Goal: Task Accomplishment & Management: Manage account settings

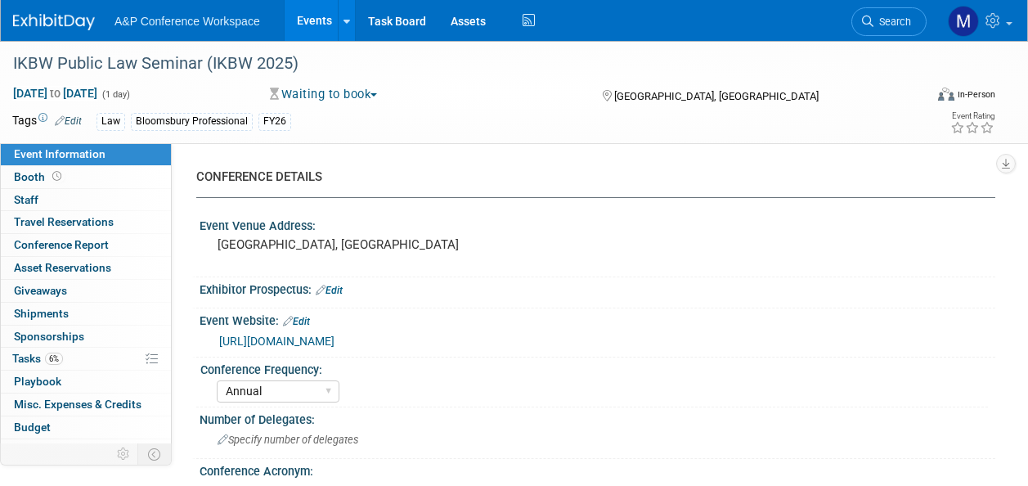
select select "Annual"
select select "Level 3"
select select "Ed Kit"
select select "Law"
select select "Bloomsbury Professional"
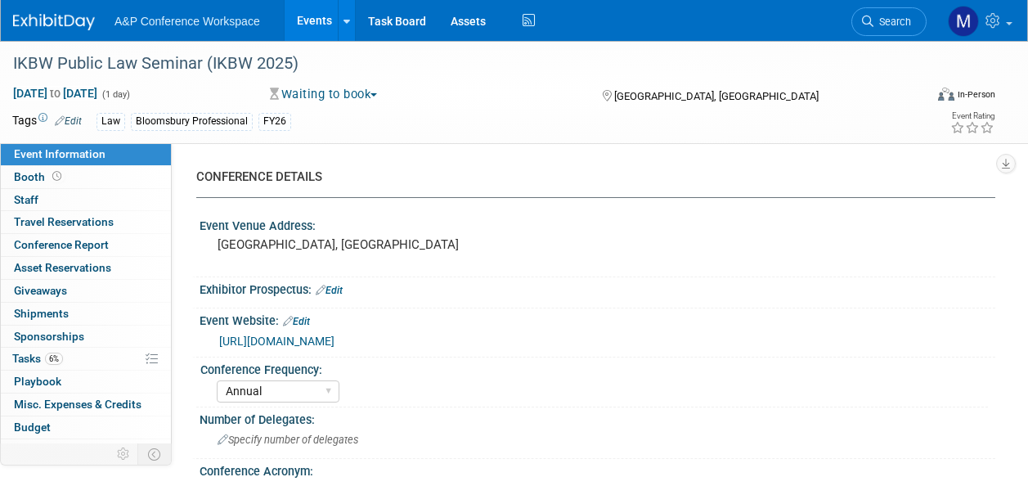
select select "[PERSON_NAME]"
select select "Networking/Commissioning"
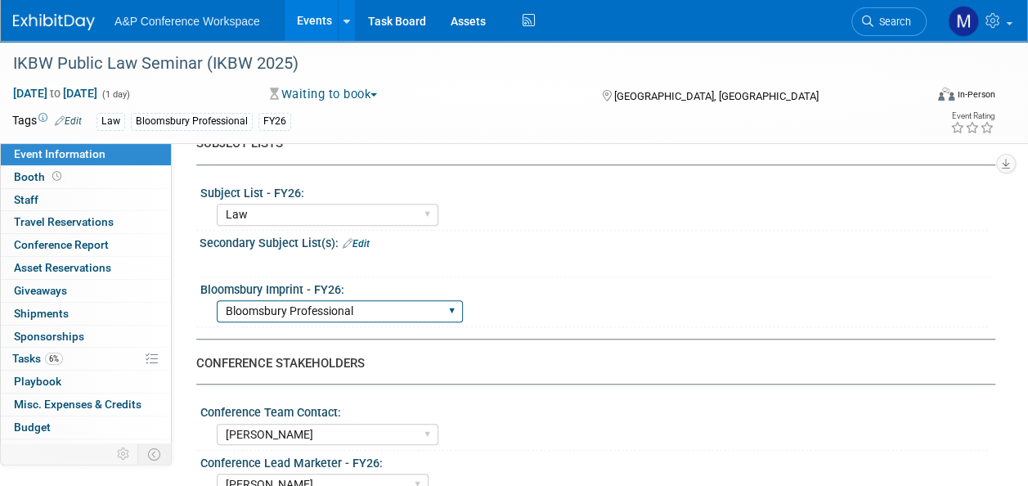
scroll to position [654, 0]
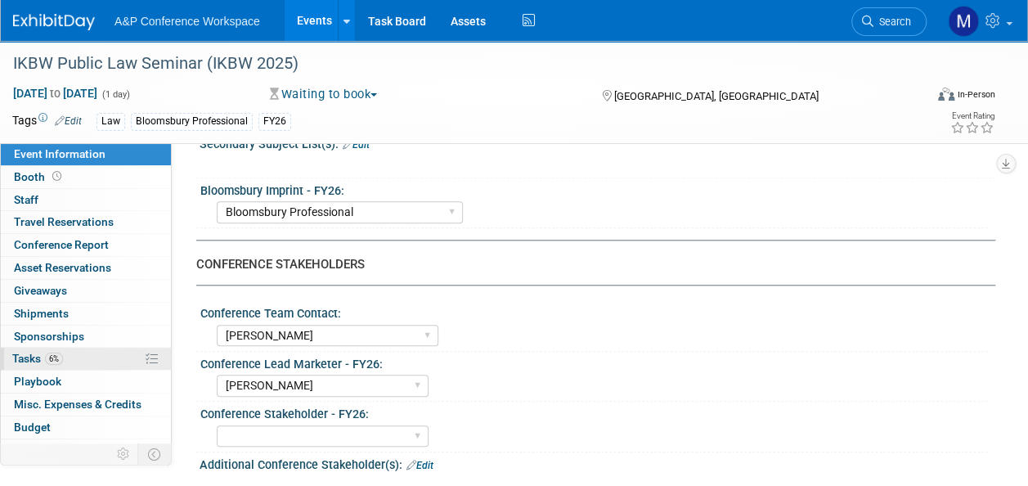
click at [90, 353] on link "6% Tasks 6%" at bounding box center [86, 358] width 170 height 22
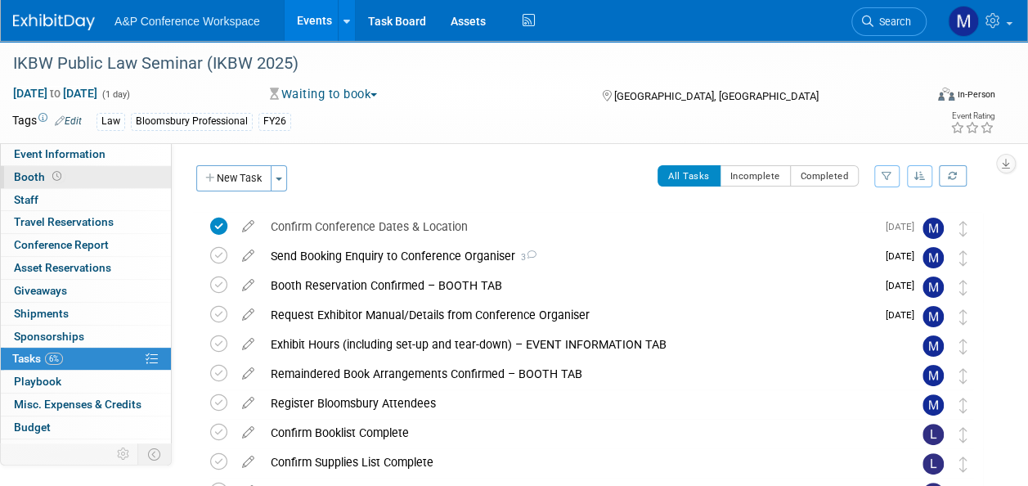
click at [114, 181] on link "Booth" at bounding box center [86, 177] width 170 height 22
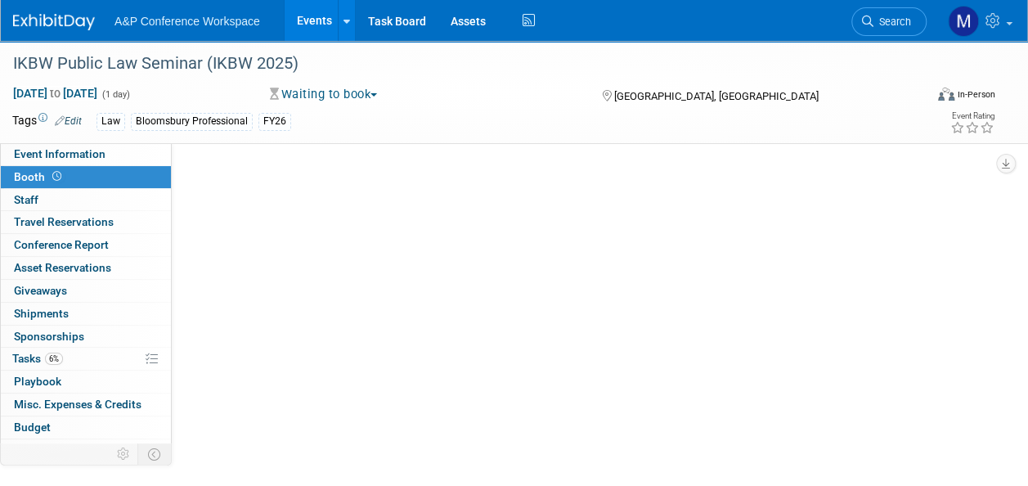
select select "BPTL"
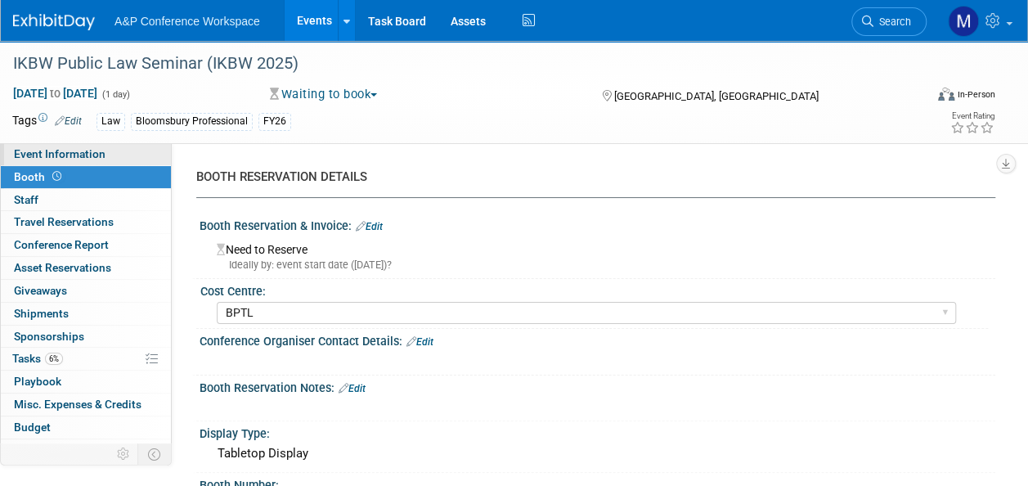
click at [134, 152] on link "Event Information" at bounding box center [86, 154] width 170 height 22
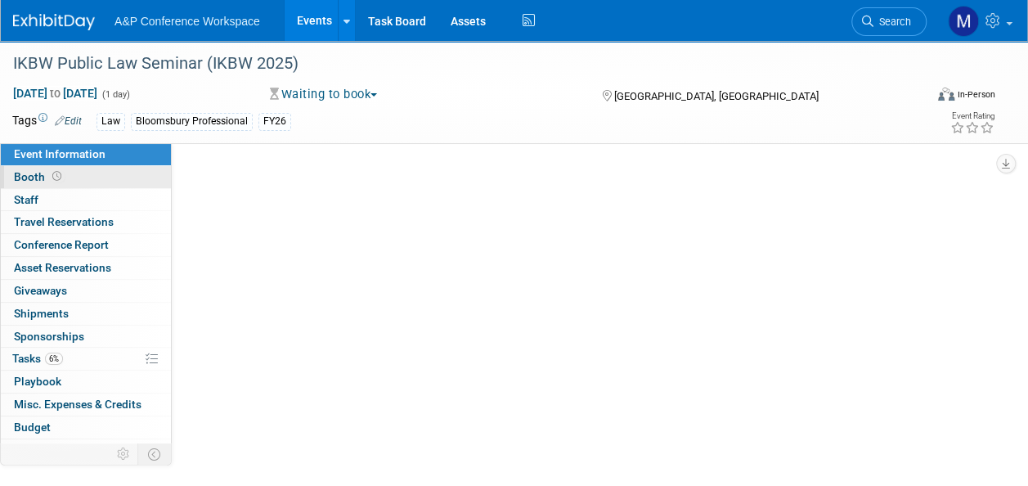
select select "Annual"
select select "Level 3"
select select "Ed Kit"
select select "Law"
select select "Bloomsbury Professional"
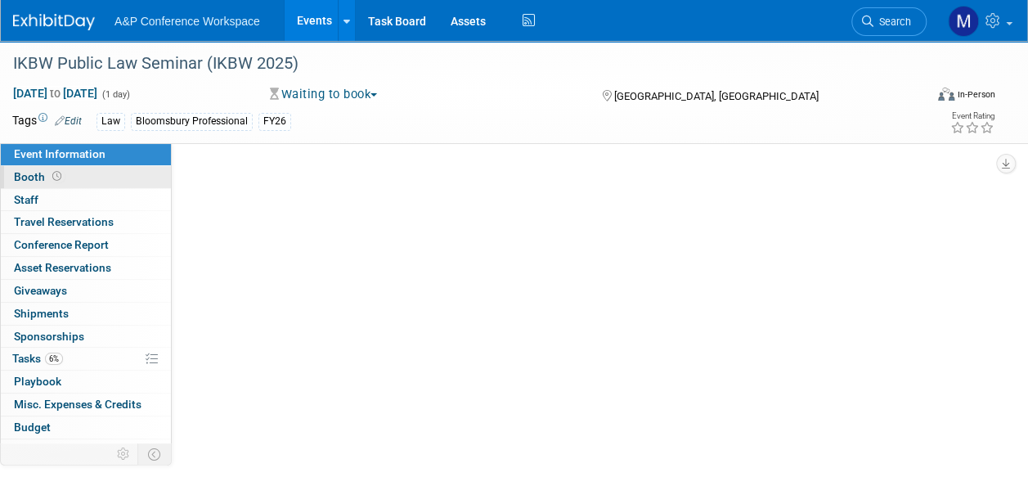
select select "[PERSON_NAME]"
select select "Networking/Commissioning"
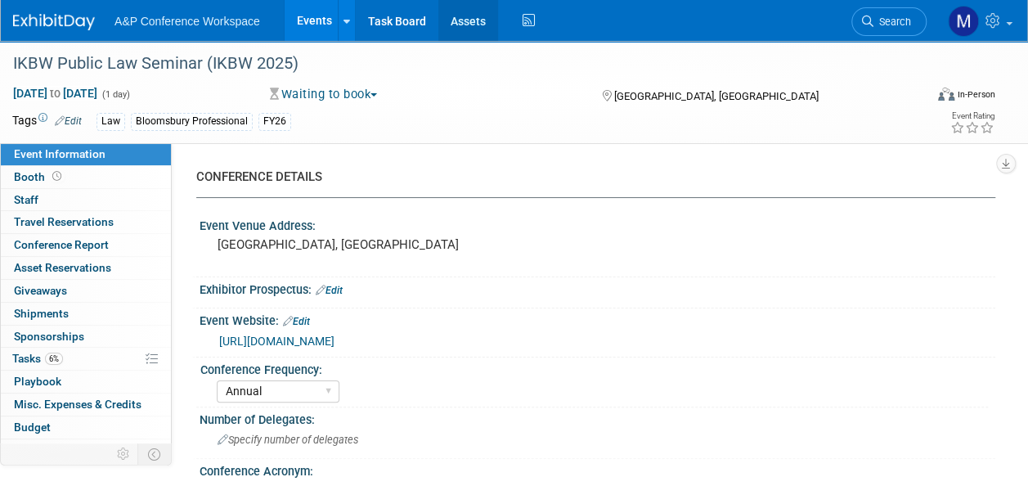
click at [464, 24] on link "Assets" at bounding box center [468, 20] width 60 height 41
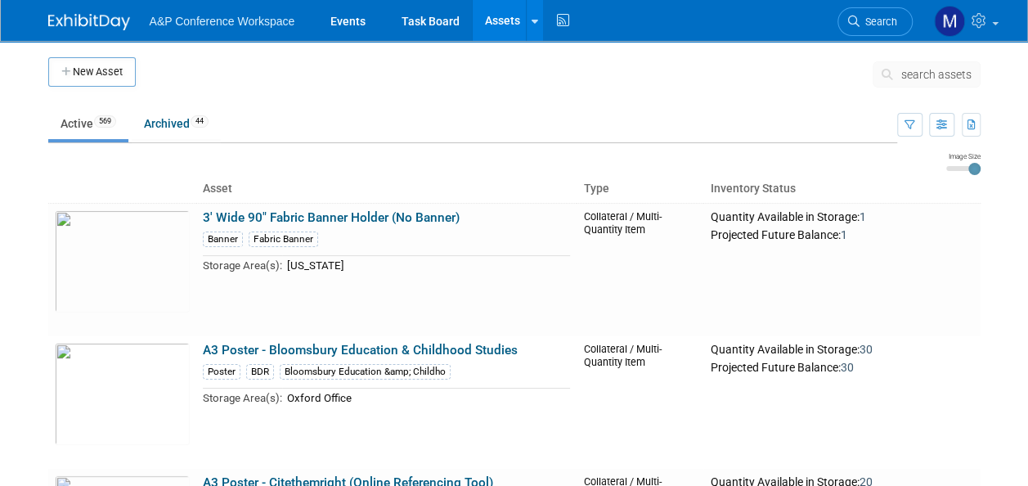
click at [930, 74] on span "search assets" at bounding box center [936, 74] width 70 height 13
click at [945, 73] on span "search assets" at bounding box center [936, 74] width 70 height 13
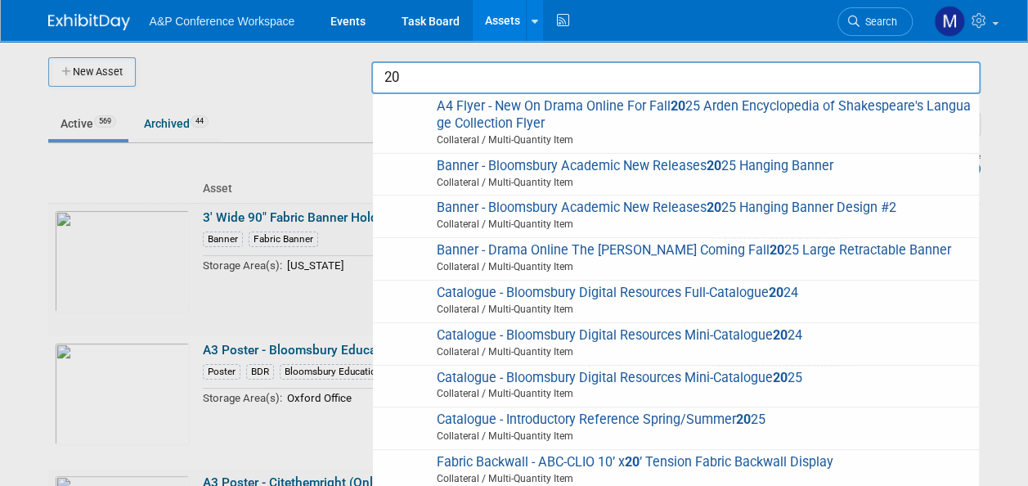
type input "2"
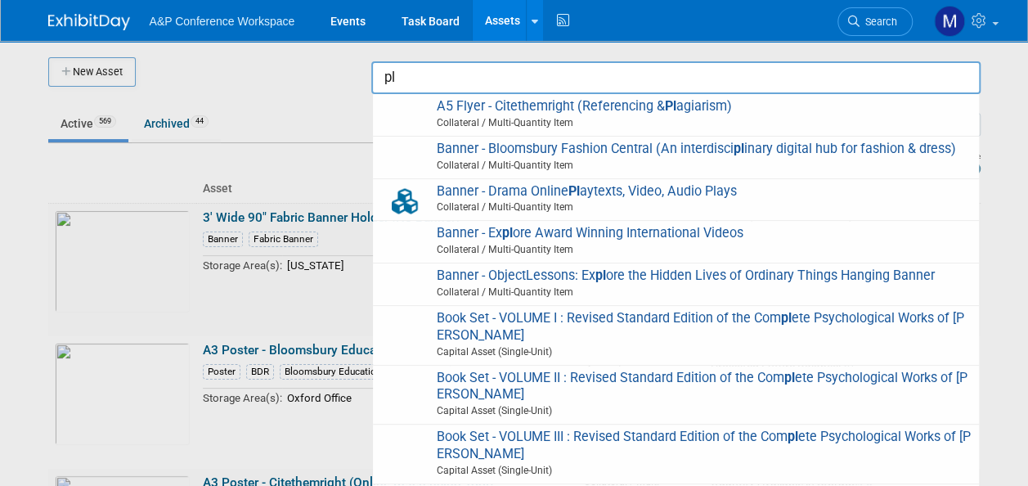
type input "p"
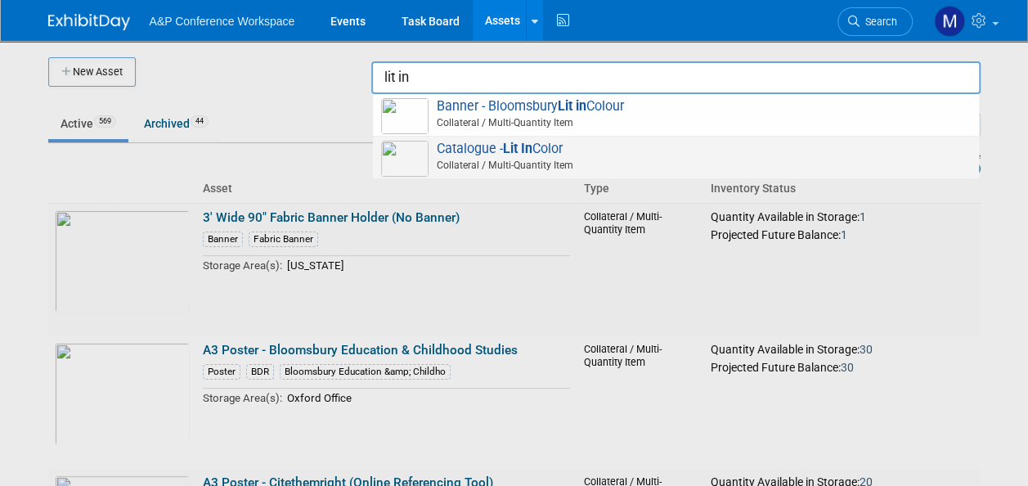
click at [522, 151] on strong "Lit In" at bounding box center [517, 149] width 29 height 16
type input "Catalogue - Lit In Color"
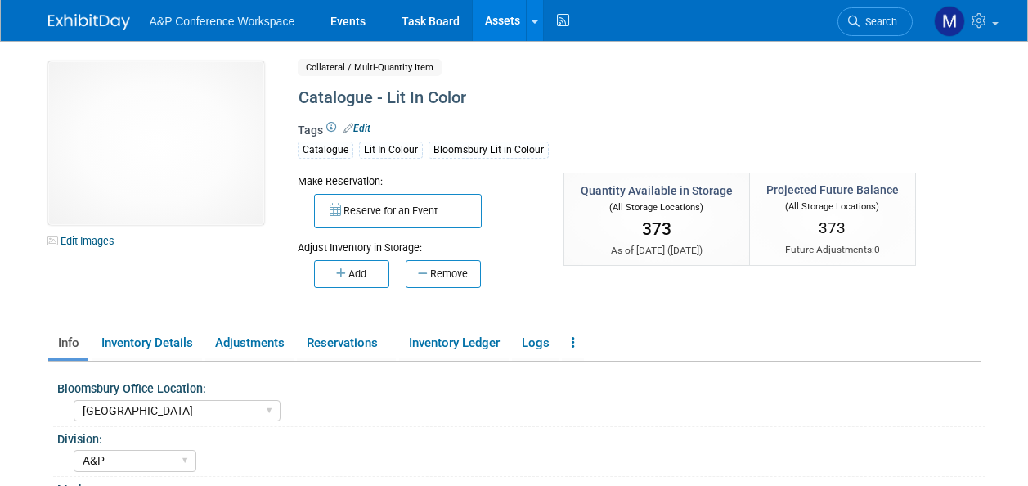
select select "[GEOGRAPHIC_DATA]"
select select "A&P"
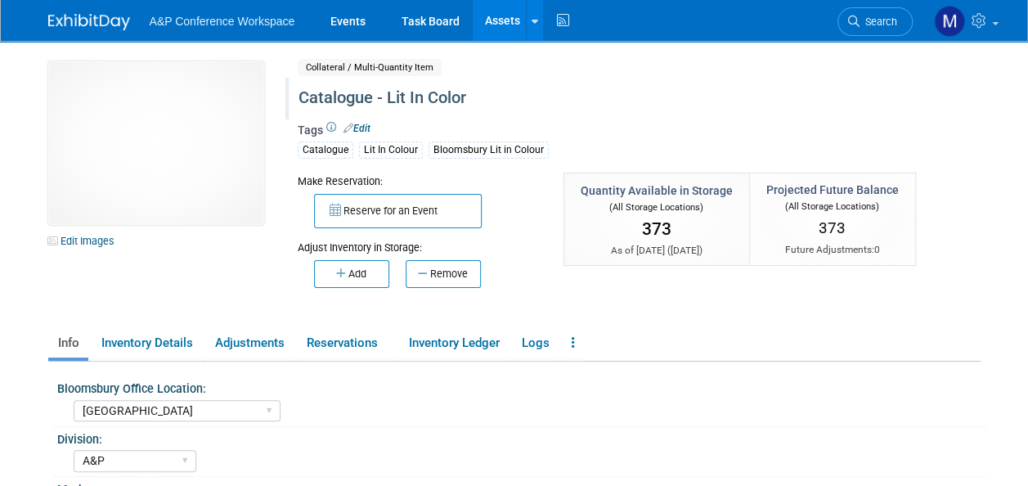
click at [472, 92] on div "Catalogue - Lit In Color" at bounding box center [602, 97] width 618 height 29
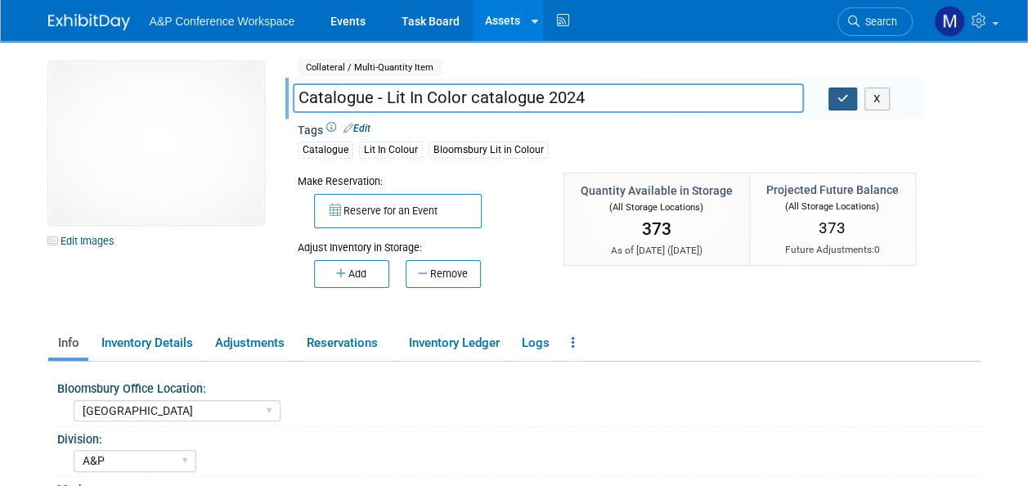
type input "Catalogue - Lit In Color catalogue 2024"
click at [846, 98] on icon "button" at bounding box center [842, 98] width 11 height 11
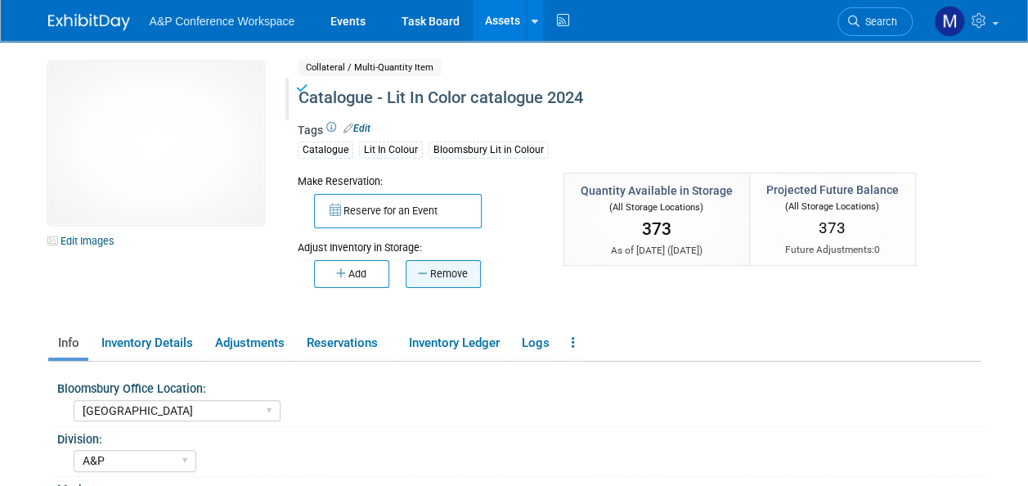
click at [451, 267] on button "Remove" at bounding box center [442, 274] width 75 height 28
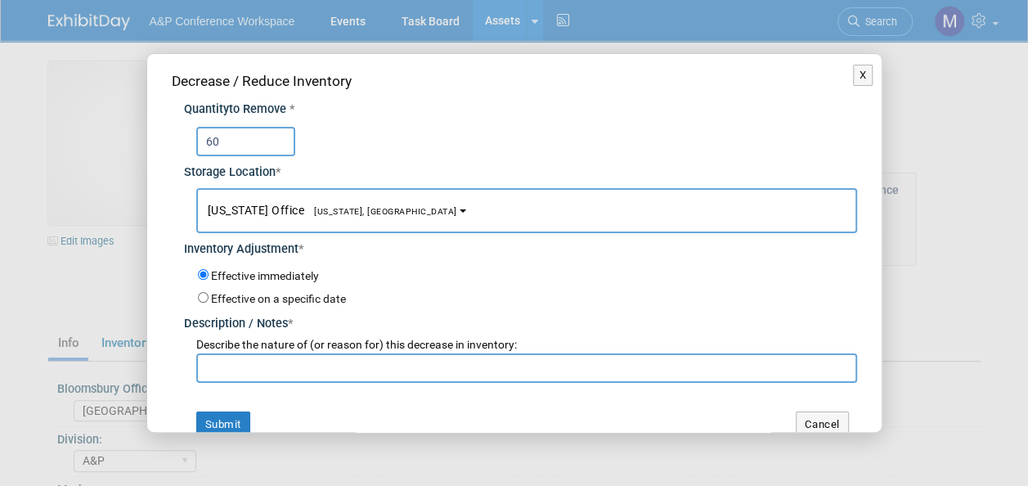
type input "60"
click at [358, 208] on span "New York, NY" at bounding box center [380, 211] width 153 height 11
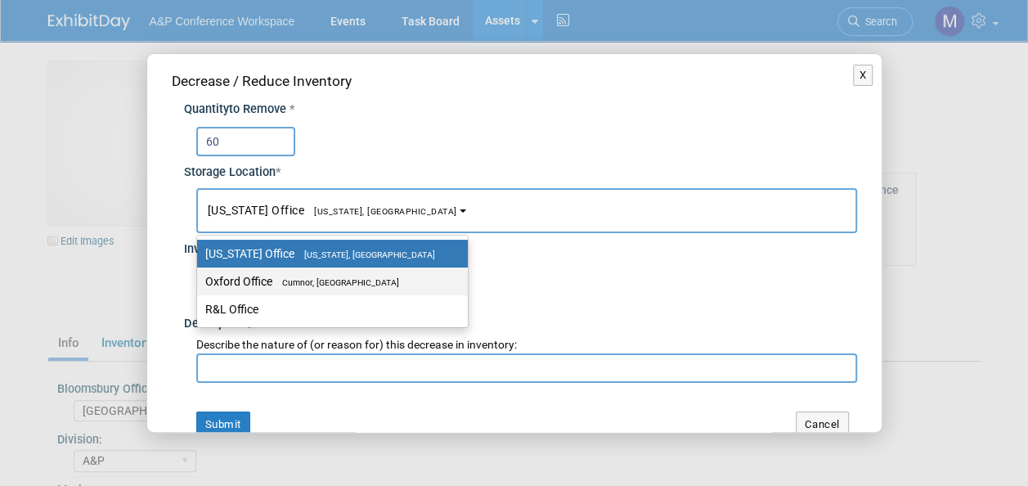
click at [353, 277] on span "Cumnor, United Kingdom" at bounding box center [335, 282] width 127 height 11
click at [199, 276] on input "Oxford Office Cumnor, United Kingdom" at bounding box center [194, 281] width 11 height 11
select select "11222978"
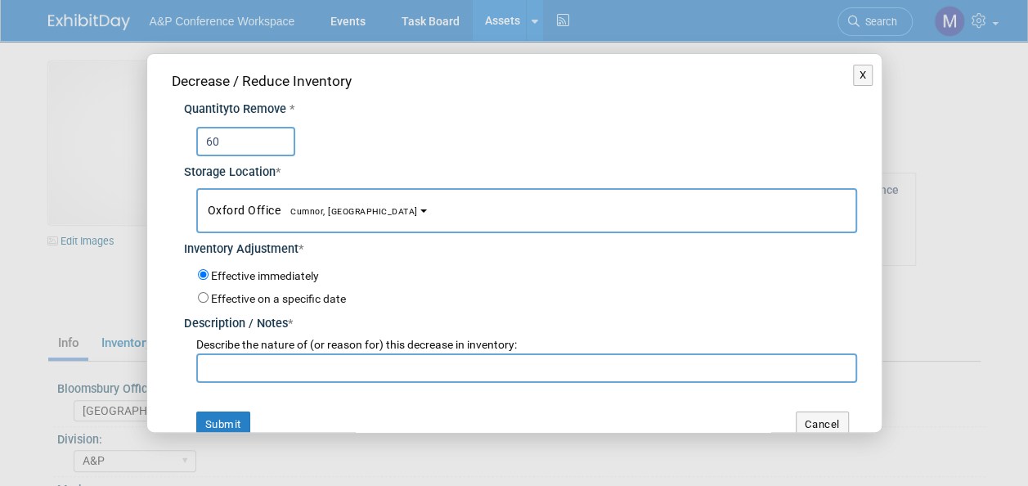
click at [343, 369] on input "text" at bounding box center [526, 367] width 661 height 29
paste input "Sarah Ruddock request"
type input "Sarah Ruddock request"
click at [242, 412] on button "Submit" at bounding box center [223, 424] width 54 height 26
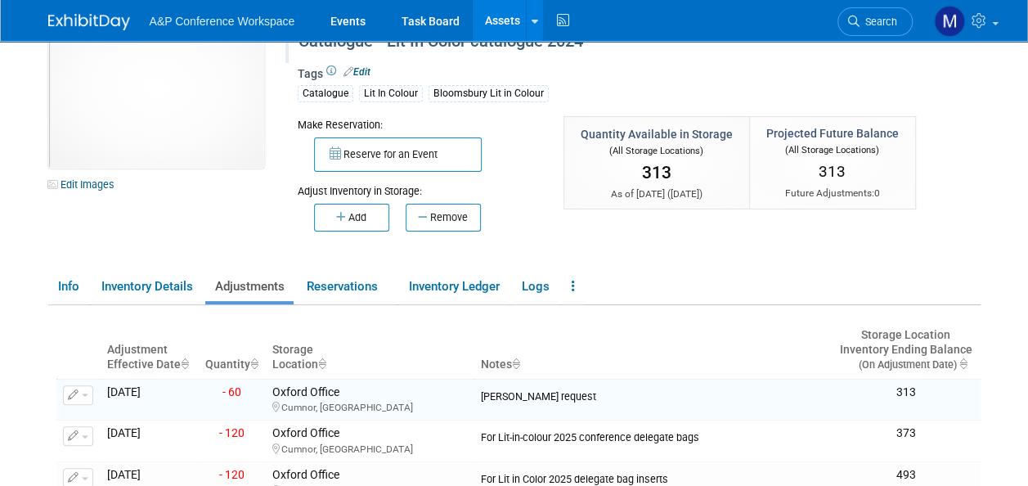
scroll to position [82, 0]
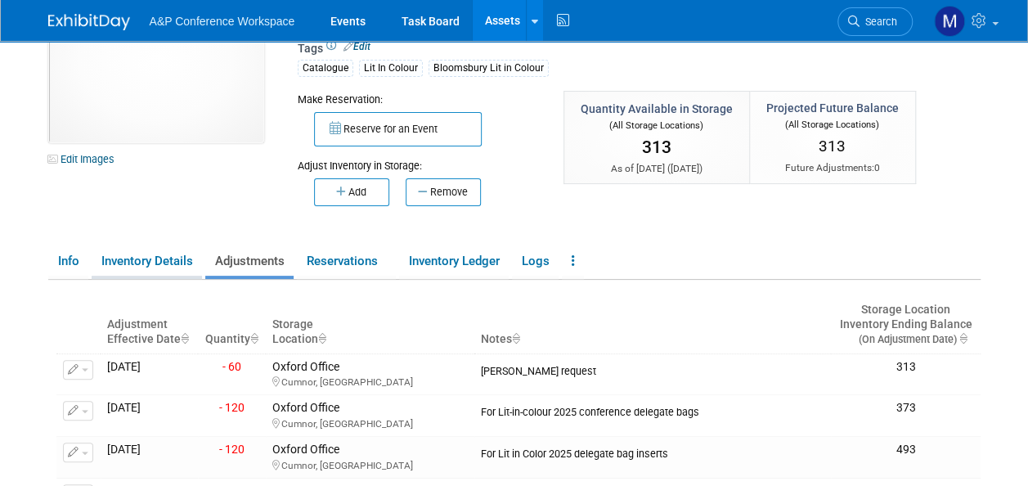
click at [156, 268] on link "Inventory Details" at bounding box center [147, 261] width 110 height 29
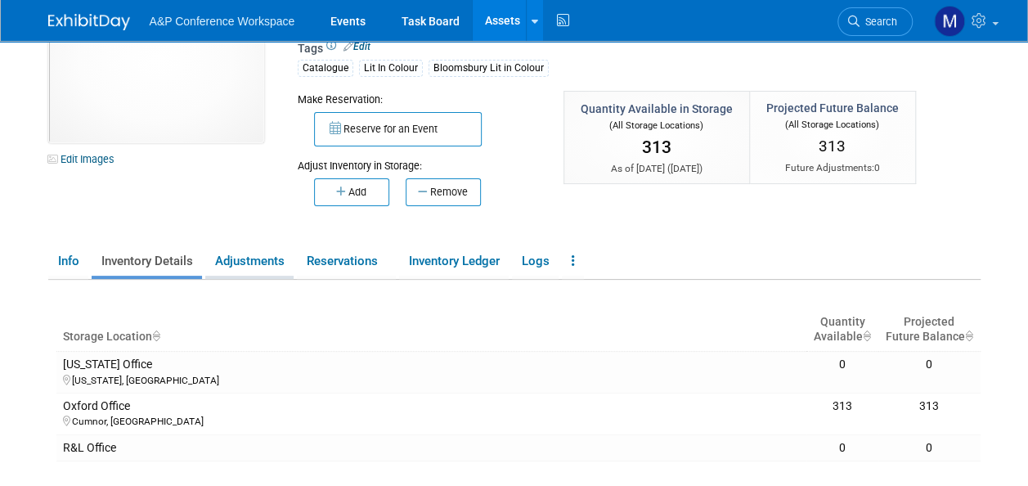
click at [249, 266] on link "Adjustments" at bounding box center [249, 261] width 88 height 29
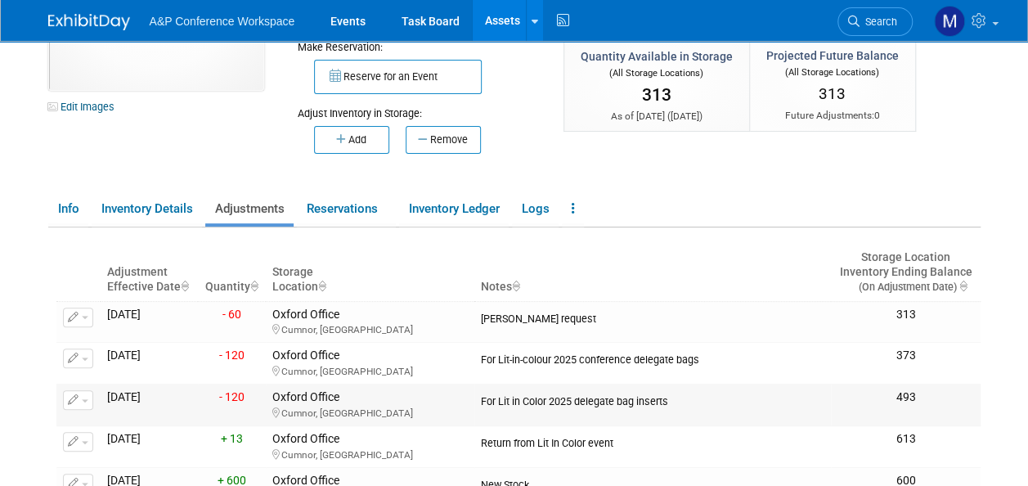
scroll to position [245, 0]
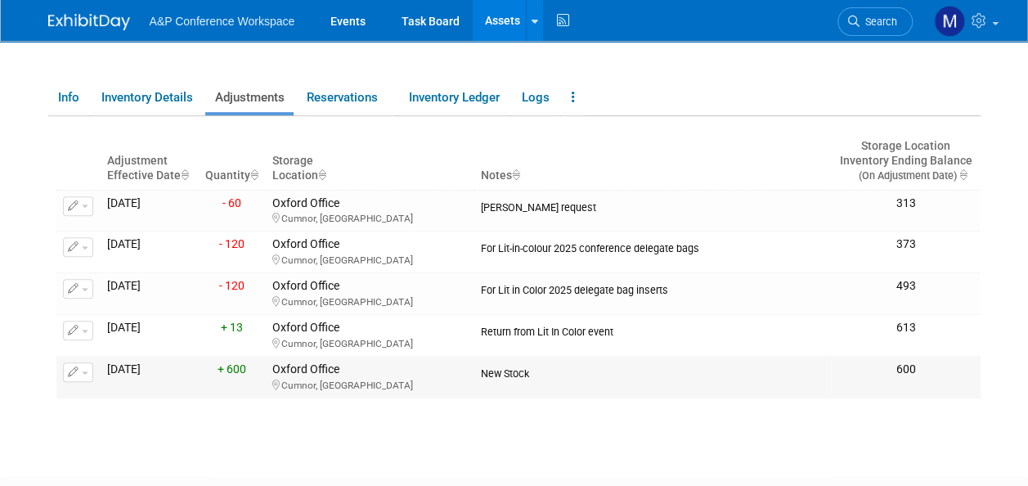
click at [85, 371] on span "button" at bounding box center [85, 372] width 7 height 3
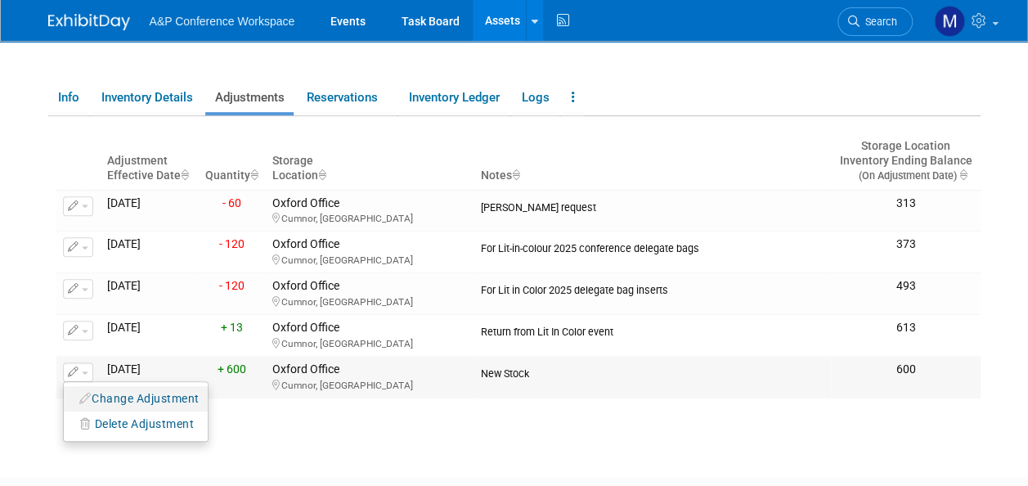
click at [111, 390] on button "Change Adjustment" at bounding box center [140, 398] width 136 height 22
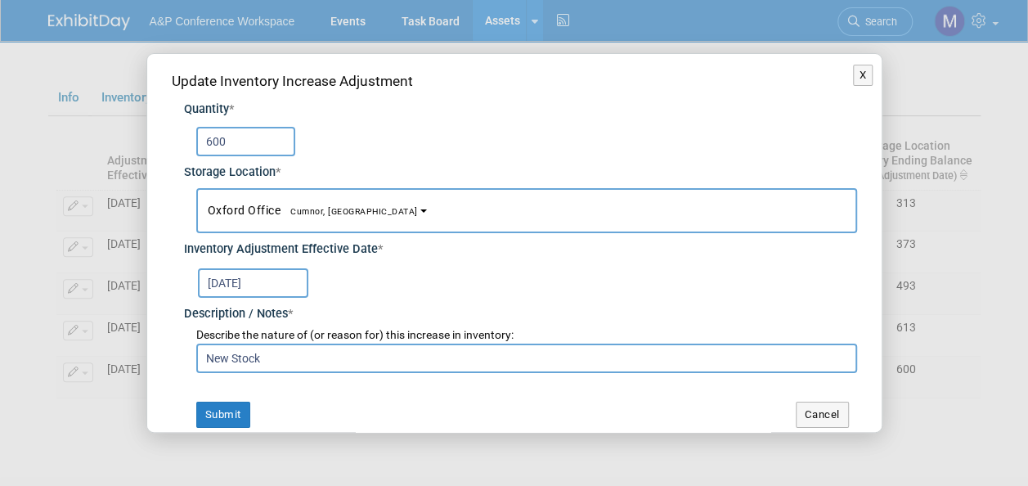
click at [245, 144] on input "600" at bounding box center [245, 141] width 99 height 29
type input "6"
type input "480"
click at [226, 415] on button "Submit" at bounding box center [223, 414] width 54 height 26
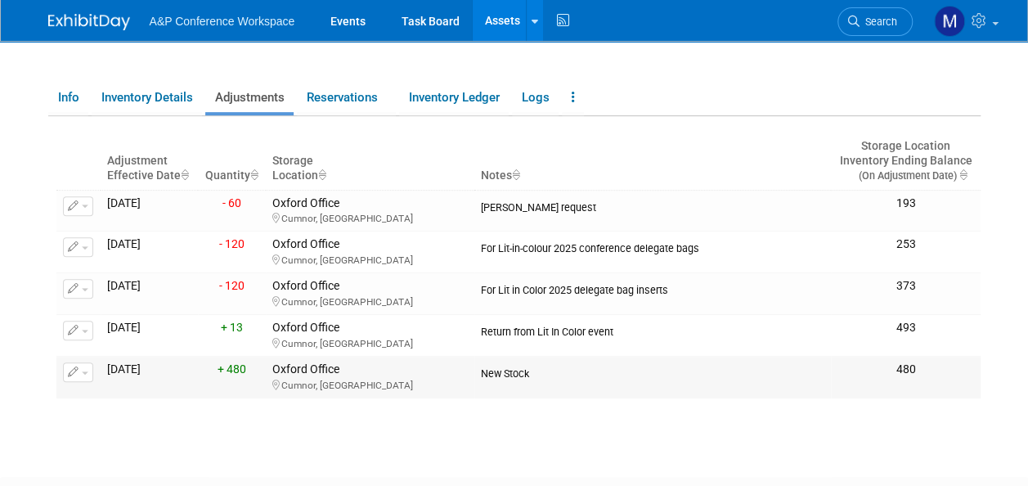
scroll to position [0, 0]
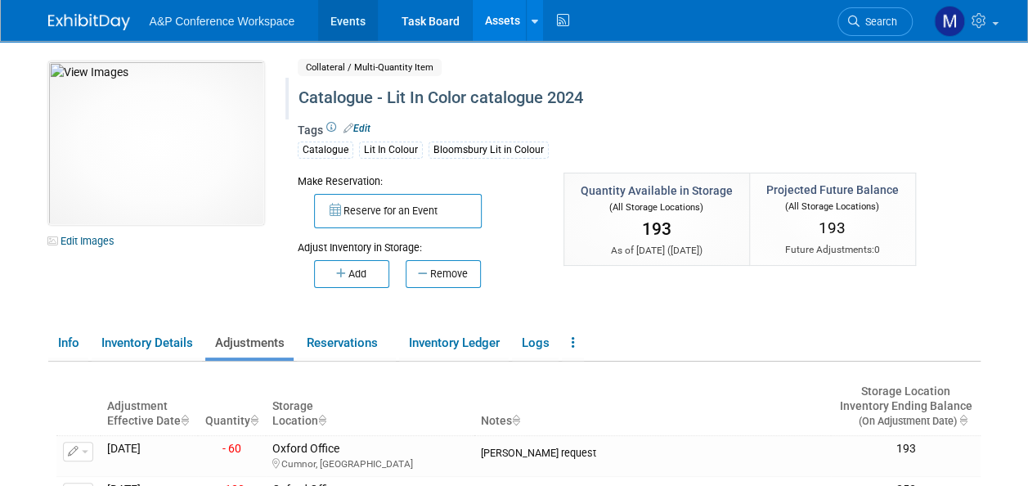
click at [353, 25] on link "Events" at bounding box center [348, 20] width 60 height 41
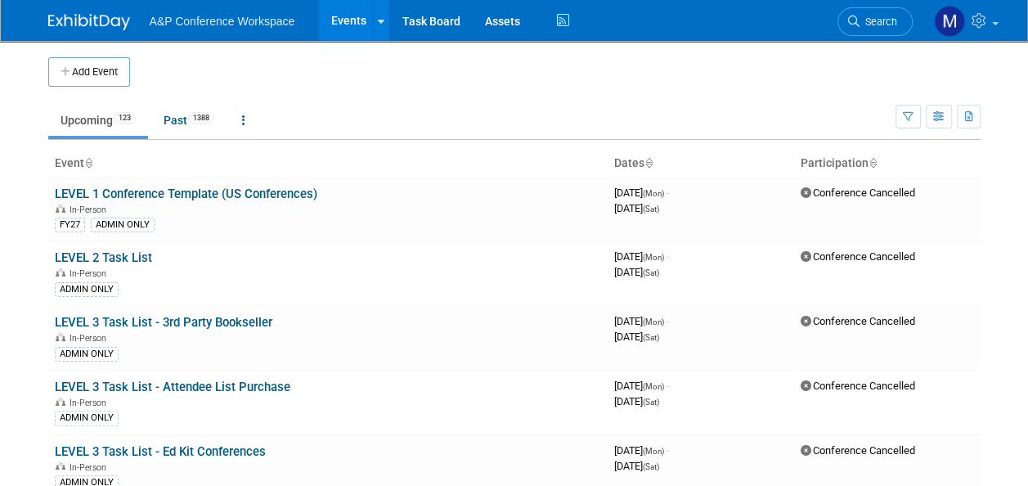
click at [879, 16] on span "Search" at bounding box center [878, 22] width 38 height 12
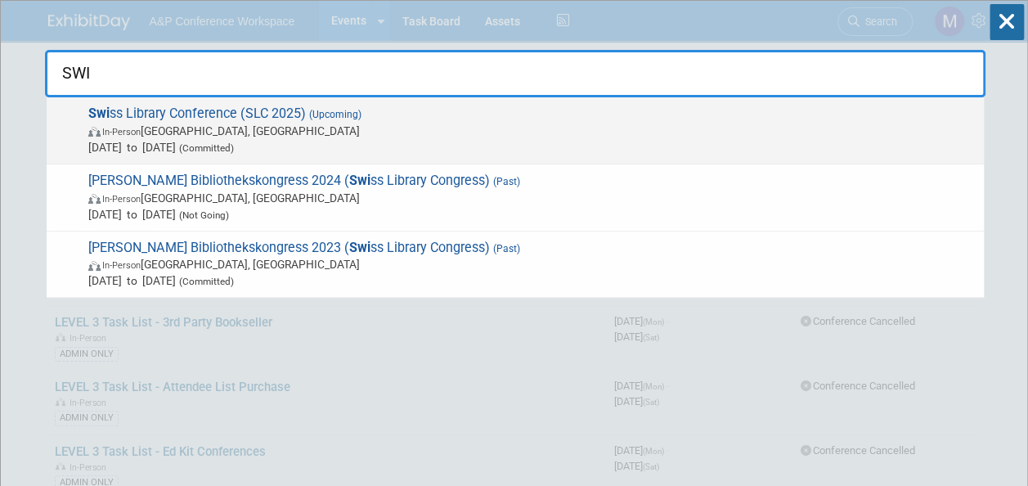
type input "SWI"
click at [244, 117] on span "Swi ss Library Conference (SLC 2025) (Upcoming) In-Person Bern, Switzerland Oct…" at bounding box center [529, 130] width 892 height 50
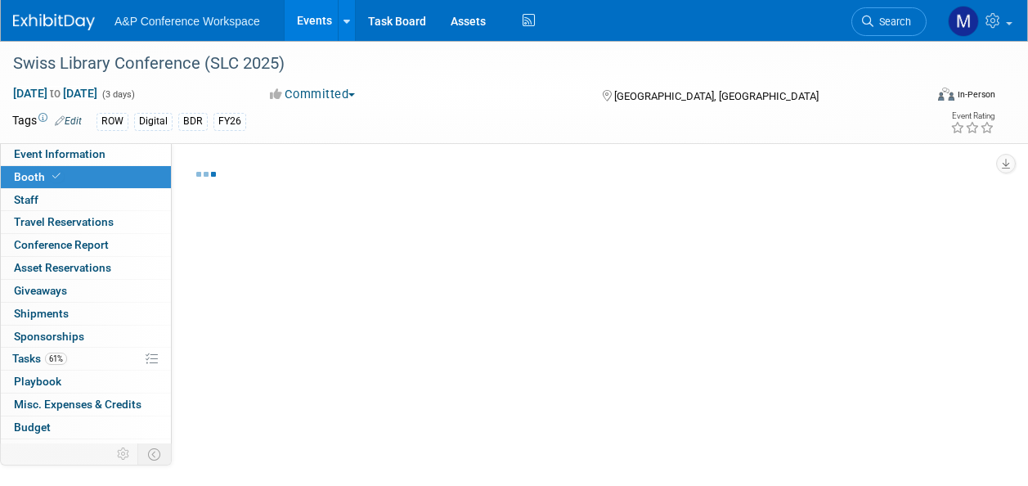
select select "DIGI"
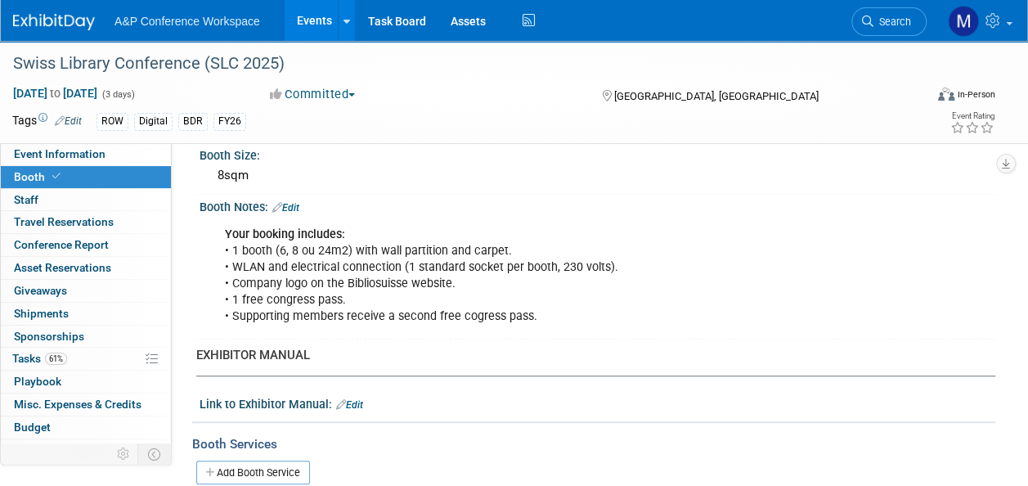
scroll to position [245, 0]
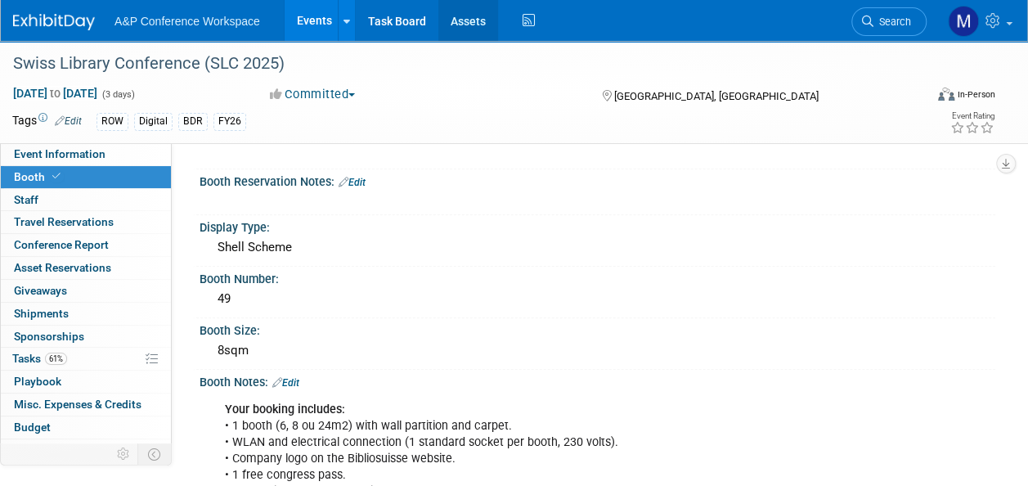
click at [480, 31] on link "Assets" at bounding box center [468, 20] width 60 height 41
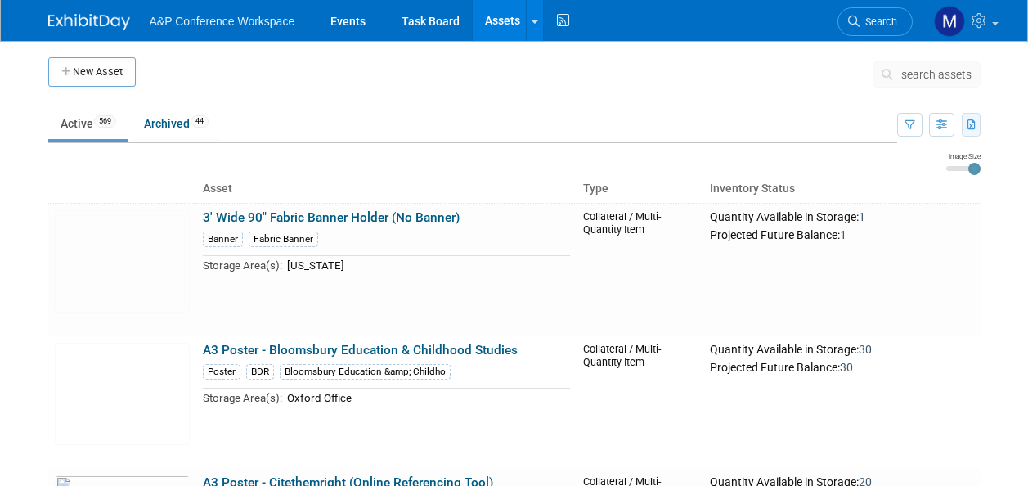
drag, startPoint x: 0, startPoint y: 0, endPoint x: 970, endPoint y: 132, distance: 979.2
click at [970, 132] on button "button" at bounding box center [970, 125] width 19 height 24
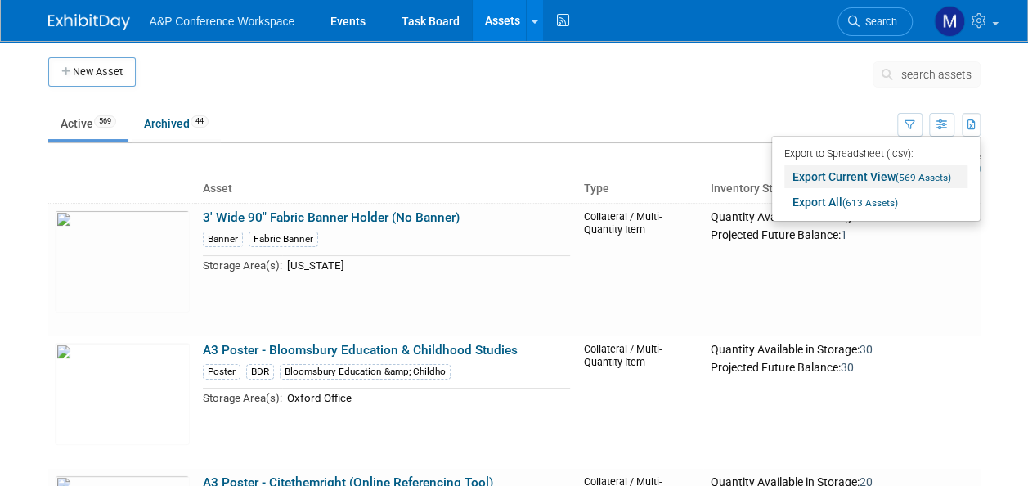
click at [877, 181] on link "Export Current View (569 Assets)" at bounding box center [875, 176] width 183 height 23
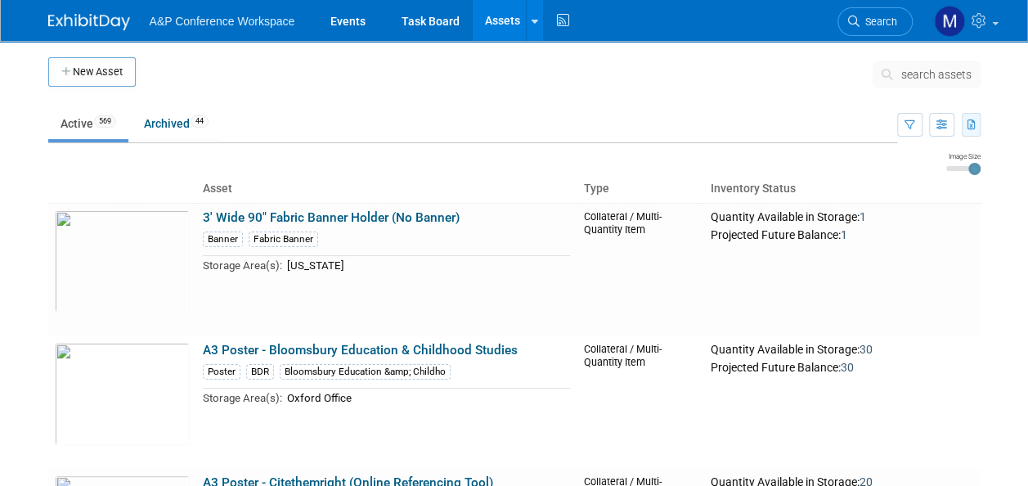
click at [974, 123] on icon "button" at bounding box center [971, 125] width 9 height 11
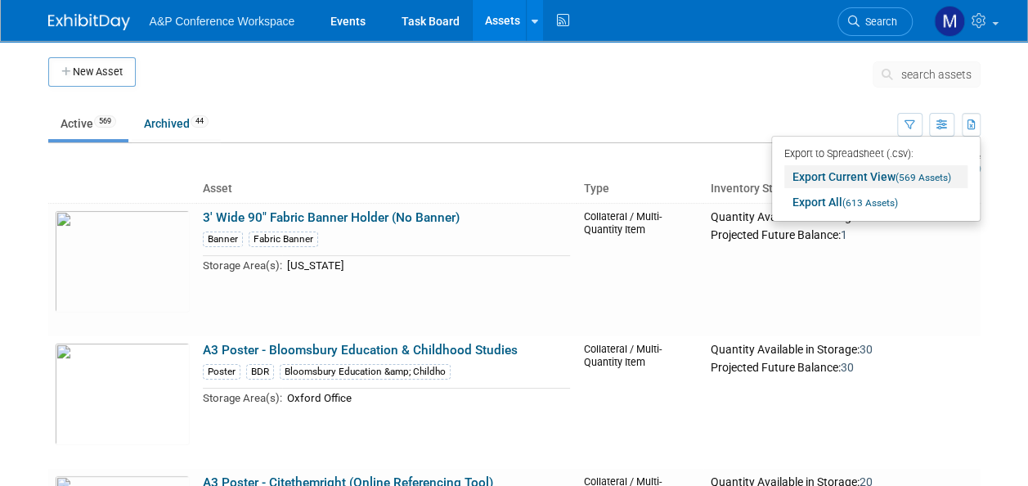
click at [907, 172] on span "(569 Assets)" at bounding box center [923, 177] width 56 height 11
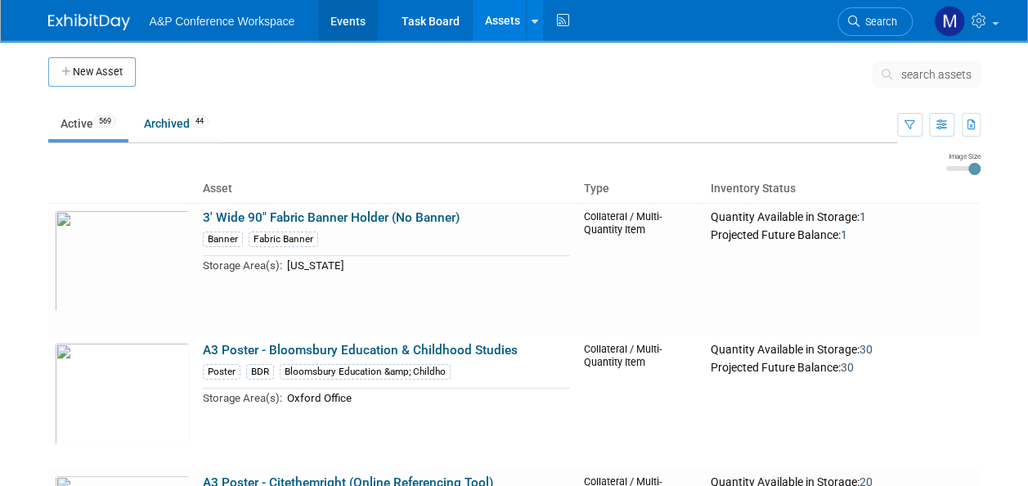
click at [349, 22] on link "Events" at bounding box center [348, 20] width 60 height 41
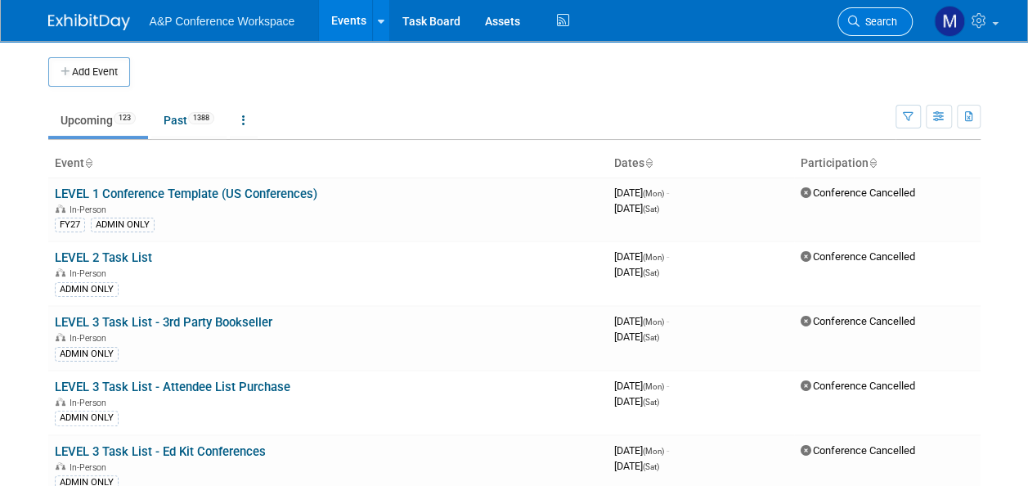
click at [884, 20] on span "Search" at bounding box center [878, 22] width 38 height 12
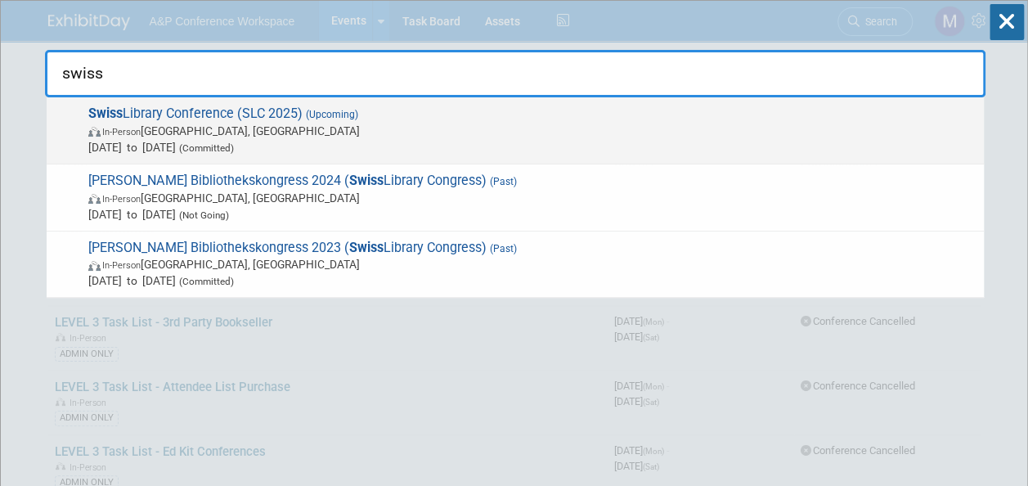
type input "swiss"
click at [305, 109] on span "(Upcoming)" at bounding box center [330, 114] width 56 height 11
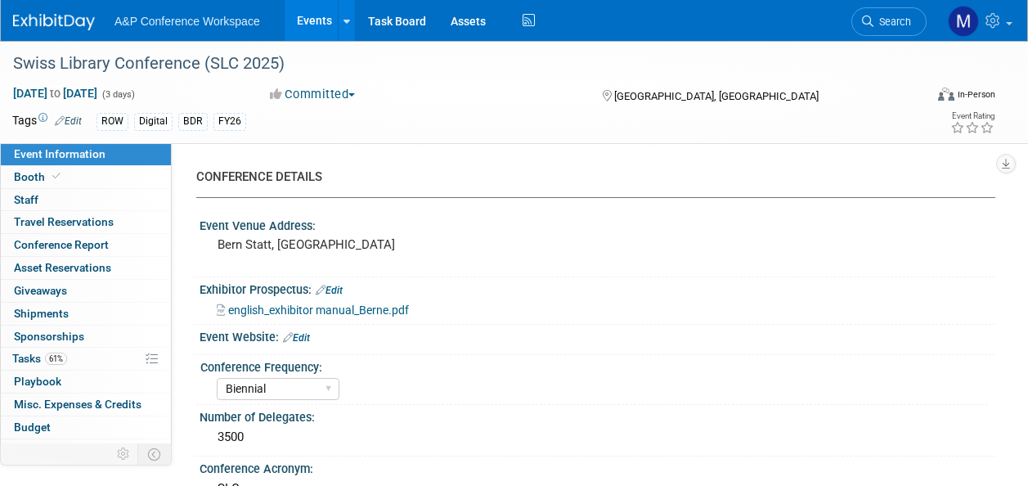
select select "Biennial"
select select "Level 2"
select select "In-Person Booth"
select select "Libraries"
select select "Bloomsbury Digital Resources"
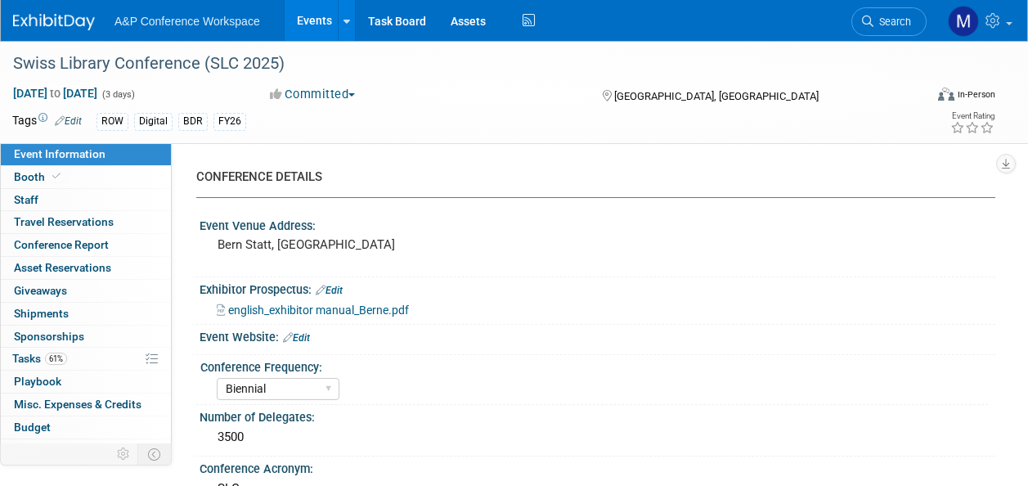
select select "[PERSON_NAME]"
select select "BDR Product Awareness and Trial Generation​"
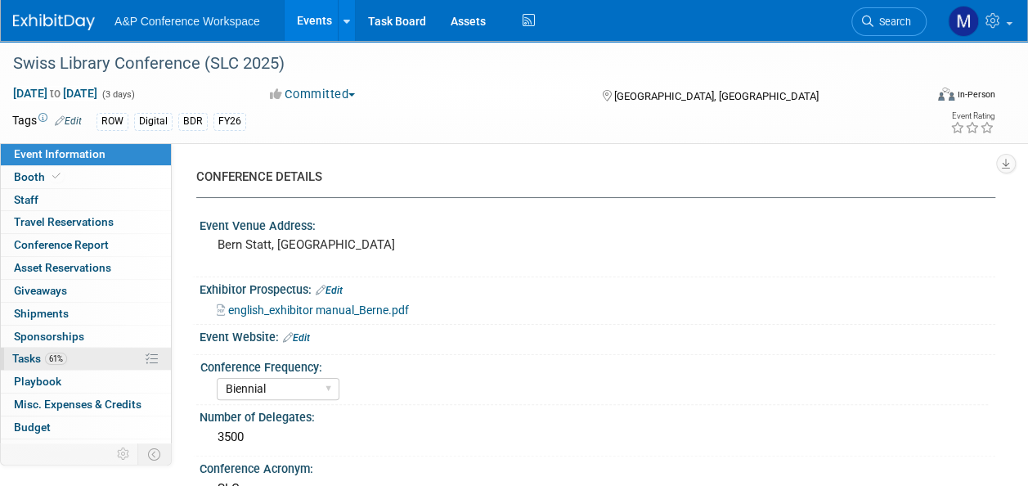
click at [56, 361] on span "61%" at bounding box center [56, 358] width 22 height 12
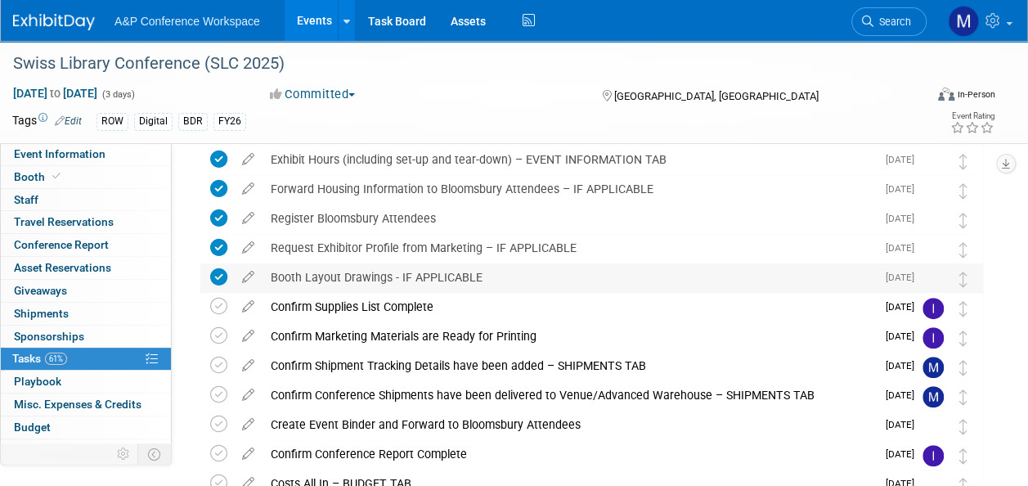
scroll to position [245, 0]
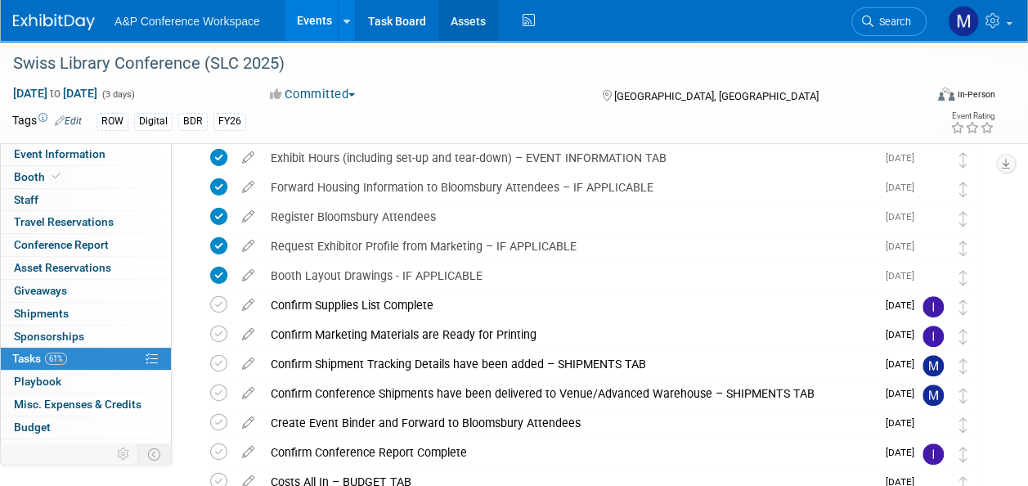
click at [473, 25] on link "Assets" at bounding box center [468, 20] width 60 height 41
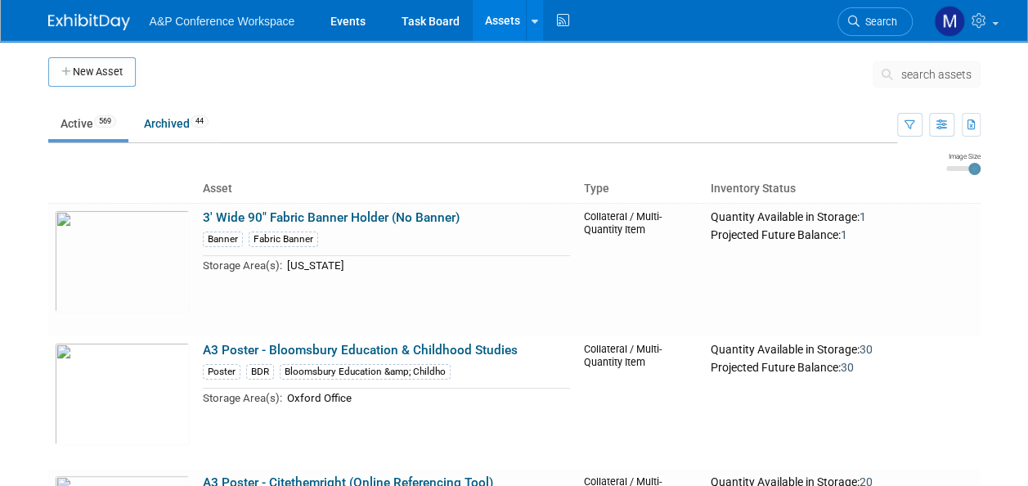
click at [938, 72] on span "search assets" at bounding box center [936, 74] width 70 height 13
click at [944, 77] on span "search assets" at bounding box center [936, 74] width 70 height 13
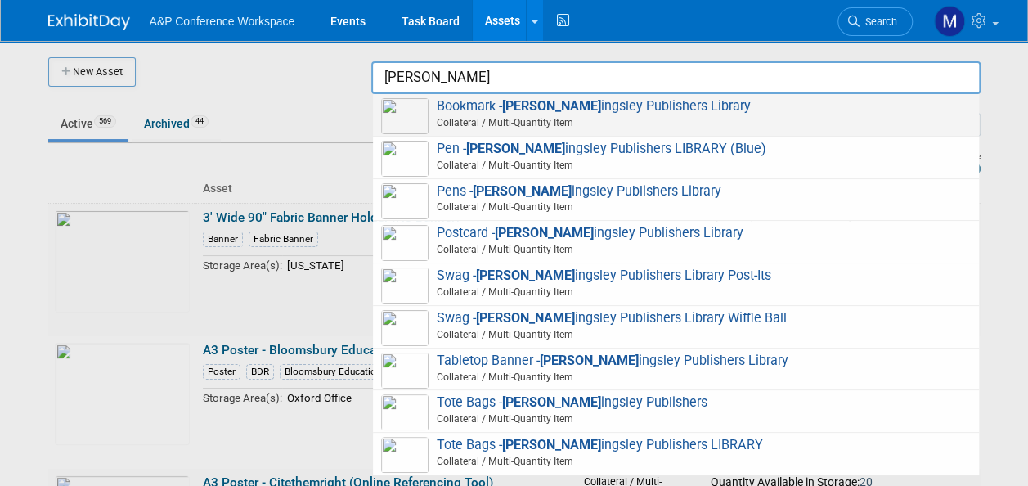
click at [666, 105] on span "Bookmark - Jessica K ingsley Publishers Library Collateral / Multi-Quantity Item" at bounding box center [675, 115] width 589 height 34
type input "Bookmark - [PERSON_NAME] Publishers Library"
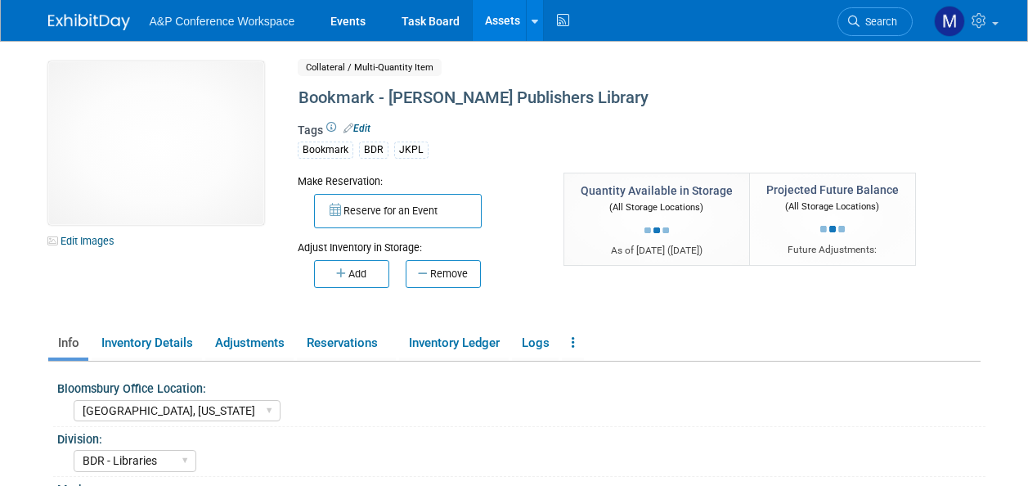
select select "[GEOGRAPHIC_DATA], [US_STATE]"
select select "BDR - Libraries"
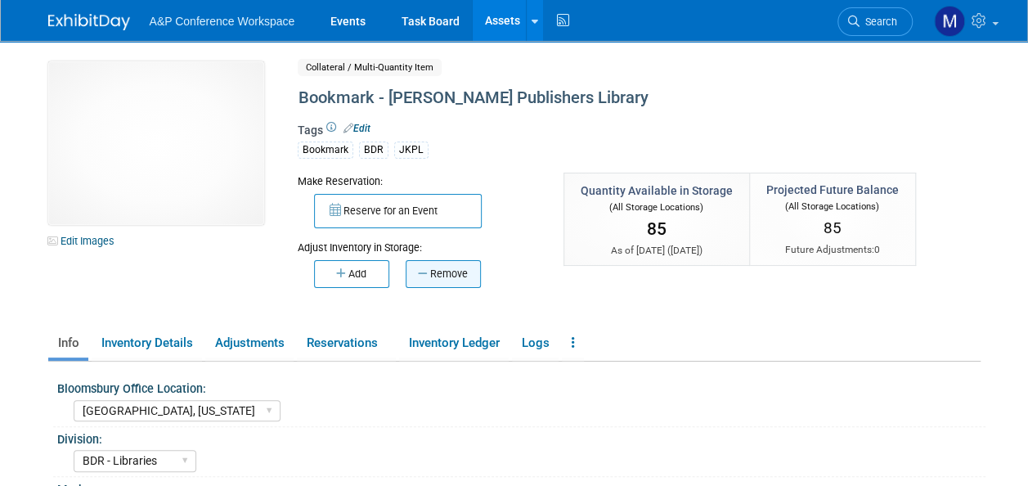
click at [451, 266] on button "Remove" at bounding box center [442, 274] width 75 height 28
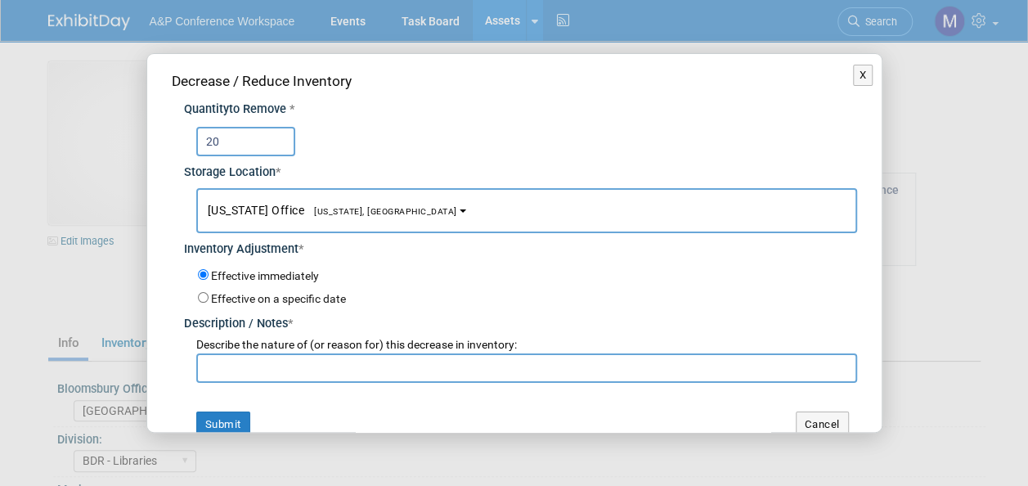
type input "20"
click at [354, 214] on span "[US_STATE], [GEOGRAPHIC_DATA]" at bounding box center [380, 211] width 153 height 11
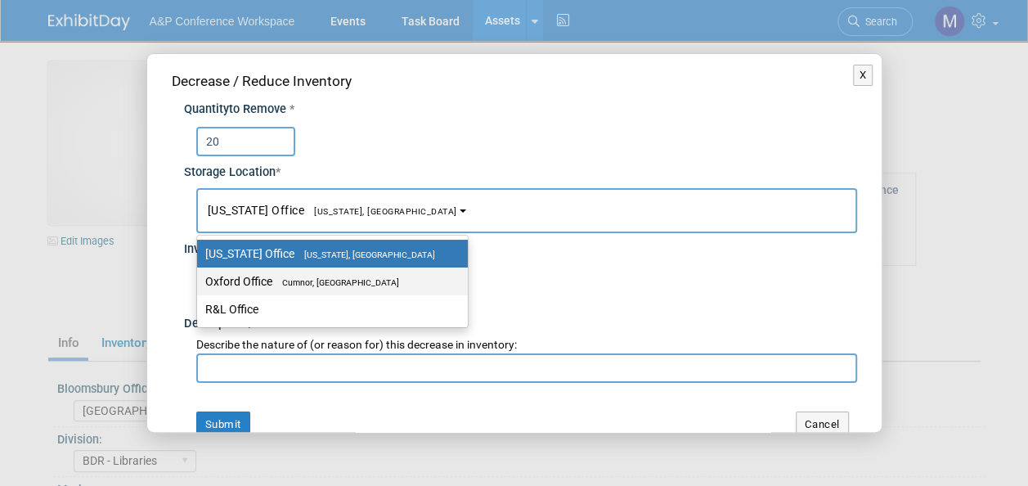
click at [353, 278] on span "Cumnor, [GEOGRAPHIC_DATA]" at bounding box center [335, 282] width 127 height 11
click at [199, 278] on input "Oxford Office [GEOGRAPHIC_DATA], [GEOGRAPHIC_DATA]" at bounding box center [194, 281] width 11 height 11
select select "11222978"
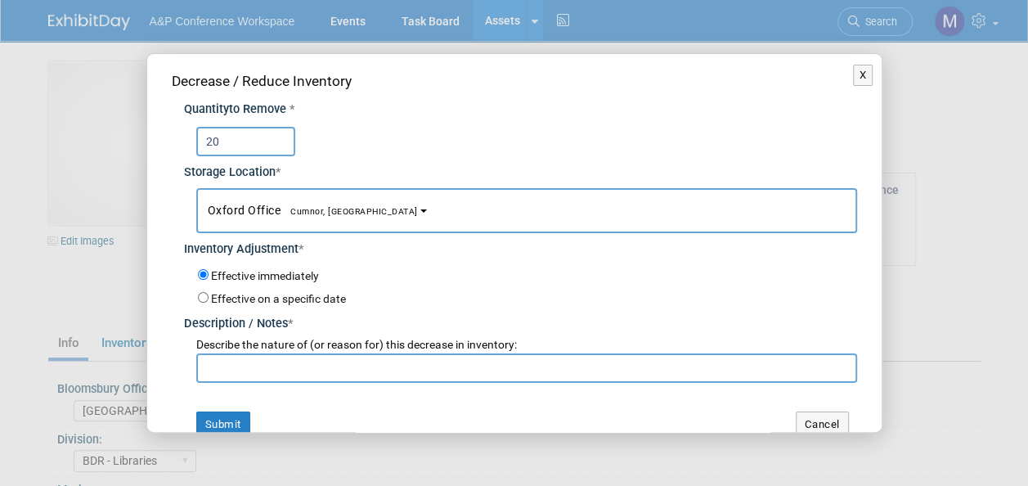
click at [333, 362] on input "text" at bounding box center [526, 367] width 661 height 29
drag, startPoint x: 541, startPoint y: 366, endPoint x: 195, endPoint y: 369, distance: 346.6
click at [196, 369] on input "[PERSON_NAME] requested to send to [GEOGRAPHIC_DATA]" at bounding box center [526, 367] width 661 height 29
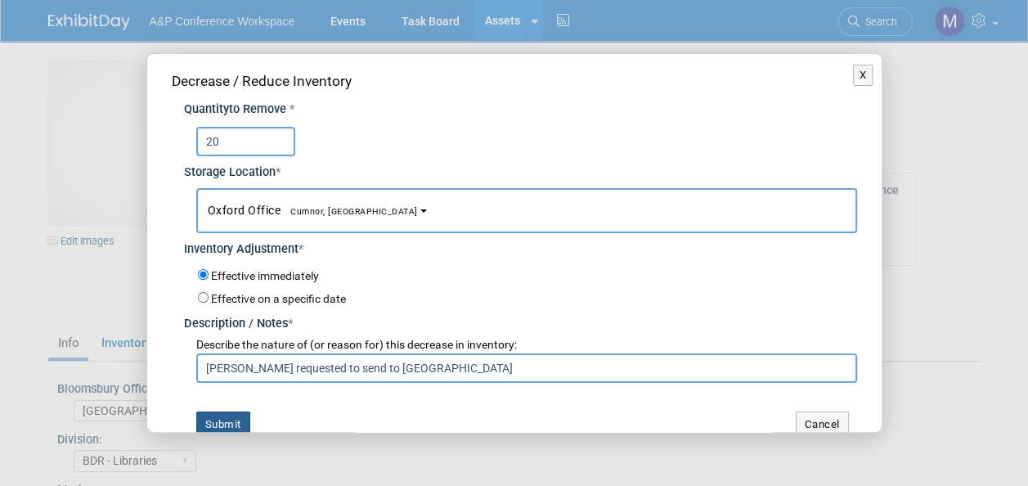
type input "[PERSON_NAME] requested to send to [GEOGRAPHIC_DATA]"
click at [231, 417] on button "Submit" at bounding box center [223, 424] width 54 height 26
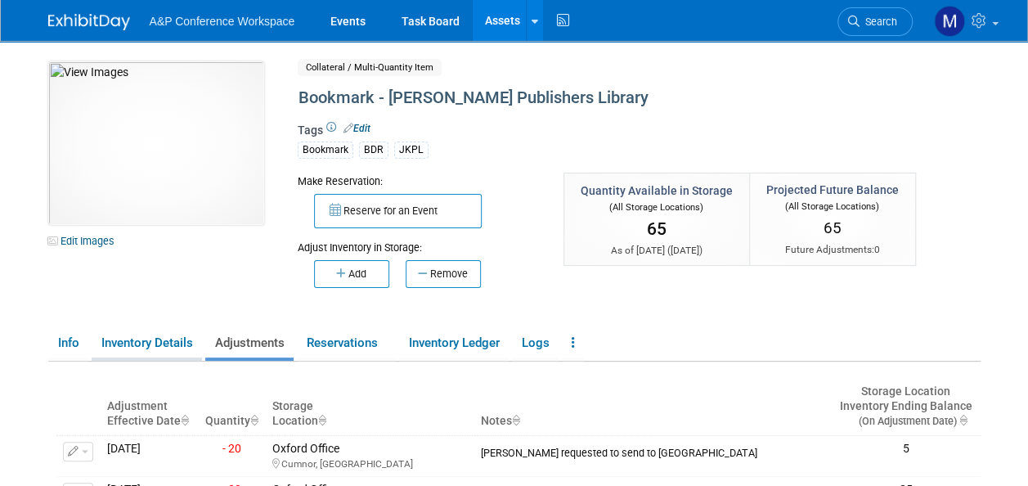
click at [178, 348] on link "Inventory Details" at bounding box center [147, 343] width 110 height 29
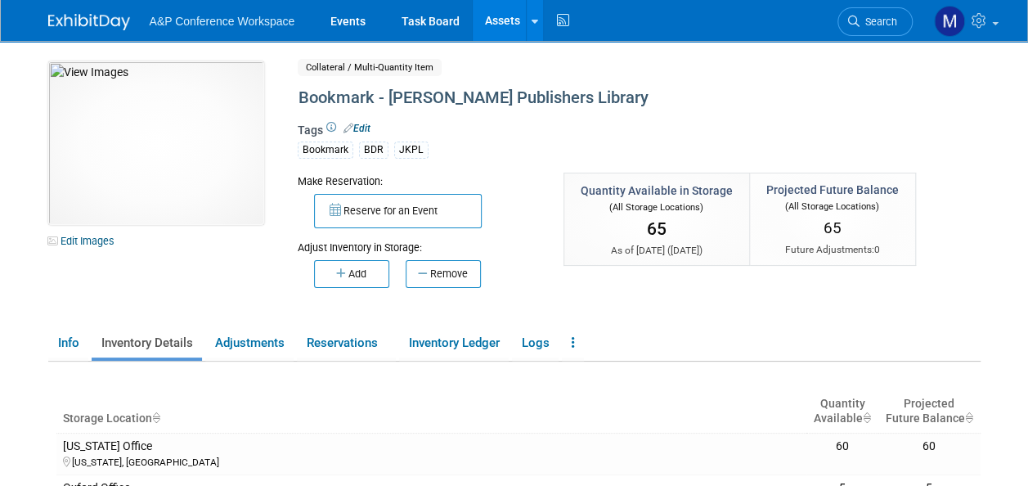
click at [503, 20] on link "Assets" at bounding box center [502, 20] width 60 height 41
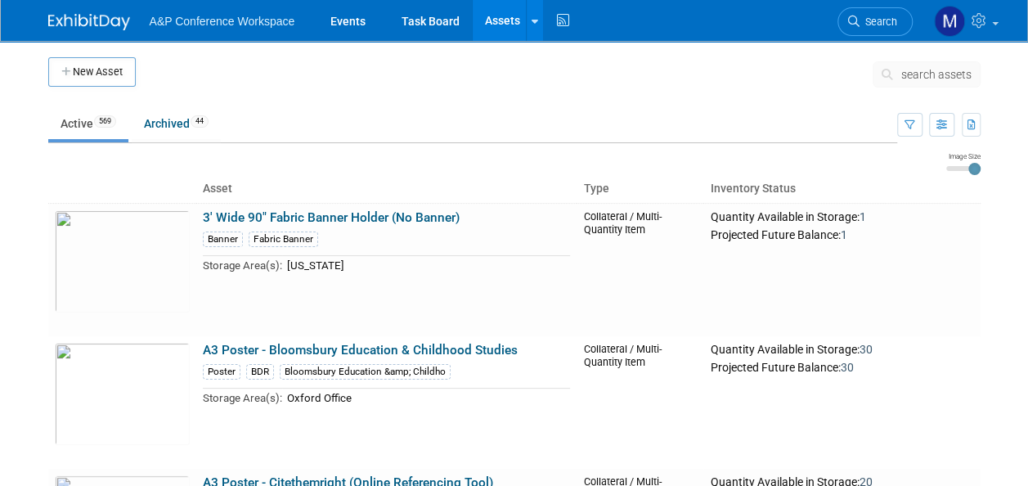
click at [919, 78] on span "search assets" at bounding box center [936, 74] width 70 height 13
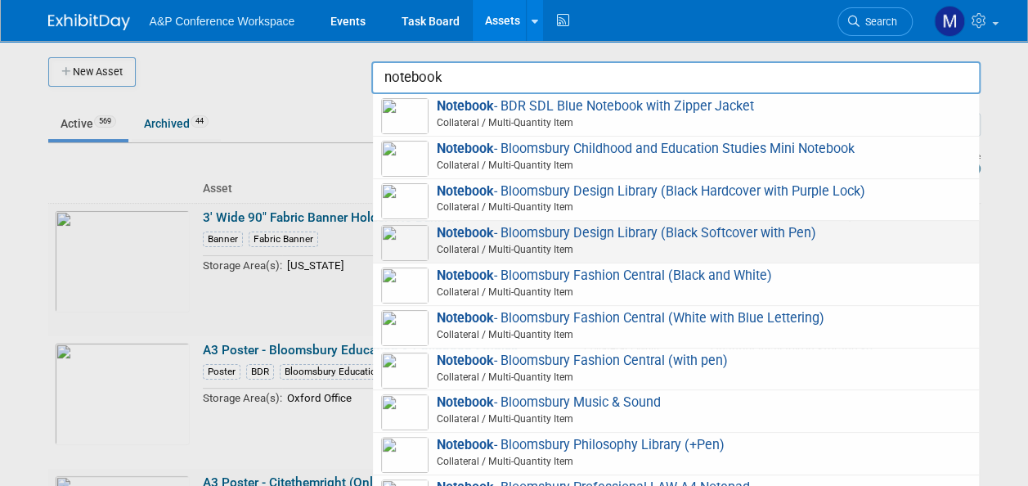
click at [629, 234] on span "Notebook - Bloomsbury Design Library (Black Softcover with Pen) Collateral / Mu…" at bounding box center [675, 242] width 589 height 34
type input "Notebook - Bloomsbury Design Library (Black Softcover with Pen)"
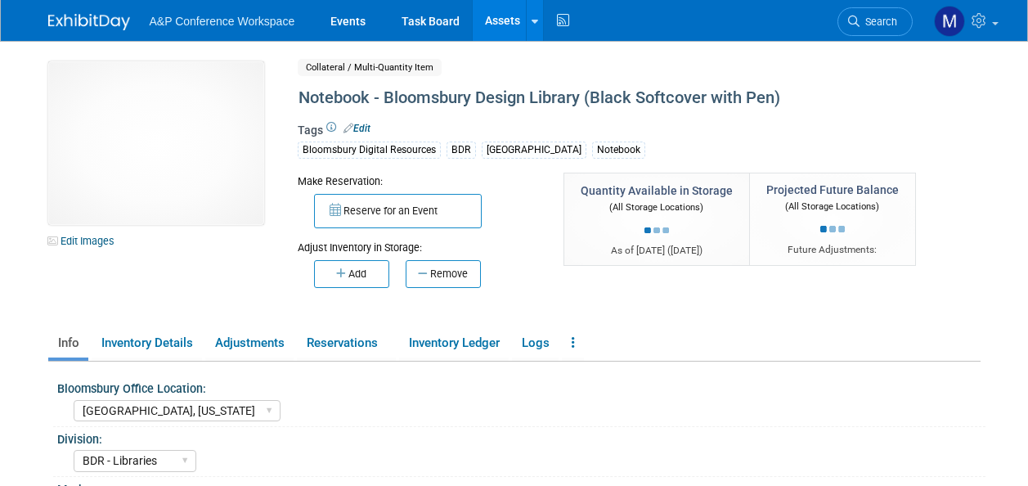
select select "[GEOGRAPHIC_DATA], [US_STATE]"
select select "BDR - Libraries"
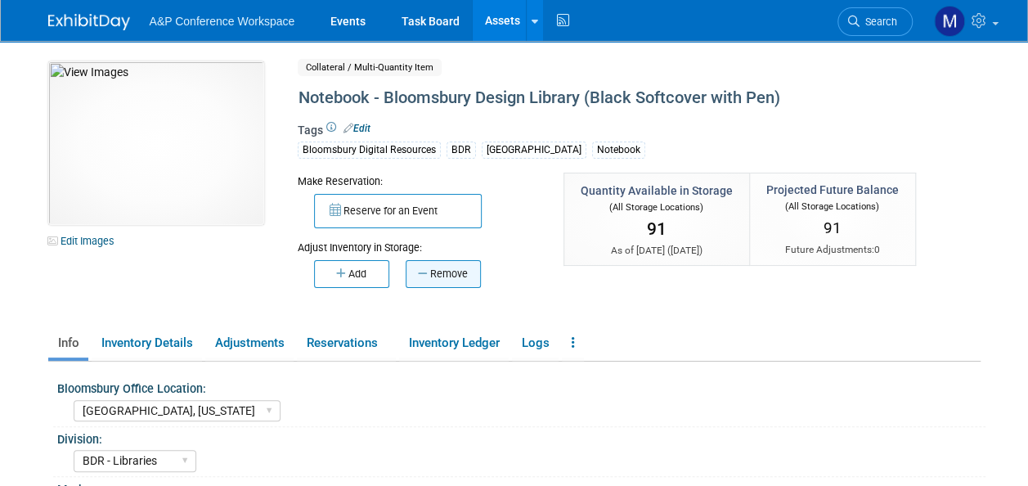
click at [458, 272] on button "Remove" at bounding box center [442, 274] width 75 height 28
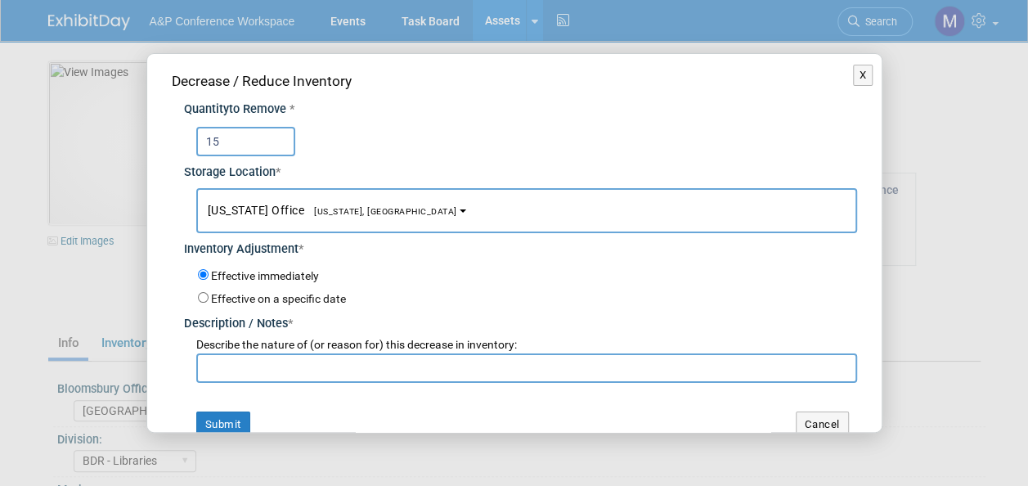
type input "15"
click at [325, 206] on span "[US_STATE], [GEOGRAPHIC_DATA]" at bounding box center [380, 211] width 153 height 11
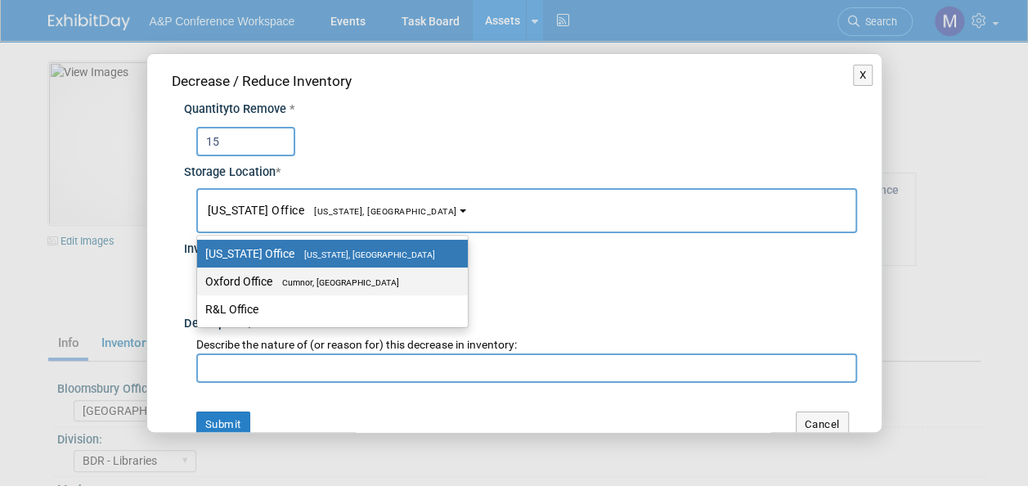
click at [324, 275] on label "Oxford Office [GEOGRAPHIC_DATA], [GEOGRAPHIC_DATA]" at bounding box center [328, 281] width 246 height 21
click at [199, 276] on input "Oxford Office [GEOGRAPHIC_DATA], [GEOGRAPHIC_DATA]" at bounding box center [194, 281] width 11 height 11
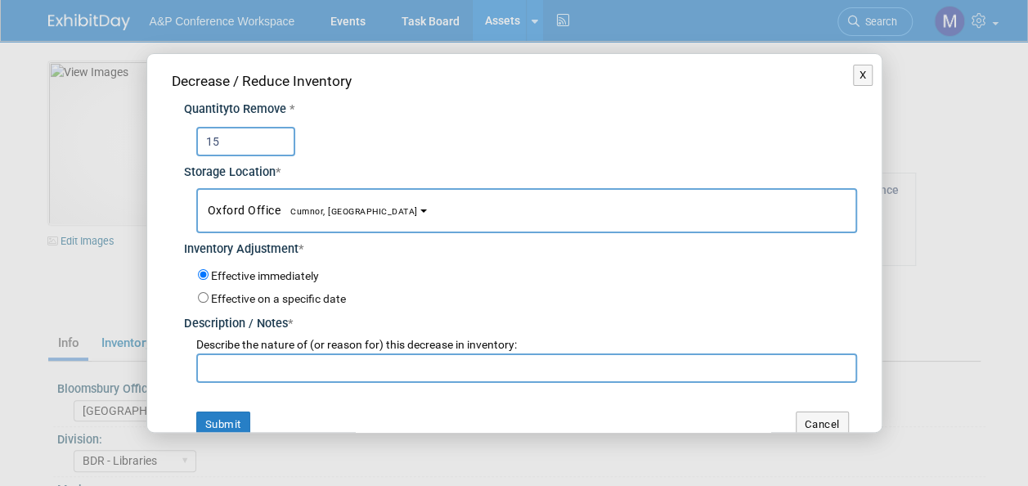
select select "11222978"
click at [302, 369] on input "text" at bounding box center [526, 367] width 661 height 29
paste input "[PERSON_NAME] requested to send to [GEOGRAPHIC_DATA]"
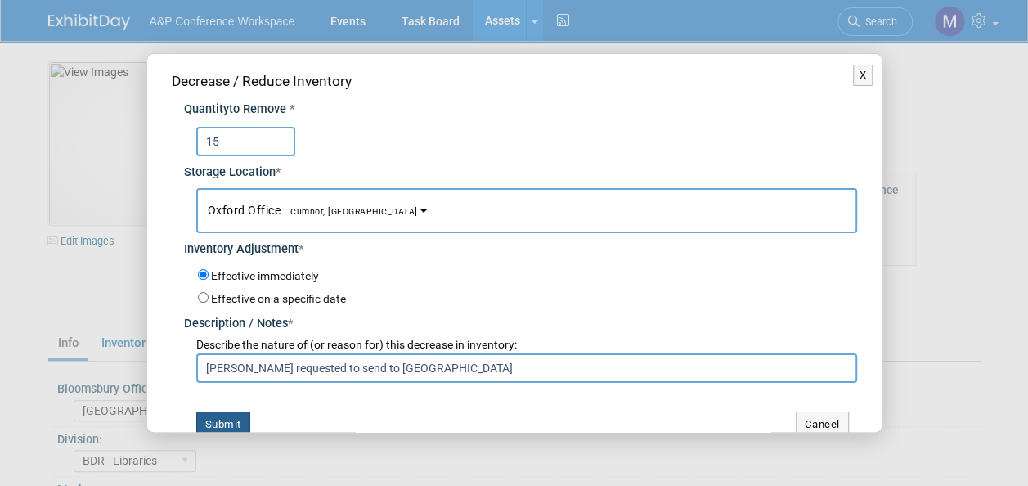
type input "[PERSON_NAME] requested to send to [GEOGRAPHIC_DATA]"
click at [232, 415] on button "Submit" at bounding box center [223, 424] width 54 height 26
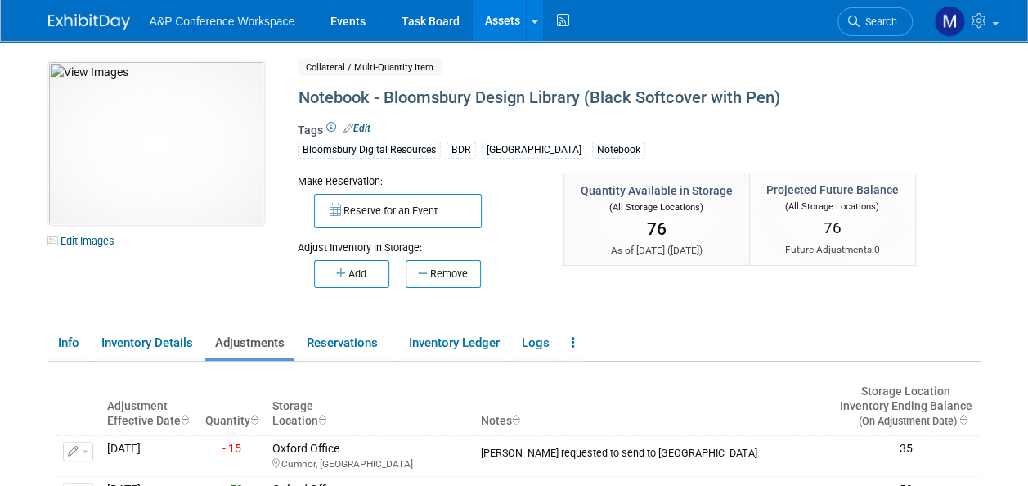
click at [494, 20] on link "Assets" at bounding box center [502, 20] width 60 height 41
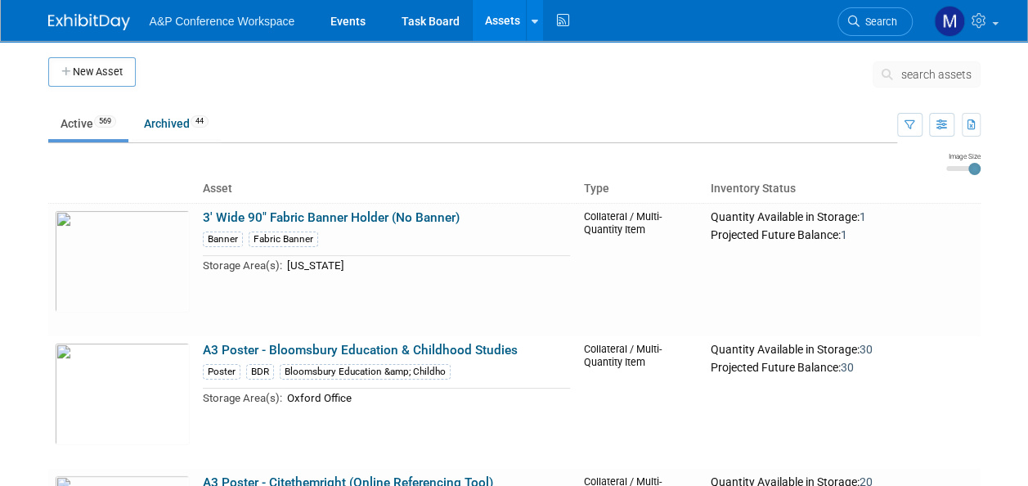
click at [911, 72] on span "search assets" at bounding box center [936, 74] width 70 height 13
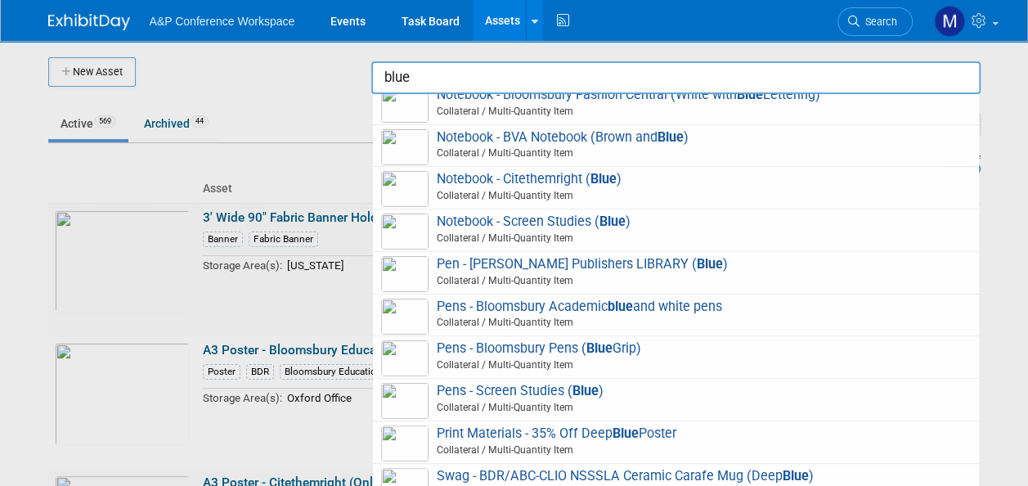
scroll to position [245, 0]
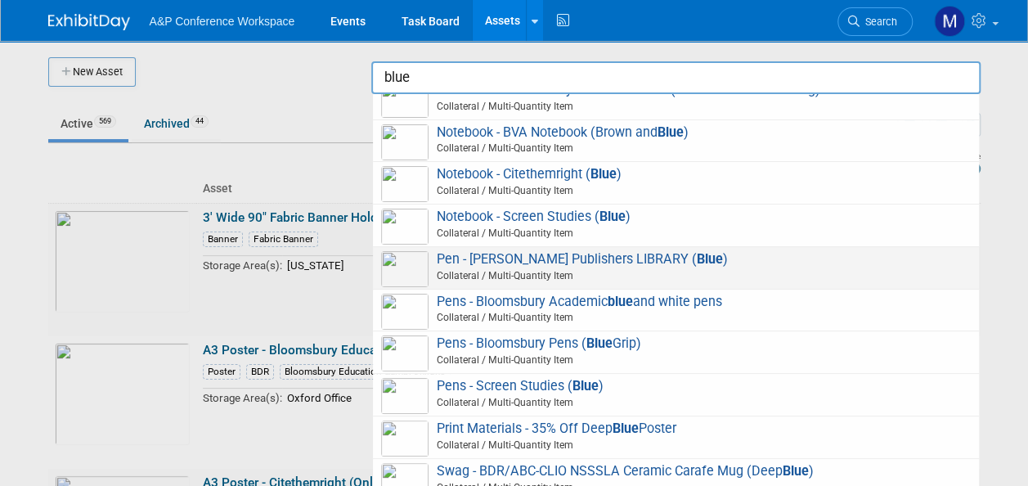
click at [554, 262] on span "Pen - Jessica Kingsley Publishers LIBRARY ( Blue ) Collateral / Multi-Quantity …" at bounding box center [675, 268] width 589 height 34
type input "Pen - [PERSON_NAME] Publishers LIBRARY (Blue)"
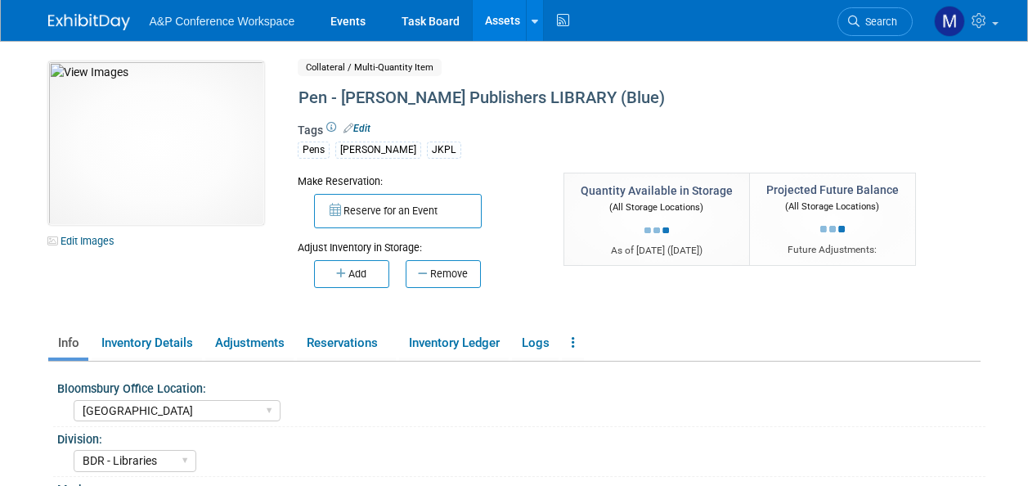
select select "[GEOGRAPHIC_DATA]"
select select "BDR - Libraries"
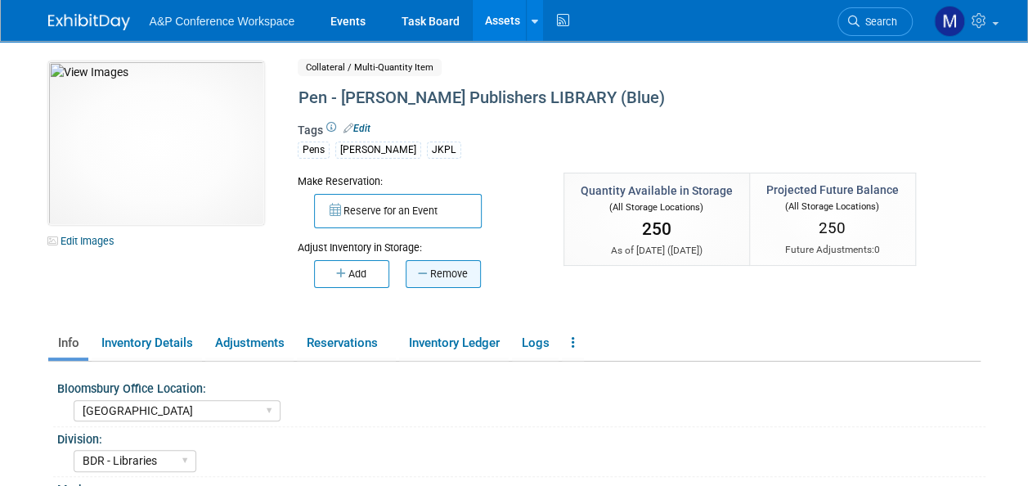
click at [455, 272] on button "Remove" at bounding box center [442, 274] width 75 height 28
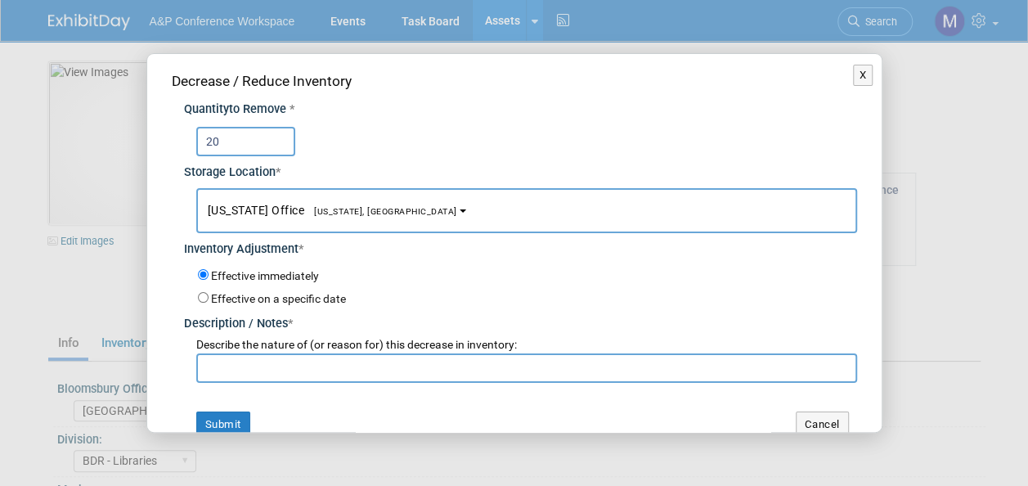
type input "20"
click at [360, 208] on span "[US_STATE], [GEOGRAPHIC_DATA]" at bounding box center [380, 211] width 153 height 11
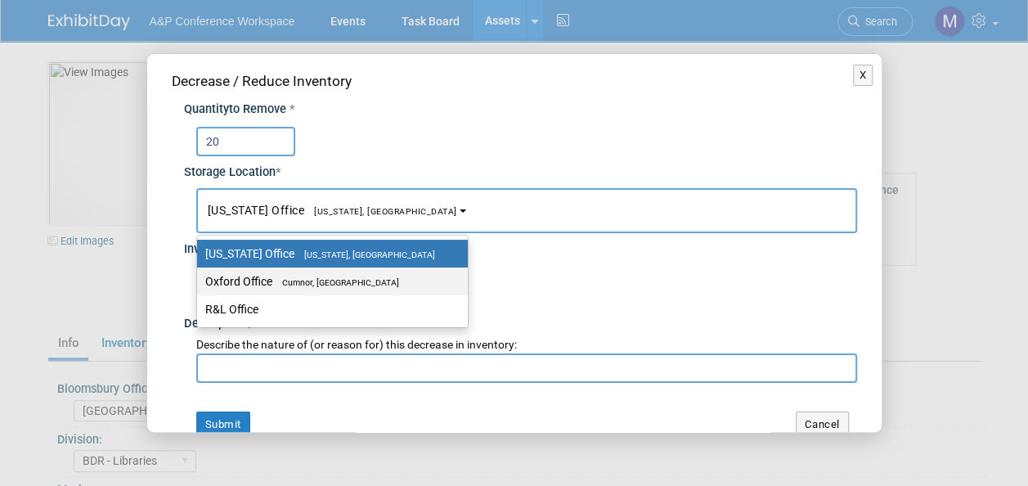
click at [355, 281] on span "Cumnor, [GEOGRAPHIC_DATA]" at bounding box center [335, 282] width 127 height 11
click at [199, 281] on input "Oxford Office [GEOGRAPHIC_DATA], [GEOGRAPHIC_DATA]" at bounding box center [194, 281] width 11 height 11
select select "11222978"
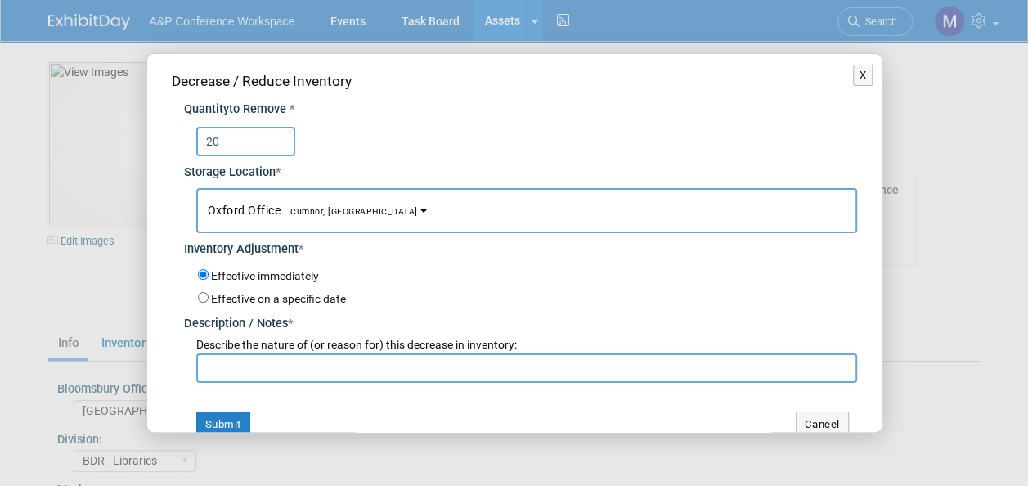
click at [352, 368] on input "text" at bounding box center [526, 367] width 661 height 29
paste input "[PERSON_NAME] requested to send to [GEOGRAPHIC_DATA]"
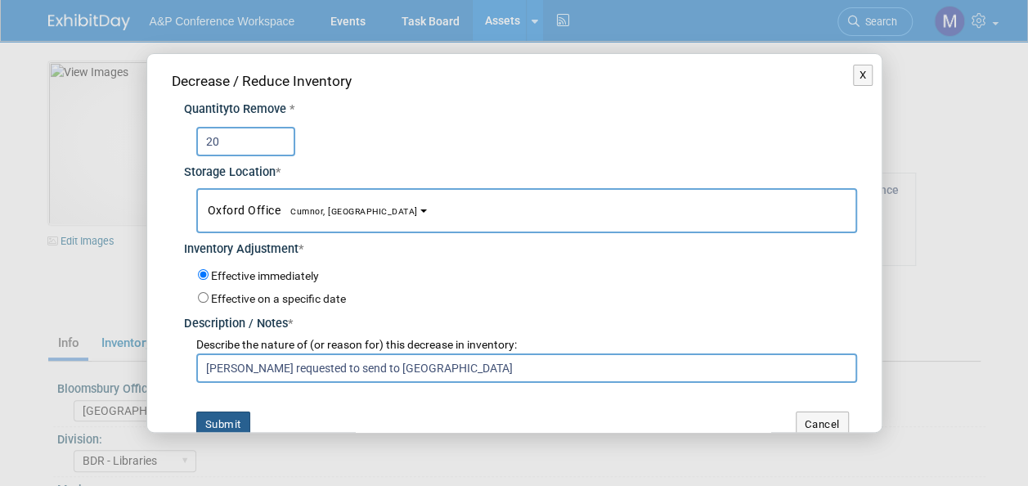
type input "[PERSON_NAME] requested to send to [GEOGRAPHIC_DATA]"
click at [228, 417] on button "Submit" at bounding box center [223, 424] width 54 height 26
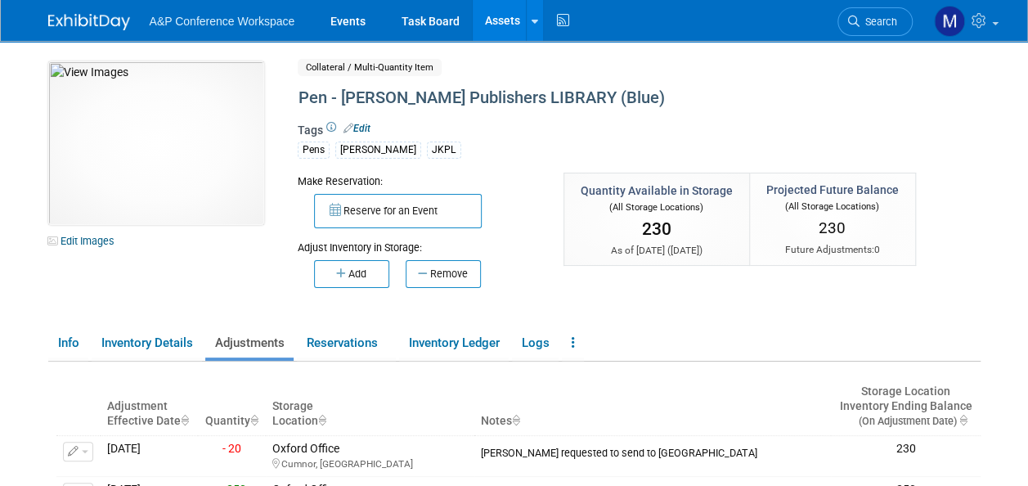
click at [497, 23] on link "Assets" at bounding box center [502, 20] width 60 height 41
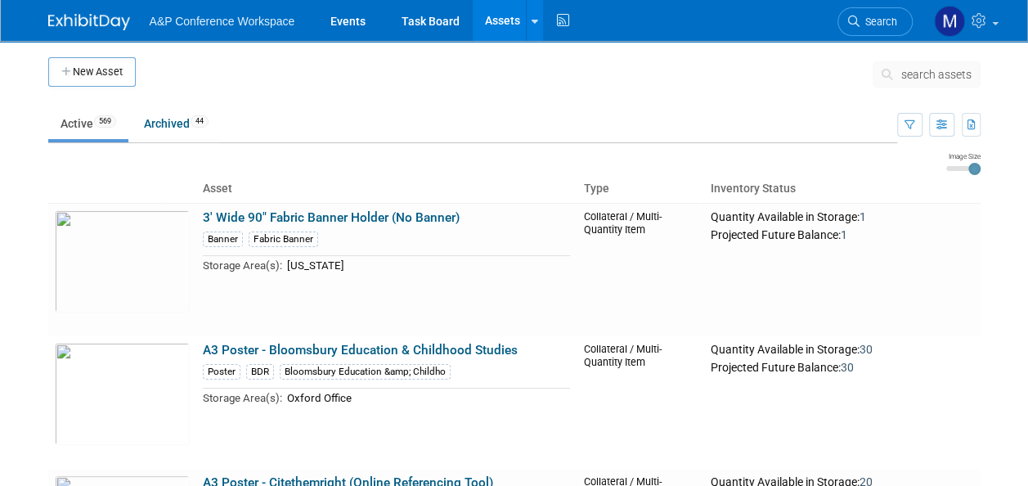
click at [919, 69] on span "search assets" at bounding box center [936, 74] width 70 height 13
click at [919, 74] on span "search assets" at bounding box center [936, 74] width 70 height 13
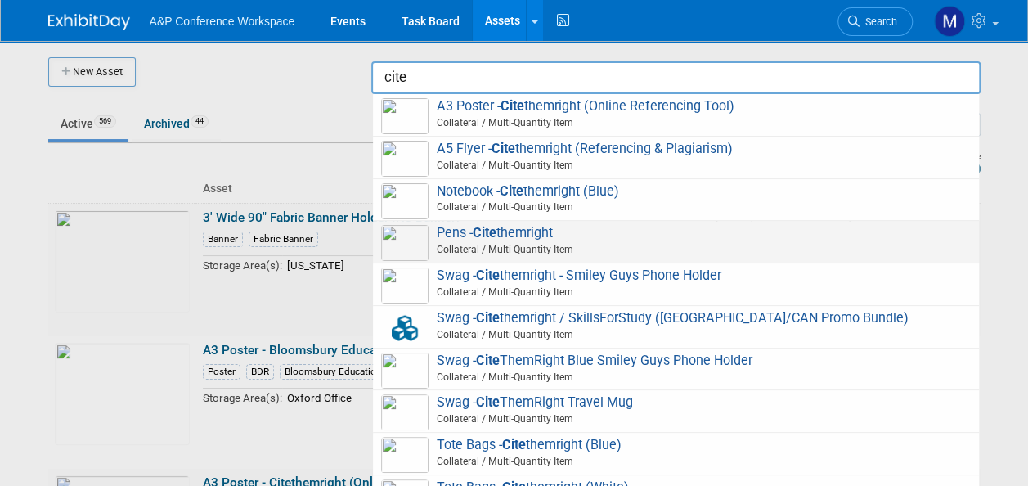
click at [532, 229] on span "Pens - Cite themright Collateral / Multi-Quantity Item" at bounding box center [675, 242] width 589 height 34
type input "Pens - Citethemright"
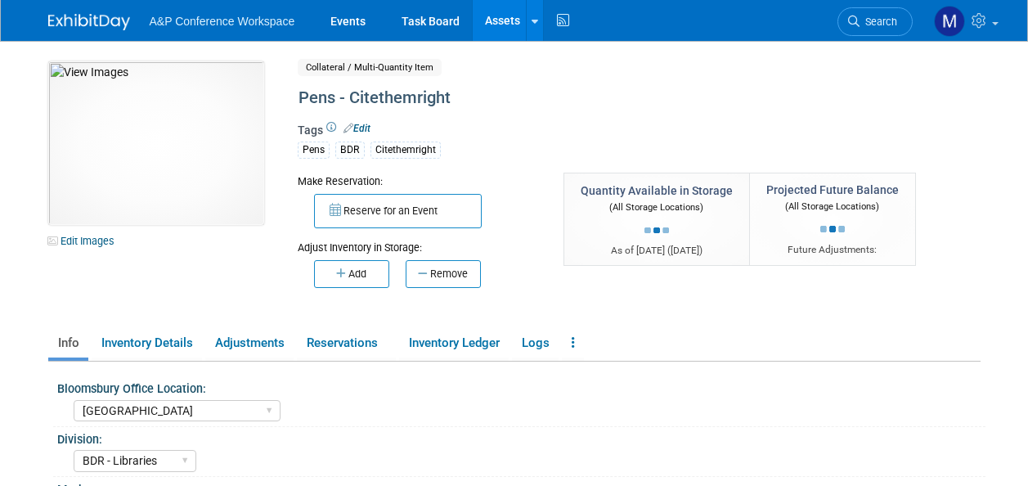
select select "[GEOGRAPHIC_DATA]"
select select "BDR - Libraries"
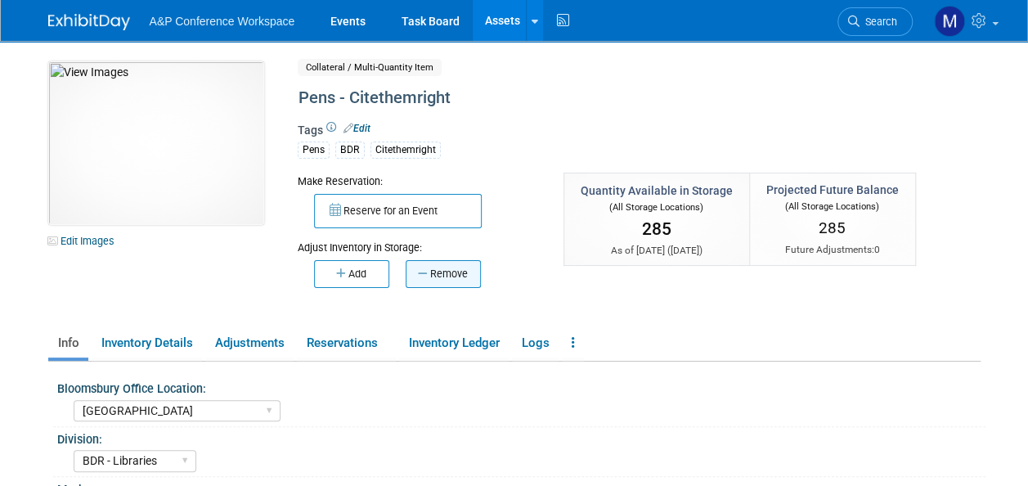
click at [468, 275] on button "Remove" at bounding box center [442, 274] width 75 height 28
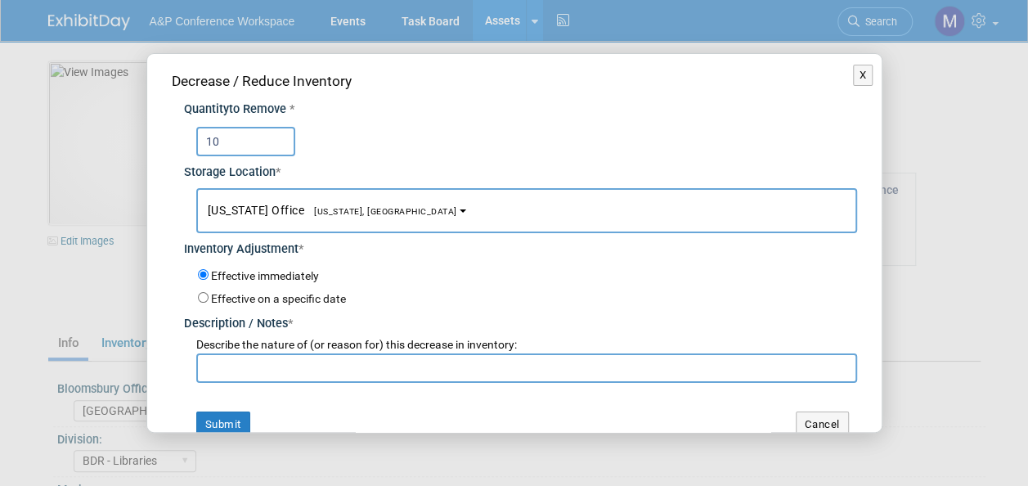
type input "10"
click at [357, 210] on span "[US_STATE], [GEOGRAPHIC_DATA]" at bounding box center [380, 211] width 153 height 11
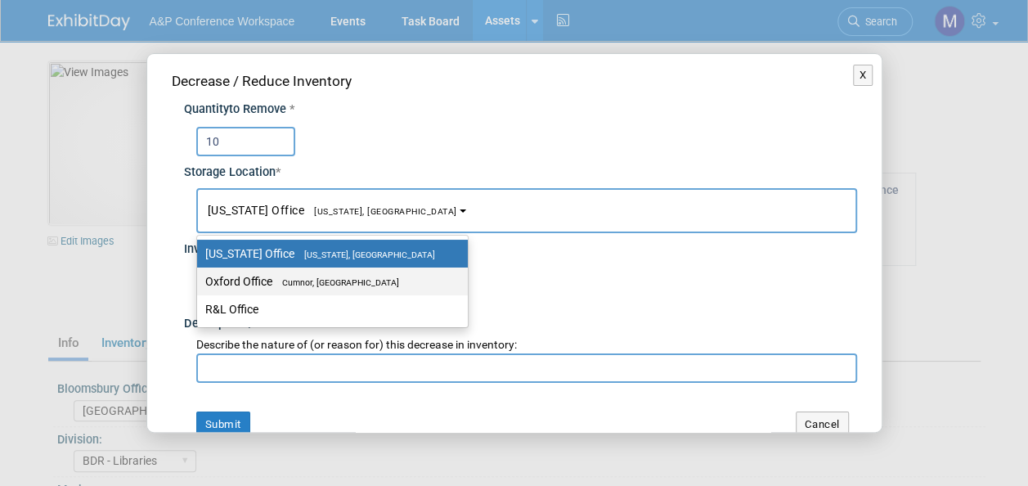
click at [347, 283] on span "Cumnor, [GEOGRAPHIC_DATA]" at bounding box center [335, 282] width 127 height 11
click at [199, 283] on input "Oxford Office [GEOGRAPHIC_DATA], [GEOGRAPHIC_DATA]" at bounding box center [194, 281] width 11 height 11
select select "11222978"
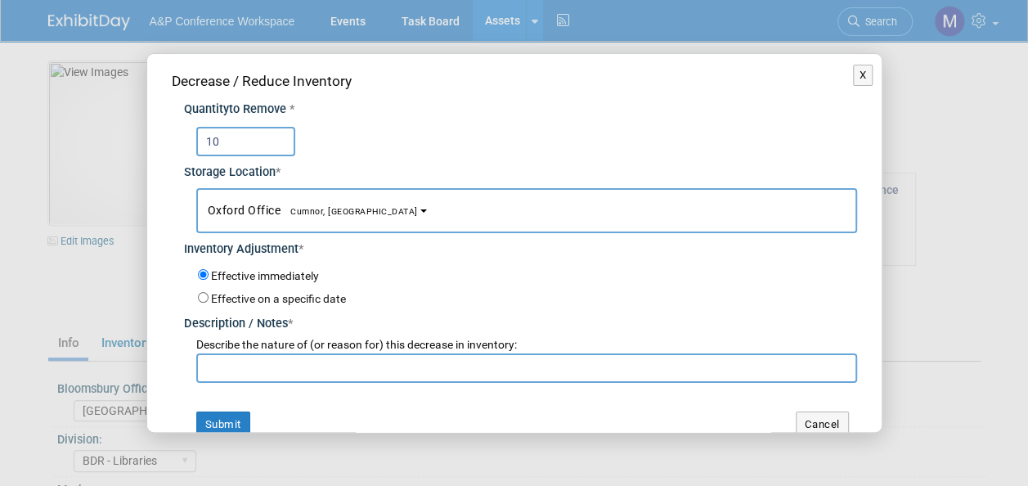
click at [314, 365] on input "text" at bounding box center [526, 367] width 661 height 29
paste input "[PERSON_NAME] requested to send to [GEOGRAPHIC_DATA]"
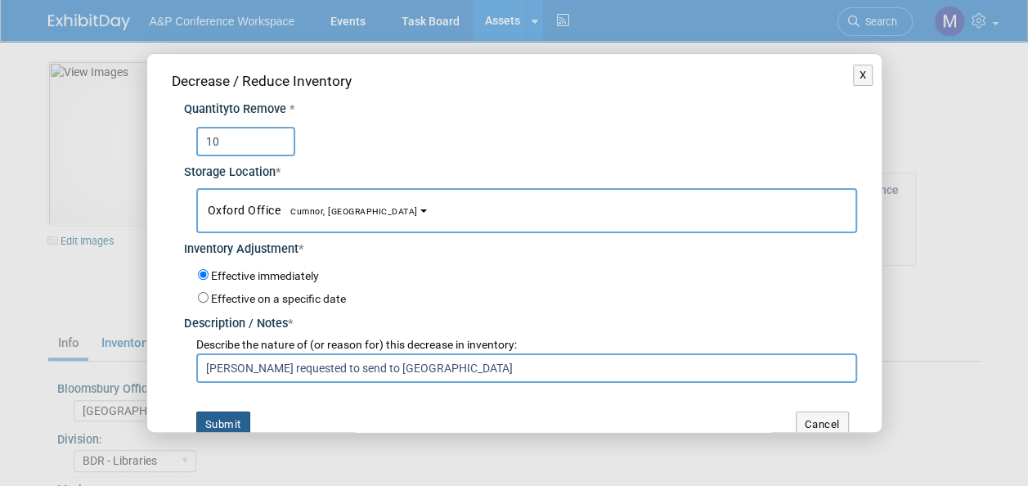
type input "[PERSON_NAME] requested to send to [GEOGRAPHIC_DATA]"
click at [239, 414] on button "Submit" at bounding box center [223, 424] width 54 height 26
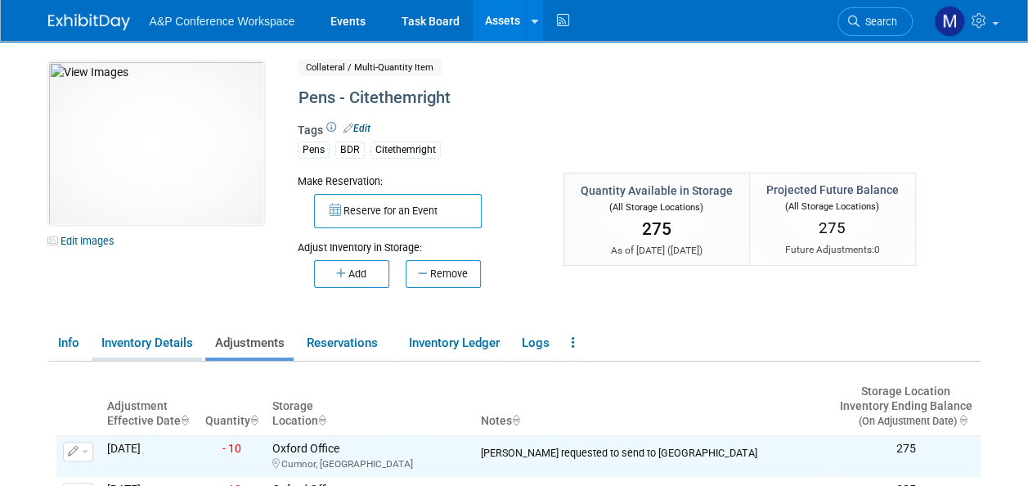
click at [168, 341] on link "Inventory Details" at bounding box center [147, 343] width 110 height 29
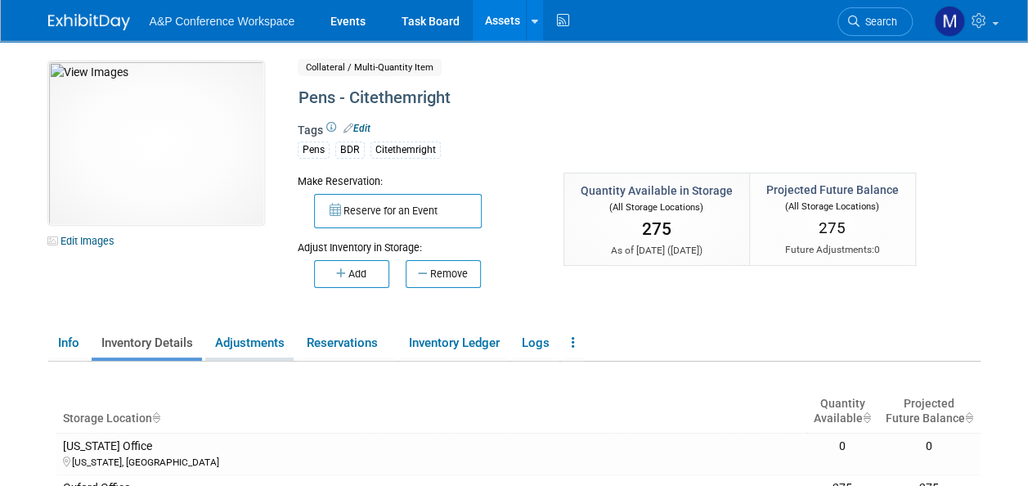
click at [247, 343] on link "Adjustments" at bounding box center [249, 343] width 88 height 29
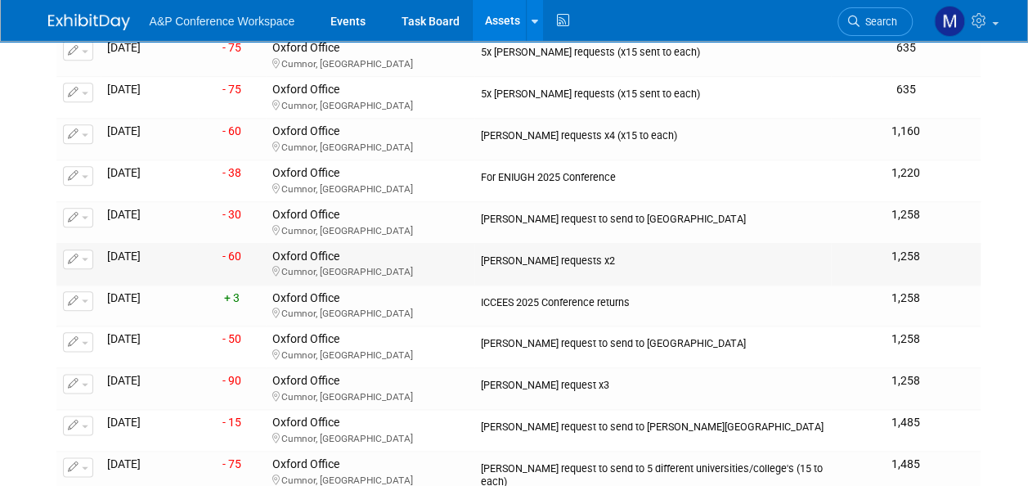
scroll to position [817, 0]
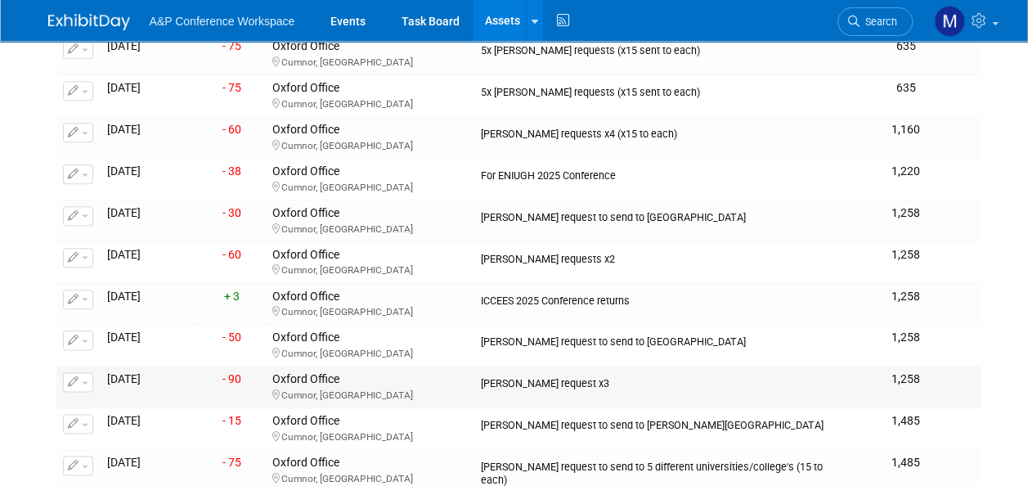
click at [83, 381] on span "button" at bounding box center [85, 382] width 7 height 3
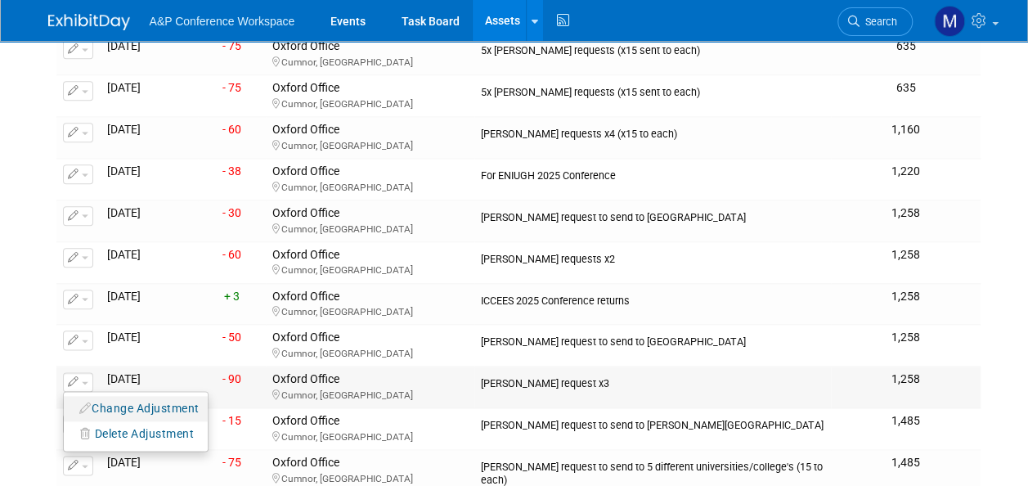
click at [101, 399] on button "Change Adjustment" at bounding box center [140, 408] width 136 height 22
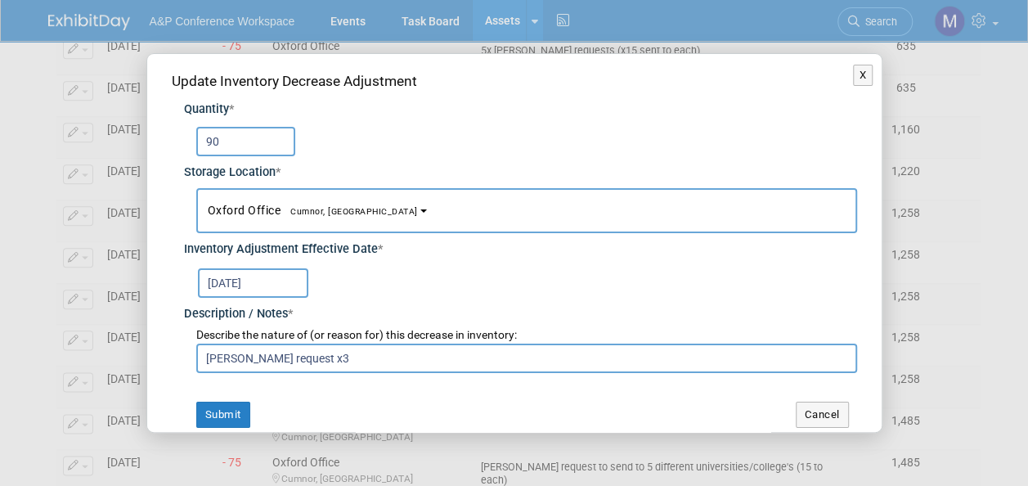
drag, startPoint x: 235, startPoint y: 136, endPoint x: 196, endPoint y: 139, distance: 38.6
click at [196, 139] on input "90" at bounding box center [245, 141] width 99 height 29
type input "175"
click at [239, 410] on button "Submit" at bounding box center [223, 414] width 54 height 26
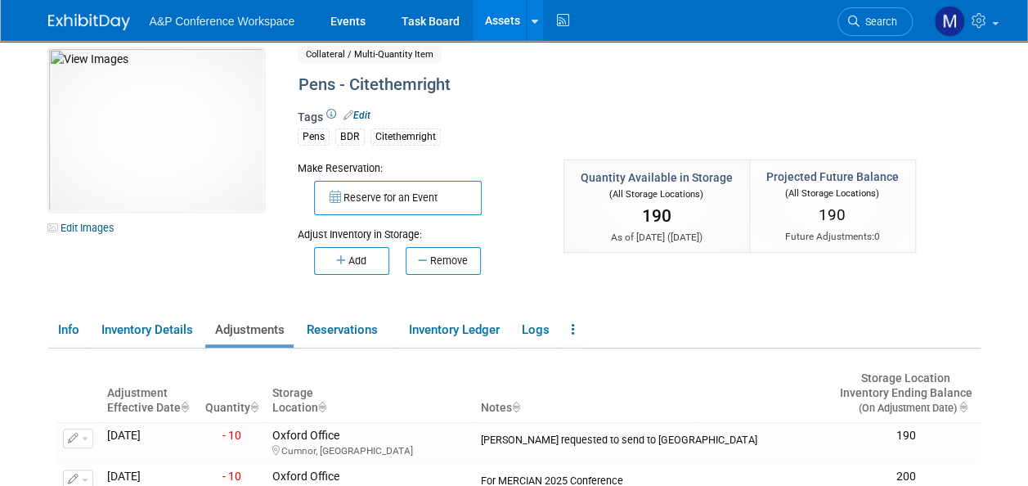
scroll to position [0, 0]
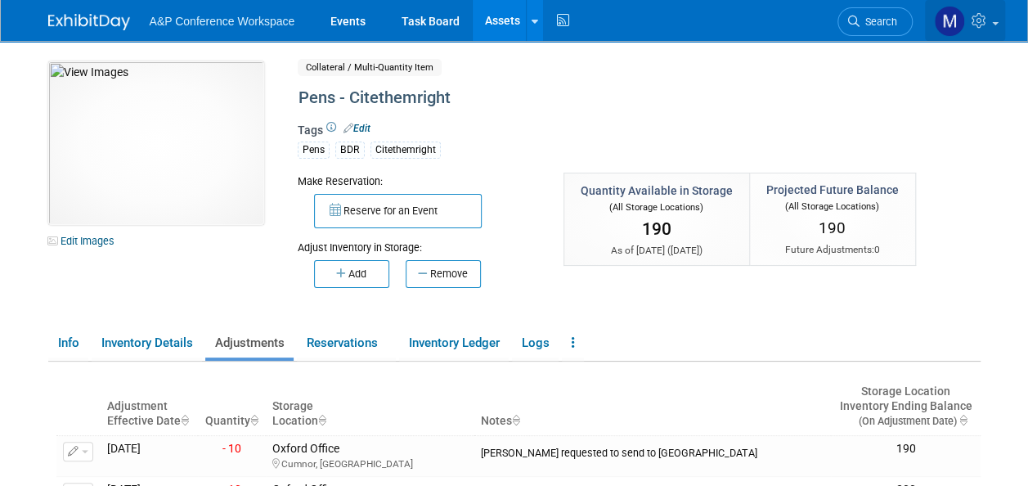
click at [995, 23] on span at bounding box center [995, 23] width 7 height 3
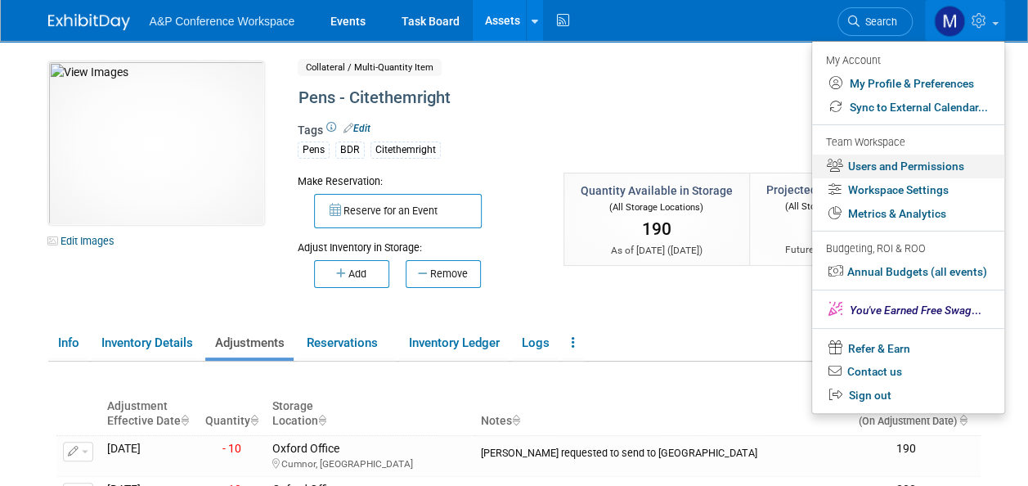
click at [914, 167] on link "Users and Permissions" at bounding box center [908, 167] width 192 height 24
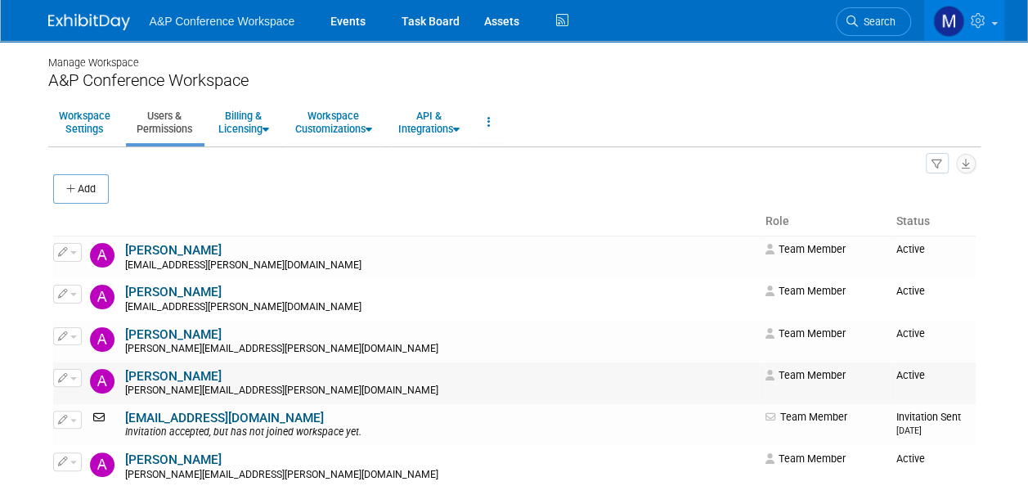
click at [74, 377] on span "button" at bounding box center [73, 378] width 7 height 3
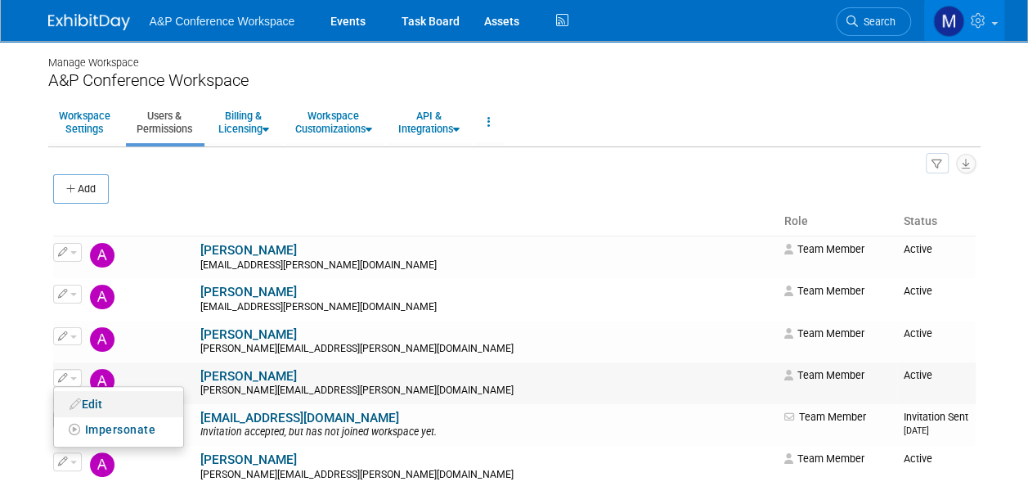
click at [85, 405] on link "Edit" at bounding box center [118, 403] width 129 height 23
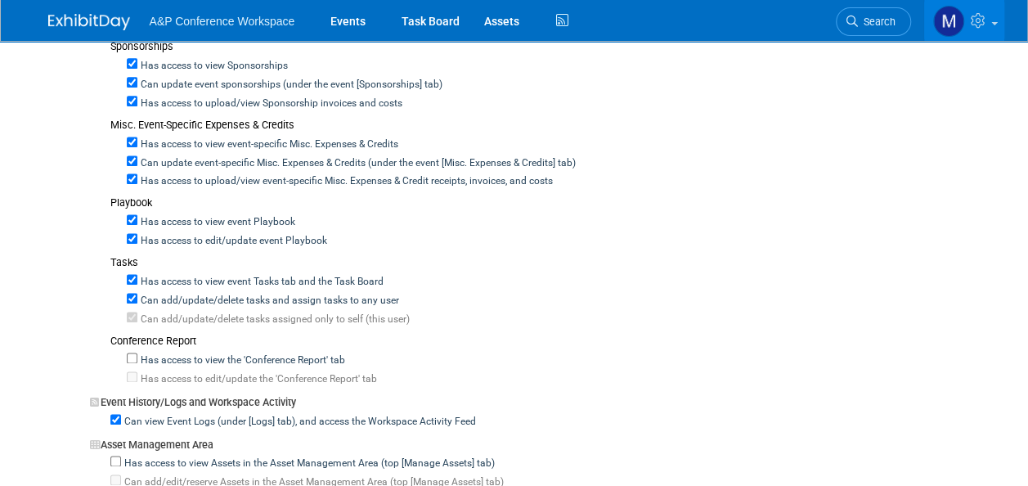
scroll to position [1063, 0]
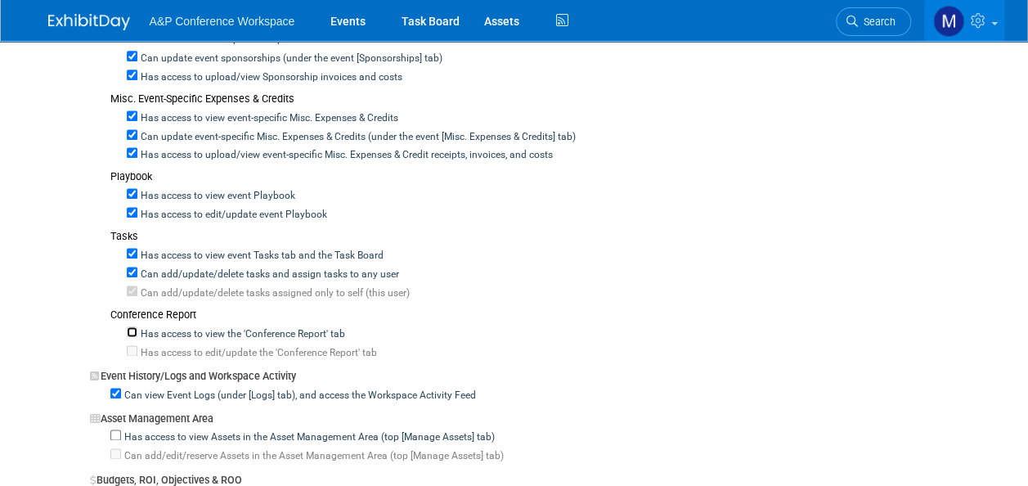
click at [134, 326] on input "Has access to view the 'Conference Report' tab" at bounding box center [132, 331] width 11 height 11
checkbox input "true"
click at [117, 429] on input "Has access to view Assets in the Asset Management Area (top [Manage Assets] tab)" at bounding box center [115, 434] width 11 height 11
checkbox input "true"
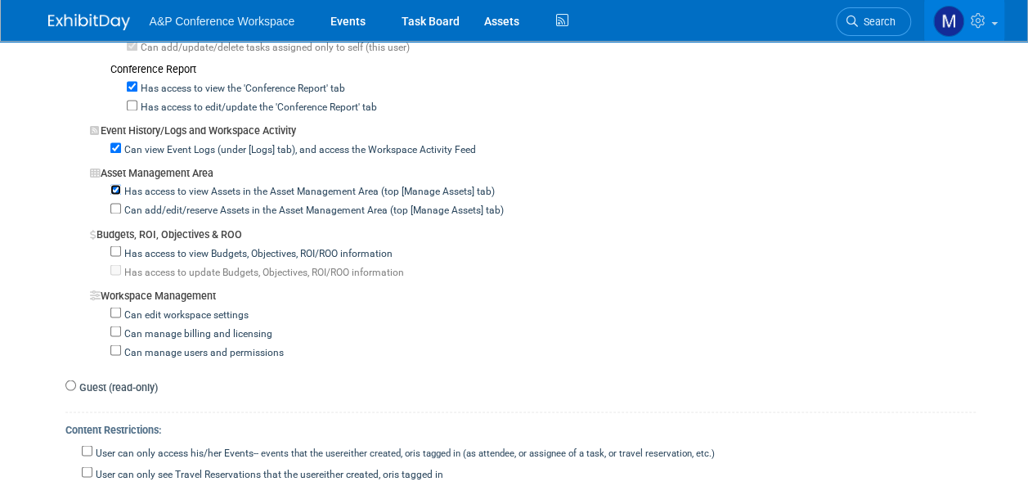
scroll to position [1471, 0]
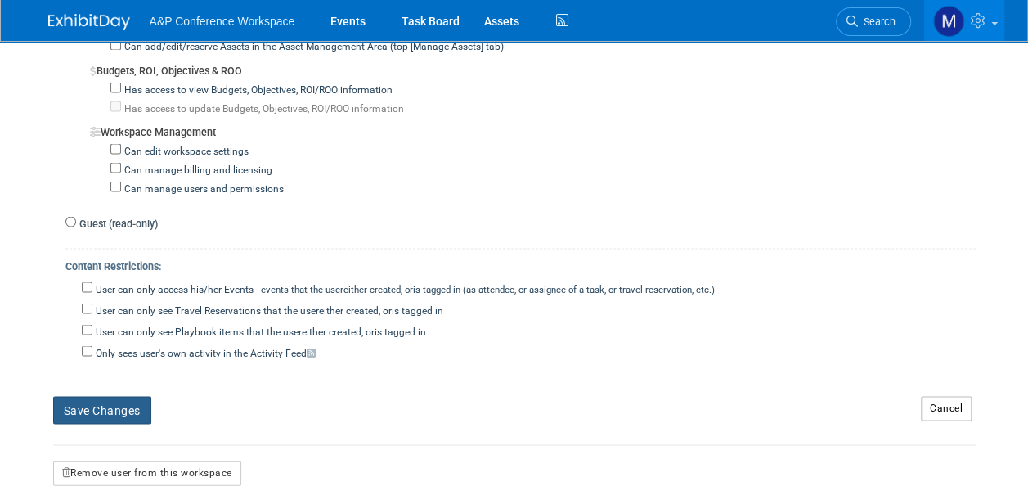
click at [117, 400] on button "Save Changes" at bounding box center [102, 410] width 98 height 28
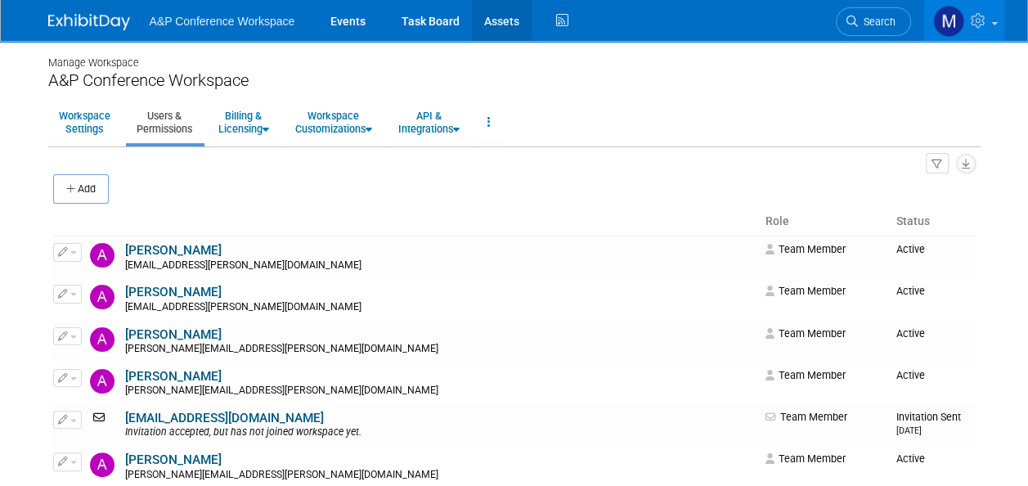
click at [511, 20] on link "Assets" at bounding box center [502, 20] width 60 height 41
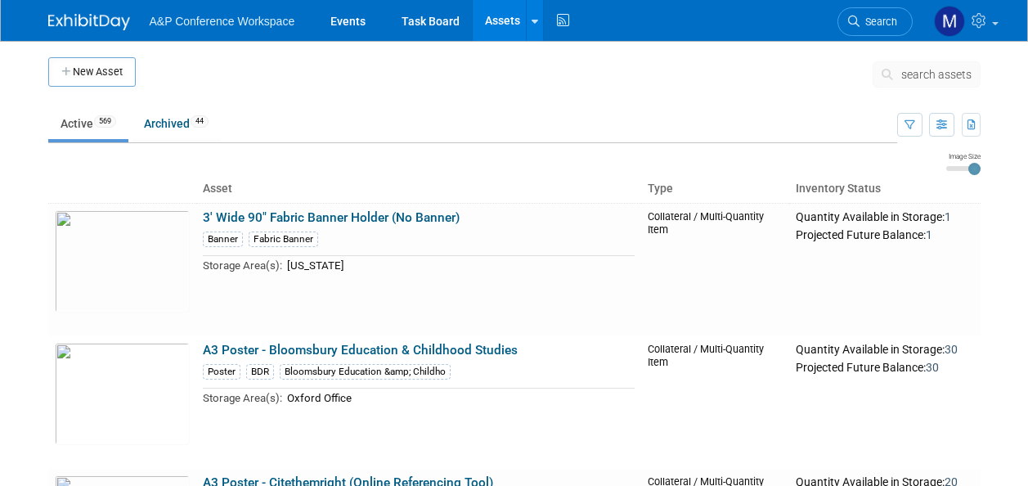
click at [937, 77] on span "search assets" at bounding box center [936, 74] width 70 height 13
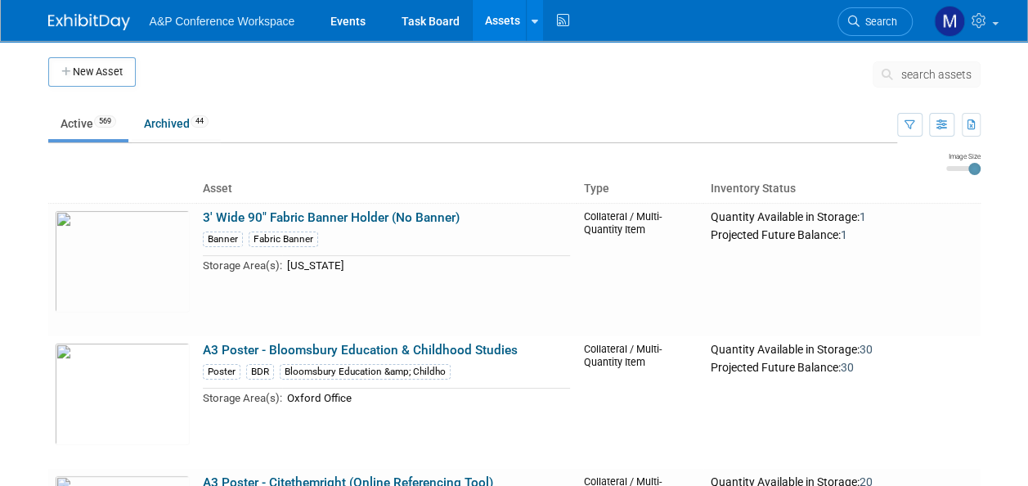
click at [937, 76] on span "search assets" at bounding box center [936, 74] width 70 height 13
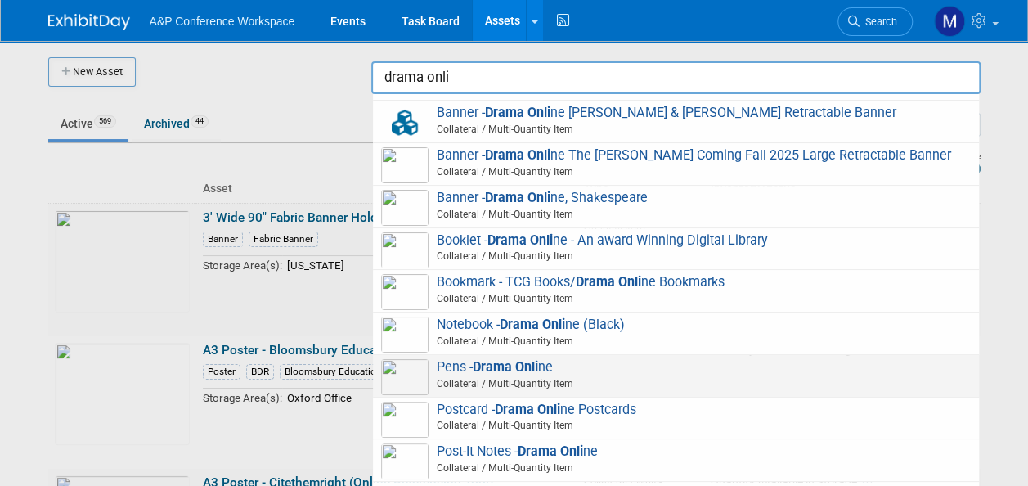
scroll to position [209, 0]
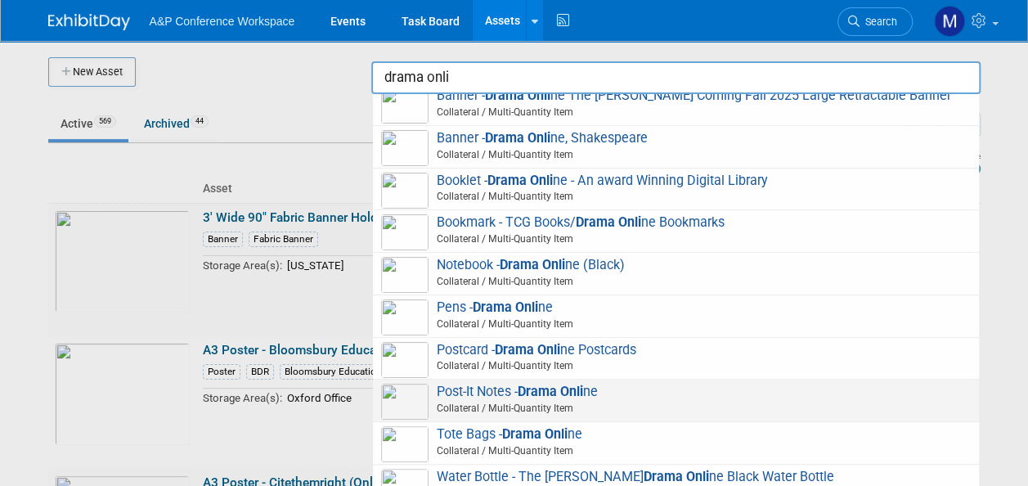
click at [524, 393] on strong "Drama Onli" at bounding box center [549, 391] width 65 height 16
type input "Post-It Notes - Drama Online"
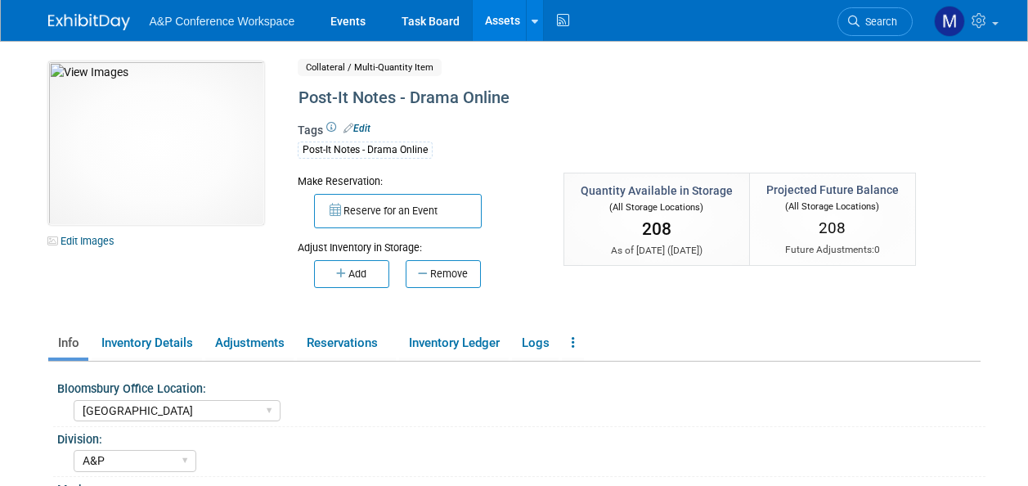
select select "[GEOGRAPHIC_DATA]"
select select "A&P"
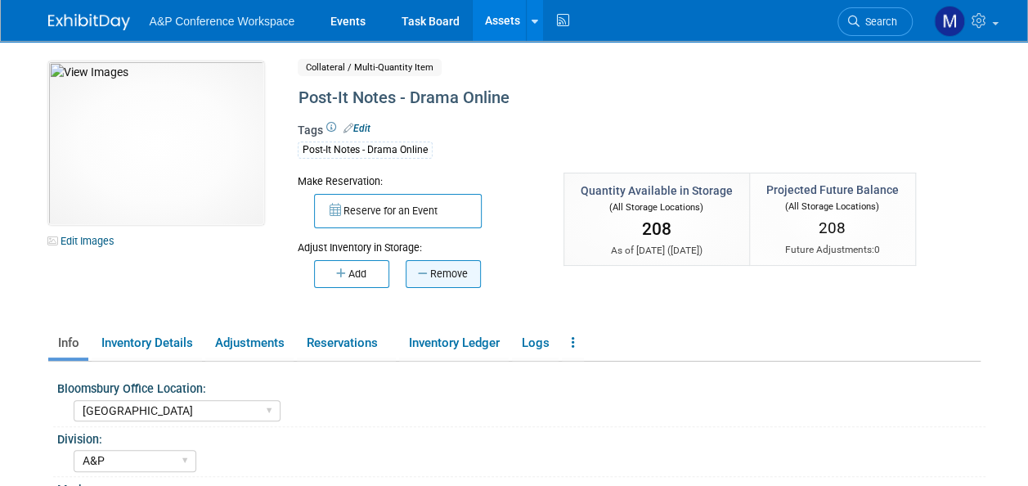
click at [461, 276] on button "Remove" at bounding box center [442, 274] width 75 height 28
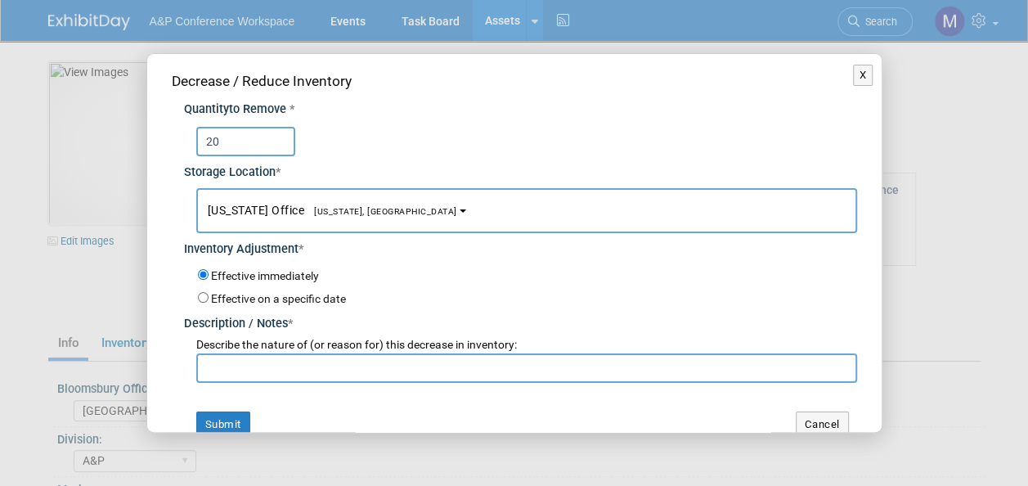
type input "20"
click at [392, 219] on button "New York Office New York, NY" at bounding box center [526, 210] width 661 height 45
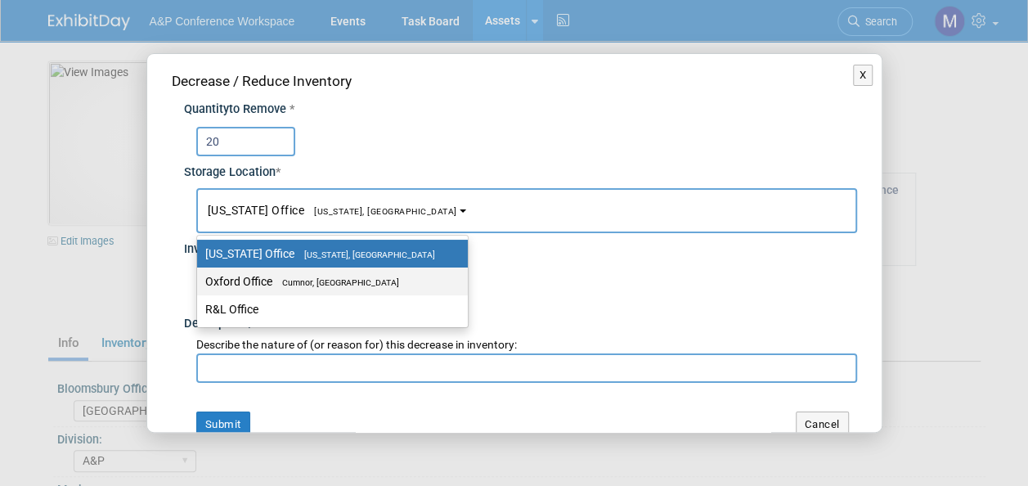
click at [392, 284] on label "Oxford Office Cumnor, United Kingdom" at bounding box center [328, 281] width 246 height 21
click at [199, 284] on input "Oxford Office Cumnor, United Kingdom" at bounding box center [194, 281] width 11 height 11
select select "11222978"
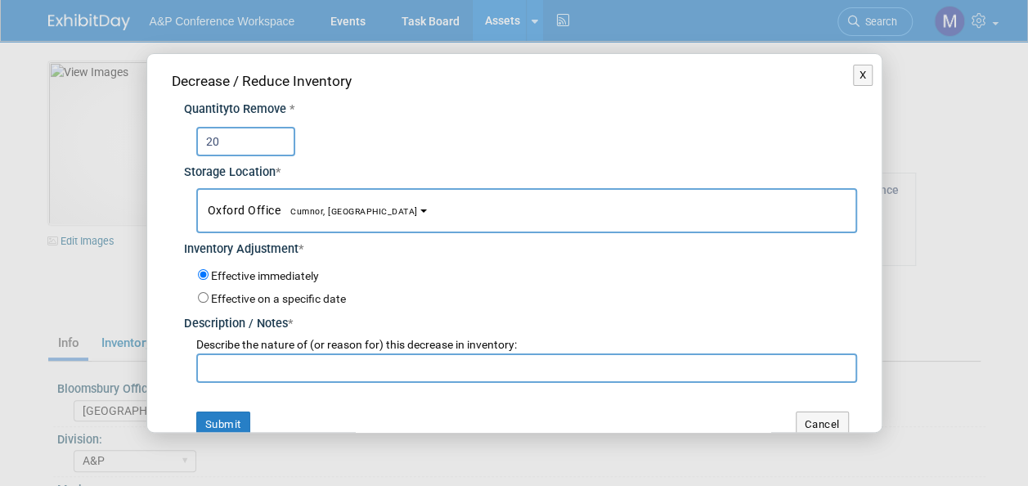
click at [401, 375] on input "text" at bounding box center [526, 367] width 661 height 29
paste input "Lewis Conlin requested to send to Regents University London"
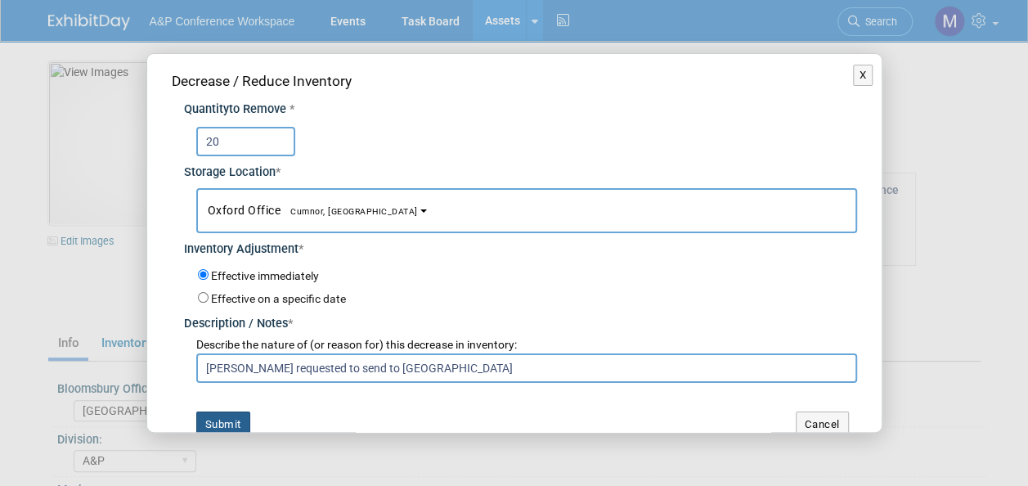
type input "Lewis Conlin requested to send to Regents University London"
click at [226, 419] on button "Submit" at bounding box center [223, 424] width 54 height 26
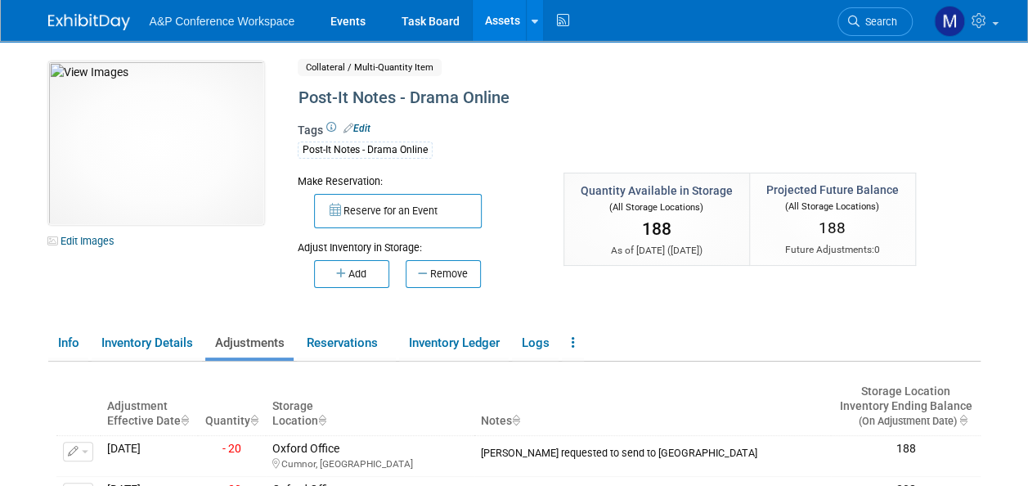
click at [508, 24] on link "Assets" at bounding box center [502, 20] width 60 height 41
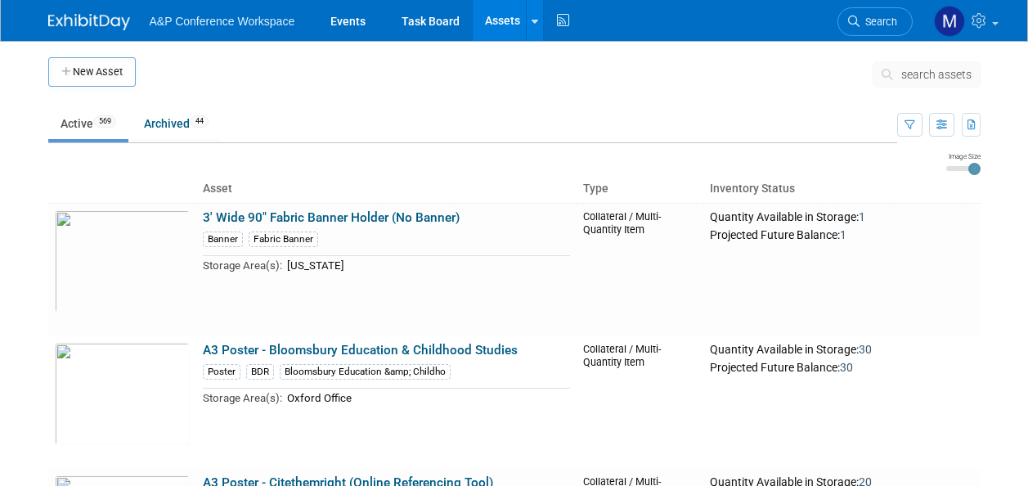
click at [919, 71] on span "search assets" at bounding box center [936, 74] width 70 height 13
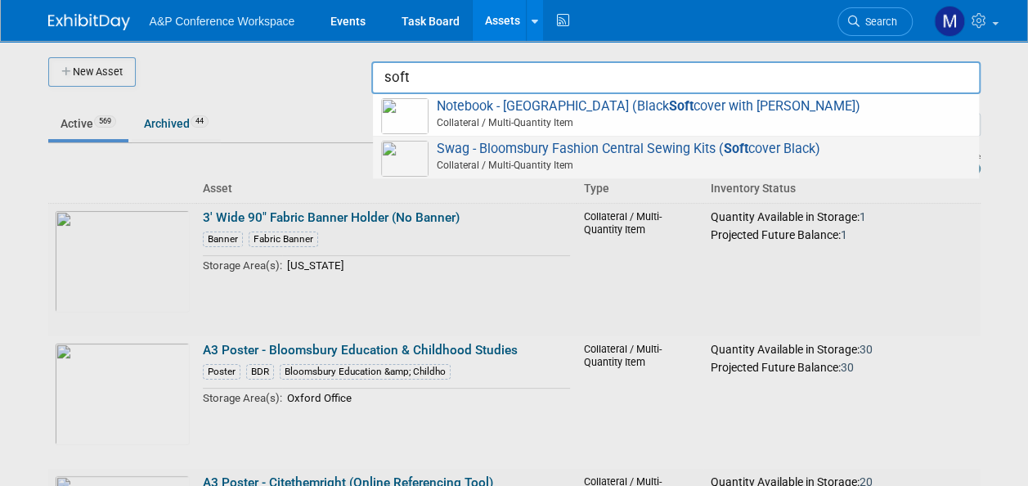
click at [711, 151] on span "Swag - Bloomsbury Fashion Central Sewing Kits ( Soft cover Black) Collateral / …" at bounding box center [675, 158] width 589 height 34
type input "Swag - Bloomsbury Fashion Central Sewing Kits (Softcover Black)"
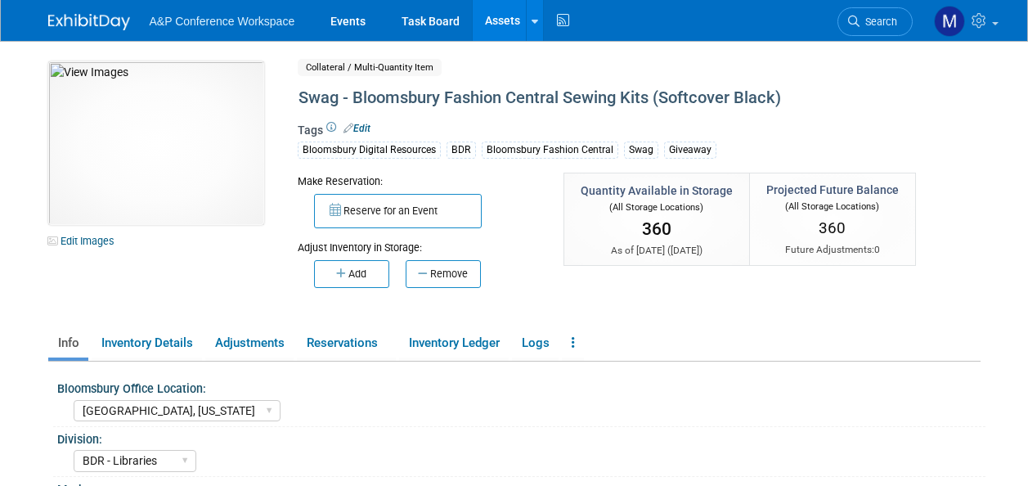
select select "[GEOGRAPHIC_DATA], [US_STATE]"
select select "BDR - Libraries"
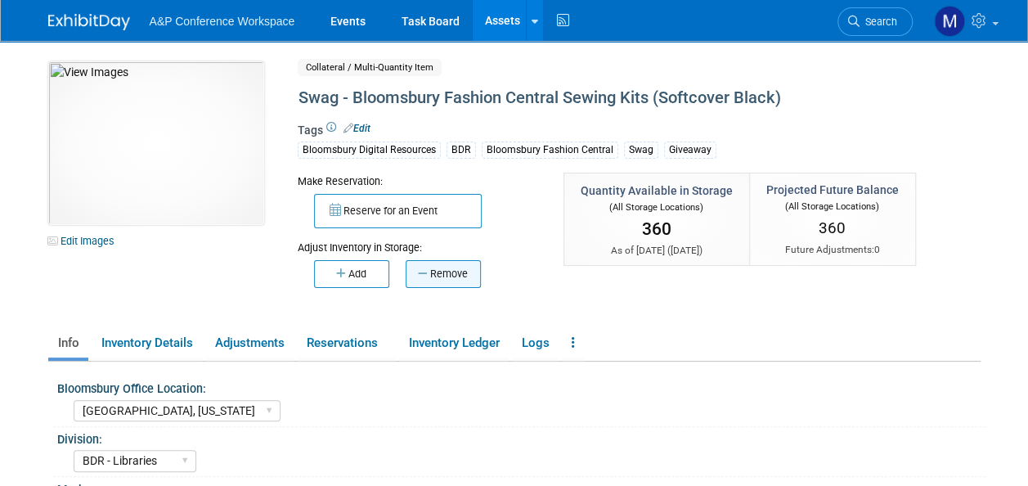
click at [464, 270] on button "Remove" at bounding box center [442, 274] width 75 height 28
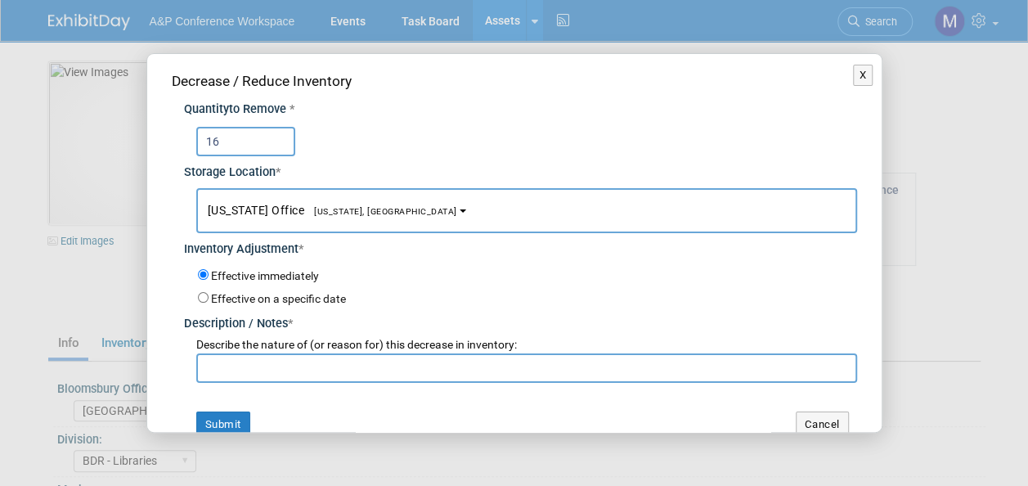
type input "16"
click at [343, 209] on span "New York, NY" at bounding box center [380, 211] width 153 height 11
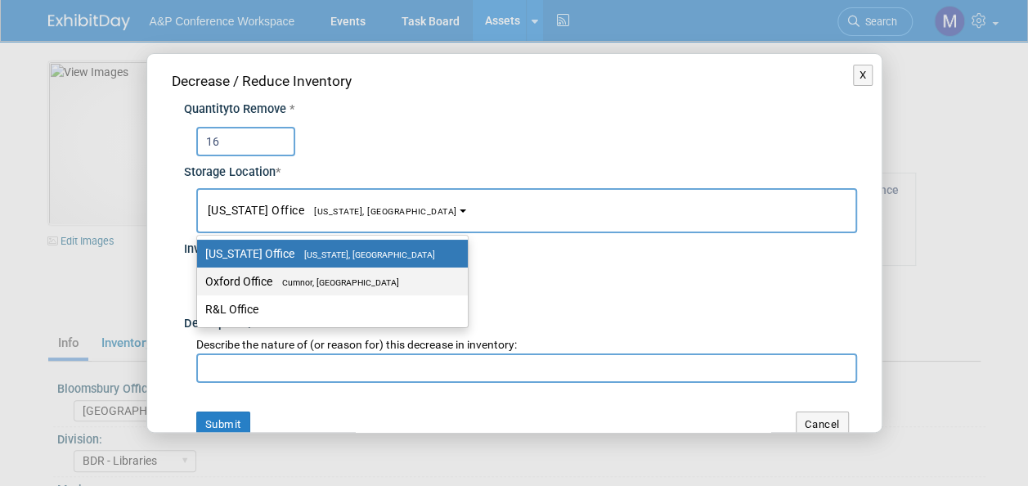
click at [345, 278] on span "Cumnor, United Kingdom" at bounding box center [335, 282] width 127 height 11
click at [199, 278] on input "Oxford Office Cumnor, United Kingdom" at bounding box center [194, 281] width 11 height 11
select select "11222978"
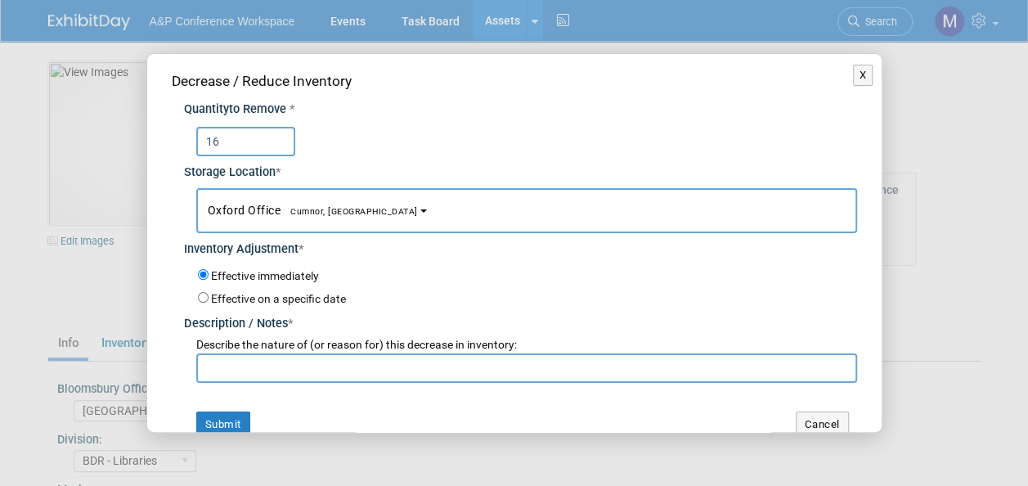
click at [336, 373] on input "text" at bounding box center [526, 367] width 661 height 29
paste input "Lewis Conlin requested to send to Regents University London"
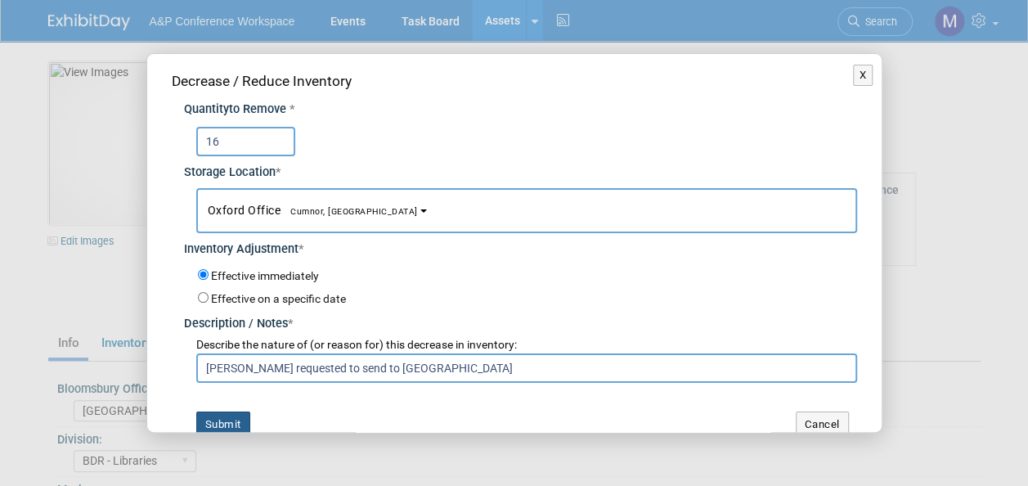
type input "Lewis Conlin requested to send to Regents University London"
click at [230, 416] on button "Submit" at bounding box center [223, 424] width 54 height 26
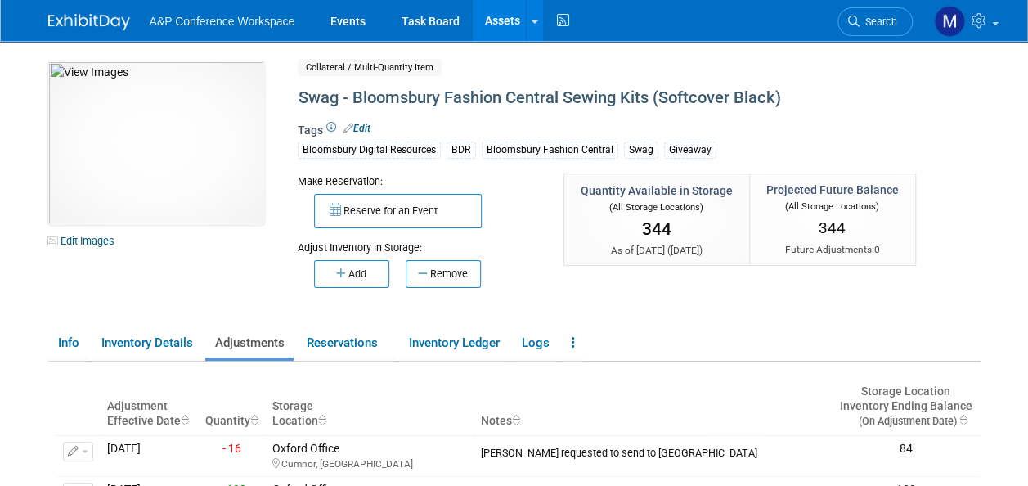
click at [506, 23] on link "Assets" at bounding box center [502, 20] width 60 height 41
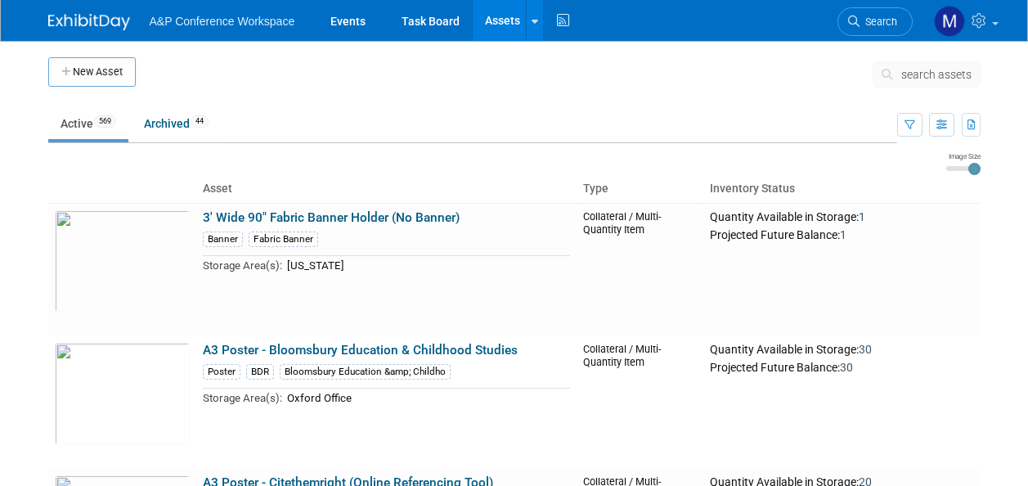
click at [937, 78] on span "search assets" at bounding box center [936, 74] width 70 height 13
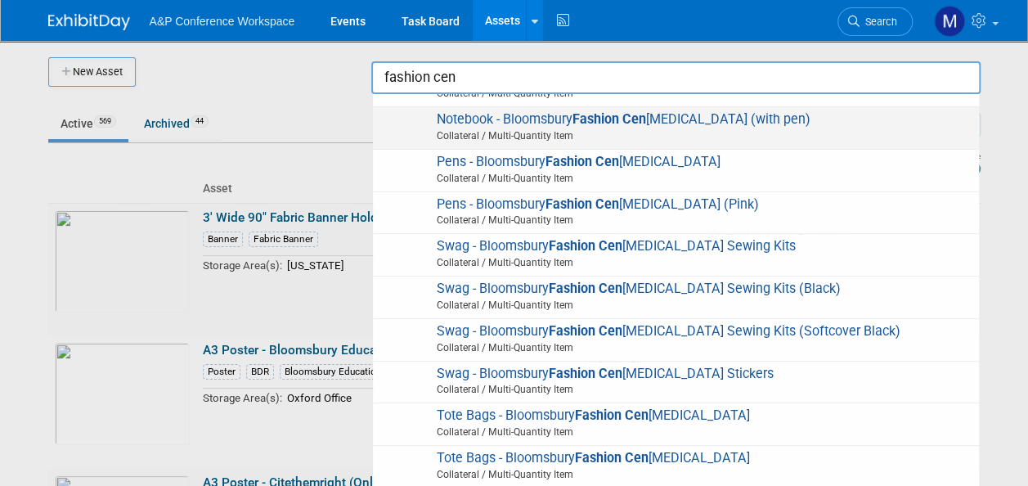
scroll to position [176, 0]
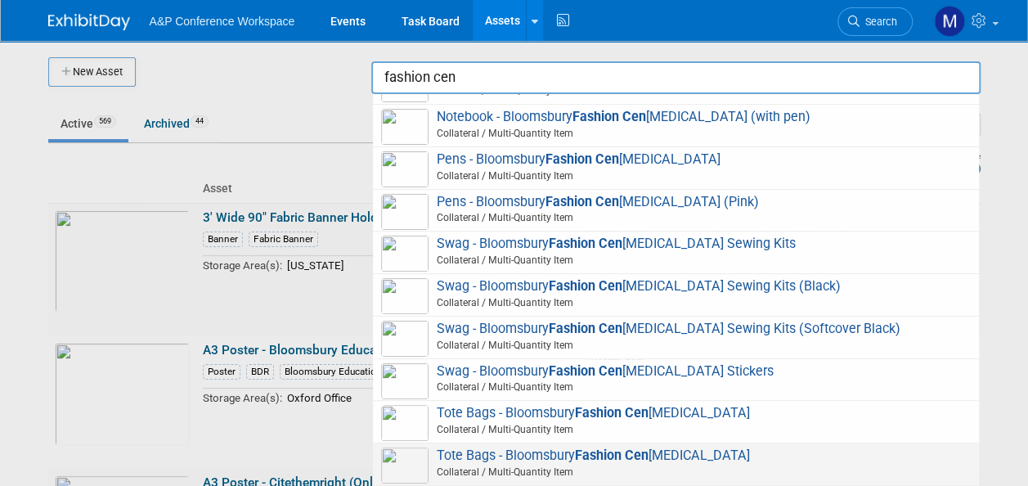
click at [557, 447] on span "Tote Bags - Bloomsbury Fashion Cen [MEDICAL_DATA] Collateral / Multi-Quantity I…" at bounding box center [675, 464] width 589 height 34
type input "Tote Bags - Bloomsbury Fashion Central"
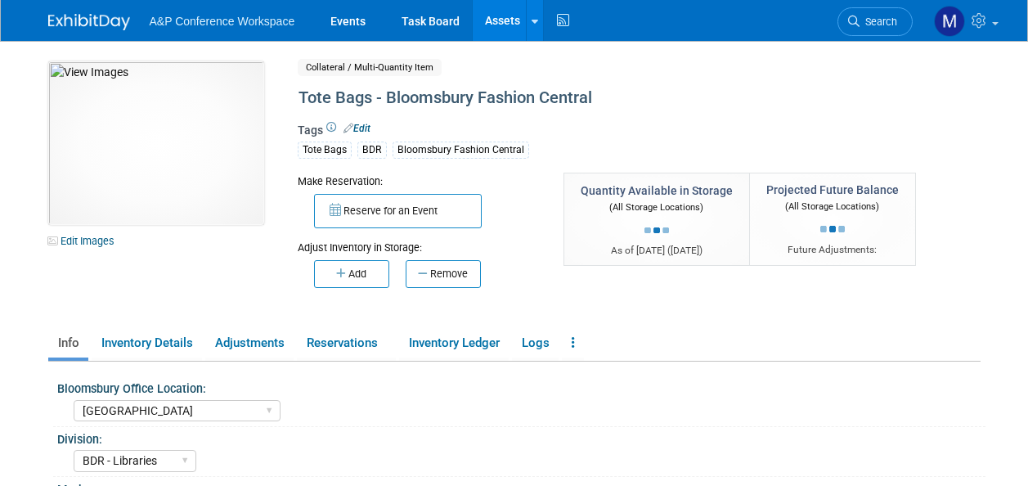
select select "[GEOGRAPHIC_DATA]"
select select "BDR - Libraries"
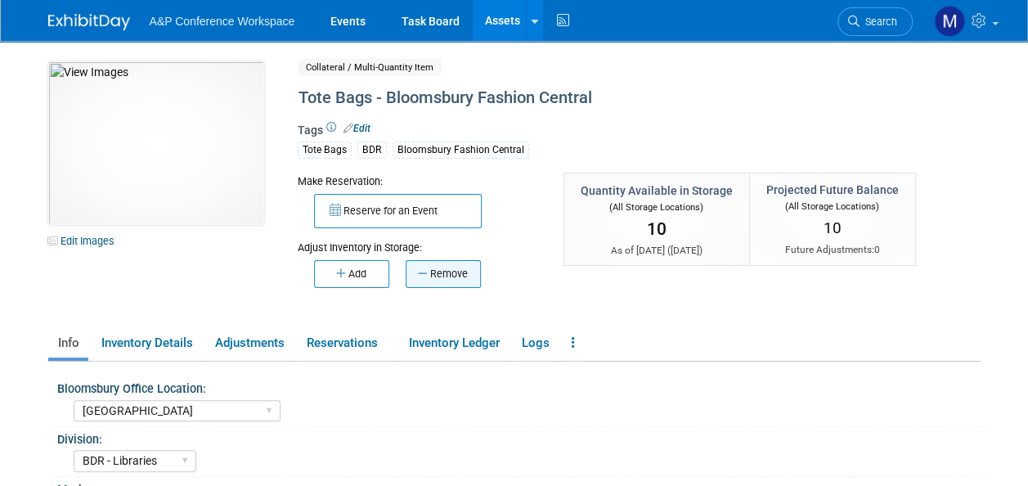
click at [447, 271] on button "Remove" at bounding box center [442, 274] width 75 height 28
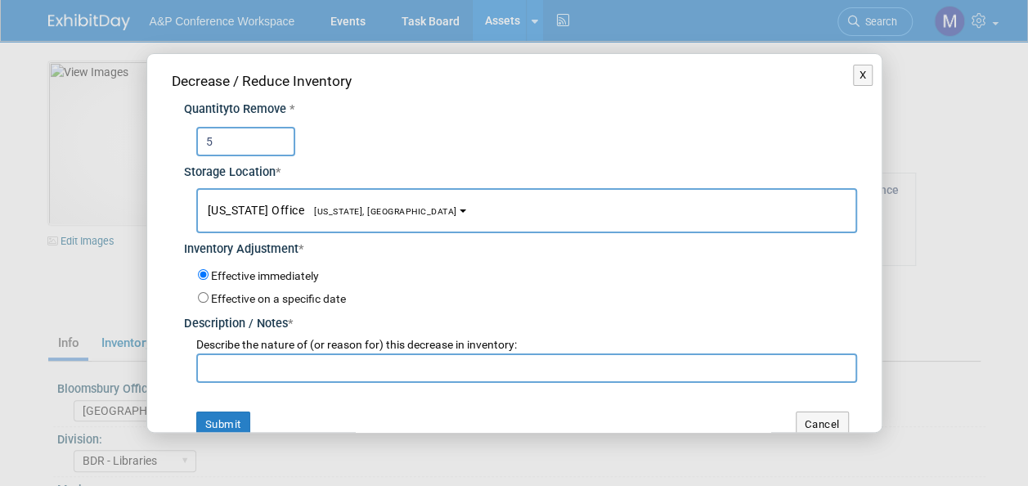
type input "5"
click at [323, 204] on span "New York Office New York, NY" at bounding box center [332, 210] width 249 height 13
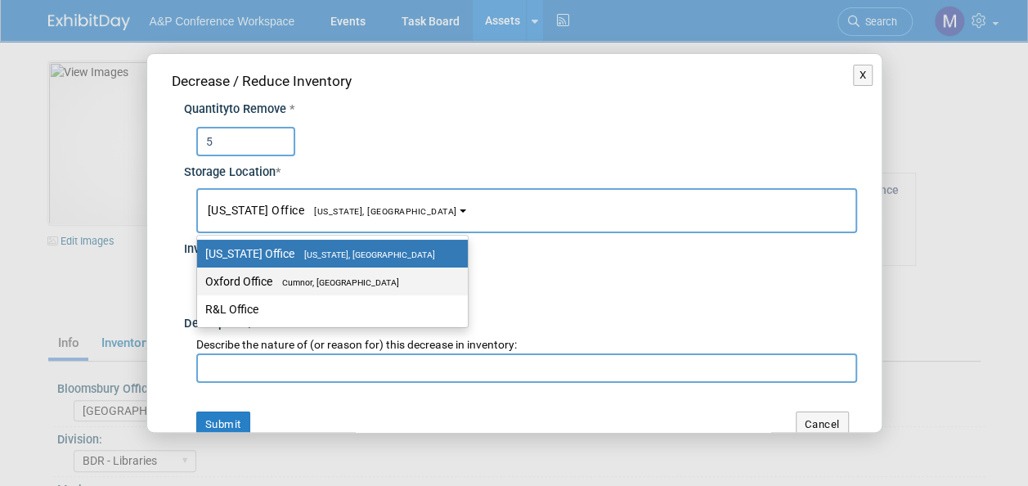
click at [323, 282] on span "Cumnor, [GEOGRAPHIC_DATA]" at bounding box center [335, 282] width 127 height 11
click at [199, 282] on input "Oxford Office Cumnor, United Kingdom" at bounding box center [194, 281] width 11 height 11
select select "11222978"
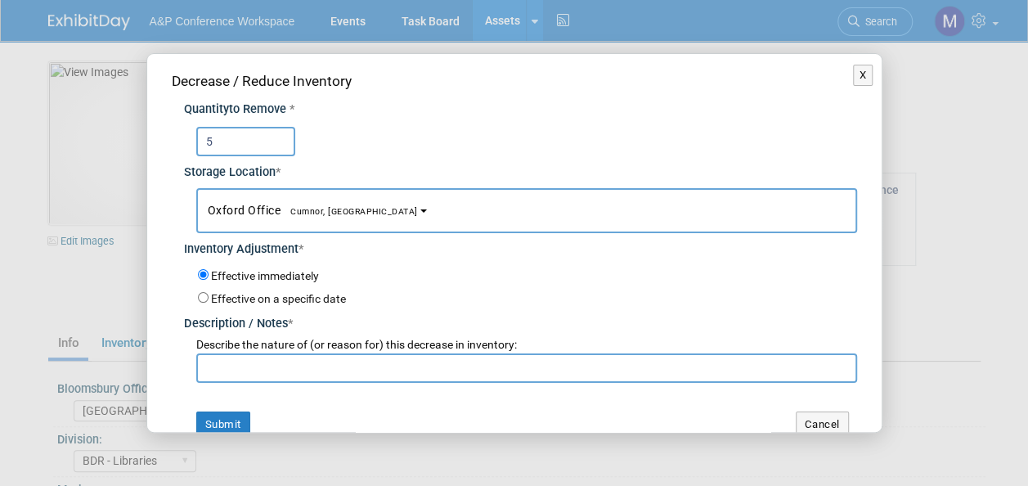
click at [315, 373] on input "text" at bounding box center [526, 367] width 661 height 29
paste input "Lewis Conlin requested to send to Regents University London"
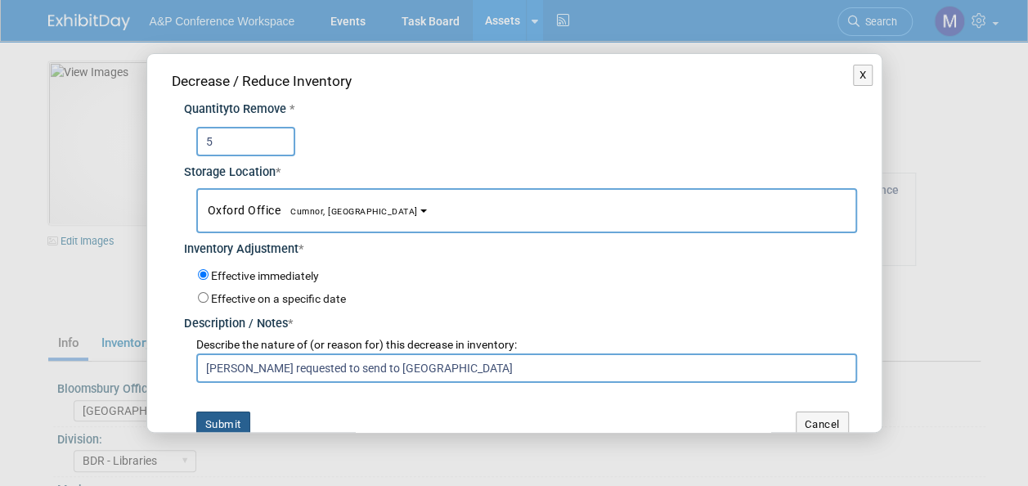
type input "Lewis Conlin requested to send to Regents University London"
click at [225, 422] on button "Submit" at bounding box center [223, 424] width 54 height 26
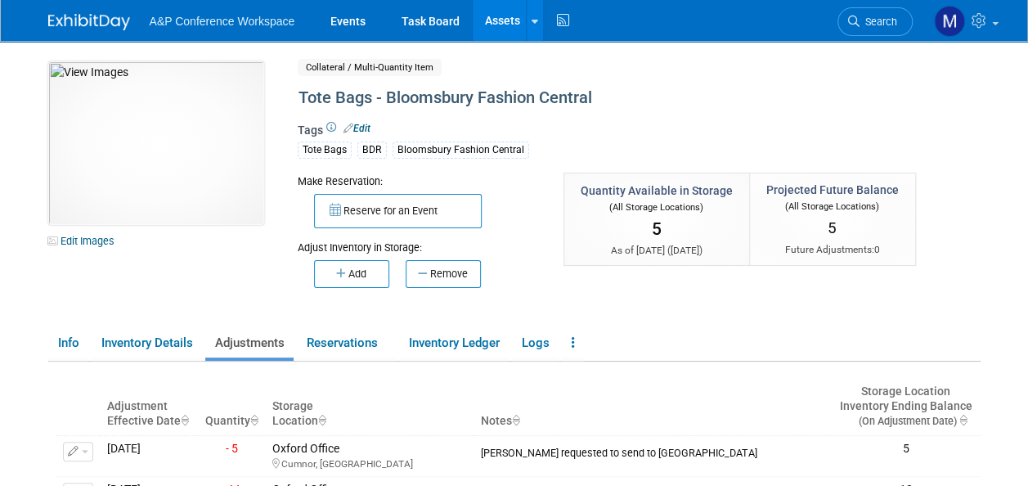
click at [490, 25] on link "Assets" at bounding box center [502, 20] width 60 height 41
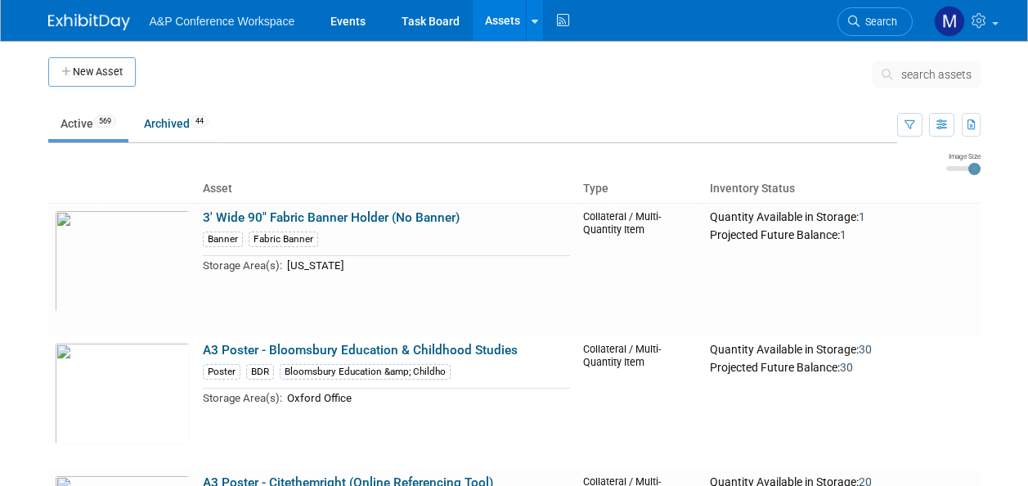
click at [930, 77] on span "search assets" at bounding box center [936, 74] width 70 height 13
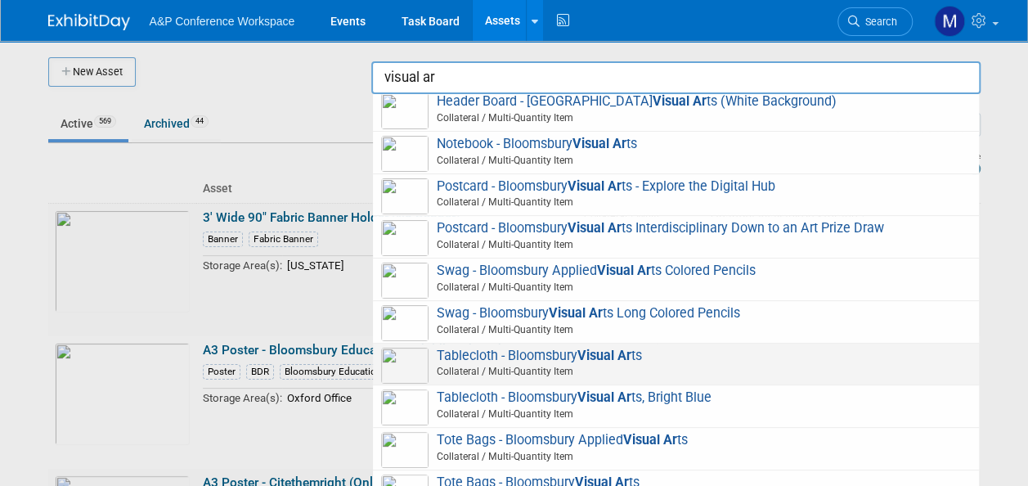
scroll to position [235, 0]
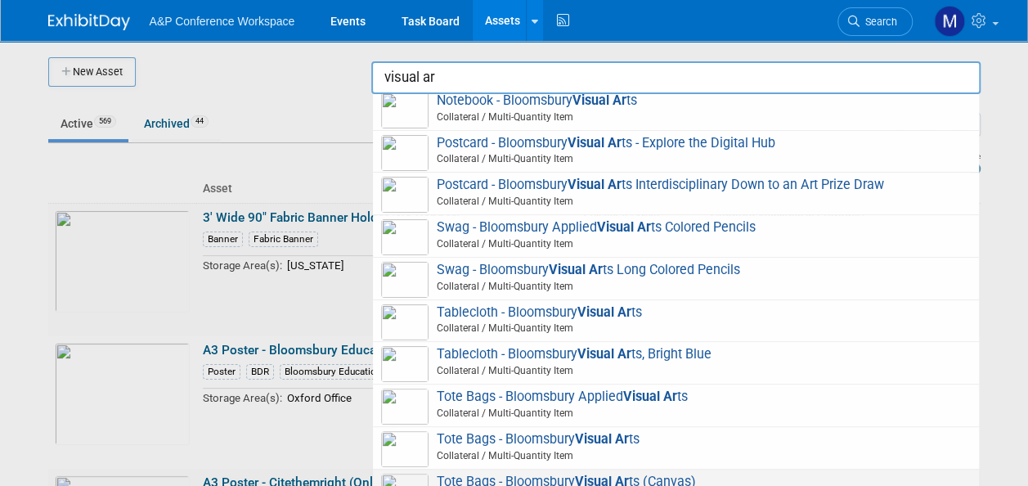
click at [654, 473] on span "Tote Bags - Bloomsbury Visual Ar ts (Canvas) Collateral / Multi-Quantity Item" at bounding box center [675, 490] width 589 height 34
type input "Tote Bags - Bloomsbury Visual Arts (Canvas)"
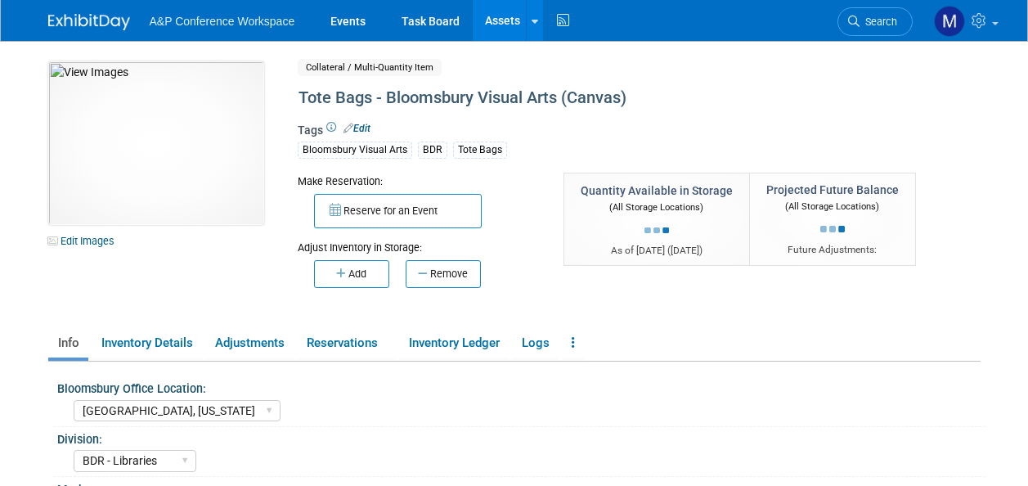
select select "[GEOGRAPHIC_DATA], [US_STATE]"
select select "BDR - Libraries"
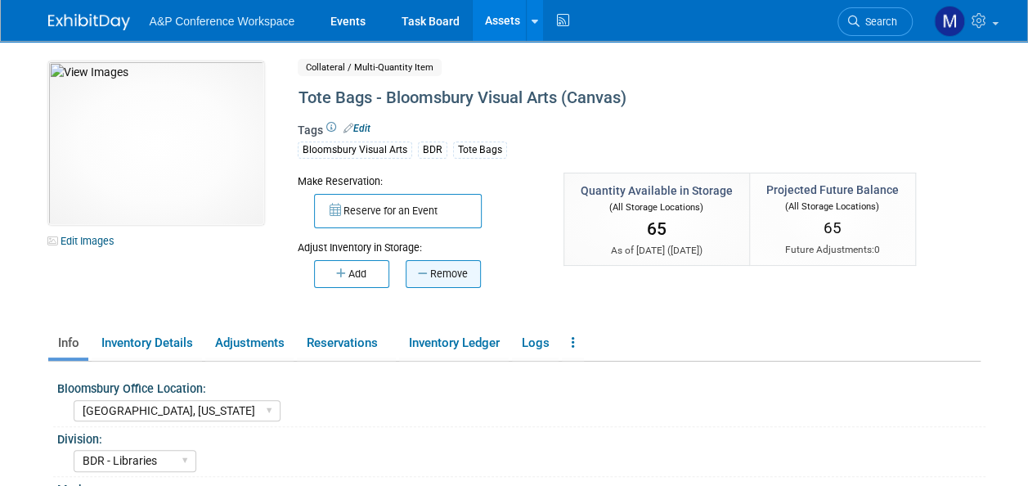
click at [455, 270] on button "Remove" at bounding box center [442, 274] width 75 height 28
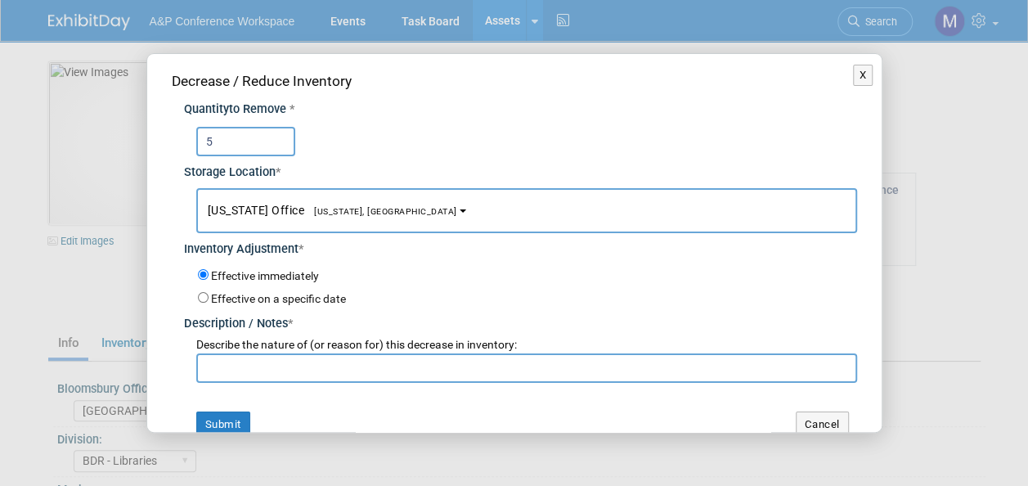
type input "5"
click at [364, 209] on button "New York Office New York, NY" at bounding box center [526, 210] width 661 height 45
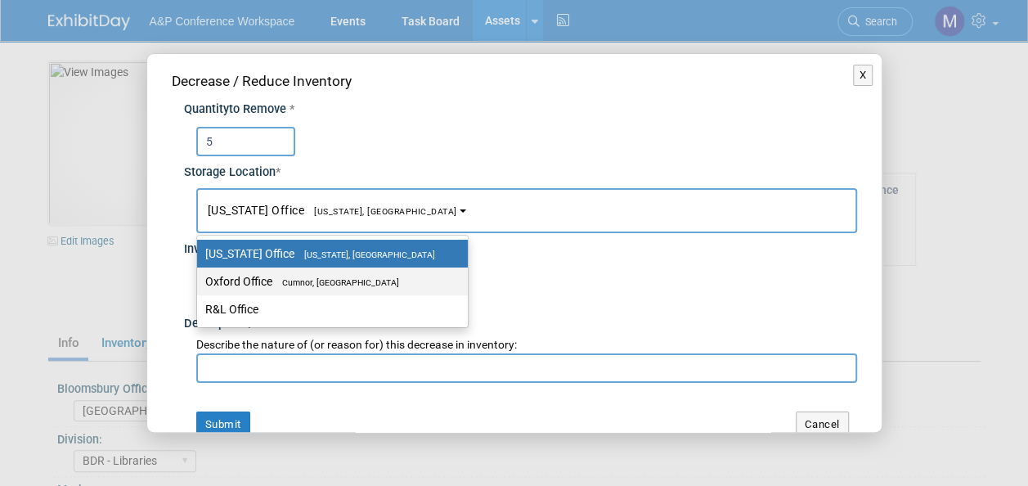
click at [368, 287] on label "Oxford Office Cumnor, United Kingdom" at bounding box center [328, 281] width 246 height 21
click at [199, 287] on input "Oxford Office Cumnor, United Kingdom" at bounding box center [194, 281] width 11 height 11
select select "11222978"
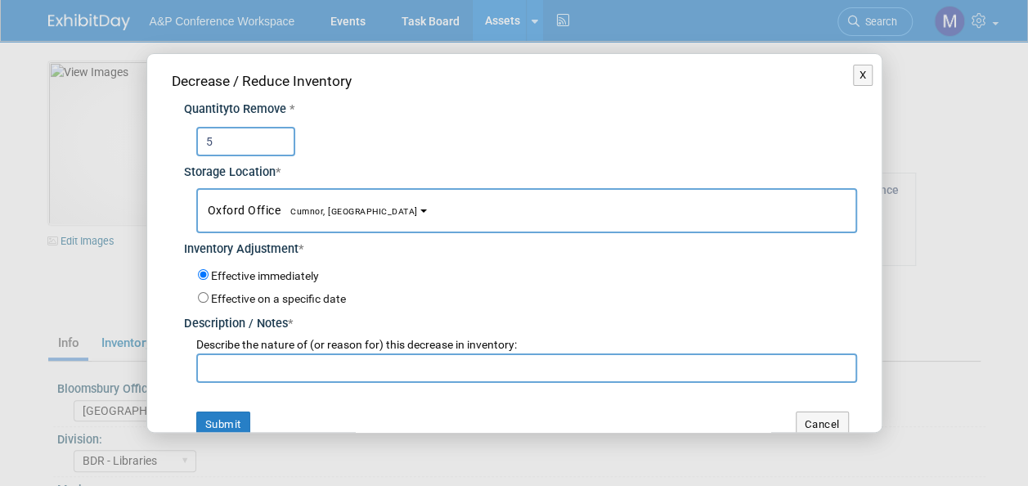
click at [316, 368] on input "text" at bounding box center [526, 367] width 661 height 29
paste input "Lewis Conlin requested to send to Regents University London"
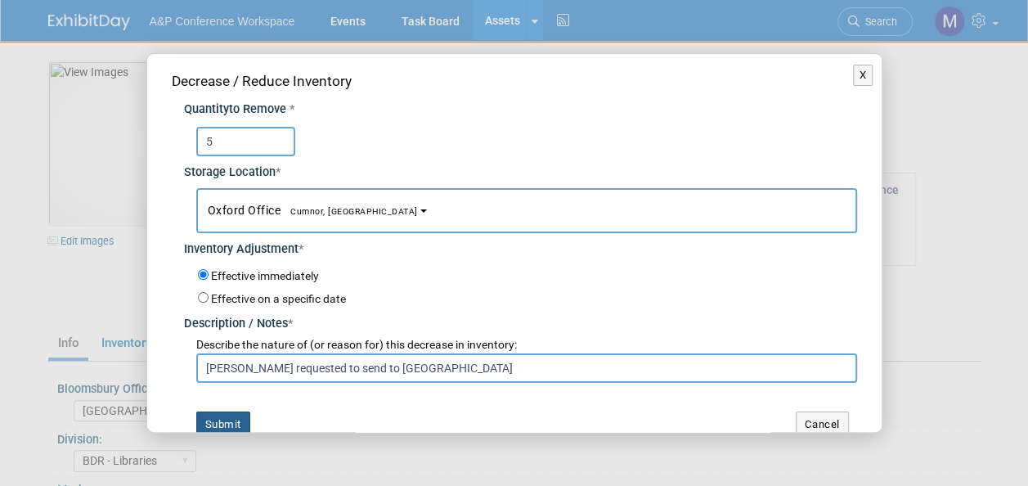
type input "Lewis Conlin requested to send to Regents University London"
click at [234, 417] on button "Submit" at bounding box center [223, 424] width 54 height 26
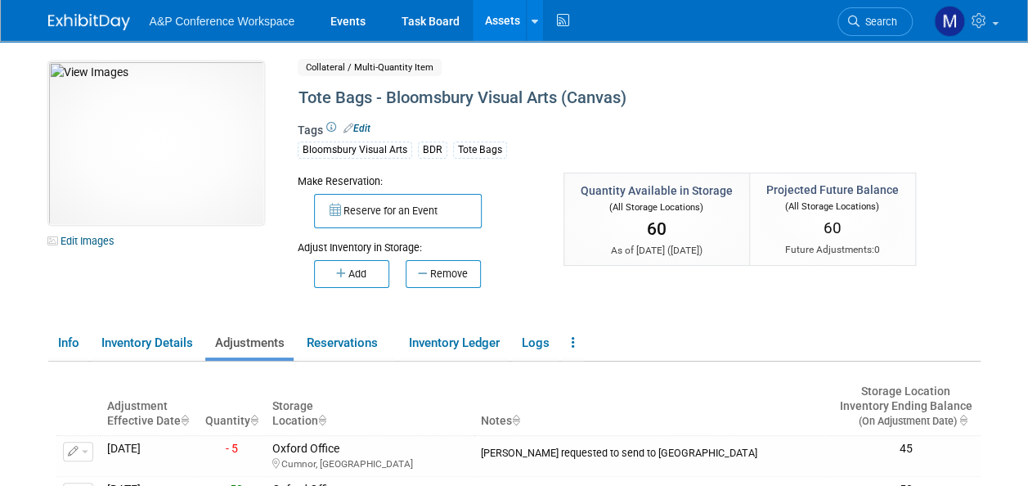
click at [515, 15] on link "Assets" at bounding box center [502, 20] width 60 height 41
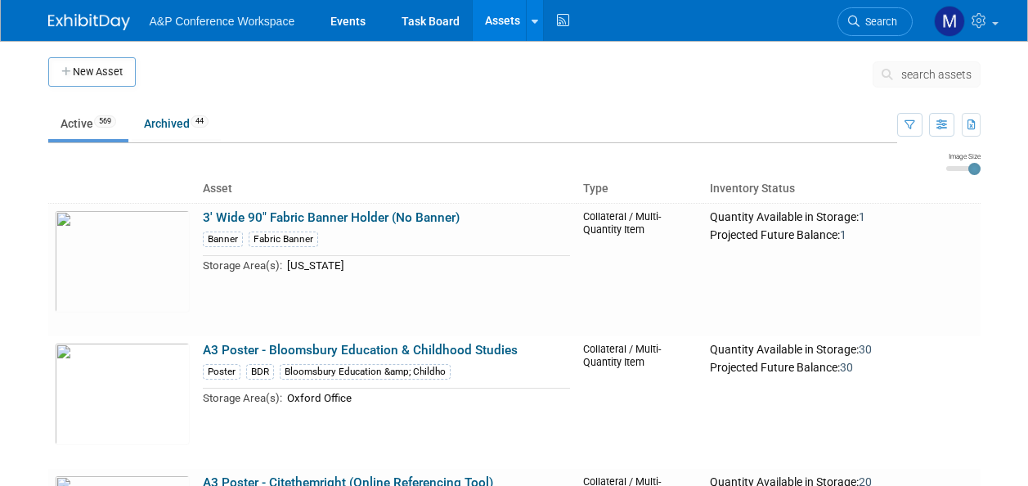
click at [926, 70] on span "search assets" at bounding box center [936, 74] width 70 height 13
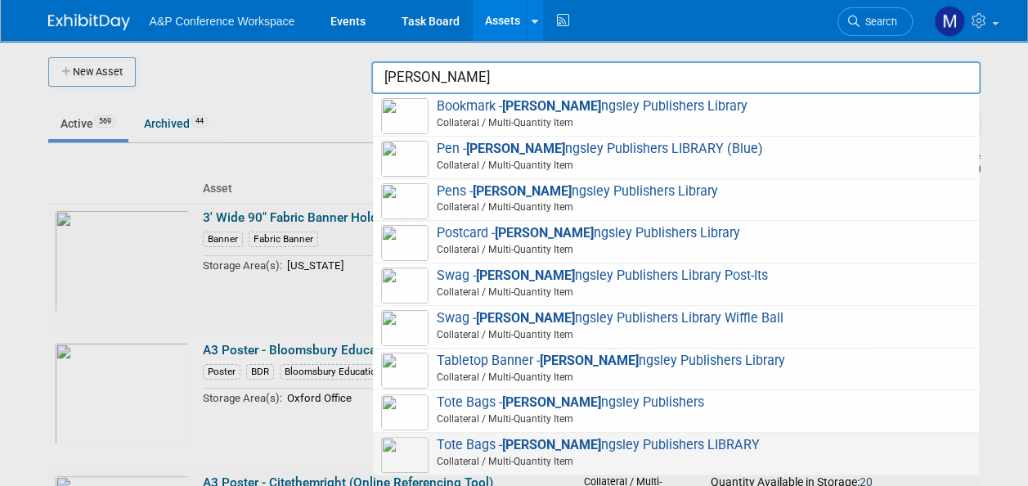
click at [541, 446] on strong "Jessica Ki" at bounding box center [551, 445] width 99 height 16
type input "Tote Bags - Jessica Kingsley Publishers LIBRARY"
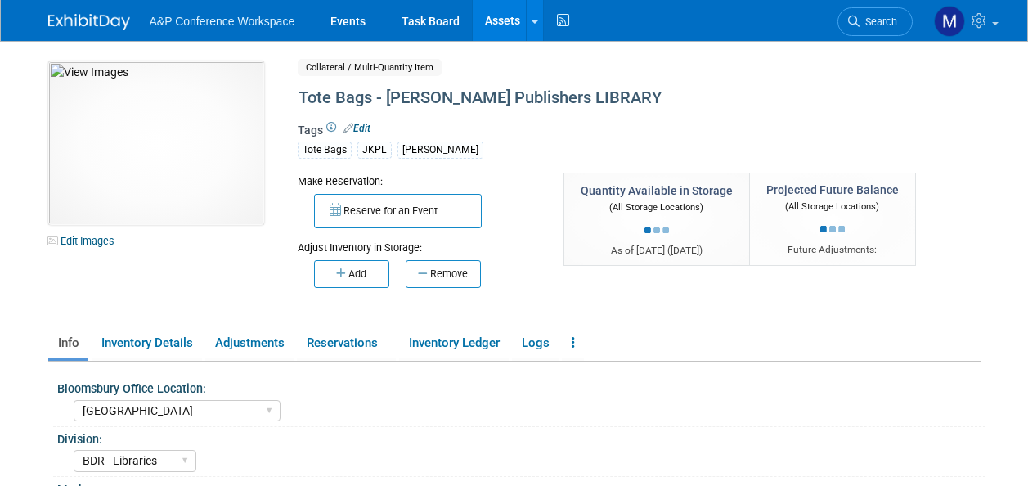
select select "[GEOGRAPHIC_DATA]"
select select "BDR - Libraries"
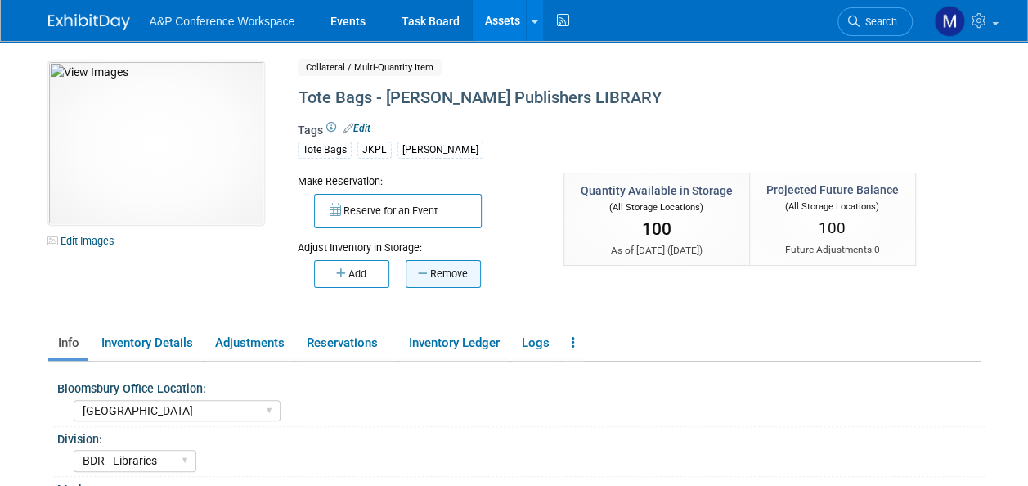
click at [447, 268] on button "Remove" at bounding box center [442, 274] width 75 height 28
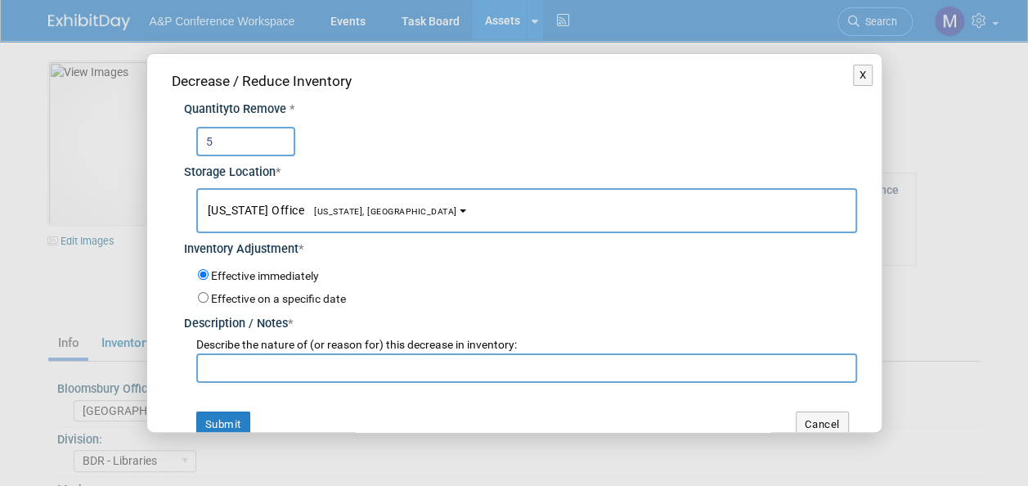
type input "5"
click at [356, 217] on button "[US_STATE] Office [US_STATE], [GEOGRAPHIC_DATA]" at bounding box center [526, 210] width 661 height 45
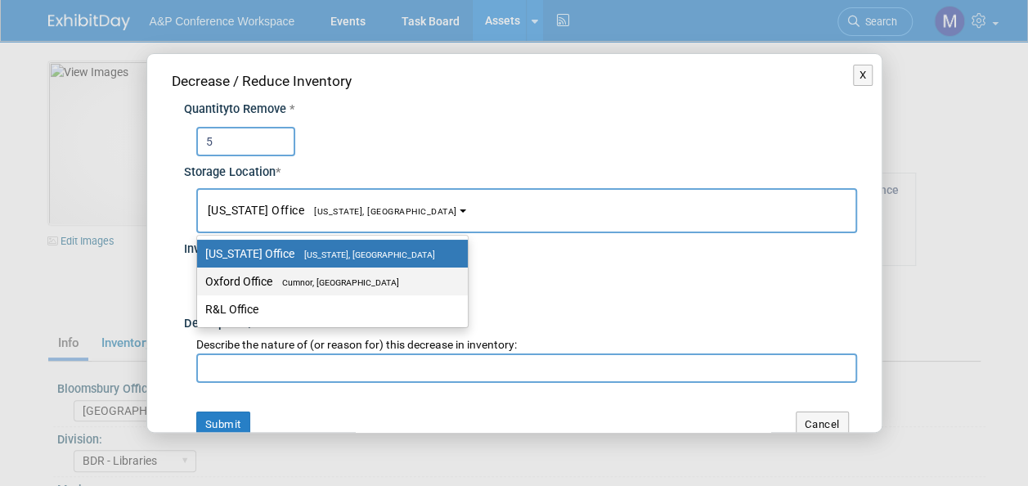
click at [355, 280] on span "Cumnor, [GEOGRAPHIC_DATA]" at bounding box center [335, 282] width 127 height 11
click at [199, 280] on input "Oxford Office [GEOGRAPHIC_DATA], [GEOGRAPHIC_DATA]" at bounding box center [194, 281] width 11 height 11
select select "11222978"
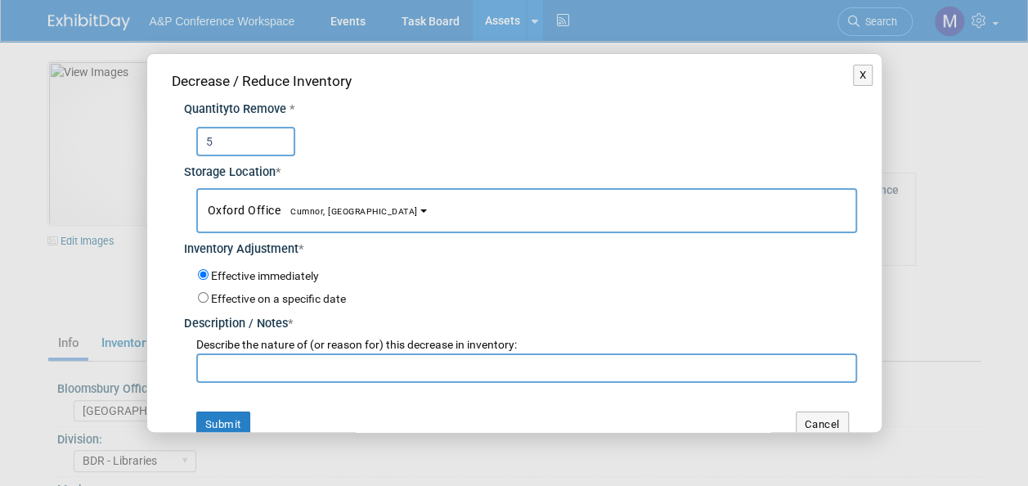
click at [335, 364] on input "text" at bounding box center [526, 367] width 661 height 29
paste input "Lewis Conlin requested to send to Regents University London"
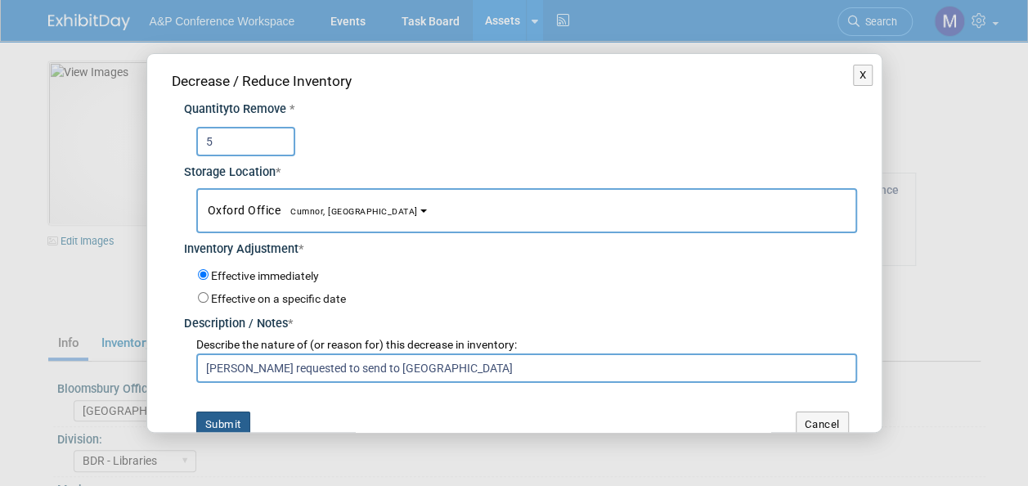
type input "Lewis Conlin requested to send to Regents University London"
click at [229, 419] on button "Submit" at bounding box center [223, 424] width 54 height 26
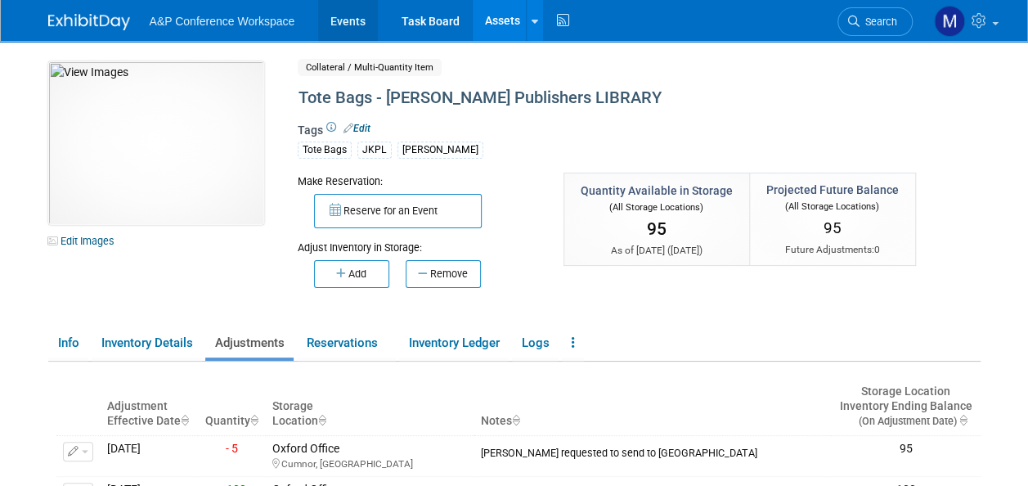
click at [361, 16] on link "Events" at bounding box center [348, 20] width 60 height 41
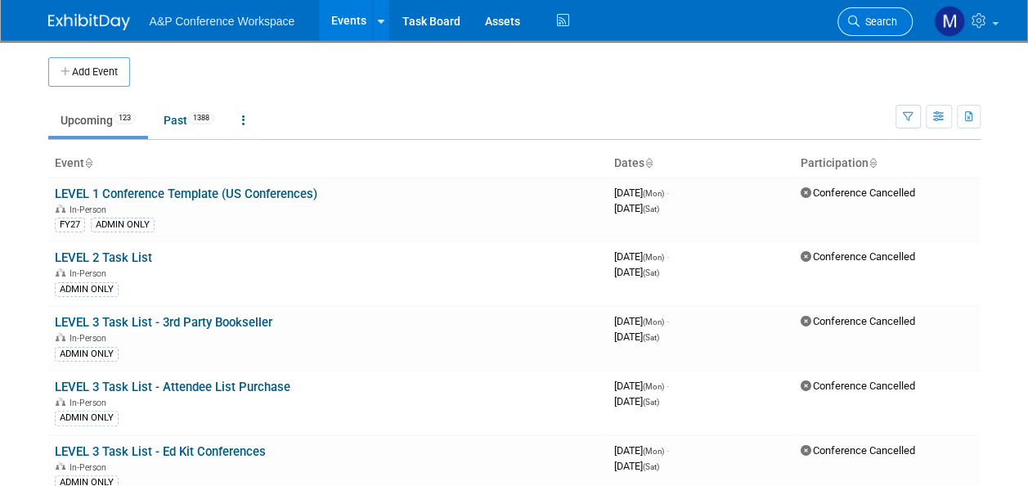
click at [874, 15] on link "Search" at bounding box center [874, 21] width 75 height 29
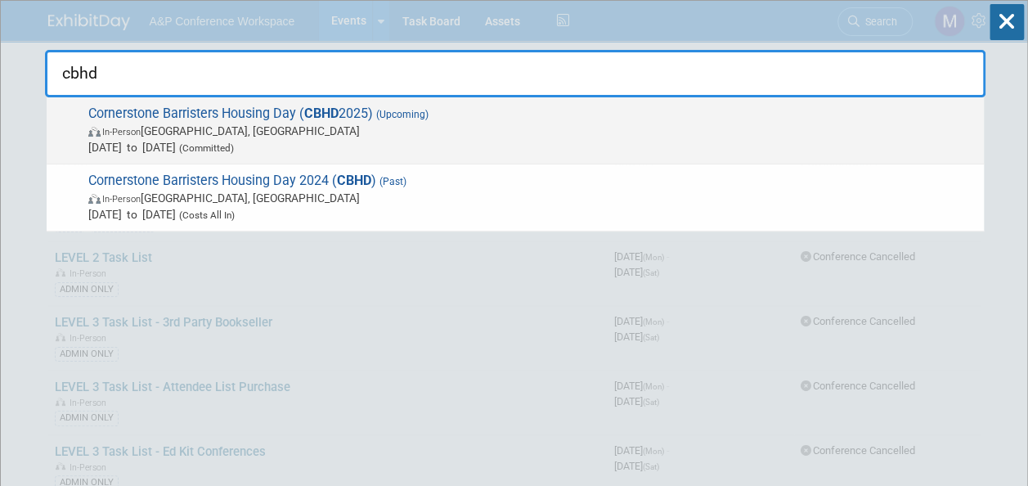
type input "cbhd"
click at [338, 114] on strong "CBHD" at bounding box center [321, 113] width 34 height 16
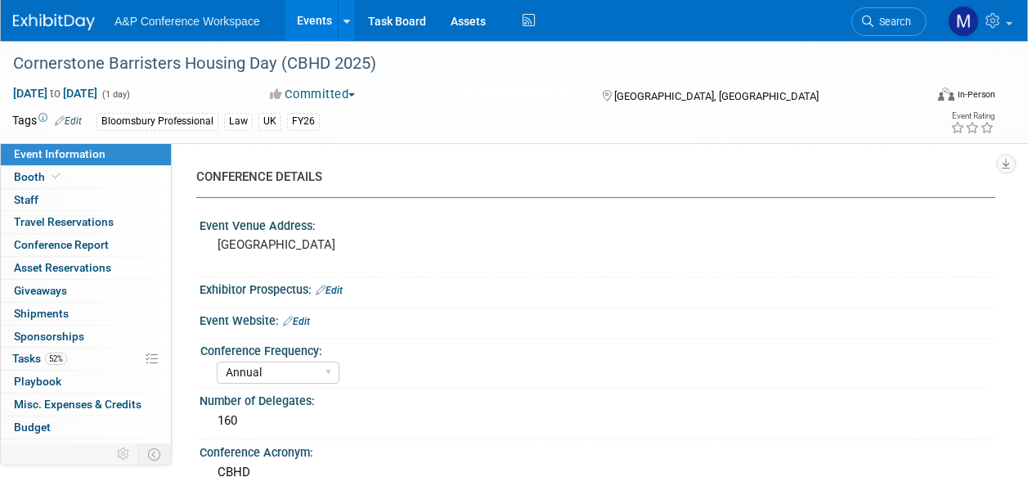
select select "Annual"
select select "Level 2"
select select "In-Person Booth"
select select "Law"
select select "Bloomsbury Professional"
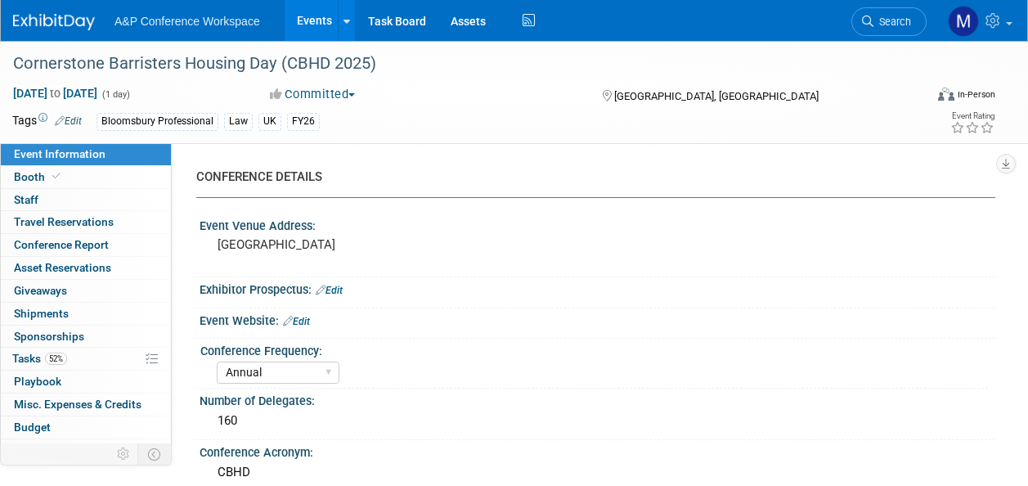
select select "[PERSON_NAME]"
select select "Brand/Subject Presence​"
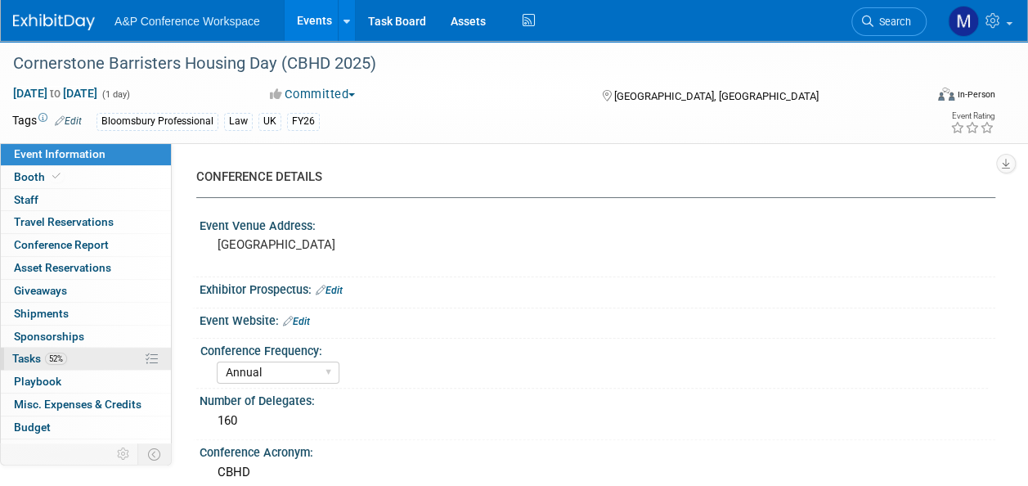
click at [113, 349] on link "52% Tasks 52%" at bounding box center [86, 358] width 170 height 22
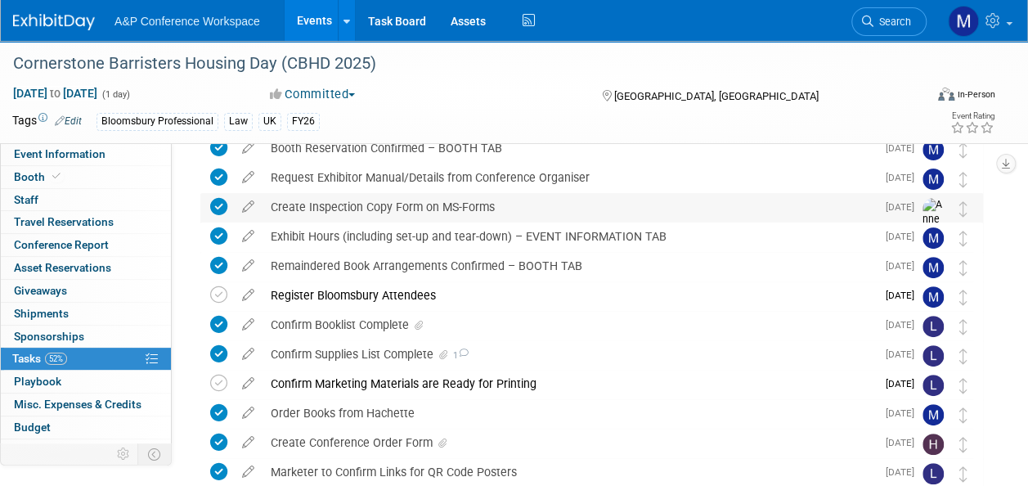
scroll to position [163, 0]
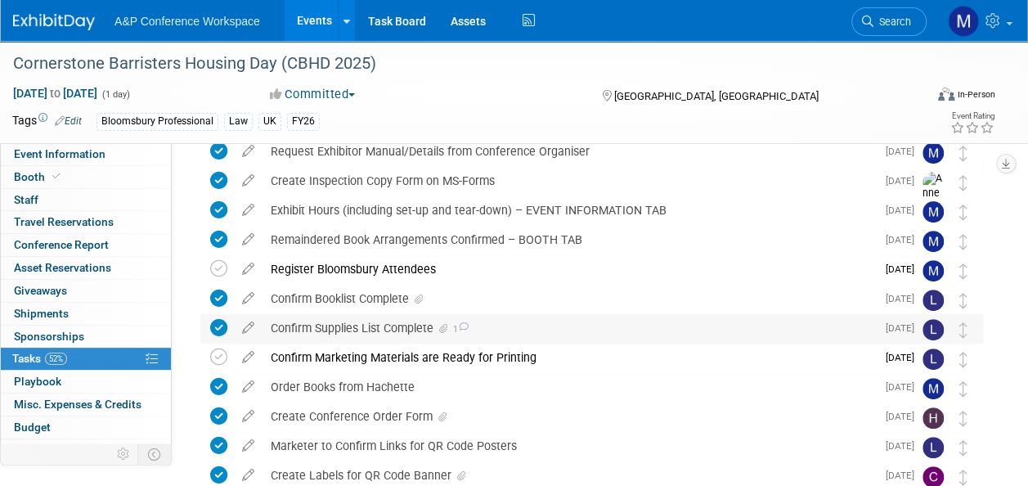
click at [442, 328] on icon at bounding box center [443, 329] width 8 height 10
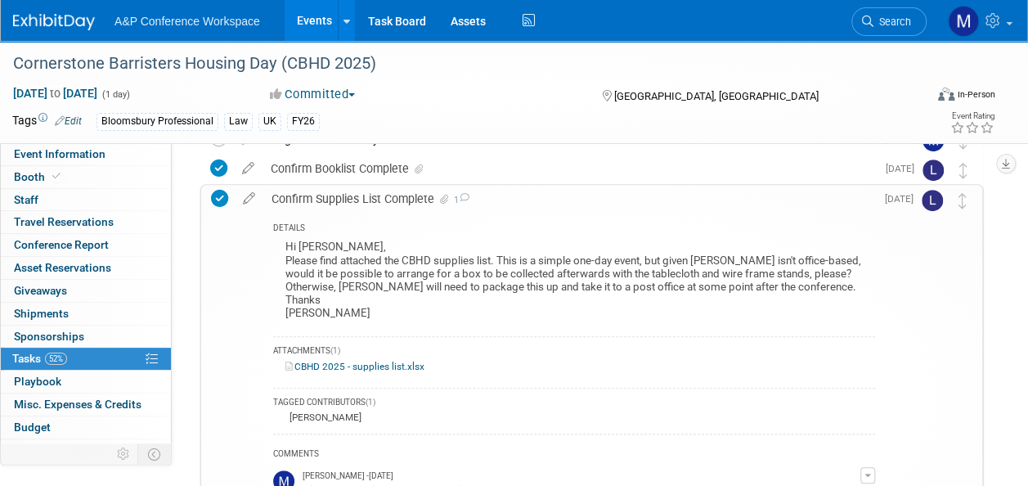
scroll to position [327, 0]
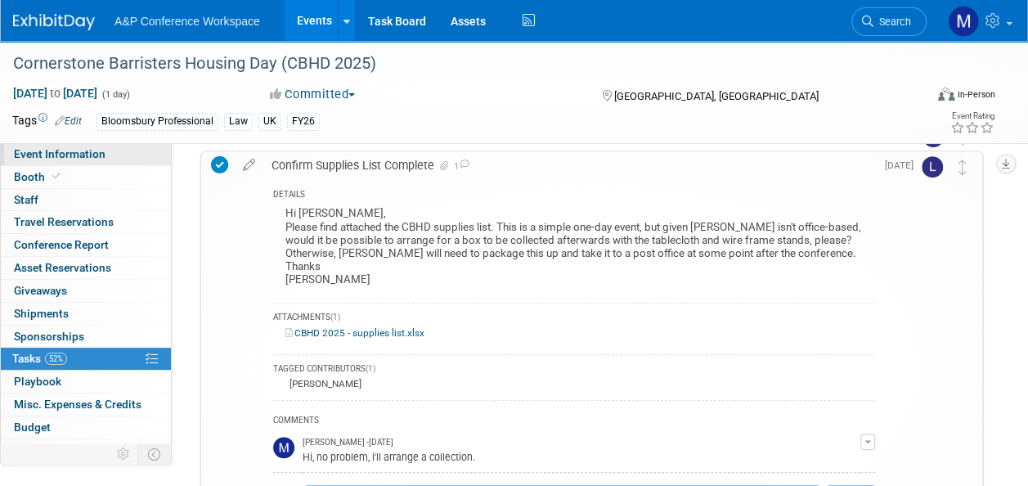
click at [101, 152] on span "Event Information" at bounding box center [60, 153] width 92 height 13
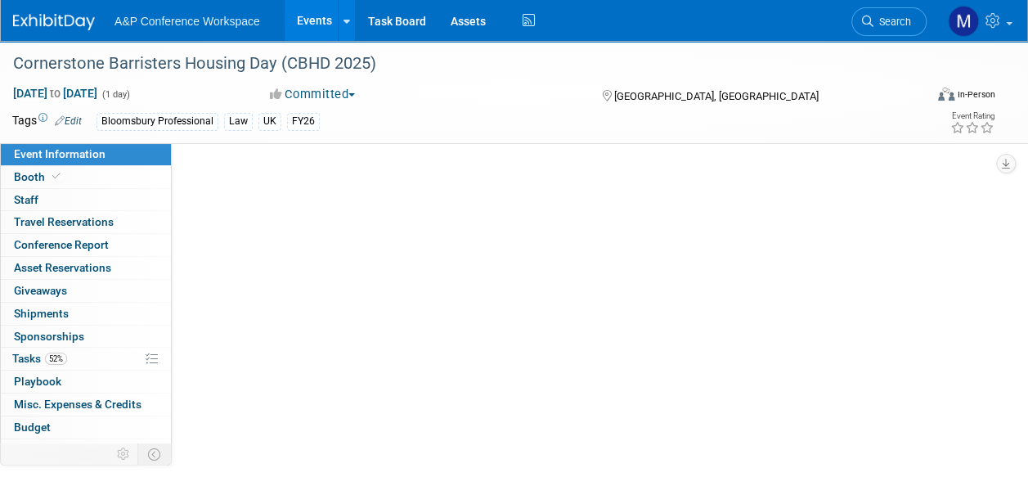
scroll to position [0, 0]
select select "Annual"
select select "Level 2"
select select "In-Person Booth"
select select "Law"
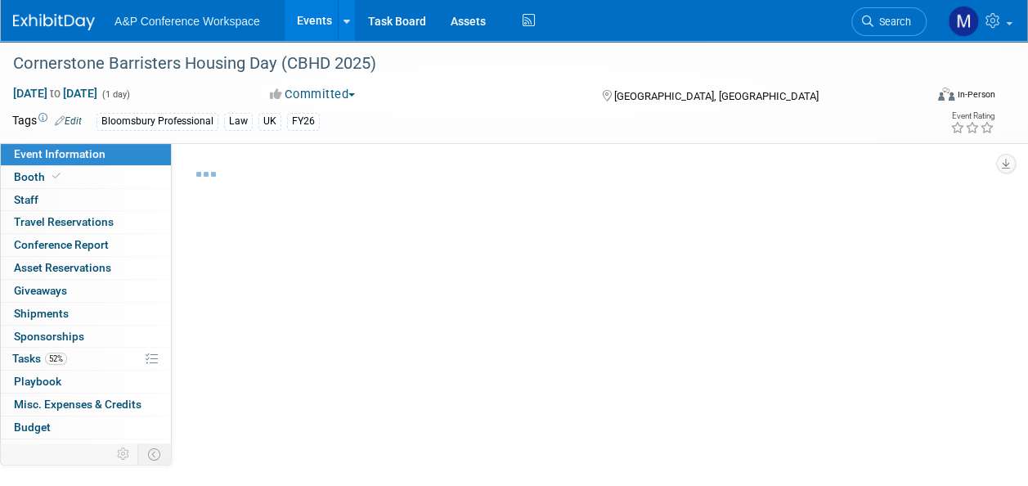
select select "Bloomsbury Professional"
select select "[PERSON_NAME]"
select select "Brand/Subject Presence​"
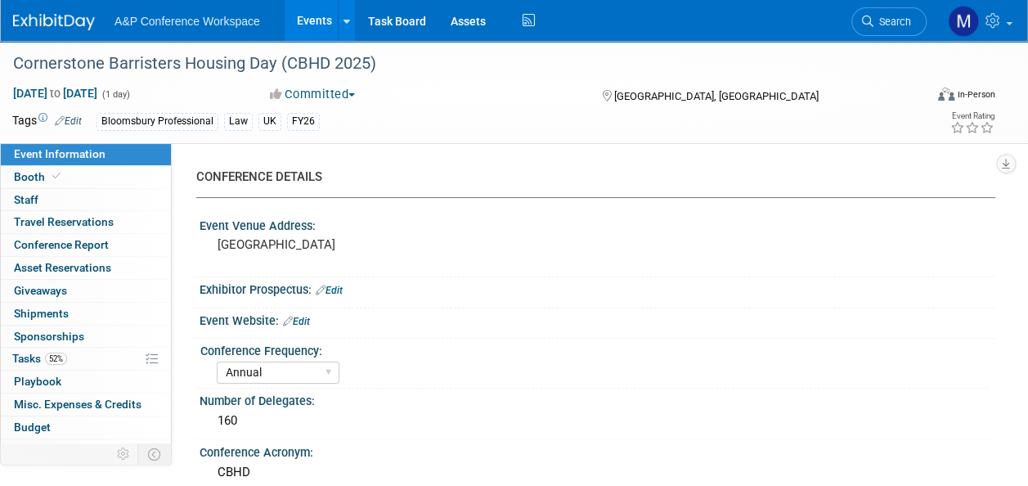
click at [889, 27] on span "Search" at bounding box center [892, 22] width 38 height 12
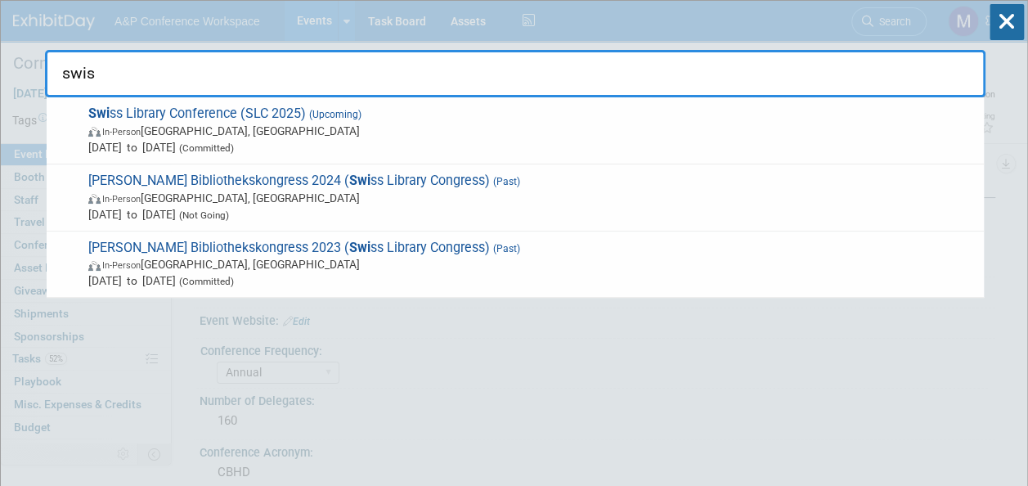
type input "swiss"
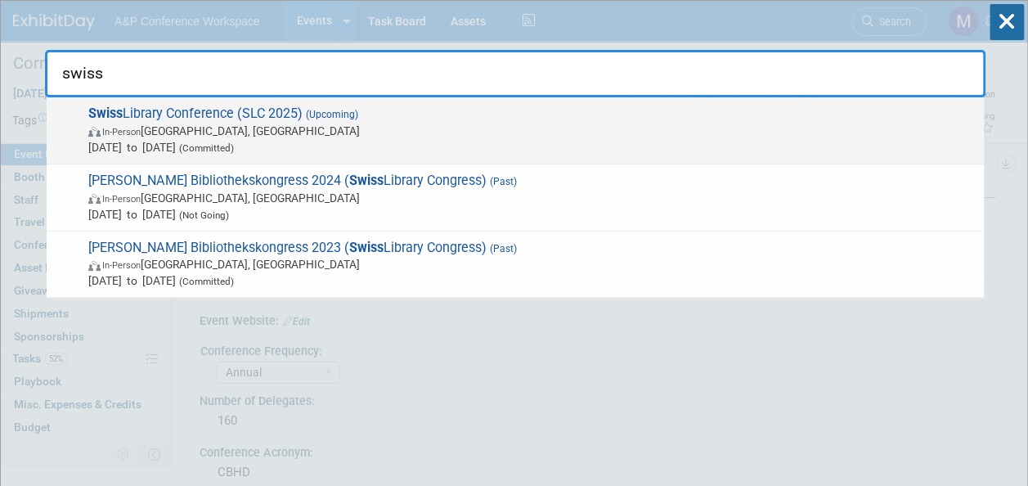
click at [242, 112] on span "Swiss Library Conference (SLC 2025) (Upcoming) In-Person [GEOGRAPHIC_DATA], [GE…" at bounding box center [529, 130] width 892 height 50
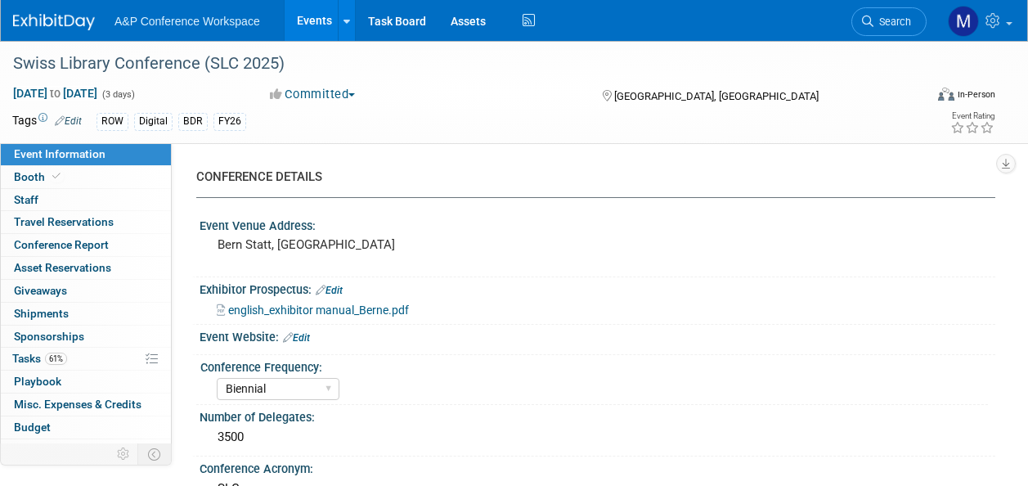
select select "Biennial"
select select "Level 2"
select select "In-Person Booth"
select select "Libraries"
select select "Bloomsbury Digital Resources"
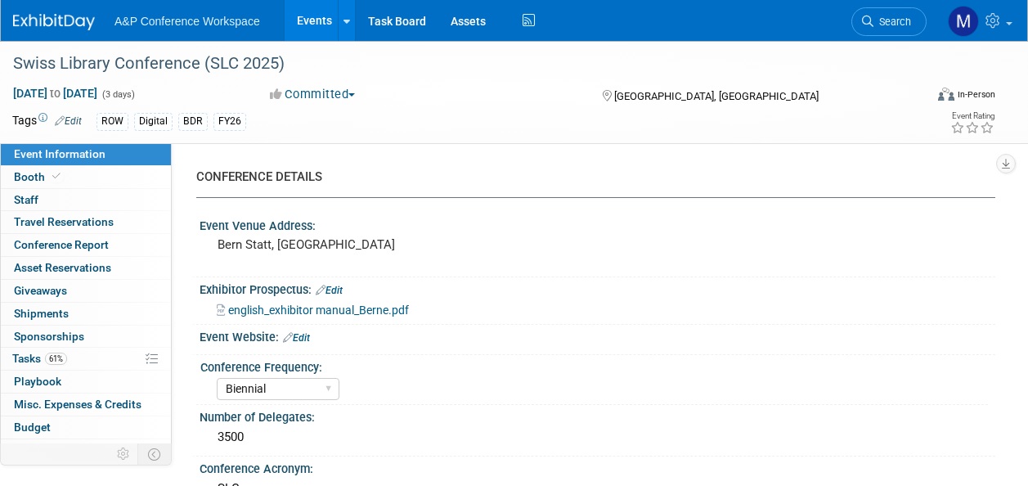
select select "[PERSON_NAME]"
select select "BDR Product Awareness and Trial Generation​"
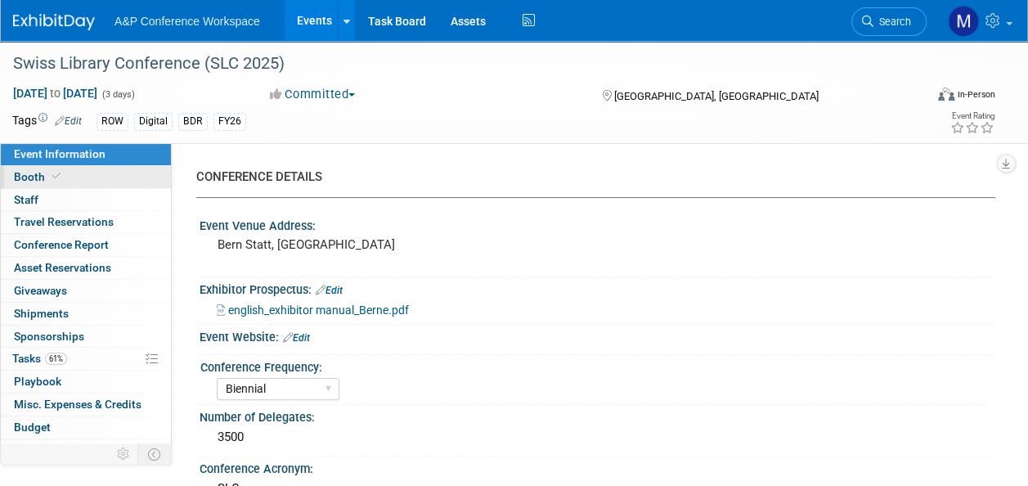
click at [118, 178] on link "Booth" at bounding box center [86, 177] width 170 height 22
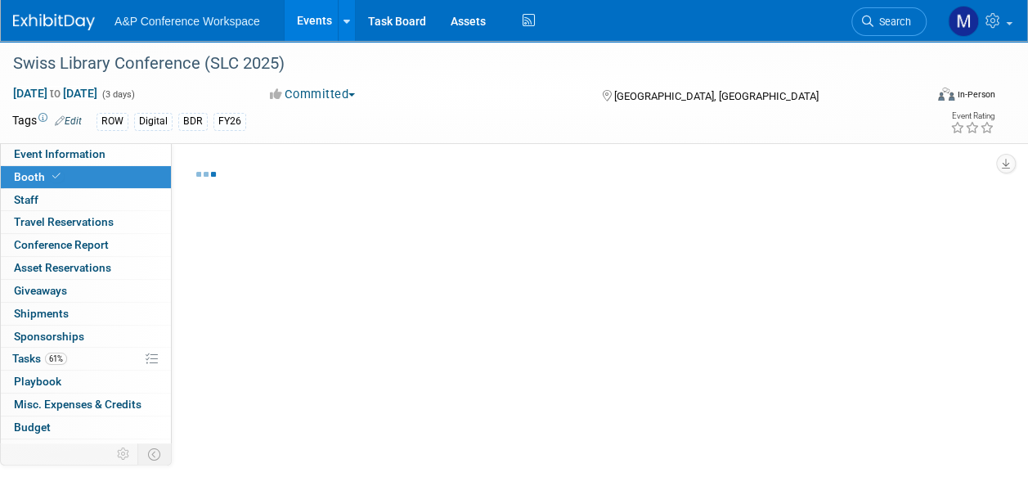
select select "DIGI"
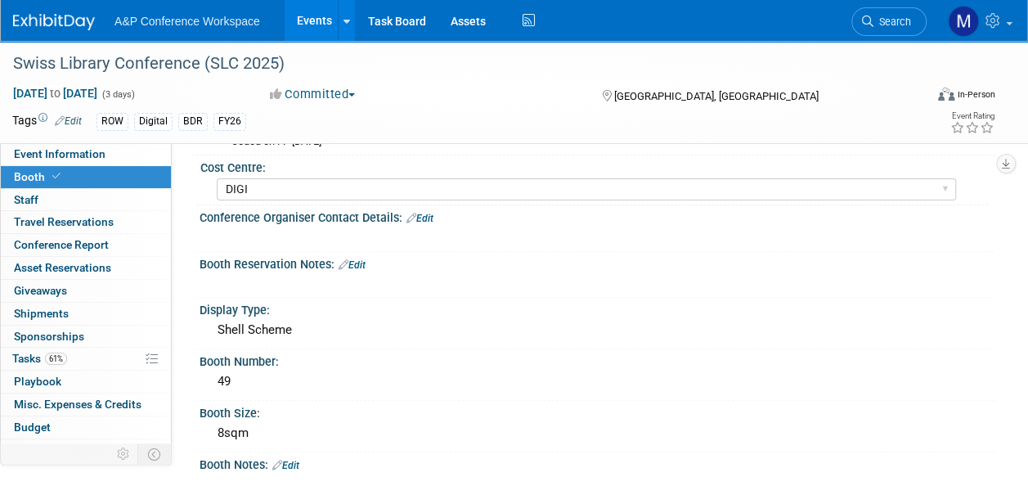
scroll to position [163, 0]
click at [888, 25] on span "Search" at bounding box center [892, 22] width 38 height 12
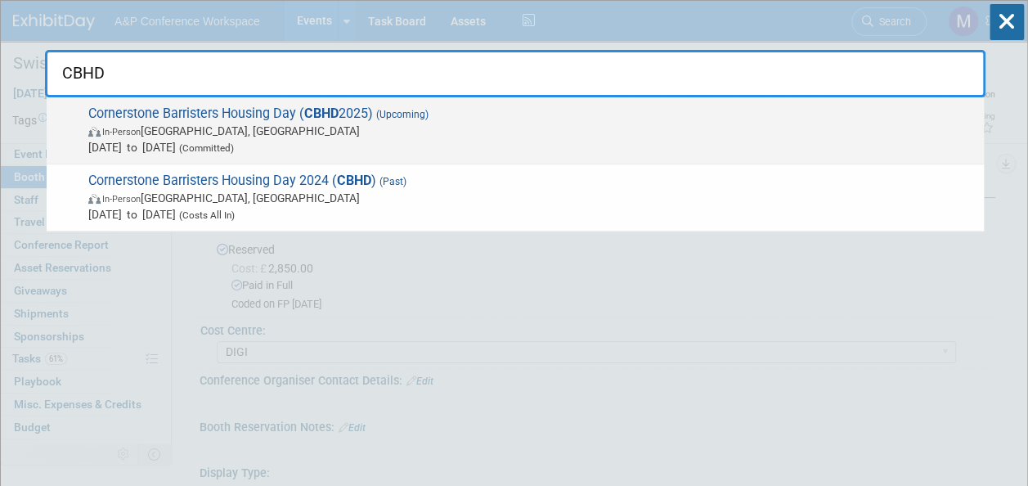
type input "CBHD"
click at [322, 110] on strong "CBHD" at bounding box center [321, 113] width 34 height 16
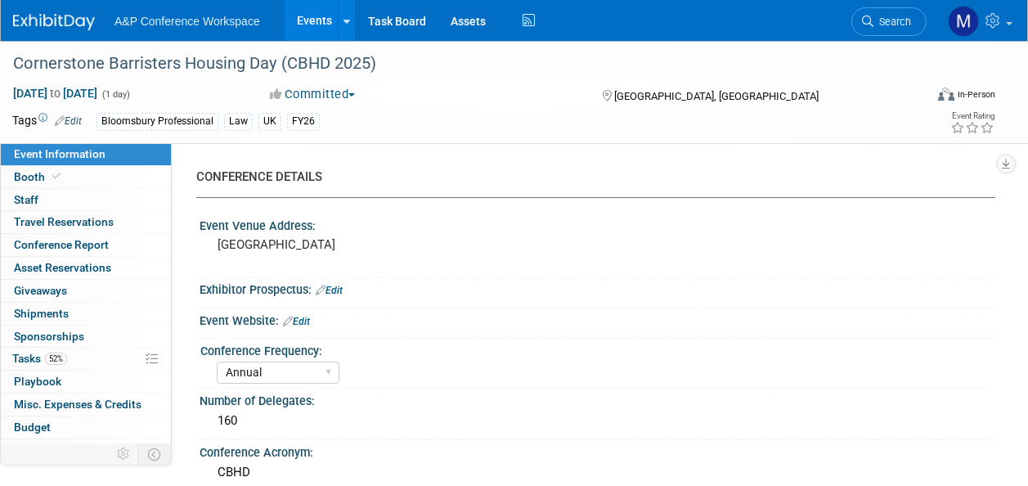
select select "Annual"
select select "Level 2"
select select "In-Person Booth"
select select "Law"
select select "Bloomsbury Professional"
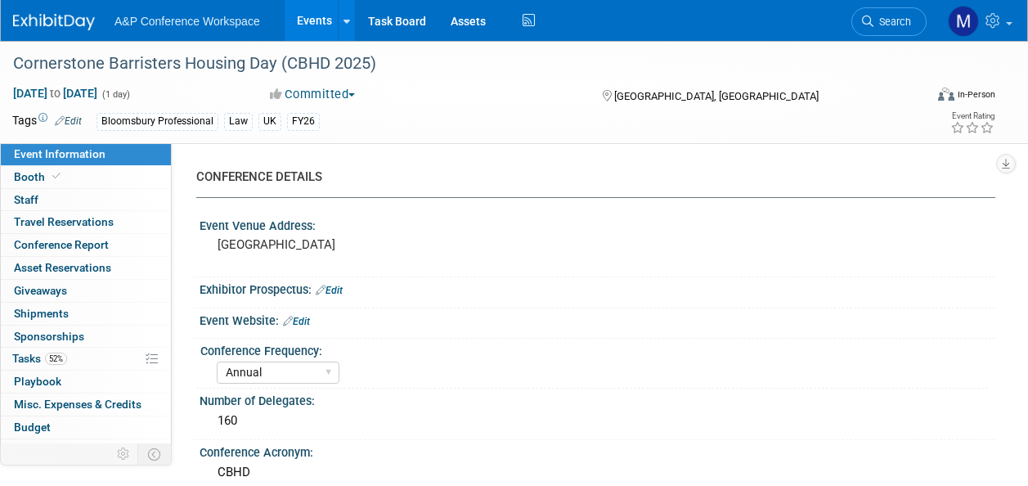
select select "[PERSON_NAME]"
select select "Brand/Subject Presence​"
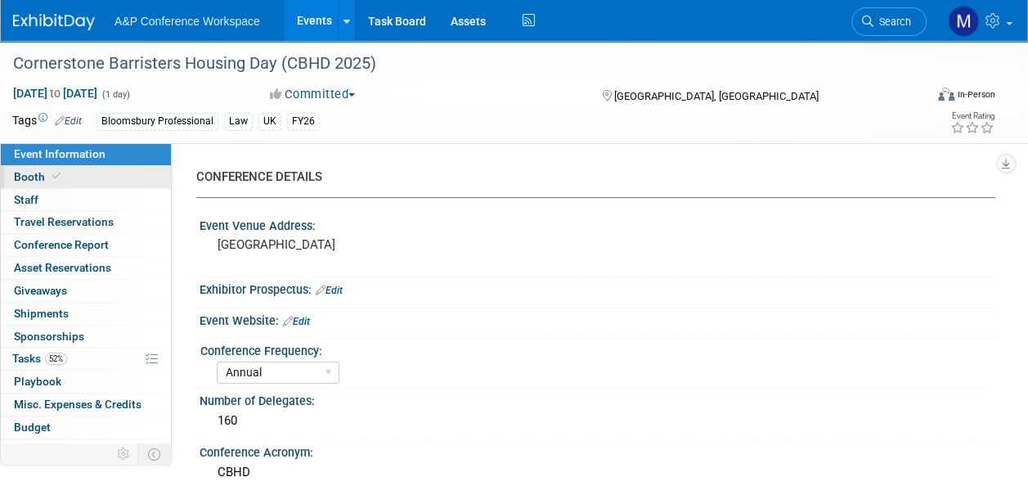
click at [153, 181] on link "Booth" at bounding box center [86, 177] width 170 height 22
select select "BPTL"
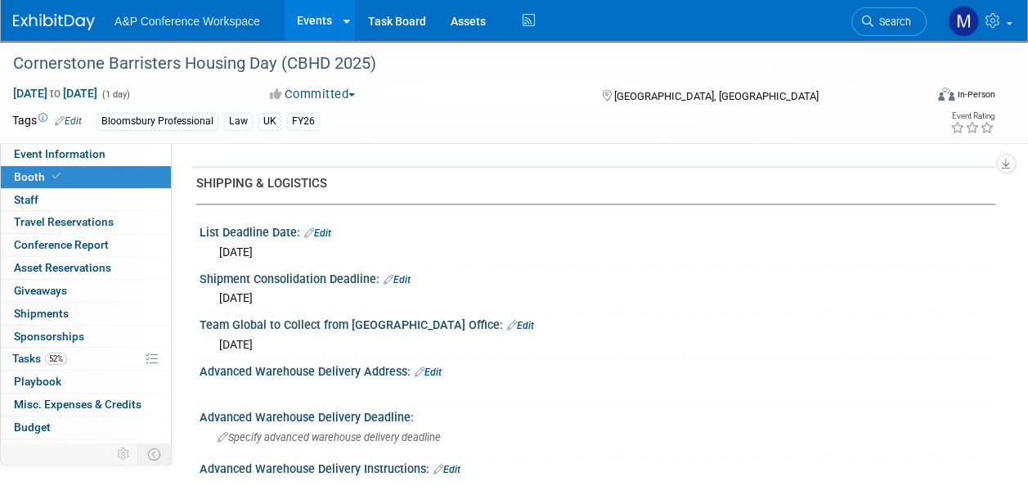
scroll to position [654, 0]
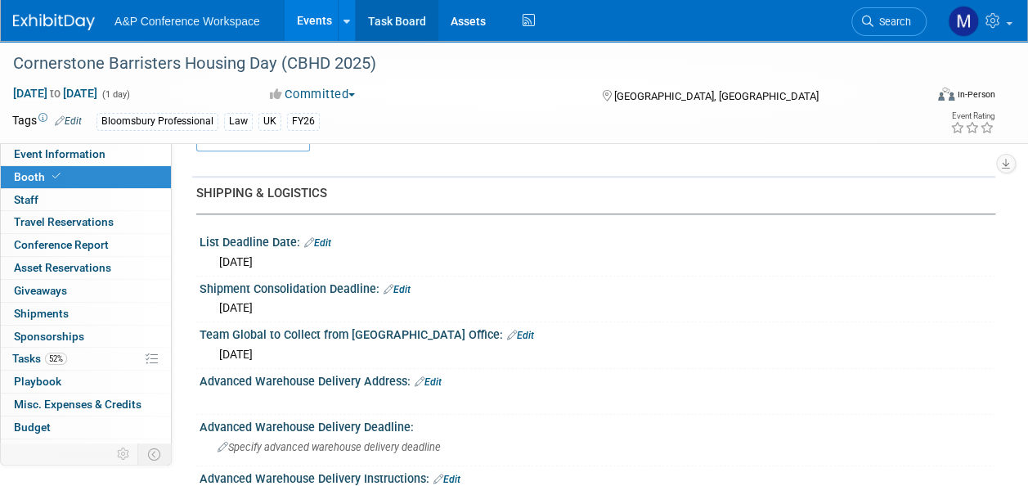
click at [398, 16] on link "Task Board" at bounding box center [397, 20] width 83 height 41
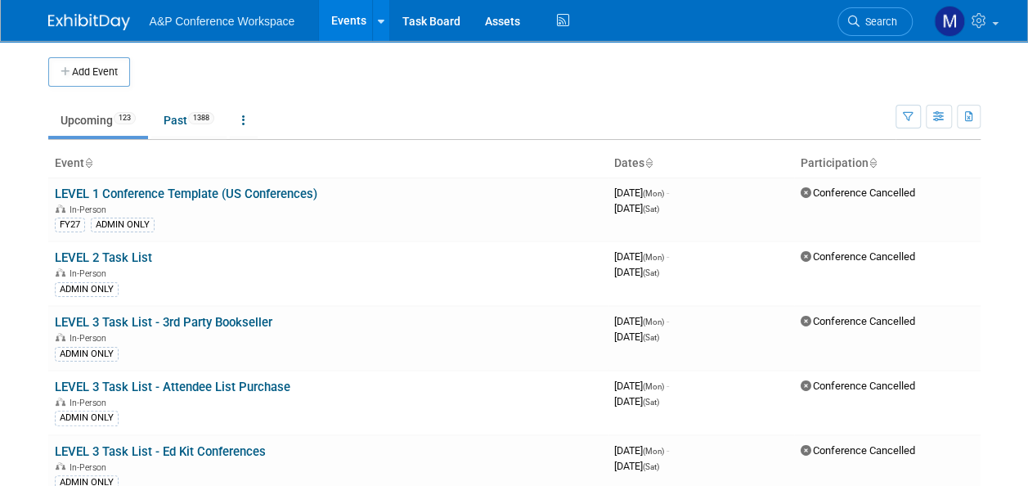
click at [870, 22] on span "Search" at bounding box center [878, 22] width 38 height 12
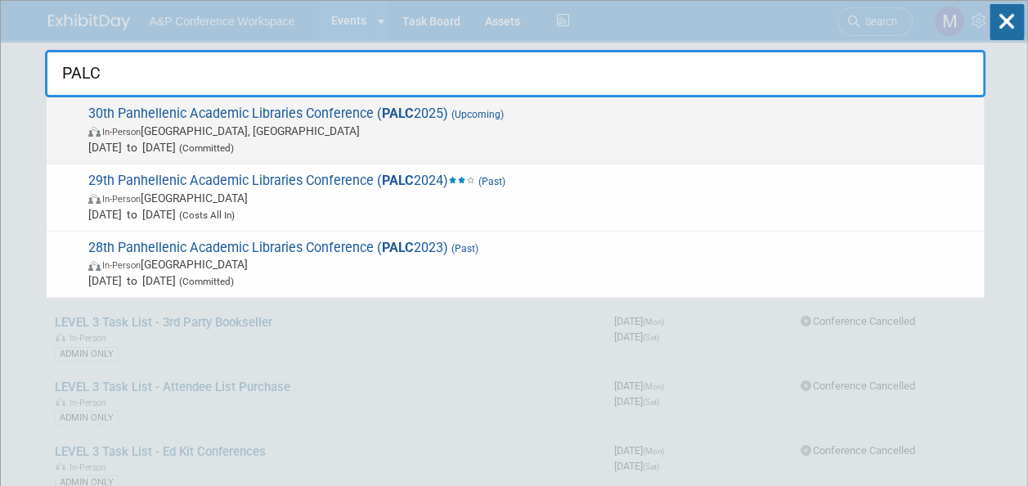
type input "PALC"
click at [421, 113] on span "30th Panhellenic Academic Libraries Conference ( PALC 2025) (Upcoming) In-Perso…" at bounding box center [529, 130] width 892 height 50
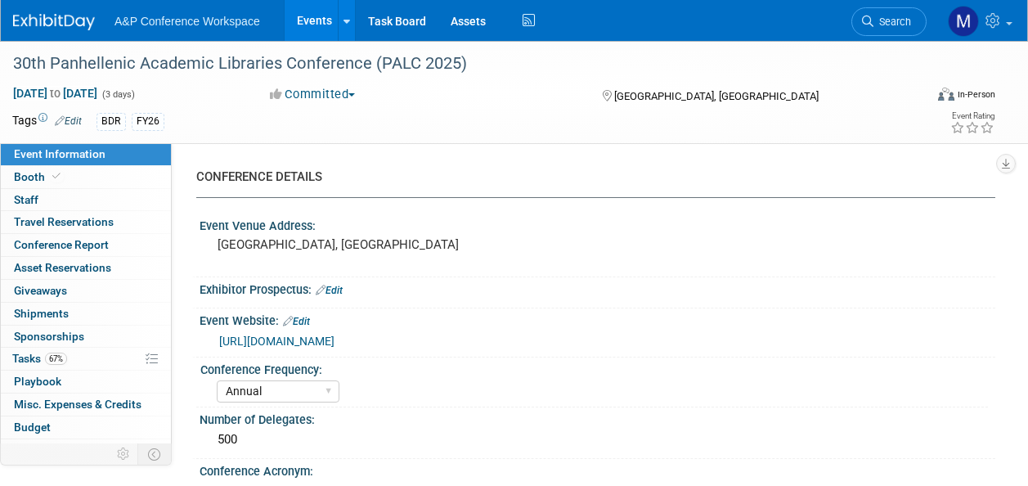
select select "Annual"
select select "Level 2"
select select "In-Person Booth"
select select "Libraries"
select select "Bloomsbury Digital Resources"
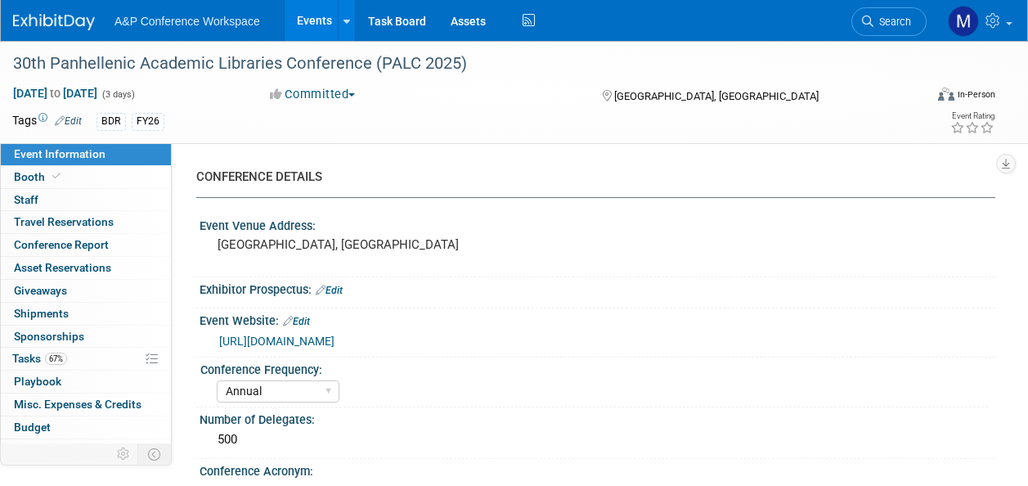
select select "[PERSON_NAME]"
select select "BDR Product Awareness and Trial Generation​"
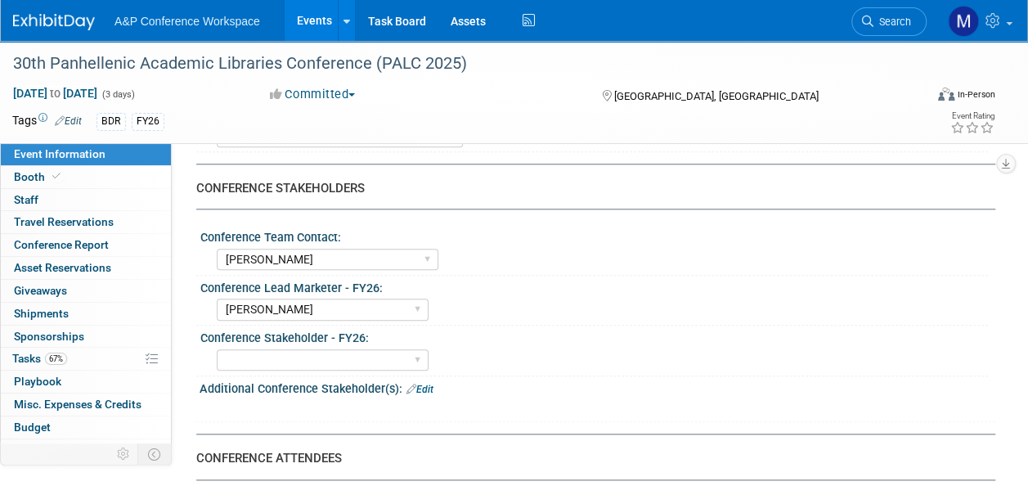
scroll to position [817, 0]
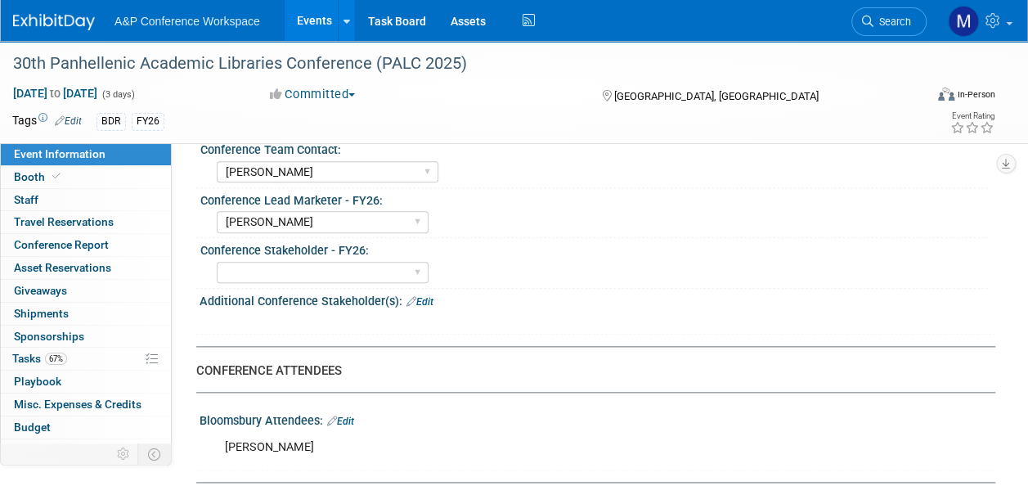
click at [899, 18] on span "Search" at bounding box center [892, 22] width 38 height 12
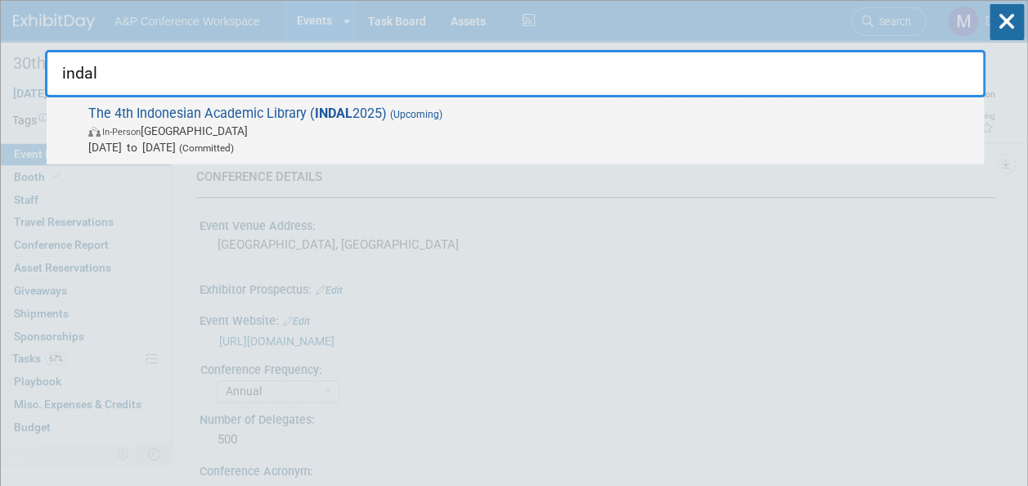
type input "indal"
click at [332, 113] on strong "INDAL" at bounding box center [334, 113] width 38 height 16
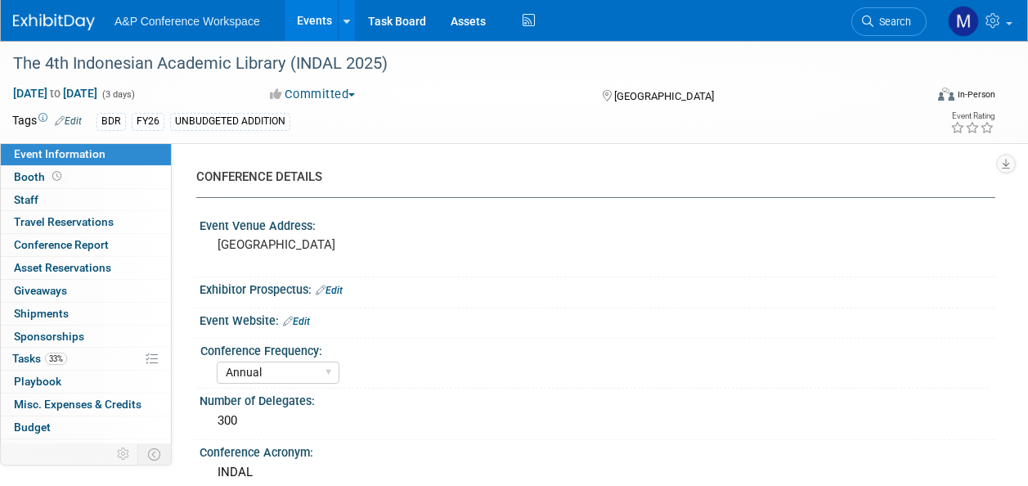
select select "Annual"
select select "Level 2"
select select "In-Person Booth"
select select "Digital"
select select "Bloomsbury Digital Resources"
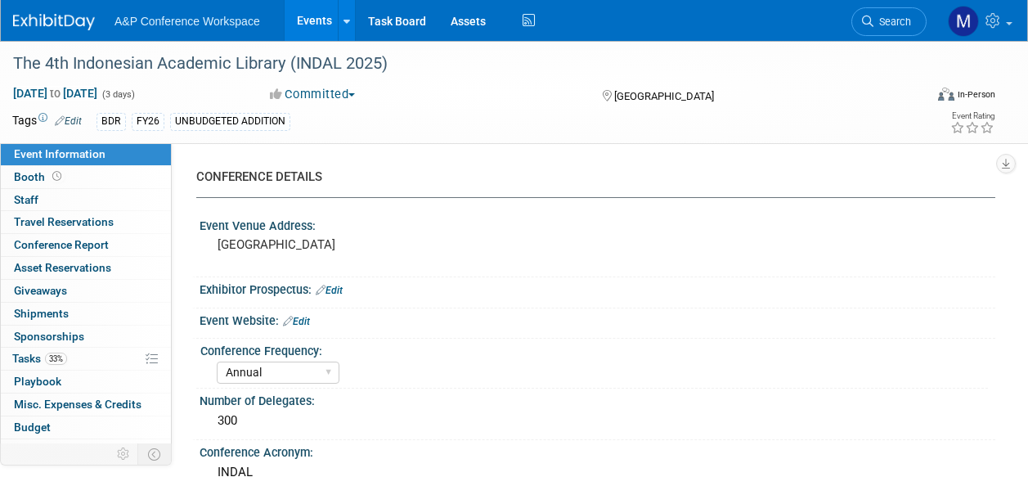
select select "[PERSON_NAME]"
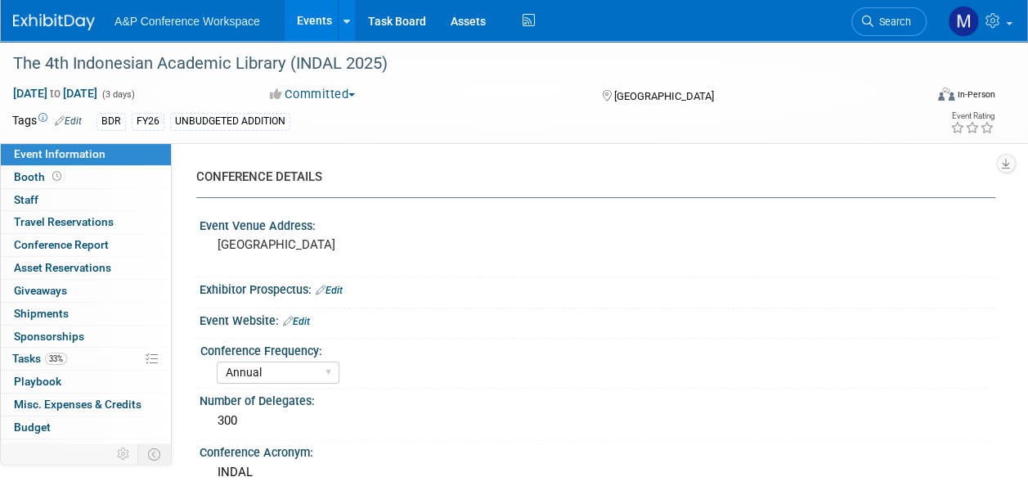
click at [894, 27] on span "Search" at bounding box center [892, 22] width 38 height 12
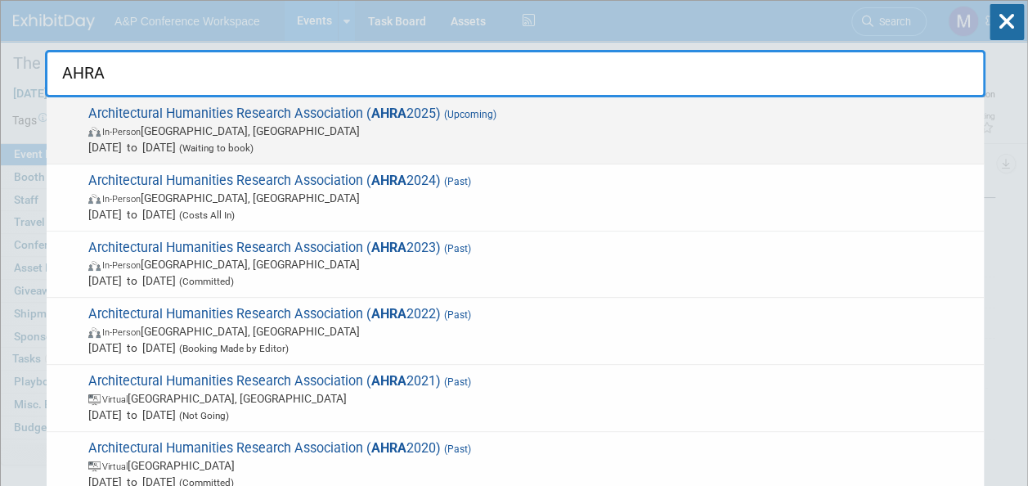
type input "AHRA"
click at [365, 115] on span "Architectural Humanities Research Association ( AHRA 2025) (Upcoming) In-Person…" at bounding box center [529, 130] width 892 height 50
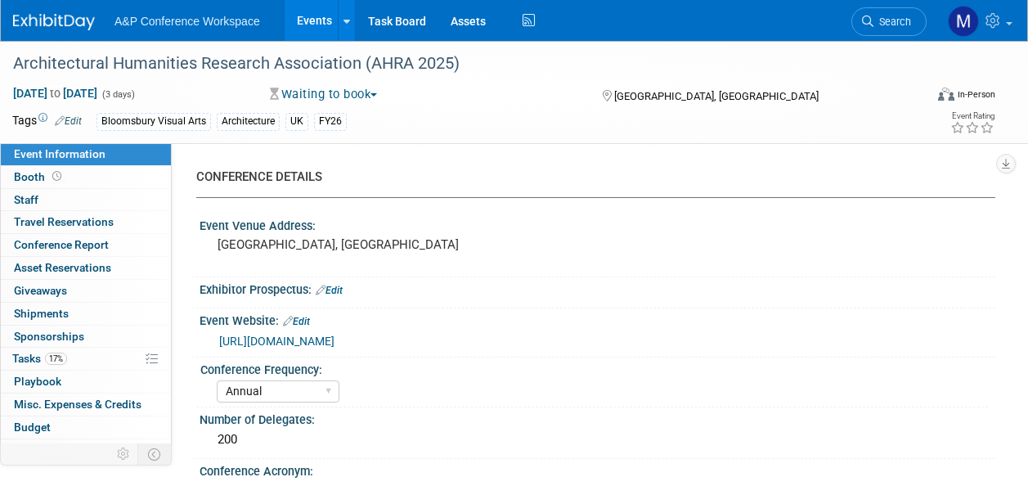
select select "Annual"
select select "Level 2"
select select "In-Person Booth"
select select "Architecture"
select select "Bloomsbury Visual Arts"
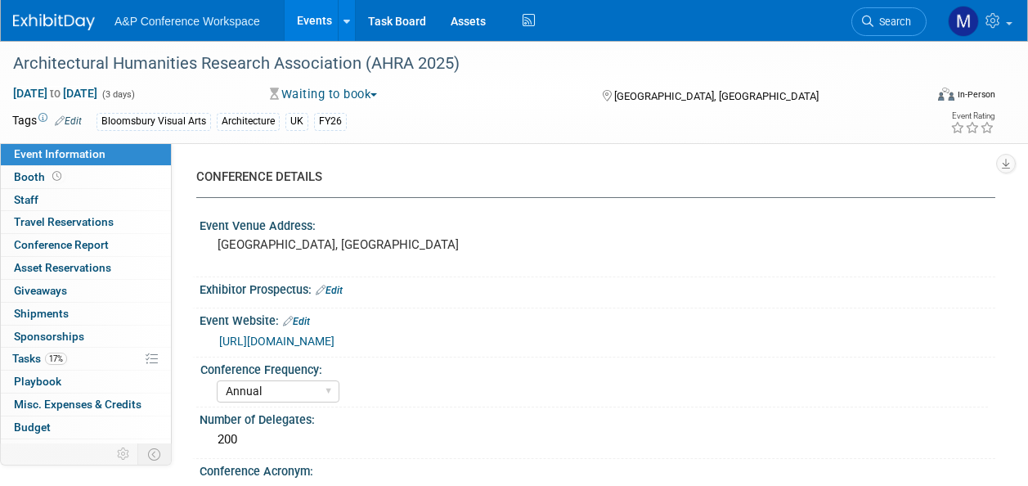
select select "[PERSON_NAME]"
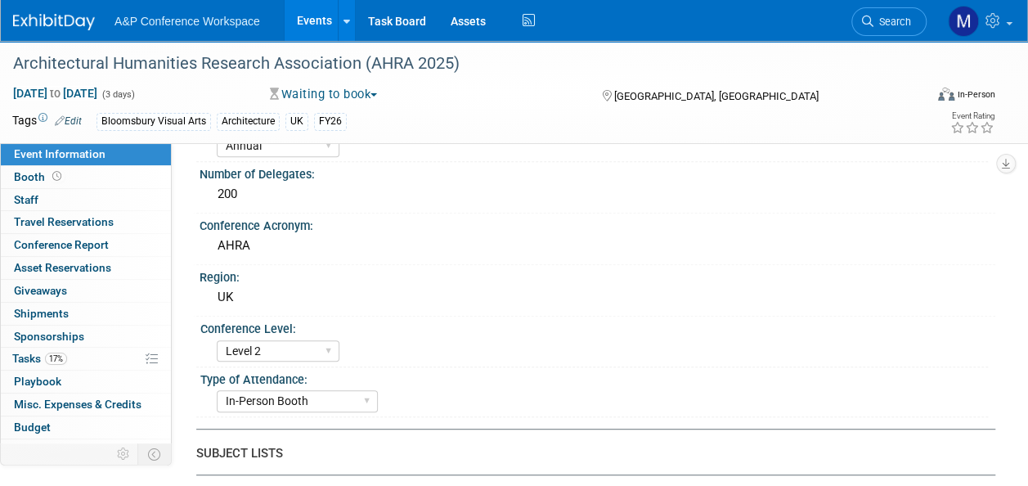
scroll to position [490, 0]
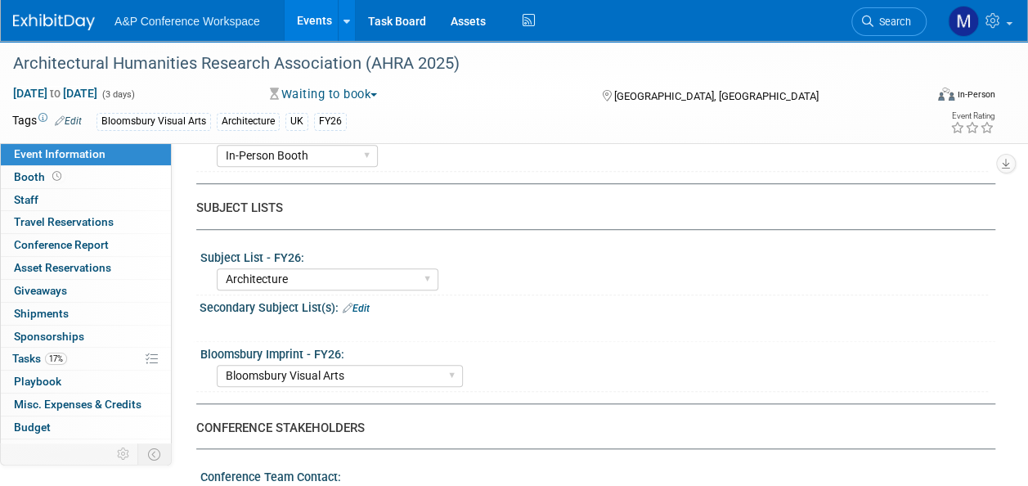
drag, startPoint x: 872, startPoint y: 20, endPoint x: 863, endPoint y: 29, distance: 12.7
click at [873, 20] on link "Search" at bounding box center [888, 21] width 75 height 29
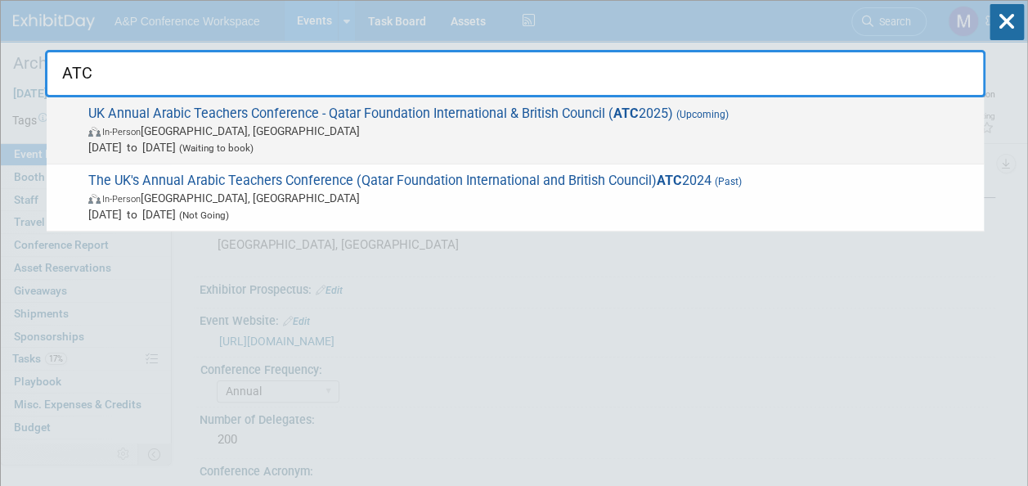
type input "ATC"
click at [342, 124] on span "In-Person [GEOGRAPHIC_DATA], [GEOGRAPHIC_DATA]" at bounding box center [531, 131] width 887 height 16
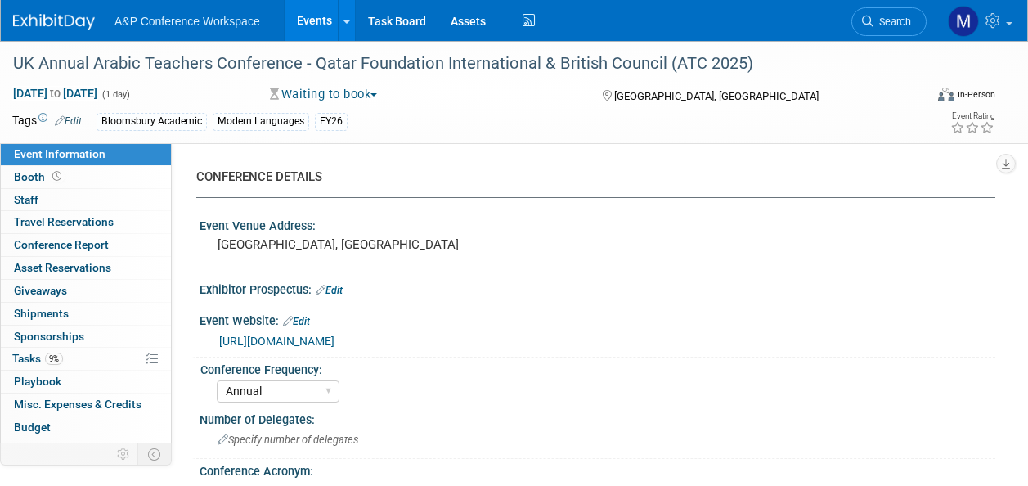
select select "Annual"
select select "Level 2"
select select "In-Person Booth"
select select "Modern Languages"
select select "Bloomsbury Academic"
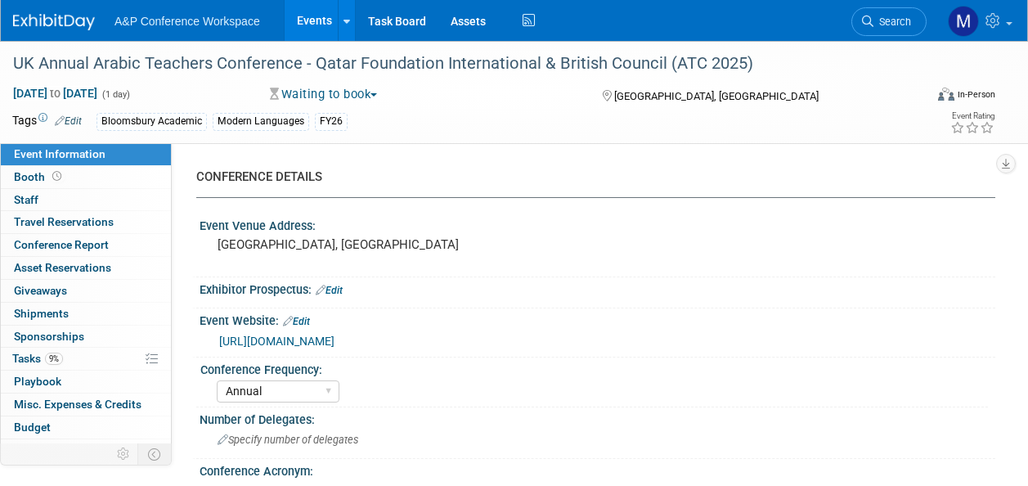
select select "[PERSON_NAME]"
select select "Lily Webber"
select select "Brand/Subject Presence​"
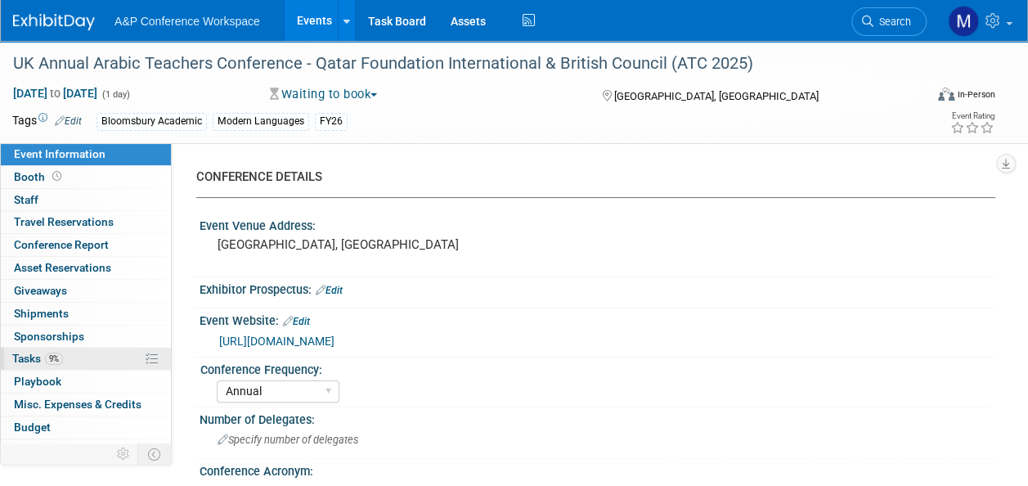
click at [100, 352] on link "9% Tasks 9%" at bounding box center [86, 358] width 170 height 22
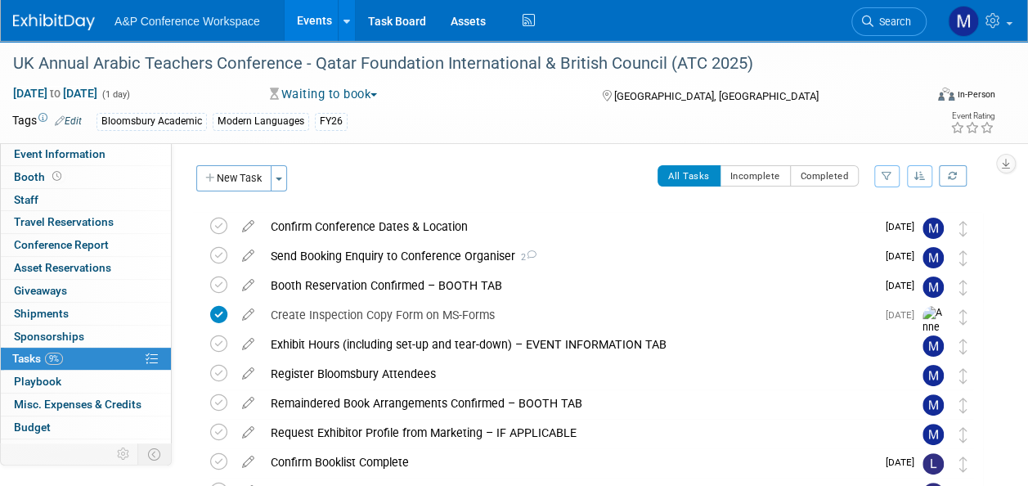
click at [253, 222] on icon at bounding box center [248, 223] width 29 height 20
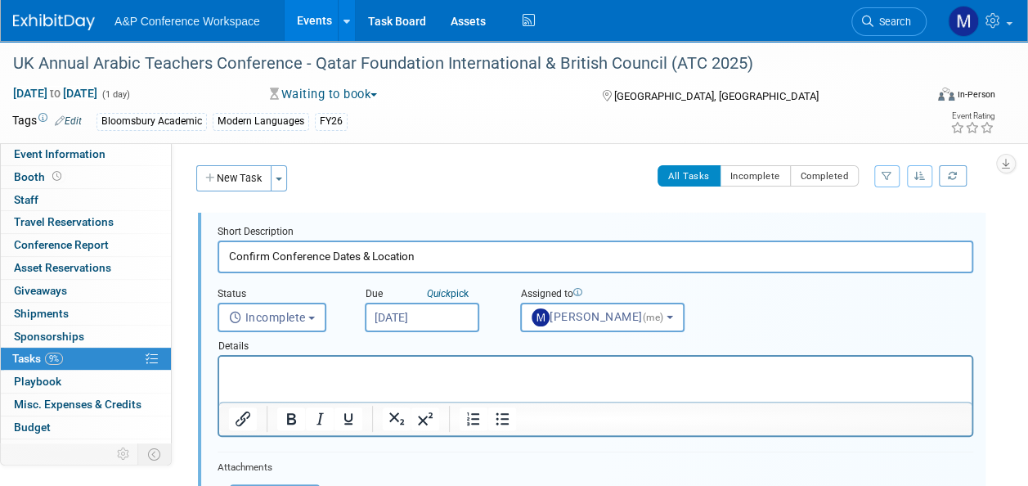
click at [390, 316] on input "Sep 12, 2025" at bounding box center [422, 316] width 114 height 29
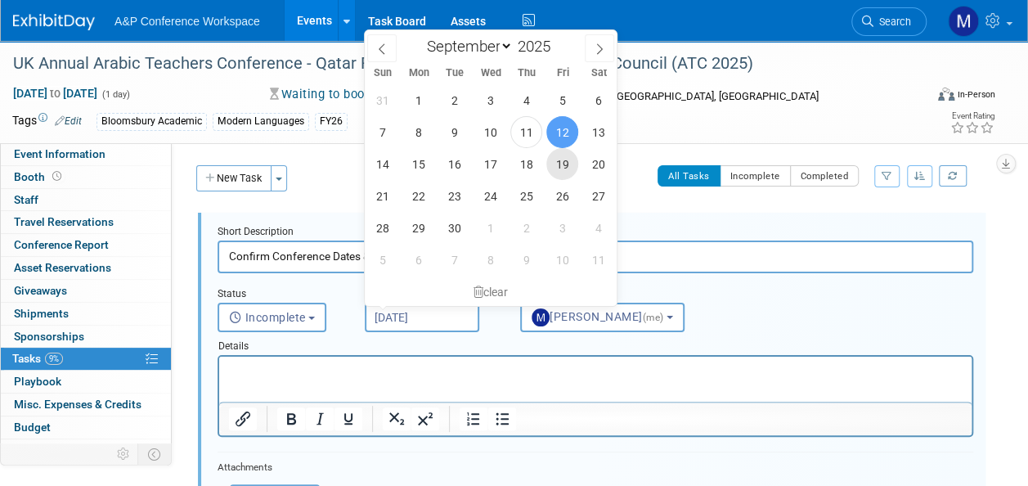
click at [561, 161] on span "19" at bounding box center [562, 164] width 32 height 32
type input "Sep 19, 2025"
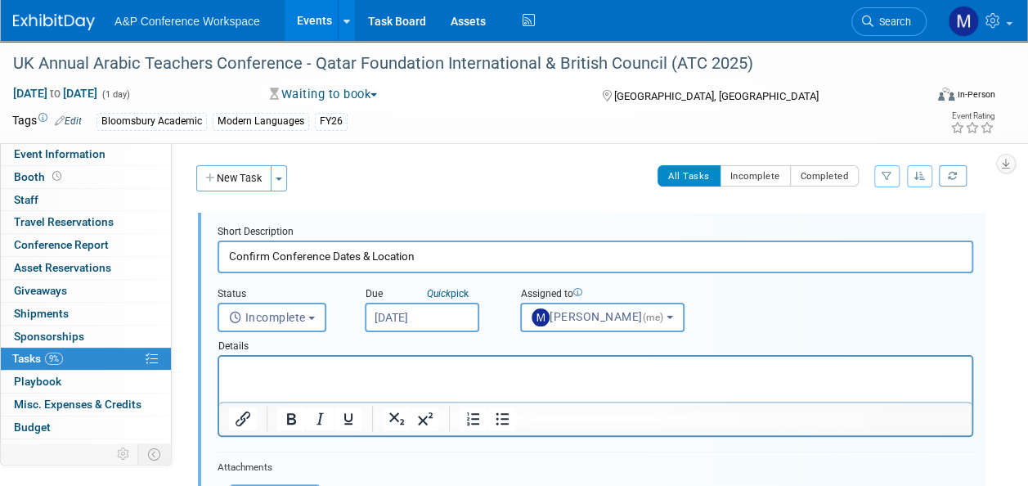
click at [399, 377] on p "Rich Text Area. Press ALT-0 for help." at bounding box center [595, 371] width 733 height 16
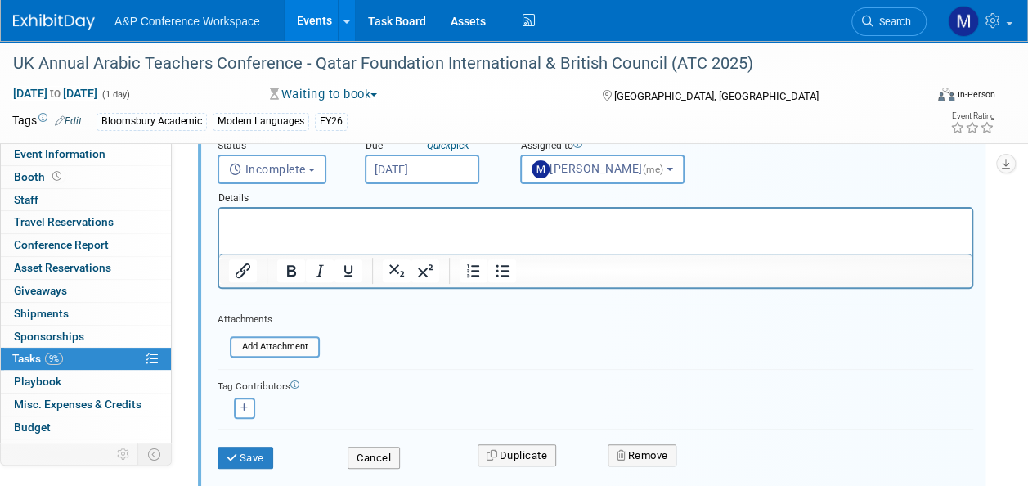
scroll to position [245, 0]
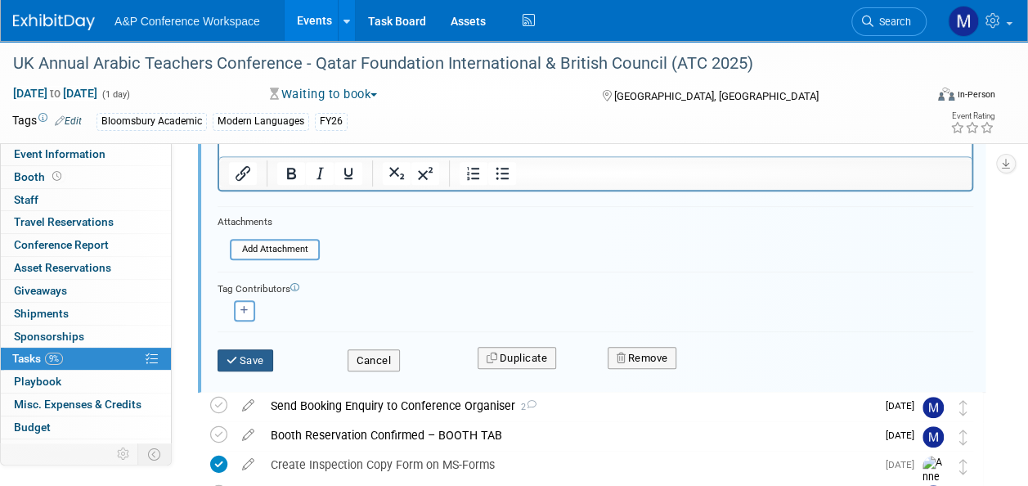
click at [240, 356] on button "Save" at bounding box center [245, 360] width 56 height 23
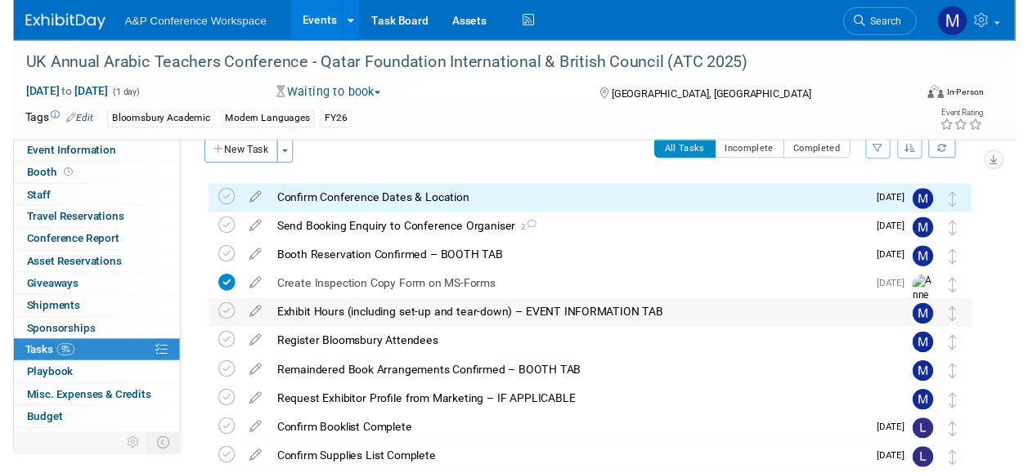
scroll to position [0, 0]
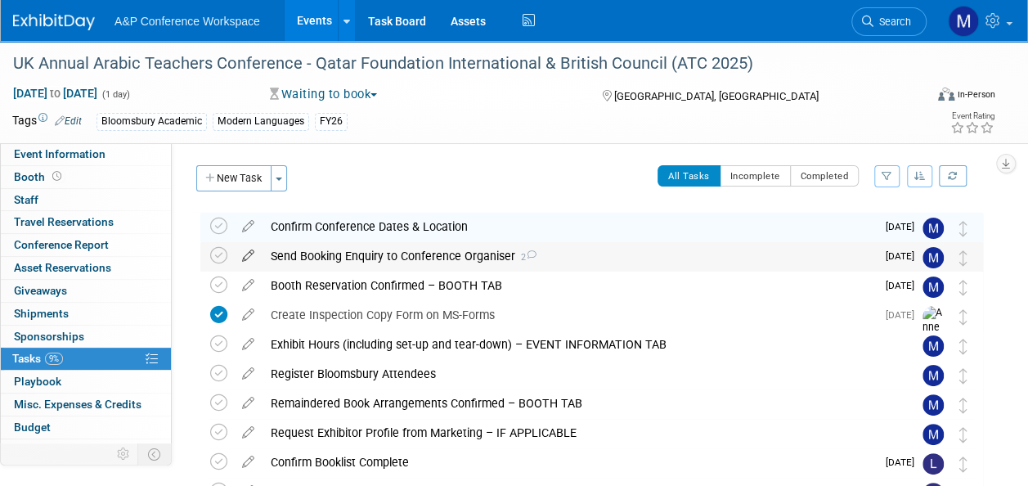
click at [249, 258] on icon at bounding box center [248, 252] width 29 height 20
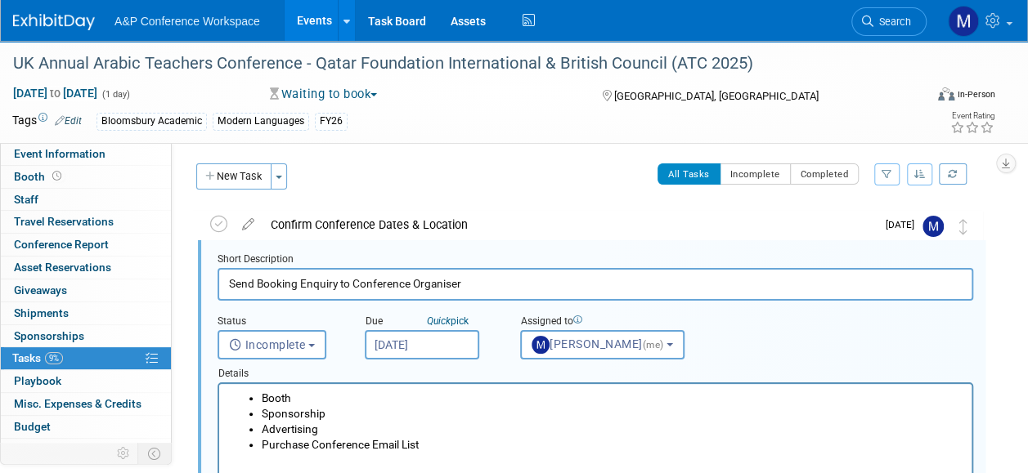
click at [441, 334] on input "Sep 12, 2025" at bounding box center [422, 344] width 114 height 29
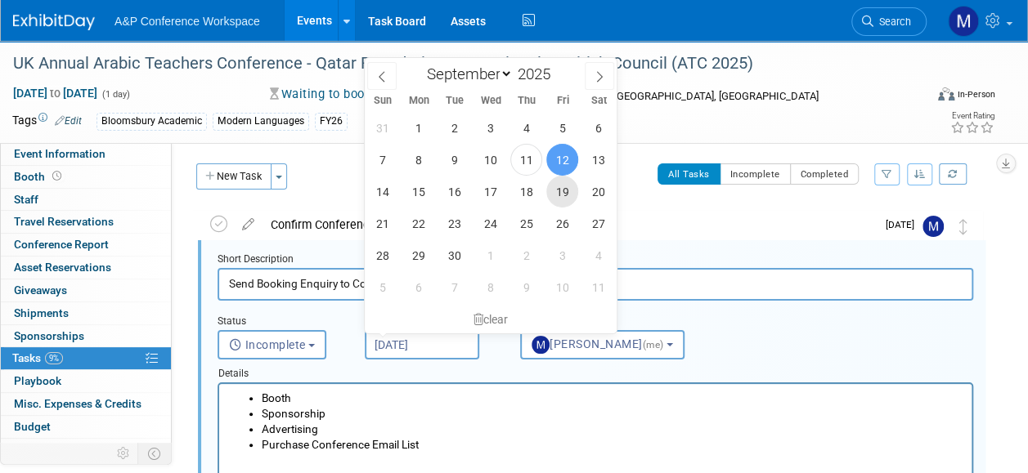
click at [555, 199] on span "19" at bounding box center [562, 192] width 32 height 32
type input "Sep 19, 2025"
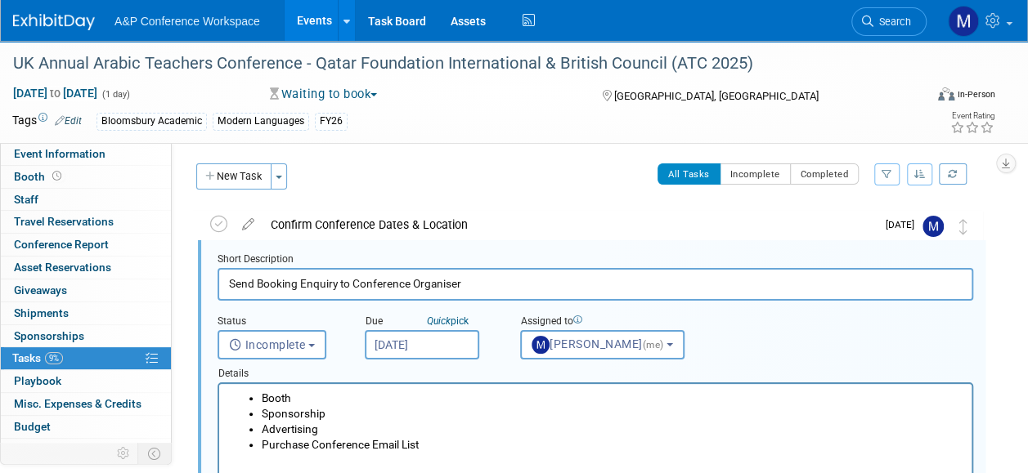
click at [423, 420] on li "Sponsorship" at bounding box center [612, 414] width 701 height 16
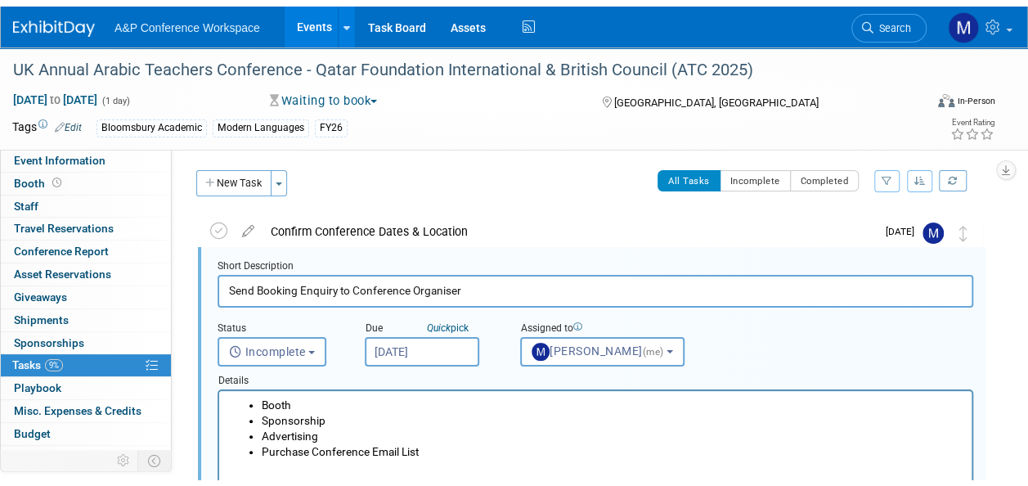
scroll to position [247, 0]
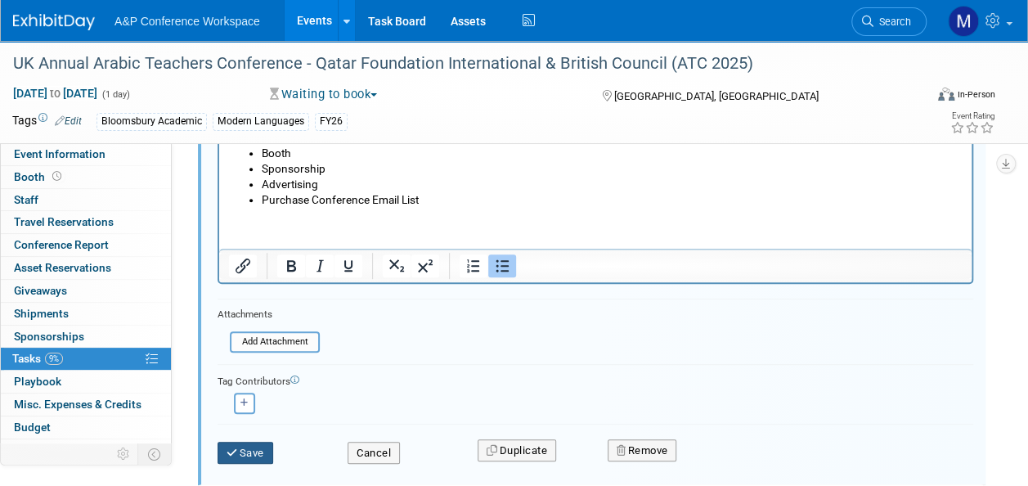
click at [238, 442] on button "Save" at bounding box center [245, 452] width 56 height 23
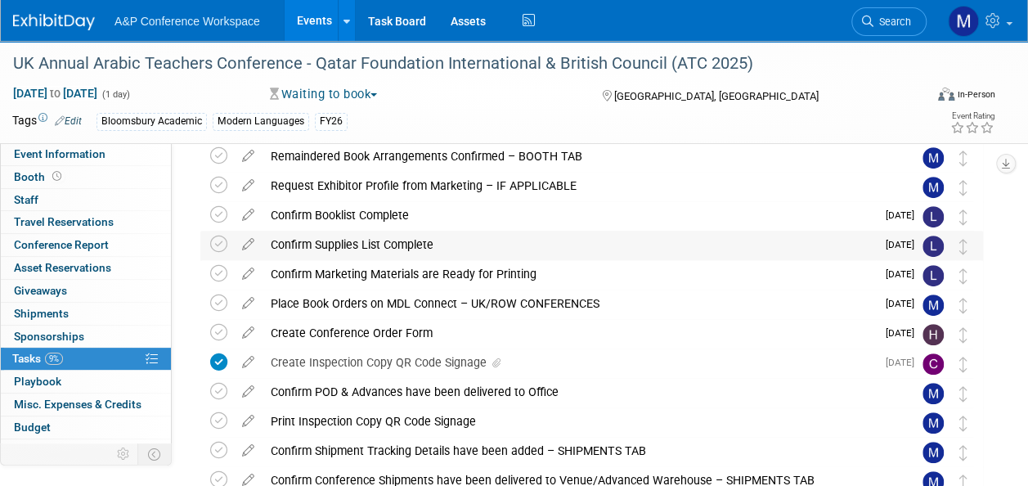
scroll to position [83, 0]
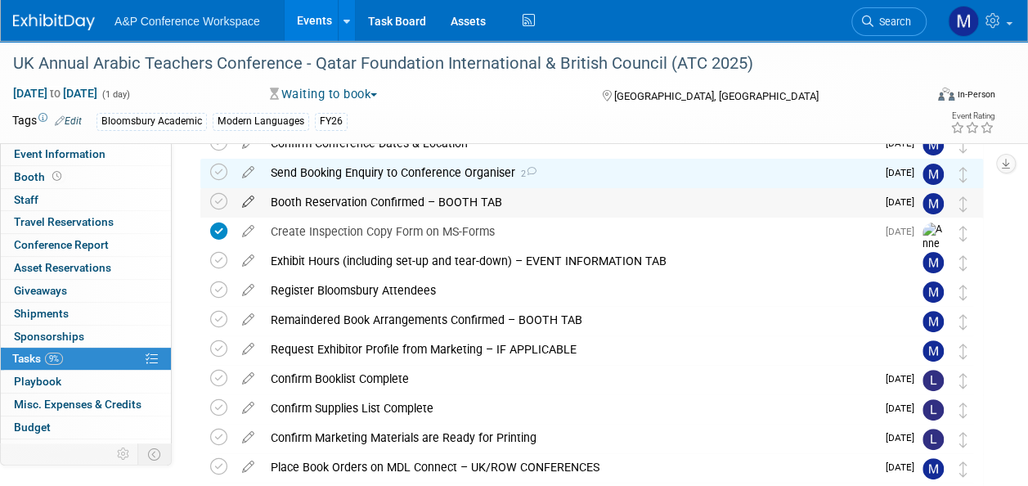
click at [244, 199] on icon at bounding box center [248, 198] width 29 height 20
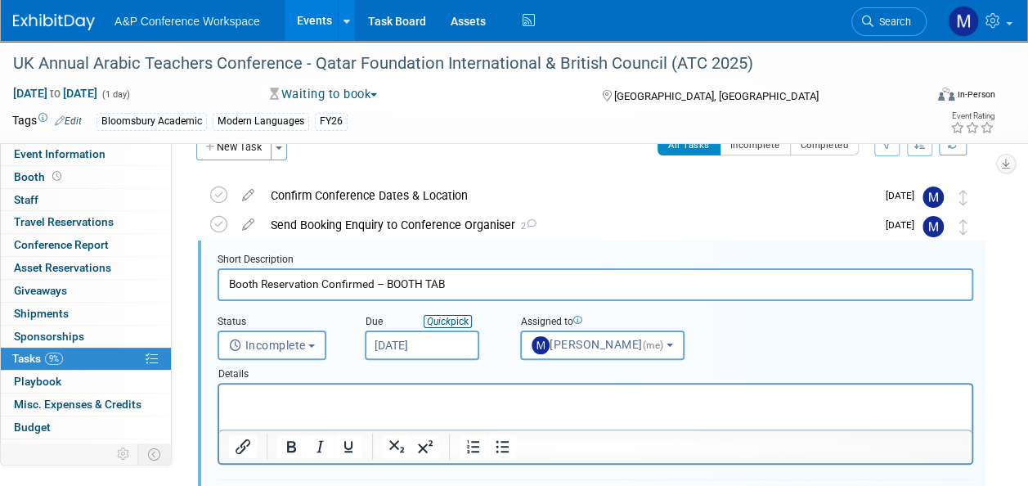
scroll to position [0, 0]
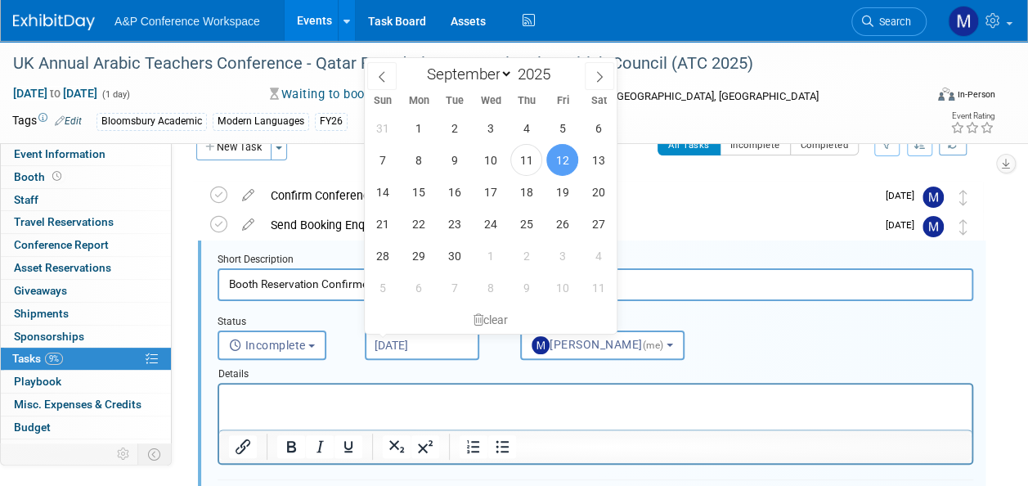
click at [430, 341] on input "Sep 12, 2025" at bounding box center [422, 344] width 114 height 29
click at [552, 192] on span "19" at bounding box center [562, 192] width 32 height 32
type input "Sep 19, 2025"
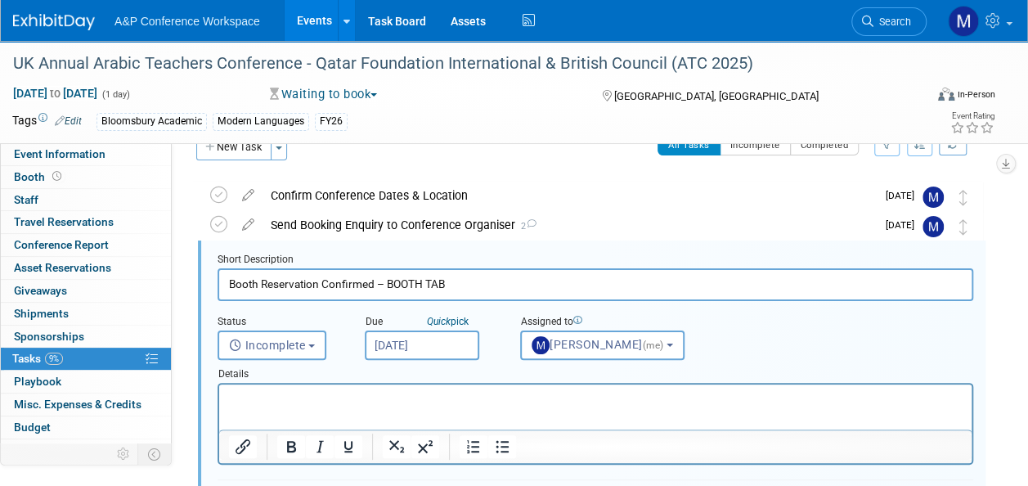
click at [429, 394] on p "Rich Text Area. Press ALT-0 for help." at bounding box center [595, 399] width 733 height 16
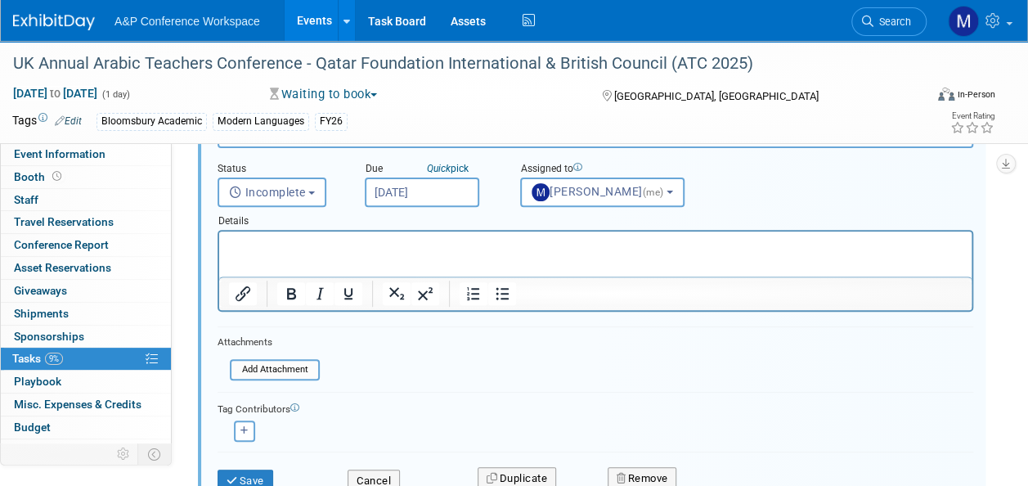
scroll to position [276, 0]
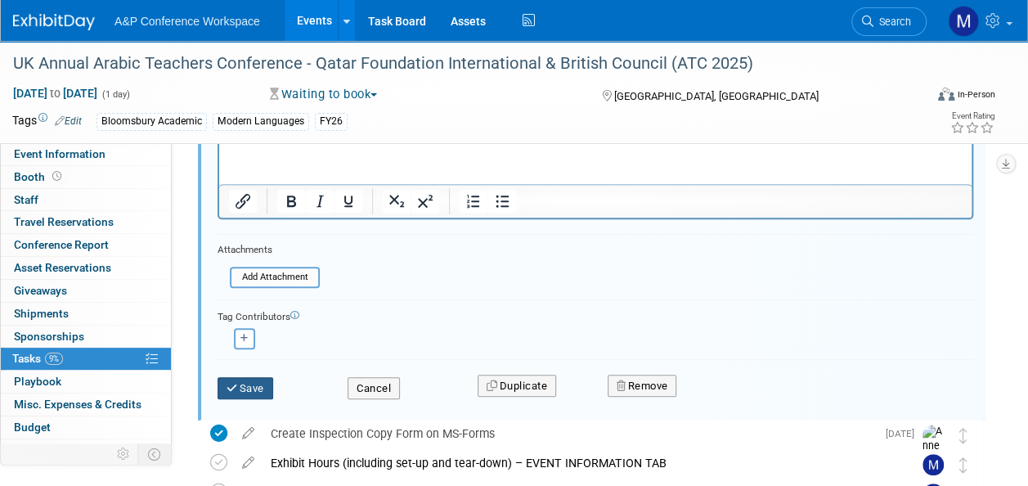
click at [232, 391] on button "Save" at bounding box center [245, 388] width 56 height 23
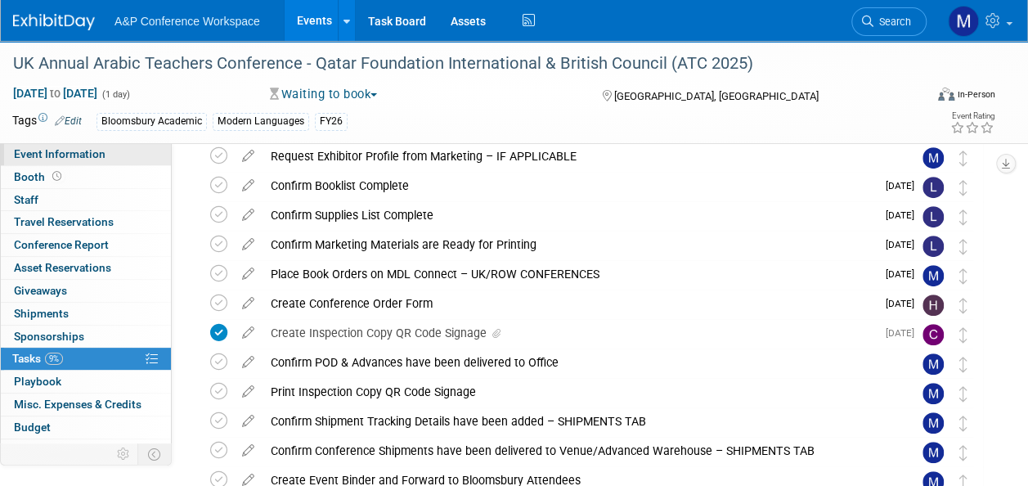
click at [121, 161] on link "Event Information" at bounding box center [86, 154] width 170 height 22
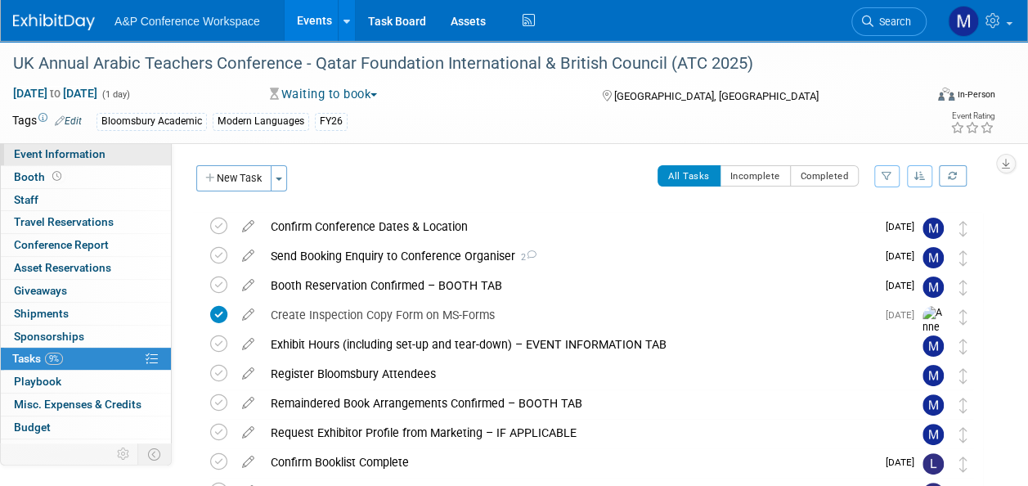
select select "Annual"
select select "Level 2"
select select "In-Person Booth"
select select "Modern Languages"
select select "Bloomsbury Academic"
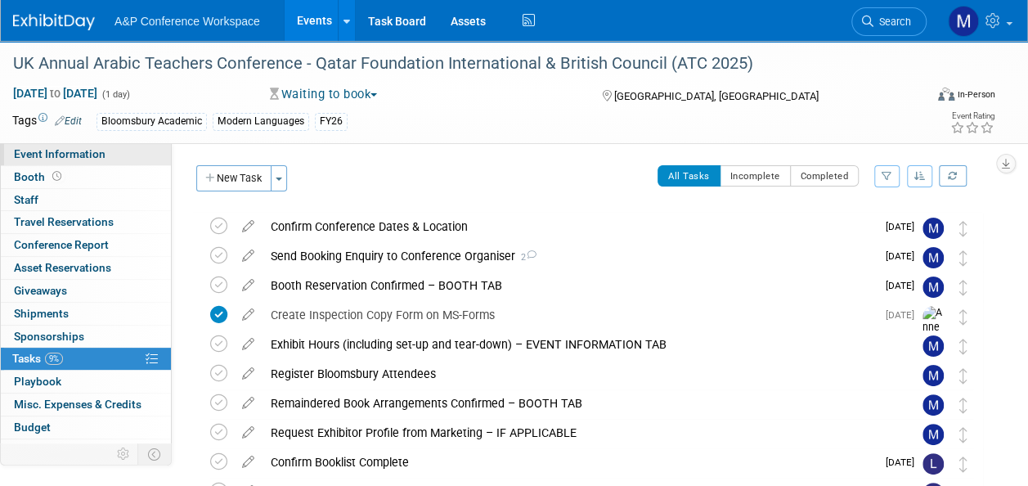
select select "Matt Hambridge"
select select "Lily Webber"
select select "Brand/Subject Presence​"
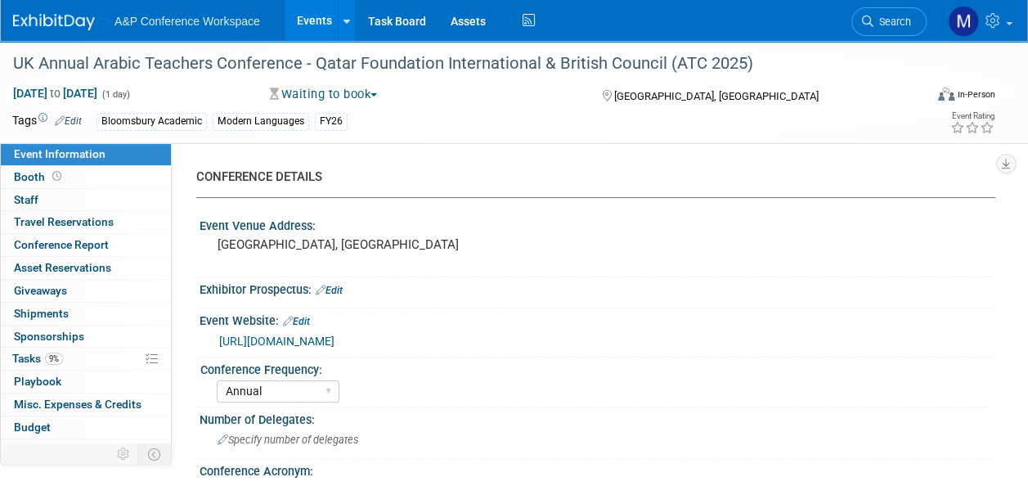
click at [316, 340] on link "https://www.qfi.org/the-uks-annual-arabic-teachers-conference/" at bounding box center [276, 340] width 115 height 13
click at [469, 20] on link "Assets" at bounding box center [468, 20] width 60 height 41
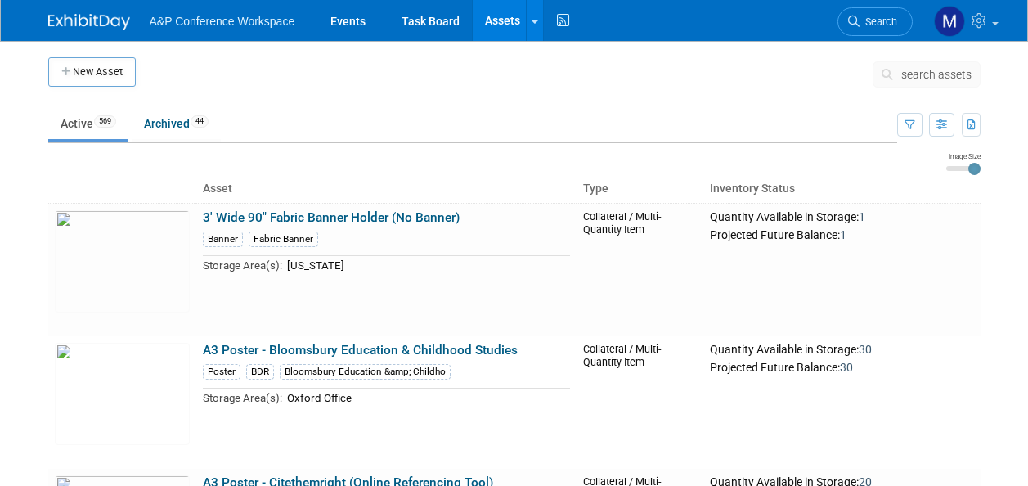
click at [929, 82] on button "search assets" at bounding box center [926, 74] width 108 height 26
click at [930, 78] on span "search assets" at bounding box center [936, 74] width 70 height 13
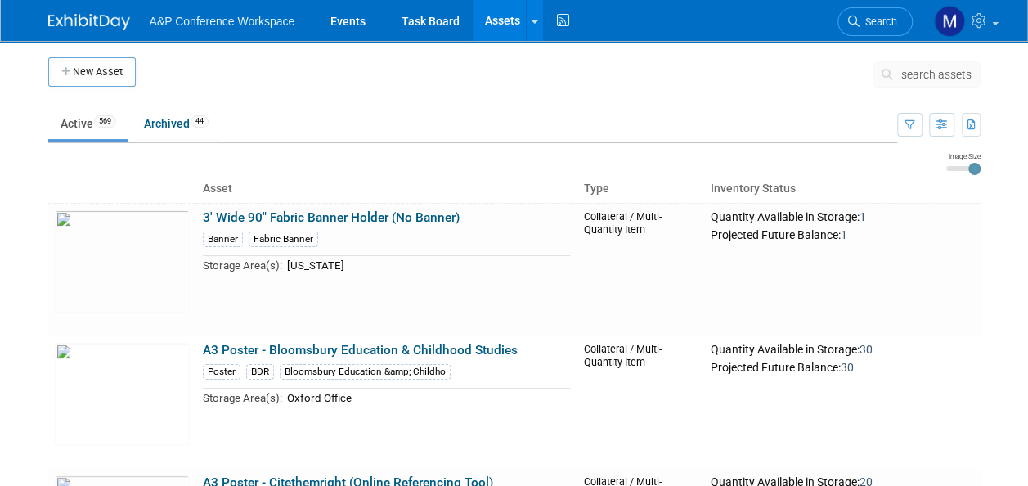
click at [934, 74] on span "search assets" at bounding box center [936, 74] width 70 height 13
click at [935, 74] on span "search assets" at bounding box center [936, 74] width 70 height 13
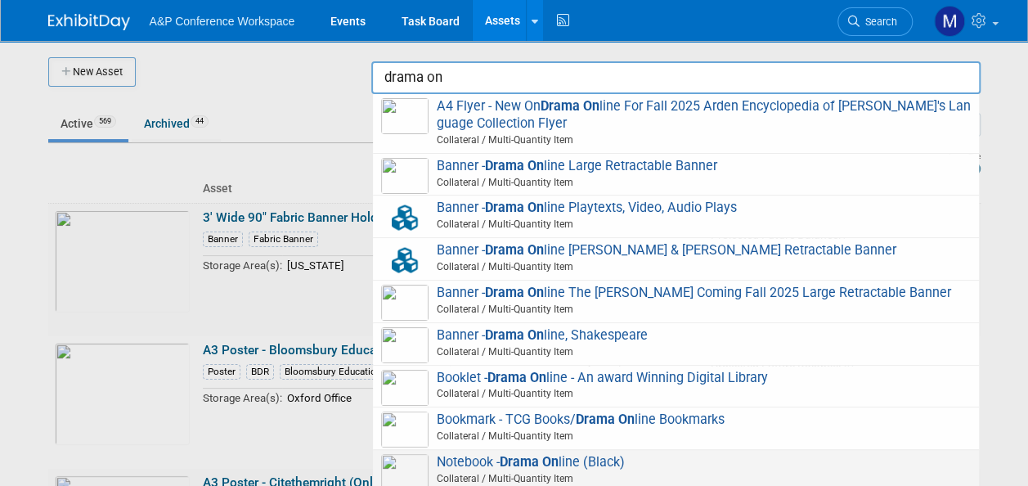
scroll to position [209, 0]
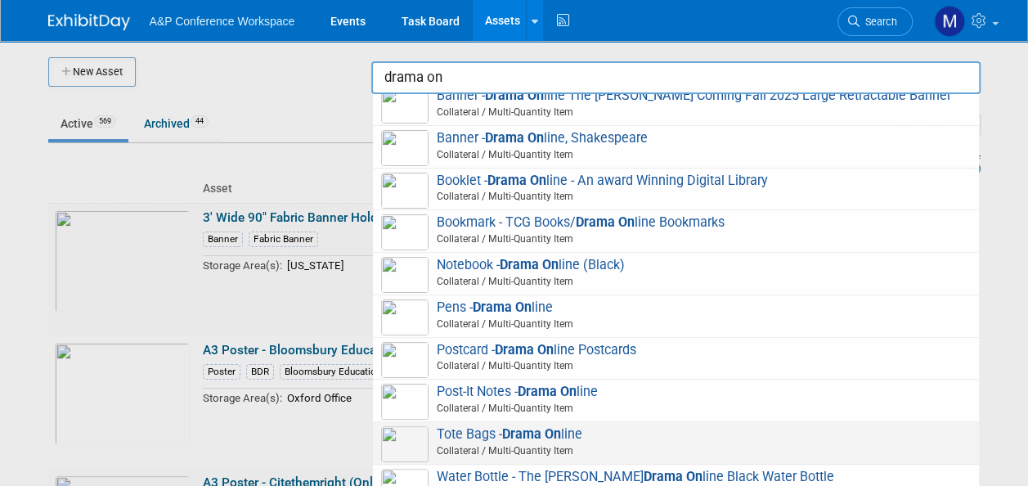
click at [546, 435] on strong "Drama On" at bounding box center [531, 434] width 59 height 16
type input "Tote Bags - Drama Online"
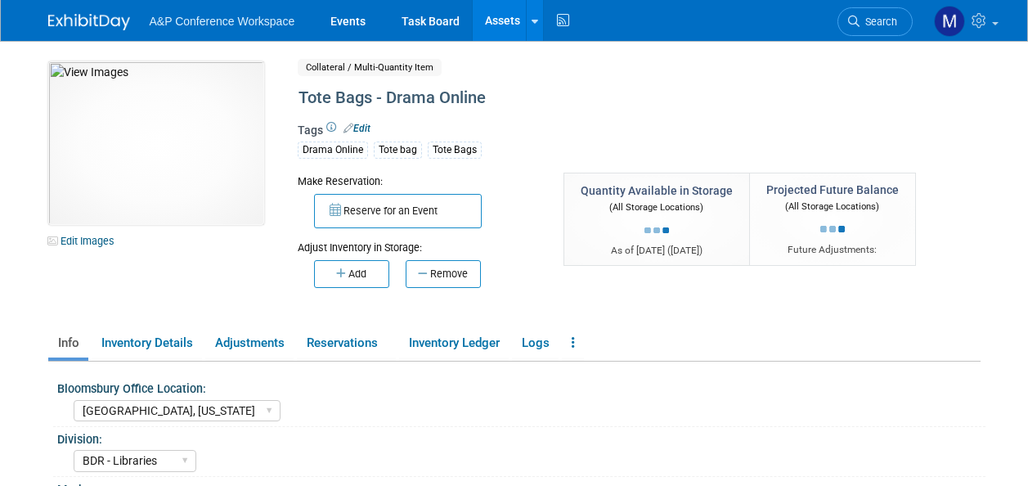
select select "[GEOGRAPHIC_DATA], [US_STATE]"
select select "BDR - Libraries"
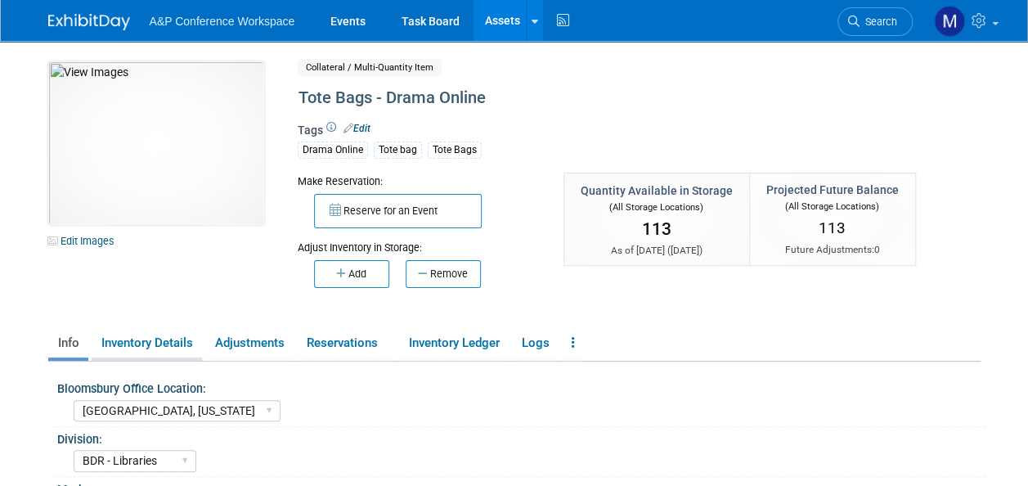
click at [172, 343] on link "Inventory Details" at bounding box center [147, 343] width 110 height 29
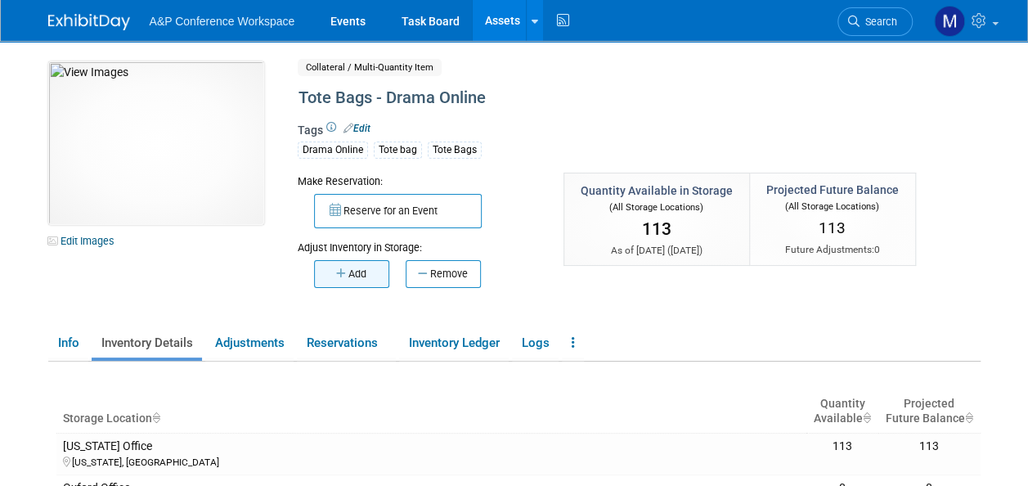
click at [355, 280] on button "Add" at bounding box center [351, 274] width 75 height 28
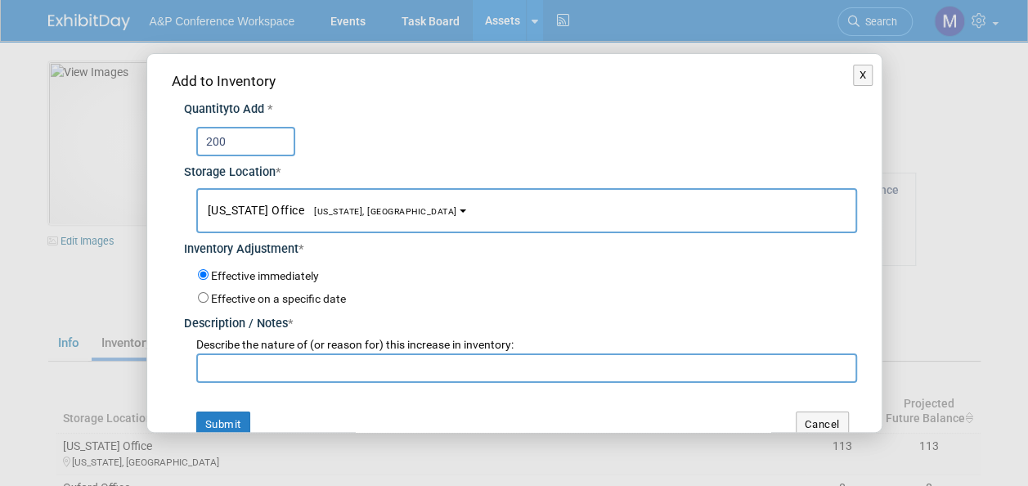
type input "200"
click at [328, 210] on span "[US_STATE], [GEOGRAPHIC_DATA]" at bounding box center [380, 211] width 153 height 11
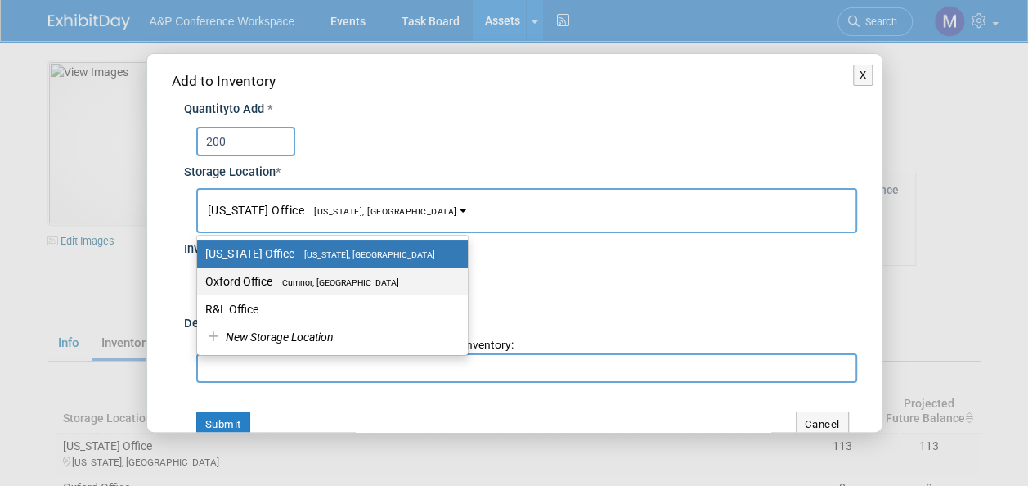
click at [346, 286] on label "Oxford Office Cumnor, United Kingdom" at bounding box center [328, 281] width 246 height 21
click at [199, 286] on input "Oxford Office Cumnor, United Kingdom" at bounding box center [194, 281] width 11 height 11
select select "11222978"
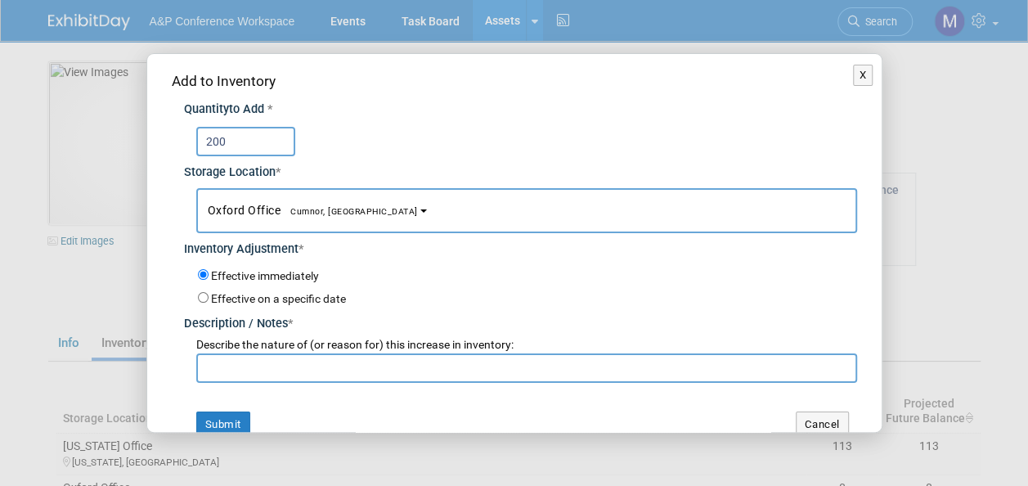
click at [334, 368] on input "text" at bounding box center [526, 367] width 661 height 29
type input "NEW STOCK"
click at [222, 417] on button "Submit" at bounding box center [223, 424] width 54 height 26
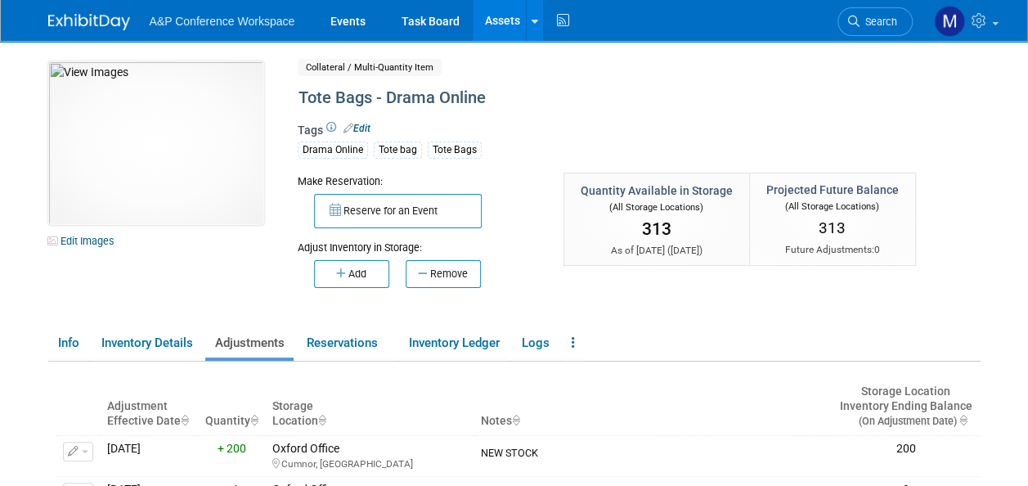
click at [507, 20] on link "Assets" at bounding box center [502, 20] width 60 height 41
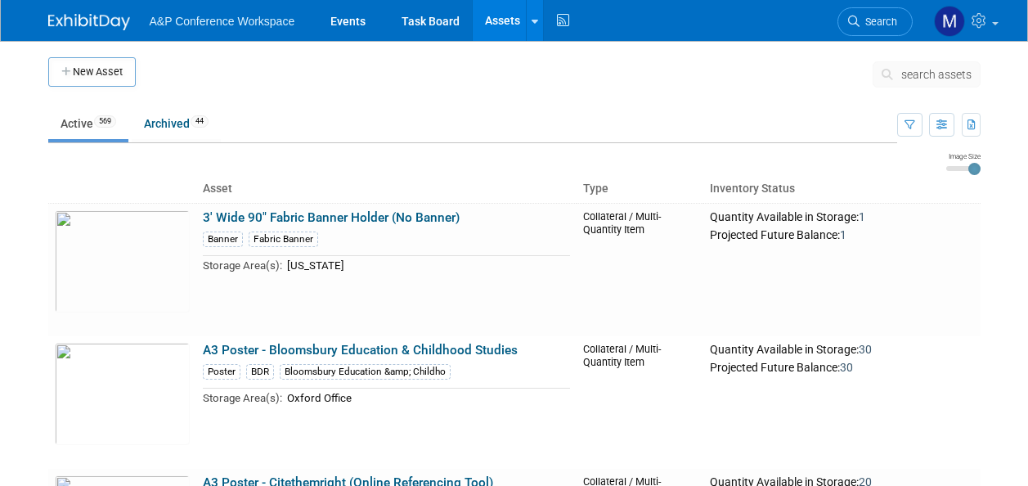
click at [939, 75] on span "search assets" at bounding box center [936, 74] width 70 height 13
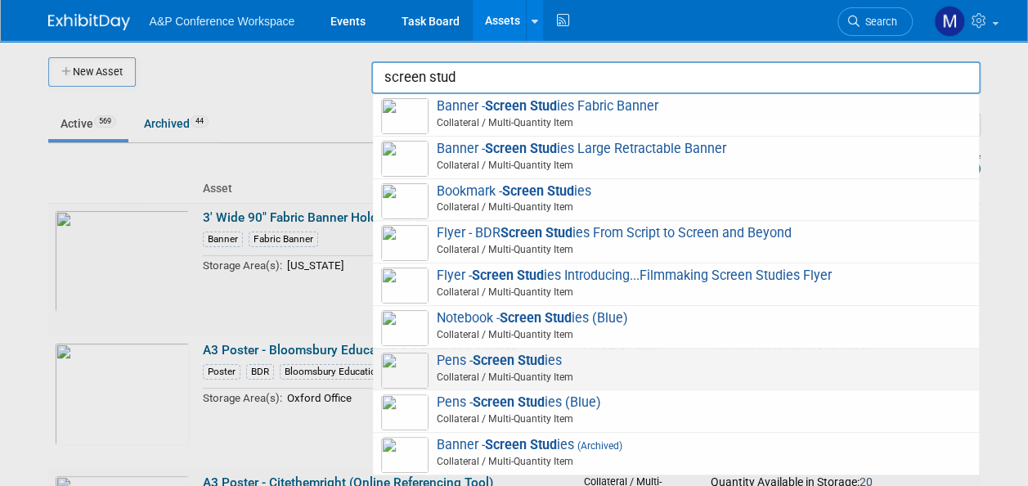
click at [543, 363] on strong "Screen Stud" at bounding box center [508, 360] width 72 height 16
type input "Pens - Screen Studies"
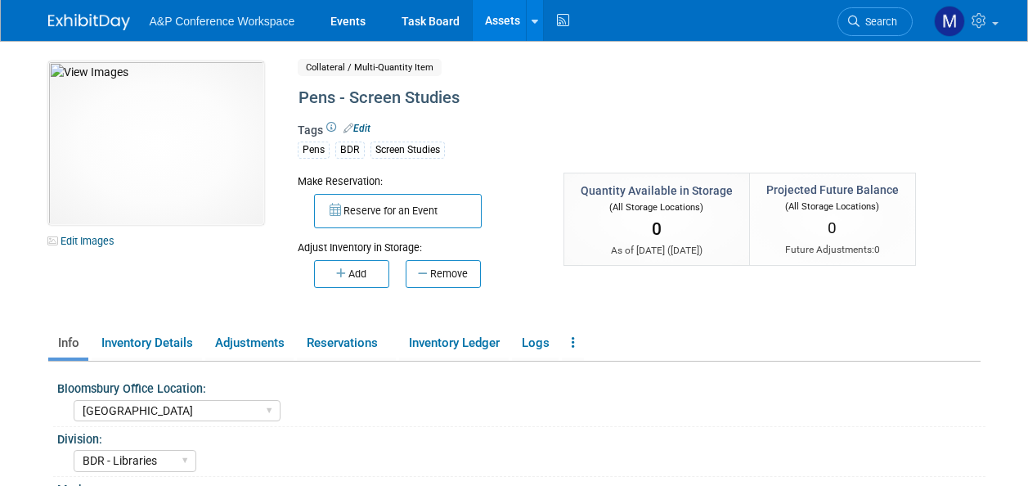
select select "[GEOGRAPHIC_DATA]"
select select "BDR - Libraries"
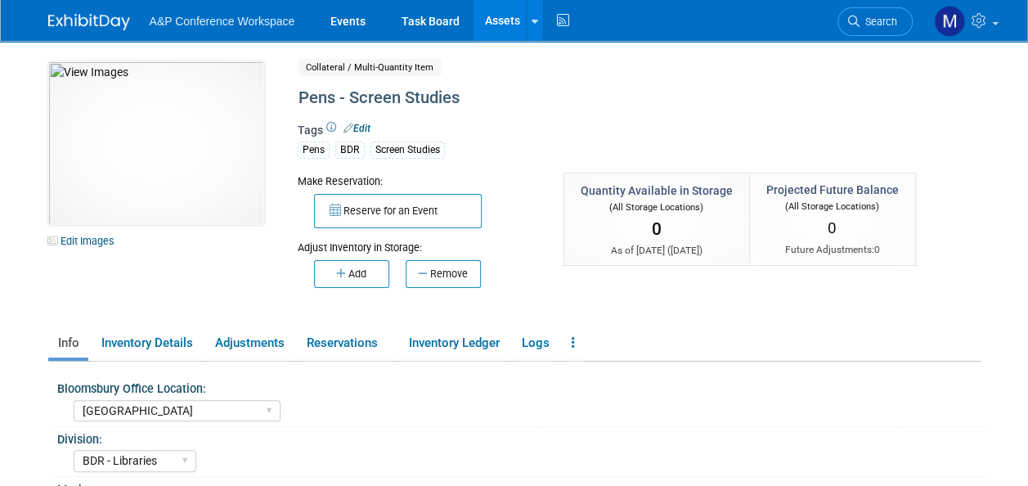
click at [507, 18] on link "Assets" at bounding box center [502, 20] width 60 height 41
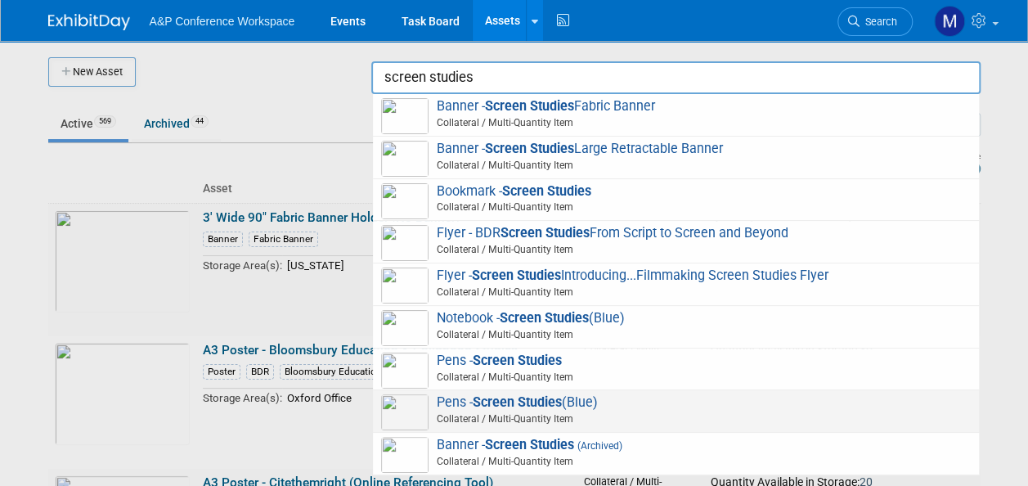
click at [575, 403] on span "Pens - Screen Studies (Blue) Collateral / Multi-Quantity Item" at bounding box center [675, 411] width 589 height 34
type input "Pens - Screen Studies (Blue)"
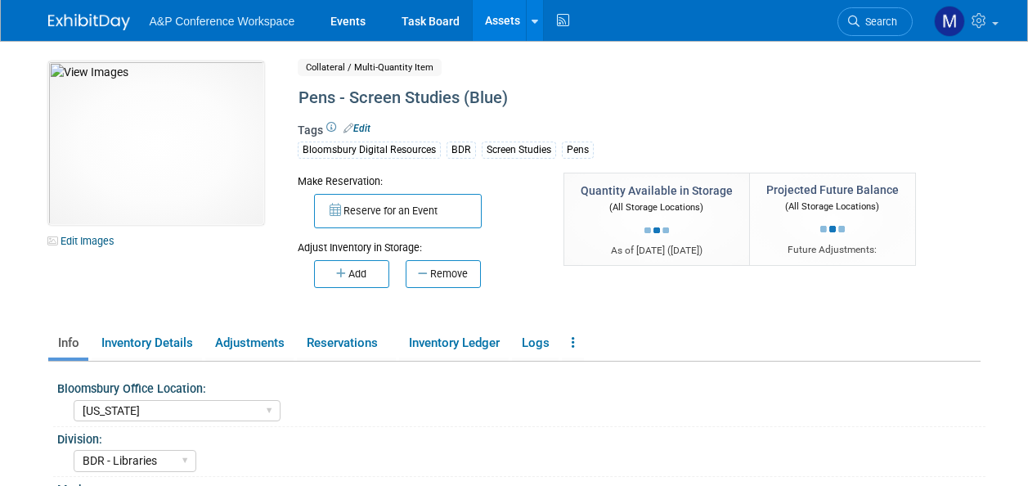
select select "[US_STATE]"
select select "BDR - Libraries"
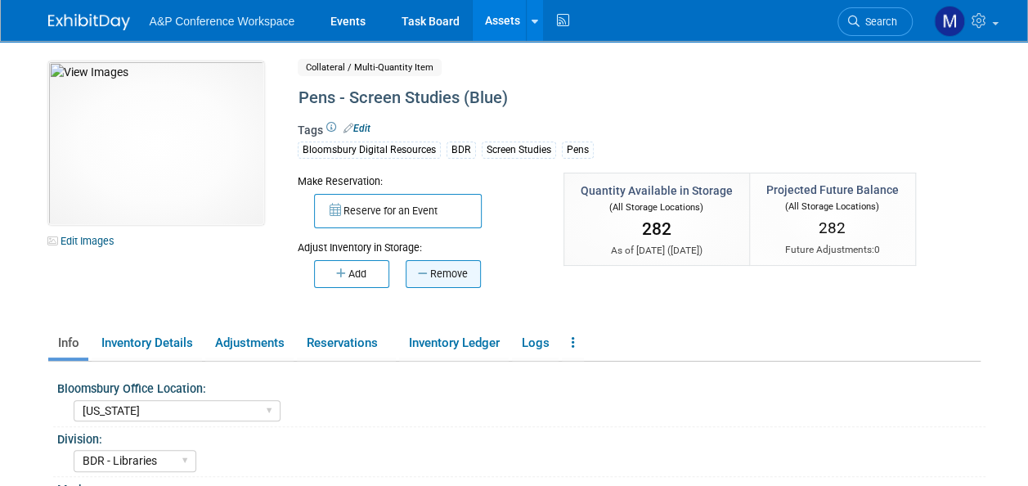
click at [465, 266] on button "Remove" at bounding box center [442, 274] width 75 height 28
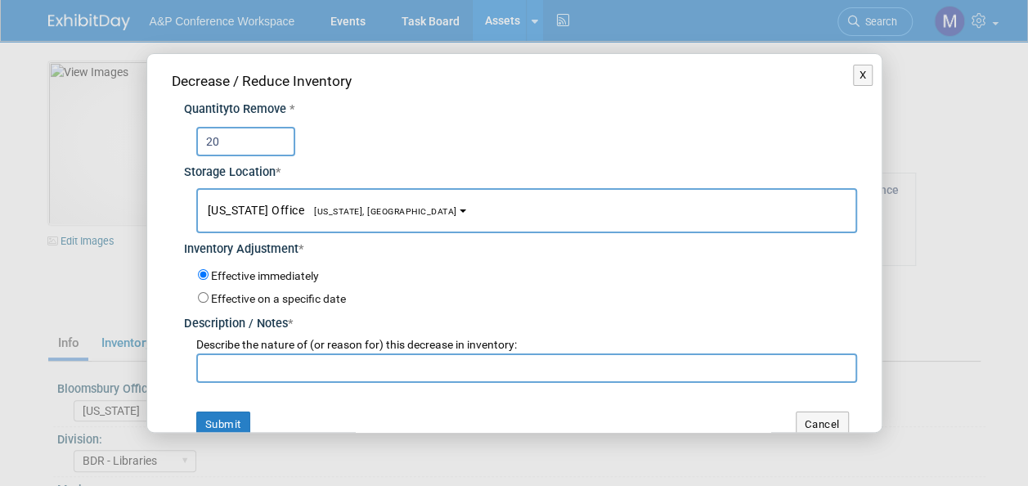
type input "20"
click at [357, 208] on span "[US_STATE], [GEOGRAPHIC_DATA]" at bounding box center [380, 211] width 153 height 11
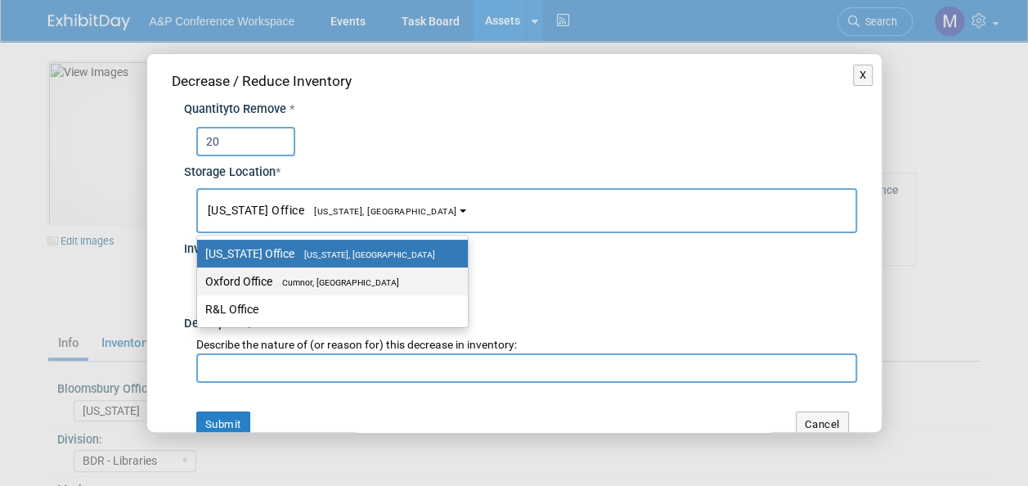
click at [364, 271] on label "Oxford Office [GEOGRAPHIC_DATA], [GEOGRAPHIC_DATA]" at bounding box center [328, 281] width 246 height 21
click at [199, 276] on input "Oxford Office [GEOGRAPHIC_DATA], [GEOGRAPHIC_DATA]" at bounding box center [194, 281] width 11 height 11
select select "11222978"
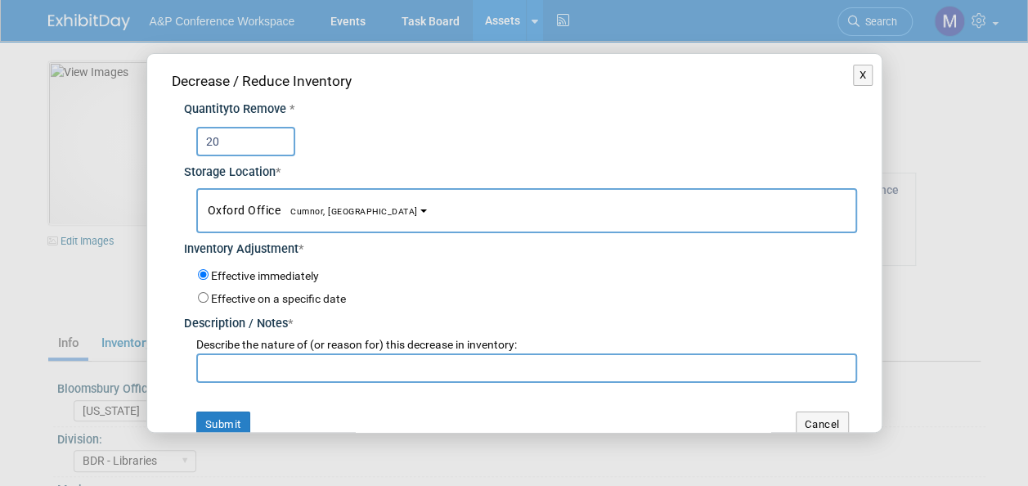
click at [346, 356] on input "text" at bounding box center [526, 367] width 661 height 29
paste input "Asset Order Bookmark - [PERSON_NAME] Publishers Library 20 Notebook - Bloomsbur…"
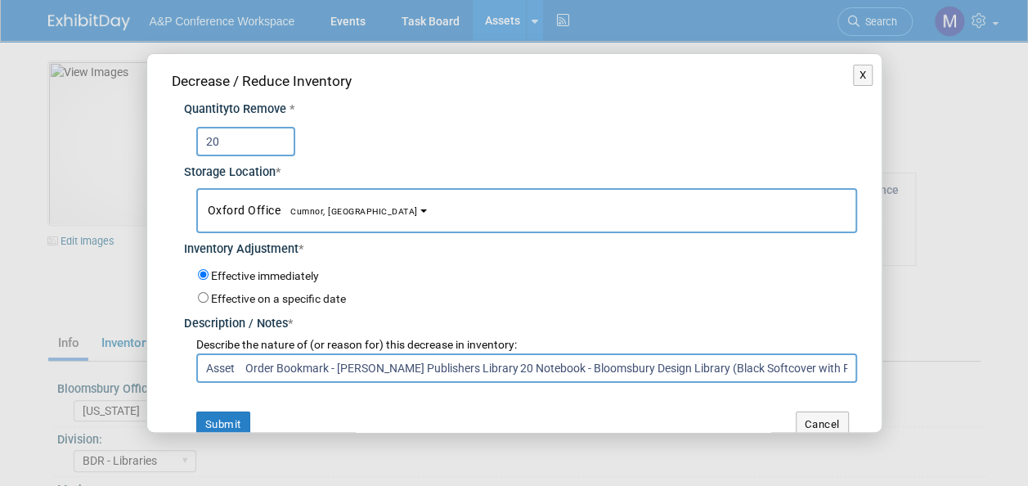
scroll to position [0, 2291]
drag, startPoint x: 212, startPoint y: 366, endPoint x: 843, endPoint y: 362, distance: 631.1
click at [843, 362] on input "Asset Order Bookmark - [PERSON_NAME] Publishers Library 20 Notebook - Bloomsbur…" at bounding box center [526, 367] width 661 height 29
type input "Asset Order Bookmark - [PERSON_NAME] Publishers Library 20 Notebook - Bloomsbur…"
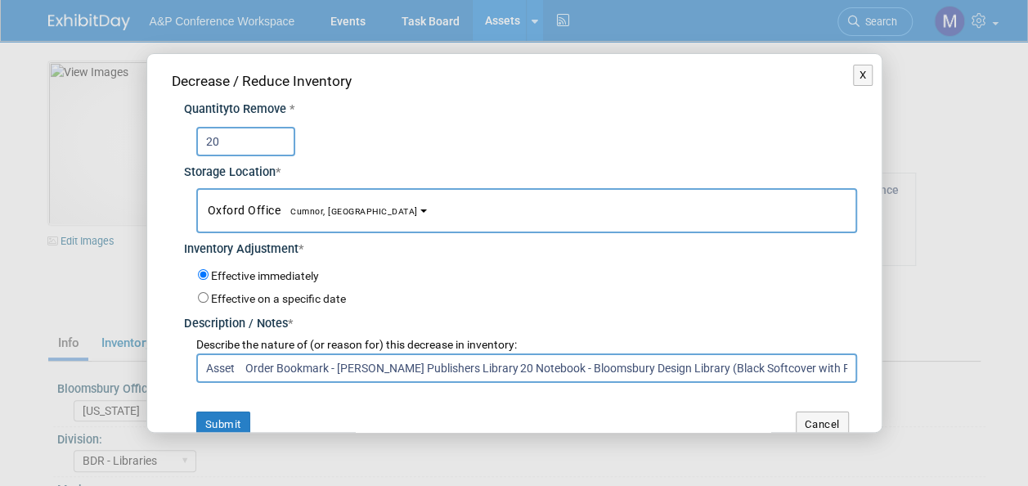
drag, startPoint x: 837, startPoint y: 361, endPoint x: 65, endPoint y: 376, distance: 771.8
click at [65, 376] on div "X Decrease / Reduce Inventory Quantity to Remove * 20 * Oxford Office *" at bounding box center [514, 243] width 1028 height 486
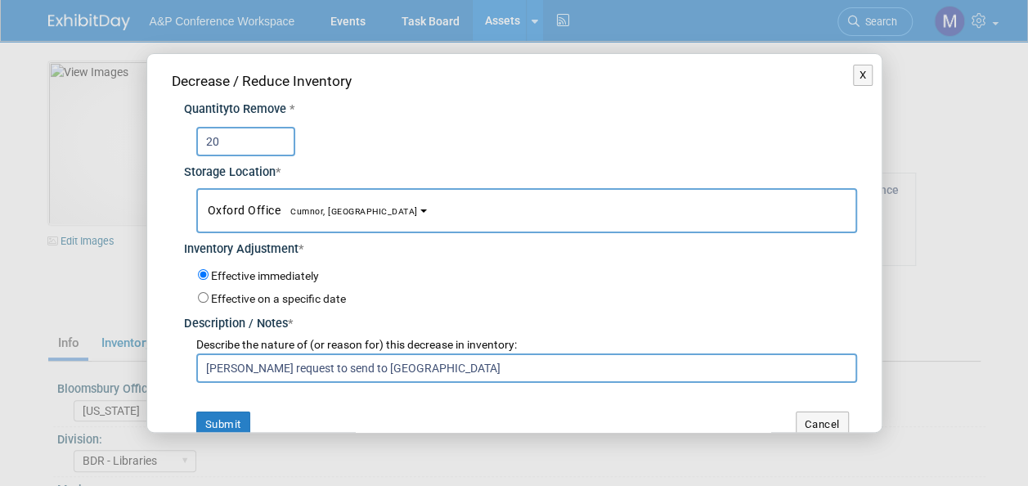
drag, startPoint x: 549, startPoint y: 369, endPoint x: 180, endPoint y: 361, distance: 369.6
click at [180, 361] on div "Quantity to Remove * 20 Storage Location * [US_STATE] Office<span style="font-s…" at bounding box center [514, 237] width 685 height 291
type input "[PERSON_NAME] request to send to [GEOGRAPHIC_DATA]"
click at [237, 420] on button "Submit" at bounding box center [223, 424] width 54 height 26
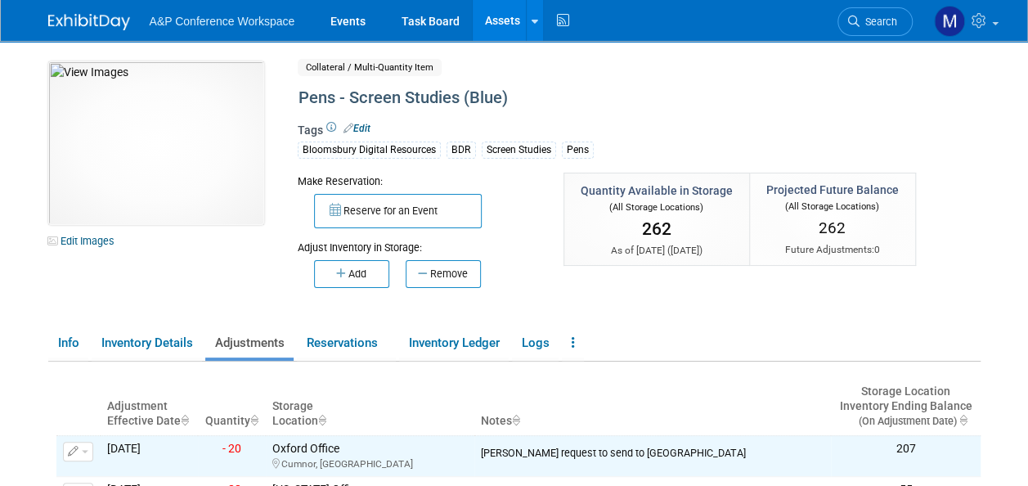
drag, startPoint x: 508, startPoint y: 24, endPoint x: 507, endPoint y: 32, distance: 8.3
click at [508, 24] on link "Assets" at bounding box center [502, 20] width 60 height 41
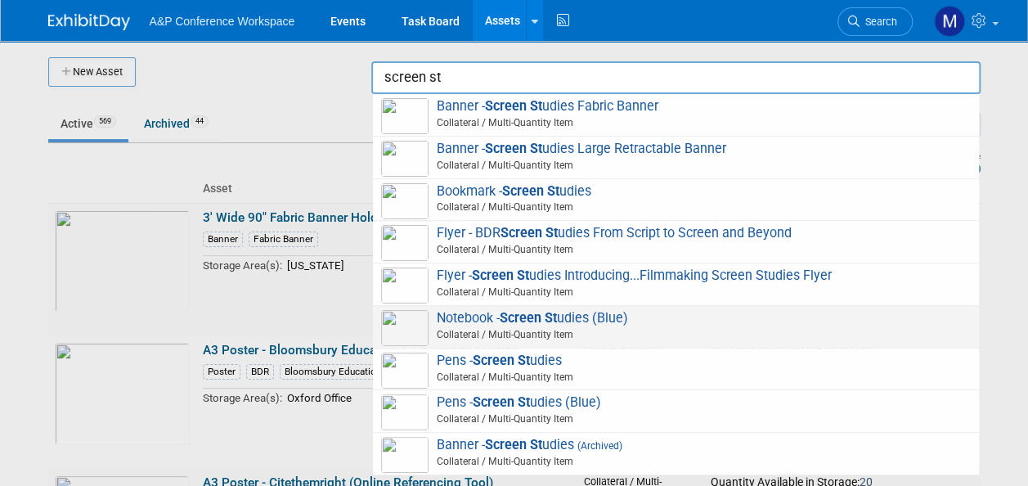
click at [545, 323] on strong "Screen St" at bounding box center [527, 318] width 57 height 16
type input "Notebook - Screen Studies (Blue)"
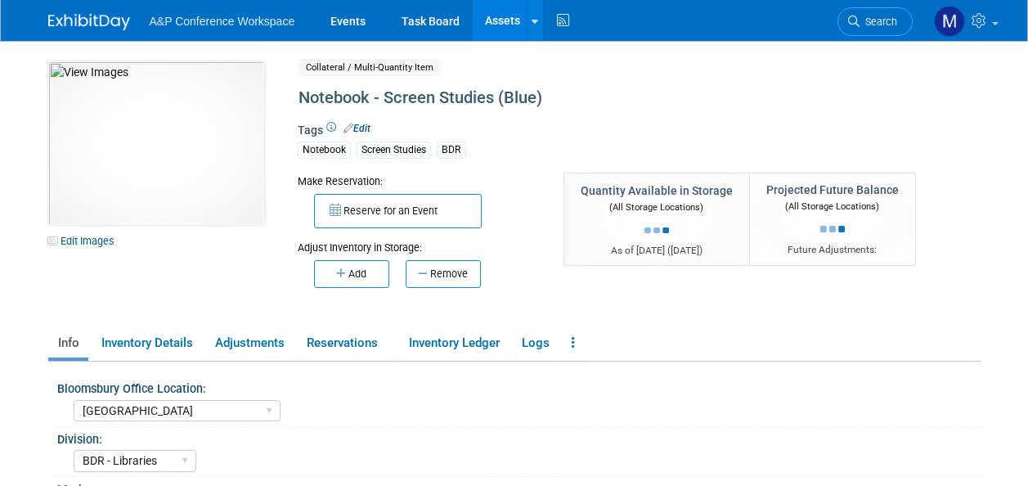
select select "[GEOGRAPHIC_DATA]"
select select "BDR - Libraries"
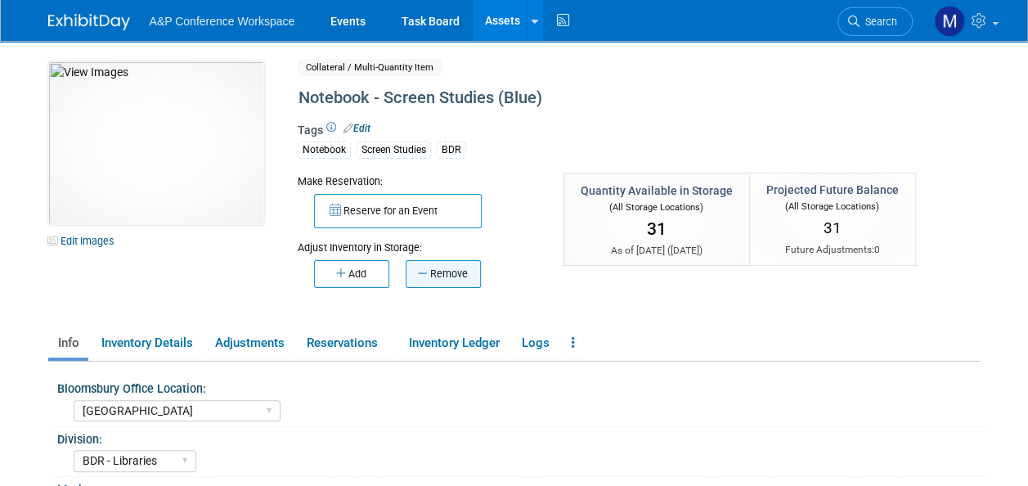
click at [459, 280] on button "Remove" at bounding box center [442, 274] width 75 height 28
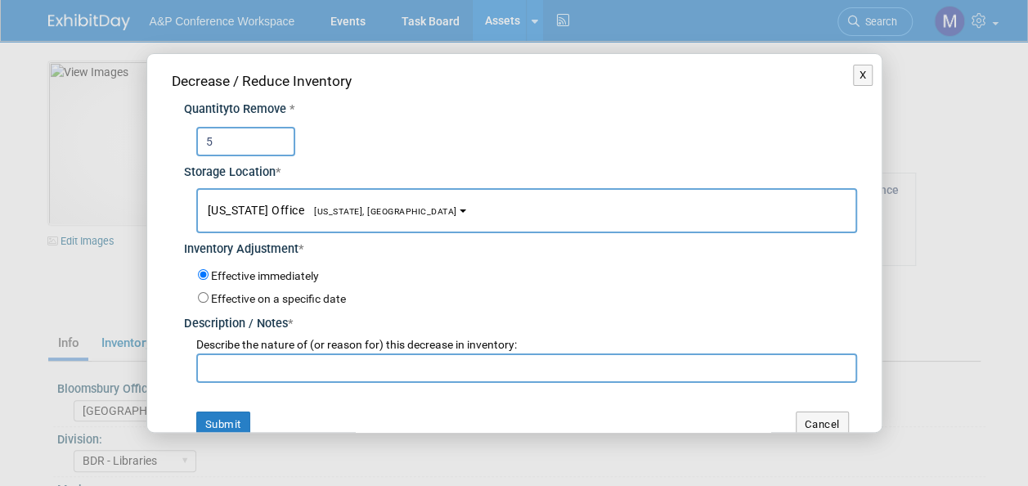
type input "5"
drag, startPoint x: 358, startPoint y: 206, endPoint x: 359, endPoint y: 217, distance: 10.7
click at [357, 206] on span "[US_STATE], [GEOGRAPHIC_DATA]" at bounding box center [380, 211] width 153 height 11
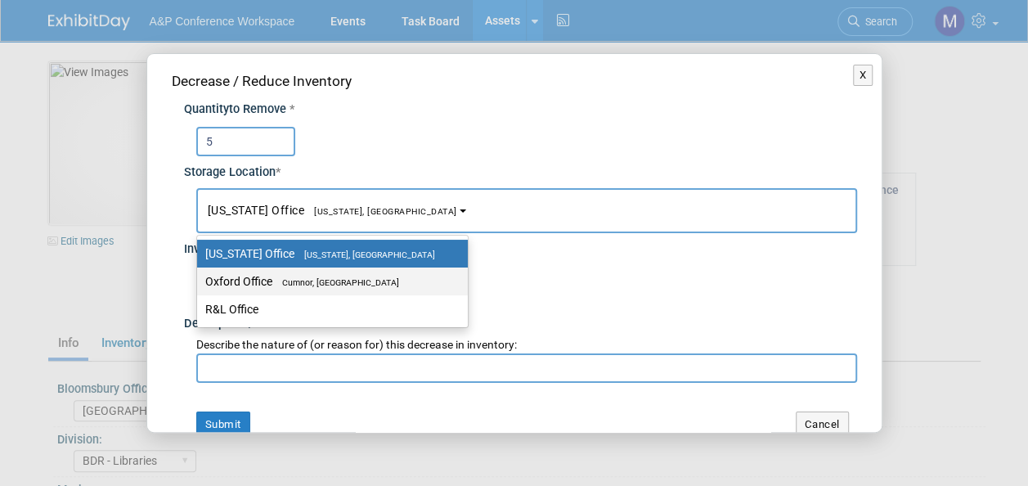
drag, startPoint x: 365, startPoint y: 271, endPoint x: 365, endPoint y: 291, distance: 19.6
click at [365, 272] on label "Oxford Office [GEOGRAPHIC_DATA], [GEOGRAPHIC_DATA]" at bounding box center [328, 281] width 246 height 21
click at [199, 276] on input "Oxford Office [GEOGRAPHIC_DATA], [GEOGRAPHIC_DATA]" at bounding box center [194, 281] width 11 height 11
select select "11222978"
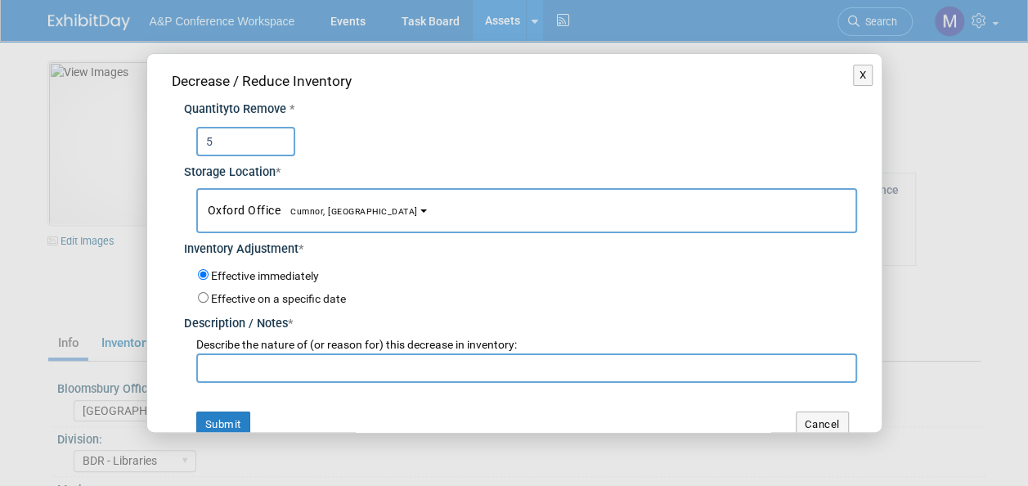
click at [343, 361] on input "text" at bounding box center [526, 367] width 661 height 29
paste input "[PERSON_NAME] request to send to [GEOGRAPHIC_DATA]"
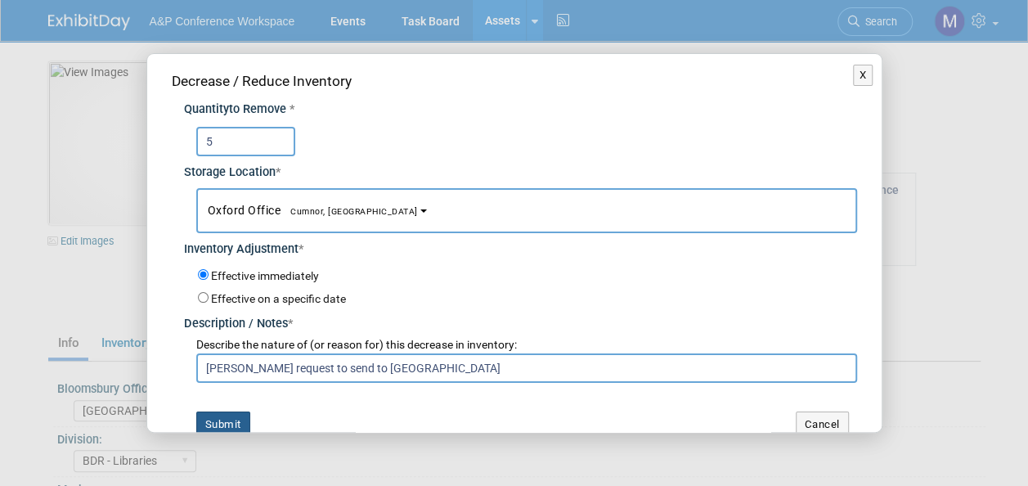
type input "[PERSON_NAME] request to send to [GEOGRAPHIC_DATA]"
click at [225, 417] on button "Submit" at bounding box center [223, 424] width 54 height 26
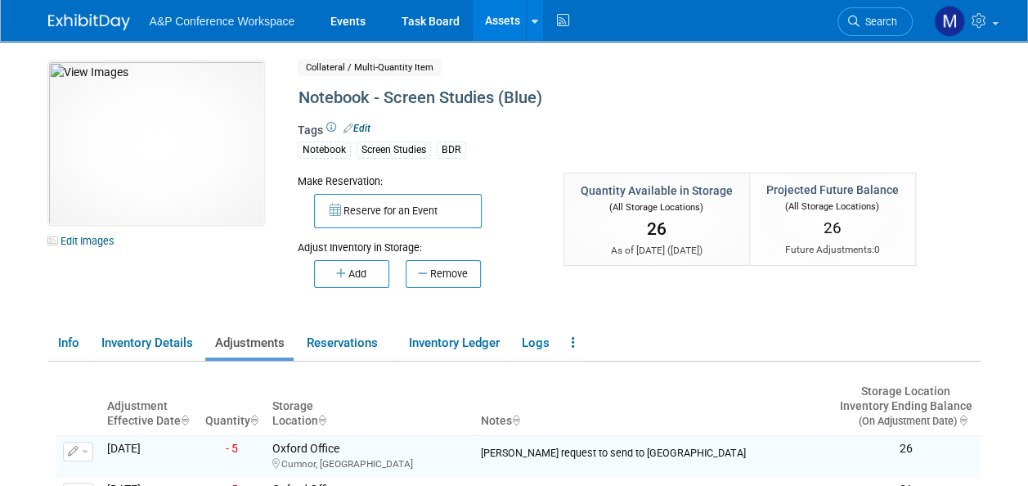
click at [497, 16] on link "Assets" at bounding box center [502, 20] width 60 height 41
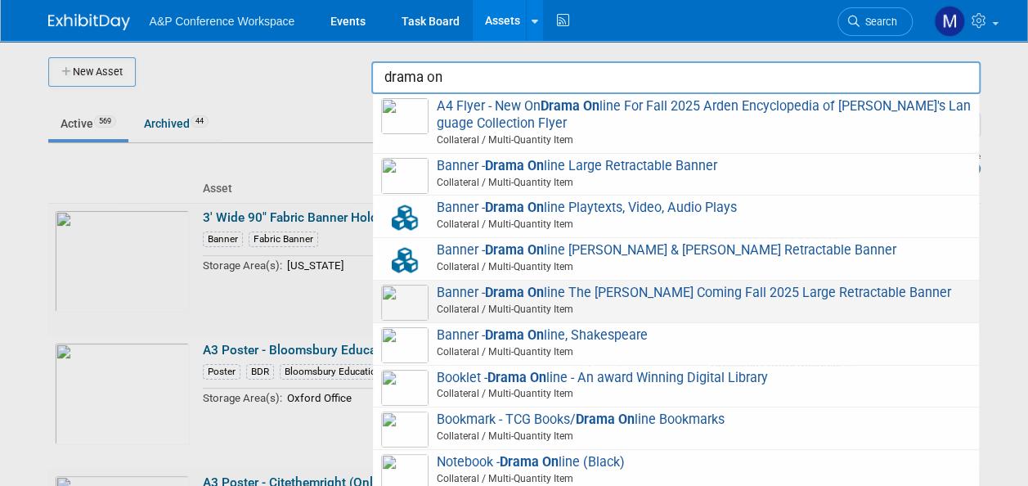
scroll to position [209, 0]
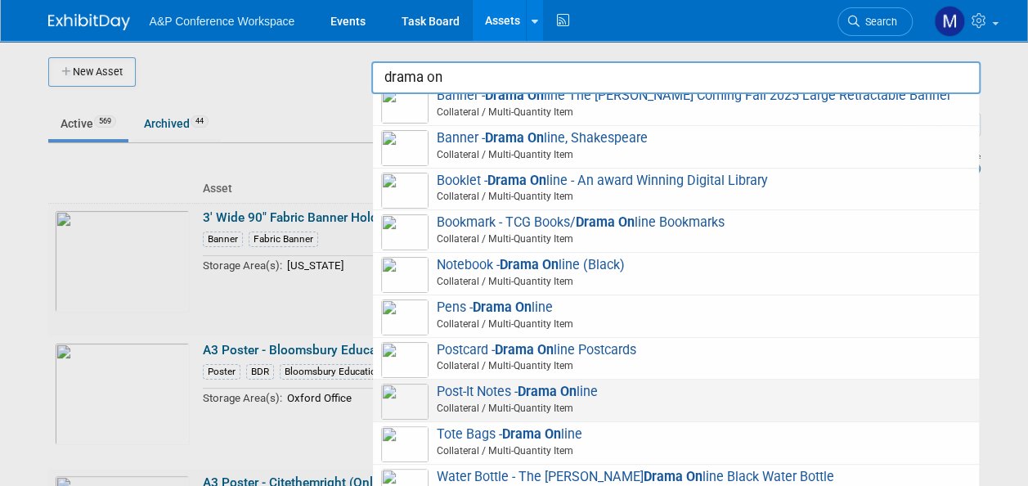
click at [532, 383] on div "Post-It Notes - Drama On line Collateral / Multi-Quantity Item" at bounding box center [676, 400] width 606 height 43
type input "Post-It Notes - Drama Online"
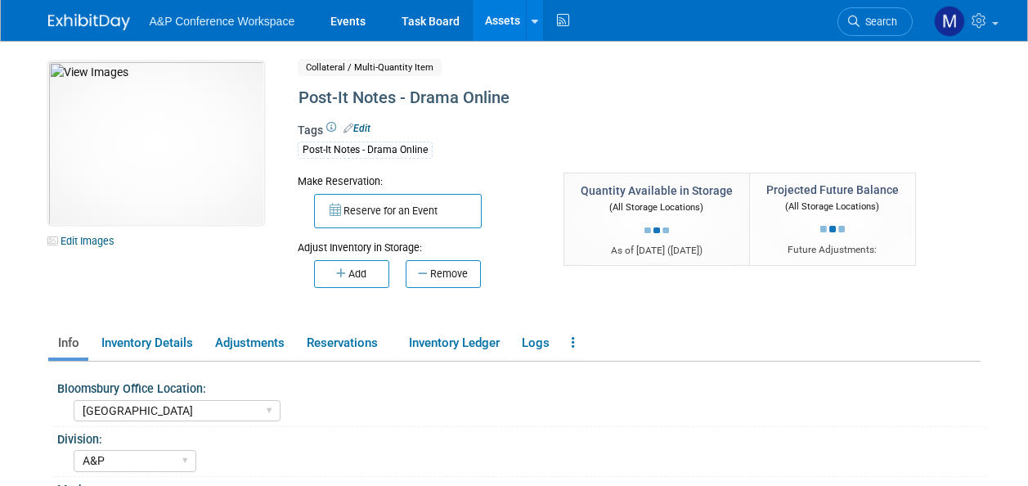
select select "[GEOGRAPHIC_DATA]"
select select "A&P"
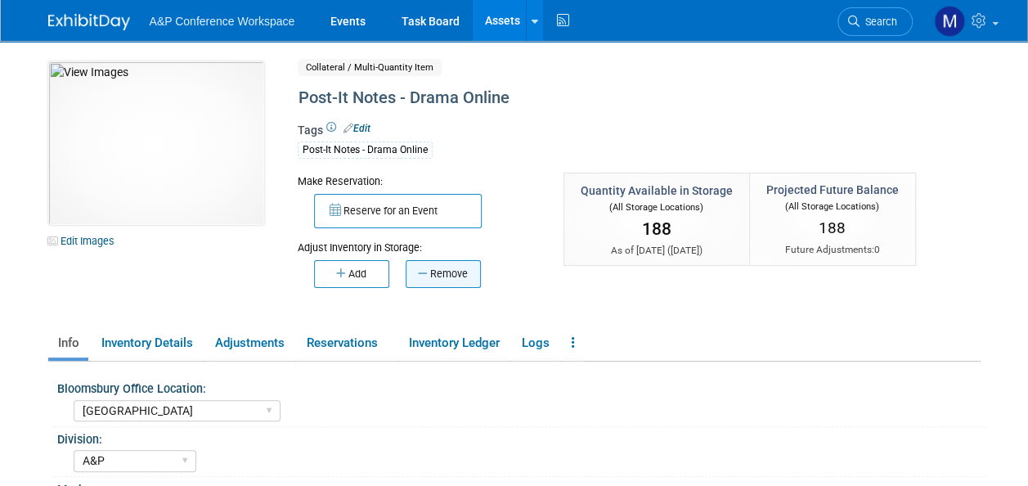
click at [451, 276] on button "Remove" at bounding box center [442, 274] width 75 height 28
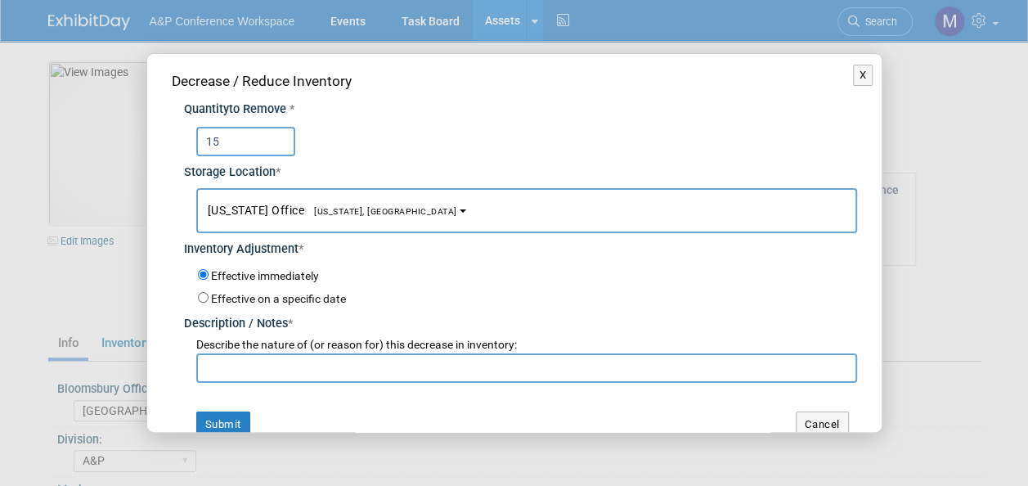
type input "15"
click at [292, 199] on button "New York Office New York, NY" at bounding box center [526, 210] width 661 height 45
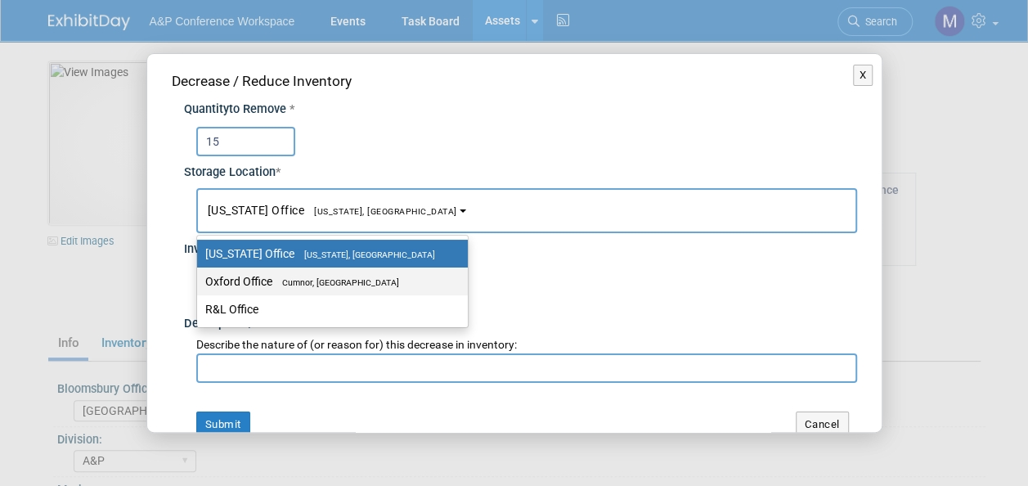
click at [314, 277] on span "Cumnor, [GEOGRAPHIC_DATA]" at bounding box center [335, 282] width 127 height 11
click at [199, 276] on input "Oxford Office Cumnor, United Kingdom" at bounding box center [194, 281] width 11 height 11
select select "11222978"
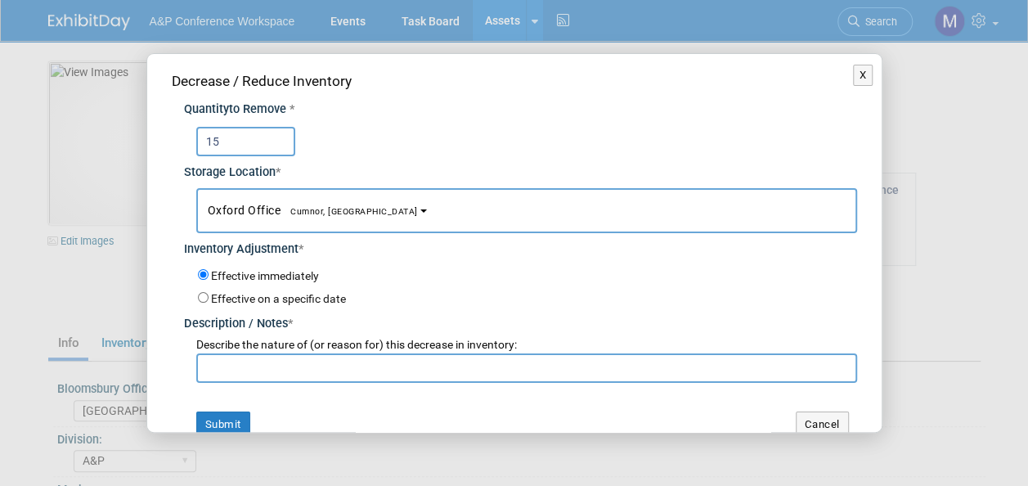
click at [322, 361] on input "text" at bounding box center [526, 367] width 661 height 29
paste input "Anna Roberts request to send to London South Bank University"
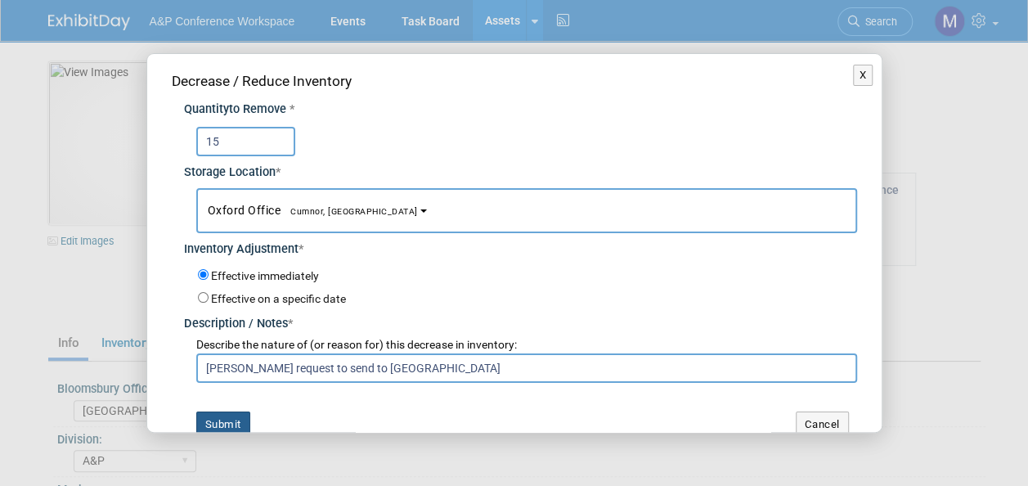
type input "Anna Roberts request to send to London South Bank University"
click at [241, 416] on button "Submit" at bounding box center [223, 424] width 54 height 26
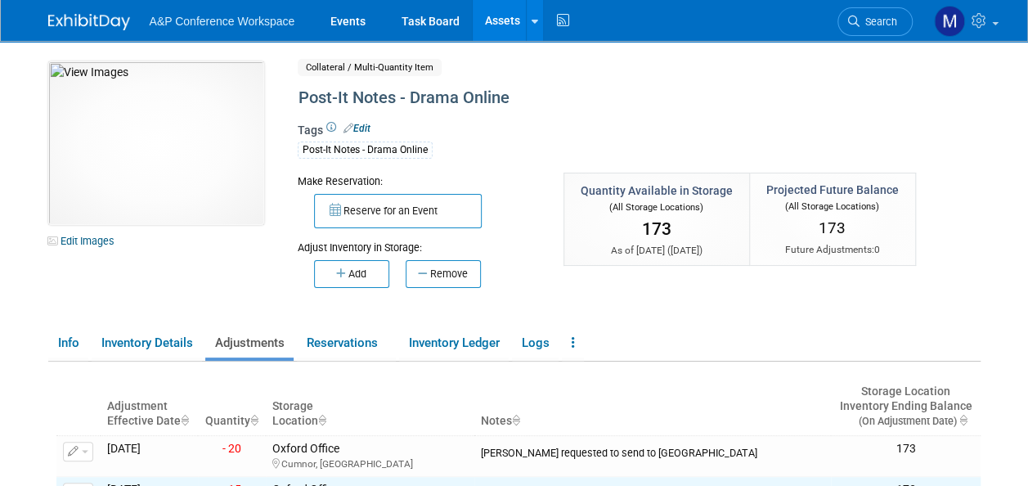
click at [500, 21] on link "Assets" at bounding box center [502, 20] width 60 height 41
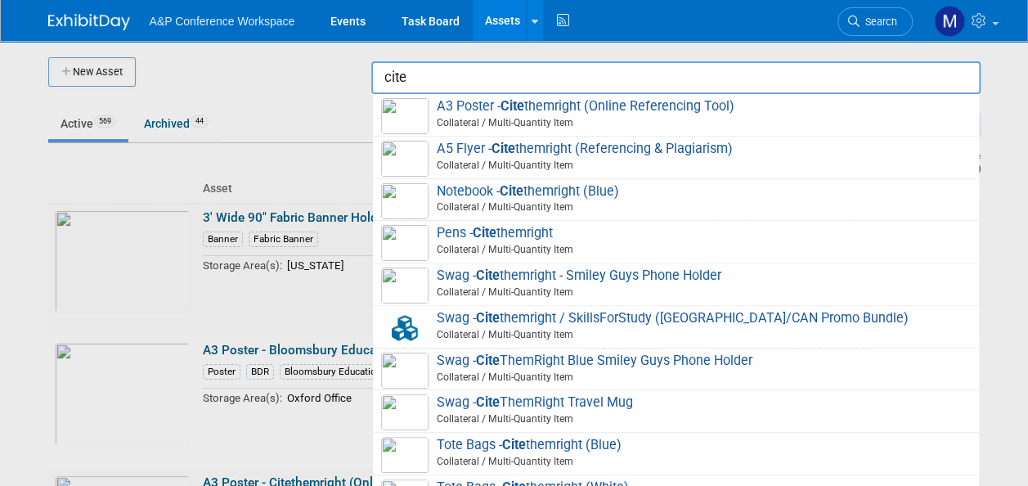
click at [551, 234] on span "Pens - Cite themright Collateral / Multi-Quantity Item" at bounding box center [675, 242] width 589 height 34
type input "Pens - Citethemright"
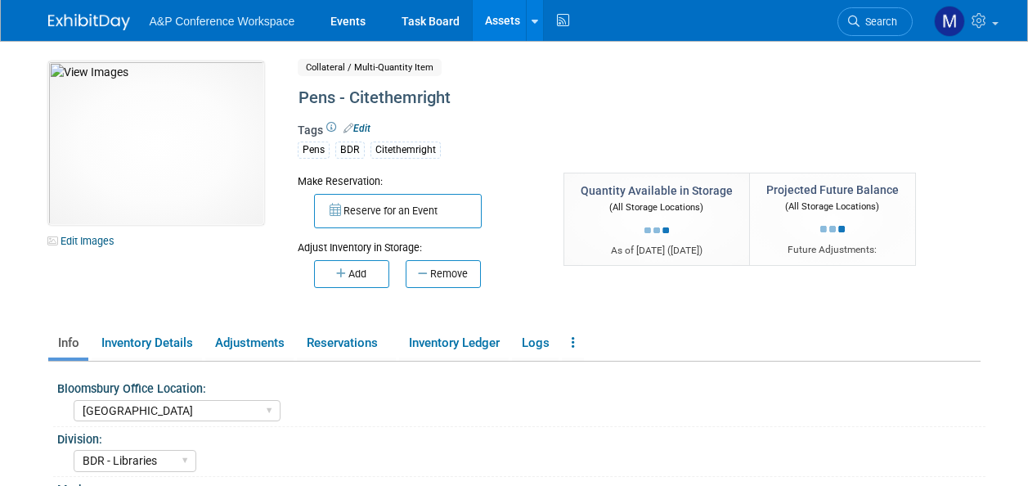
select select "[GEOGRAPHIC_DATA]"
select select "BDR - Libraries"
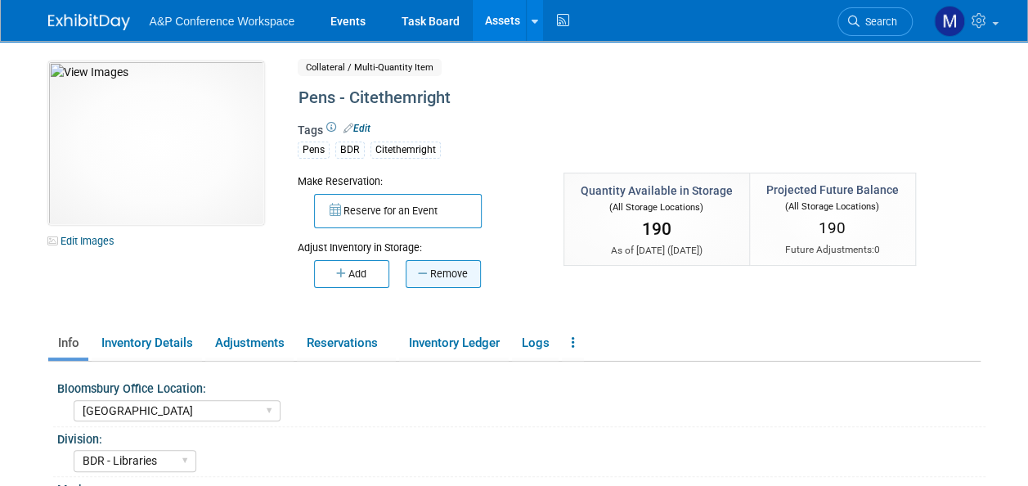
click at [464, 270] on button "Remove" at bounding box center [442, 274] width 75 height 28
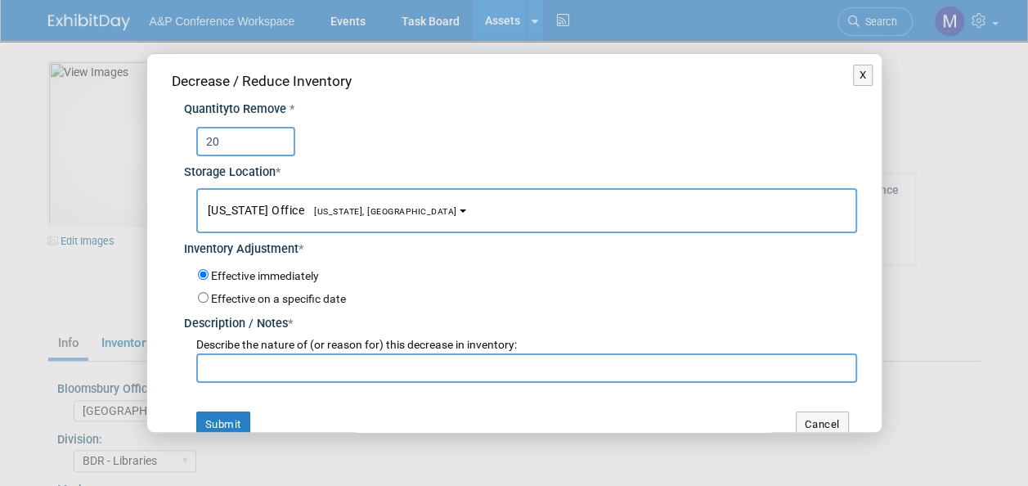
type input "20"
click at [344, 214] on span "[US_STATE], [GEOGRAPHIC_DATA]" at bounding box center [380, 211] width 153 height 11
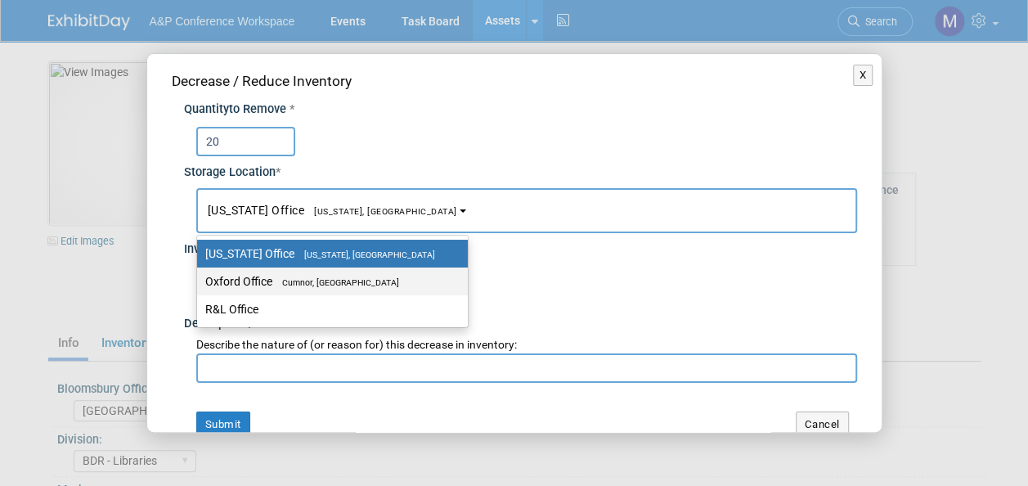
click at [353, 287] on label "Oxford Office [GEOGRAPHIC_DATA], [GEOGRAPHIC_DATA]" at bounding box center [328, 281] width 246 height 21
click at [199, 287] on input "Oxford Office [GEOGRAPHIC_DATA], [GEOGRAPHIC_DATA]" at bounding box center [194, 281] width 11 height 11
select select "11222978"
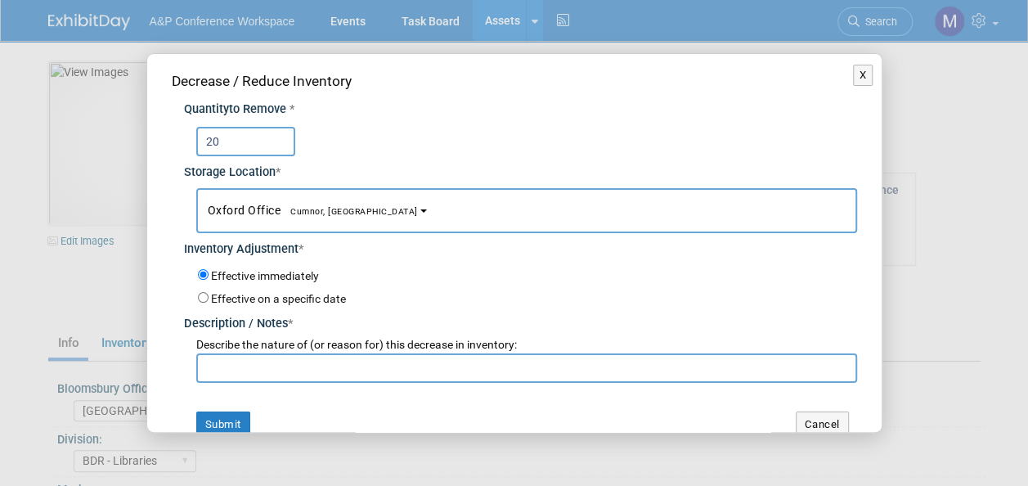
click at [343, 373] on input "text" at bounding box center [526, 367] width 661 height 29
paste input "[PERSON_NAME] request to send to [GEOGRAPHIC_DATA]"
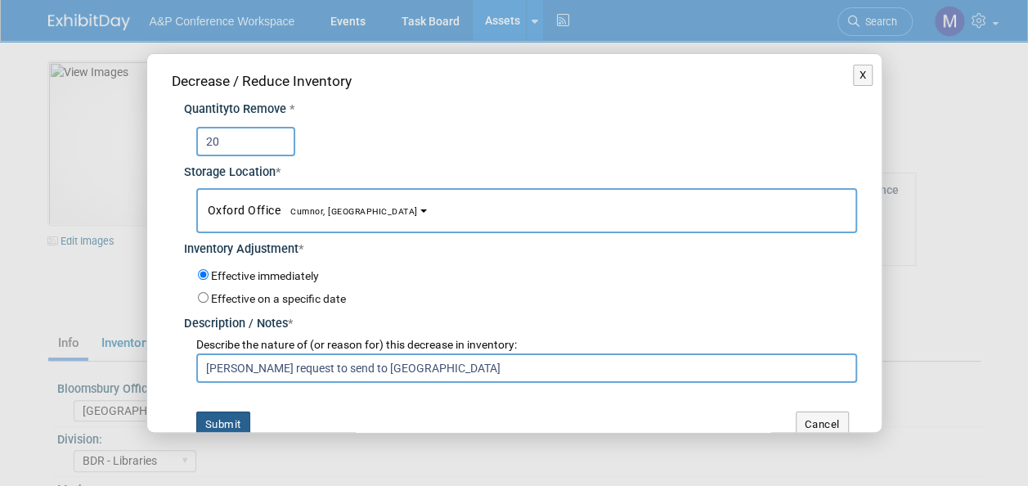
type input "[PERSON_NAME] request to send to [GEOGRAPHIC_DATA]"
click at [237, 418] on button "Submit" at bounding box center [223, 424] width 54 height 26
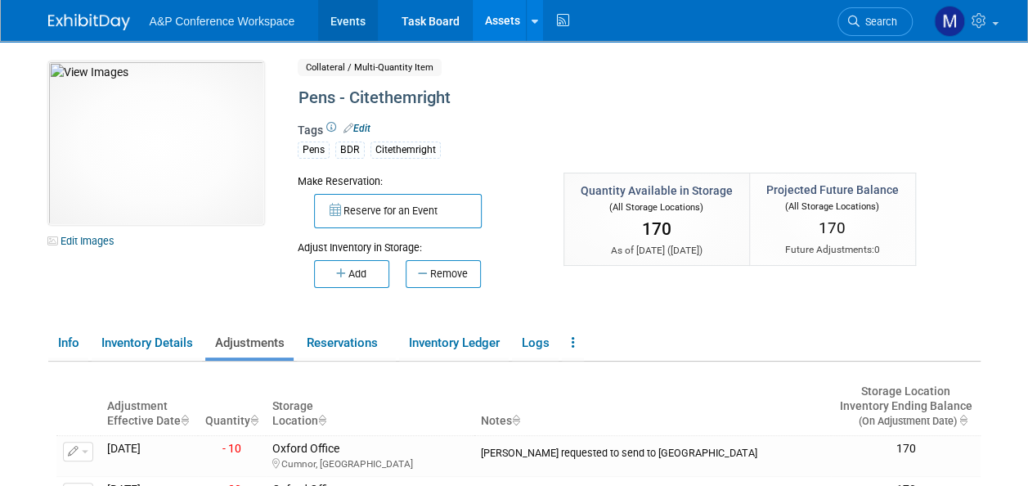
click at [350, 19] on link "Events" at bounding box center [348, 20] width 60 height 41
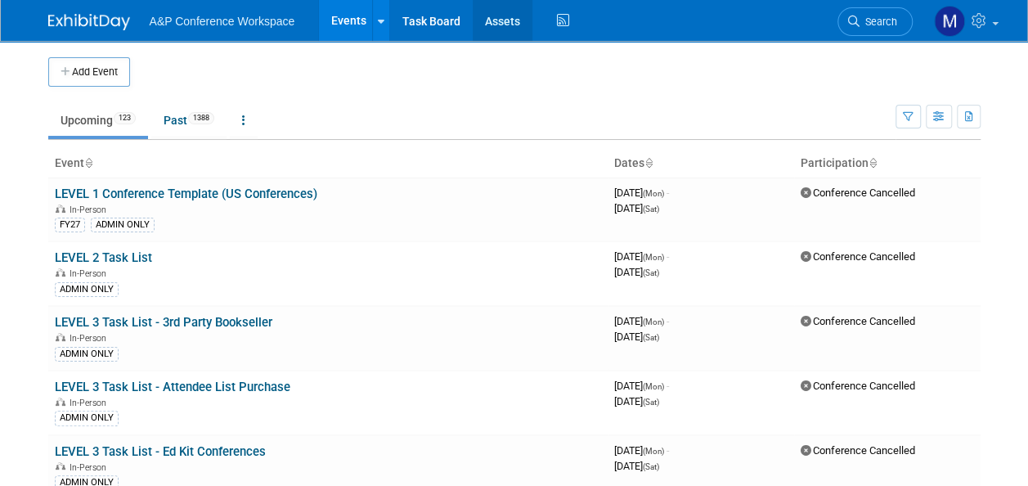
click at [504, 11] on link "Assets" at bounding box center [502, 20] width 60 height 41
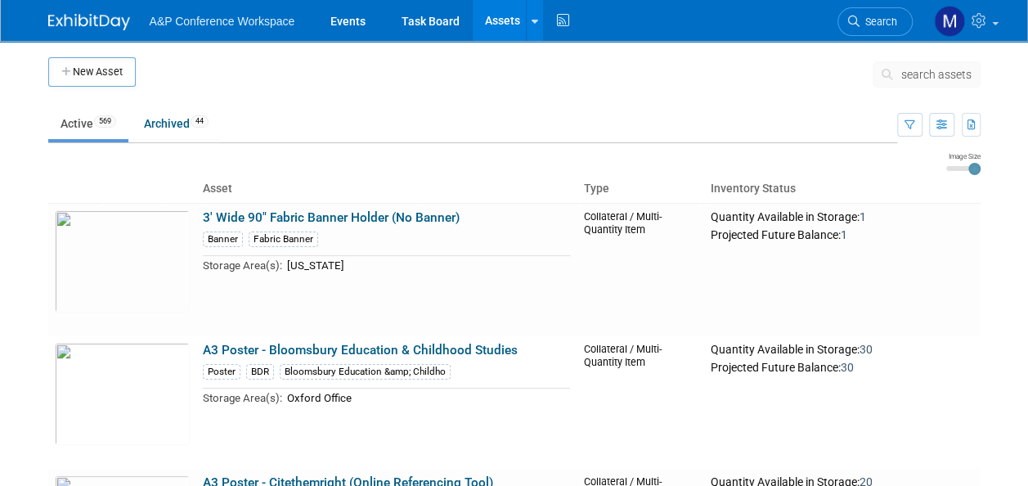
click at [929, 78] on span "search assets" at bounding box center [936, 74] width 70 height 13
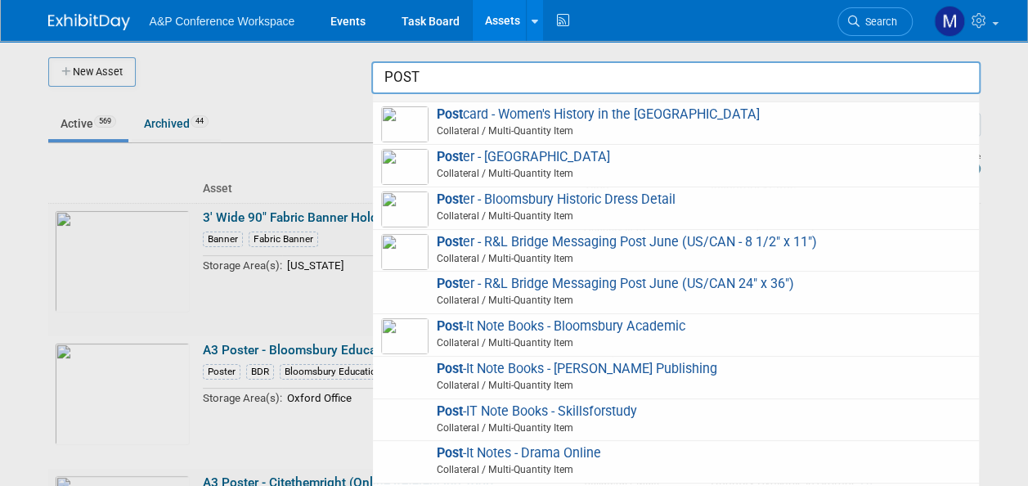
scroll to position [1226, 0]
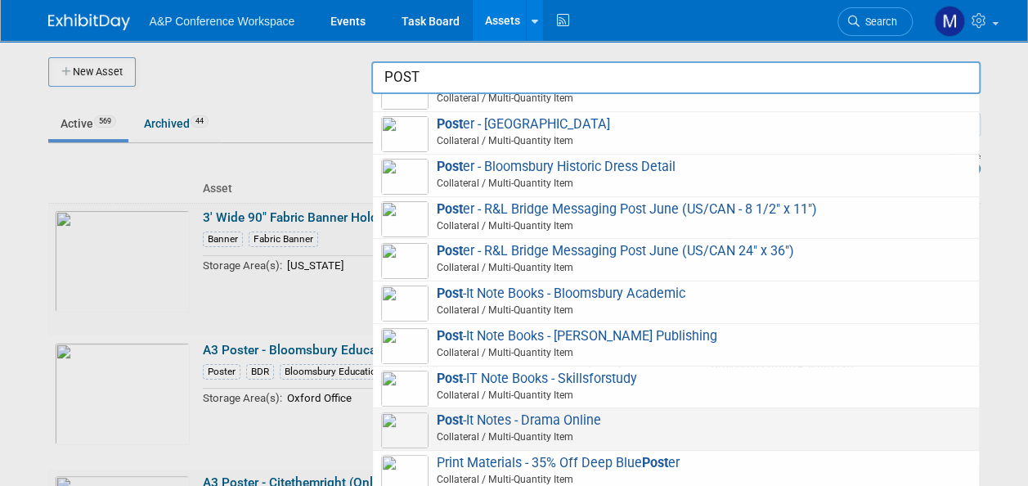
click at [574, 412] on span "Post -It Notes - Drama Online Collateral / Multi-Quantity Item" at bounding box center [675, 429] width 589 height 34
type input "Post-It Notes - Drama Online"
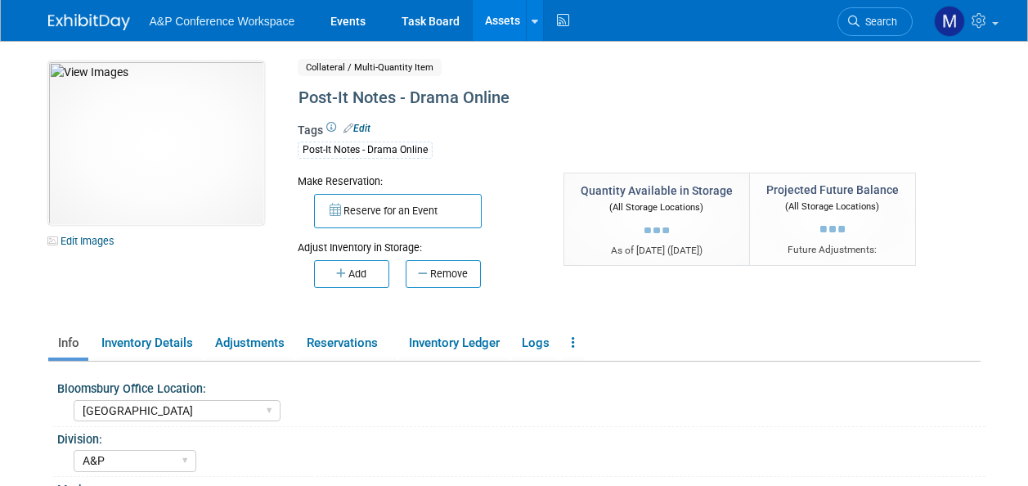
select select "[GEOGRAPHIC_DATA]"
select select "A&P"
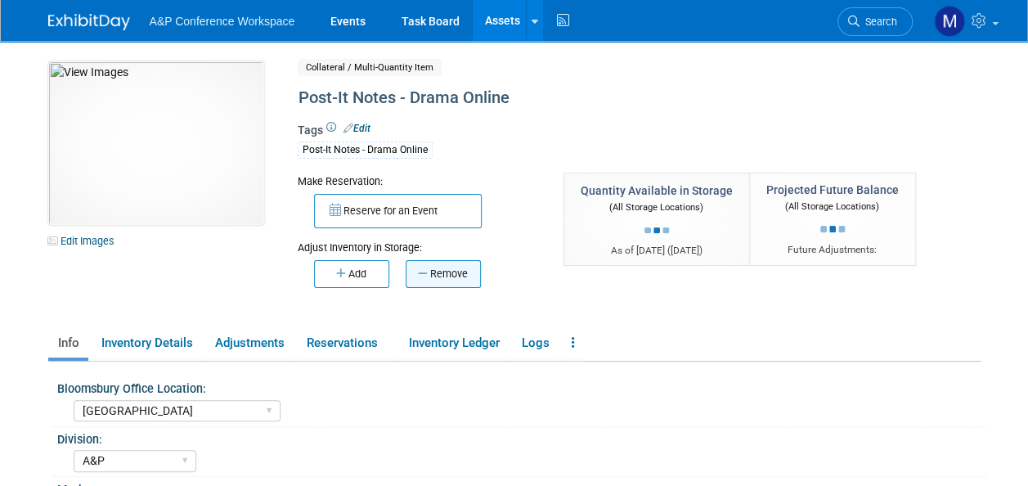
click at [453, 276] on button "Remove" at bounding box center [442, 274] width 75 height 28
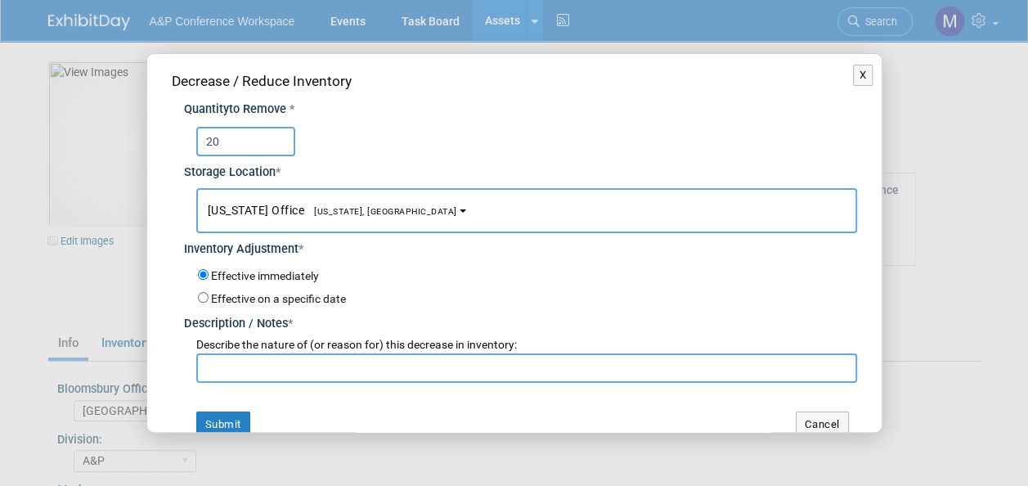
type input "20"
click at [348, 214] on span "[US_STATE], [GEOGRAPHIC_DATA]" at bounding box center [380, 211] width 153 height 11
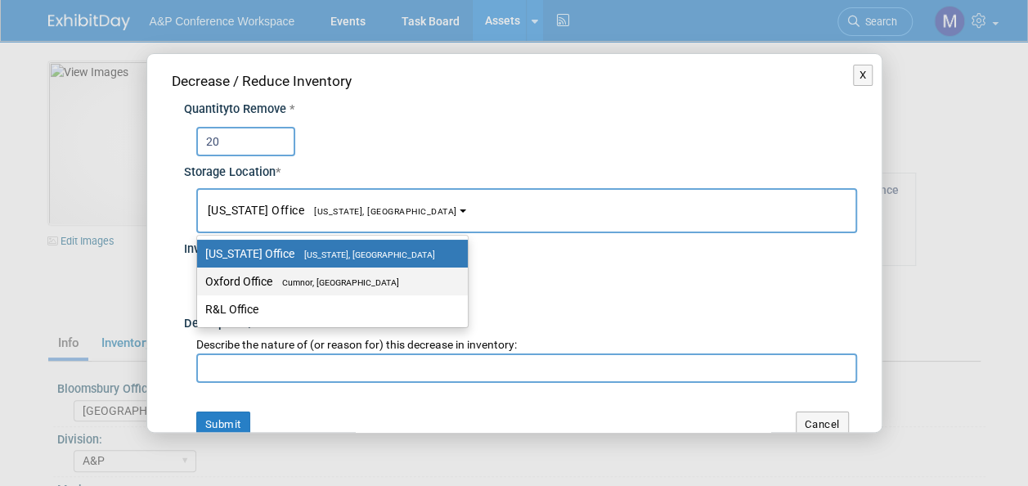
click at [351, 283] on span "Cumnor, [GEOGRAPHIC_DATA]" at bounding box center [335, 282] width 127 height 11
click at [199, 283] on input "Oxford Office [GEOGRAPHIC_DATA], [GEOGRAPHIC_DATA]" at bounding box center [194, 281] width 11 height 11
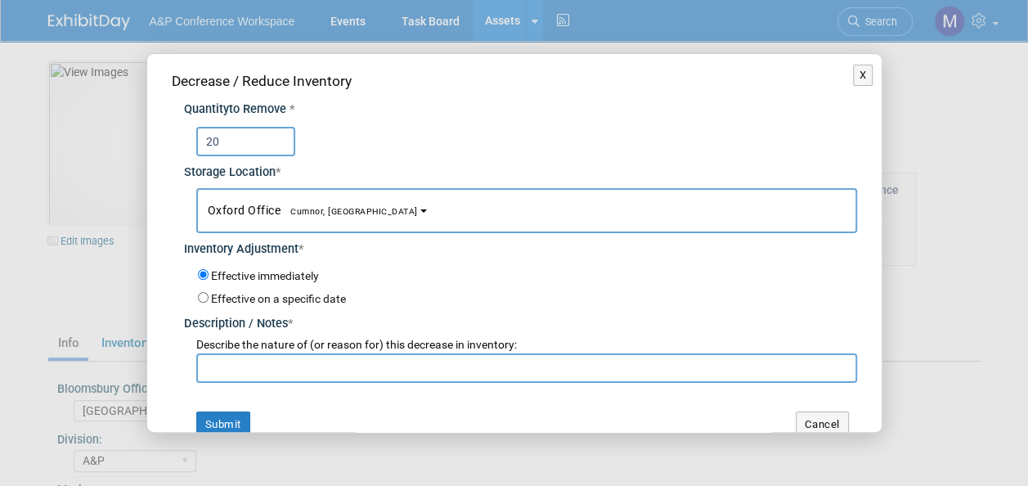
select select "11222978"
click at [334, 365] on input "text" at bounding box center [526, 367] width 661 height 29
paste input "1388644386"
drag, startPoint x: 289, startPoint y: 363, endPoint x: 204, endPoint y: 361, distance: 85.1
click at [204, 361] on input "1388644386" at bounding box center [526, 367] width 661 height 29
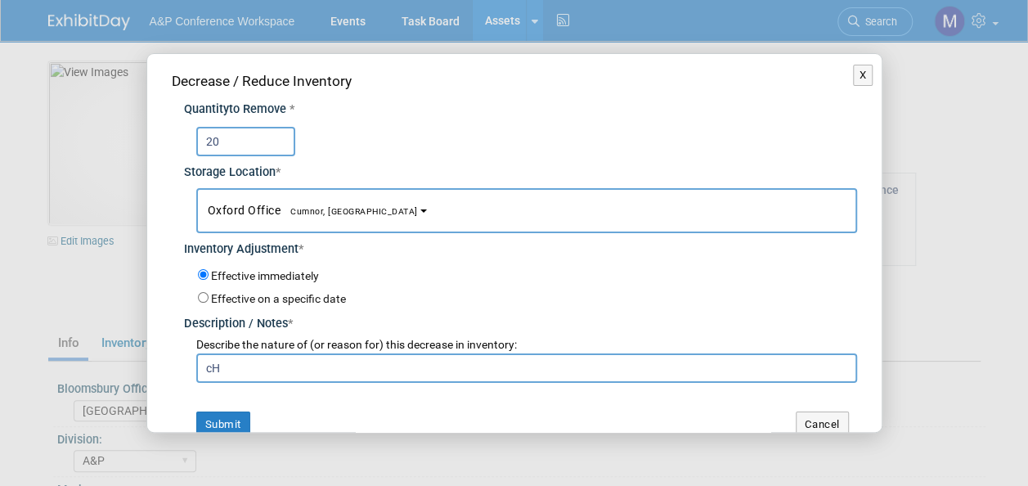
type input "c"
paste input "University for the Creative Arts"
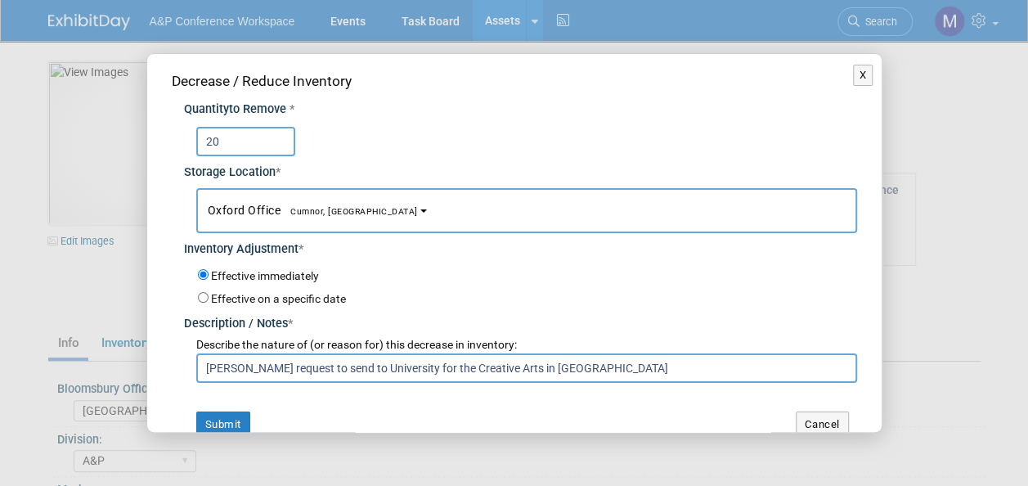
drag, startPoint x: 636, startPoint y: 360, endPoint x: 200, endPoint y: 355, distance: 435.7
click at [200, 355] on input "[PERSON_NAME] request to send to University for the Creative Arts in [GEOGRAPHI…" at bounding box center [526, 367] width 661 height 29
type input "[PERSON_NAME] request to send to University for the Creative Arts in [GEOGRAPHI…"
click at [229, 414] on button "Submit" at bounding box center [223, 424] width 54 height 26
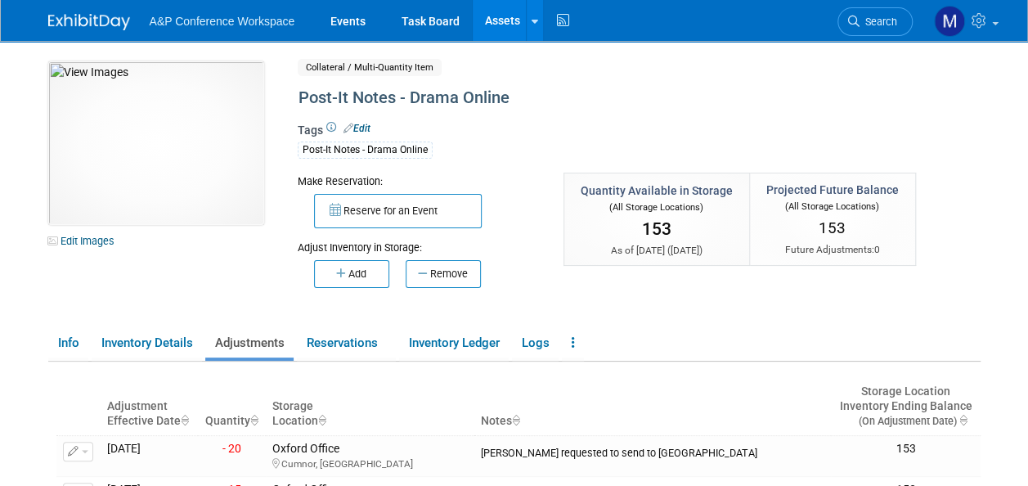
click at [507, 25] on link "Assets" at bounding box center [502, 20] width 60 height 41
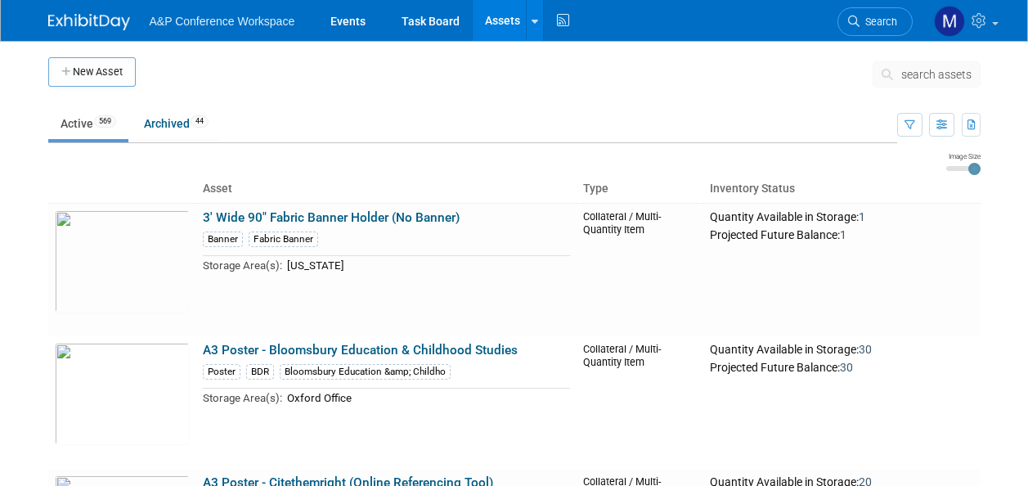
click at [934, 74] on span "search assets" at bounding box center [936, 74] width 70 height 13
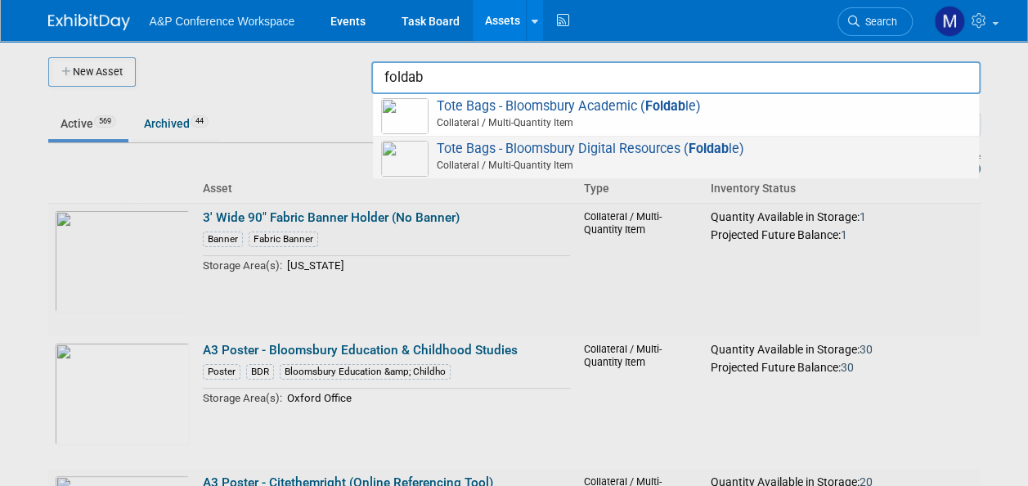
click at [607, 144] on span "Tote Bags - Bloomsbury Digital Resources ( Foldab le) Collateral / Multi-Quanti…" at bounding box center [675, 158] width 589 height 34
type input "Tote Bags - Bloomsbury Digital Resources (Foldable)"
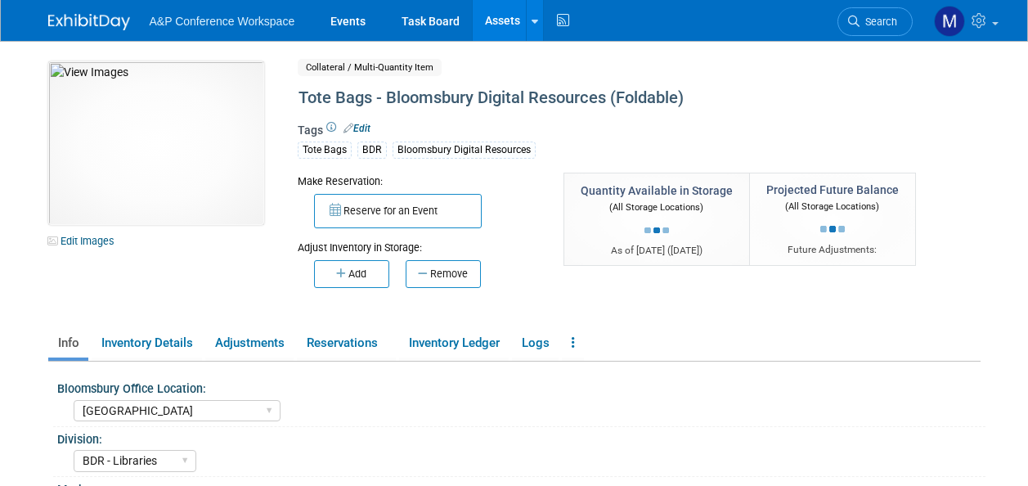
select select "[GEOGRAPHIC_DATA]"
select select "BDR - Libraries"
select select "[PERSON_NAME]"
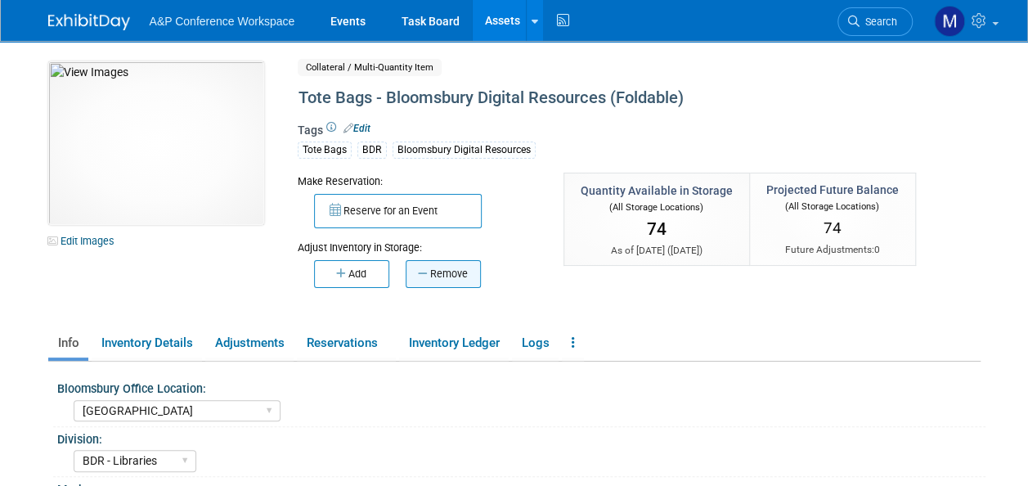
click at [442, 268] on button "Remove" at bounding box center [442, 274] width 75 height 28
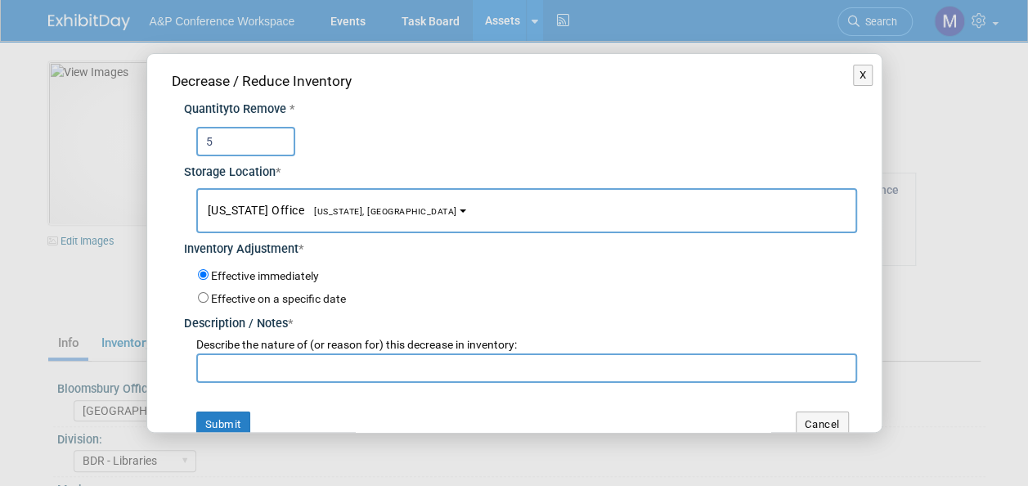
type input "5"
click at [356, 214] on span "[US_STATE], [GEOGRAPHIC_DATA]" at bounding box center [380, 211] width 153 height 11
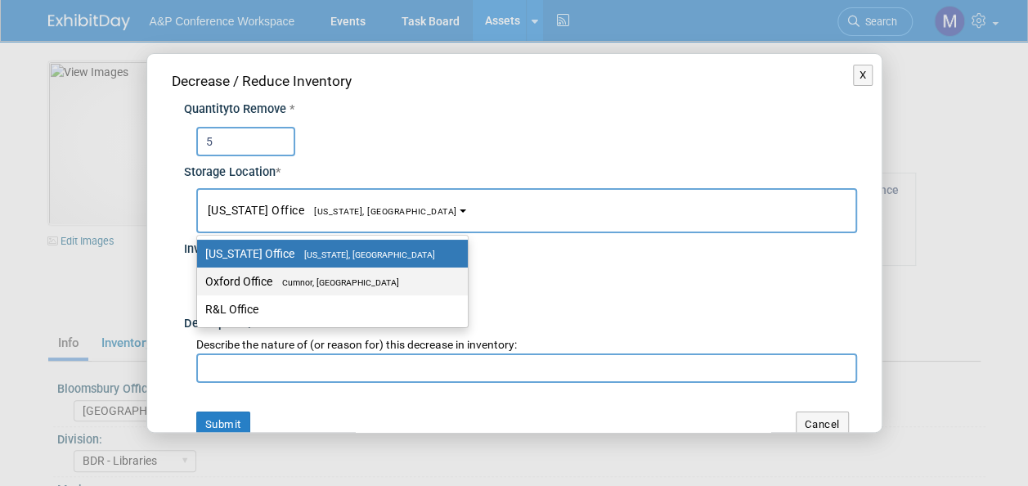
click at [350, 284] on span "Cumnor, [GEOGRAPHIC_DATA]" at bounding box center [335, 282] width 127 height 11
click at [199, 284] on input "Oxford Office [GEOGRAPHIC_DATA], [GEOGRAPHIC_DATA]" at bounding box center [194, 281] width 11 height 11
select select "11222978"
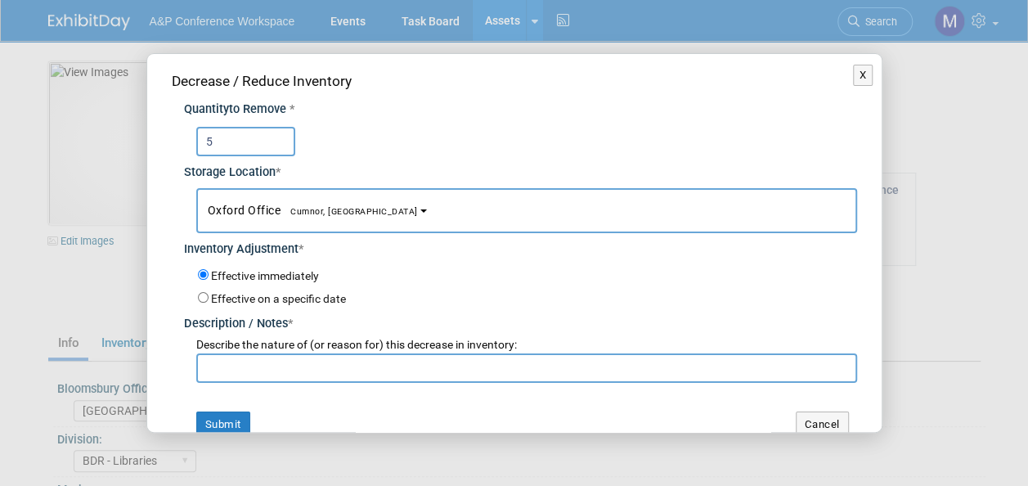
click at [334, 364] on input "text" at bounding box center [526, 367] width 661 height 29
paste input "Charlotte Unsworth request to send to University for the Creative Arts in Farnh…"
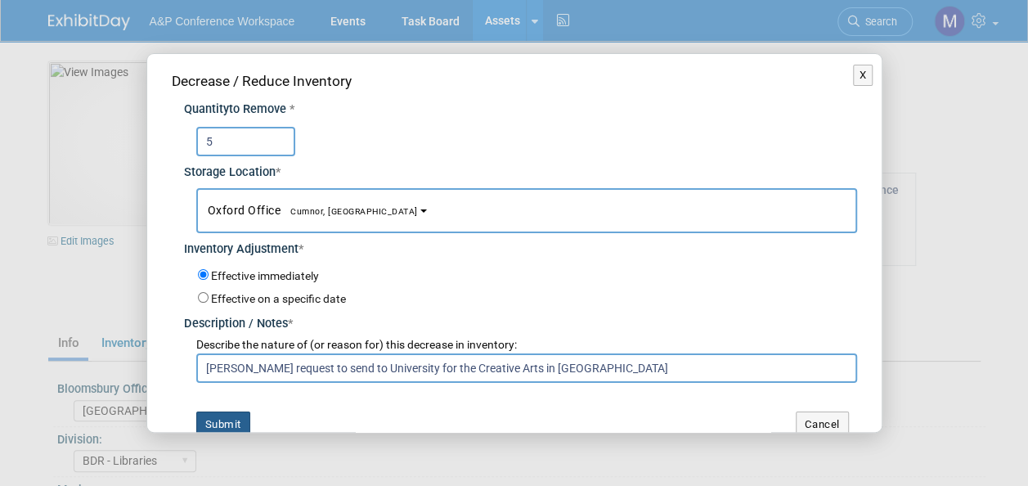
type input "Charlotte Unsworth request to send to University for the Creative Arts in Farnh…"
click at [237, 414] on button "Submit" at bounding box center [223, 424] width 54 height 26
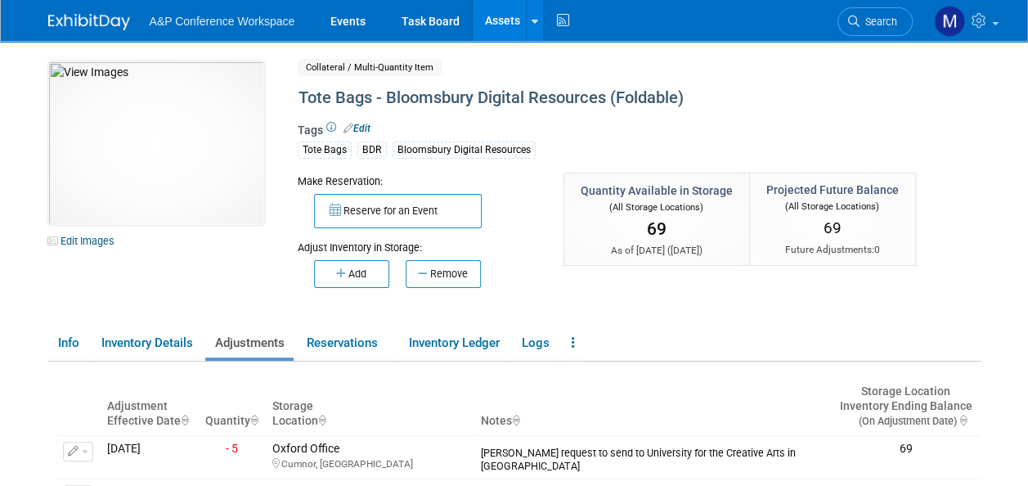
click at [497, 25] on link "Assets" at bounding box center [502, 20] width 60 height 41
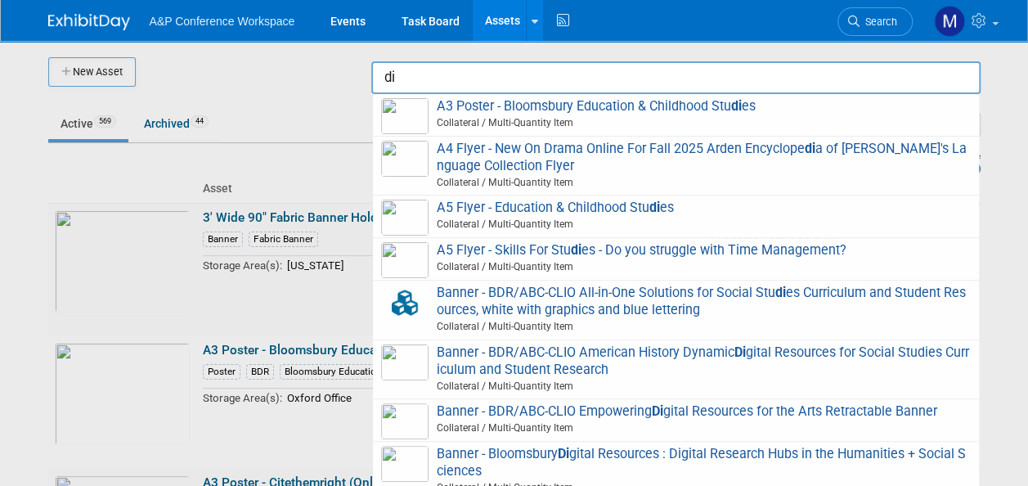
type input "d"
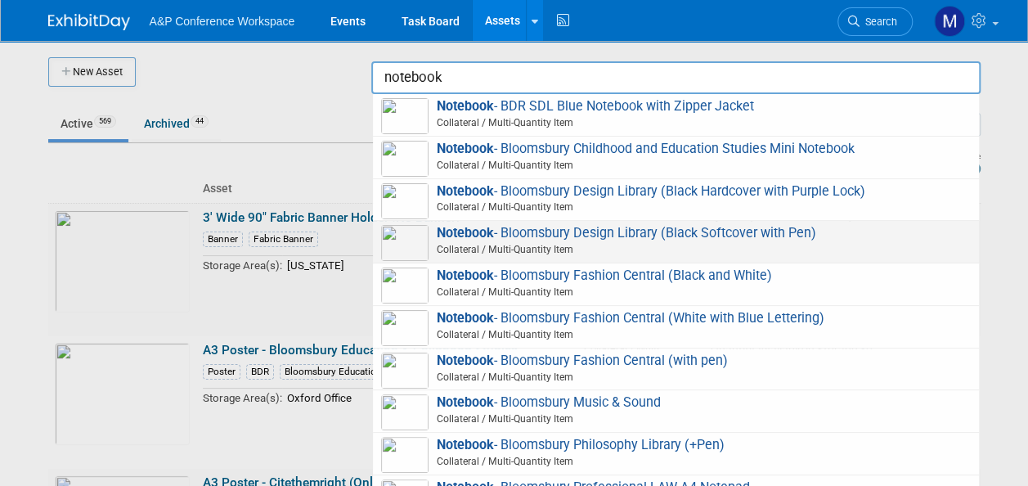
click at [661, 231] on span "Notebook - Bloomsbury Design Library (Black Softcover with Pen) Collateral / Mu…" at bounding box center [675, 242] width 589 height 34
type input "Notebook - Bloomsbury Design Library (Black Softcover with Pen)"
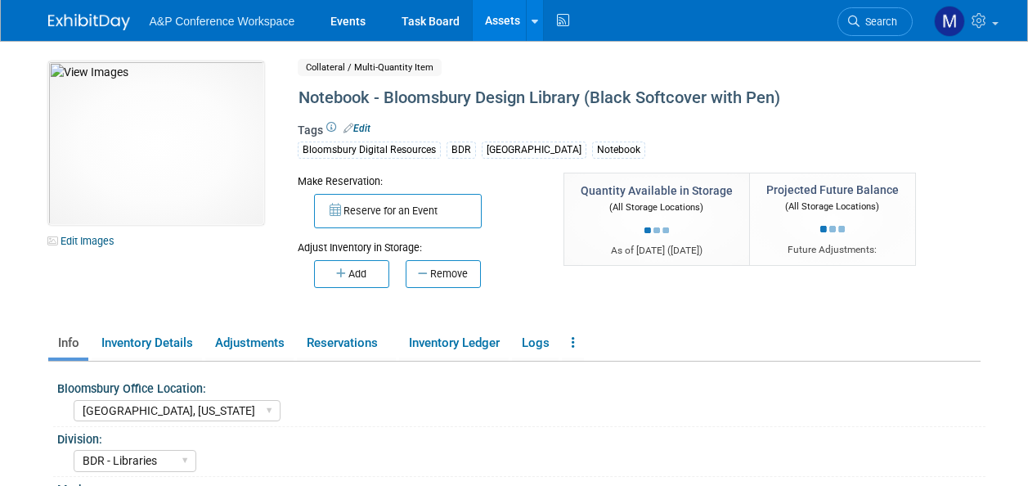
select select "[GEOGRAPHIC_DATA], [US_STATE]"
select select "BDR - Libraries"
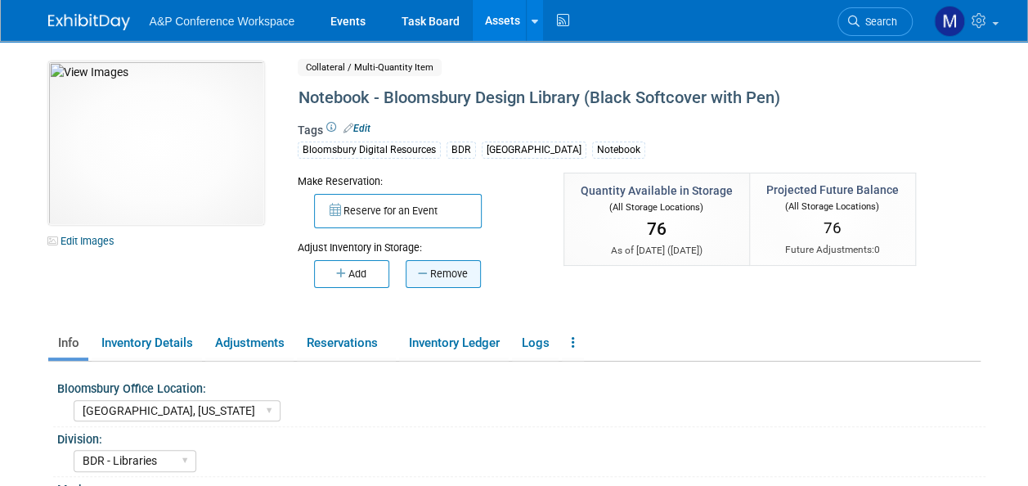
click at [457, 274] on button "Remove" at bounding box center [442, 274] width 75 height 28
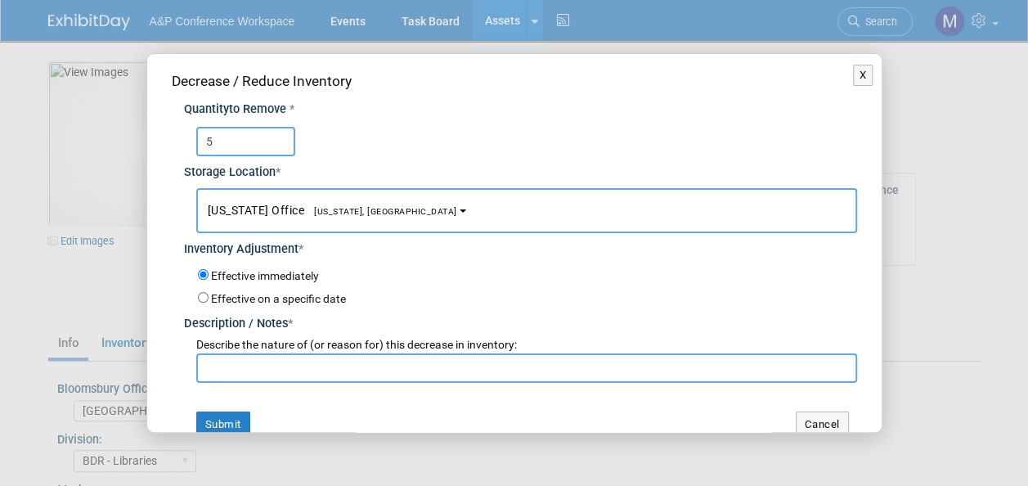
type input "5"
click at [334, 213] on span "[US_STATE], [GEOGRAPHIC_DATA]" at bounding box center [380, 211] width 153 height 11
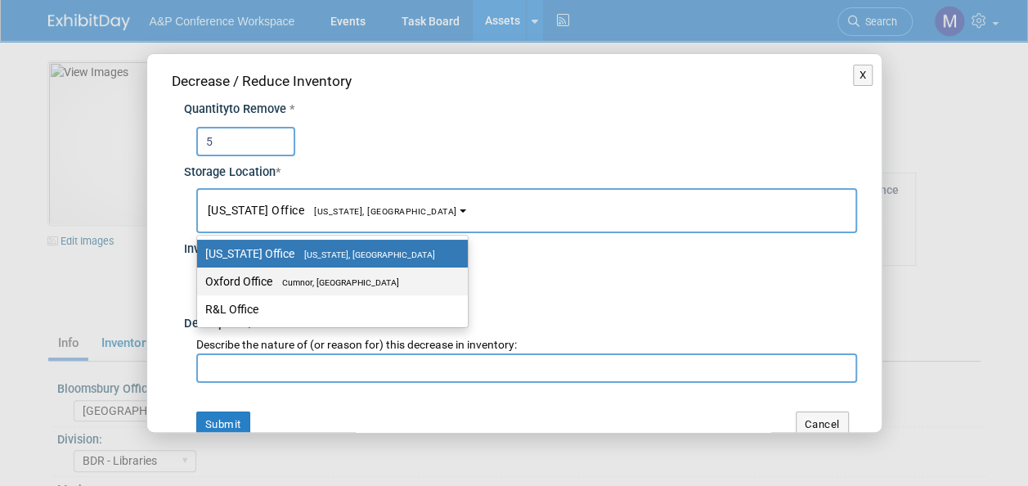
click at [336, 283] on span "Cumnor, [GEOGRAPHIC_DATA]" at bounding box center [335, 282] width 127 height 11
click at [199, 283] on input "Oxford Office [GEOGRAPHIC_DATA], [GEOGRAPHIC_DATA]" at bounding box center [194, 281] width 11 height 11
select select "11222978"
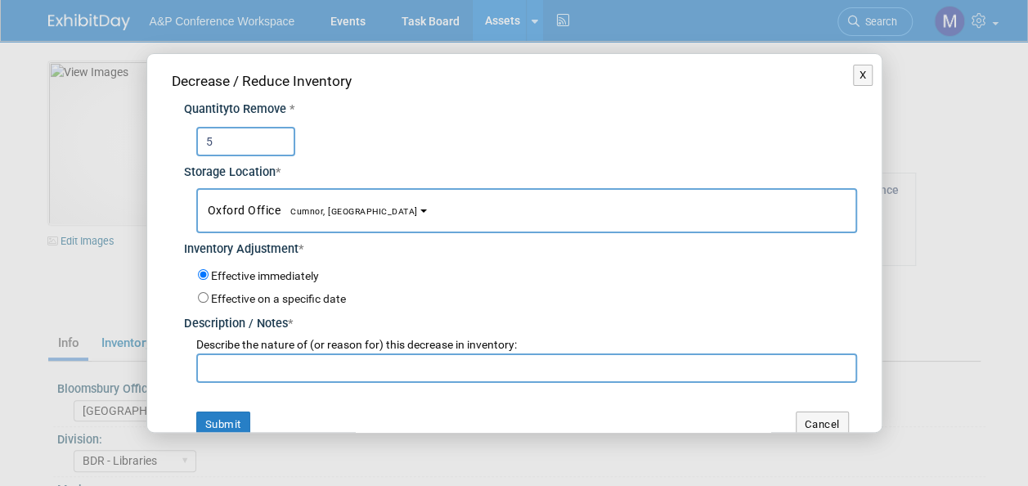
click at [315, 365] on input "text" at bounding box center [526, 367] width 661 height 29
paste input "Charlotte Unsworth request to send to University for the Creative Arts in Farnh…"
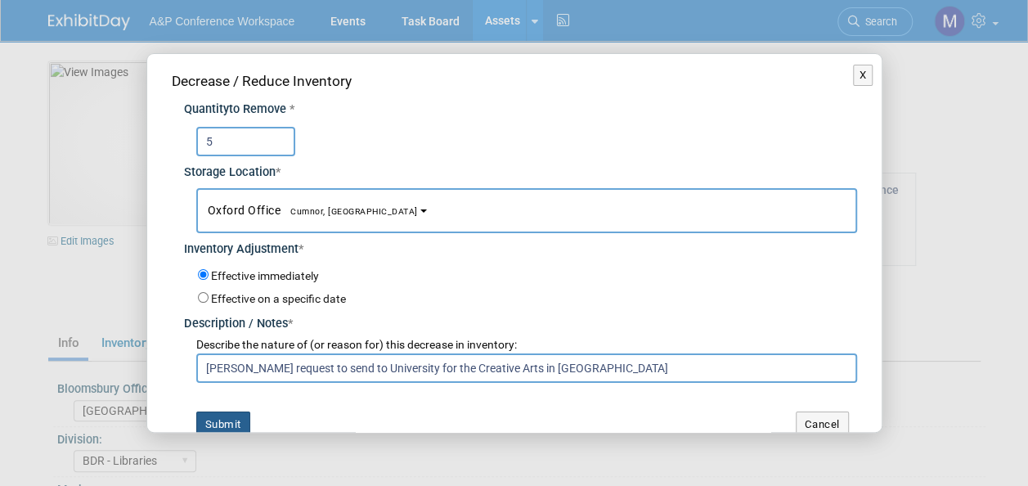
type input "Charlotte Unsworth request to send to University for the Creative Arts in Farnh…"
click at [218, 419] on button "Submit" at bounding box center [223, 424] width 54 height 26
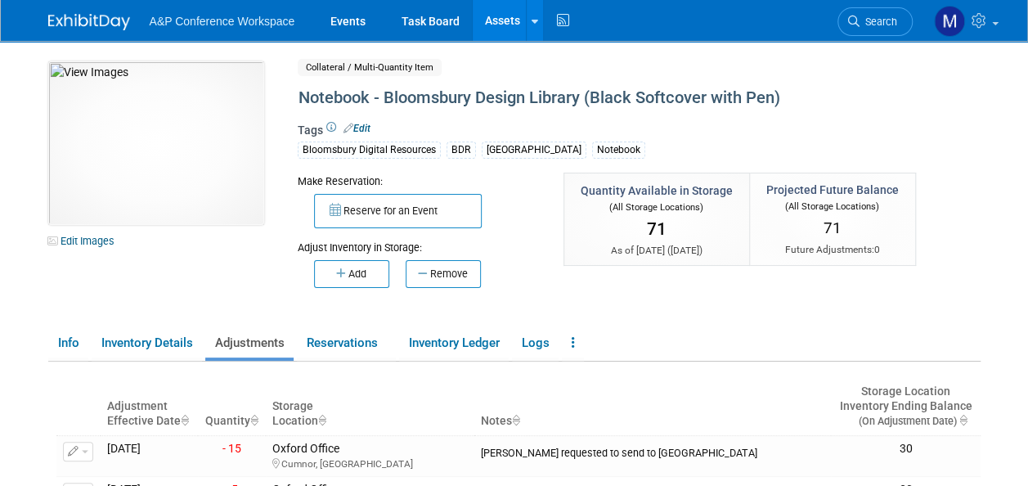
click at [495, 24] on link "Assets" at bounding box center [502, 20] width 60 height 41
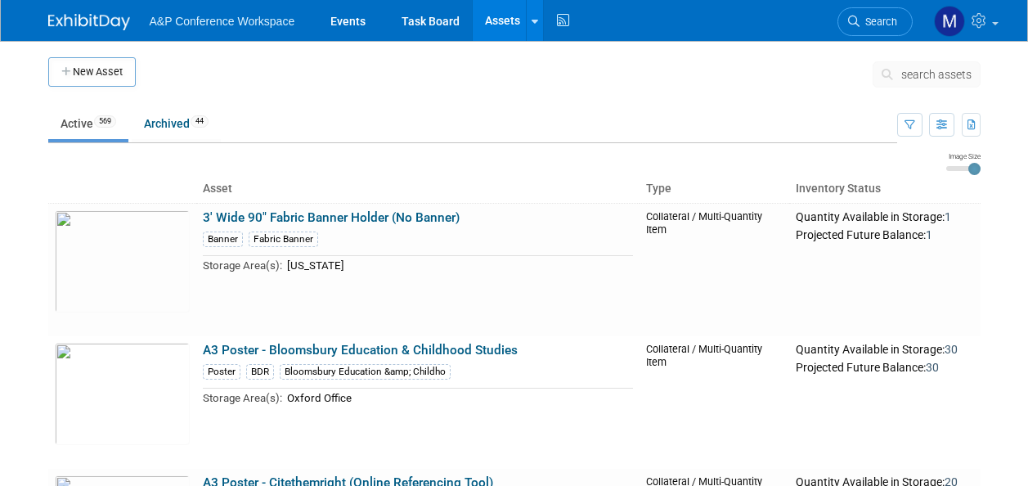
click at [923, 70] on span "search assets" at bounding box center [936, 74] width 70 height 13
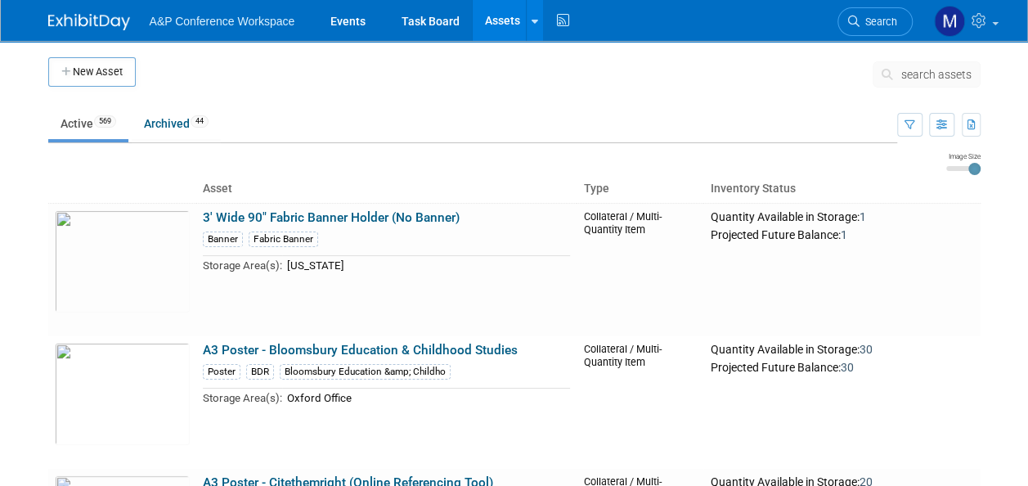
click at [925, 71] on span "search assets" at bounding box center [936, 74] width 70 height 13
click at [927, 70] on span "search assets" at bounding box center [936, 74] width 70 height 13
click at [929, 72] on span "search assets" at bounding box center [936, 74] width 70 height 13
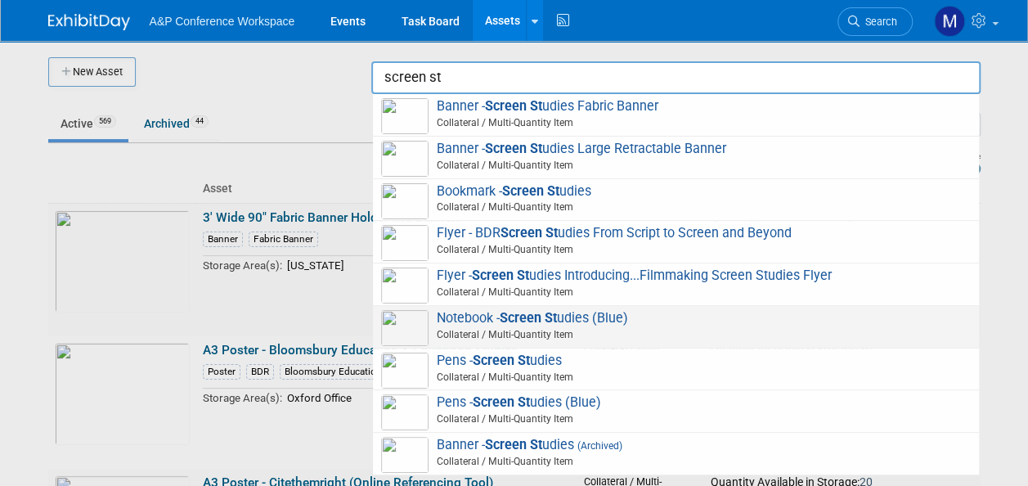
click at [610, 319] on span "Notebook - Screen St udies (Blue) Collateral / Multi-Quantity Item" at bounding box center [675, 327] width 589 height 34
type input "Notebook - Screen Studies (Blue)"
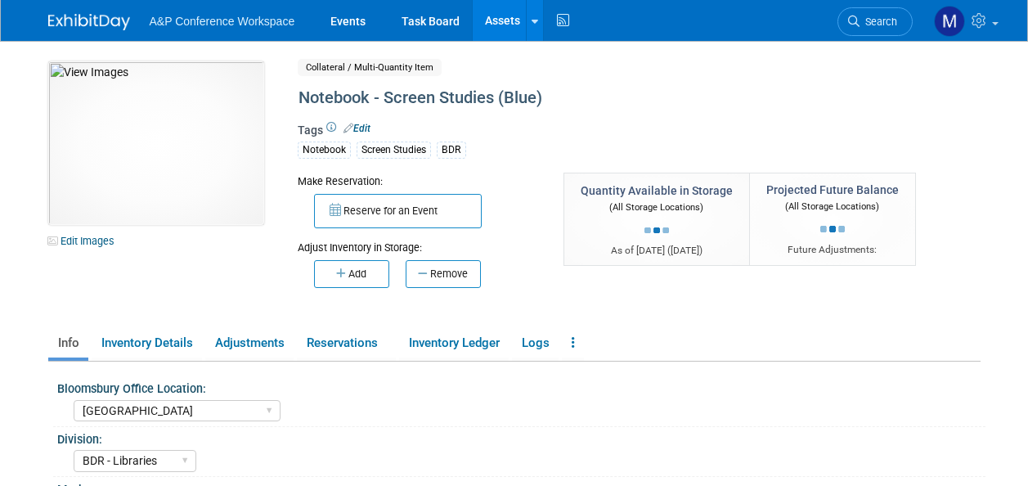
select select "[GEOGRAPHIC_DATA]"
select select "BDR - Libraries"
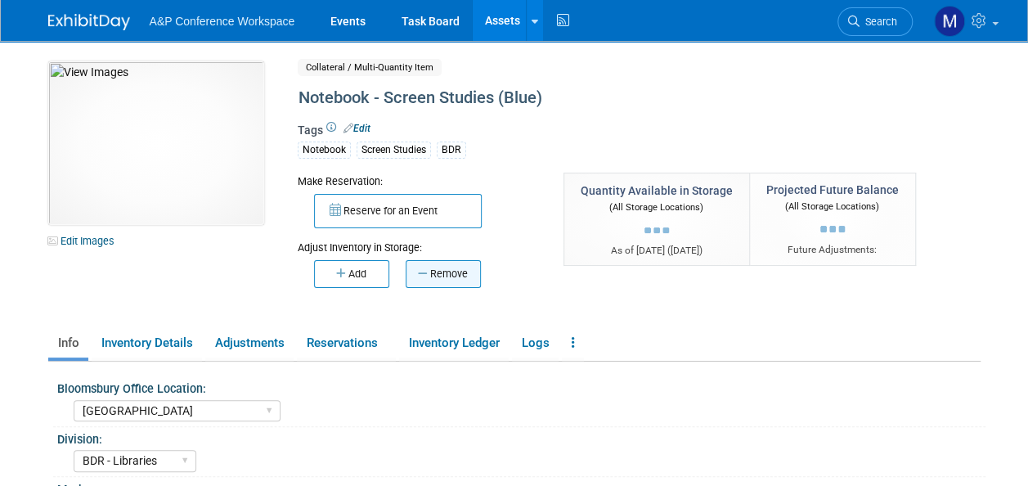
click at [457, 274] on button "Remove" at bounding box center [442, 274] width 75 height 28
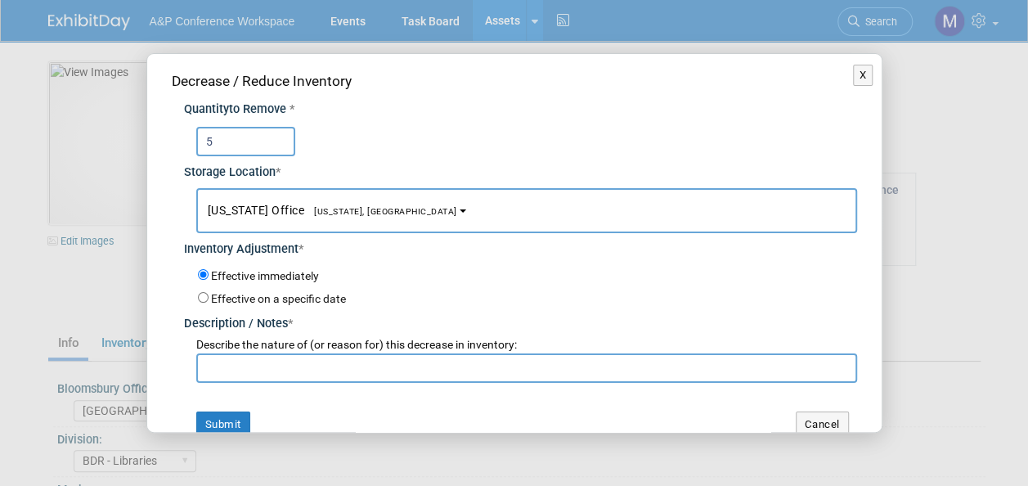
type input "5"
click at [352, 212] on span "[US_STATE], [GEOGRAPHIC_DATA]" at bounding box center [380, 211] width 153 height 11
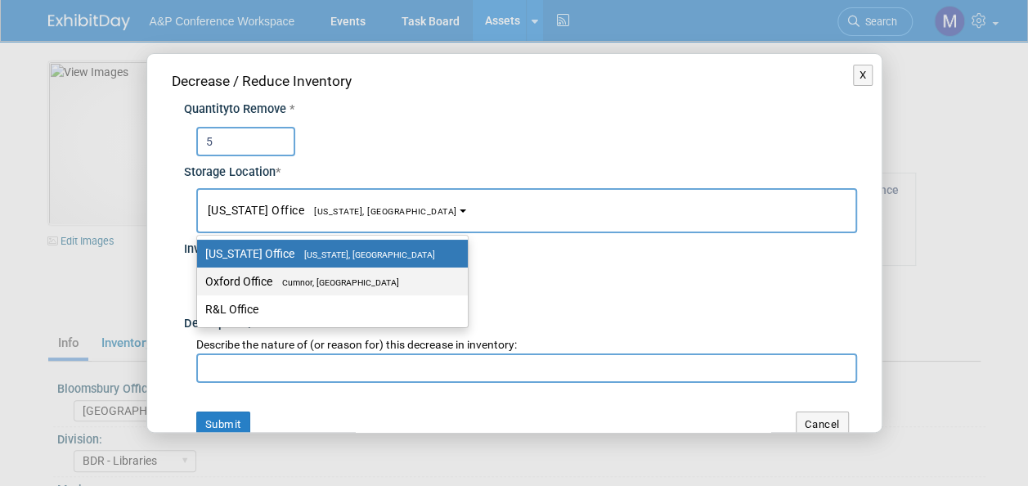
click at [347, 282] on span "Cumnor, [GEOGRAPHIC_DATA]" at bounding box center [335, 282] width 127 height 11
click at [199, 282] on input "Oxford Office [GEOGRAPHIC_DATA], [GEOGRAPHIC_DATA]" at bounding box center [194, 281] width 11 height 11
select select "11222978"
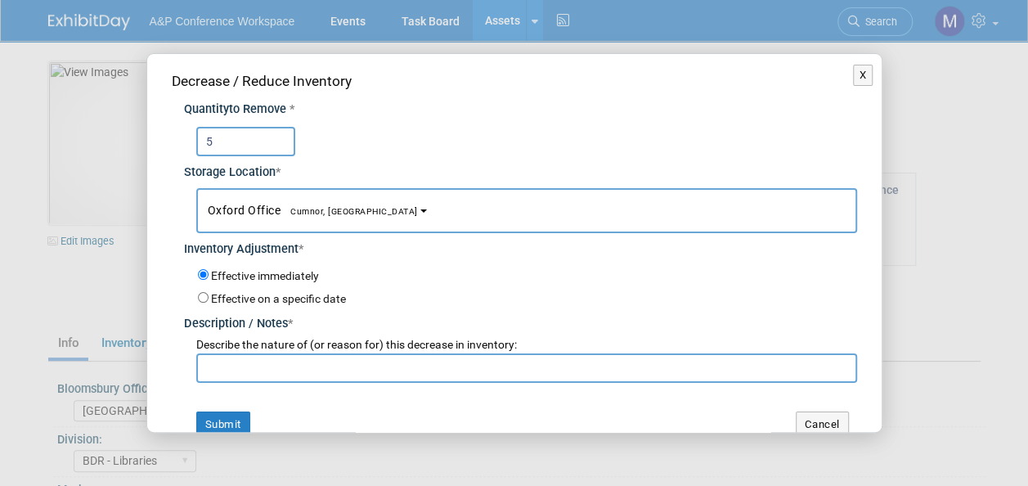
click at [329, 360] on input "text" at bounding box center [526, 367] width 661 height 29
paste input "[PERSON_NAME] request to send to University for the Creative Arts in [GEOGRAPHI…"
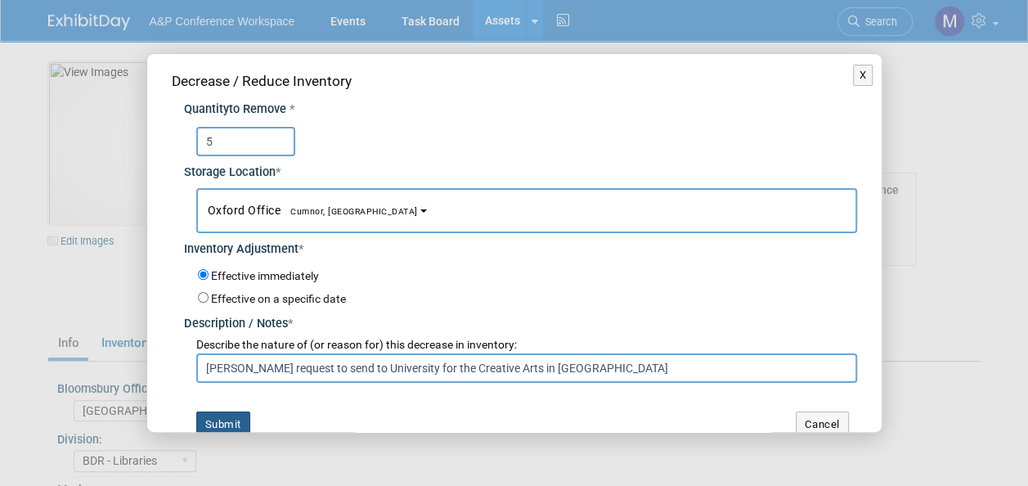
type input "[PERSON_NAME] request to send to University for the Creative Arts in [GEOGRAPHI…"
click at [235, 415] on button "Submit" at bounding box center [223, 424] width 54 height 26
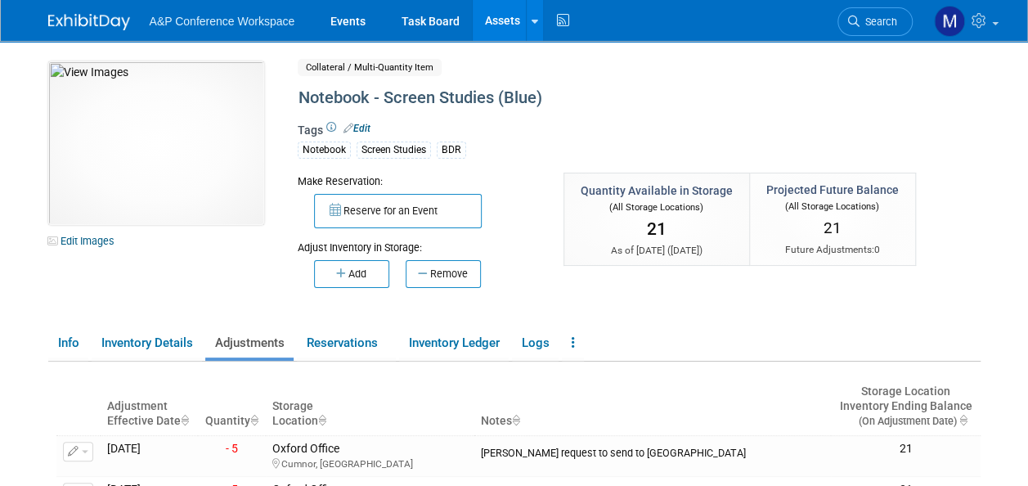
click at [508, 29] on link "Assets" at bounding box center [502, 20] width 60 height 41
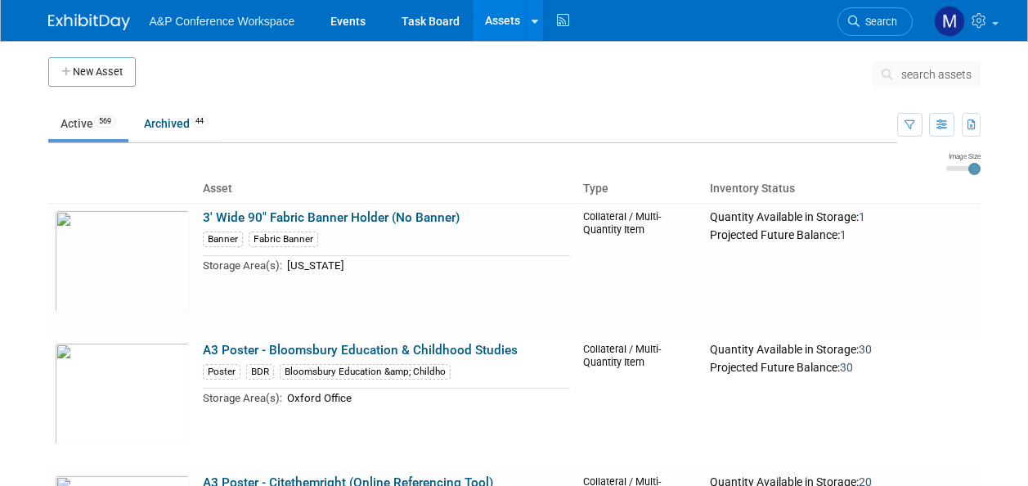
click at [922, 75] on span "search assets" at bounding box center [936, 74] width 70 height 13
click at [929, 72] on span "search assets" at bounding box center [936, 74] width 70 height 13
click at [930, 74] on span "search assets" at bounding box center [936, 74] width 70 height 13
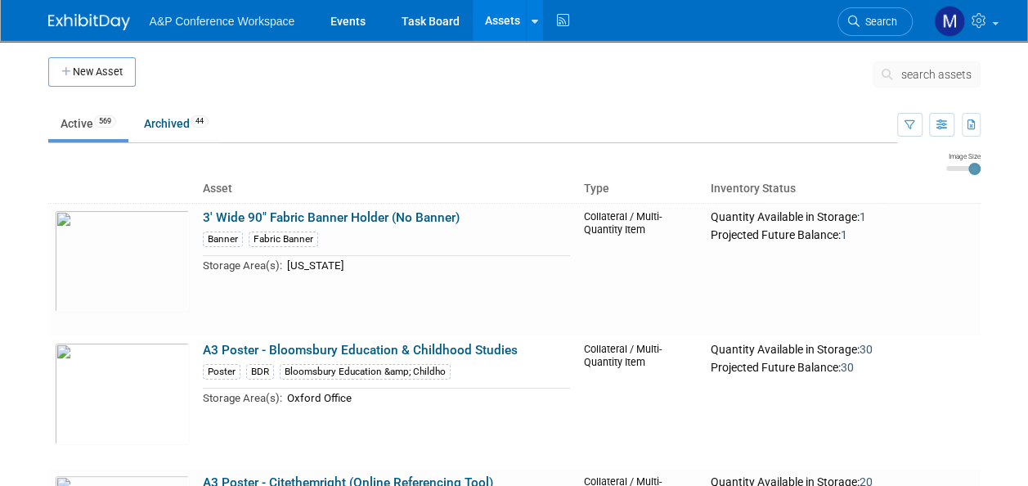
click at [933, 77] on span "search assets" at bounding box center [936, 74] width 70 height 13
click at [943, 75] on span "search assets" at bounding box center [936, 74] width 70 height 13
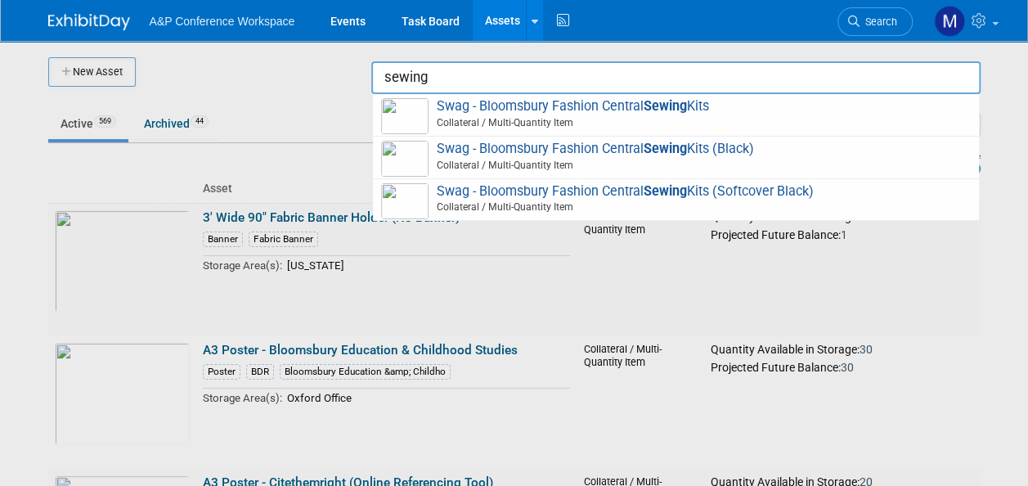
click at [608, 186] on span "Swag - Bloomsbury Fashion Central Sewing Kits (Softcover Black) Collateral / Mu…" at bounding box center [675, 200] width 589 height 34
type input "Swag - Bloomsbury Fashion Central Sewing Kits (Softcover Black)"
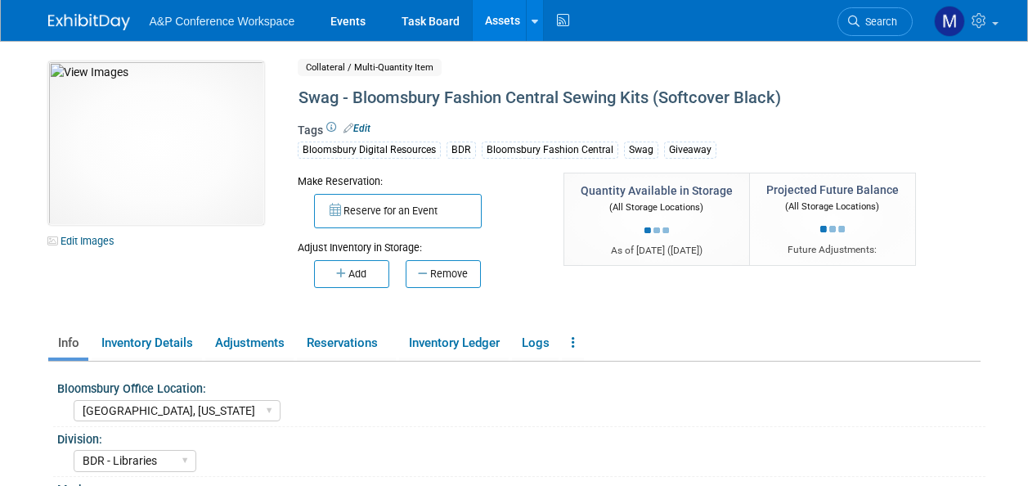
select select "[GEOGRAPHIC_DATA], [US_STATE]"
select select "BDR - Libraries"
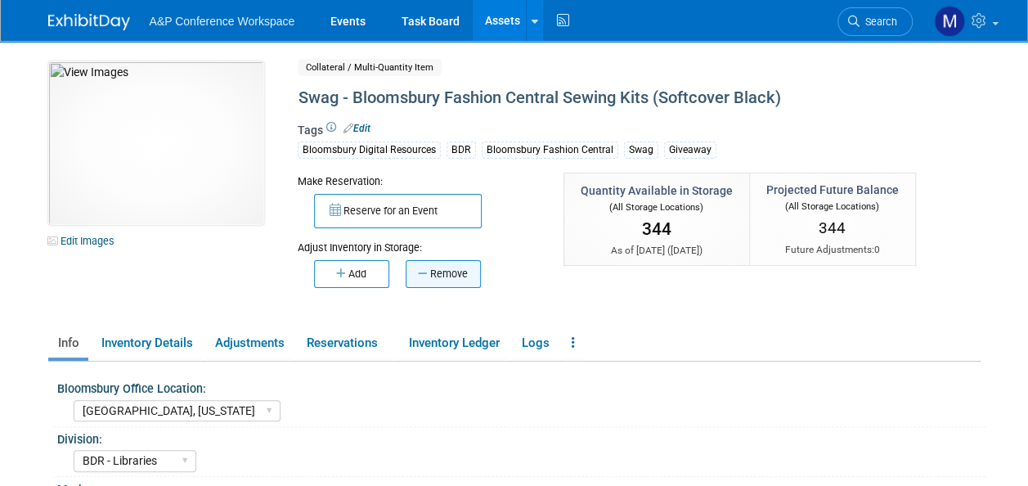
click at [447, 271] on button "Remove" at bounding box center [442, 274] width 75 height 28
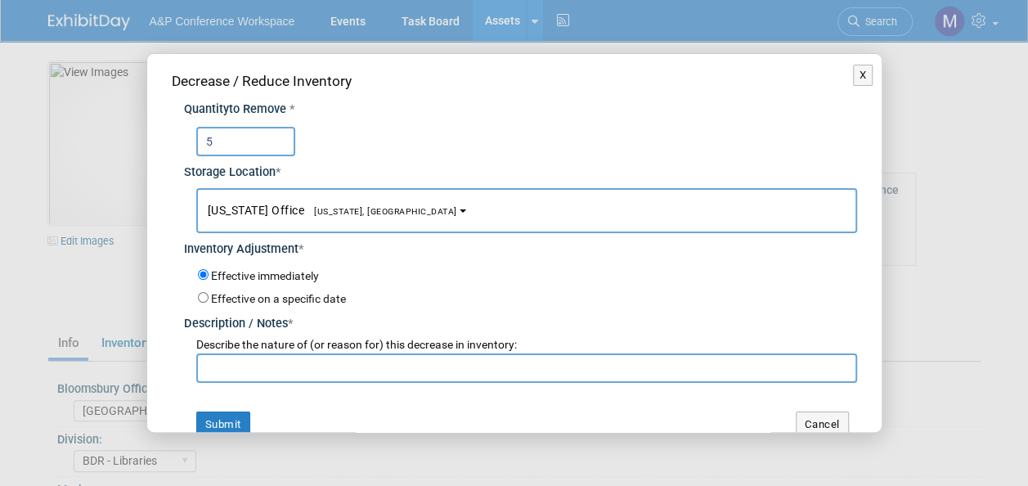
type input "5"
click at [273, 214] on span "[US_STATE] Office [US_STATE], [GEOGRAPHIC_DATA]" at bounding box center [332, 210] width 249 height 13
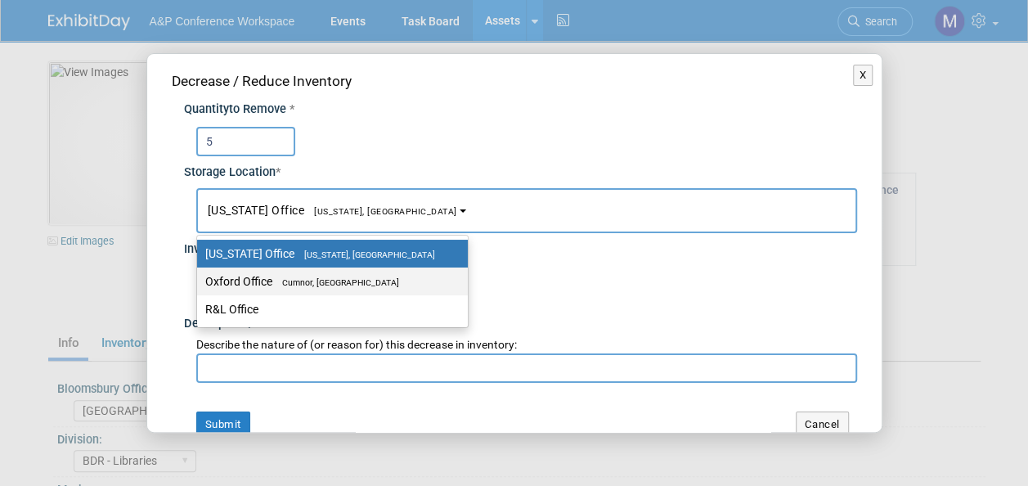
click at [270, 280] on label "Oxford Office [GEOGRAPHIC_DATA], [GEOGRAPHIC_DATA]" at bounding box center [328, 281] width 246 height 21
click at [199, 280] on input "Oxford Office [GEOGRAPHIC_DATA], [GEOGRAPHIC_DATA]" at bounding box center [194, 281] width 11 height 11
select select "11222978"
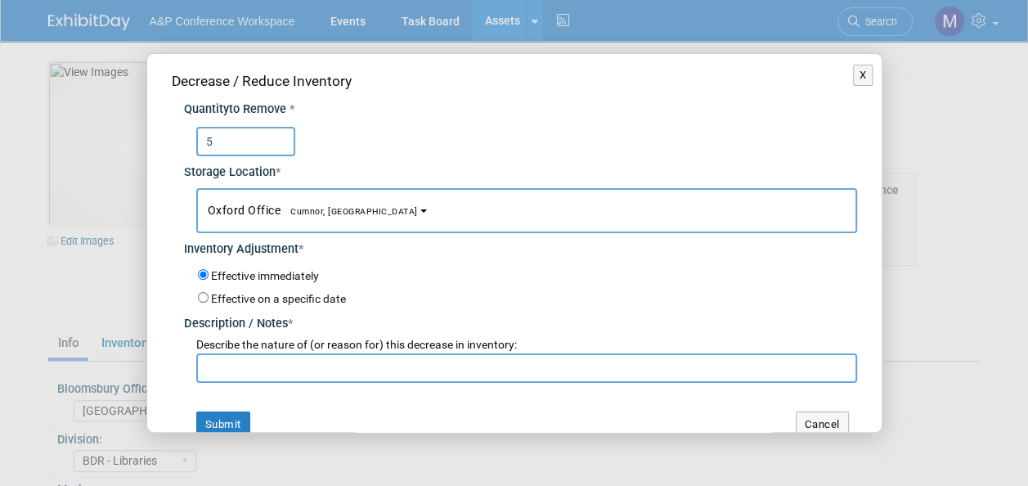
click at [288, 365] on input "text" at bounding box center [526, 367] width 661 height 29
paste input "[PERSON_NAME] request to send to University for the Creative Arts in [GEOGRAPHI…"
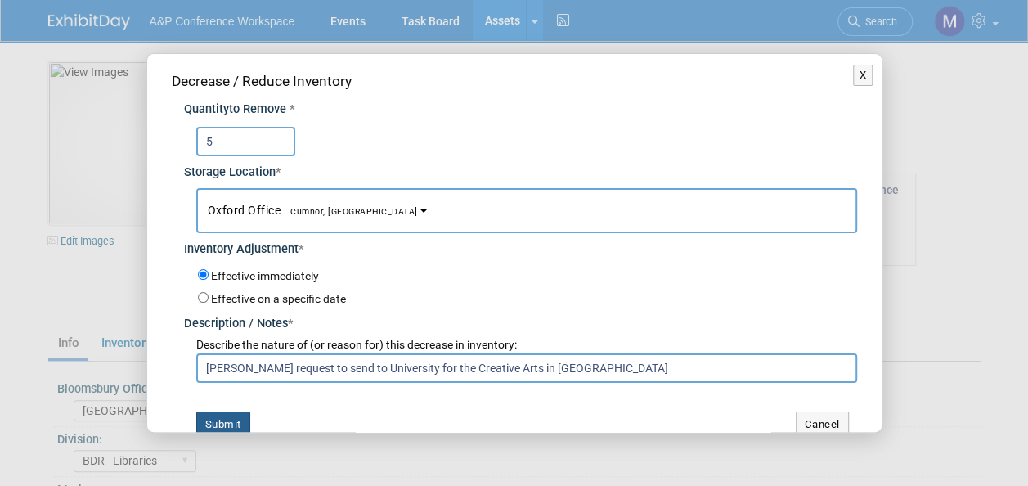
type input "[PERSON_NAME] request to send to University for the Creative Arts in [GEOGRAPHI…"
click at [231, 415] on button "Submit" at bounding box center [223, 424] width 54 height 26
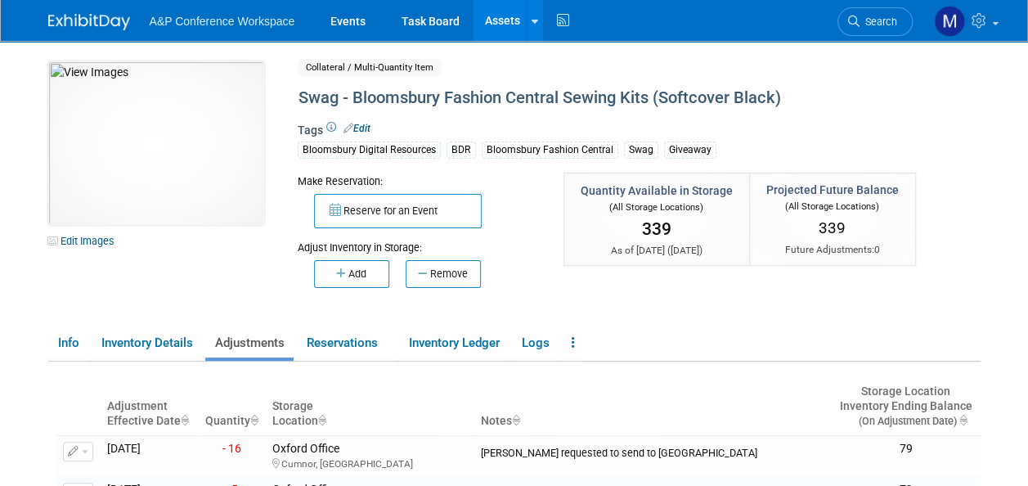
click at [507, 15] on link "Assets" at bounding box center [502, 20] width 60 height 41
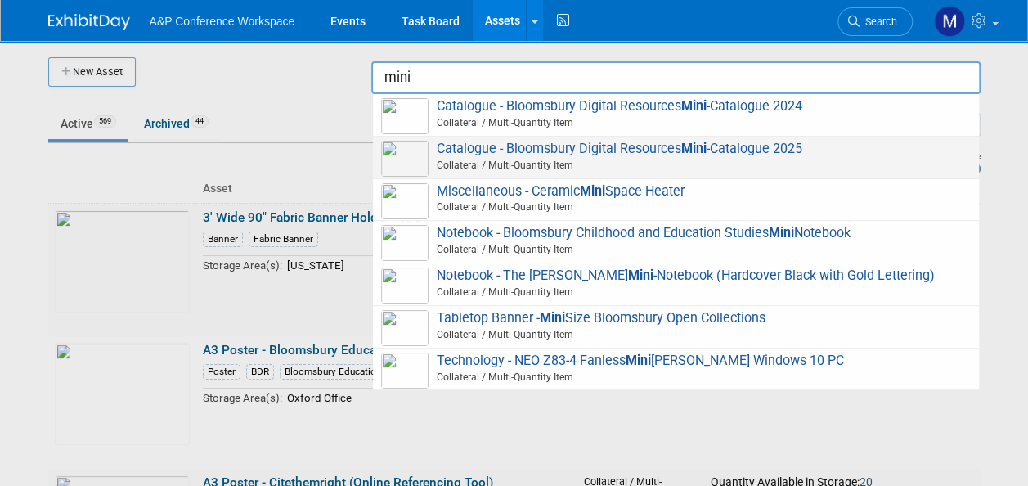
click at [546, 160] on span "Collateral / Multi-Quantity Item" at bounding box center [678, 165] width 584 height 15
type input "Catalogue - Bloomsbury Digital Resources Mini-Catalogue 2025"
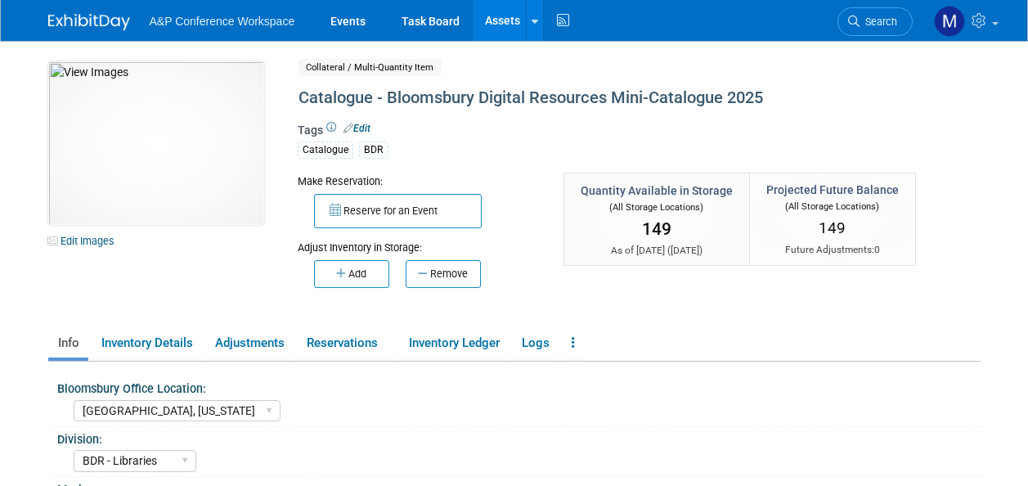
select select "[GEOGRAPHIC_DATA], [US_STATE]"
select select "BDR - Libraries"
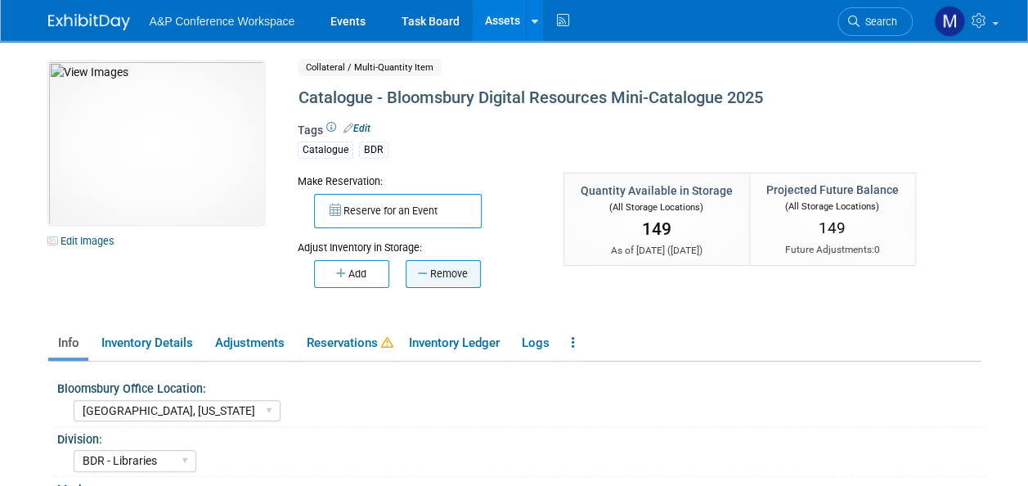
click at [456, 277] on button "Remove" at bounding box center [442, 274] width 75 height 28
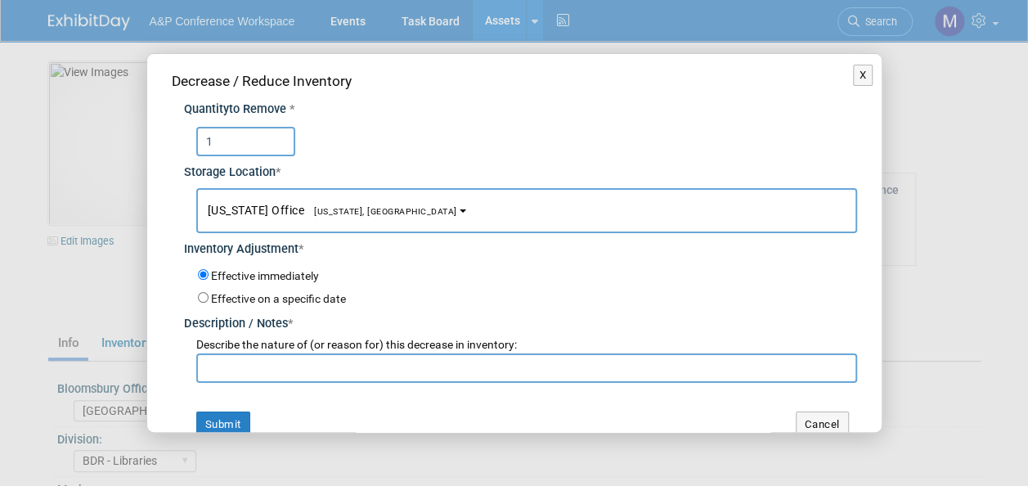
type input "1"
click at [303, 217] on button "[US_STATE] Office [US_STATE], [GEOGRAPHIC_DATA]" at bounding box center [526, 210] width 661 height 45
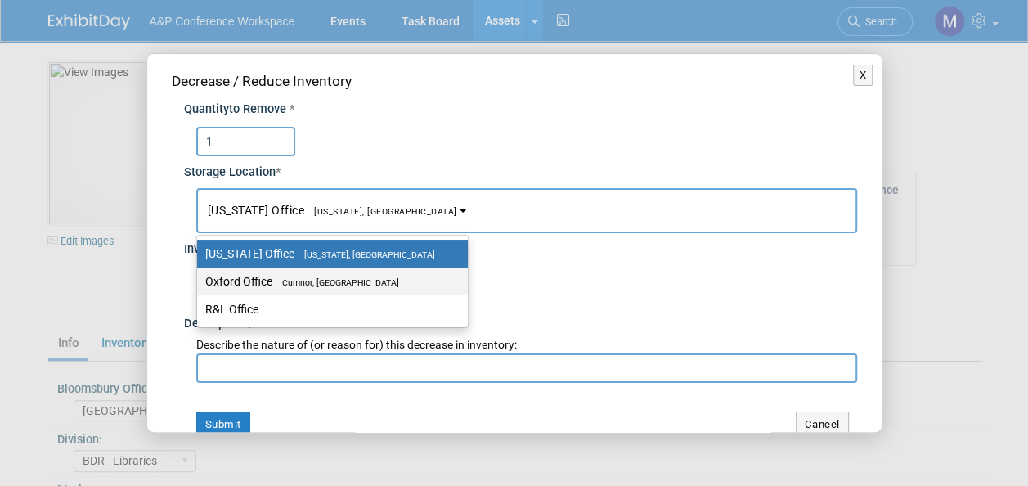
click at [311, 280] on span "Cumnor, [GEOGRAPHIC_DATA]" at bounding box center [335, 282] width 127 height 11
click at [199, 280] on input "Oxford Office [GEOGRAPHIC_DATA], [GEOGRAPHIC_DATA]" at bounding box center [194, 281] width 11 height 11
select select "11222978"
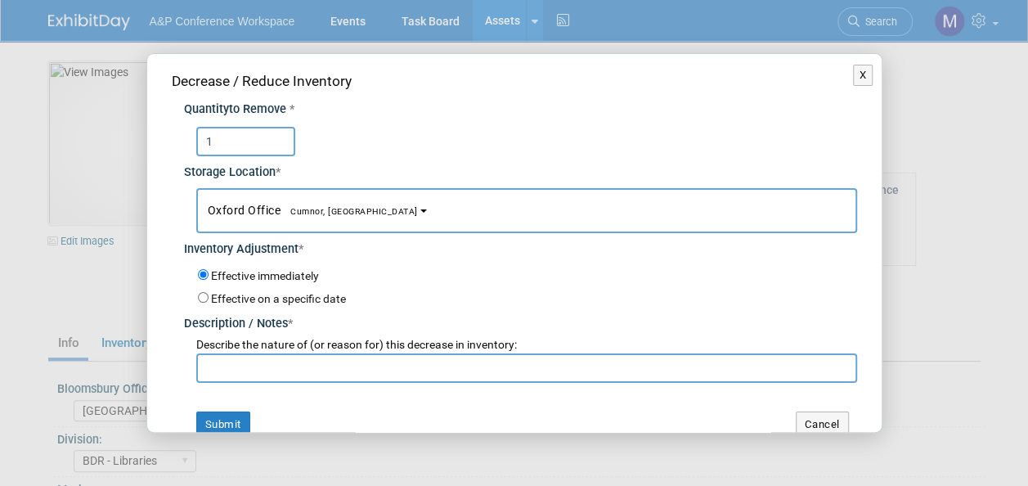
click at [309, 363] on input "text" at bounding box center [526, 367] width 661 height 29
paste input "Charlotte Unsworth request to send to University for the Creative Arts in Farnh…"
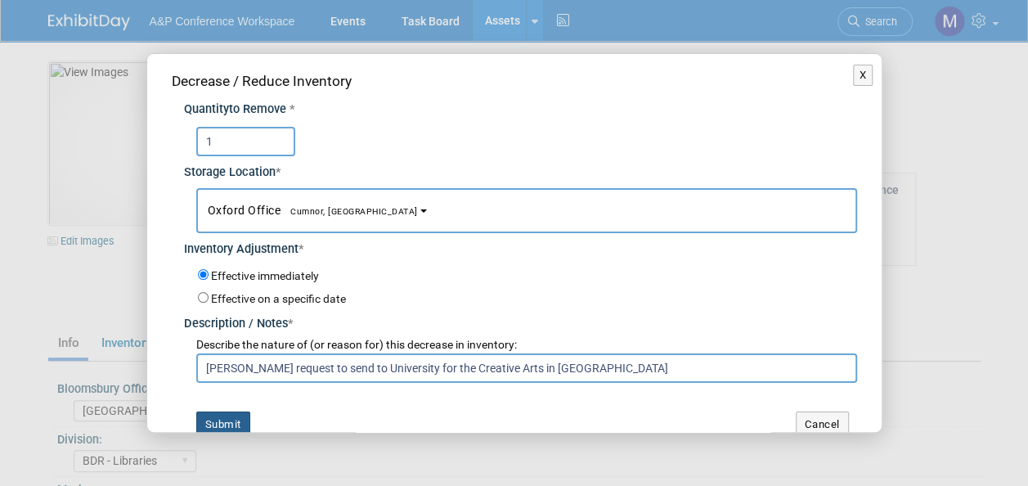
type input "Charlotte Unsworth request to send to University for the Creative Arts in Farnh…"
click at [230, 414] on button "Submit" at bounding box center [223, 424] width 54 height 26
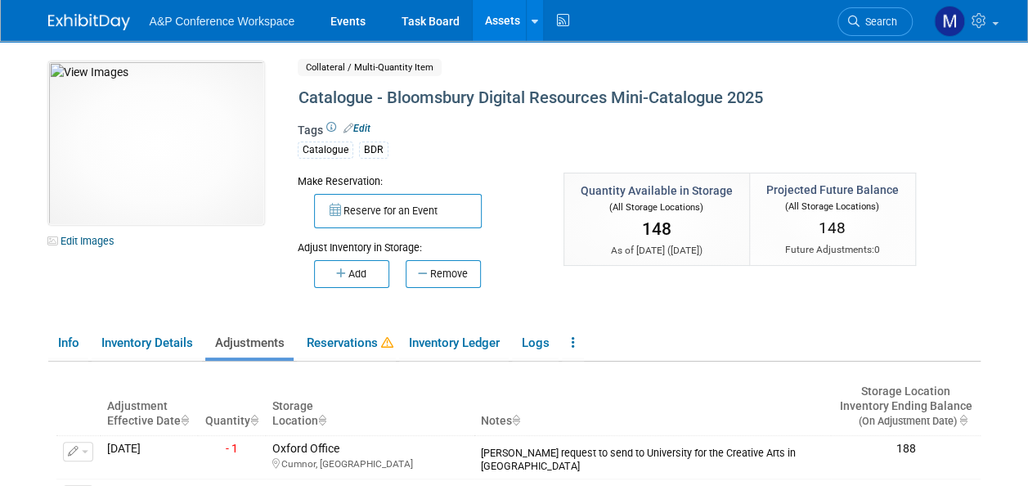
click at [507, 26] on link "Assets" at bounding box center [502, 20] width 60 height 41
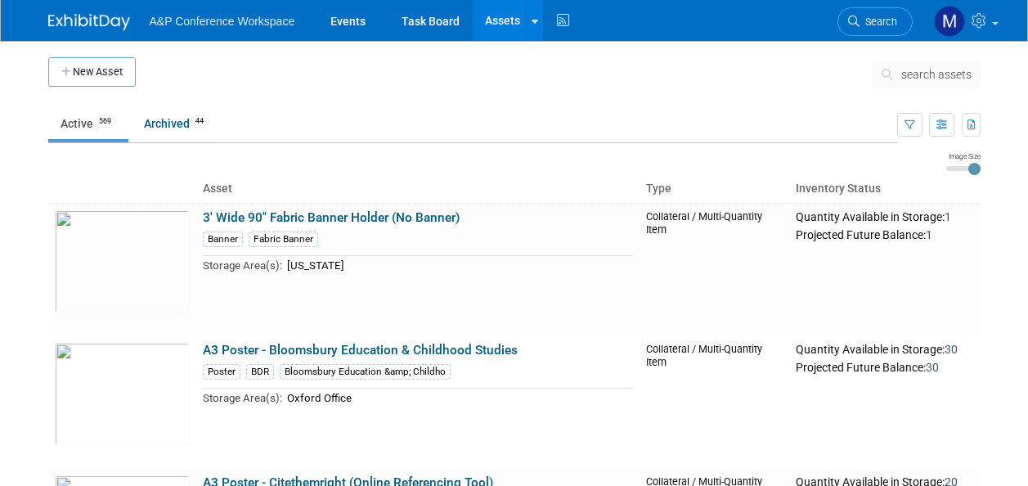
click at [917, 68] on span "search assets" at bounding box center [936, 74] width 70 height 13
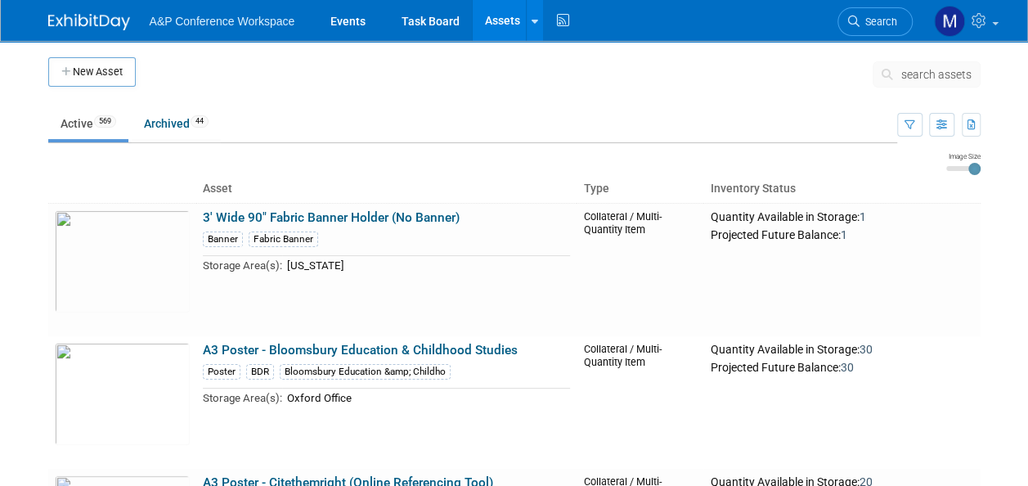
click at [925, 69] on span "search assets" at bounding box center [936, 74] width 70 height 13
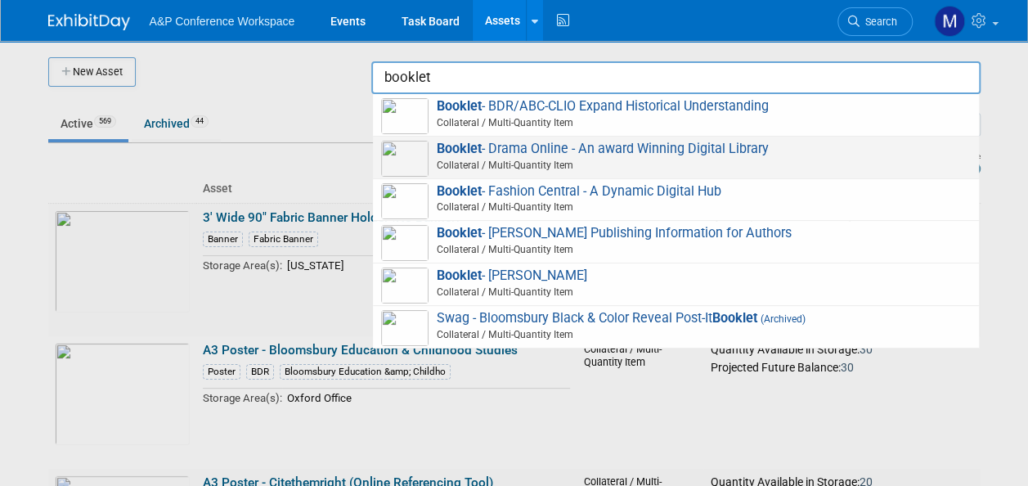
click at [700, 150] on span "Booklet - Drama Online - An award Winning Digital Library Collateral / Multi-Qu…" at bounding box center [675, 158] width 589 height 34
type input "Booklet - Drama Online - An award Winning Digital Library"
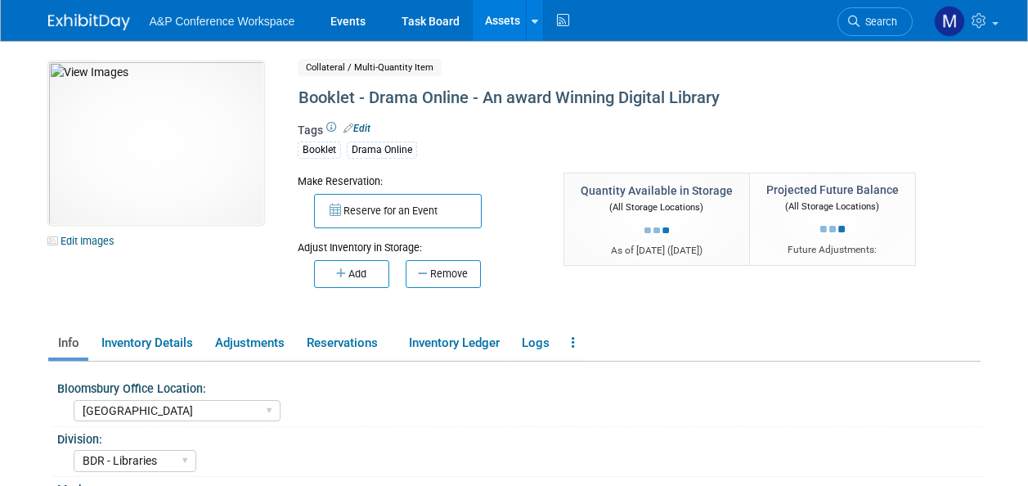
select select "[GEOGRAPHIC_DATA]"
select select "BDR - Libraries"
select select "[PERSON_NAME]"
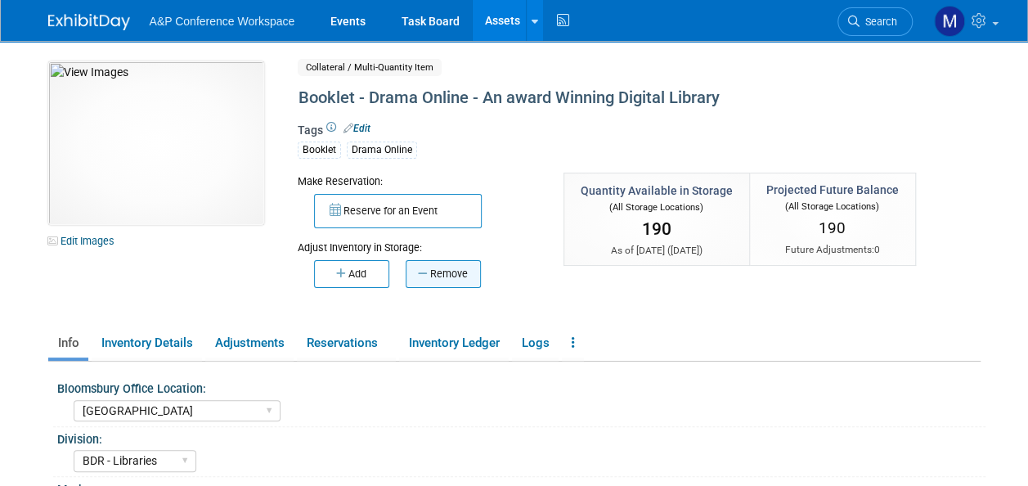
click at [464, 275] on button "Remove" at bounding box center [442, 274] width 75 height 28
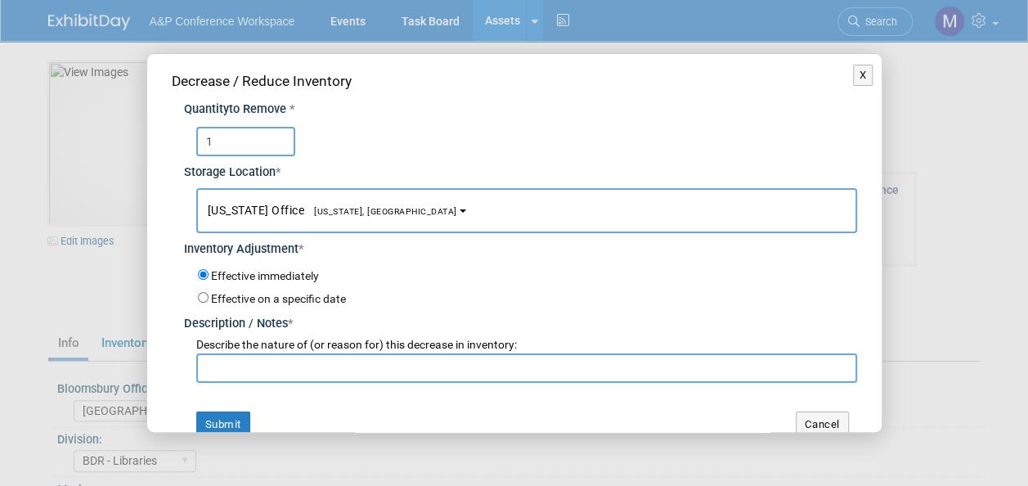
type input "1"
click at [358, 204] on span "[US_STATE] Office [US_STATE], [GEOGRAPHIC_DATA]" at bounding box center [332, 210] width 249 height 13
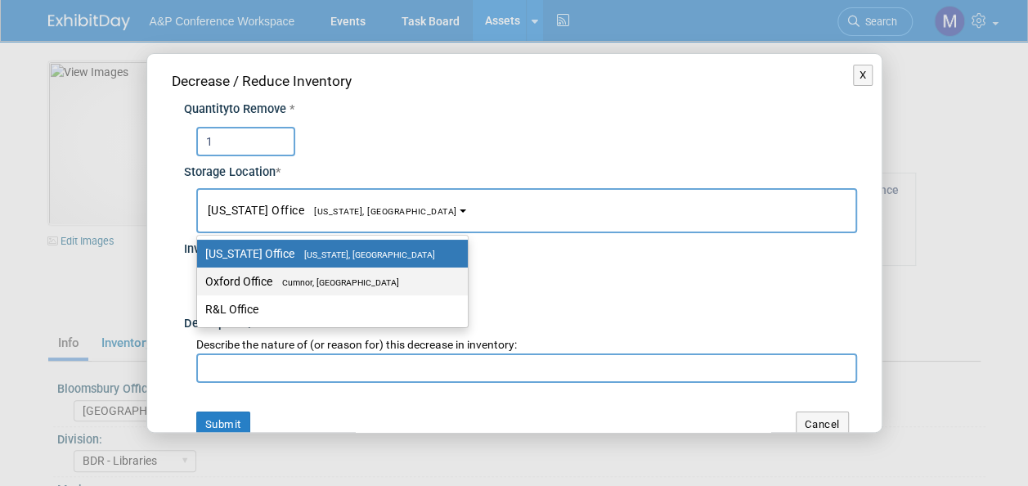
click at [360, 285] on span "Cumnor, [GEOGRAPHIC_DATA]" at bounding box center [335, 282] width 127 height 11
click at [199, 285] on input "Oxford Office [GEOGRAPHIC_DATA], [GEOGRAPHIC_DATA]" at bounding box center [194, 281] width 11 height 11
select select "11222978"
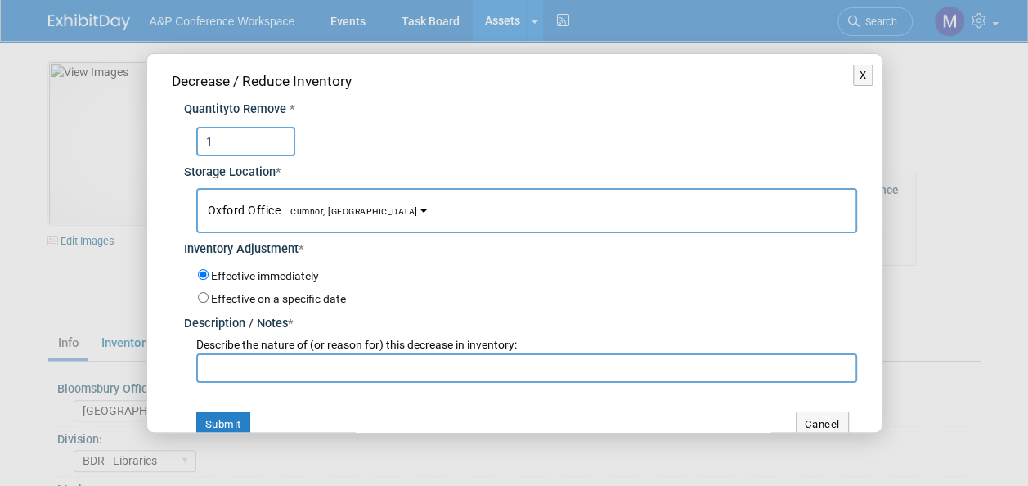
click at [340, 369] on input "text" at bounding box center [526, 367] width 661 height 29
click at [342, 366] on input "text" at bounding box center [526, 367] width 661 height 29
paste input "[PERSON_NAME] request to send to University for the Creative Arts in [GEOGRAPHI…"
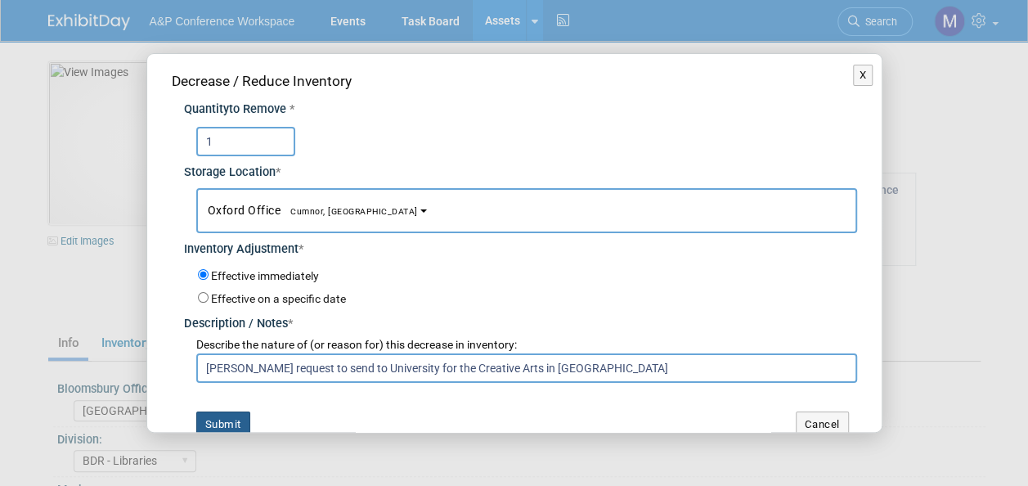
type input "[PERSON_NAME] request to send to University for the Creative Arts in [GEOGRAPHI…"
click at [233, 423] on button "Submit" at bounding box center [223, 424] width 54 height 26
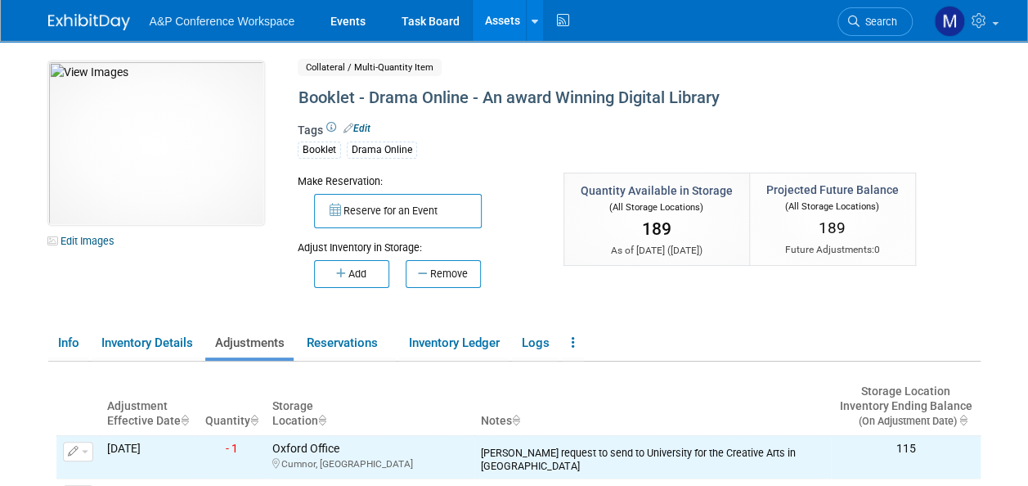
click at [501, 18] on link "Assets" at bounding box center [502, 20] width 60 height 41
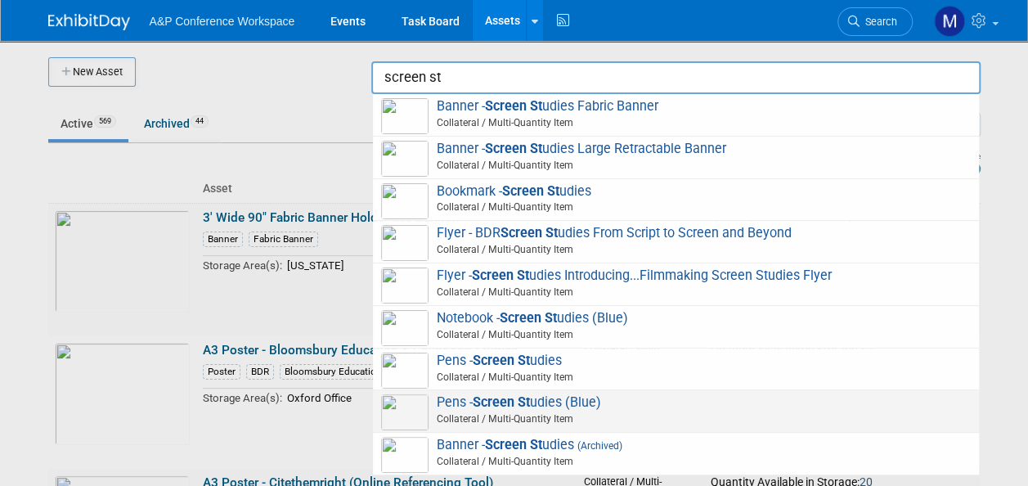
click at [553, 405] on span "Pens - Screen St udies (Blue) Collateral / Multi-Quantity Item" at bounding box center [675, 411] width 589 height 34
type input "Pens - Screen Studies (Blue)"
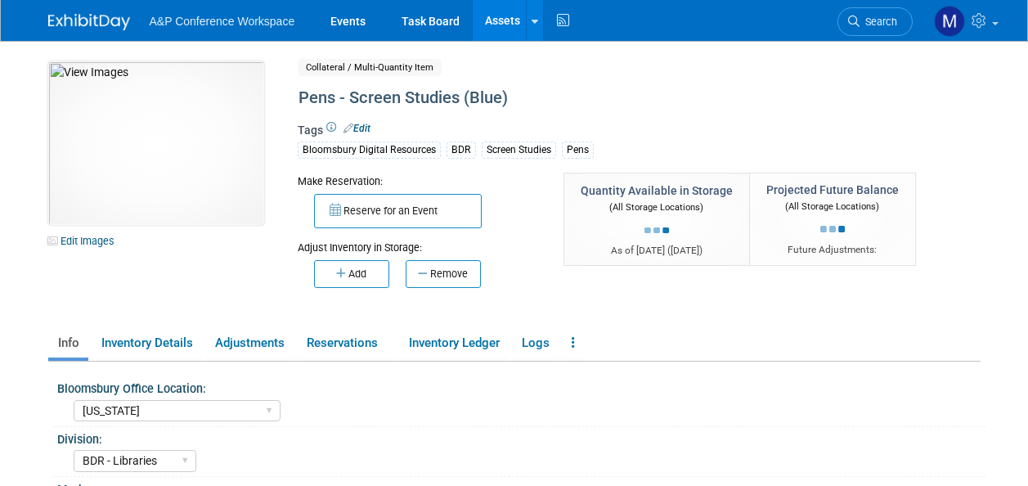
select select "[US_STATE]"
select select "BDR - Libraries"
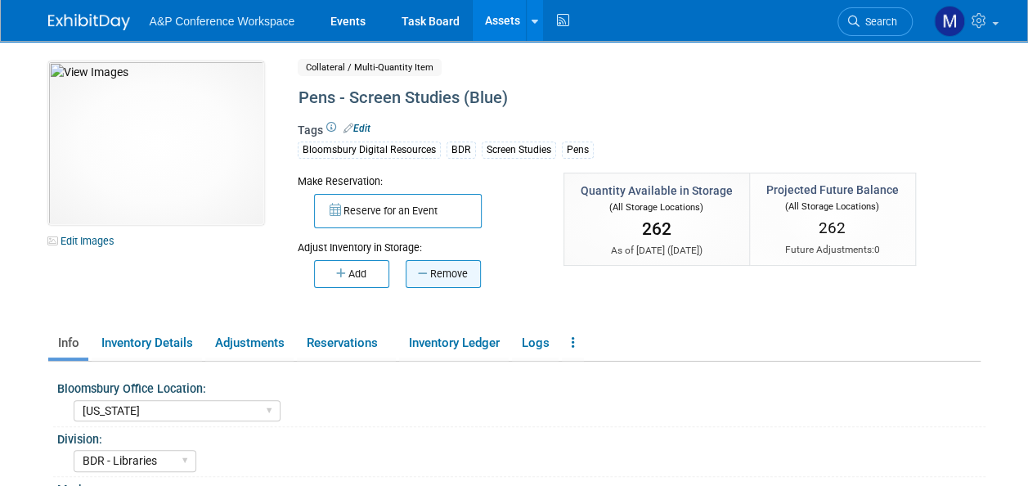
click at [441, 275] on button "Remove" at bounding box center [442, 274] width 75 height 28
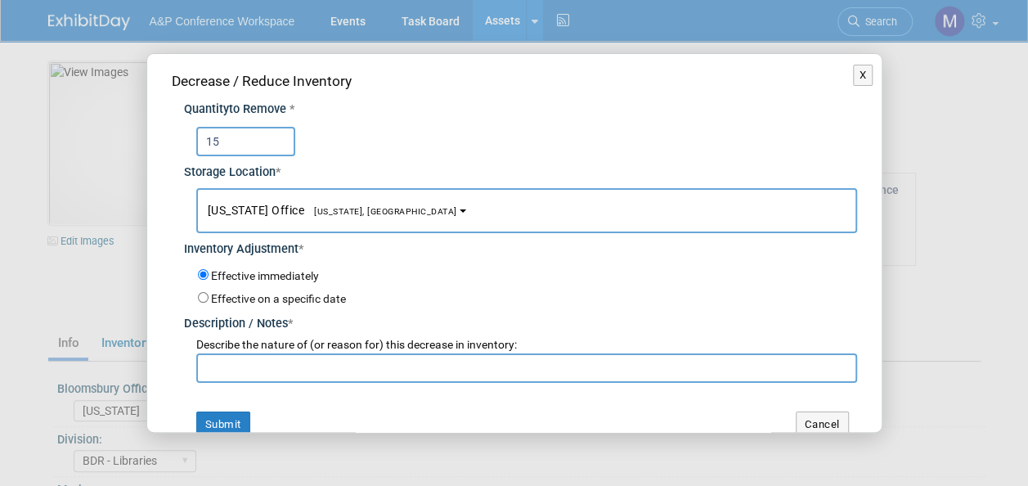
type input "15"
click at [372, 207] on button "[US_STATE] Office [US_STATE], [GEOGRAPHIC_DATA]" at bounding box center [526, 210] width 661 height 45
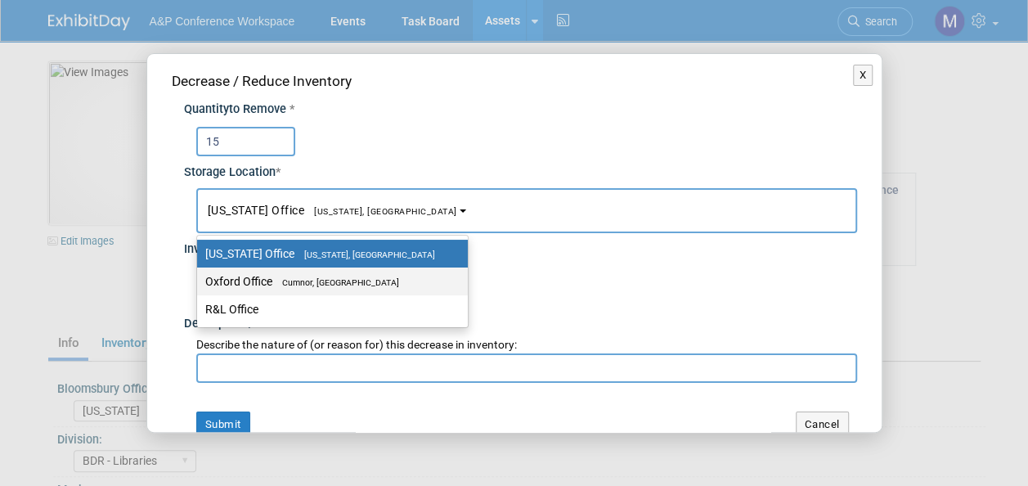
click at [356, 277] on span "Cumnor, [GEOGRAPHIC_DATA]" at bounding box center [335, 282] width 127 height 11
drag, startPoint x: 356, startPoint y: 277, endPoint x: 332, endPoint y: 278, distance: 24.5
click at [332, 278] on span "Cumnor, [GEOGRAPHIC_DATA]" at bounding box center [335, 282] width 127 height 11
click at [199, 278] on input "Oxford Office [GEOGRAPHIC_DATA], [GEOGRAPHIC_DATA]" at bounding box center [194, 281] width 11 height 11
select select "11222978"
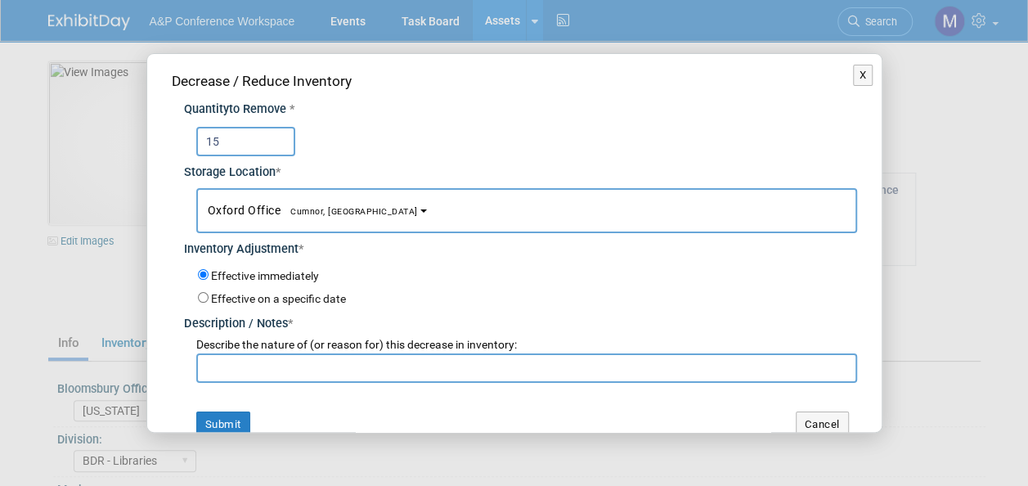
click at [306, 358] on input "text" at bounding box center [526, 367] width 661 height 29
paste input "[PERSON_NAME] request to send to University for the Creative Arts in [GEOGRAPHI…"
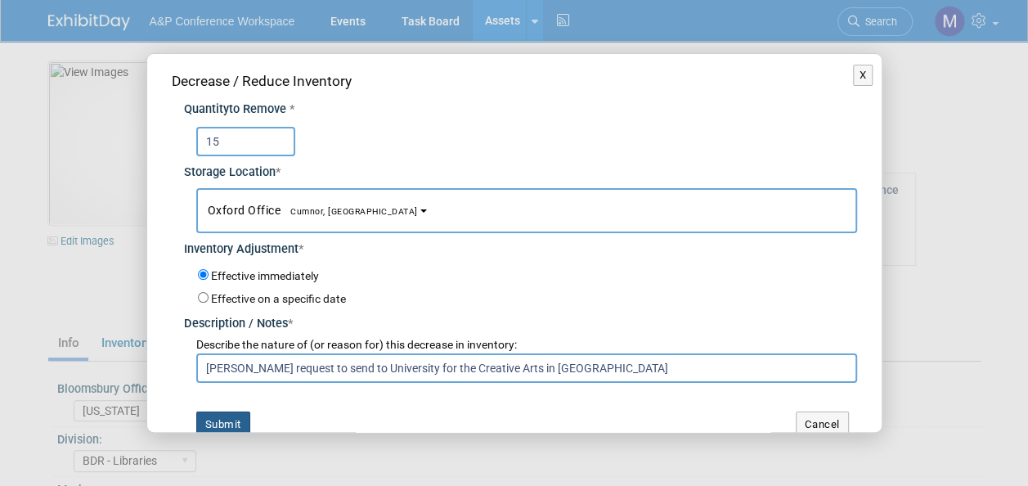
type input "[PERSON_NAME] request to send to University for the Creative Arts in [GEOGRAPHI…"
click at [233, 419] on button "Submit" at bounding box center [223, 424] width 54 height 26
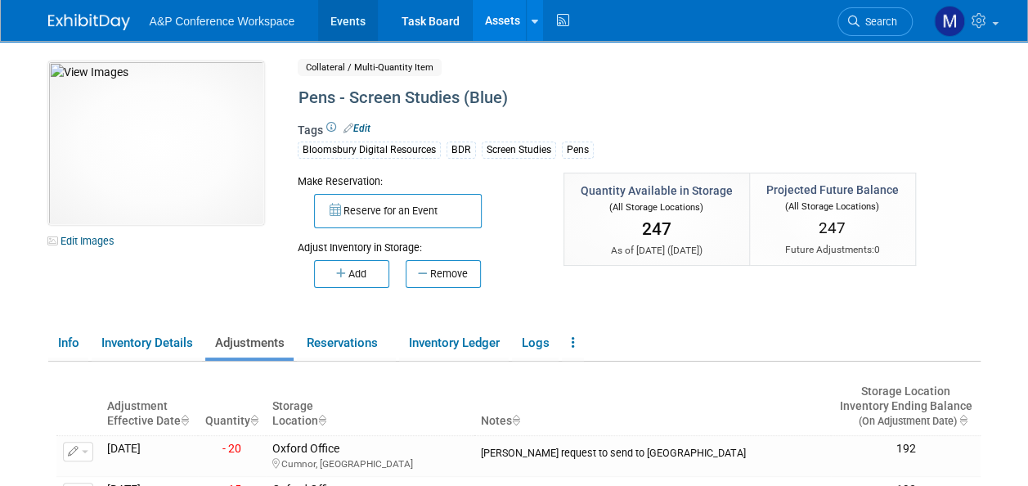
click at [360, 21] on link "Events" at bounding box center [348, 20] width 60 height 41
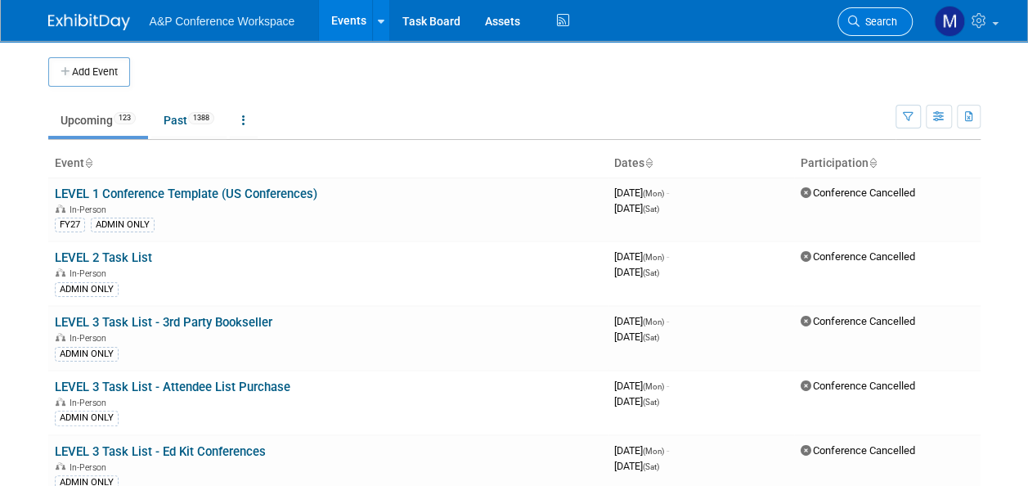
click at [862, 25] on span "Search" at bounding box center [878, 22] width 38 height 12
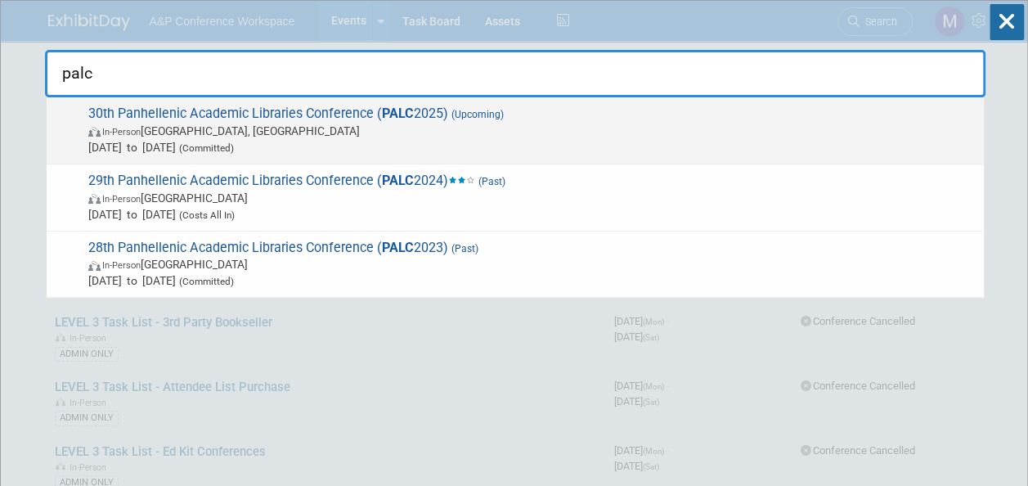
type input "palc"
click at [423, 115] on span "30th Panhellenic Academic Libraries Conference ( PALC 2025) (Upcoming) In-Perso…" at bounding box center [529, 130] width 892 height 50
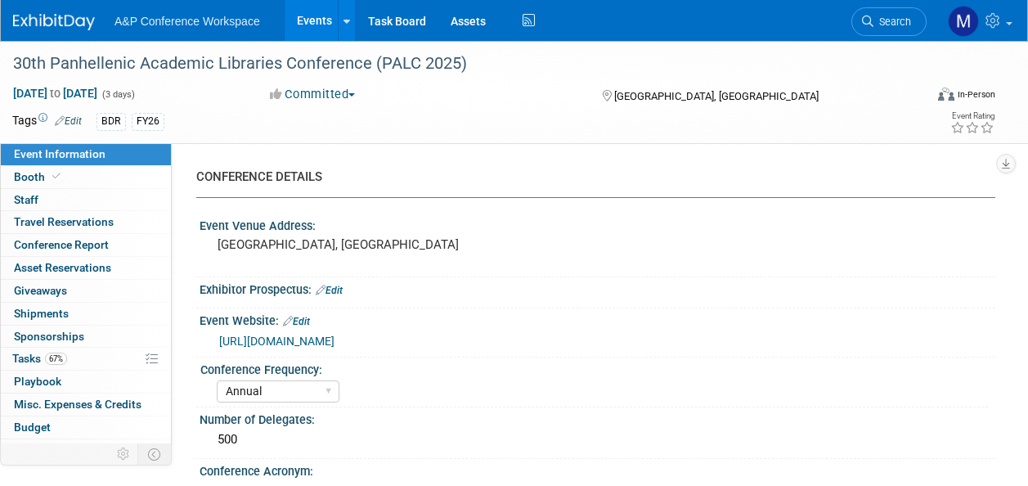
select select "Annual"
select select "Level 2"
select select "In-Person Booth"
select select "Libraries"
select select "Bloomsbury Digital Resources"
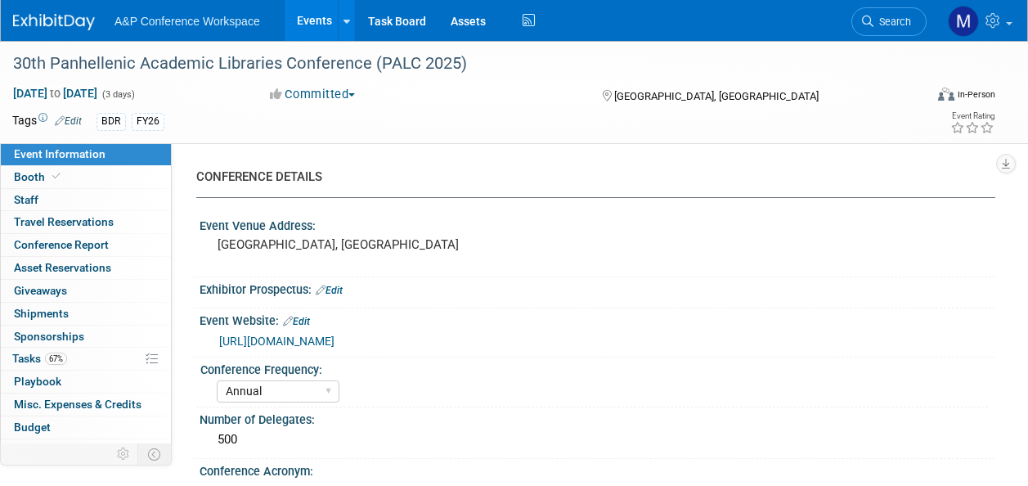
select select "[PERSON_NAME]"
select select "BDR Product Awareness and Trial Generation​"
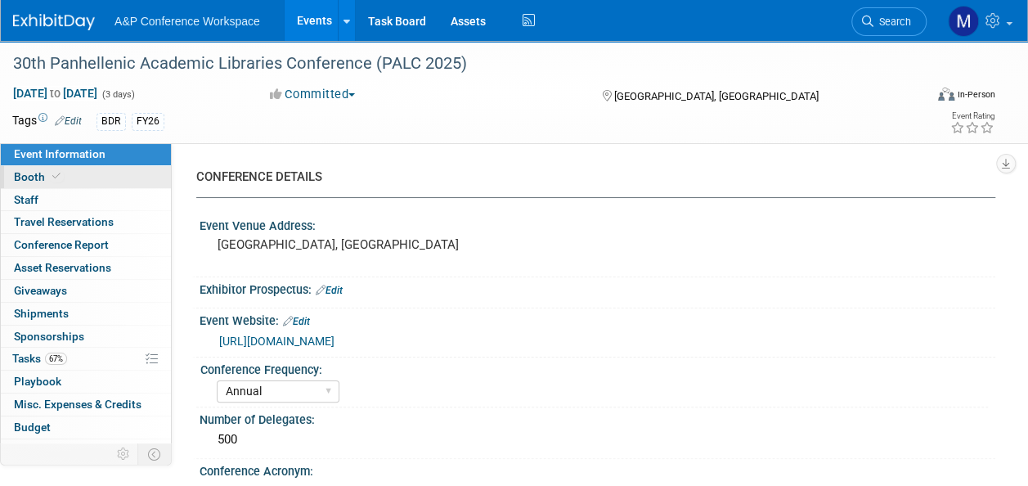
click at [109, 176] on link "Booth" at bounding box center [86, 177] width 170 height 22
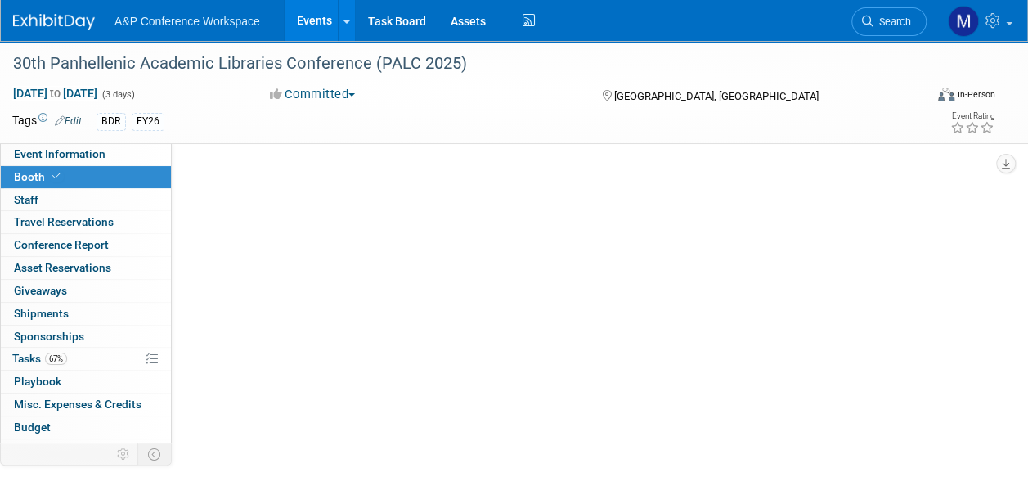
select select "DIGI"
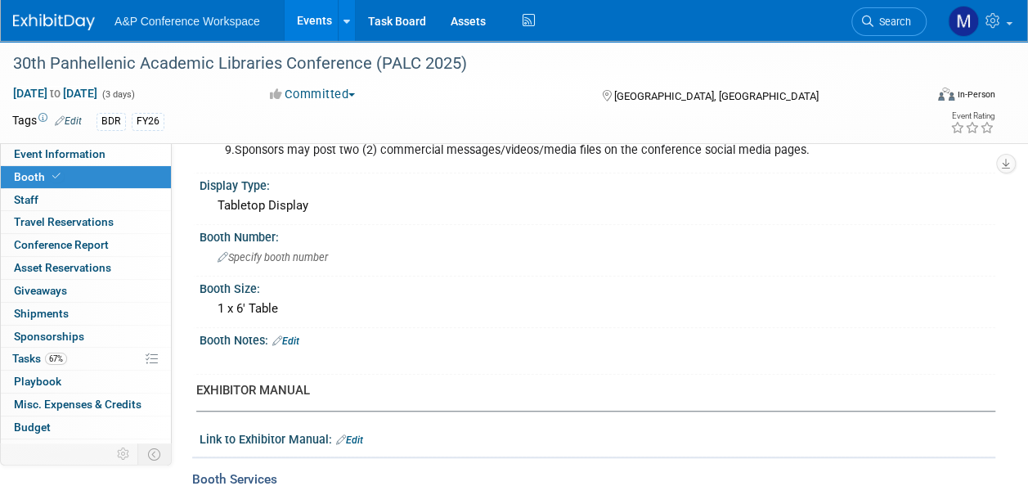
scroll to position [490, 0]
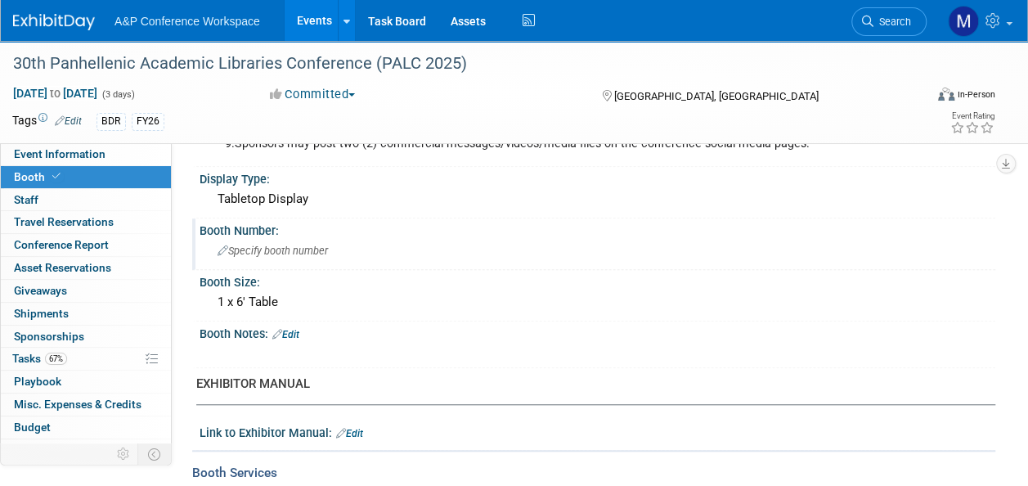
click at [291, 249] on span "Specify booth number" at bounding box center [272, 250] width 110 height 12
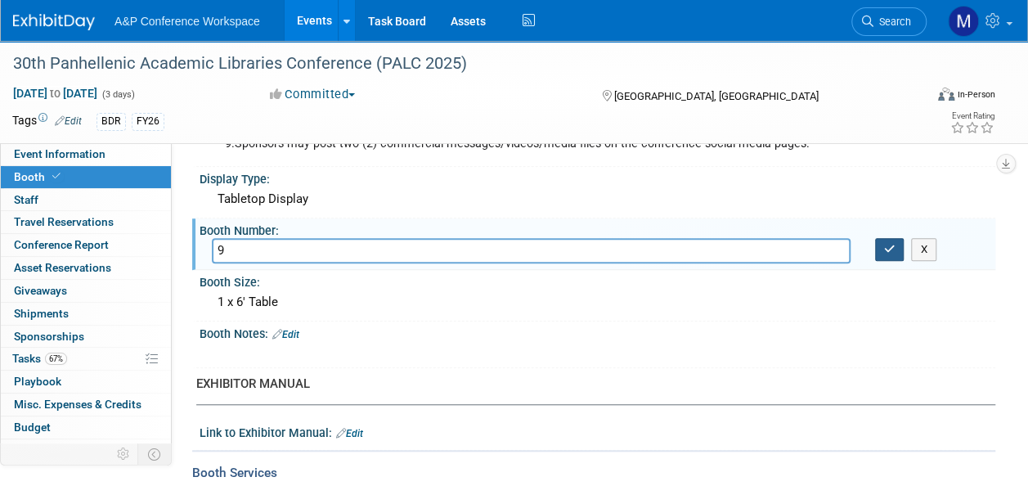
type input "9"
click at [894, 243] on button "button" at bounding box center [889, 249] width 29 height 23
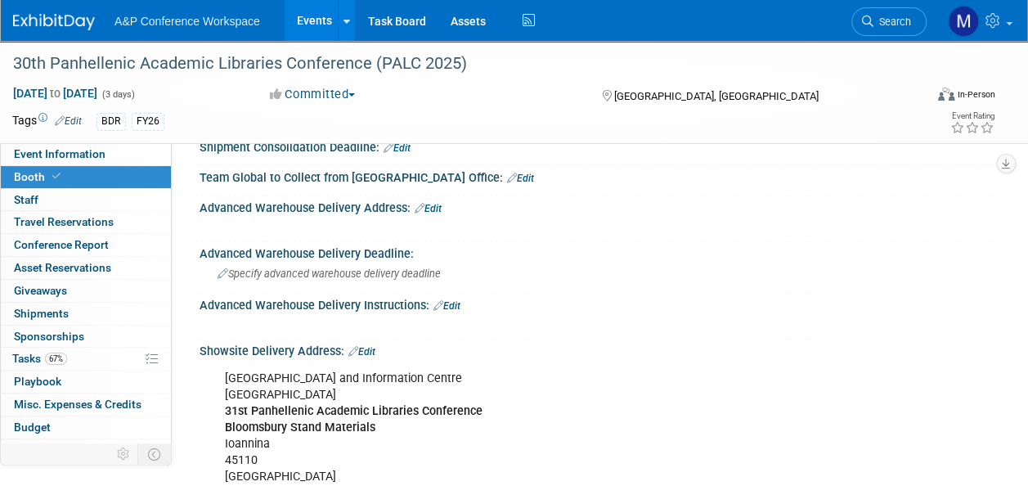
scroll to position [1063, 0]
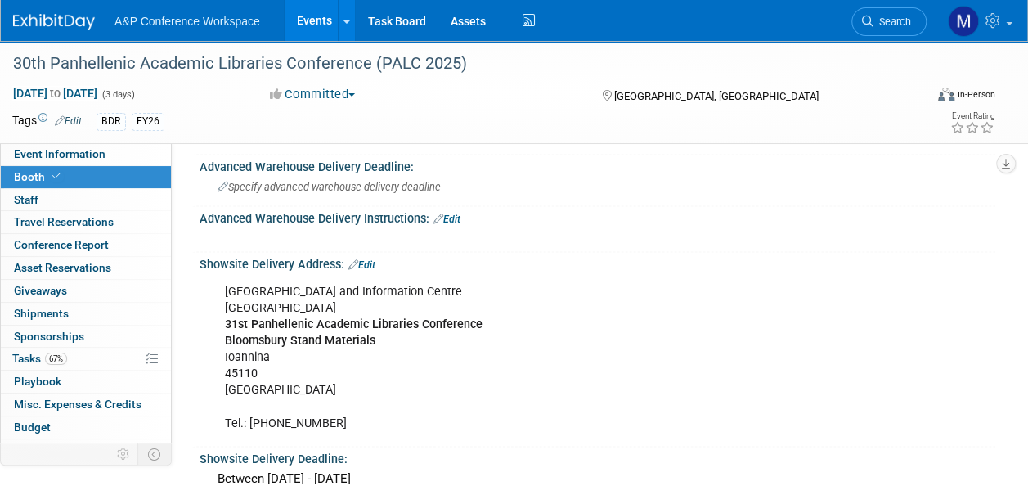
click at [366, 259] on link "Edit" at bounding box center [361, 264] width 27 height 11
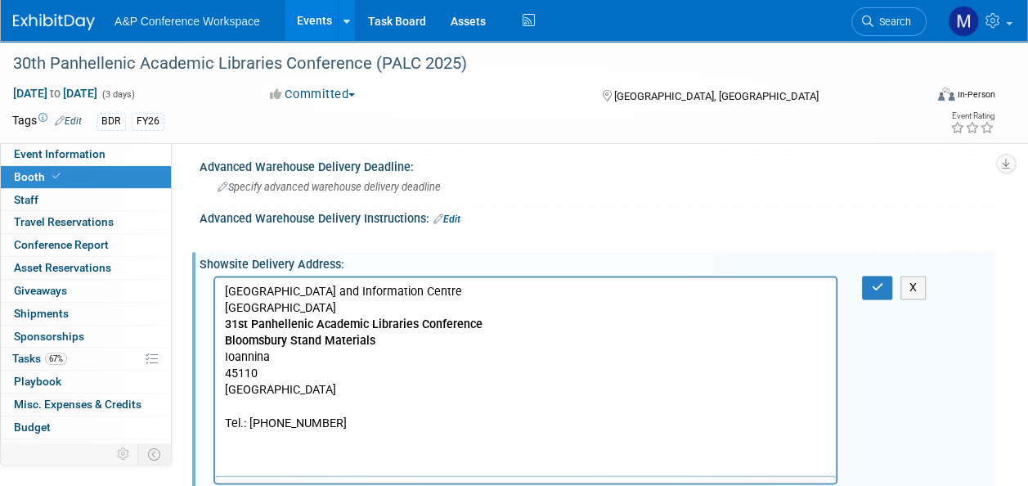
scroll to position [0, 0]
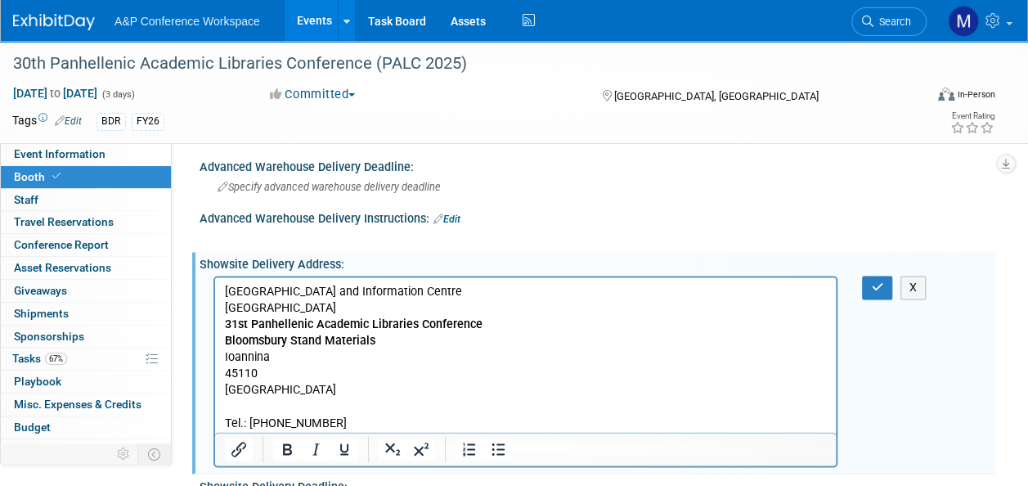
click at [383, 343] on p "University of Ioannina Library and Information Centre University of Ioannina 31…" at bounding box center [526, 358] width 602 height 148
click at [870, 275] on button "button" at bounding box center [877, 287] width 30 height 24
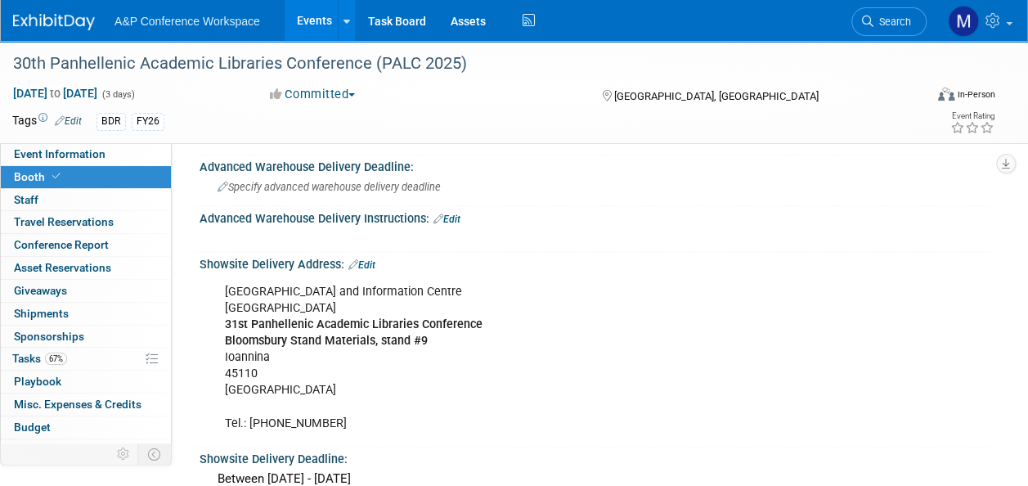
click at [374, 259] on link "Edit" at bounding box center [361, 264] width 27 height 11
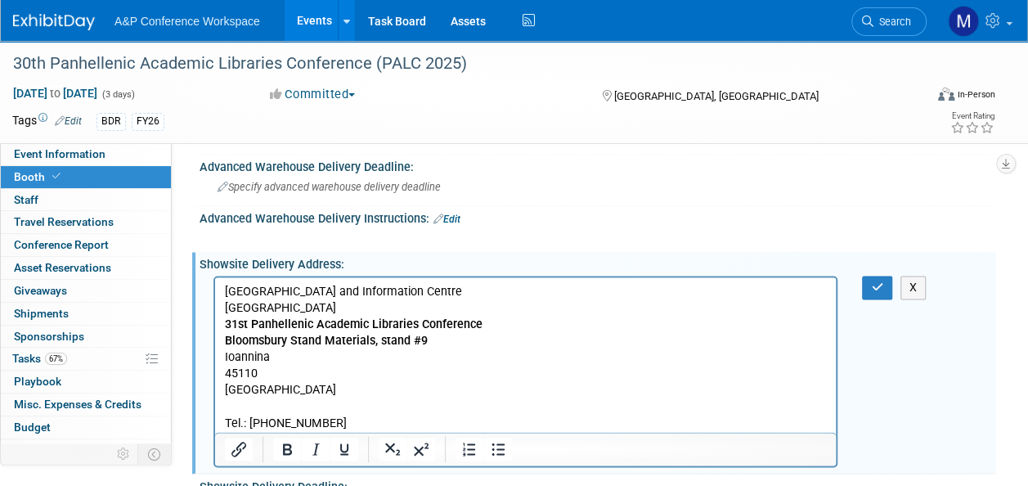
click at [426, 342] on p "University of Ioannina Library and Information Centre University of Ioannina 31…" at bounding box center [526, 358] width 602 height 148
click at [880, 281] on icon "button" at bounding box center [877, 286] width 12 height 11
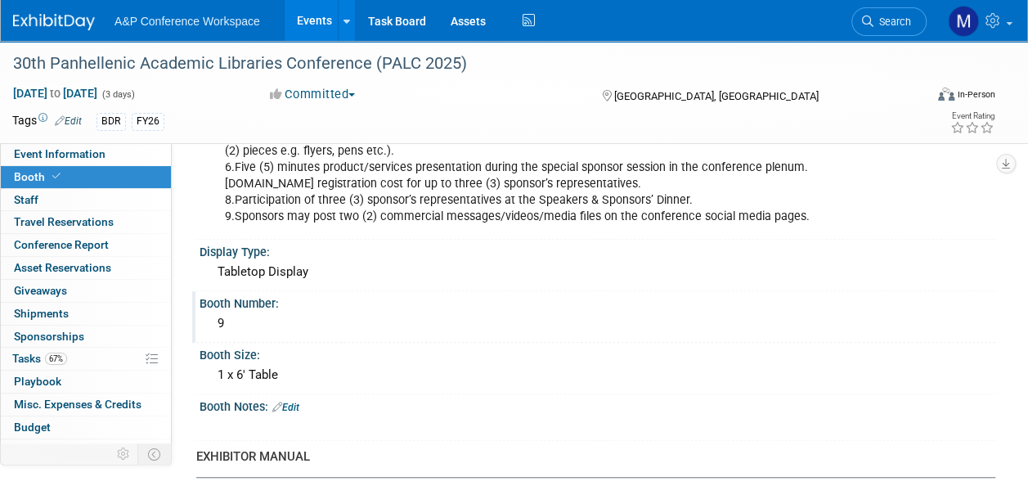
scroll to position [327, 0]
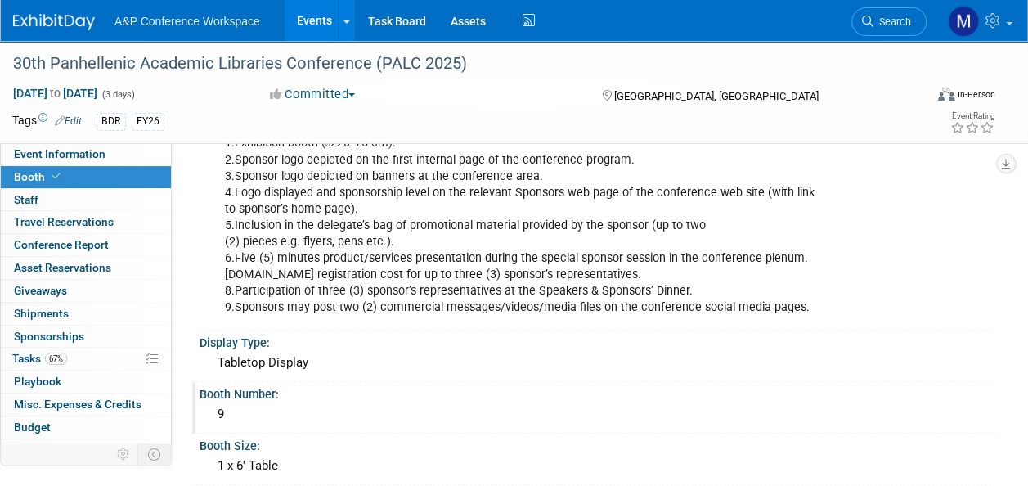
click at [267, 409] on div "9" at bounding box center [597, 413] width 771 height 25
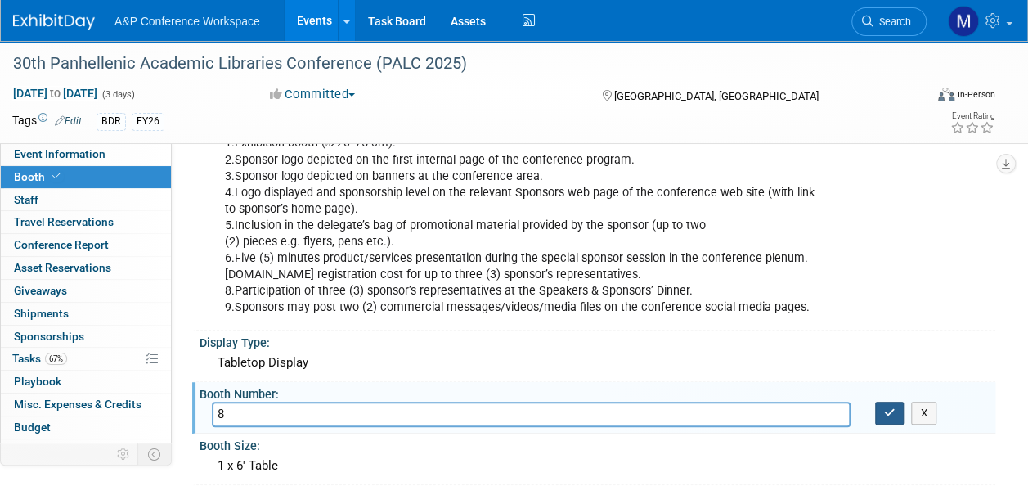
type input "8"
click at [886, 409] on icon "button" at bounding box center [889, 412] width 11 height 11
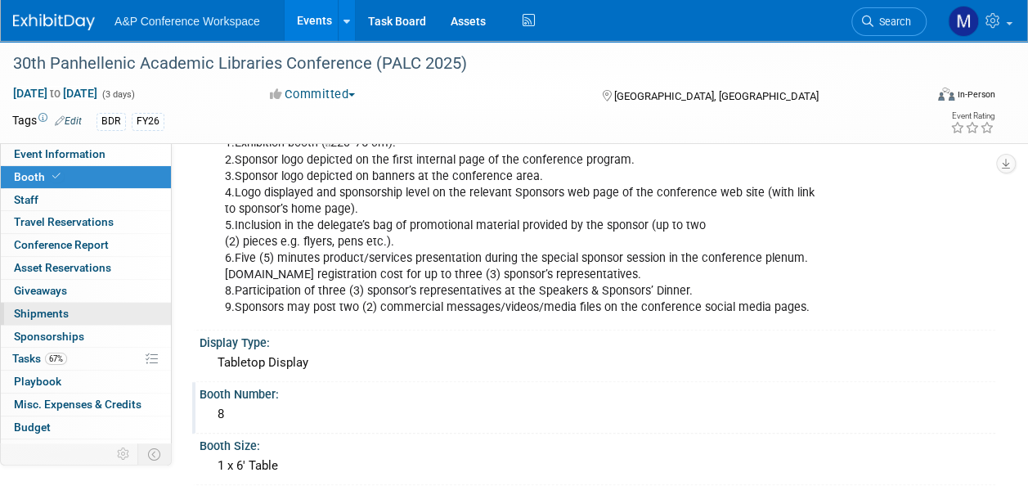
click at [61, 311] on span "Shipments 0" at bounding box center [41, 313] width 55 height 13
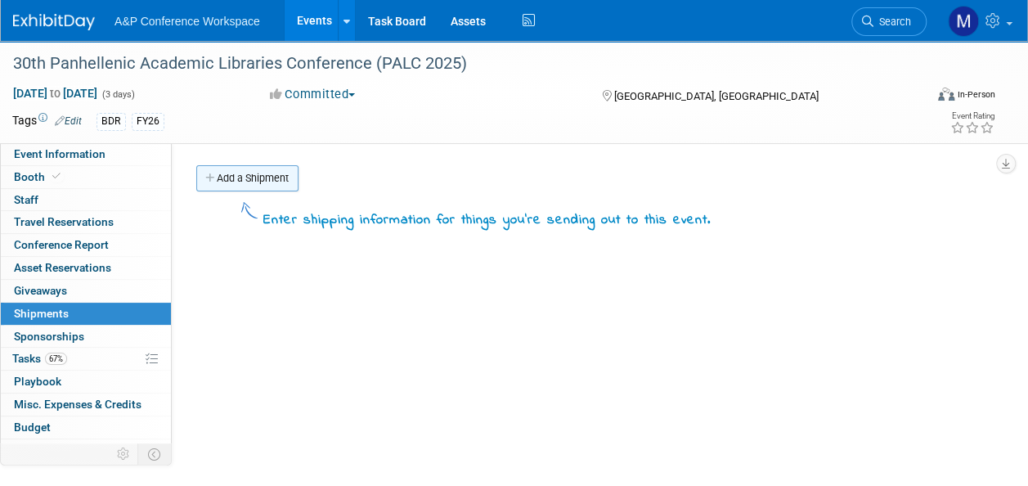
click at [266, 172] on link "Add a Shipment" at bounding box center [247, 178] width 102 height 26
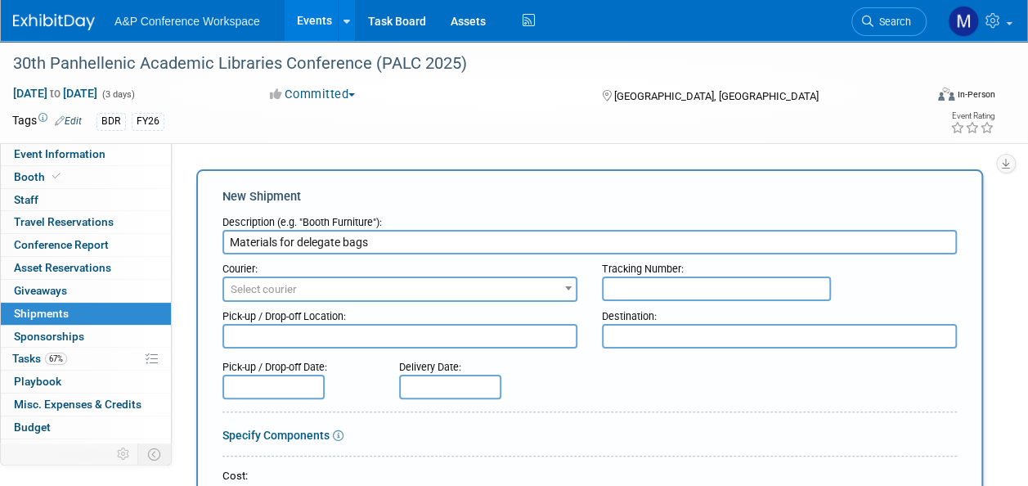
type input "Materials for delegate bags"
click at [293, 338] on textarea at bounding box center [399, 336] width 355 height 25
type textarea "Oxford office"
click at [661, 340] on textarea at bounding box center [779, 336] width 355 height 25
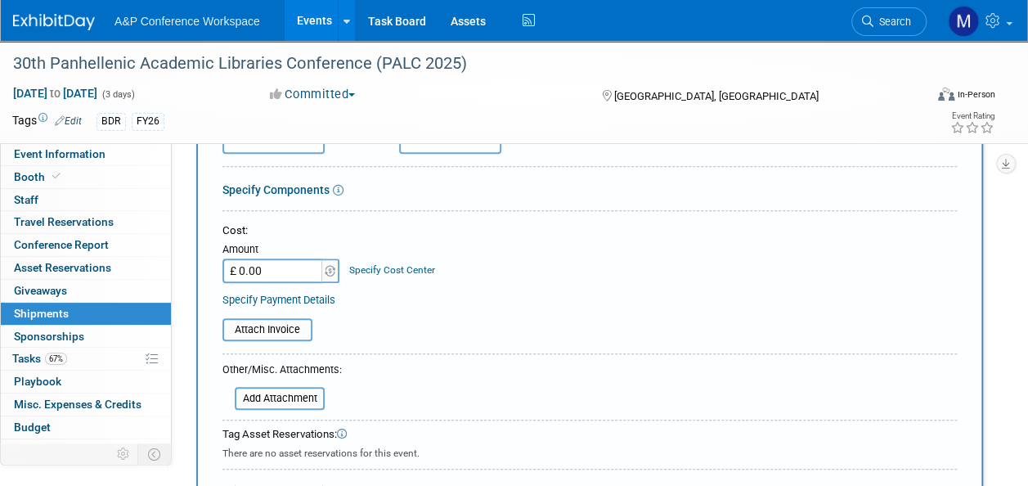
scroll to position [409, 0]
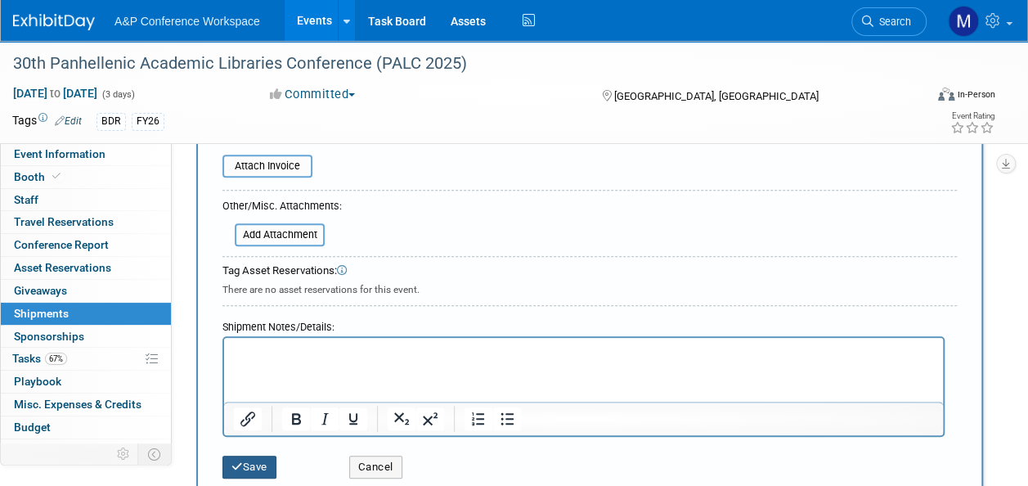
type textarea "Conference venue"
click at [262, 459] on button "Save" at bounding box center [249, 466] width 54 height 23
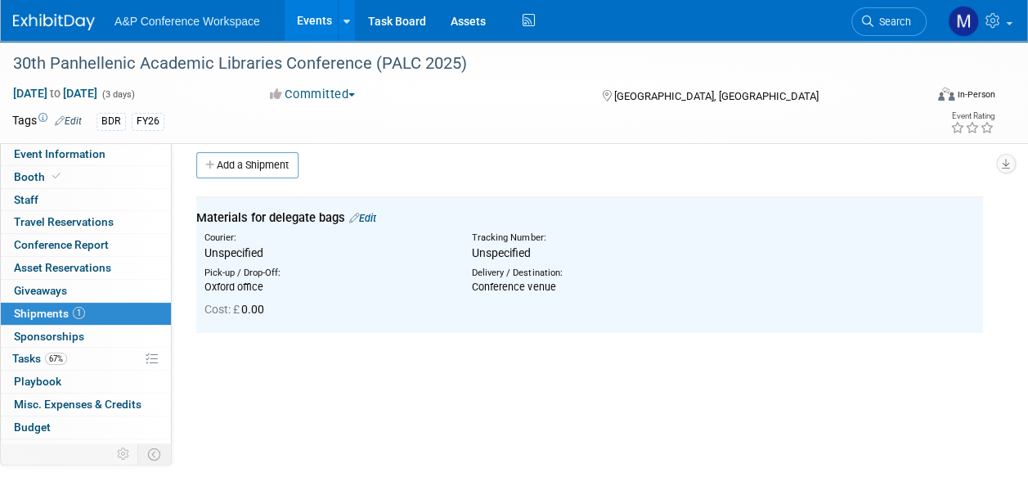
scroll to position [0, 0]
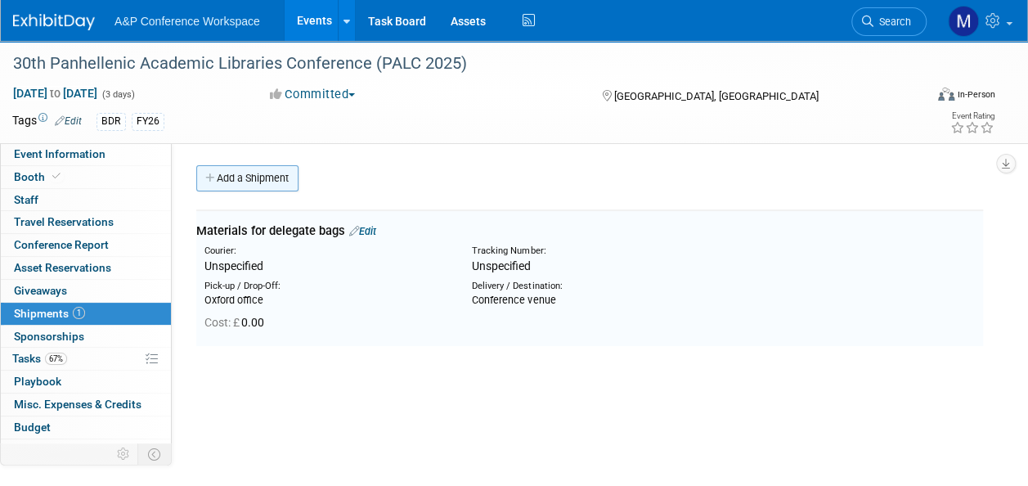
click at [268, 178] on link "Add a Shipment" at bounding box center [247, 178] width 102 height 26
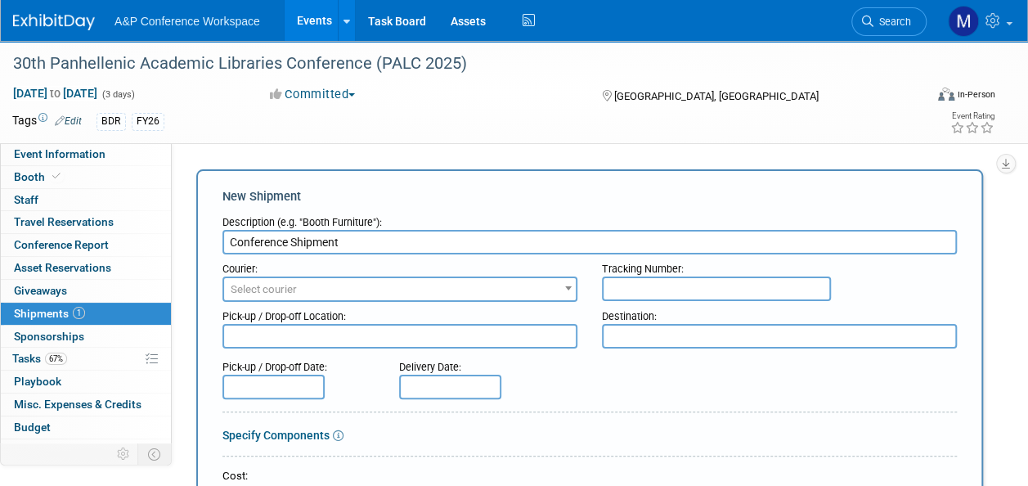
type input "Conference Shipment"
click at [351, 291] on span "Select courier" at bounding box center [400, 289] width 352 height 23
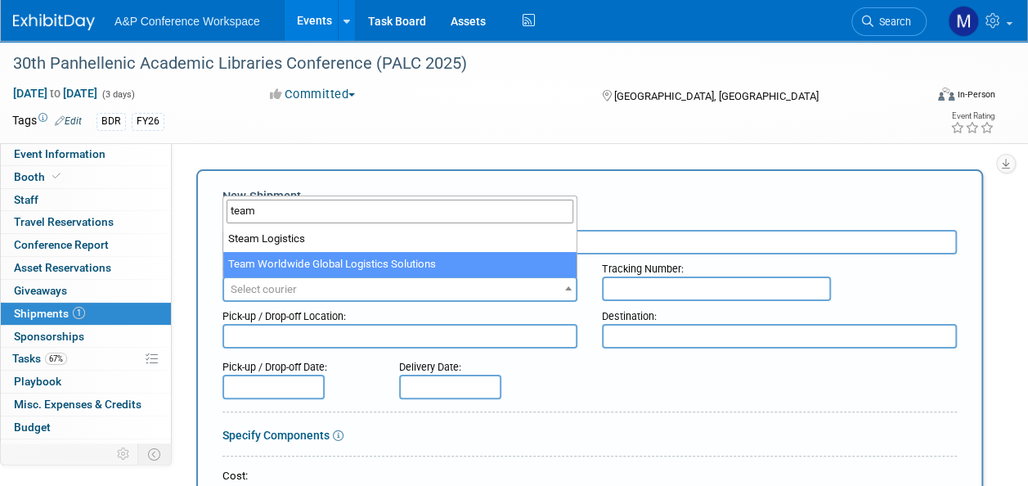
type input "team"
select select "569"
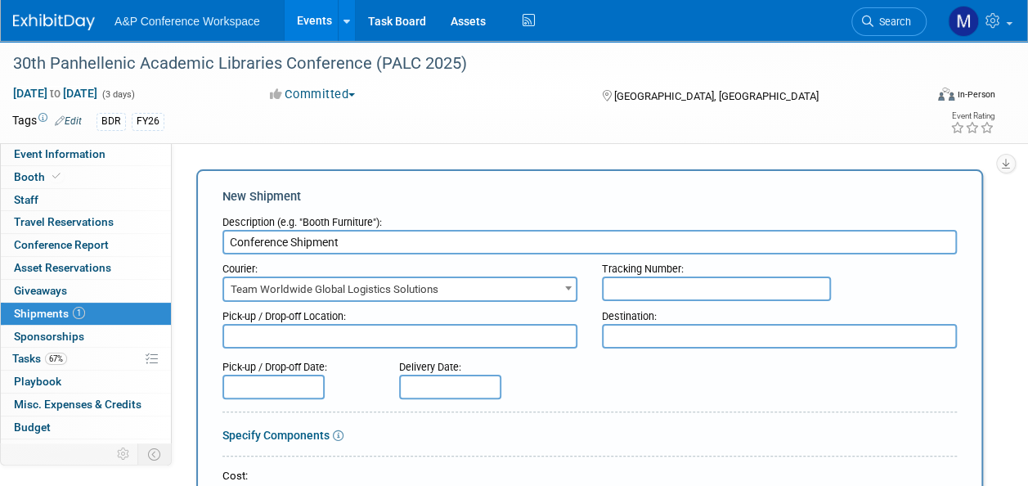
click at [368, 330] on textarea at bounding box center [399, 336] width 355 height 25
type textarea "Oxford office"
drag, startPoint x: 662, startPoint y: 336, endPoint x: 652, endPoint y: 340, distance: 10.6
click at [662, 335] on textarea at bounding box center [779, 336] width 355 height 25
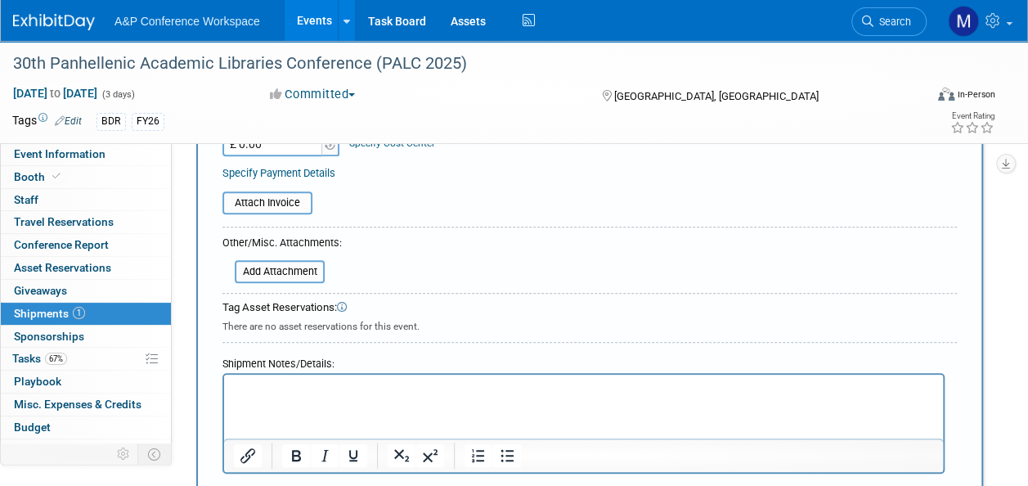
scroll to position [409, 0]
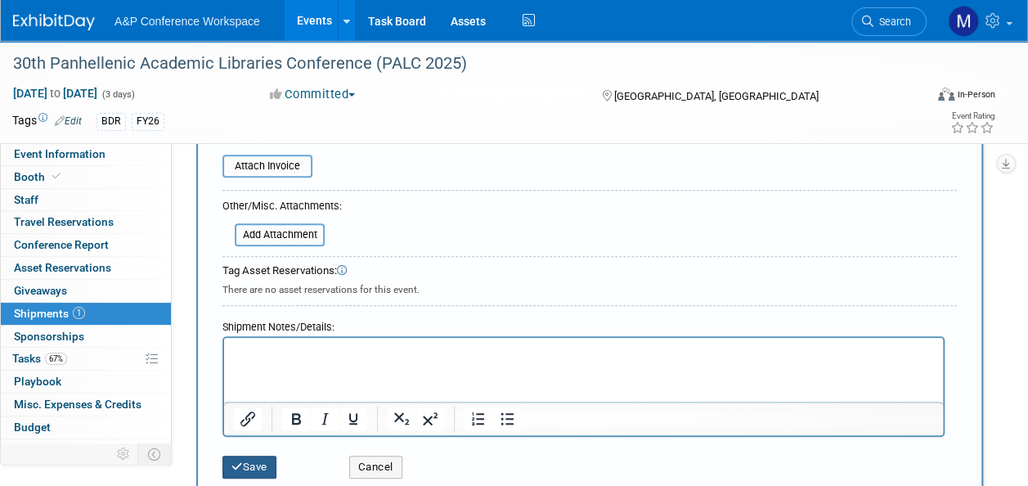
type textarea "Conference venue"
click at [261, 471] on button "Save" at bounding box center [249, 466] width 54 height 23
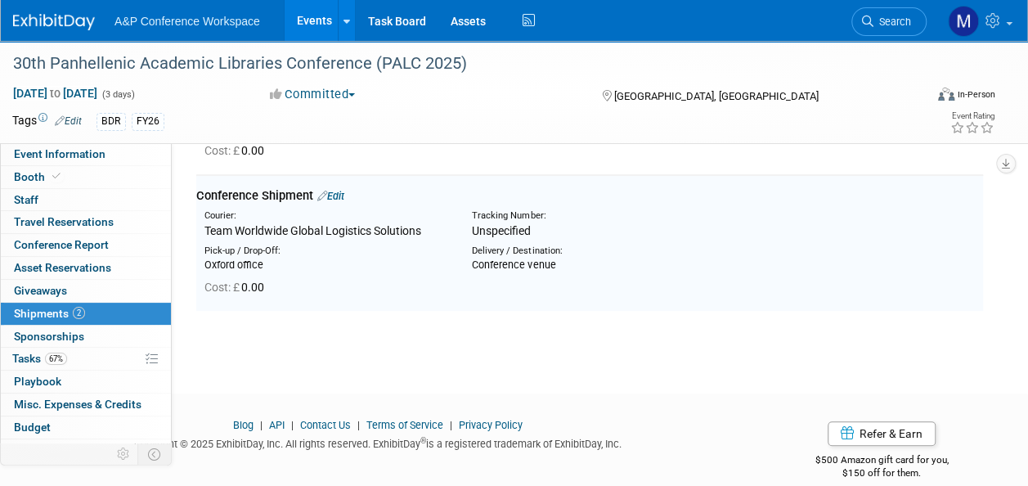
scroll to position [8, 0]
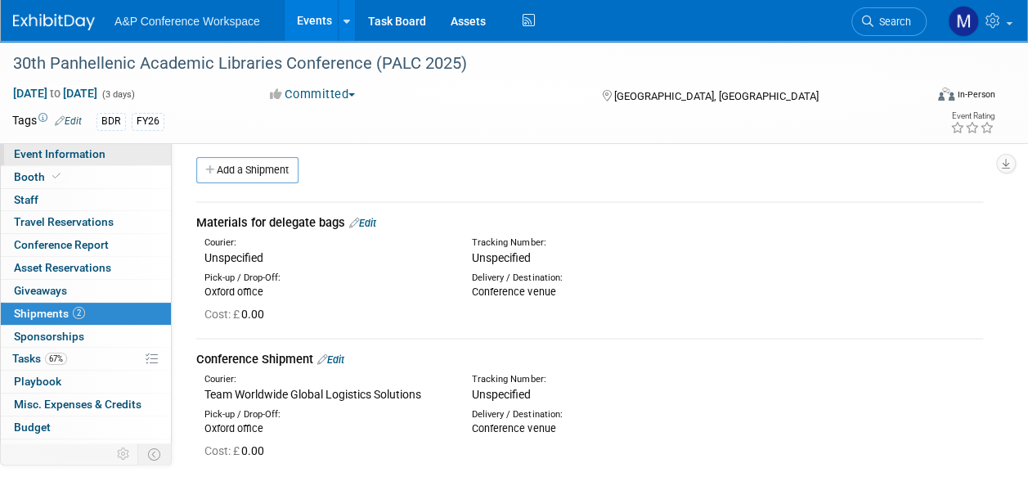
click at [119, 157] on link "Event Information" at bounding box center [86, 154] width 170 height 22
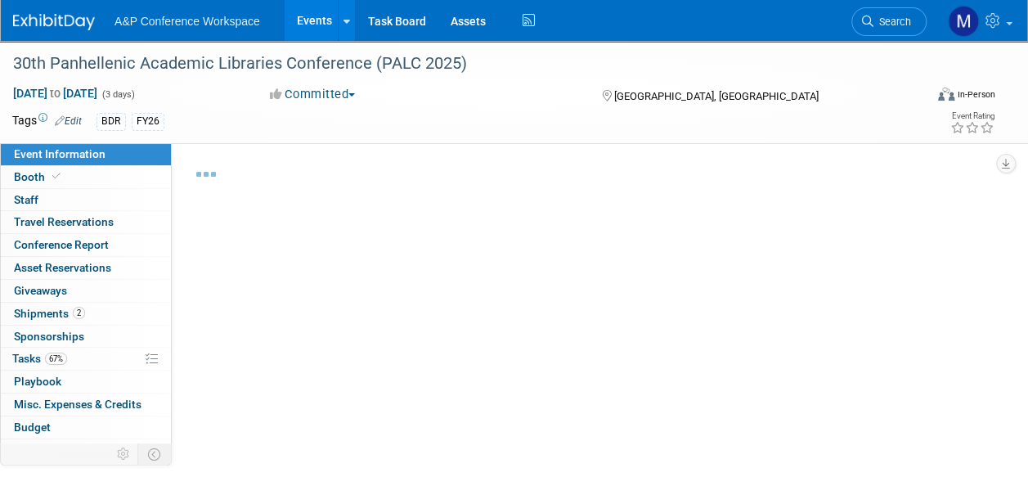
select select "Annual"
select select "Level 2"
select select "In-Person Booth"
select select "Libraries"
select select "Bloomsbury Digital Resources"
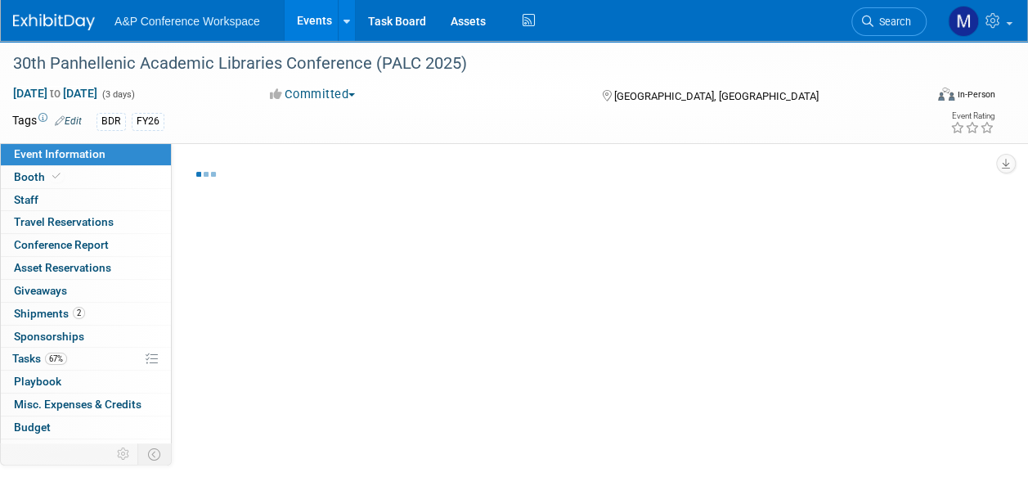
select select "[PERSON_NAME]"
select select "BDR Product Awareness and Trial Generation​"
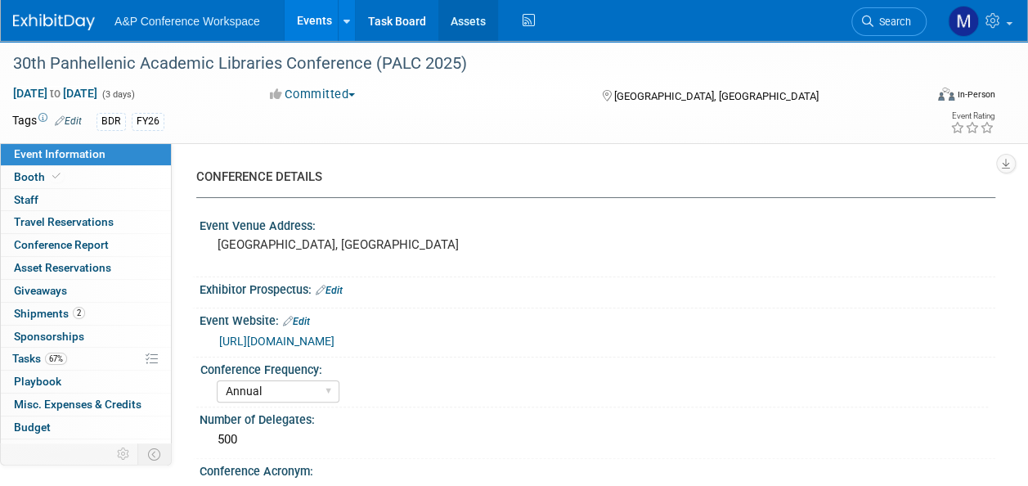
click at [471, 26] on link "Assets" at bounding box center [468, 20] width 60 height 41
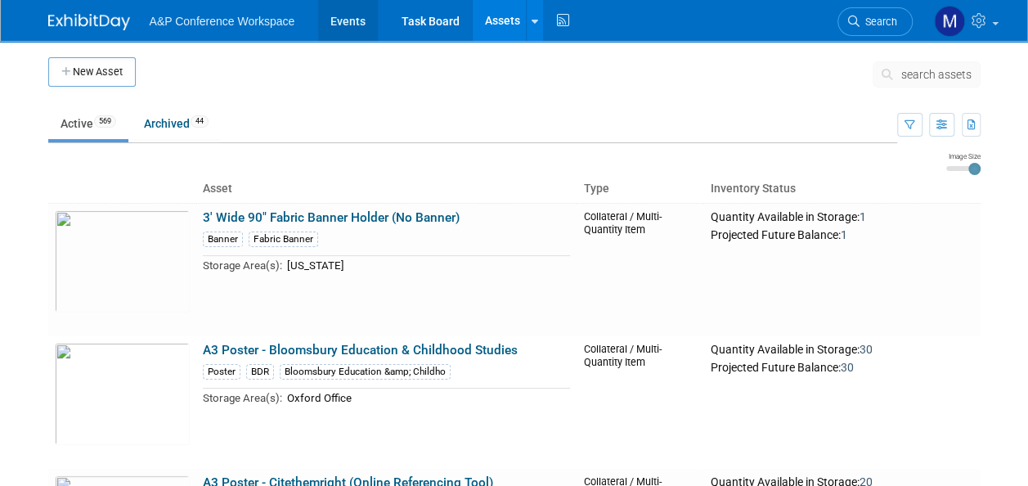
click at [347, 23] on link "Events" at bounding box center [348, 20] width 60 height 41
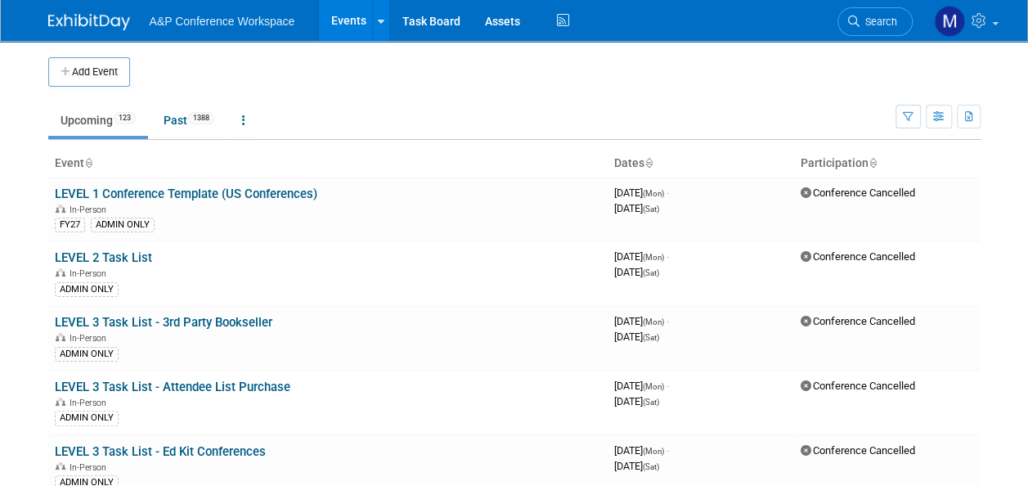
click at [881, 20] on span "Search" at bounding box center [878, 22] width 38 height 12
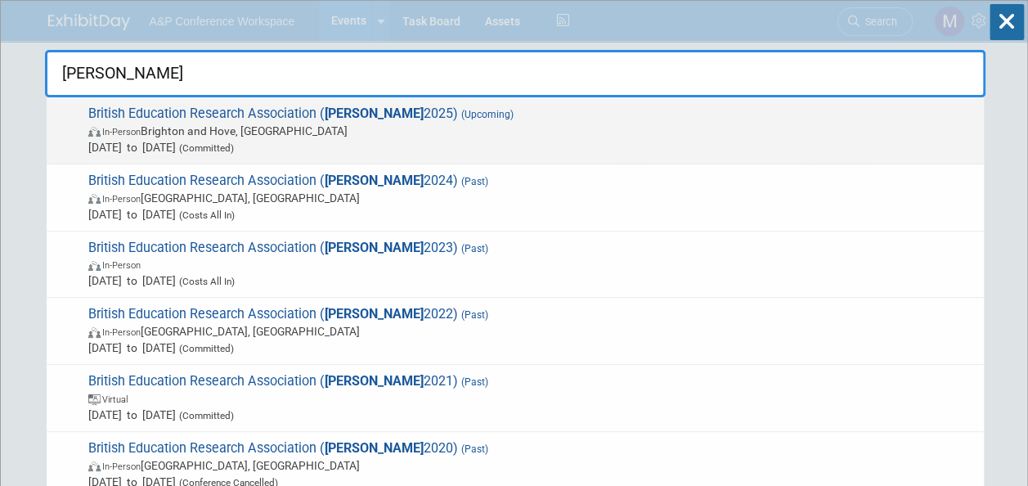
type input "bera"
click at [333, 119] on strong "[PERSON_NAME]" at bounding box center [374, 113] width 99 height 16
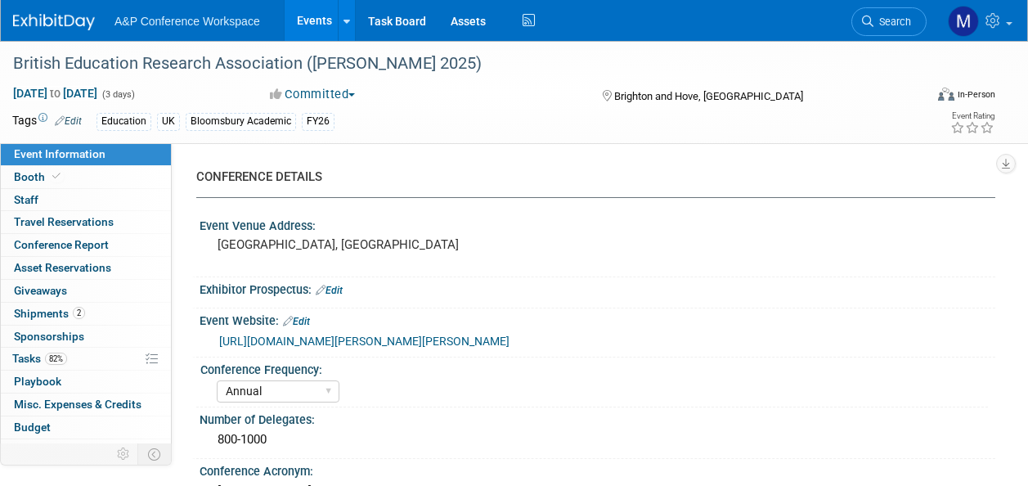
select select "Annual"
select select "Level 2"
select select "In-Person Booth"
select select "Education"
select select "Bloomsbury Academic"
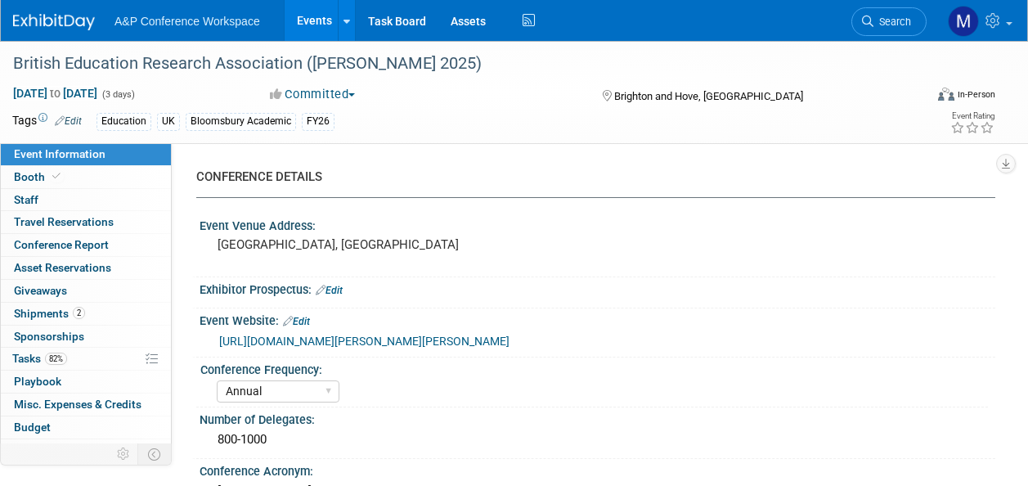
select select "[PERSON_NAME]"
select select "Networking/Commissioning"
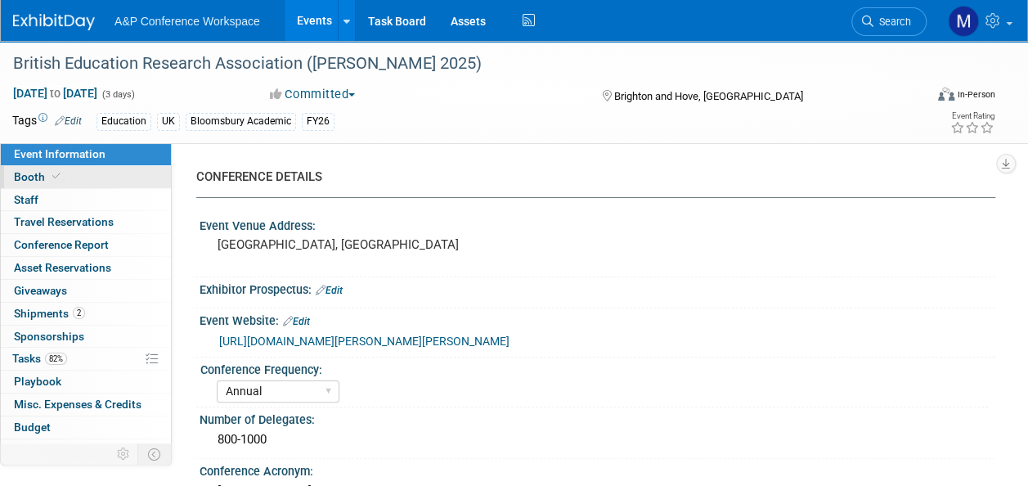
click at [70, 180] on link "Booth" at bounding box center [86, 177] width 170 height 22
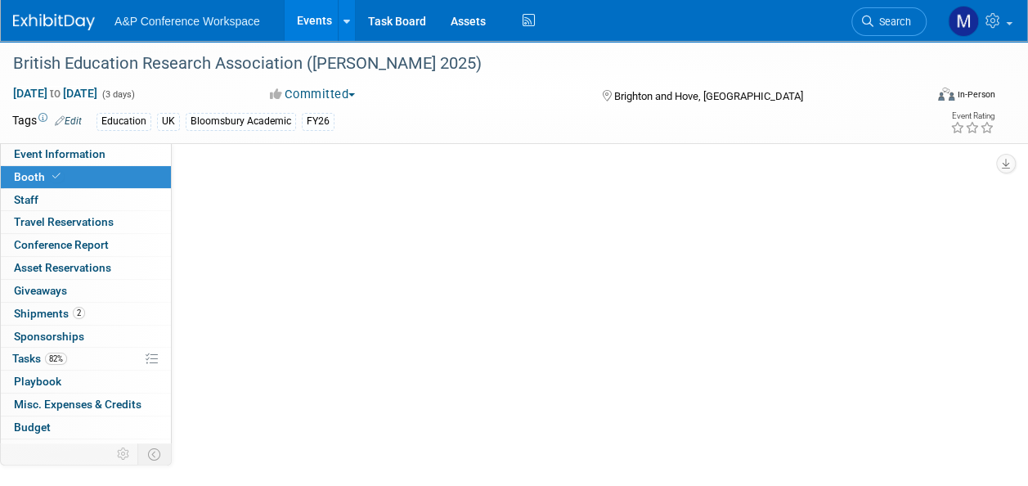
select select "COBA"
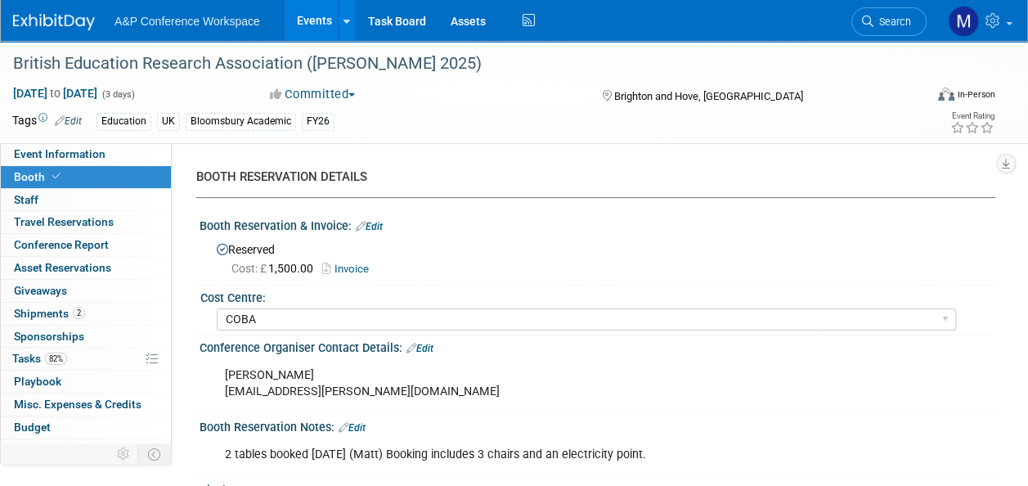
click at [895, 27] on span "Search" at bounding box center [892, 22] width 38 height 12
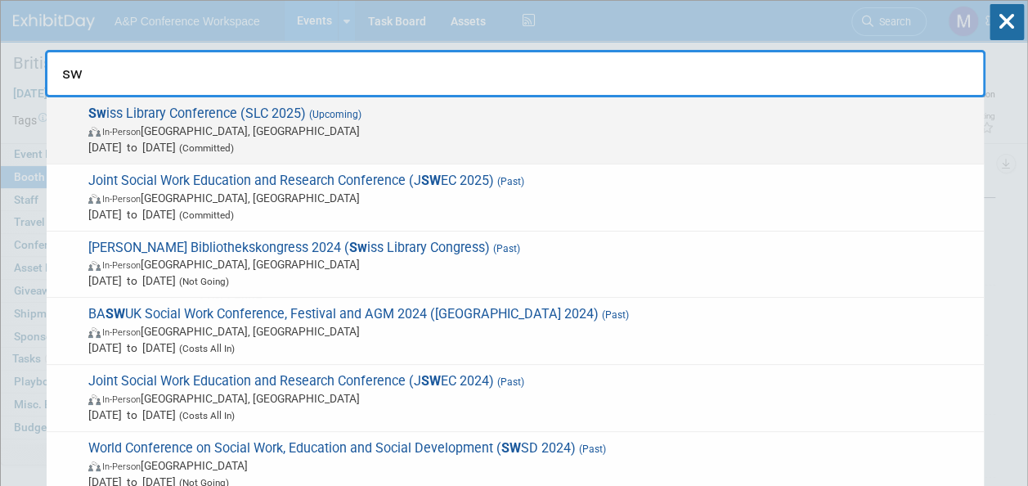
type input "sw"
click at [227, 116] on span "Sw iss Library Conference (SLC 2025) (Upcoming) In-Person Bern, Switzerland Oct…" at bounding box center [529, 130] width 892 height 50
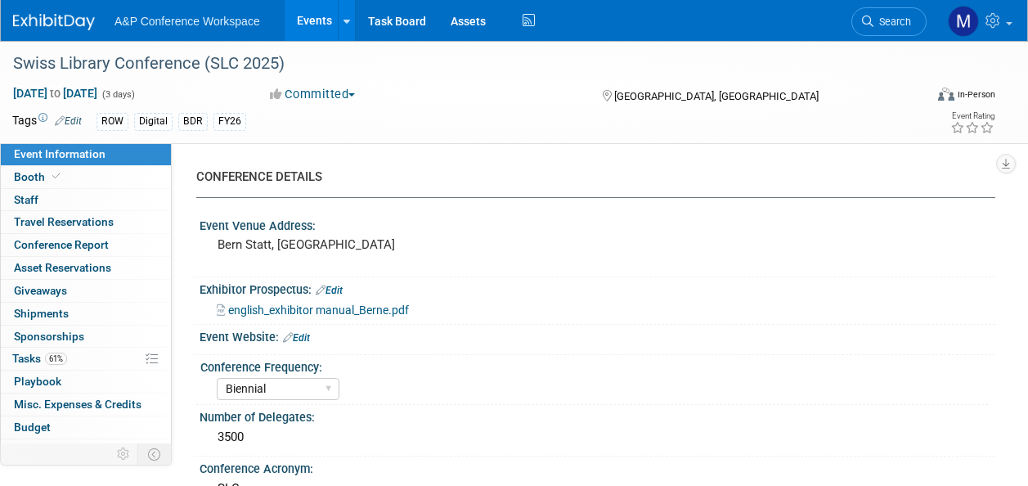
select select "Biennial"
select select "Level 2"
select select "In-Person Booth"
select select "Libraries"
select select "Bloomsbury Digital Resources"
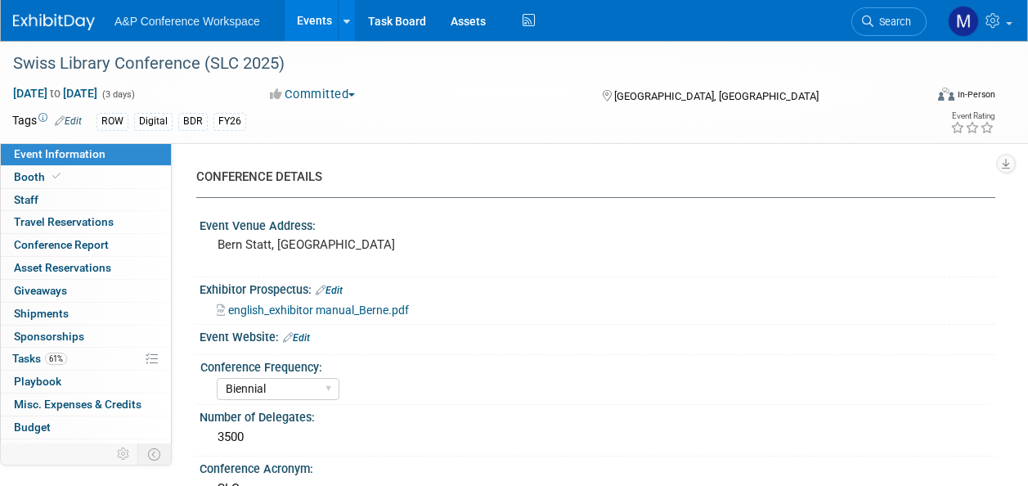
select select "[PERSON_NAME]"
select select "BDR Product Awareness and Trial Generation​"
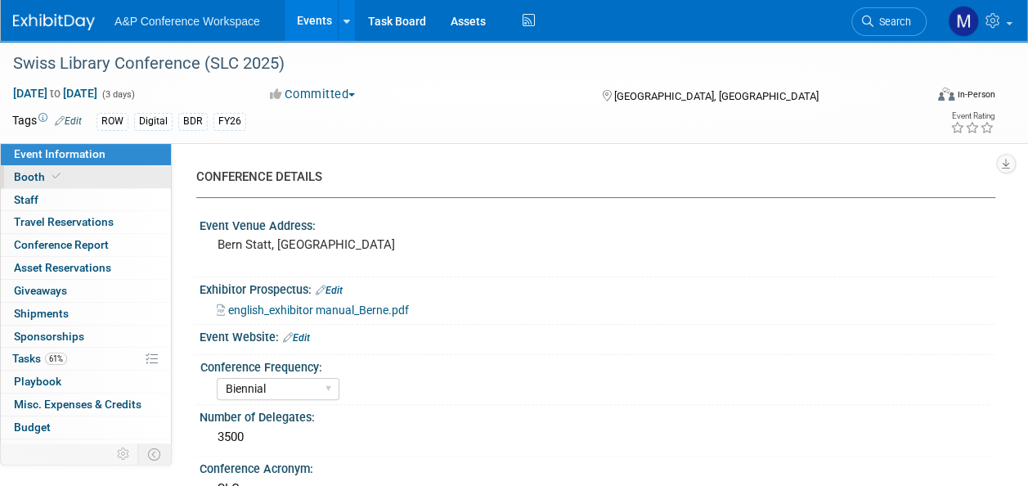
click at [101, 173] on link "Booth" at bounding box center [86, 177] width 170 height 22
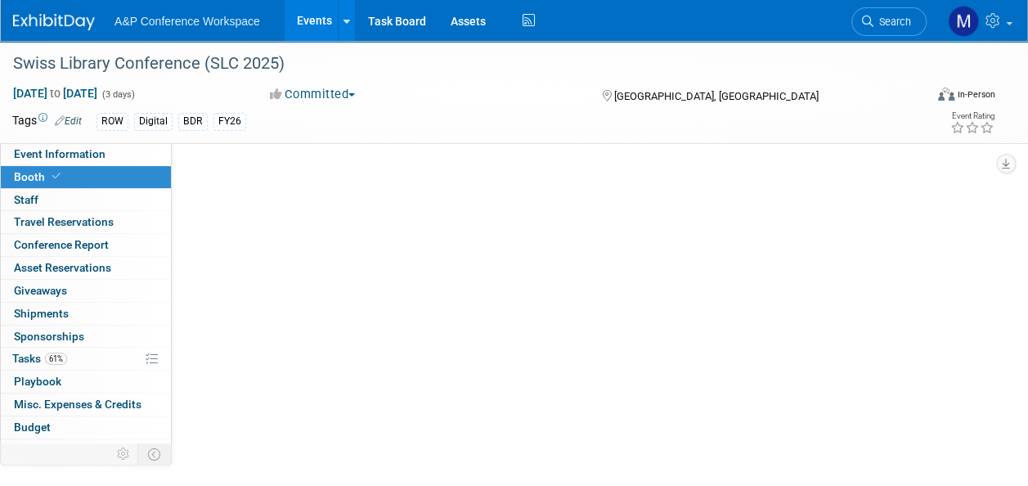
select select "DIGI"
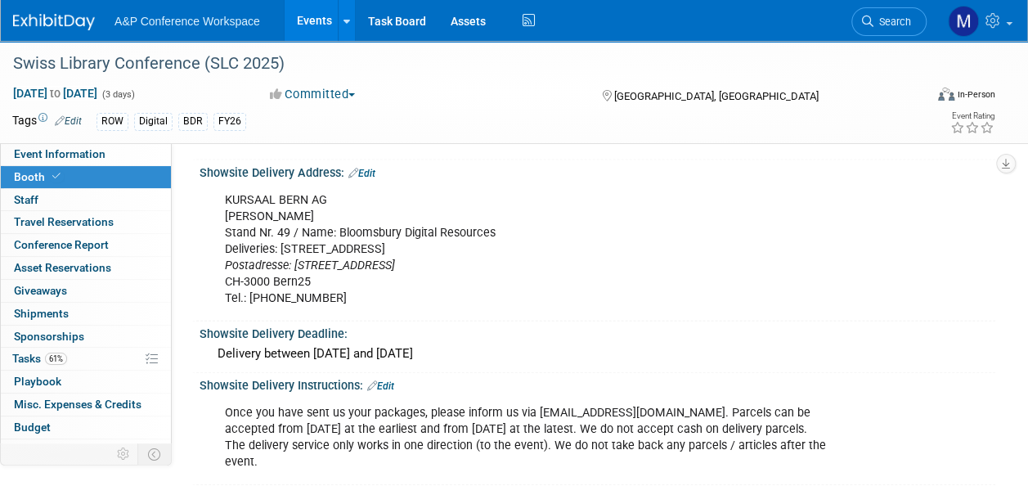
scroll to position [1635, 0]
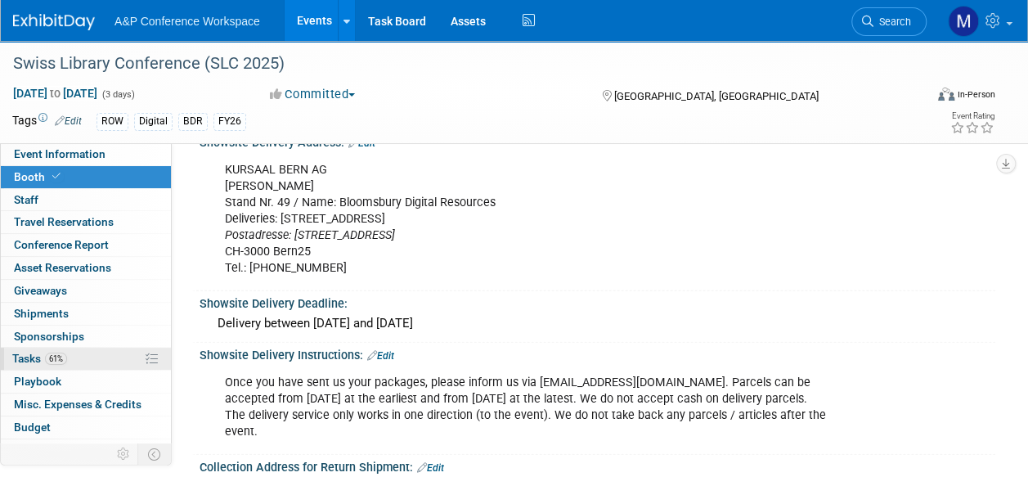
click at [77, 358] on link "61% Tasks 61%" at bounding box center [86, 358] width 170 height 22
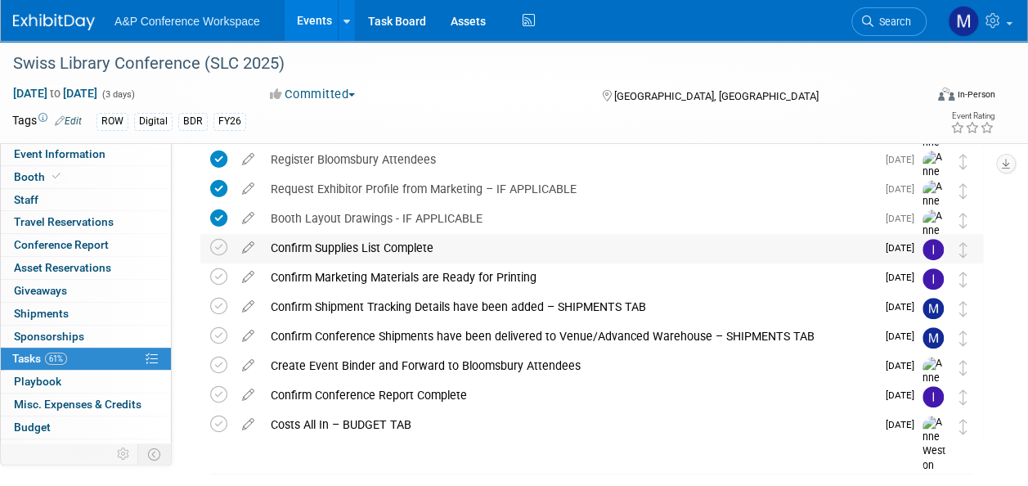
scroll to position [327, 0]
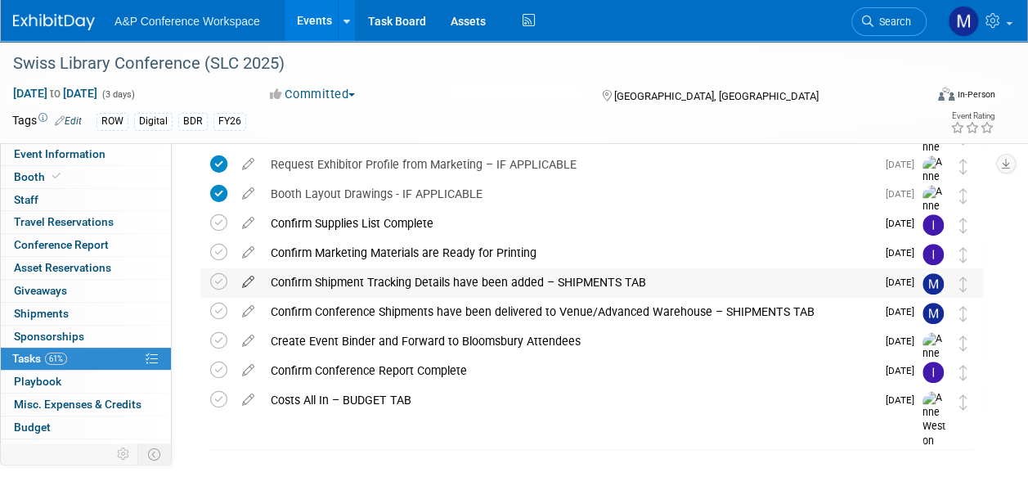
click at [243, 279] on icon at bounding box center [248, 278] width 29 height 20
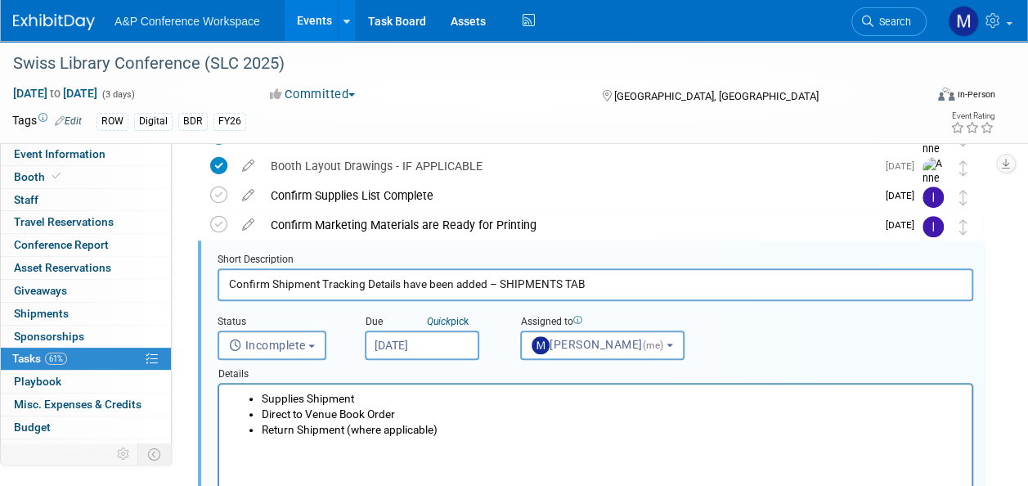
scroll to position [0, 0]
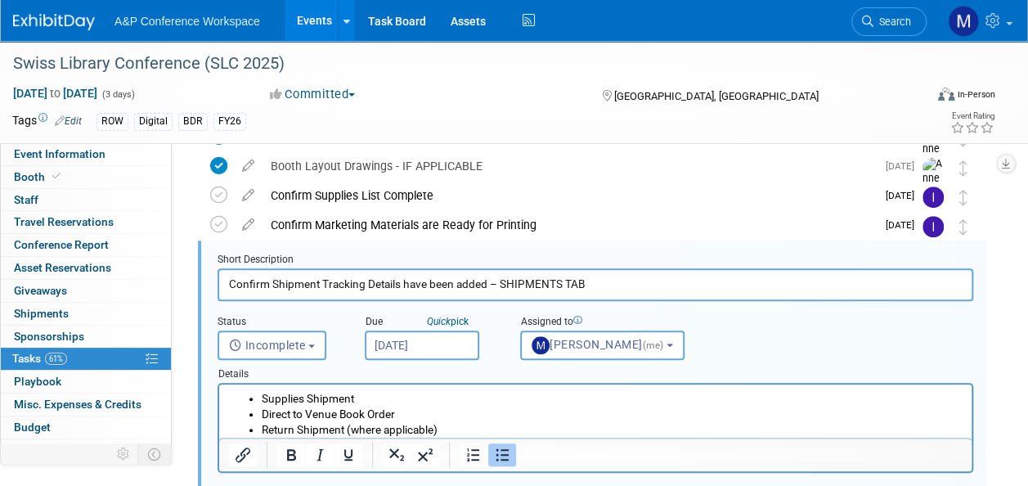
click at [234, 282] on input "Confirm Shipment Tracking Details have been added – SHIPMENTS TAB" at bounding box center [594, 284] width 755 height 32
click at [233, 283] on input "Confirm Shipment Tracking Details have been added – SHIPMENTS TAB" at bounding box center [594, 284] width 755 height 32
click at [230, 283] on input "Confirm Shipment Tracking Details have been added – SHIPMENTS TAB" at bounding box center [594, 284] width 755 height 32
click at [288, 283] on input "Sent shipm,ent via Team Global & Confirm Shipment Tracking Details have been ad…" at bounding box center [594, 284] width 755 height 32
drag, startPoint x: 764, startPoint y: 278, endPoint x: 681, endPoint y: 281, distance: 82.6
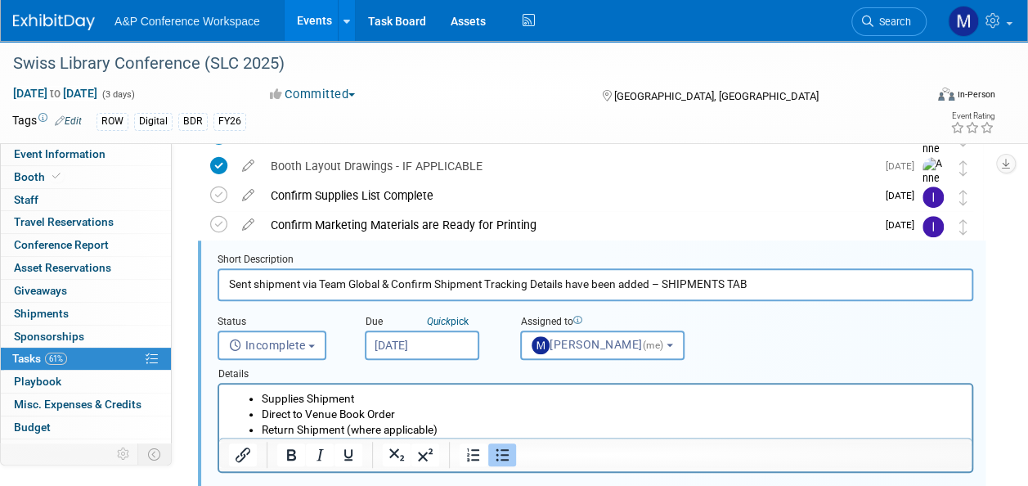
click at [682, 279] on input "Sent shipment via Team Global & Confirm Shipment Tracking Details have been add…" at bounding box center [594, 284] width 755 height 32
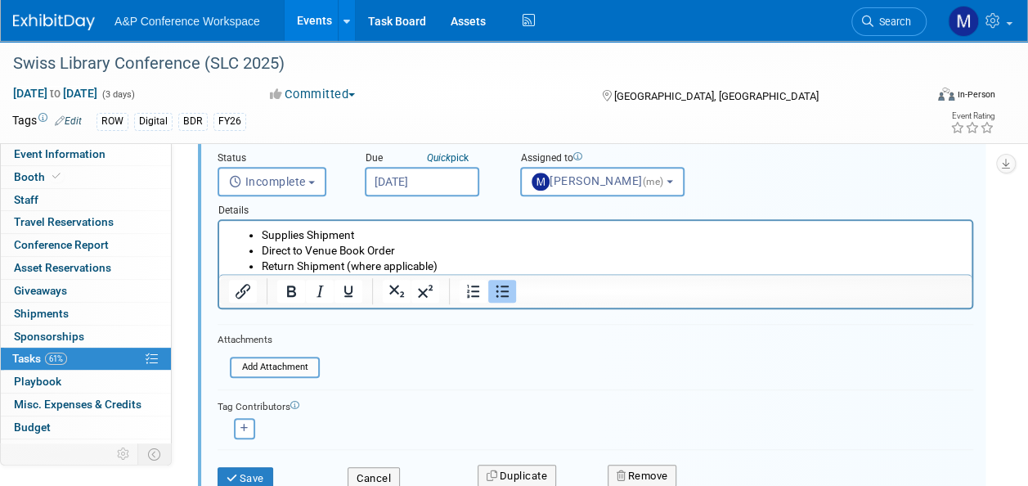
scroll to position [518, 0]
type input "Sent shipment via Team Global & Confirm Shipment Tracking Details have been add…"
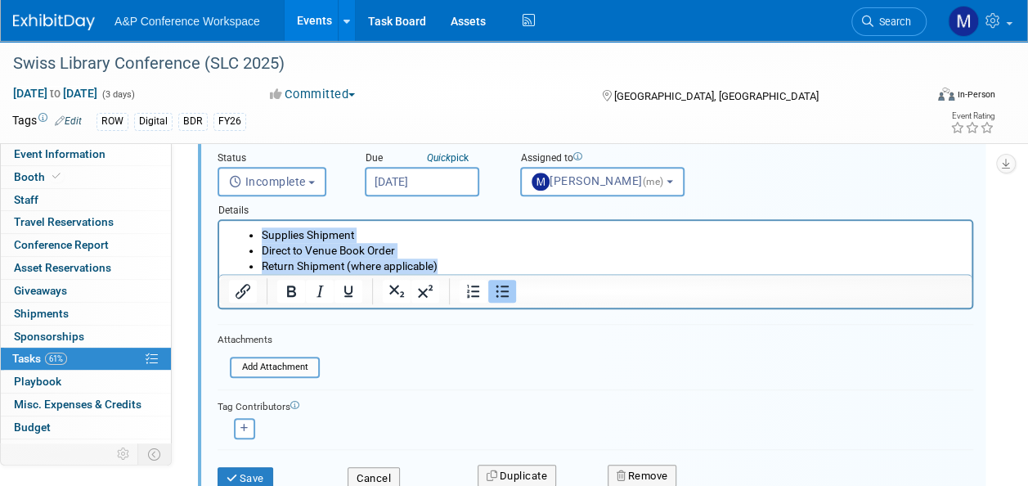
drag, startPoint x: 423, startPoint y: 256, endPoint x: 190, endPoint y: 198, distance: 240.1
click at [219, 221] on html "Supplies Shipment Direct to Venue Book Order Return Shipment (where applicable)" at bounding box center [595, 247] width 752 height 53
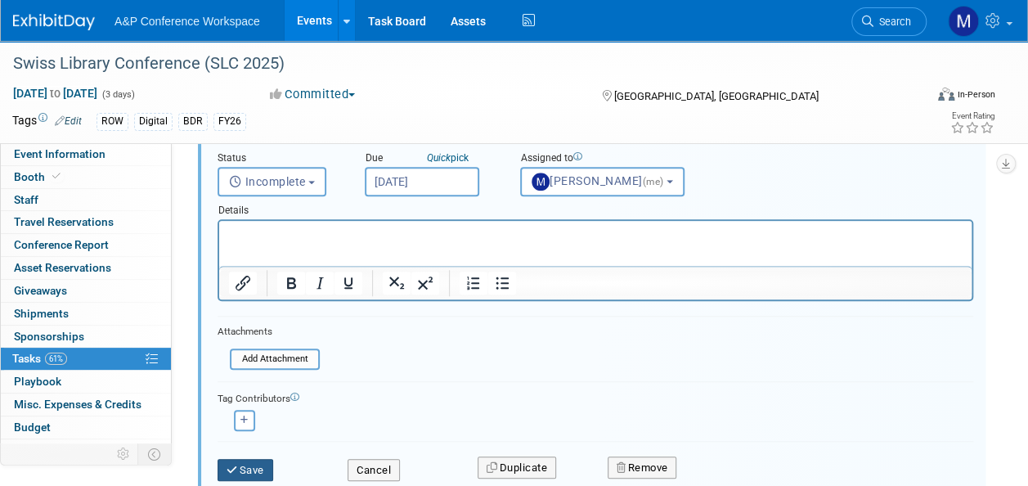
click at [250, 459] on button "Save" at bounding box center [245, 470] width 56 height 23
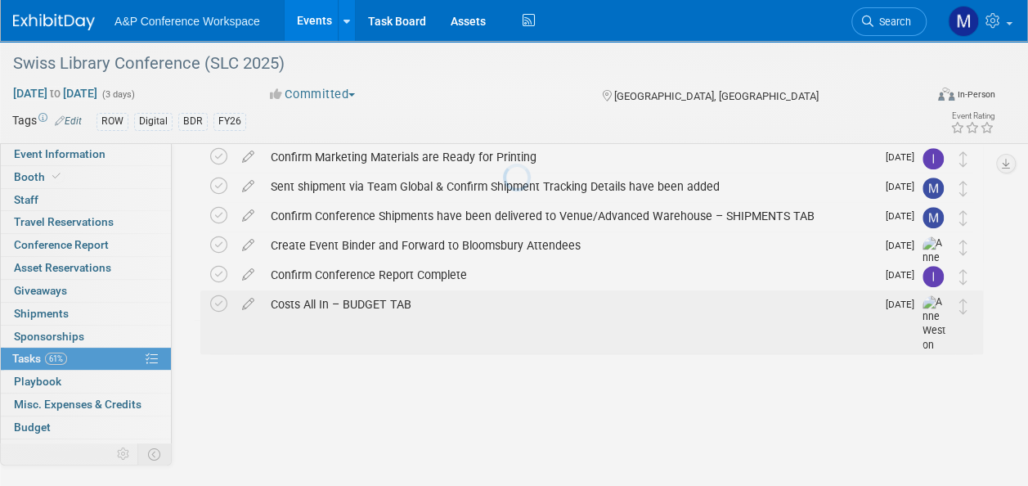
scroll to position [356, 0]
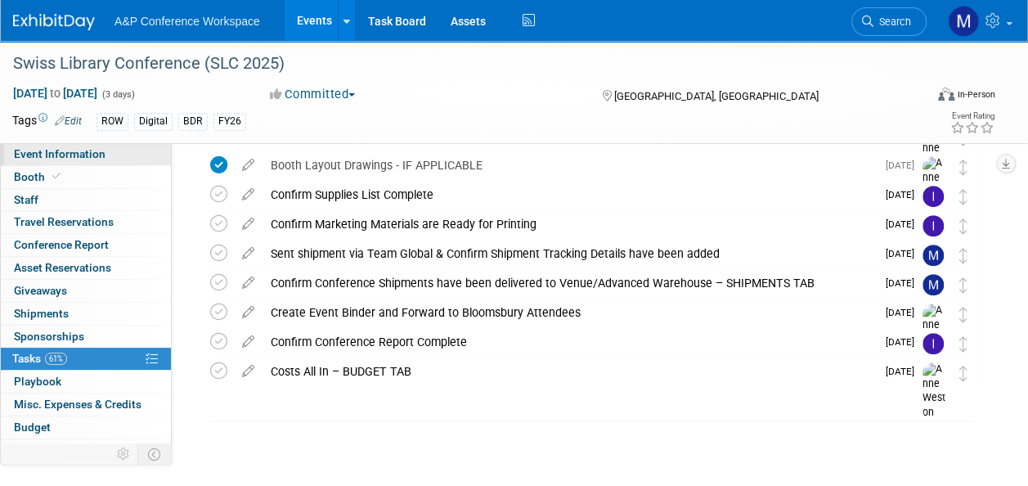
click at [124, 147] on link "Event Information" at bounding box center [86, 154] width 170 height 22
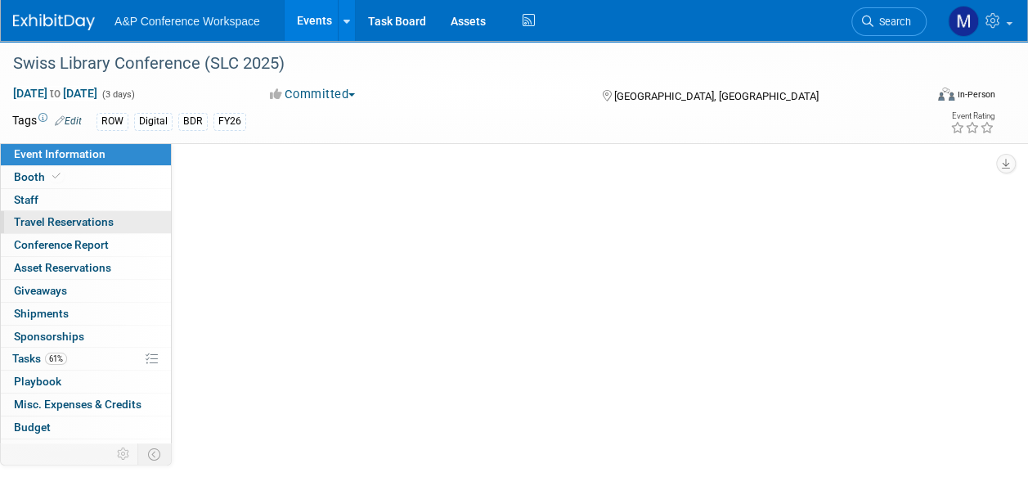
select select "Biennial"
select select "Level 2"
select select "In-Person Booth"
select select "Libraries"
select select "Bloomsbury Digital Resources"
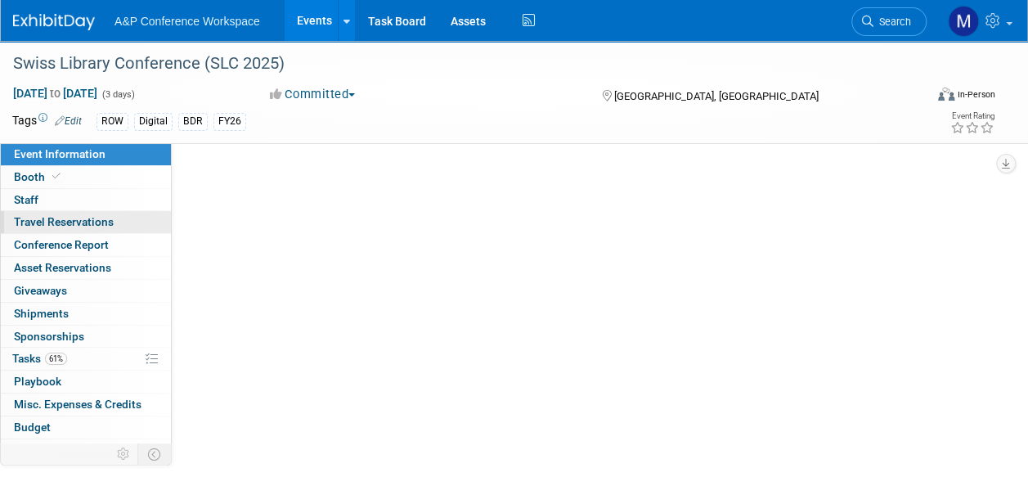
select select "[PERSON_NAME]"
select select "BDR Product Awareness and Trial Generation​"
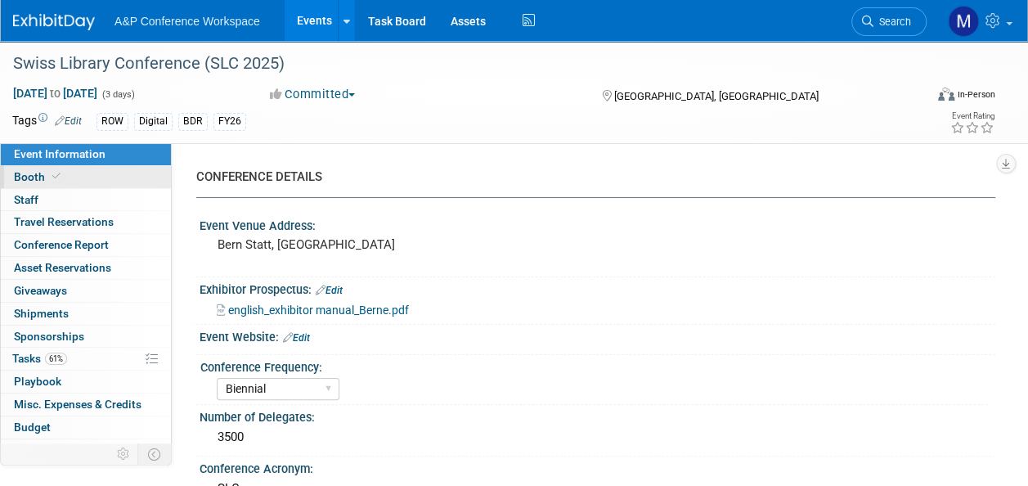
click at [108, 175] on link "Booth" at bounding box center [86, 177] width 170 height 22
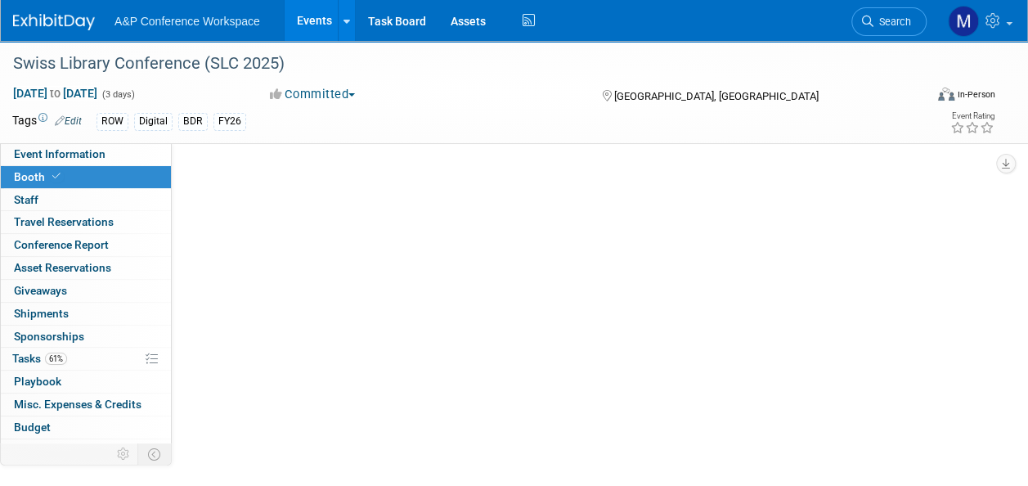
select select "DIGI"
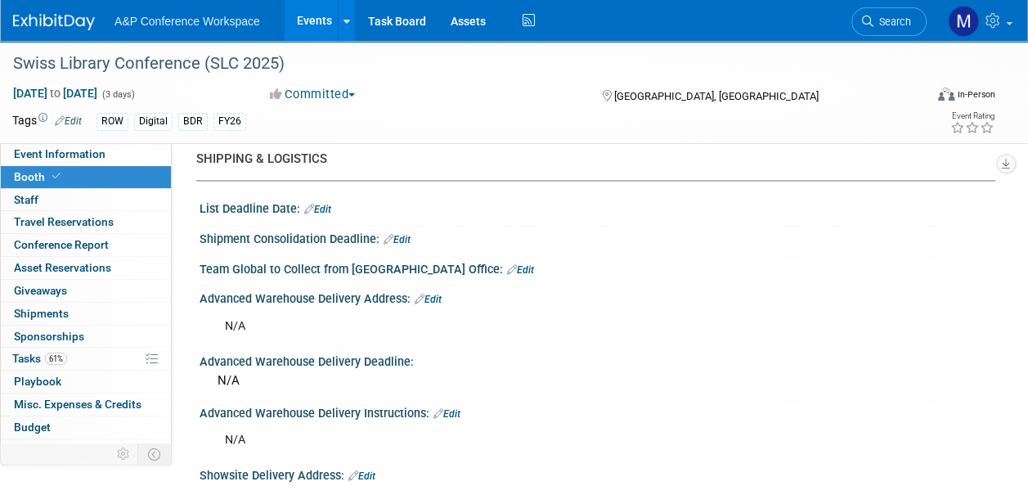
scroll to position [1308, 0]
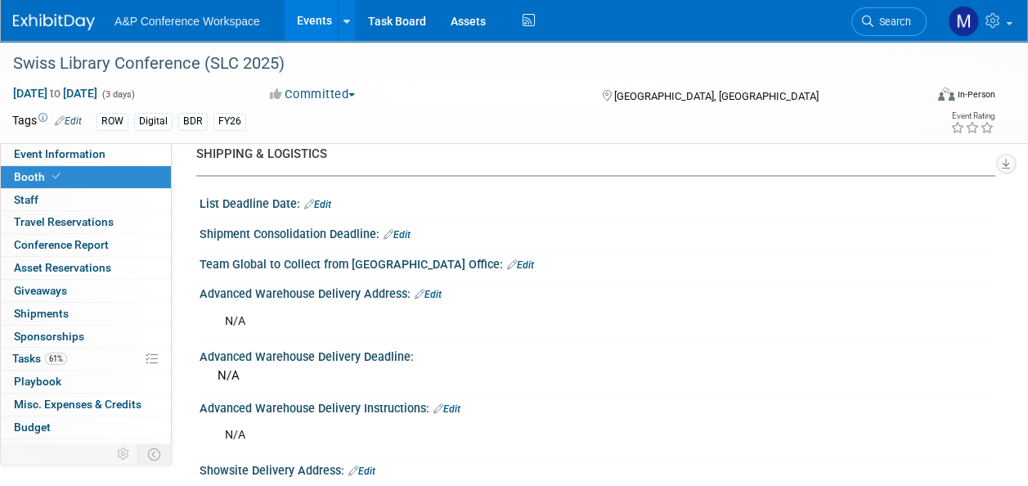
click at [507, 261] on link "Edit" at bounding box center [520, 263] width 27 height 11
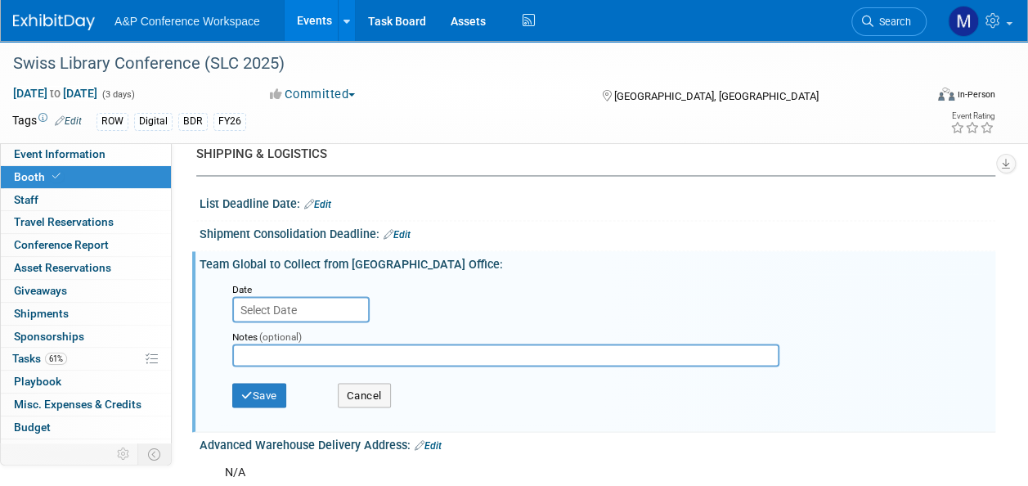
click at [327, 296] on input "text" at bounding box center [300, 309] width 137 height 26
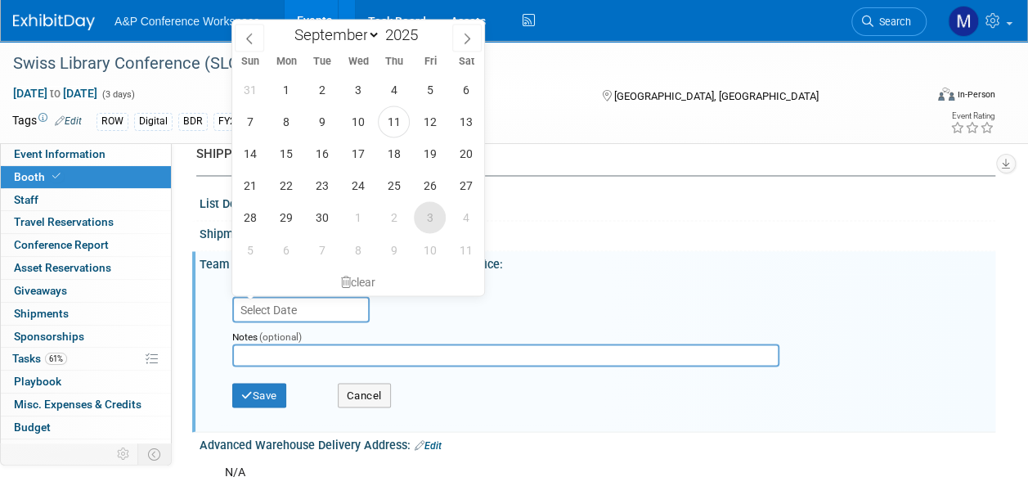
click at [422, 216] on span "3" at bounding box center [430, 217] width 32 height 32
type input "Oct 3, 2025"
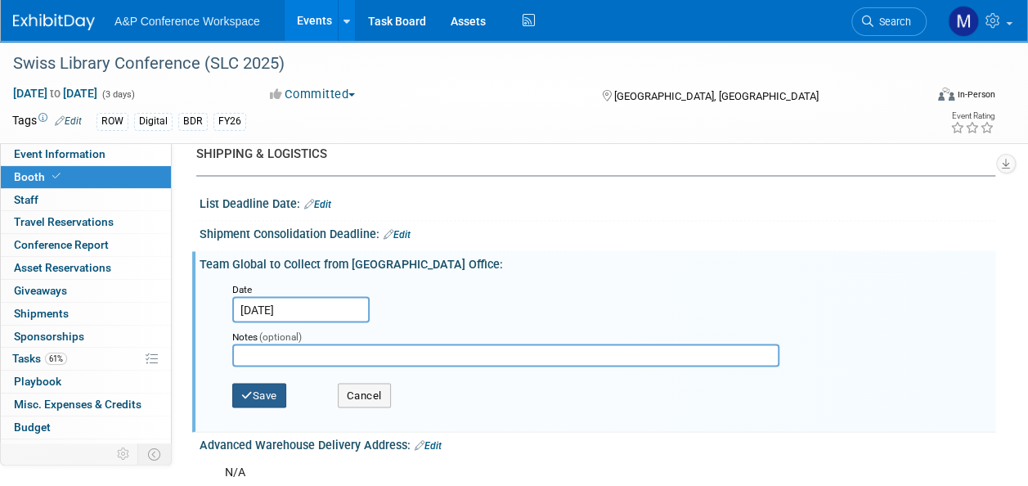
click at [273, 384] on button "Save" at bounding box center [259, 395] width 54 height 25
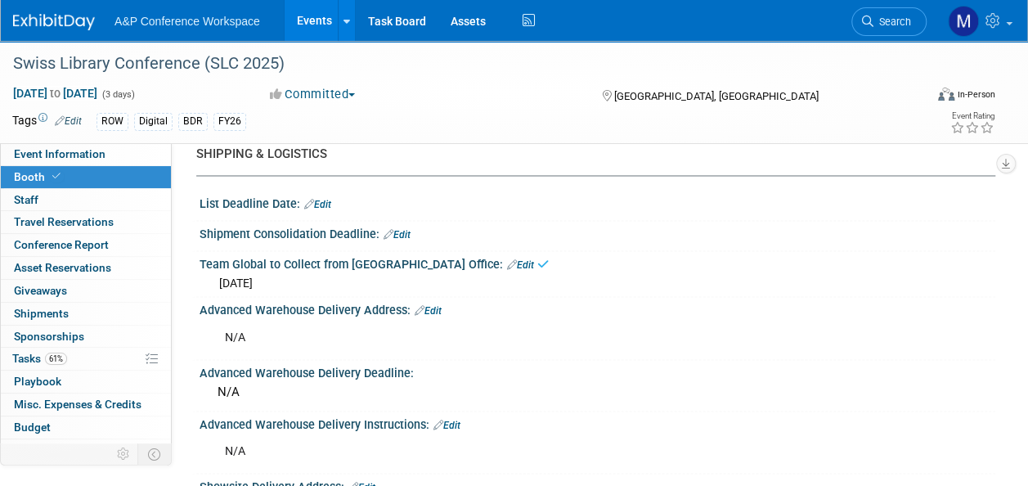
click at [409, 229] on link "Edit" at bounding box center [396, 233] width 27 height 11
select select "8"
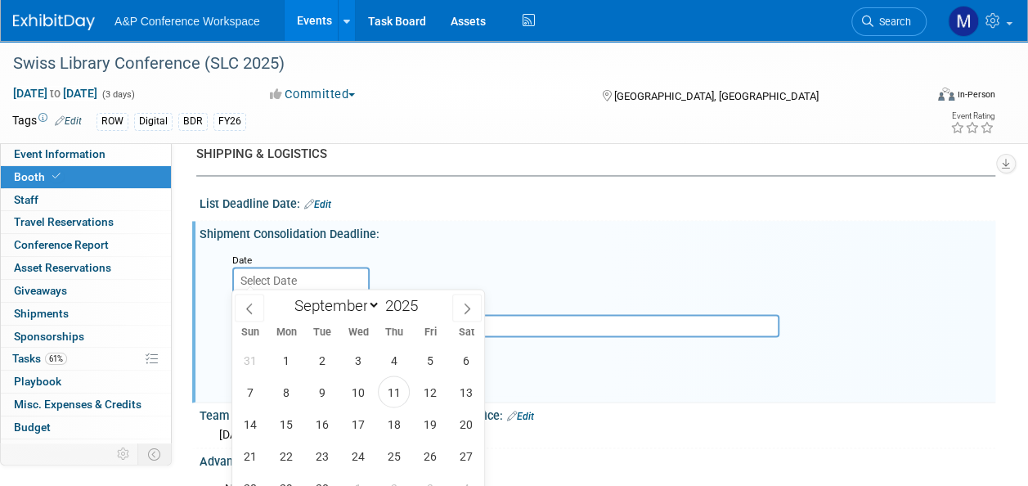
scroll to position [1390, 0]
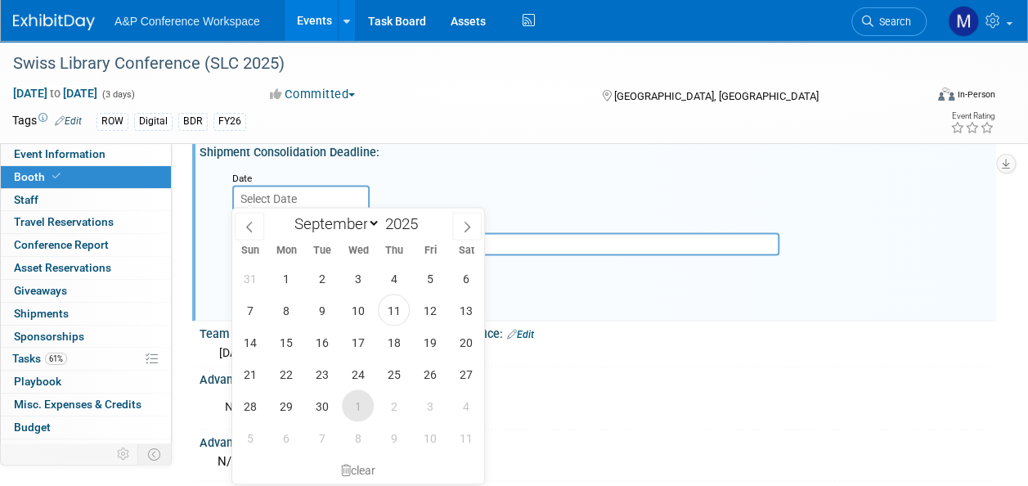
click at [360, 402] on span "1" at bounding box center [358, 405] width 32 height 32
type input "Oct 1, 2025"
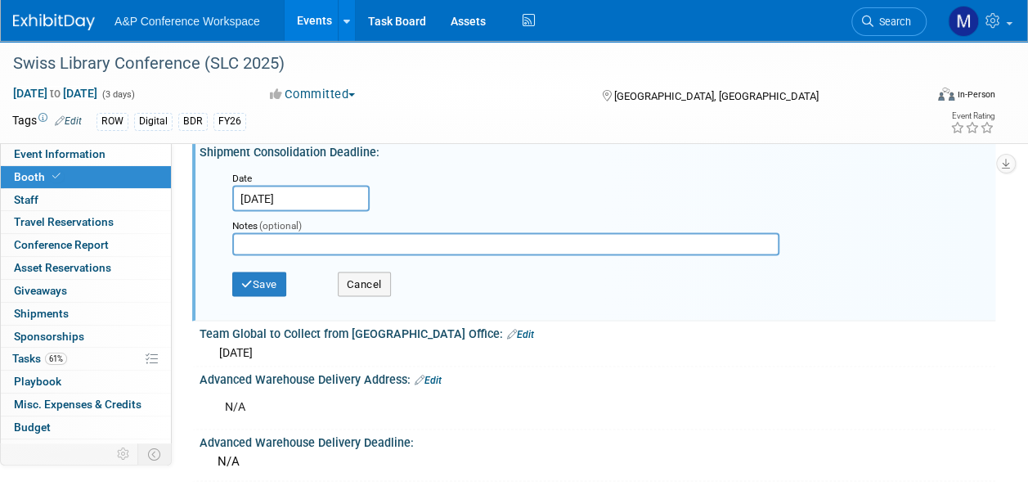
click at [281, 265] on div "Save Cancel" at bounding box center [600, 285] width 737 height 45
click at [271, 284] on button "Save" at bounding box center [259, 283] width 54 height 25
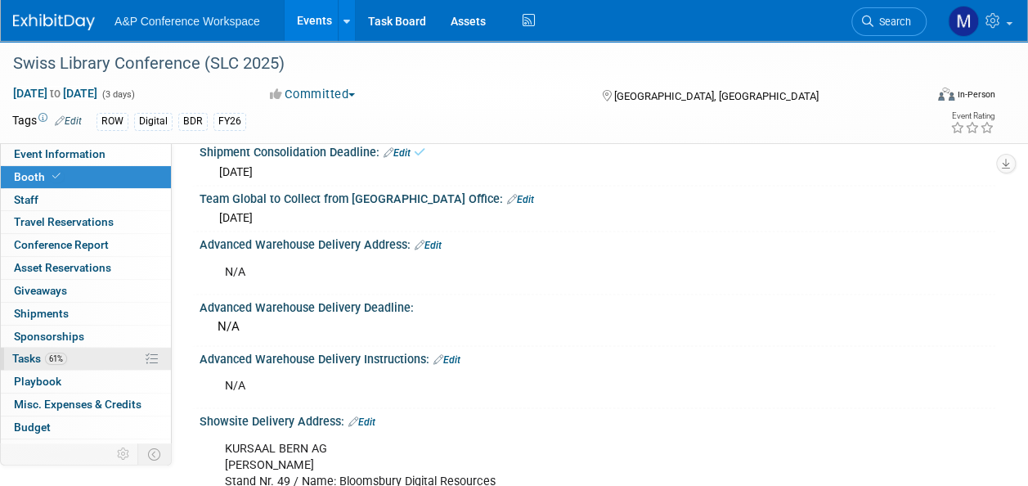
click at [71, 352] on link "61% Tasks 61%" at bounding box center [86, 358] width 170 height 22
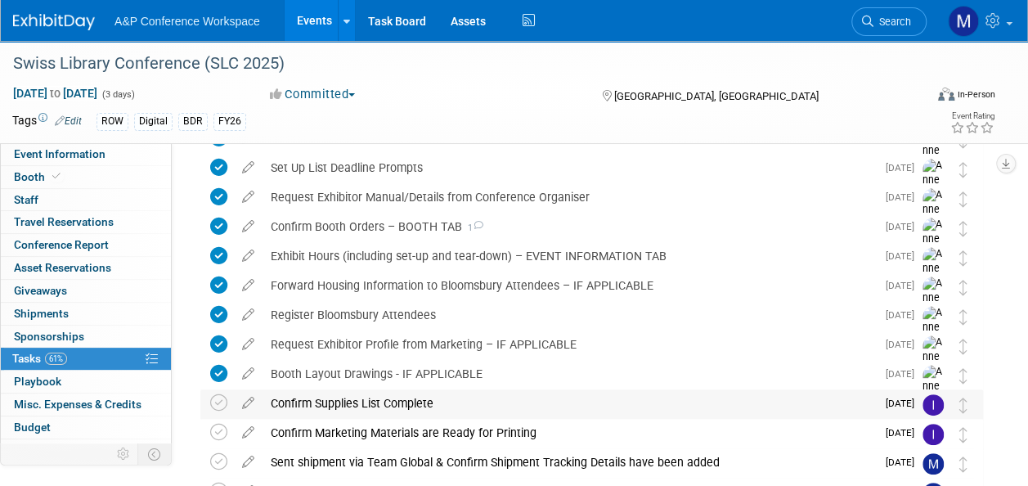
scroll to position [245, 0]
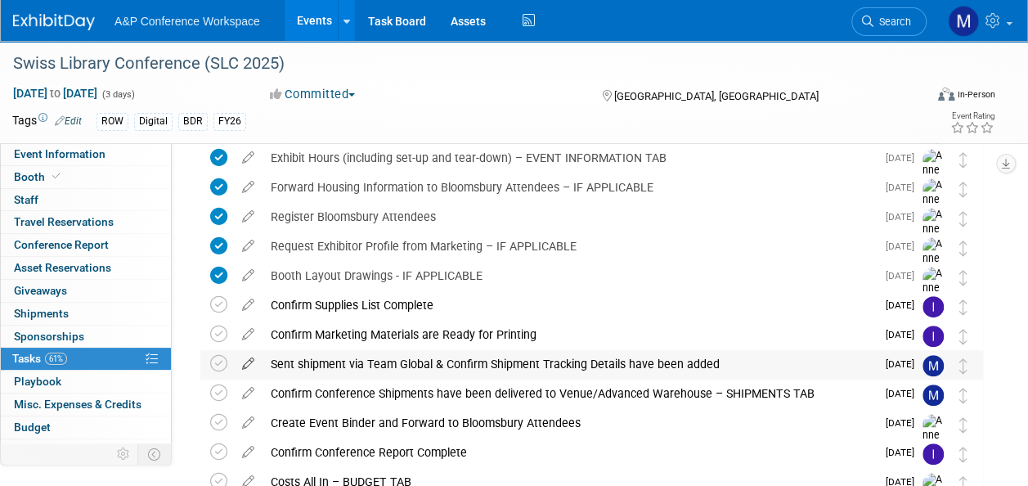
click at [251, 361] on icon at bounding box center [248, 360] width 29 height 20
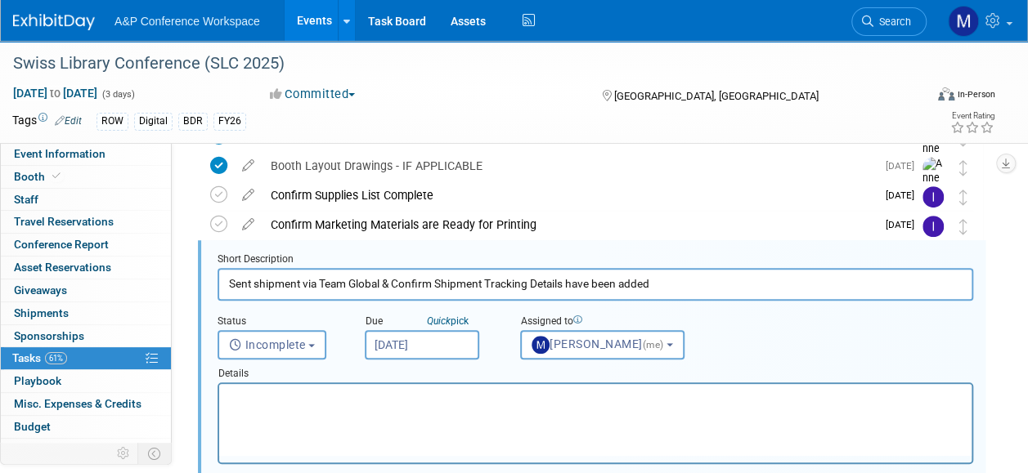
scroll to position [0, 0]
click at [401, 345] on input "Oct 1, 2025" at bounding box center [422, 344] width 114 height 29
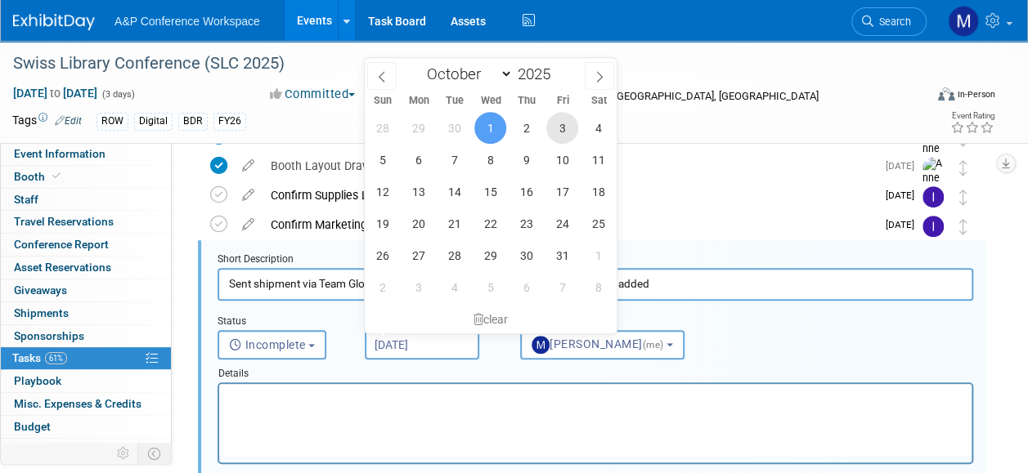
click at [566, 124] on span "3" at bounding box center [562, 128] width 32 height 32
type input "Oct 3, 2025"
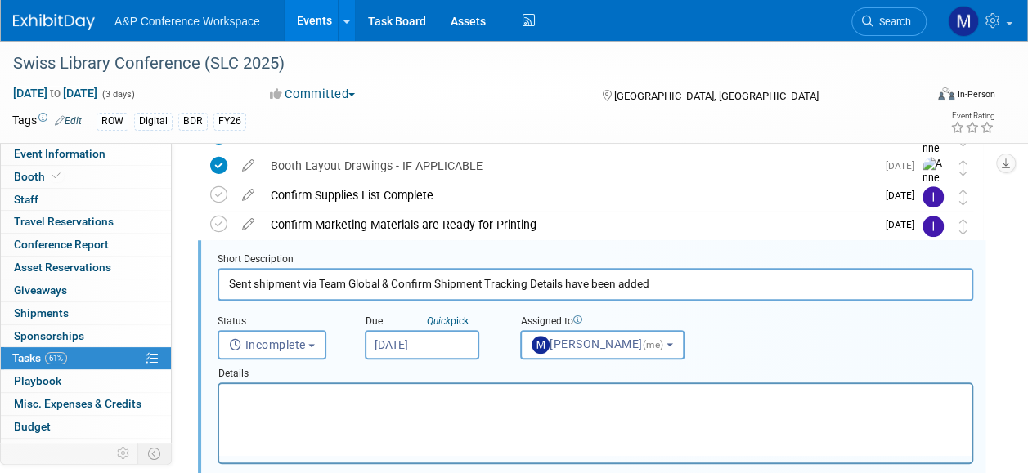
click at [250, 284] on input "Sent shipment via Team Global & Confirm Shipment Tracking Details have been add…" at bounding box center [594, 284] width 755 height 32
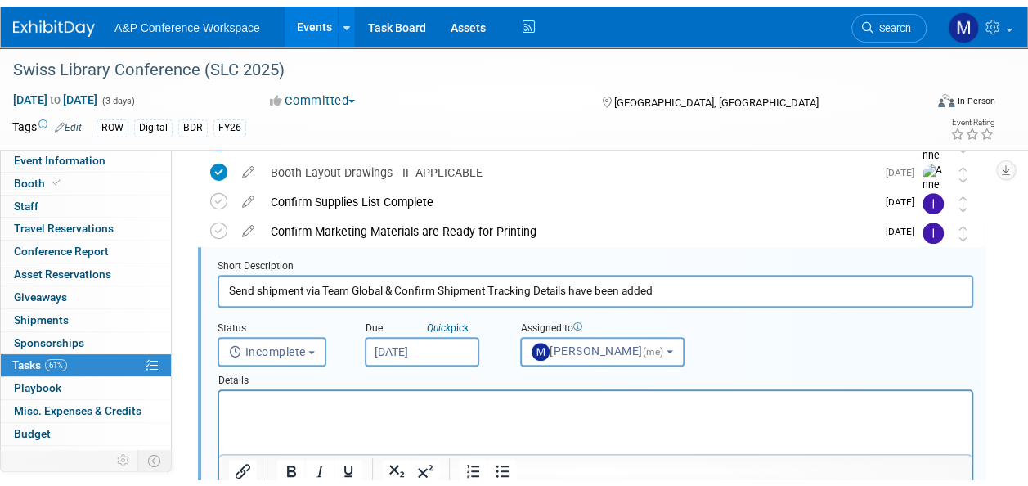
scroll to position [600, 0]
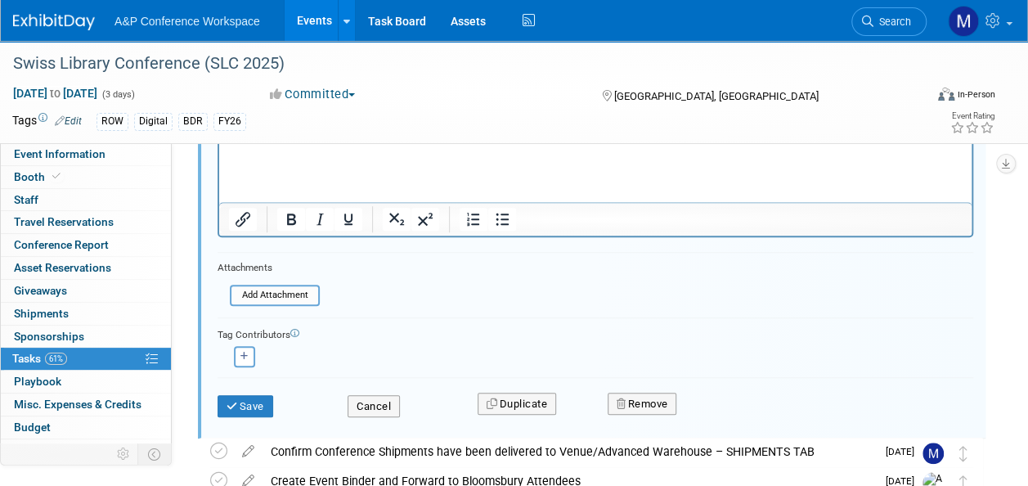
type input "Send shipment via Team Global & Confirm Shipment Tracking Details have been add…"
click at [252, 399] on button "Save" at bounding box center [245, 406] width 56 height 23
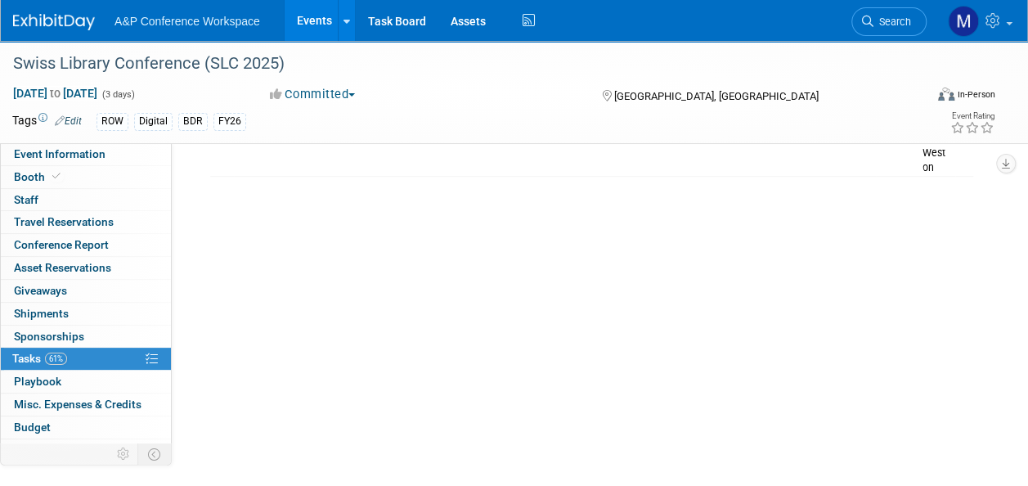
scroll to position [356, 0]
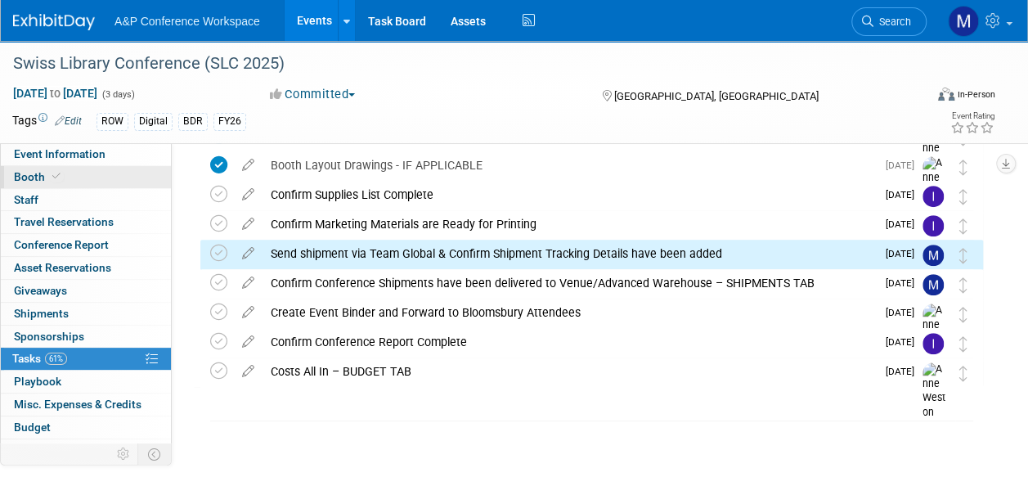
click at [106, 178] on link "Booth" at bounding box center [86, 177] width 170 height 22
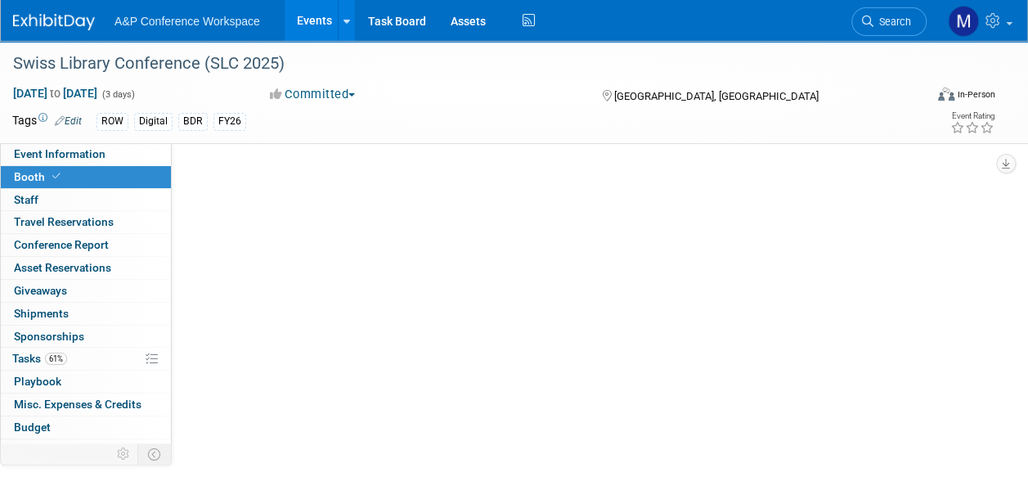
scroll to position [0, 0]
select select "DIGI"
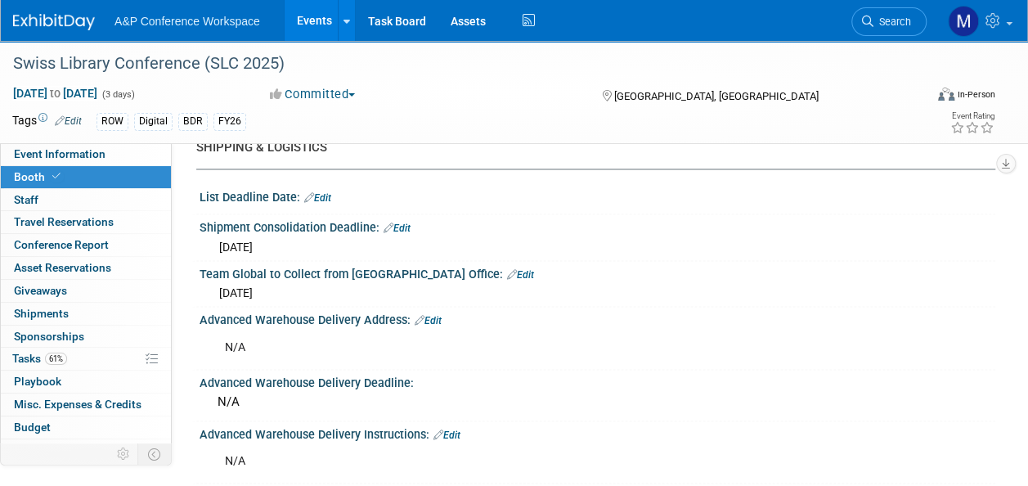
scroll to position [1308, 0]
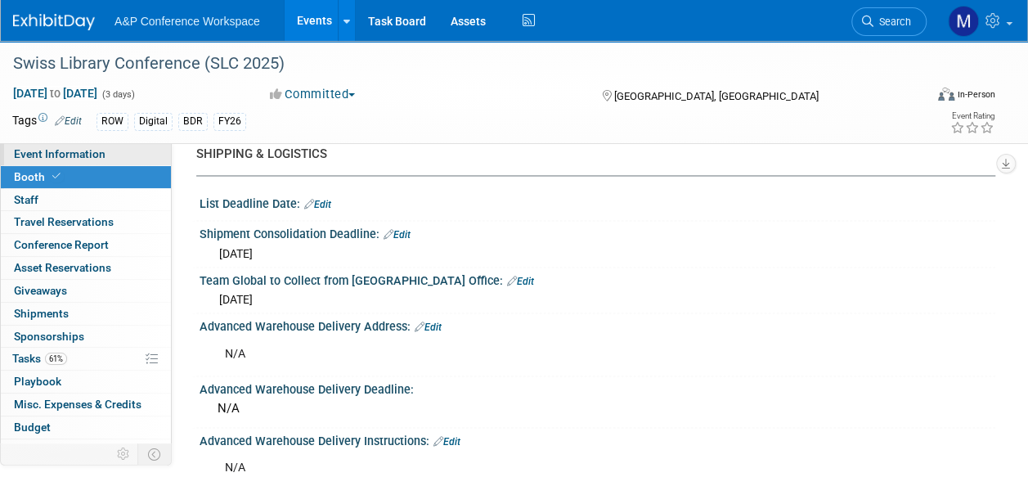
click at [65, 158] on span "Event Information" at bounding box center [60, 153] width 92 height 13
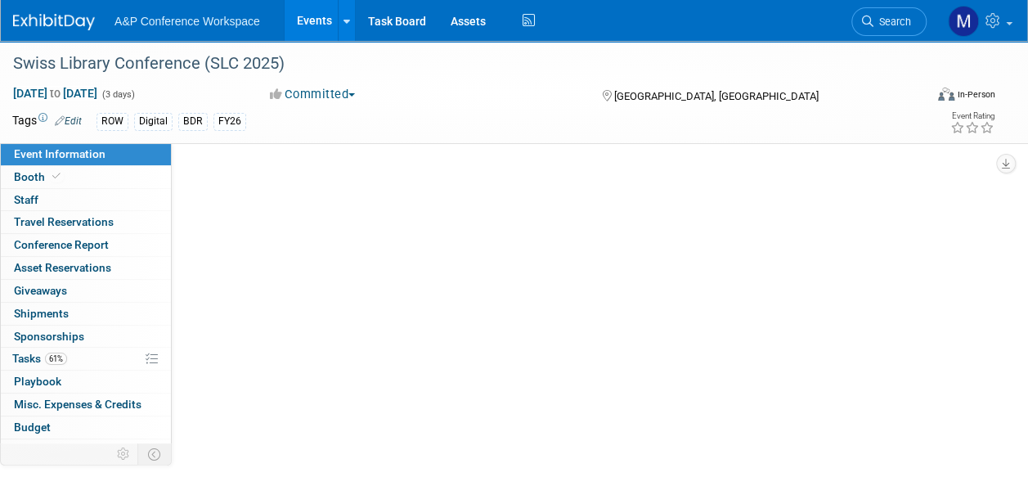
select select "Biennial"
select select "Level 2"
select select "In-Person Booth"
select select "Libraries"
select select "Bloomsbury Digital Resources"
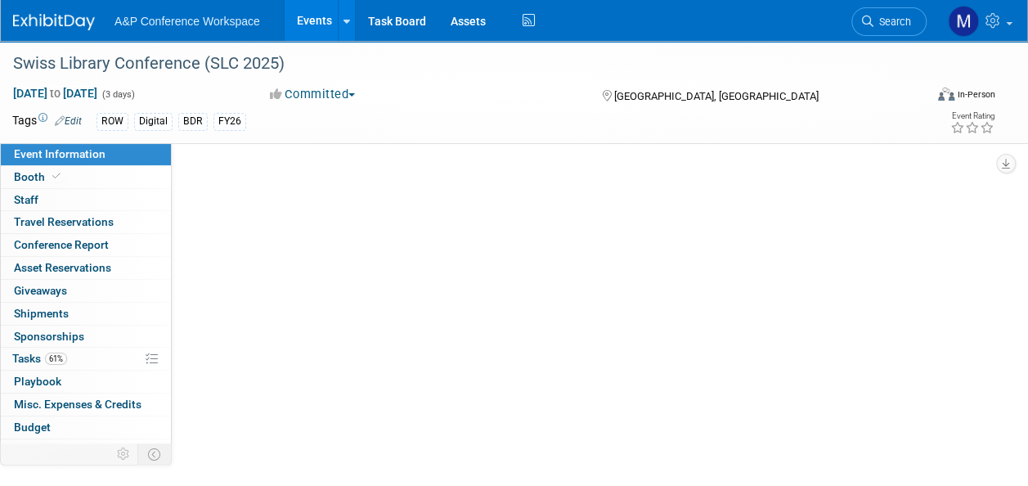
select select "[PERSON_NAME]"
select select "BDR Product Awareness and Trial Generation​"
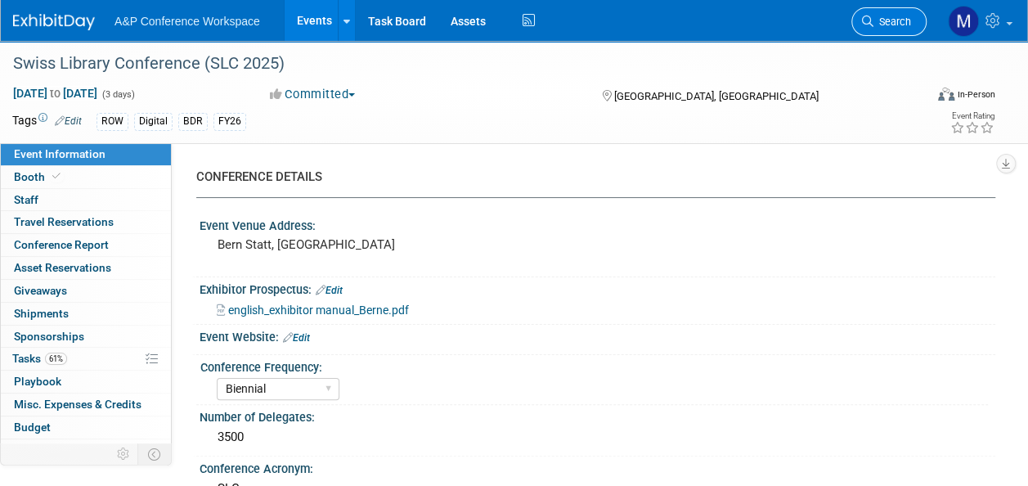
click at [884, 18] on span "Search" at bounding box center [892, 22] width 38 height 12
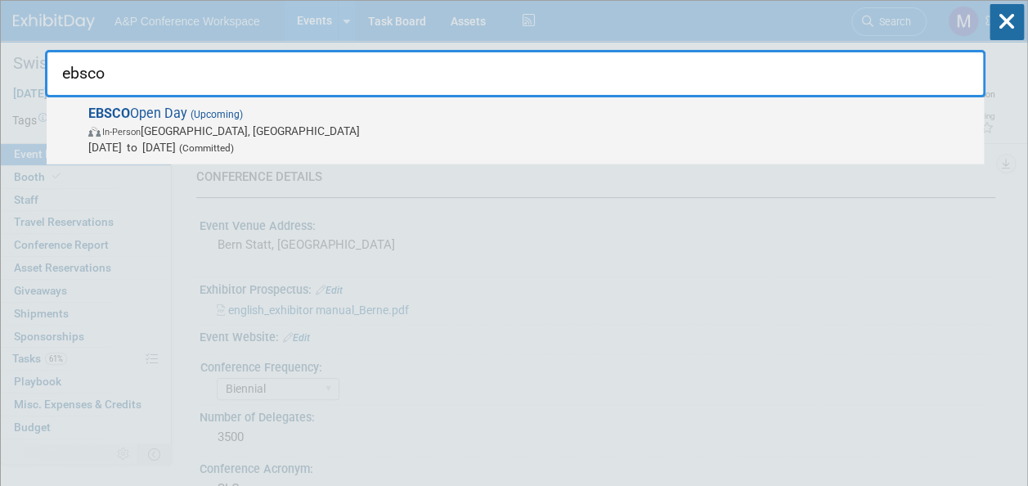
type input "ebsco"
click at [226, 115] on span "(Upcoming)" at bounding box center [215, 114] width 56 height 11
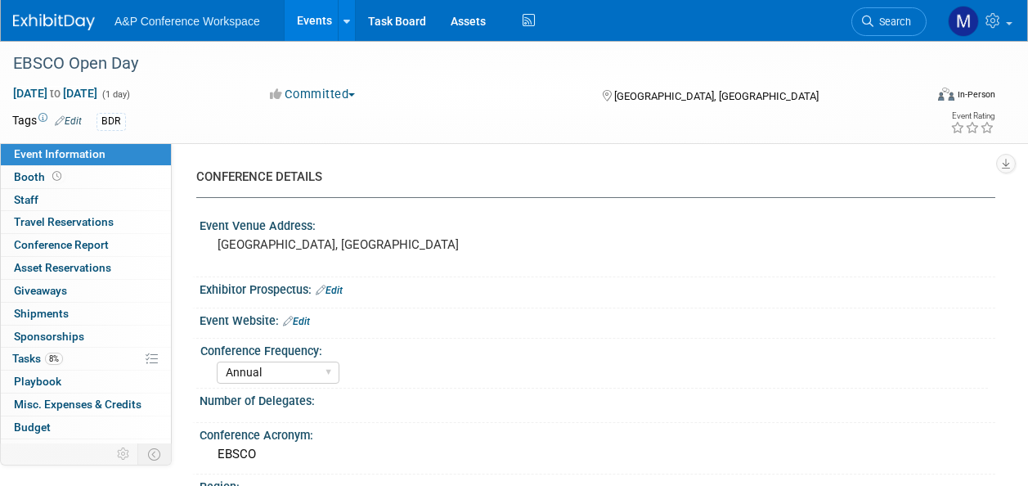
select select "Annual"
select select "Level 2"
select select "In-Person Booth"
select select "Libraries"
select select "Bloomsbury Academic"
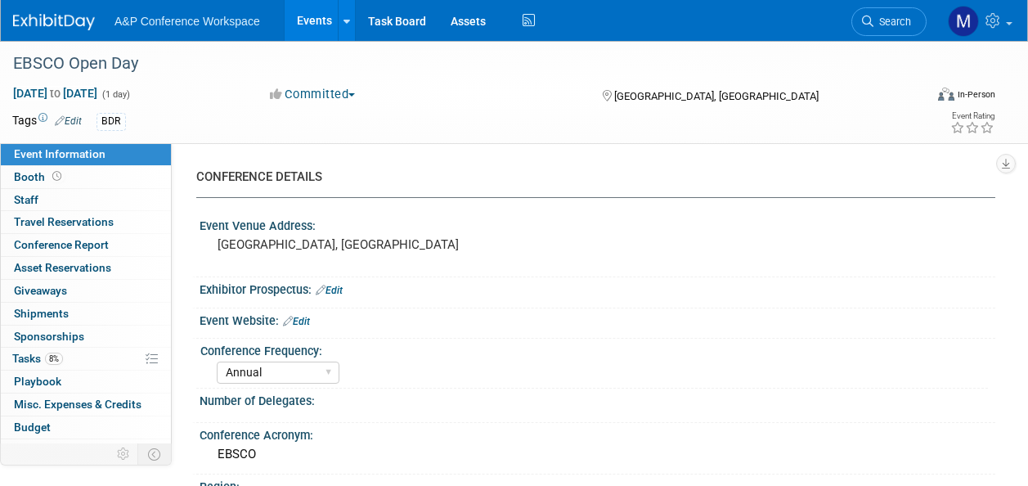
select select "[PERSON_NAME]"
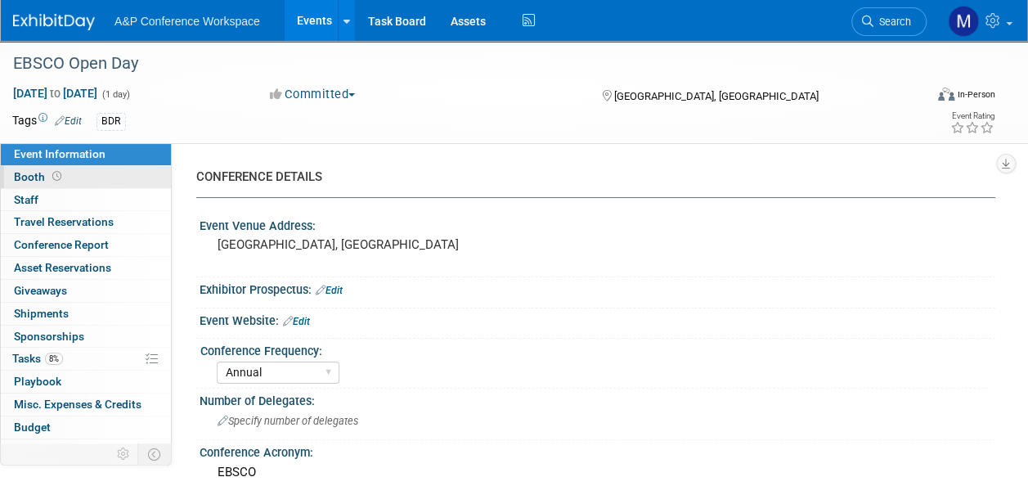
click at [83, 177] on link "Booth" at bounding box center [86, 177] width 170 height 22
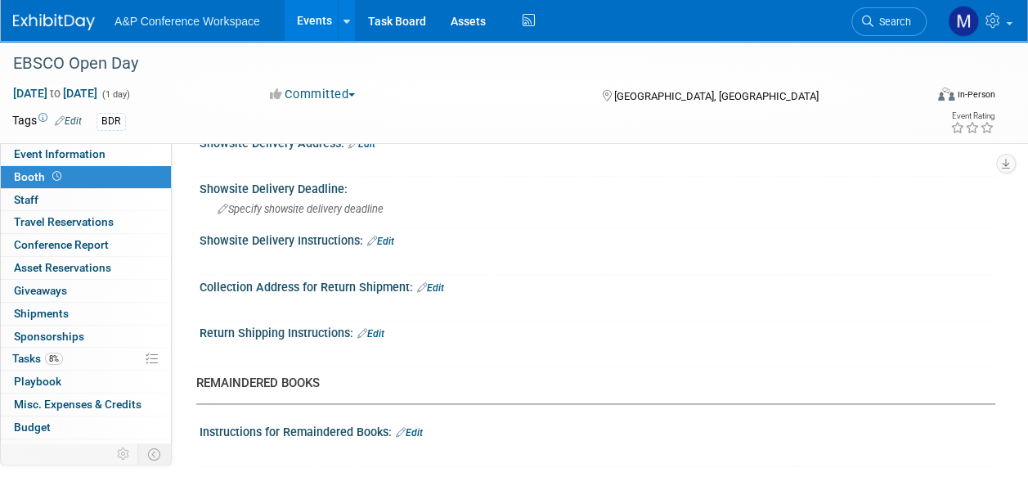
scroll to position [1063, 0]
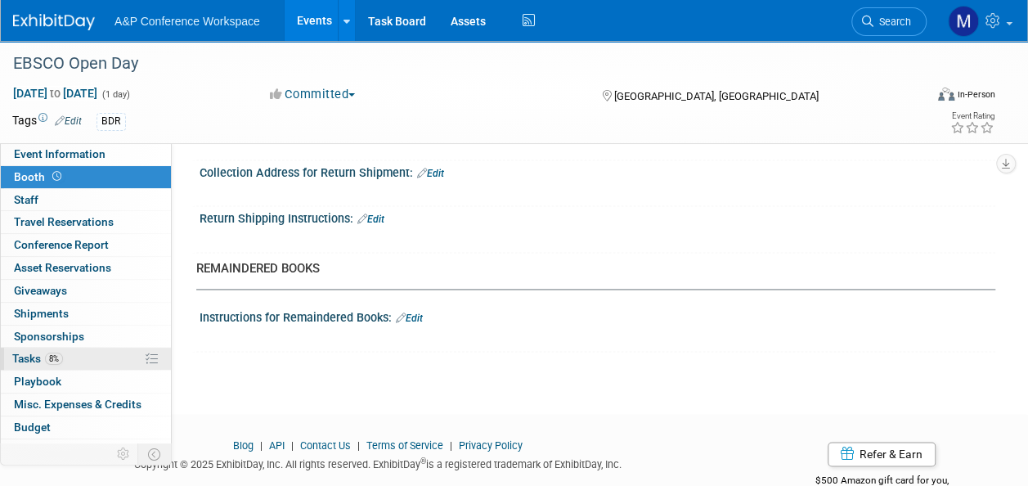
click at [79, 360] on link "8% Tasks 8%" at bounding box center [86, 358] width 170 height 22
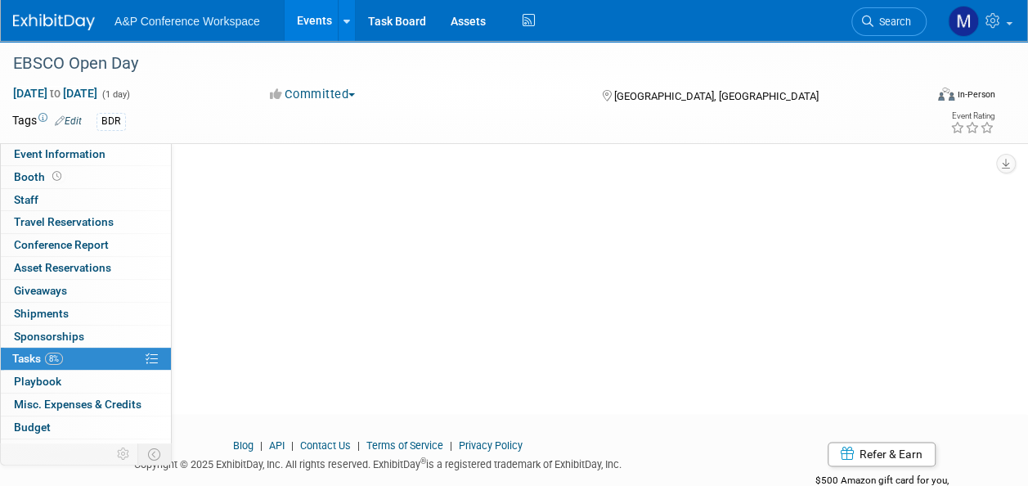
scroll to position [0, 0]
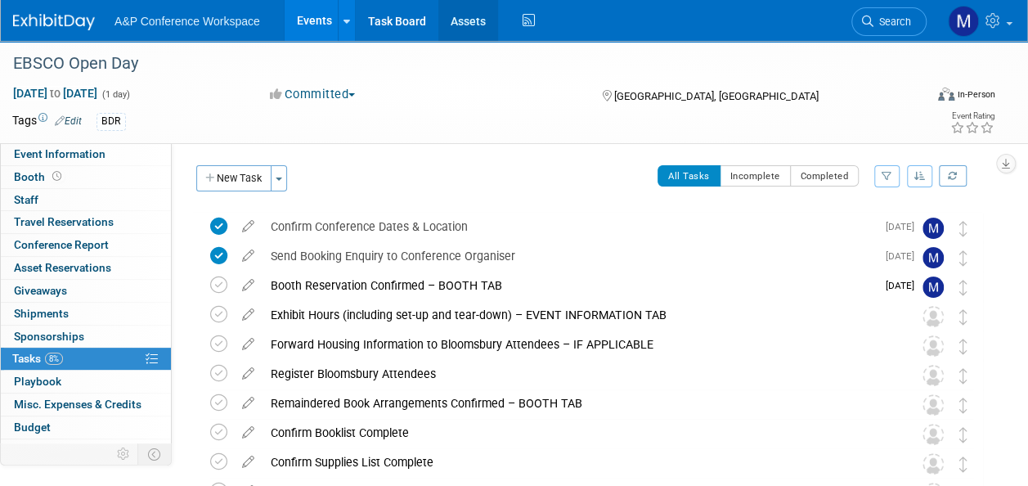
click at [464, 21] on link "Assets" at bounding box center [468, 20] width 60 height 41
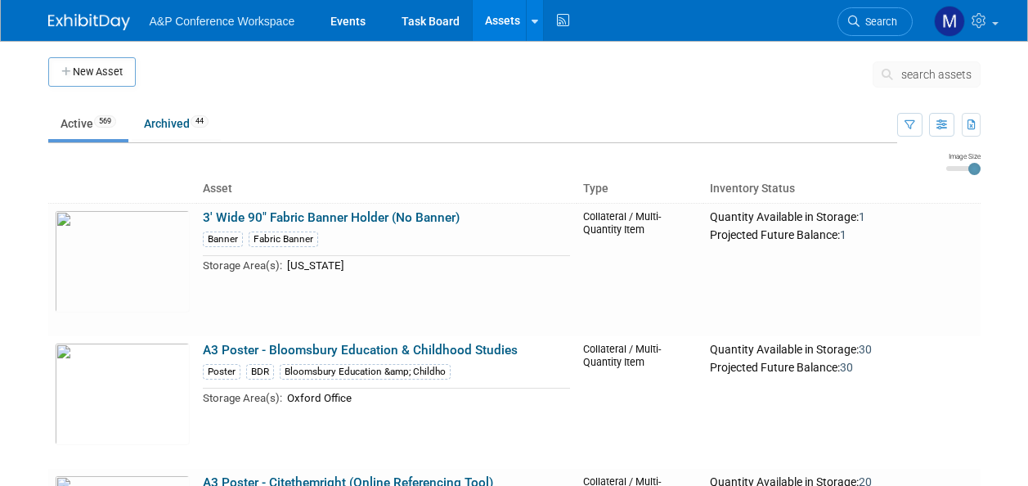
click at [938, 72] on span "search assets" at bounding box center [936, 74] width 70 height 13
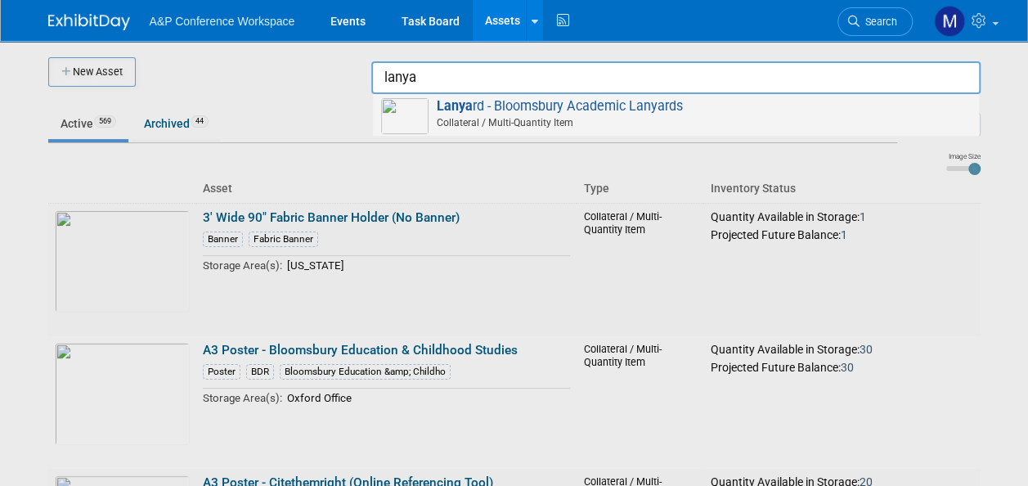
click at [647, 108] on span "Lanya rd - Bloomsbury Academic Lanyards Collateral / Multi-Quantity Item" at bounding box center [675, 115] width 589 height 34
type input "Lanyard - Bloomsbury Academic Lanyards"
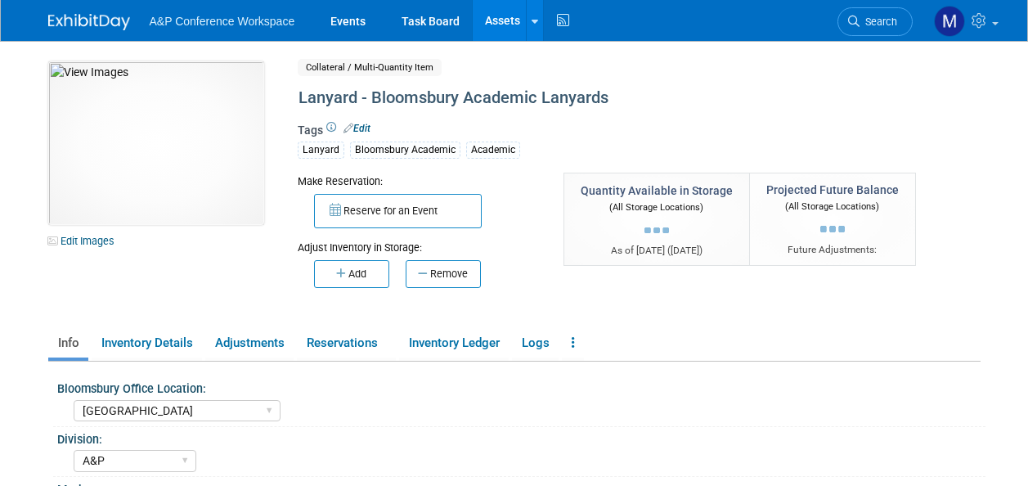
select select "[GEOGRAPHIC_DATA]"
select select "A&P"
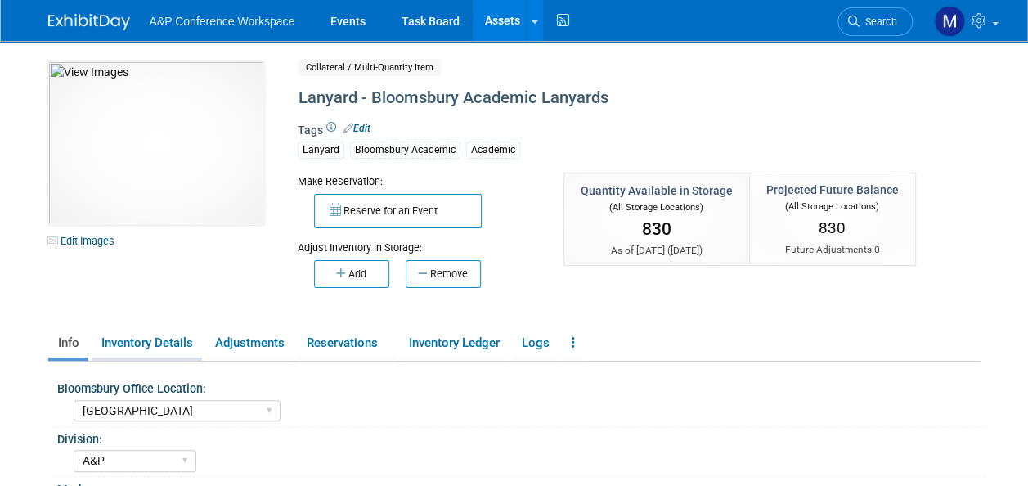
click at [172, 342] on link "Inventory Details" at bounding box center [147, 343] width 110 height 29
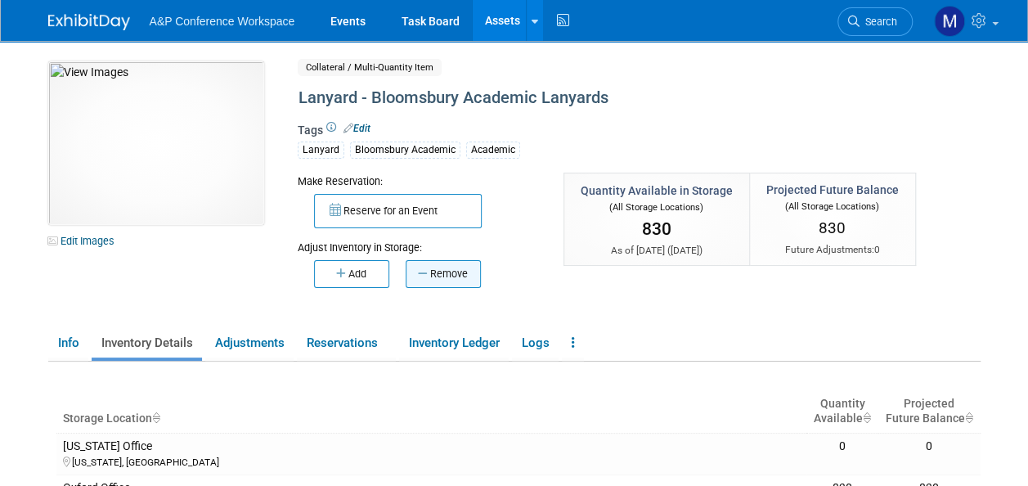
click at [440, 277] on button "Remove" at bounding box center [442, 274] width 75 height 28
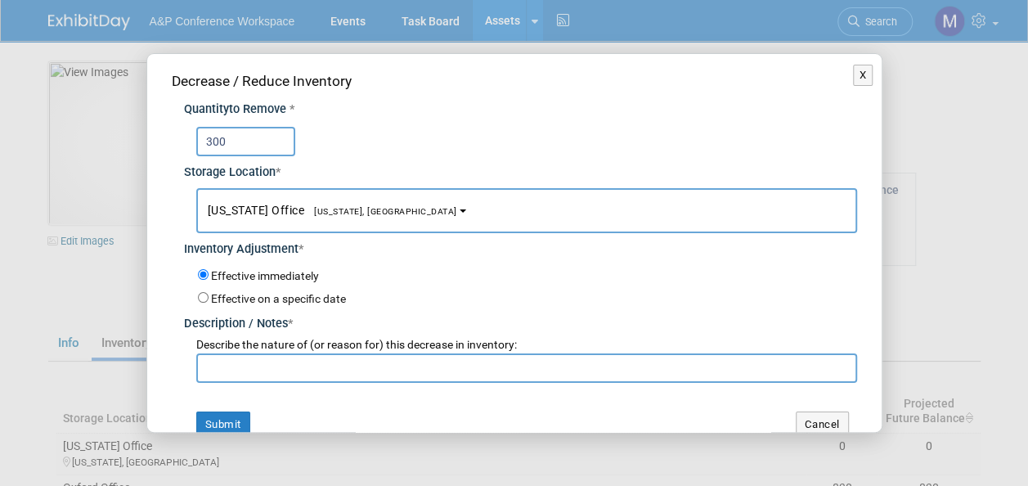
type input "300"
click at [373, 204] on button "[US_STATE] Office [US_STATE], [GEOGRAPHIC_DATA]" at bounding box center [526, 210] width 661 height 45
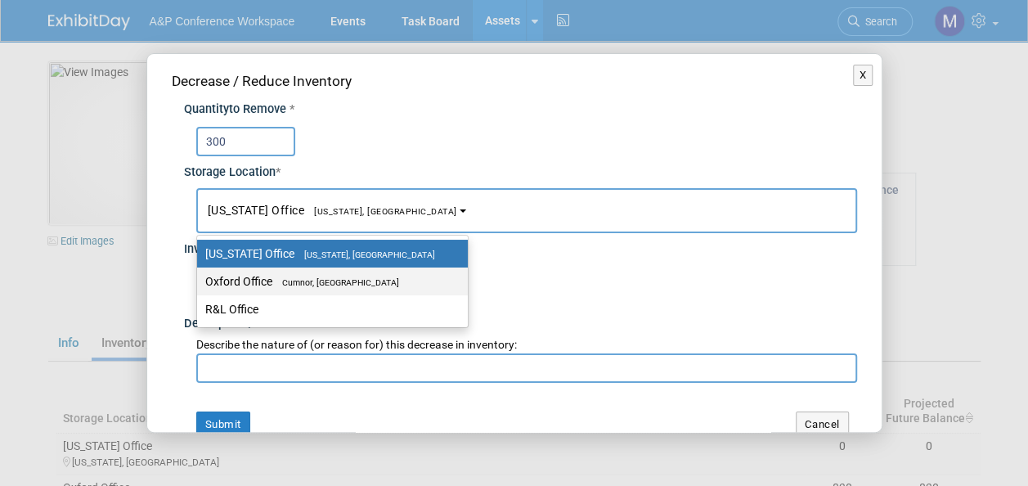
click at [343, 281] on span "Cumnor, [GEOGRAPHIC_DATA]" at bounding box center [335, 282] width 127 height 11
click at [199, 281] on input "Oxford Office [GEOGRAPHIC_DATA], [GEOGRAPHIC_DATA]" at bounding box center [194, 281] width 11 height 11
select select "11222978"
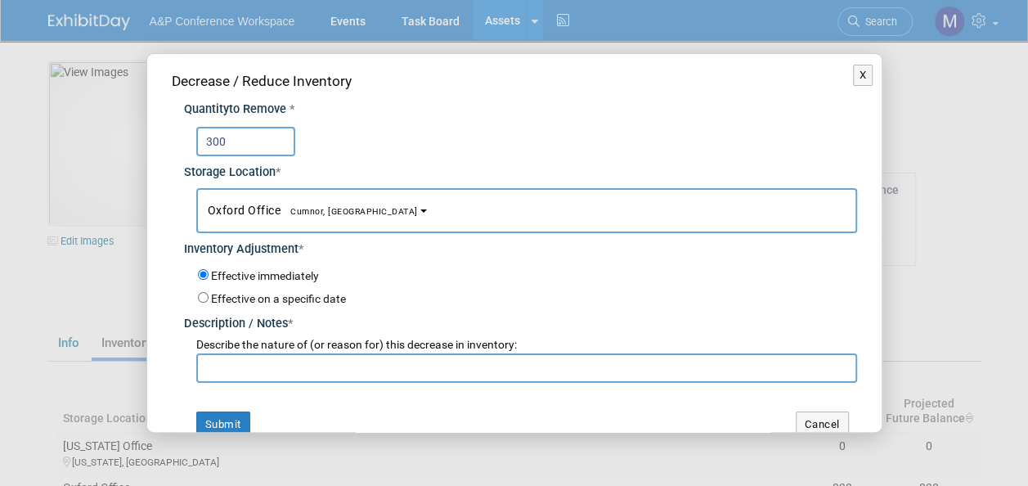
click at [325, 378] on input "text" at bounding box center [526, 367] width 661 height 29
drag, startPoint x: 508, startPoint y: 365, endPoint x: 188, endPoint y: 365, distance: 320.4
click at [188, 365] on div "Describe the nature of (or reason for) this decrease in inventory: PALC 2025 De…" at bounding box center [520, 358] width 673 height 50
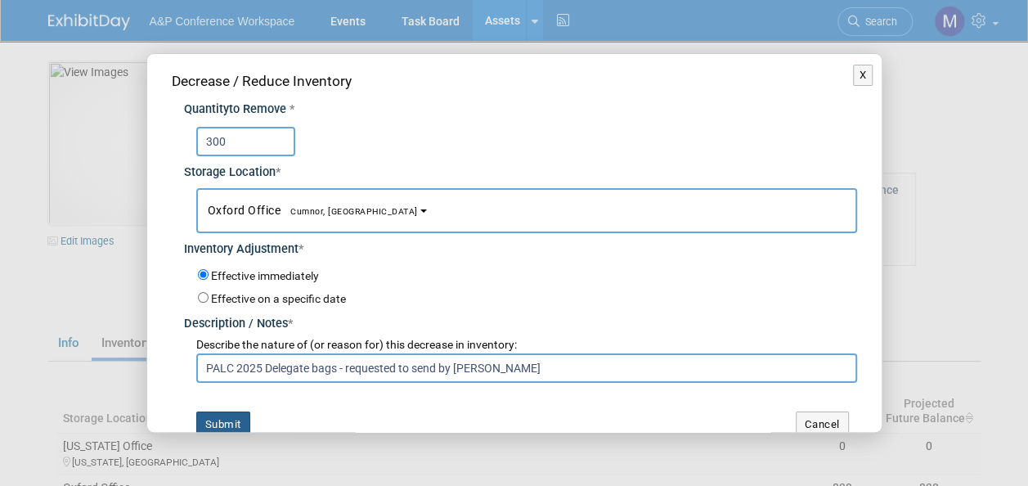
type input "PALC 2025 Delegate bags - requested to send by [PERSON_NAME]"
click at [211, 420] on button "Submit" at bounding box center [223, 424] width 54 height 26
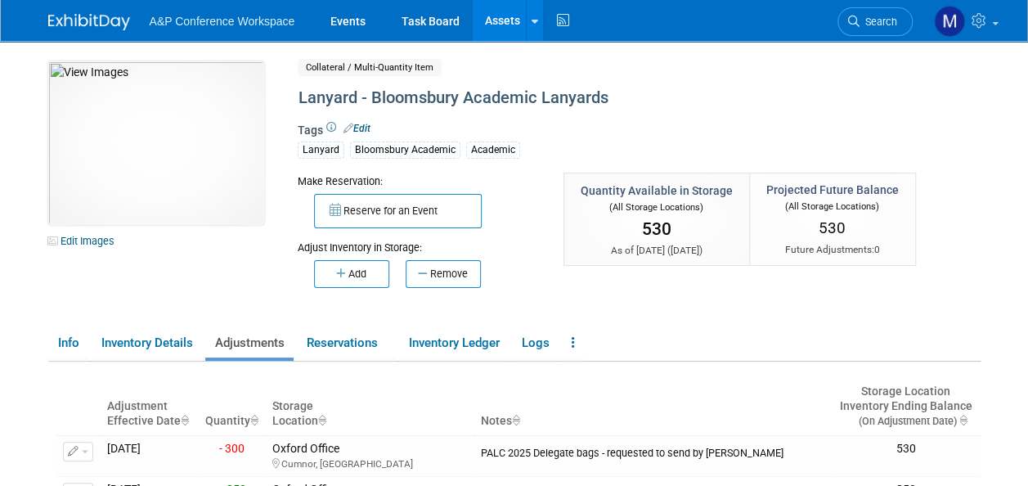
click at [508, 18] on link "Assets" at bounding box center [502, 20] width 60 height 41
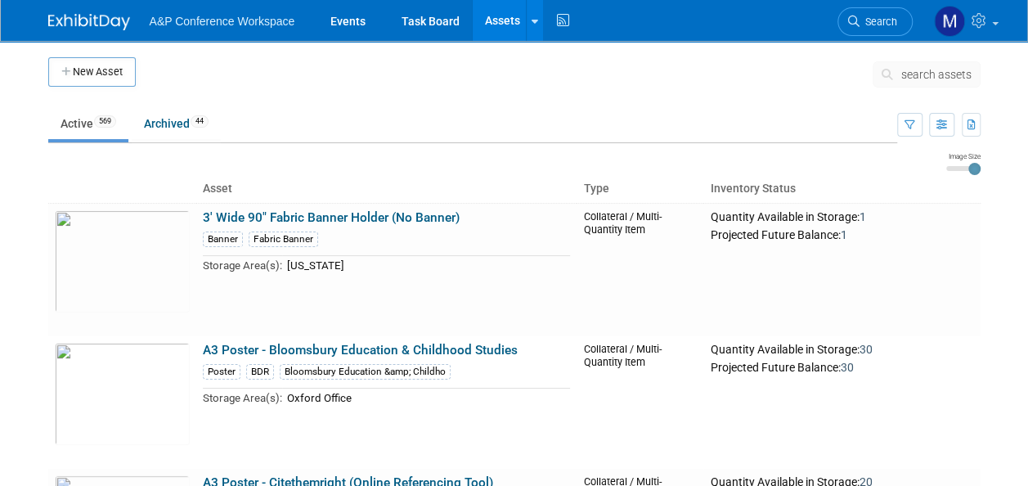
click at [911, 68] on span "search assets" at bounding box center [936, 74] width 70 height 13
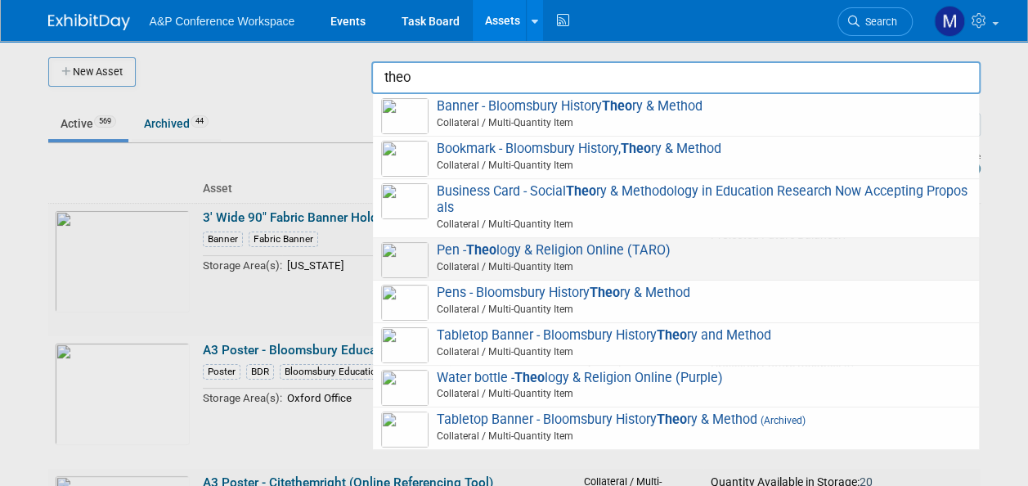
click at [636, 247] on span "Pen - Theo logy & Religion Online (TARO) Collateral / Multi-Quantity Item" at bounding box center [675, 259] width 589 height 34
type input "Pen - Theology & Religion Online (TARO)"
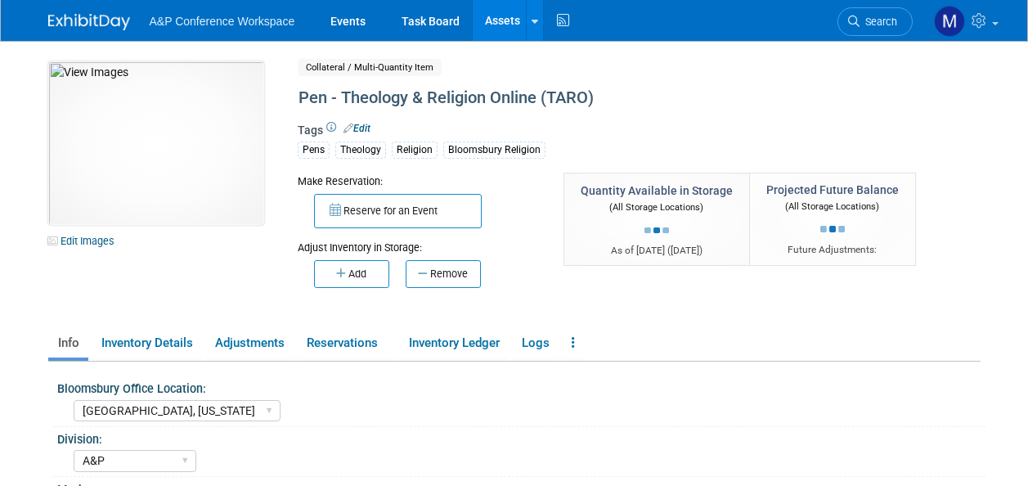
select select "Oxford, New York"
select select "A&P"
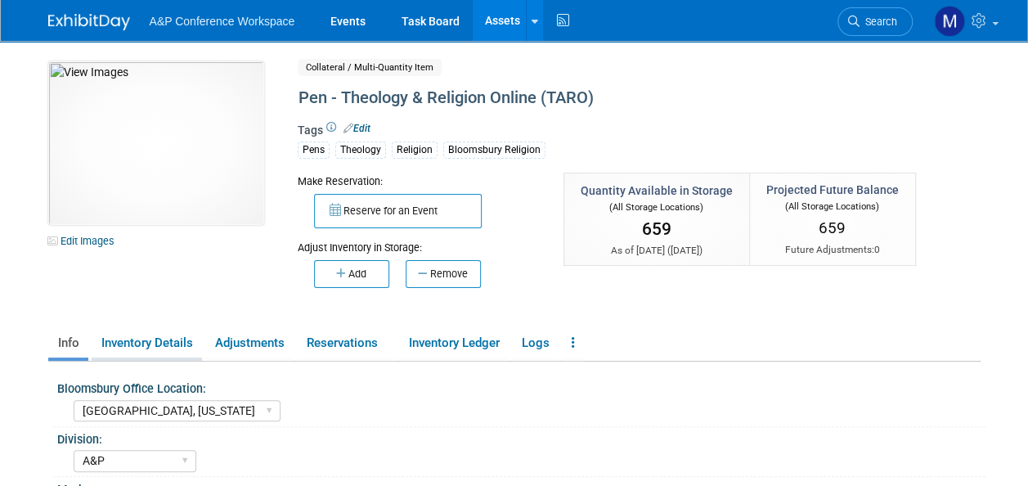
click at [129, 344] on link "Inventory Details" at bounding box center [147, 343] width 110 height 29
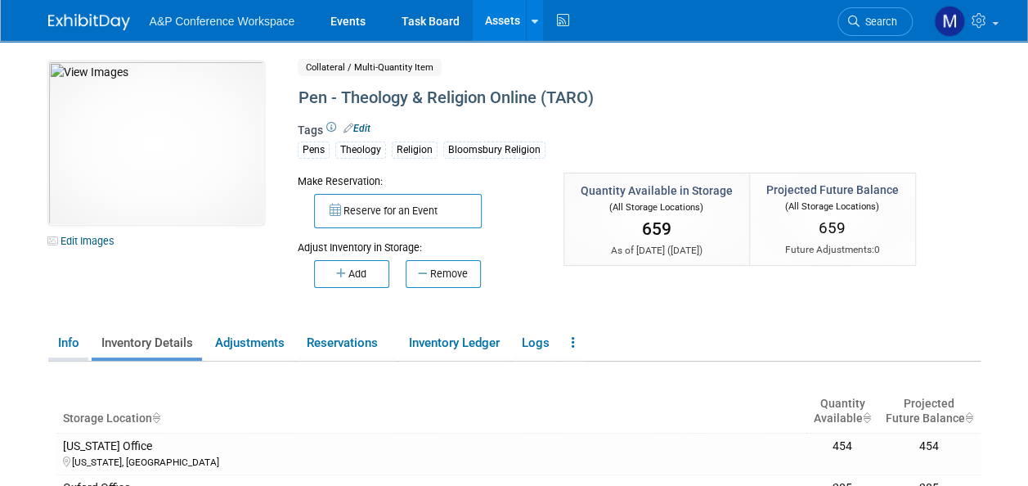
click at [69, 341] on link "Info" at bounding box center [68, 343] width 40 height 29
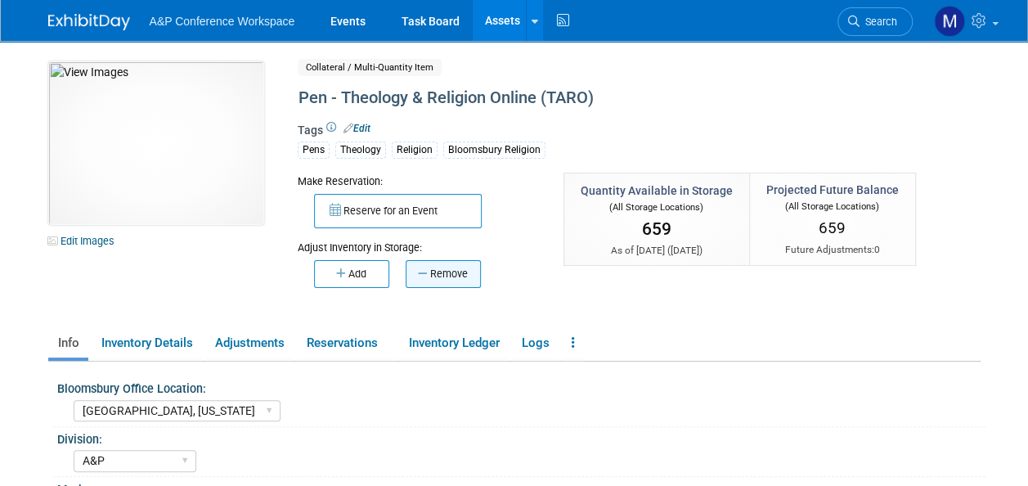
click at [429, 275] on button "Remove" at bounding box center [442, 274] width 75 height 28
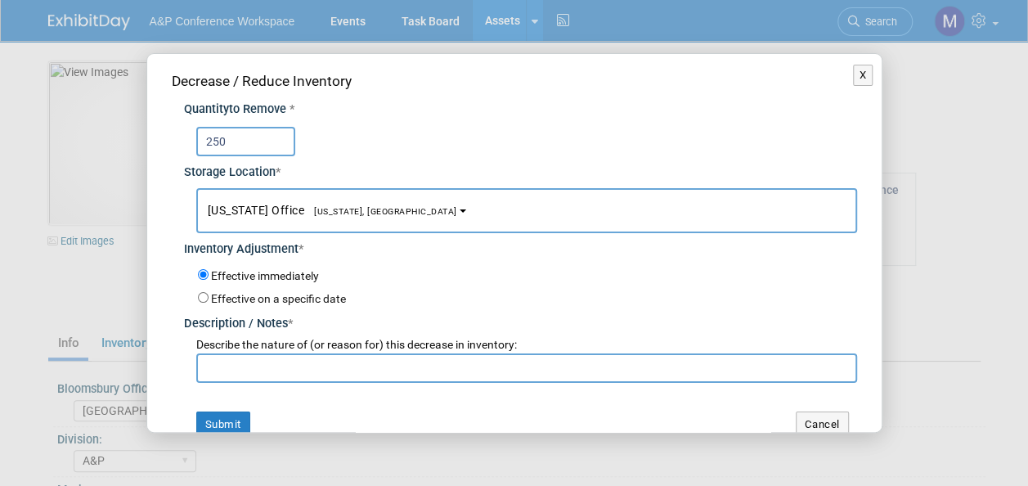
type input "250"
click at [250, 216] on button "New York Office New York, NY" at bounding box center [526, 210] width 661 height 45
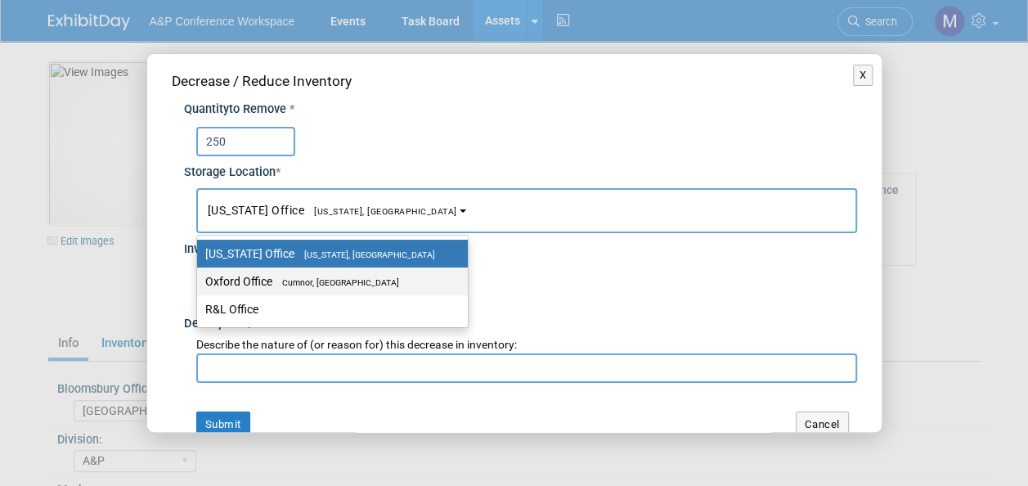
click at [273, 271] on label "Oxford Office Cumnor, United Kingdom" at bounding box center [328, 281] width 246 height 21
click at [199, 276] on input "Oxford Office Cumnor, United Kingdom" at bounding box center [194, 281] width 11 height 11
select select "11222978"
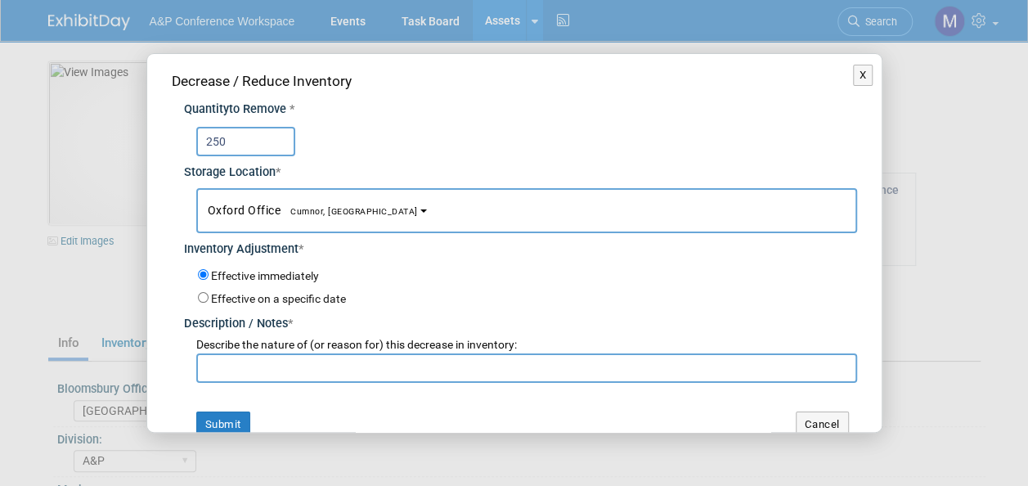
click at [280, 365] on input "text" at bounding box center [526, 367] width 661 height 29
paste input "PALC 2025 Delegate bags - requested to send by Gracjana"
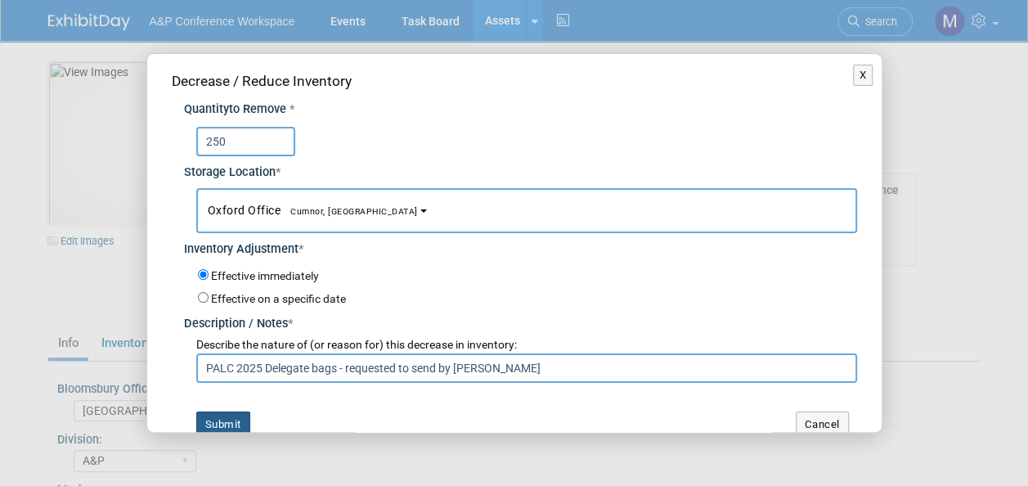
type input "PALC 2025 Delegate bags - requested to send by Gracjana"
click at [239, 418] on button "Submit" at bounding box center [223, 424] width 54 height 26
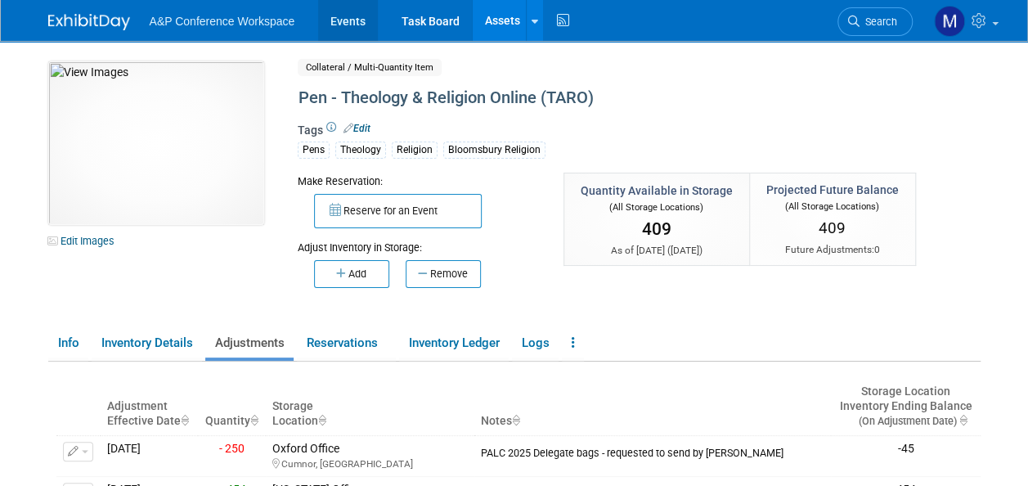
click at [354, 25] on link "Events" at bounding box center [348, 20] width 60 height 41
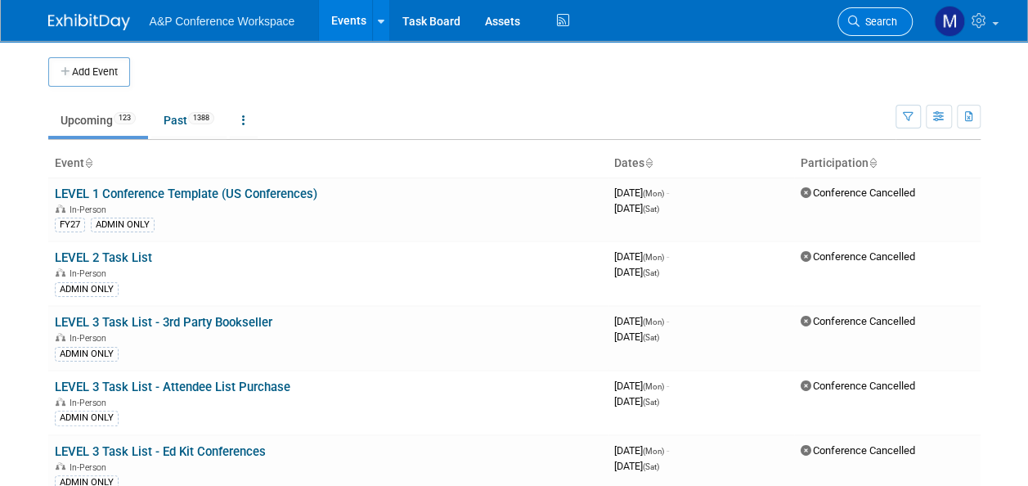
click at [883, 28] on link "Search" at bounding box center [874, 21] width 75 height 29
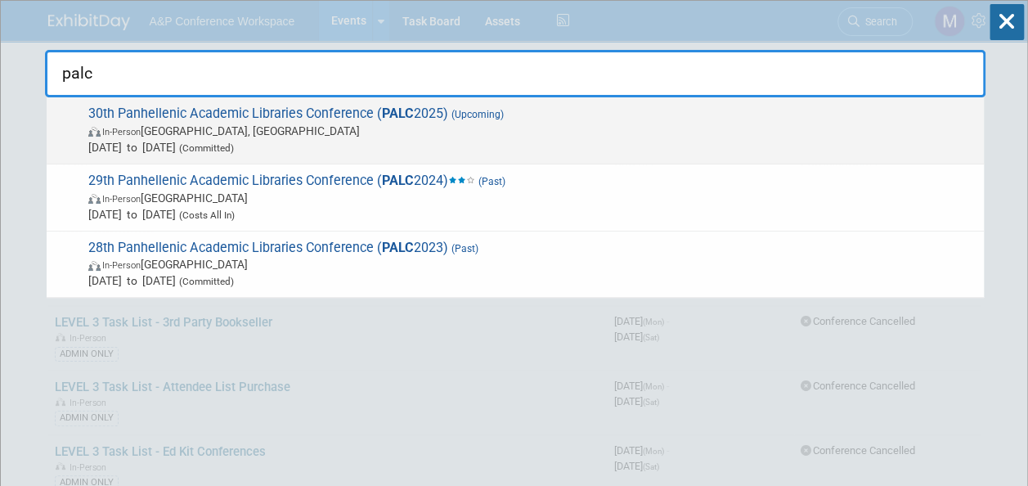
type input "palc"
click at [456, 110] on span "(Upcoming)" at bounding box center [476, 114] width 56 height 11
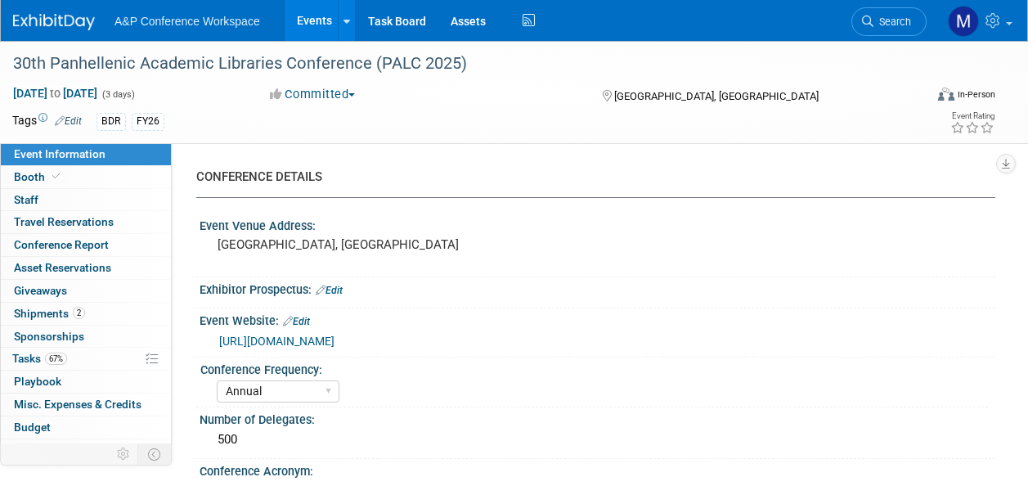
select select "Annual"
select select "Level 2"
select select "In-Person Booth"
select select "Libraries"
select select "Bloomsbury Digital Resources"
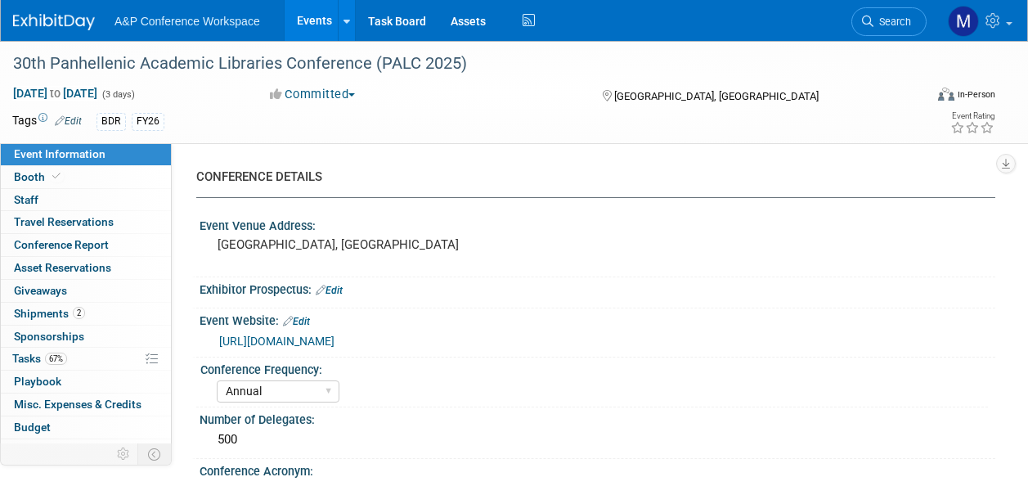
select select "[PERSON_NAME]"
select select "BDR Product Awareness and Trial Generation​"
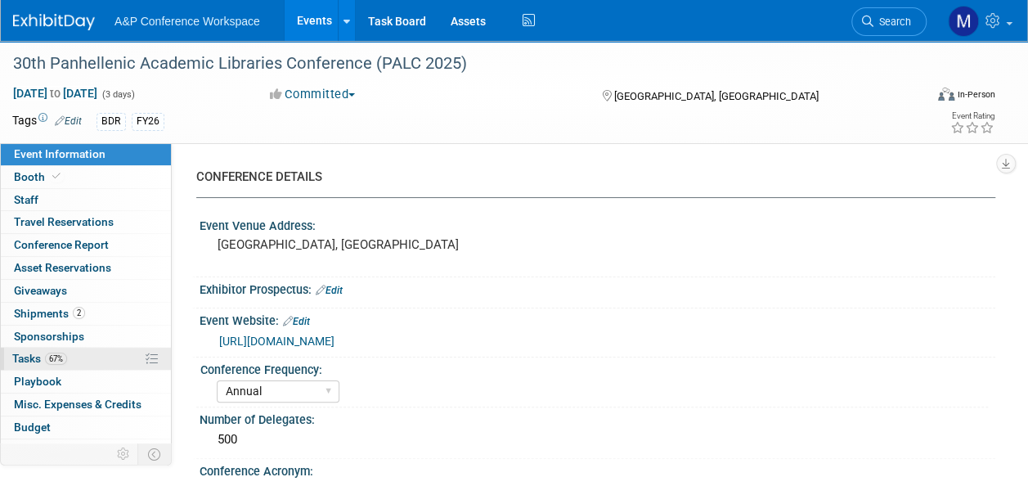
click at [51, 352] on span "67%" at bounding box center [56, 358] width 22 height 12
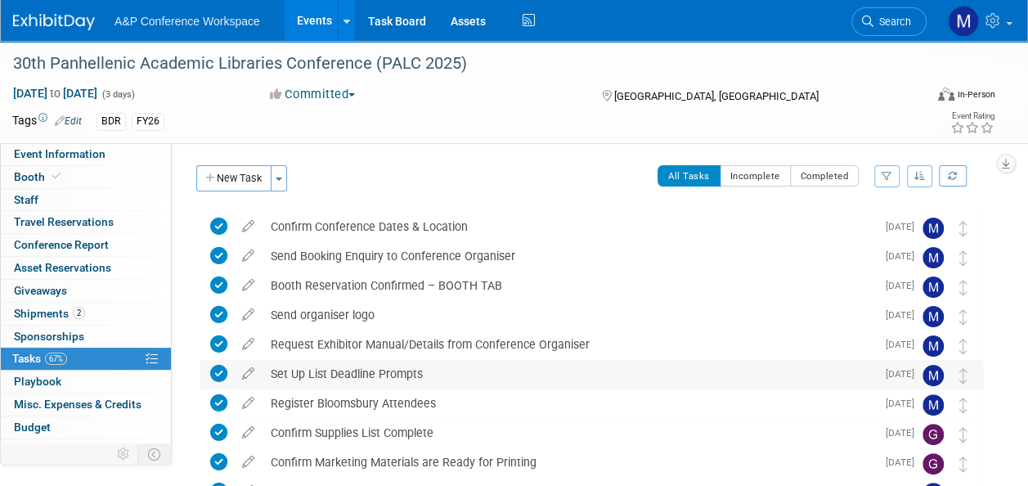
scroll to position [245, 0]
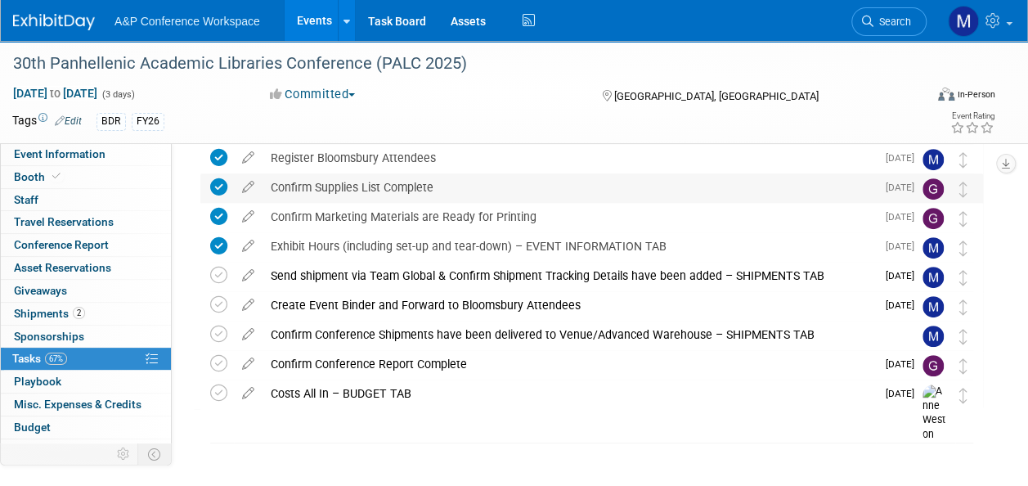
click at [219, 191] on icon at bounding box center [218, 186] width 17 height 17
click at [219, 187] on icon at bounding box center [218, 186] width 17 height 17
click at [221, 188] on icon at bounding box center [218, 186] width 17 height 17
click at [252, 188] on icon at bounding box center [248, 183] width 29 height 20
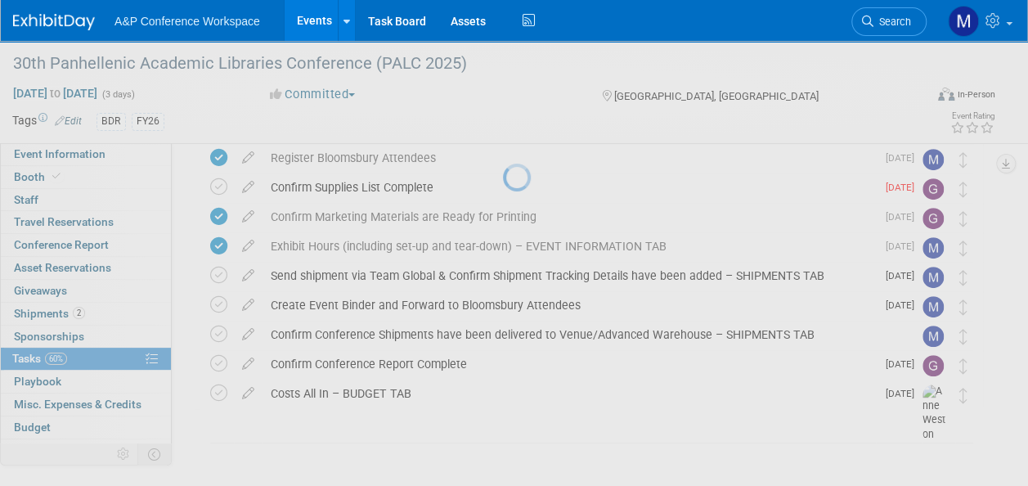
select select "6"
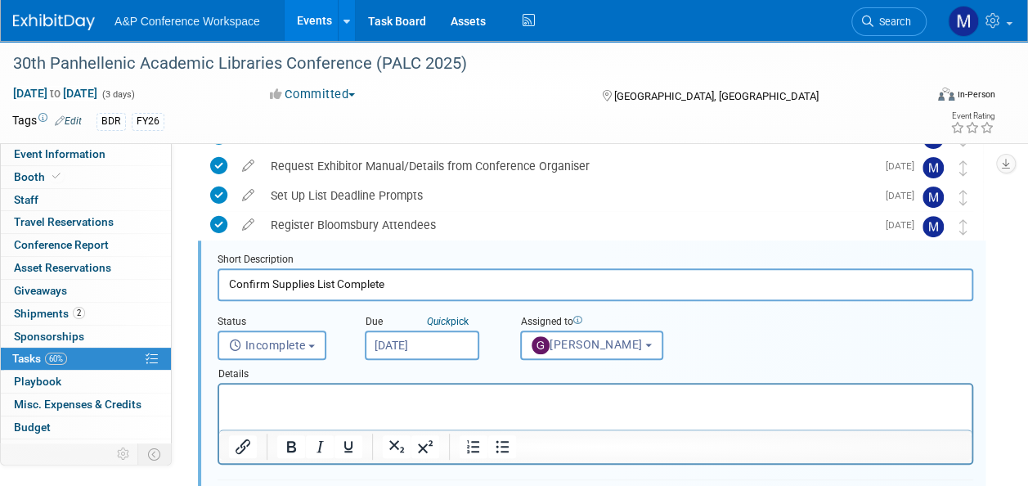
scroll to position [0, 0]
click at [433, 351] on input "[DATE]" at bounding box center [422, 344] width 114 height 29
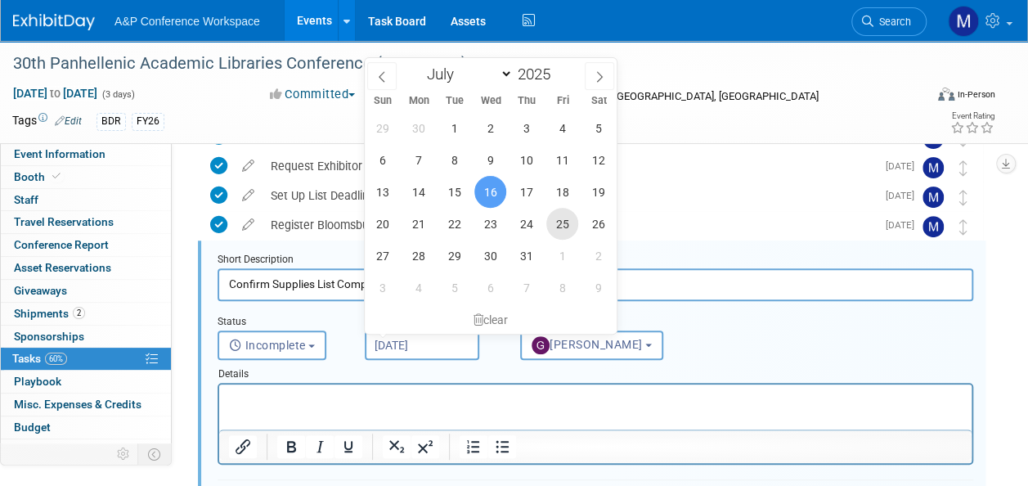
click at [558, 220] on span "25" at bounding box center [562, 224] width 32 height 32
type input "[DATE]"
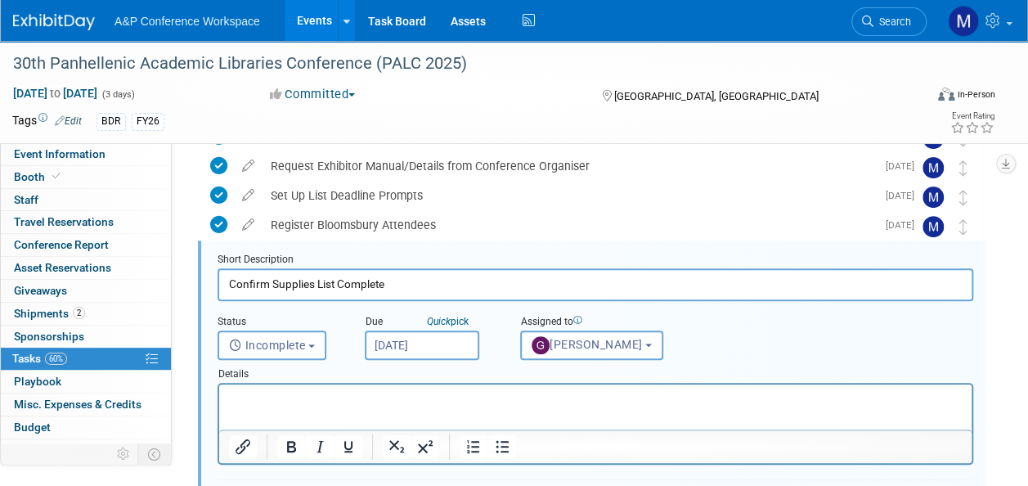
click at [443, 389] on html at bounding box center [595, 395] width 752 height 22
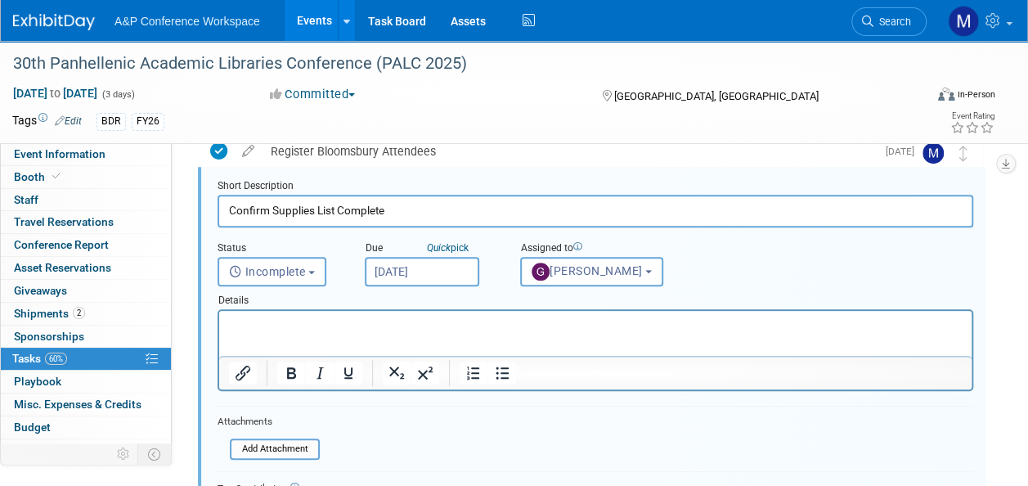
scroll to position [423, 0]
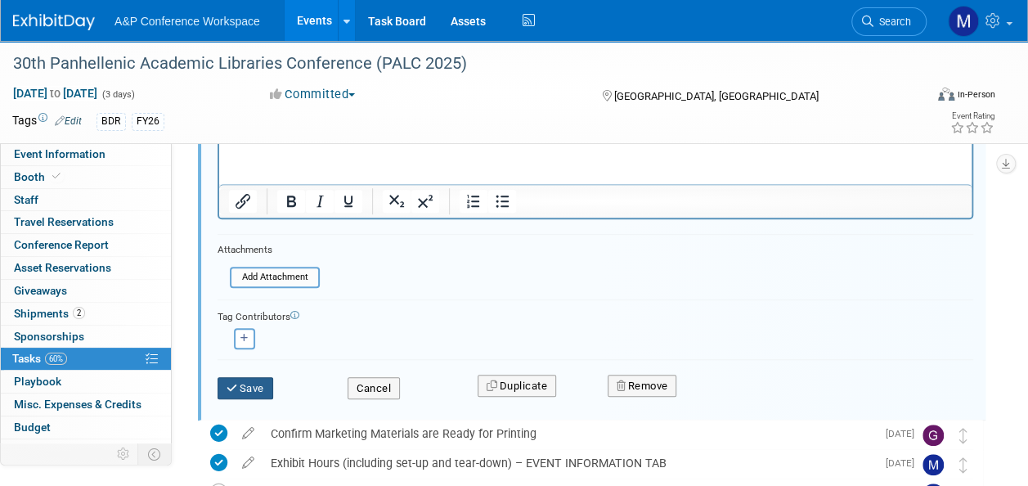
click at [258, 389] on button "Save" at bounding box center [245, 388] width 56 height 23
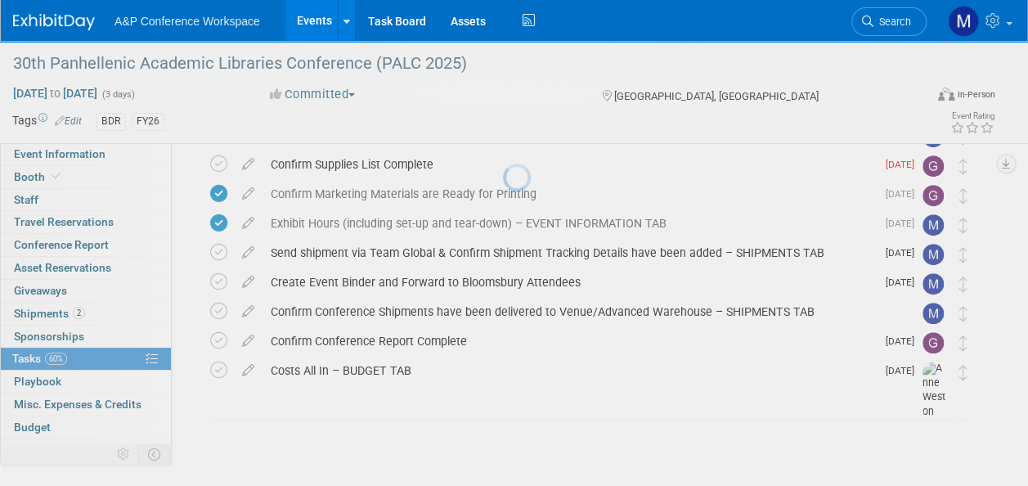
scroll to position [267, 0]
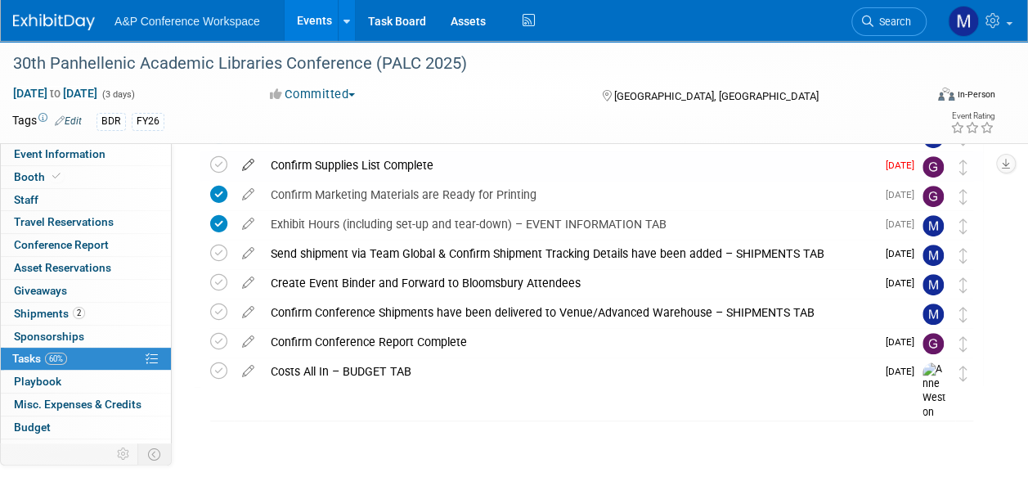
click at [250, 163] on icon at bounding box center [248, 161] width 29 height 20
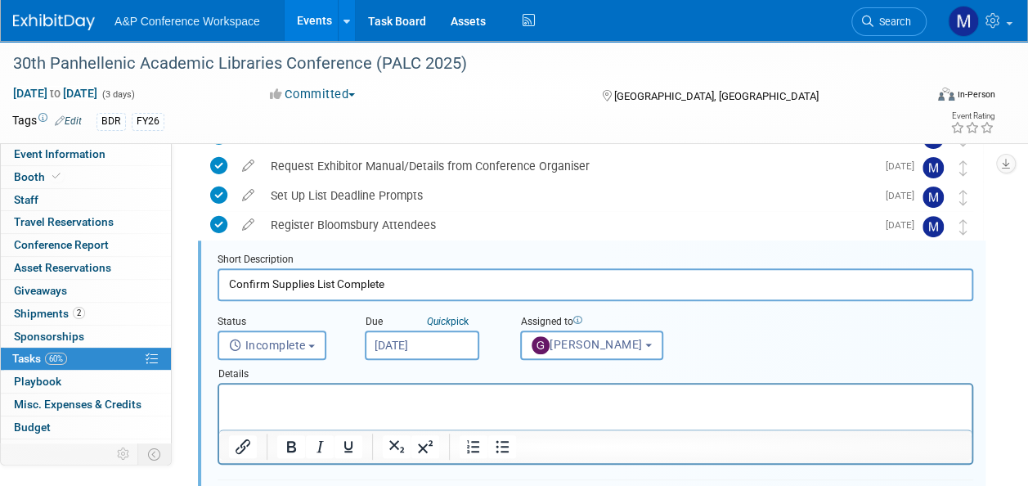
scroll to position [0, 0]
click at [417, 348] on input "Jul 25, 2025" at bounding box center [422, 344] width 114 height 29
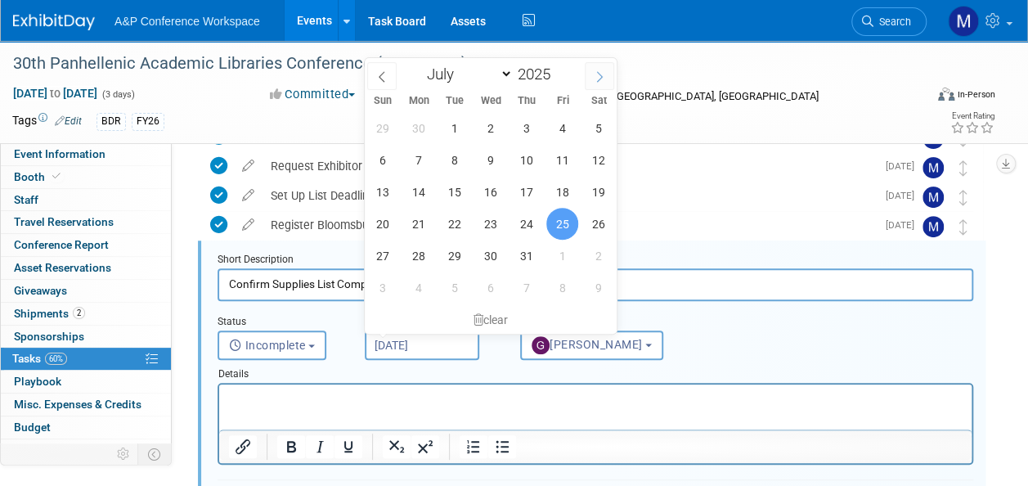
click at [596, 82] on span at bounding box center [598, 76] width 29 height 28
click at [594, 78] on icon at bounding box center [598, 76] width 11 height 11
select select "8"
click at [525, 222] on span "25" at bounding box center [526, 224] width 32 height 32
type input "Sep 25, 2025"
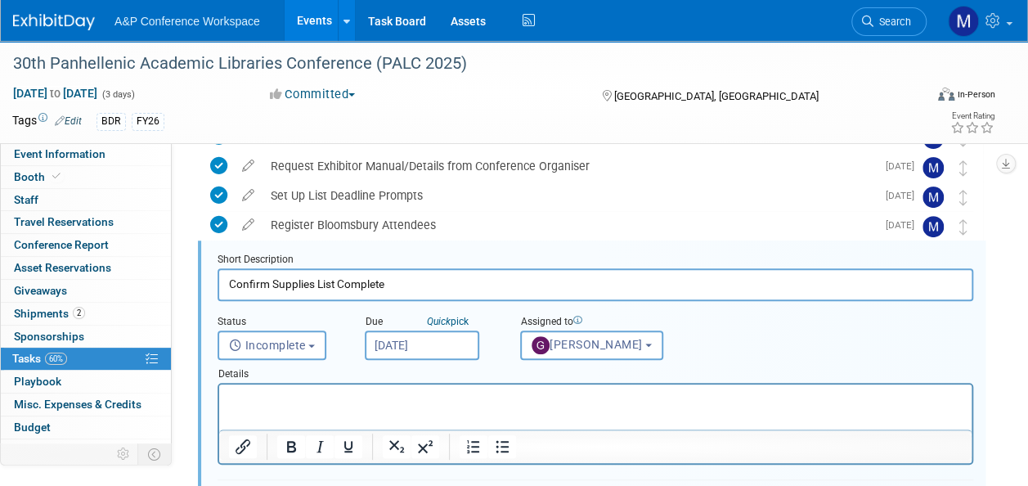
click at [395, 406] on html at bounding box center [595, 395] width 752 height 22
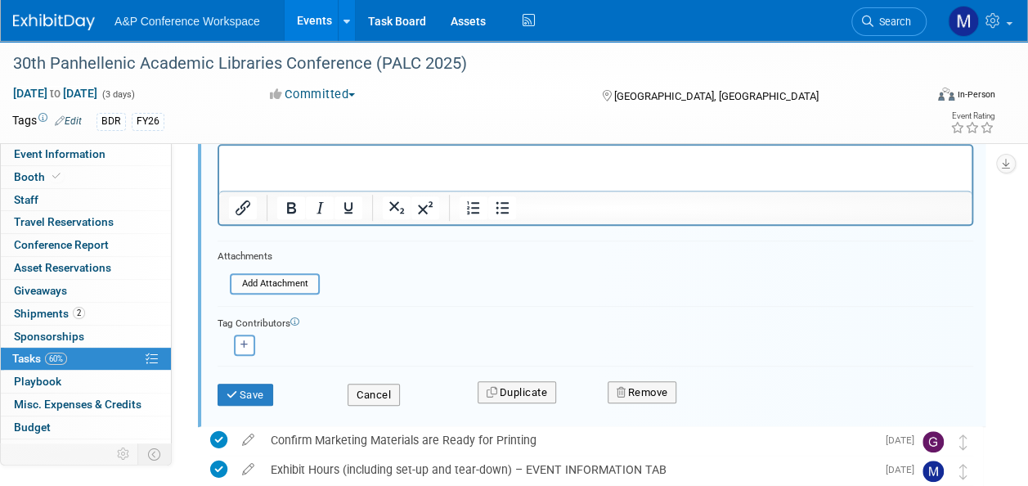
scroll to position [423, 0]
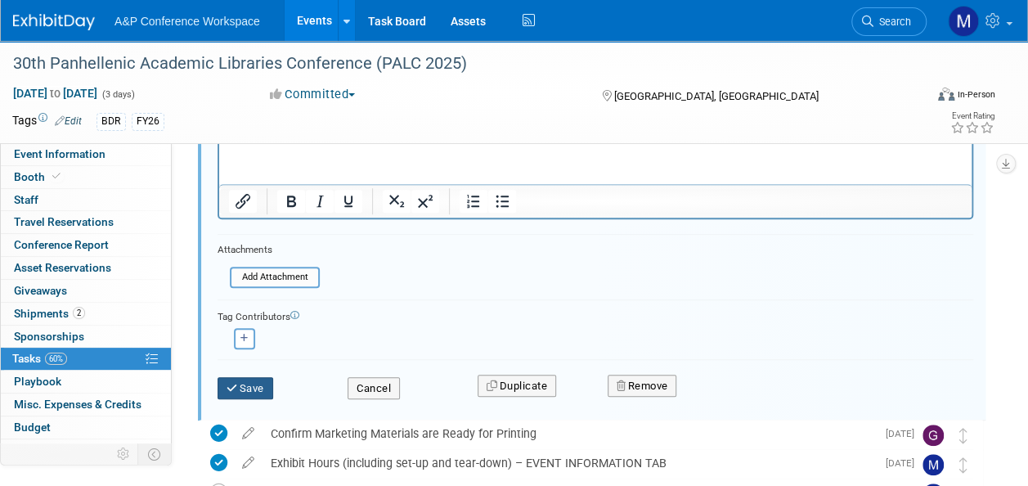
click at [262, 386] on button "Save" at bounding box center [245, 388] width 56 height 23
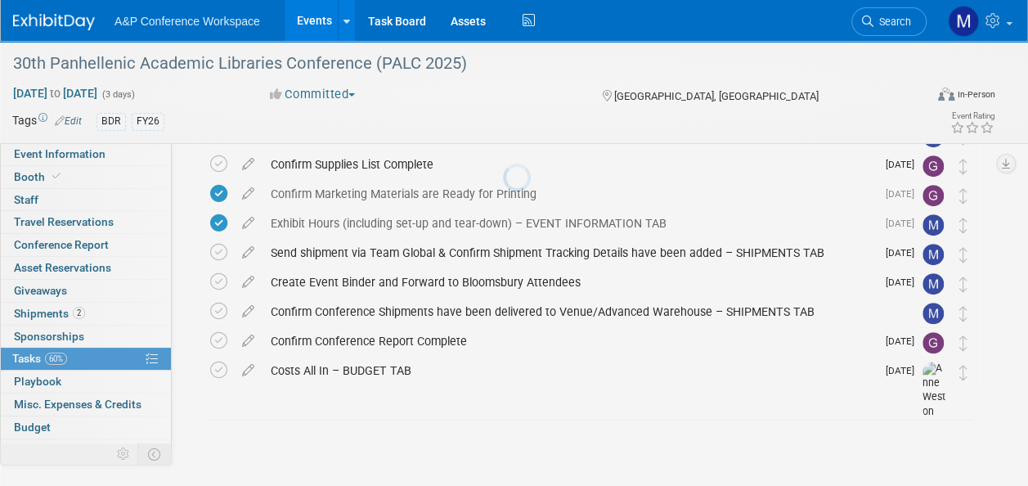
scroll to position [267, 0]
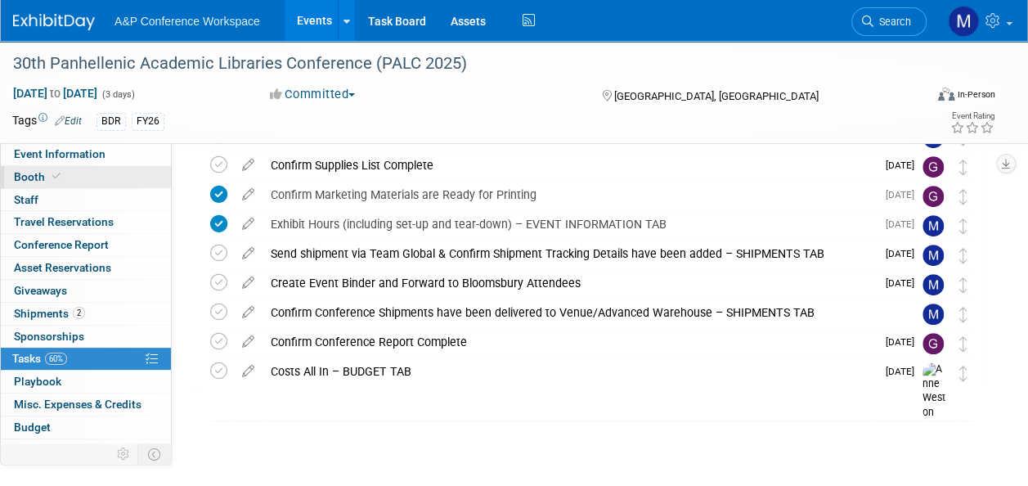
click at [97, 177] on link "Booth" at bounding box center [86, 177] width 170 height 22
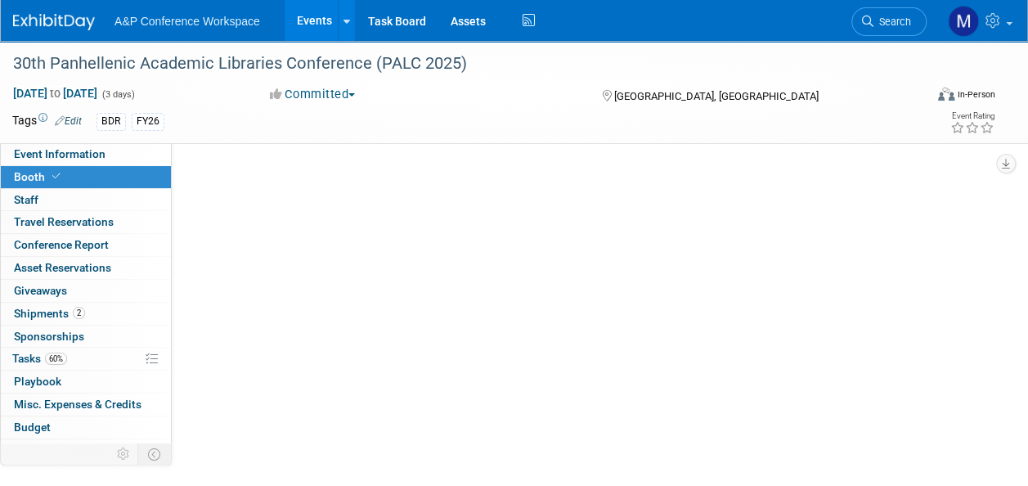
scroll to position [0, 0]
select select "DIGI"
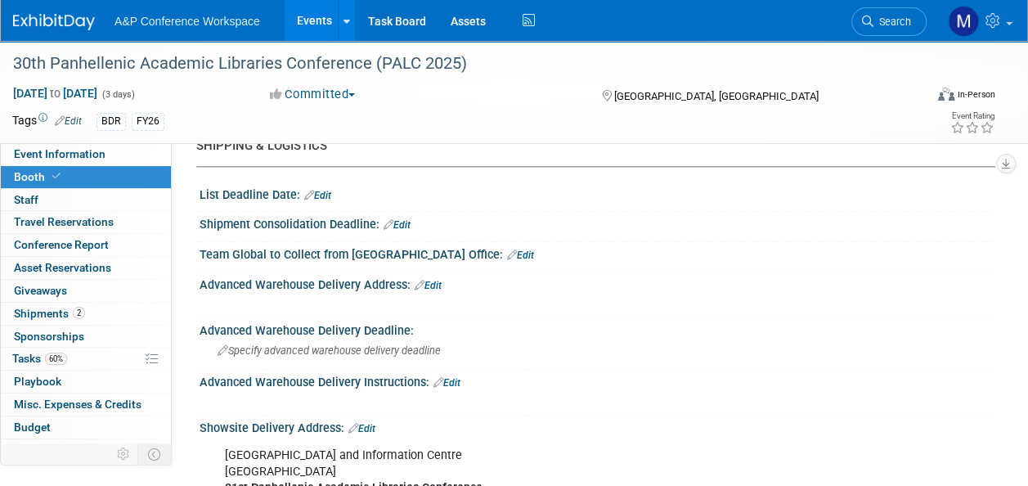
scroll to position [1063, 0]
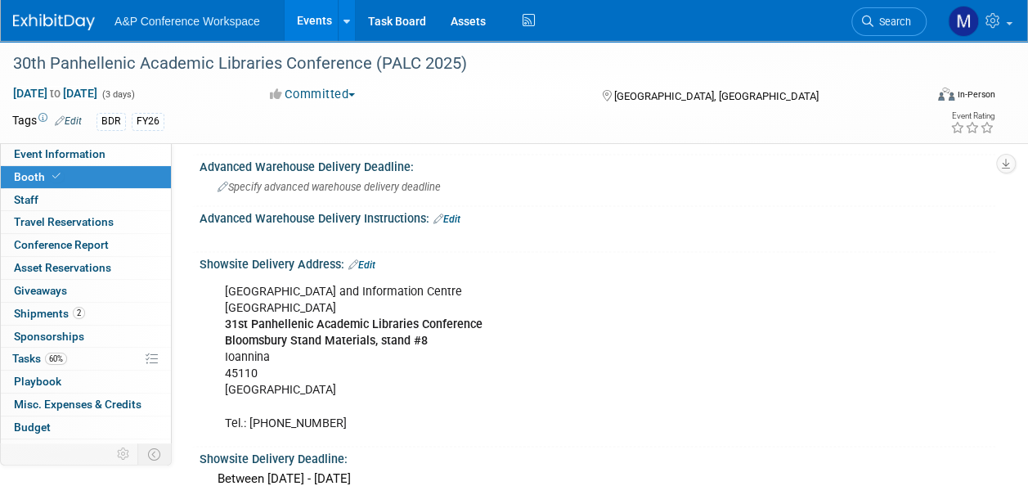
drag, startPoint x: 503, startPoint y: 284, endPoint x: 226, endPoint y: 293, distance: 276.4
click at [226, 293] on div "University of Ioannina Library and Information Centre University of Ioannina 31…" at bounding box center [525, 357] width 624 height 164
copy div "University of Ioannina Library and Information Centre"
drag, startPoint x: 487, startPoint y: 316, endPoint x: 224, endPoint y: 321, distance: 263.3
click at [224, 321] on div "University of Ioannina Library and Information Centre University of Ioannina 31…" at bounding box center [525, 357] width 624 height 164
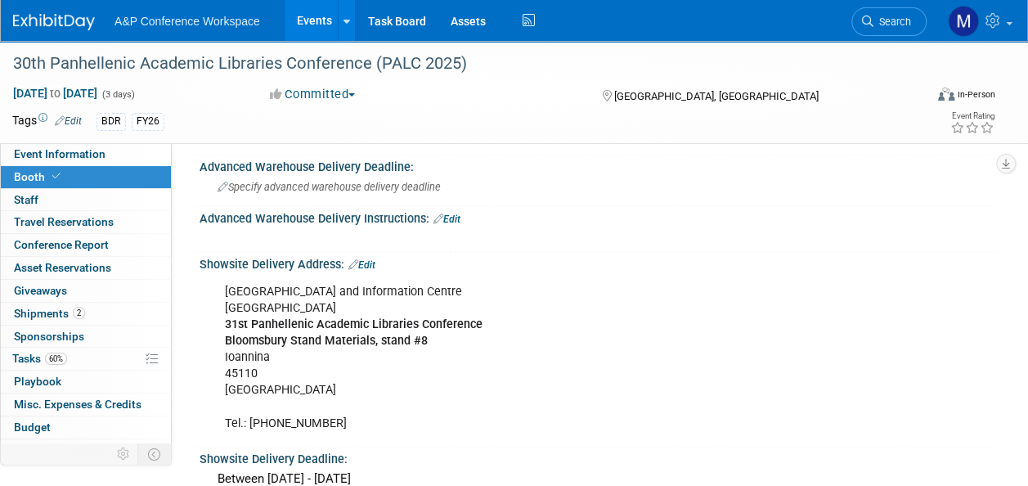
drag, startPoint x: 224, startPoint y: 321, endPoint x: 241, endPoint y: 317, distance: 17.6
copy b "31st Panhellenic Academic Libraries Conference"
drag, startPoint x: 275, startPoint y: 350, endPoint x: 224, endPoint y: 348, distance: 51.5
click at [224, 348] on div "University of Ioannina Library and Information Centre University of Ioannina 31…" at bounding box center [525, 357] width 624 height 164
drag, startPoint x: 224, startPoint y: 348, endPoint x: 233, endPoint y: 350, distance: 9.1
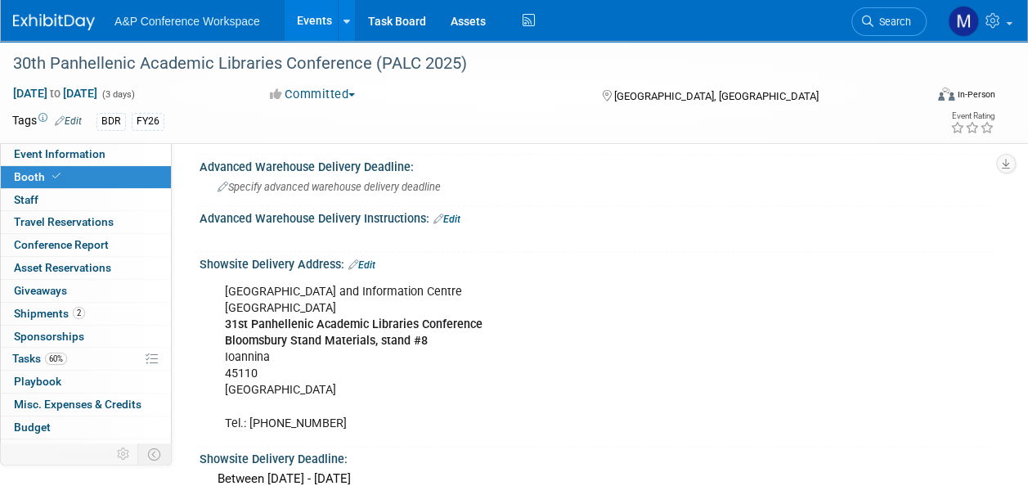
copy div "Ioannina"
drag, startPoint x: 343, startPoint y: 413, endPoint x: 273, endPoint y: 415, distance: 69.5
click at [273, 415] on div "University of Ioannina Library and Information Centre University of Ioannina 31…" at bounding box center [525, 357] width 624 height 164
copy div "2651005912"
click at [93, 316] on link "2 Shipments 2" at bounding box center [86, 313] width 170 height 22
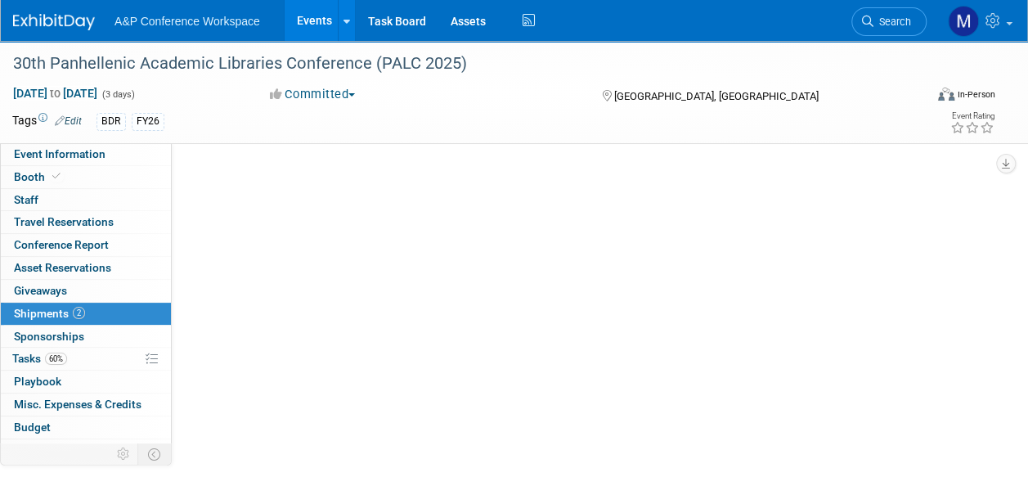
scroll to position [0, 0]
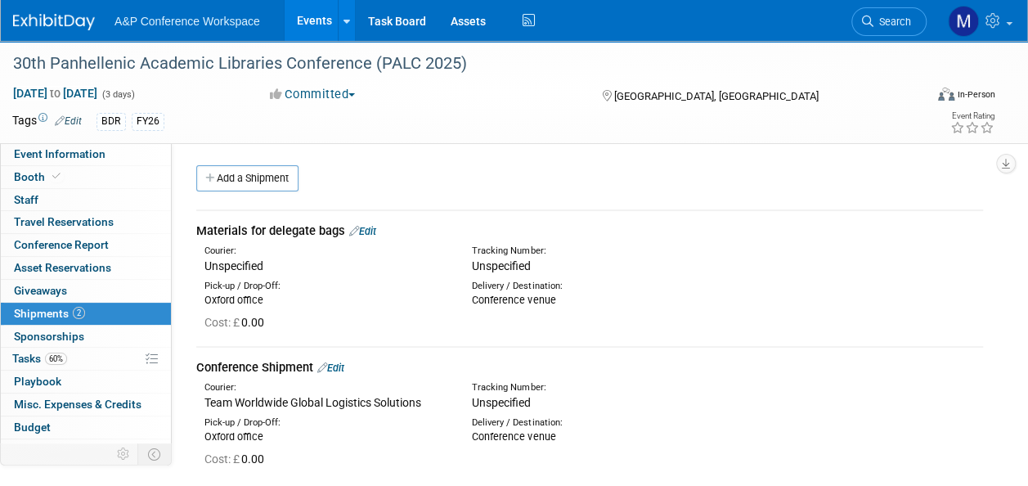
click at [370, 231] on link "Edit" at bounding box center [362, 231] width 27 height 12
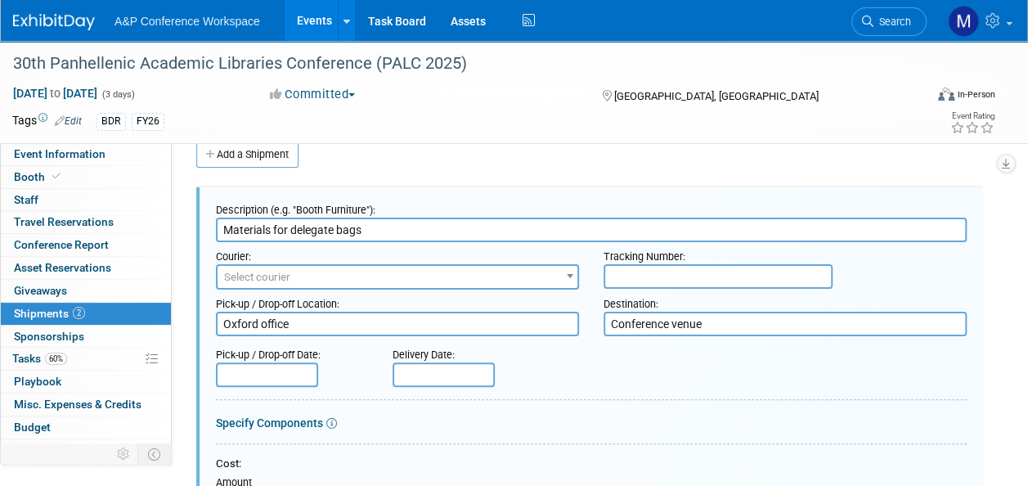
click at [630, 273] on input "text" at bounding box center [717, 276] width 229 height 25
paste input "6268379191"
type input "6268379191"
click at [341, 276] on span "Select courier" at bounding box center [397, 277] width 360 height 23
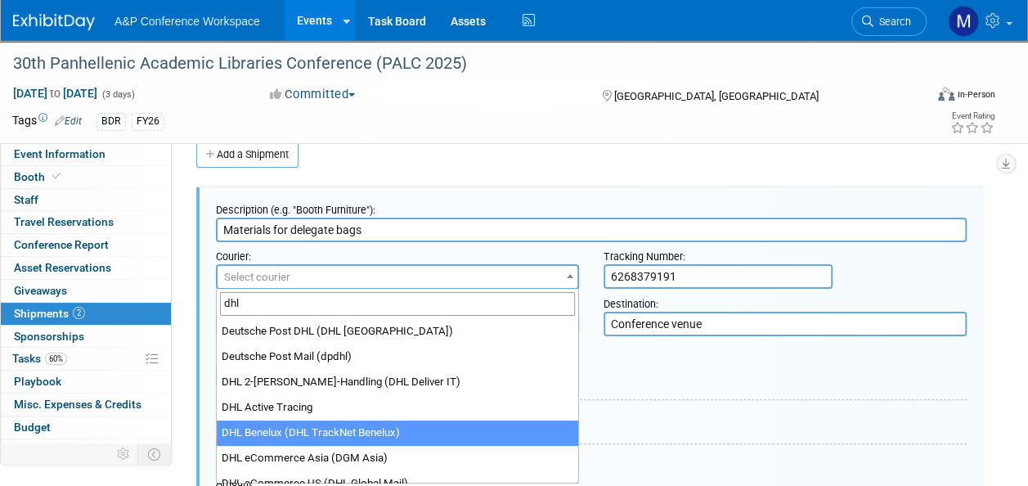
scroll to position [163, 0]
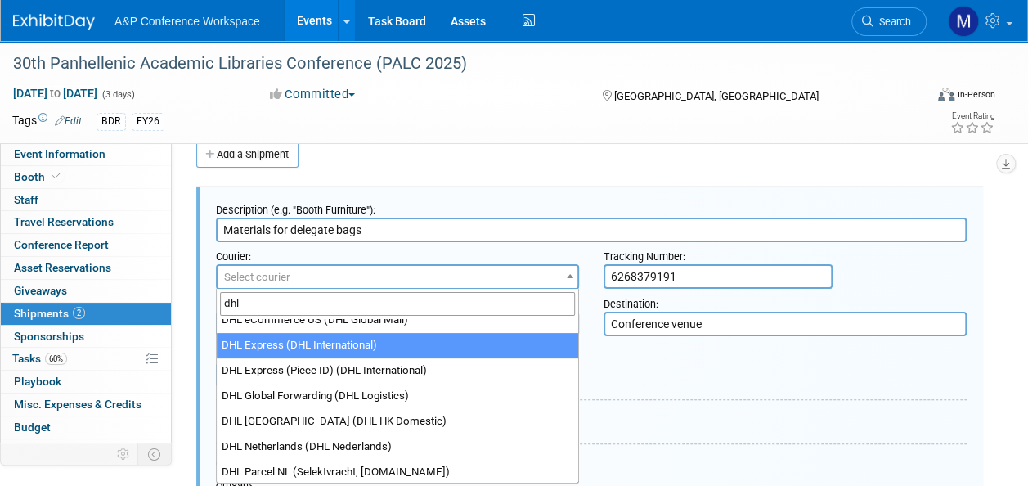
type input "dhl"
select select "135"
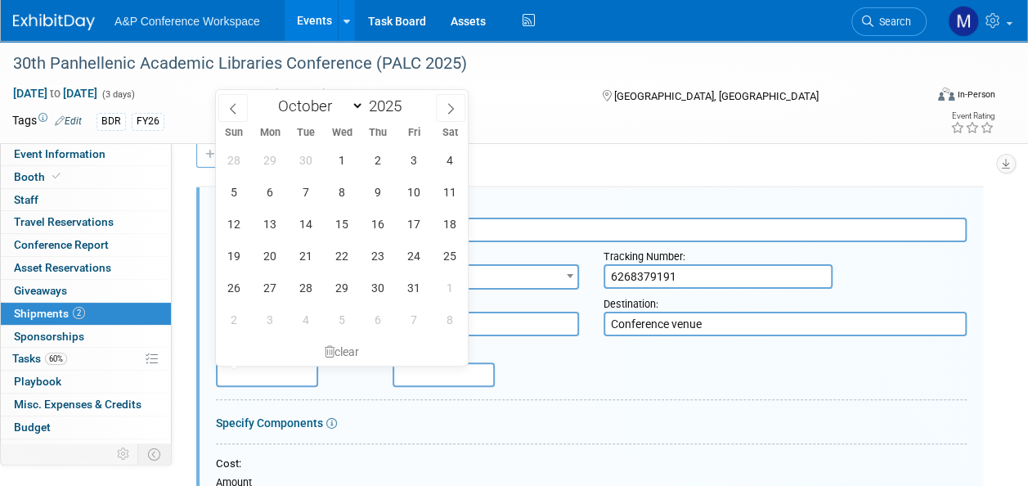
click at [286, 371] on input "text" at bounding box center [267, 374] width 102 height 25
click at [236, 111] on icon at bounding box center [232, 108] width 11 height 11
select select "8"
click at [371, 190] on span "11" at bounding box center [377, 192] width 32 height 32
type input "[DATE]"
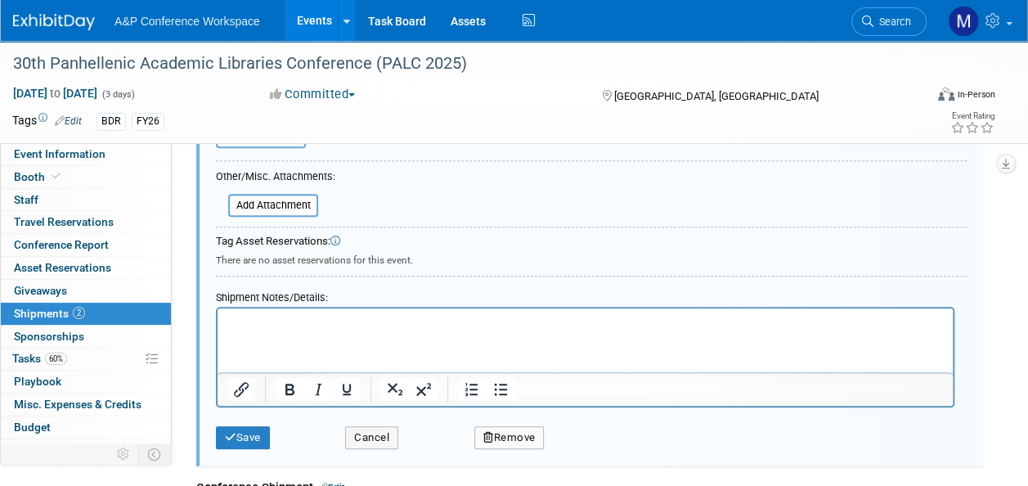
scroll to position [596, 0]
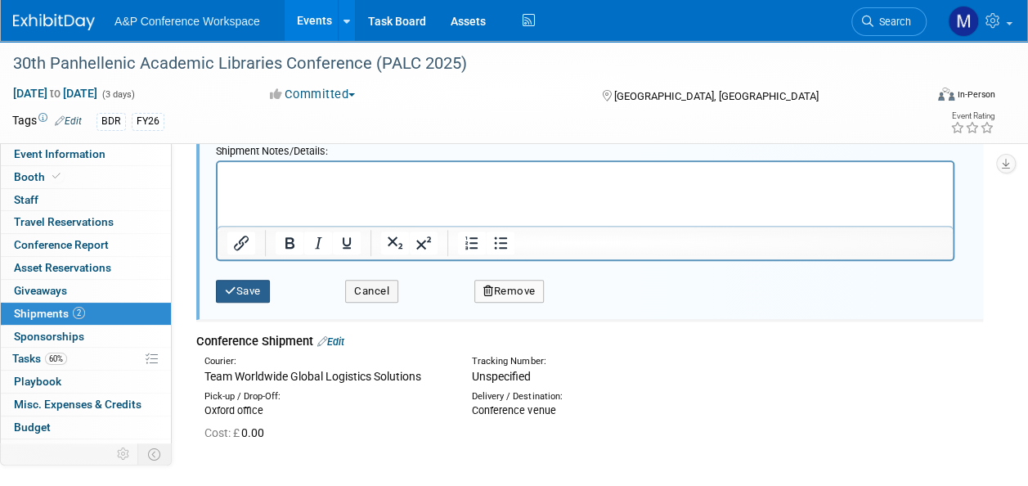
click at [250, 294] on button "Save" at bounding box center [243, 291] width 54 height 23
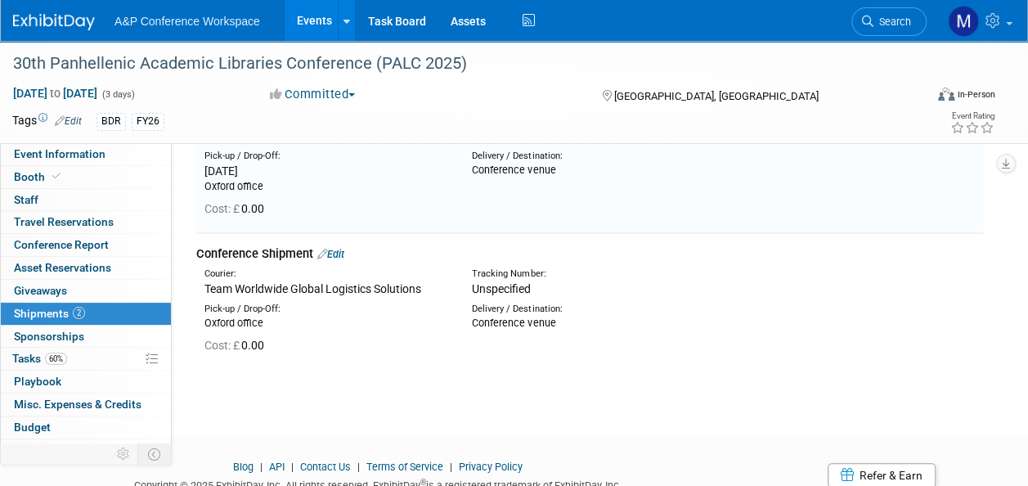
scroll to position [24, 0]
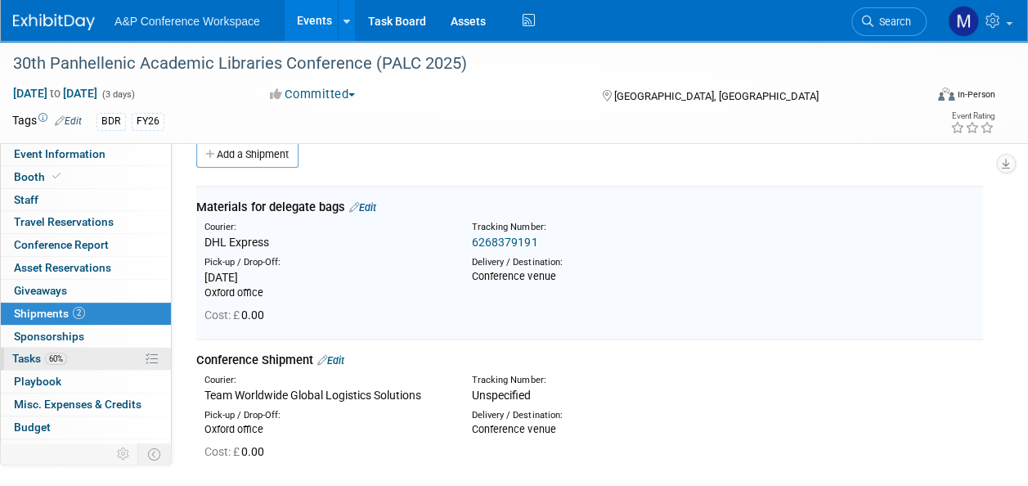
click at [79, 356] on link "60% Tasks 60%" at bounding box center [86, 358] width 170 height 22
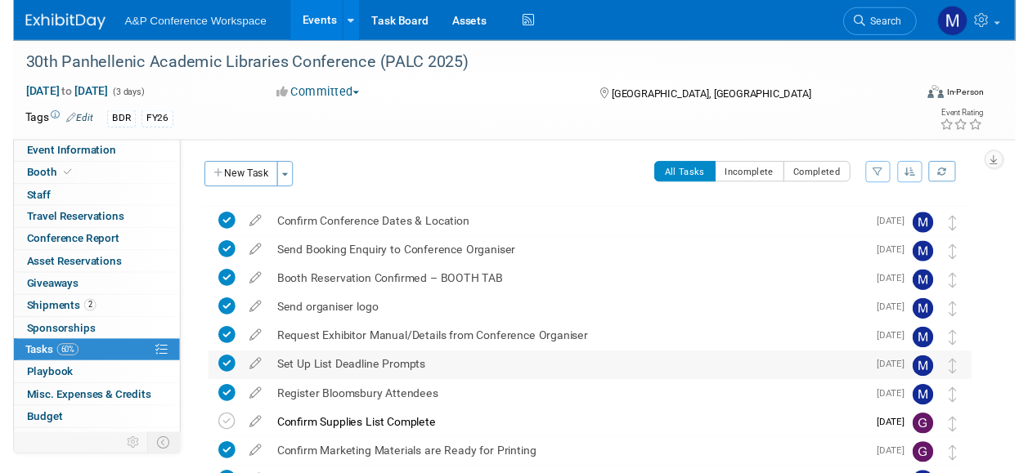
scroll to position [245, 0]
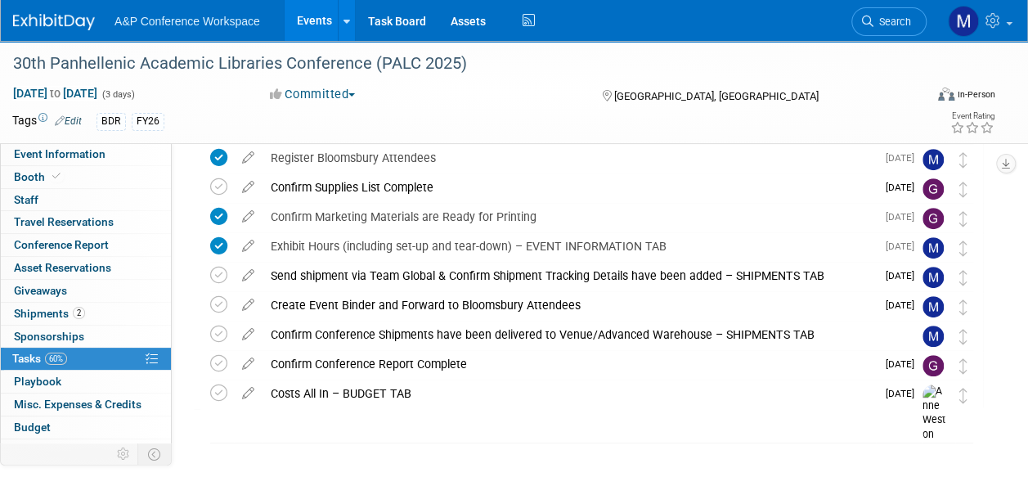
click at [249, 302] on icon at bounding box center [248, 301] width 29 height 20
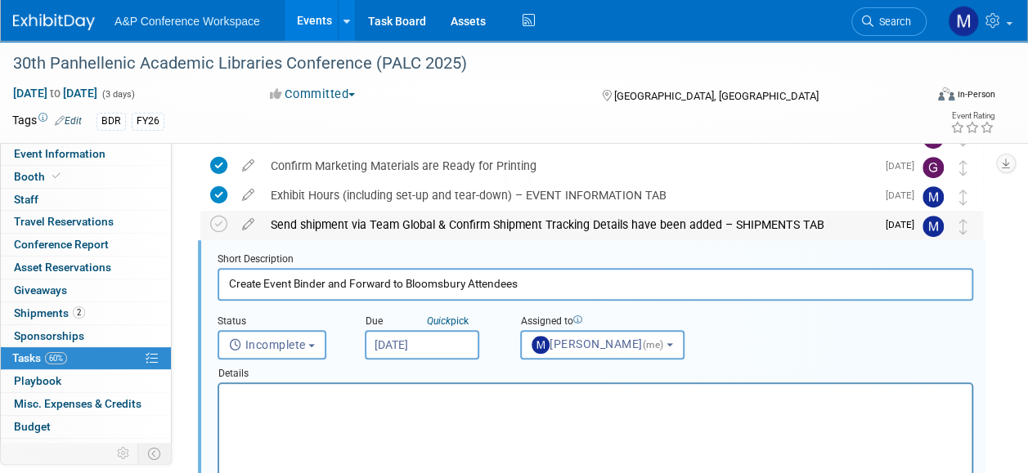
scroll to position [0, 0]
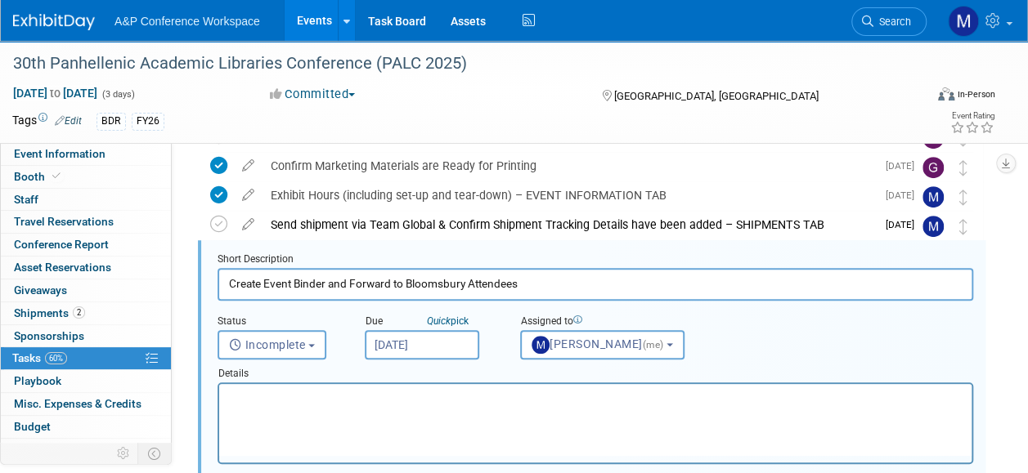
drag, startPoint x: 546, startPoint y: 281, endPoint x: 172, endPoint y: 287, distance: 374.4
click at [172, 287] on div "Event Information Event Info Booth Booth 0 Staff 0 Staff 0 Travel Reservations …" at bounding box center [514, 282] width 1028 height 1075
type input "Confirm delegate bag bits have been delivered"
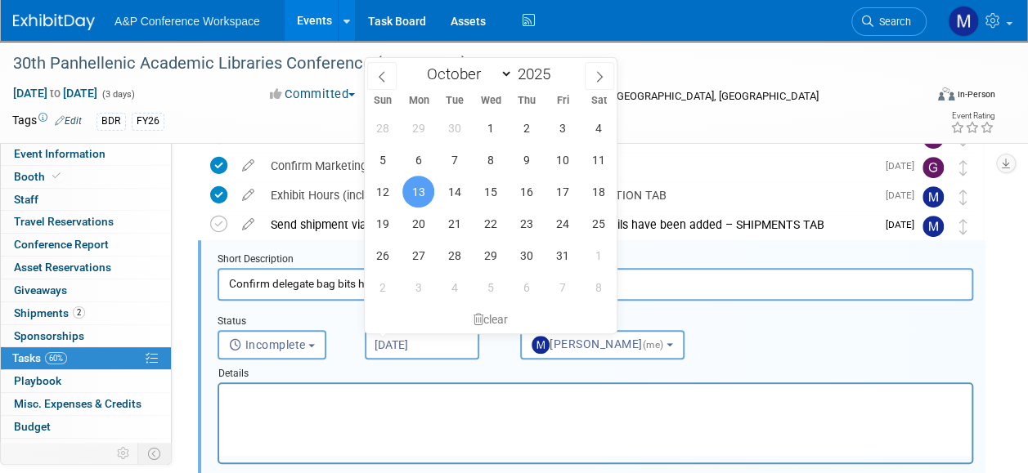
click at [396, 347] on input "Oct 13, 2025" at bounding box center [422, 344] width 114 height 29
click at [386, 75] on icon at bounding box center [381, 76] width 11 height 11
select select "8"
click at [525, 186] on span "18" at bounding box center [526, 192] width 32 height 32
type input "Sep 18, 2025"
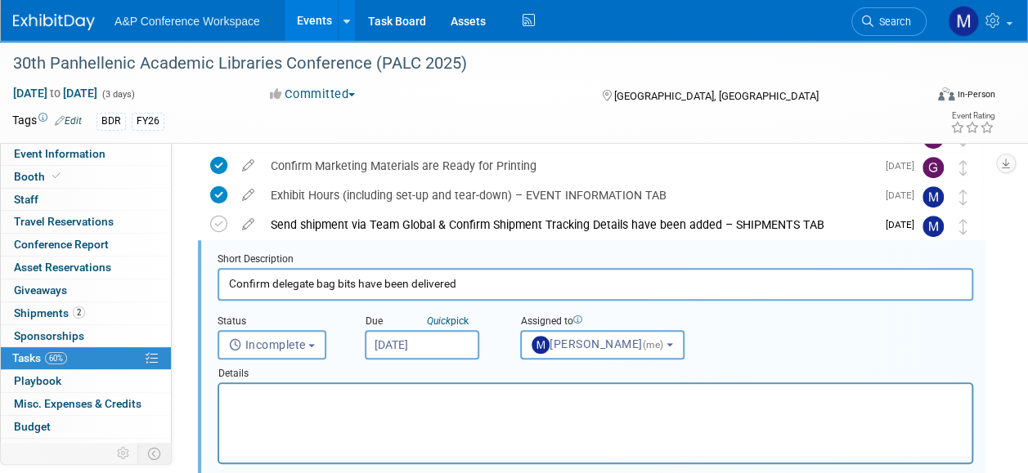
click at [474, 406] on html at bounding box center [595, 395] width 752 height 22
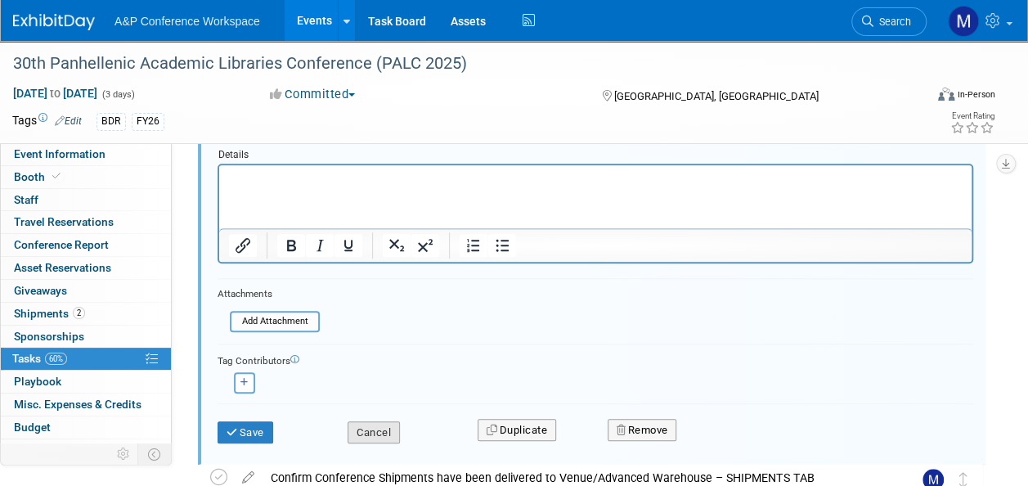
scroll to position [541, 0]
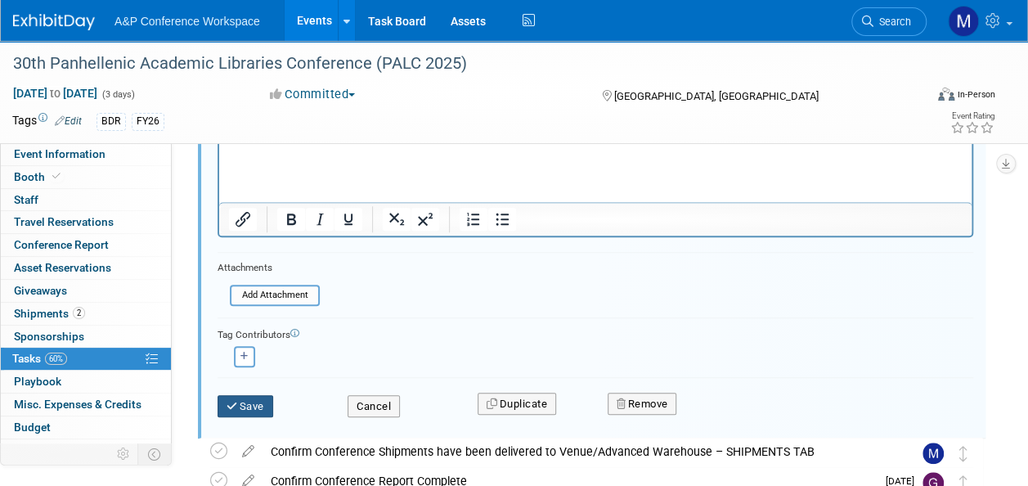
click at [261, 404] on button "Save" at bounding box center [245, 406] width 56 height 23
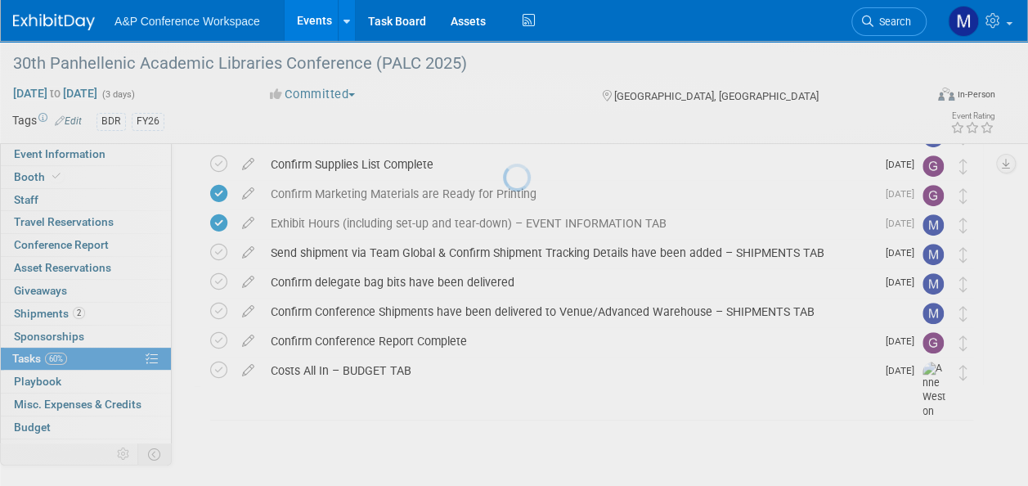
scroll to position [267, 0]
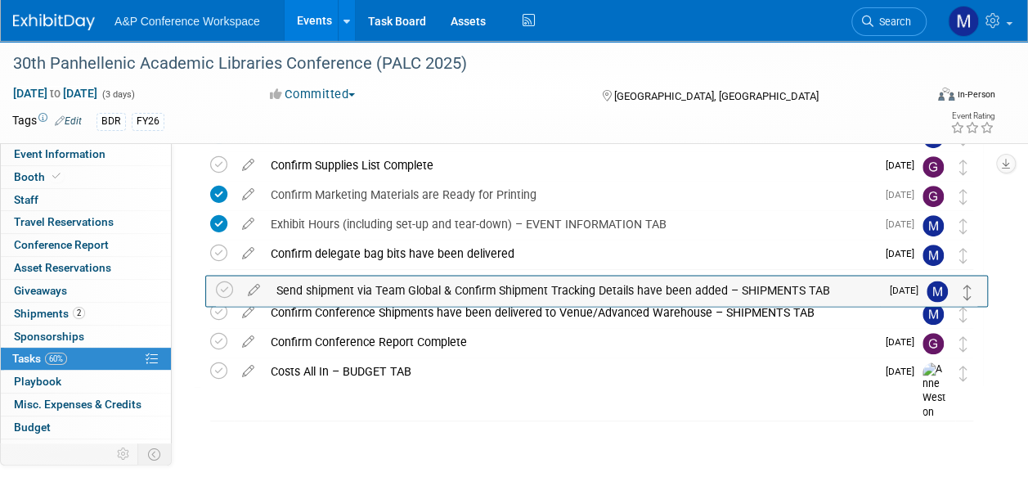
drag, startPoint x: 960, startPoint y: 250, endPoint x: 965, endPoint y: 286, distance: 36.3
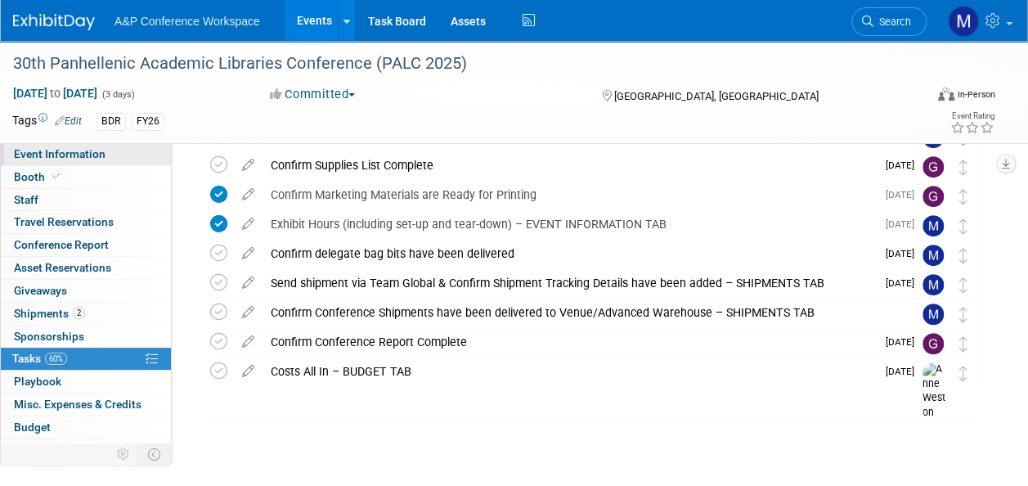
click at [108, 150] on link "Event Information" at bounding box center [86, 154] width 170 height 22
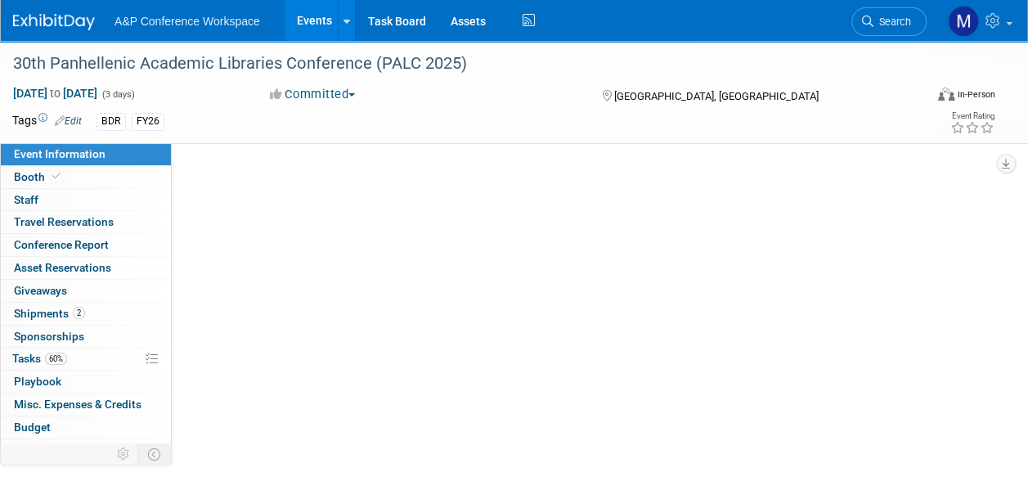
scroll to position [0, 0]
select select "Annual"
select select "Level 2"
select select "In-Person Booth"
select select "Libraries"
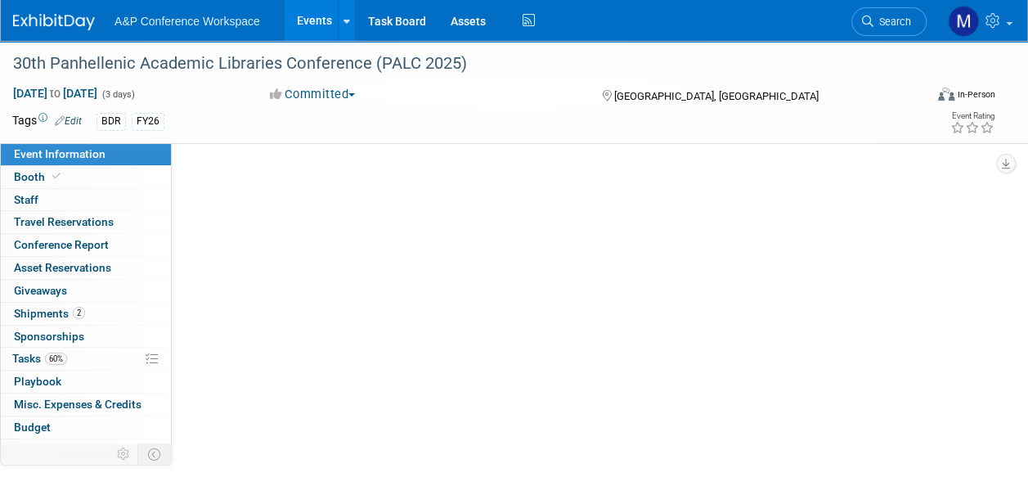
select select "Bloomsbury Digital Resources"
select select "[PERSON_NAME]"
select select "BDR Product Awareness and Trial Generation​"
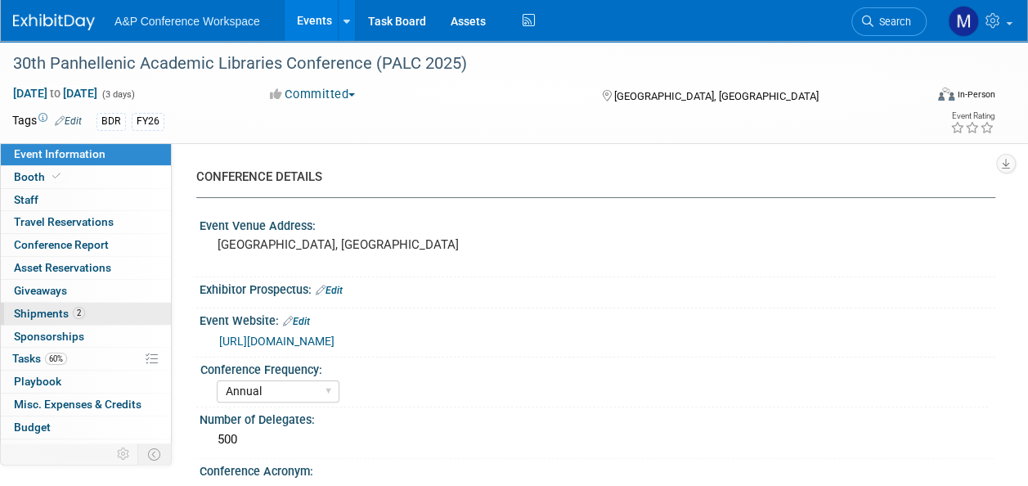
click at [83, 306] on link "2 Shipments 2" at bounding box center [86, 313] width 170 height 22
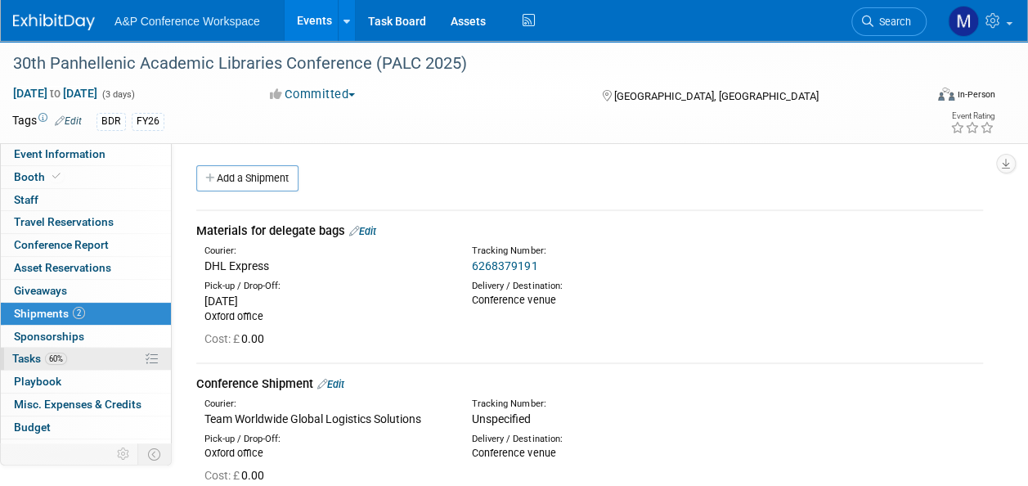
click at [82, 353] on link "60% Tasks 60%" at bounding box center [86, 358] width 170 height 22
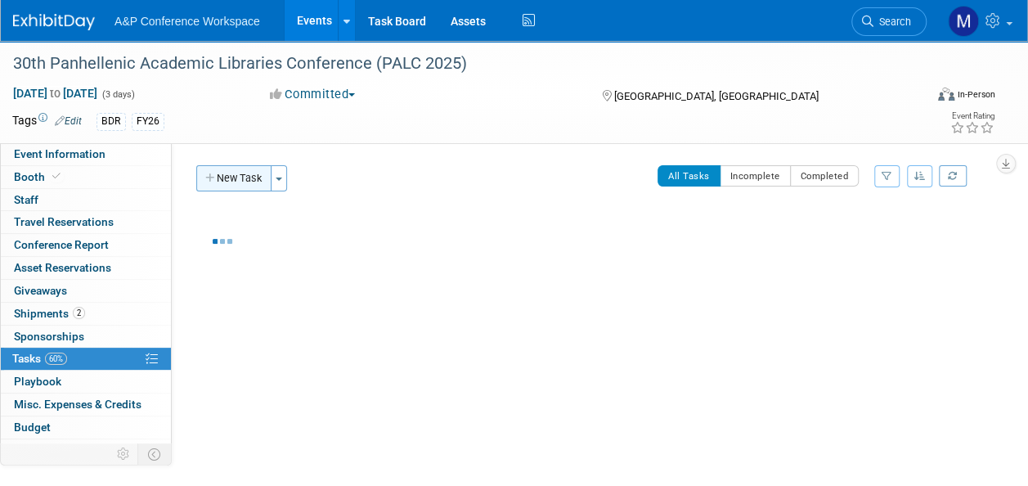
click at [237, 179] on button "New Task" at bounding box center [233, 178] width 75 height 26
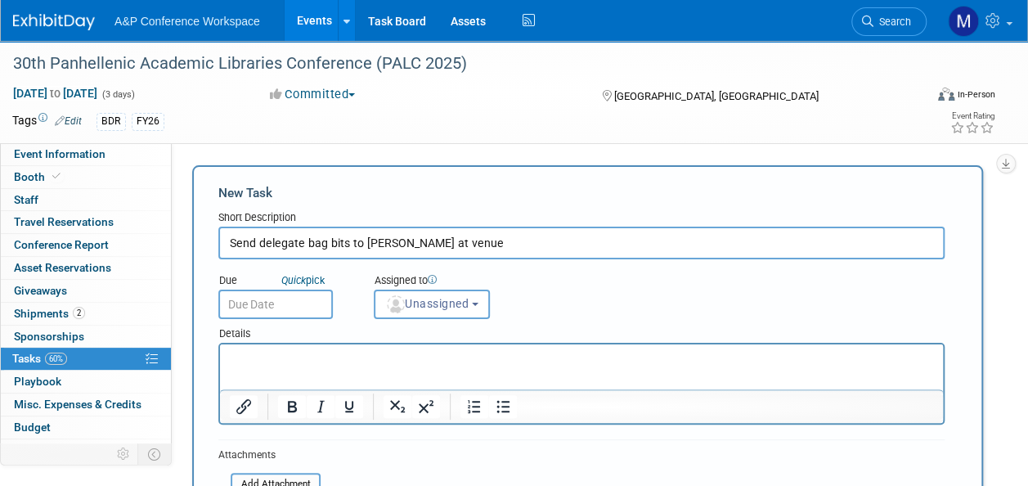
type input "Send delegate bag bits to Peggy at venue"
click at [255, 299] on input "text" at bounding box center [275, 303] width 114 height 29
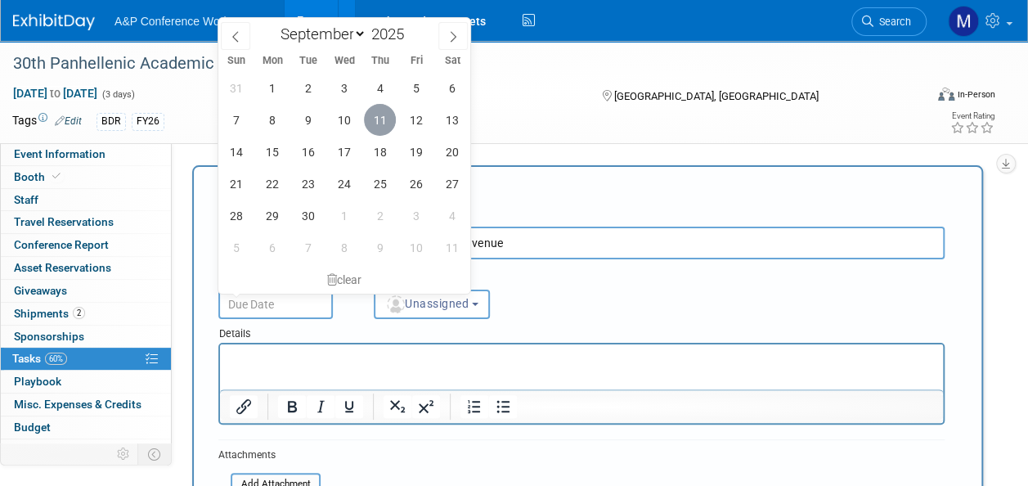
drag, startPoint x: 374, startPoint y: 126, endPoint x: 386, endPoint y: 157, distance: 33.4
click at [374, 125] on span "11" at bounding box center [380, 120] width 32 height 32
type input "[DATE]"
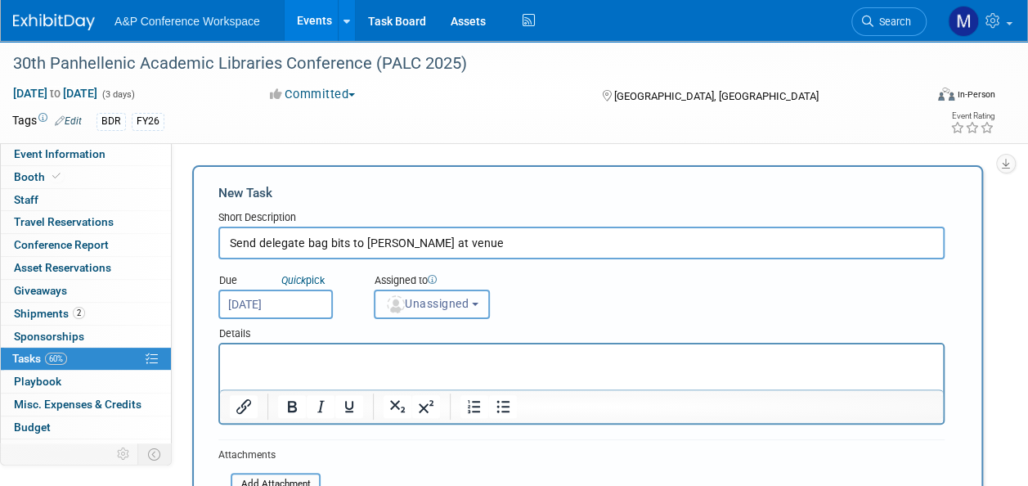
click at [430, 312] on button "Unassigned" at bounding box center [432, 303] width 116 height 29
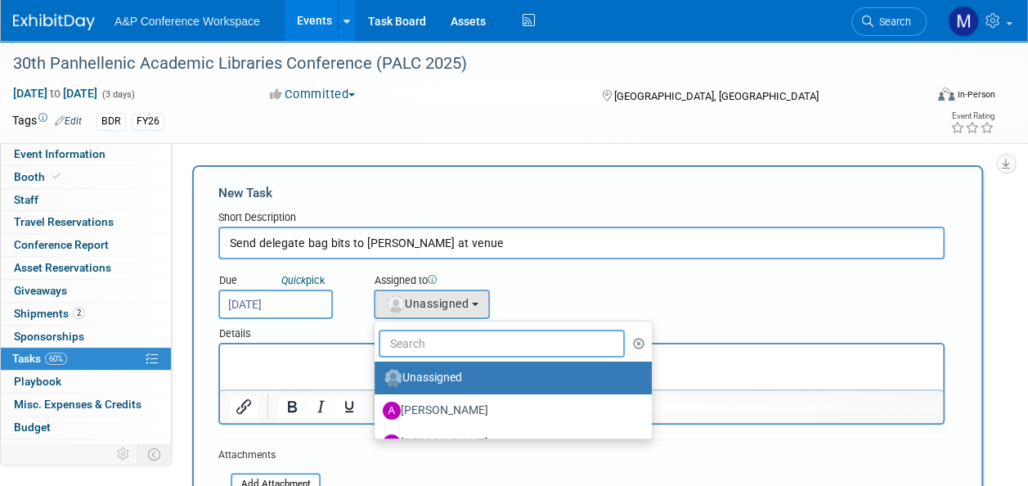
click at [446, 347] on input "text" at bounding box center [501, 343] width 246 height 28
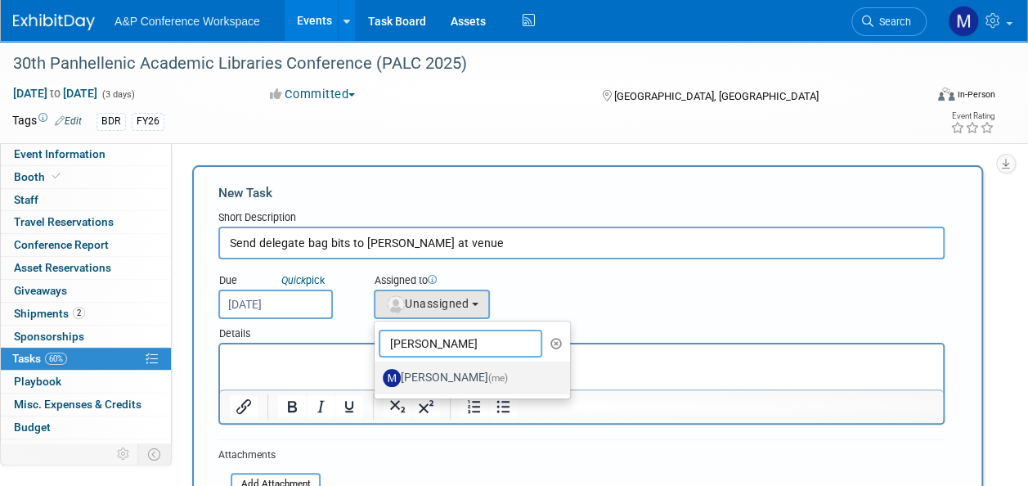
type input "matt ha"
click at [440, 369] on label "Matt Hambridge (me)" at bounding box center [468, 378] width 171 height 26
click at [377, 370] on input "Matt Hambridge (me)" at bounding box center [371, 375] width 11 height 11
select select "2db20fb6-019a-42f9-b51c-aabbbf535978"
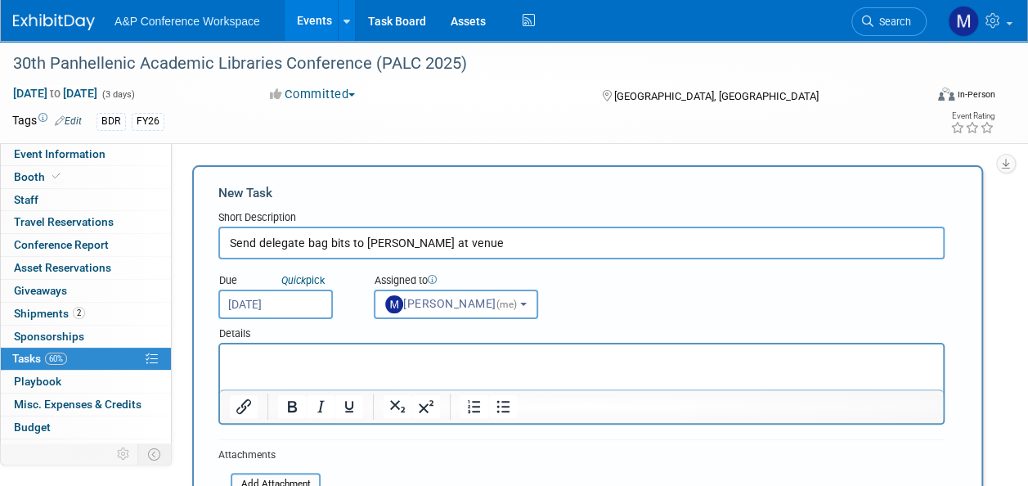
click at [365, 366] on p "Rich Text Area. Press ALT-0 for help." at bounding box center [582, 359] width 704 height 16
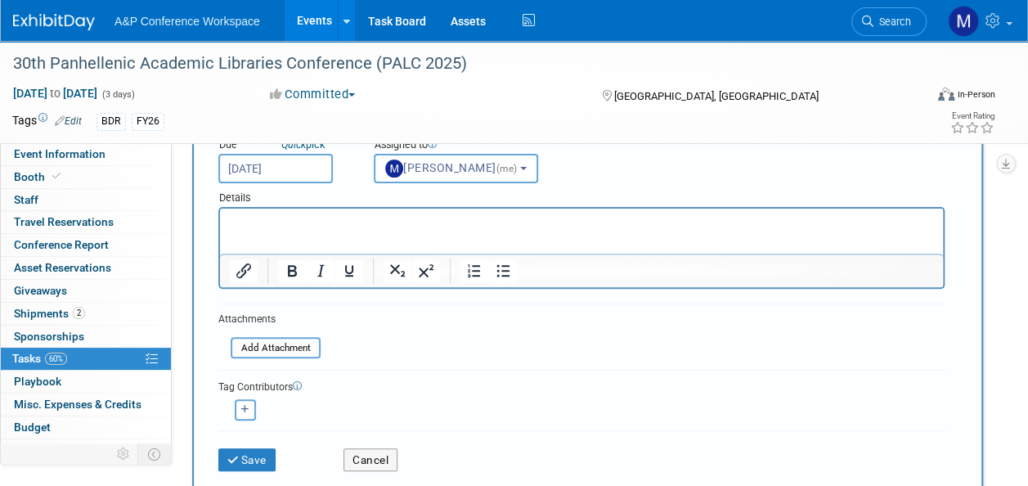
scroll to position [245, 0]
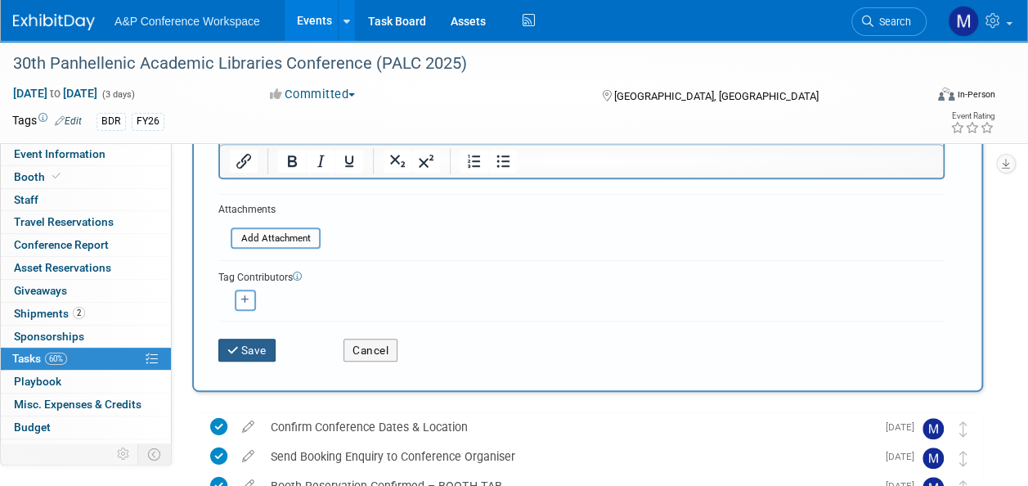
click at [250, 352] on button "Save" at bounding box center [246, 349] width 57 height 23
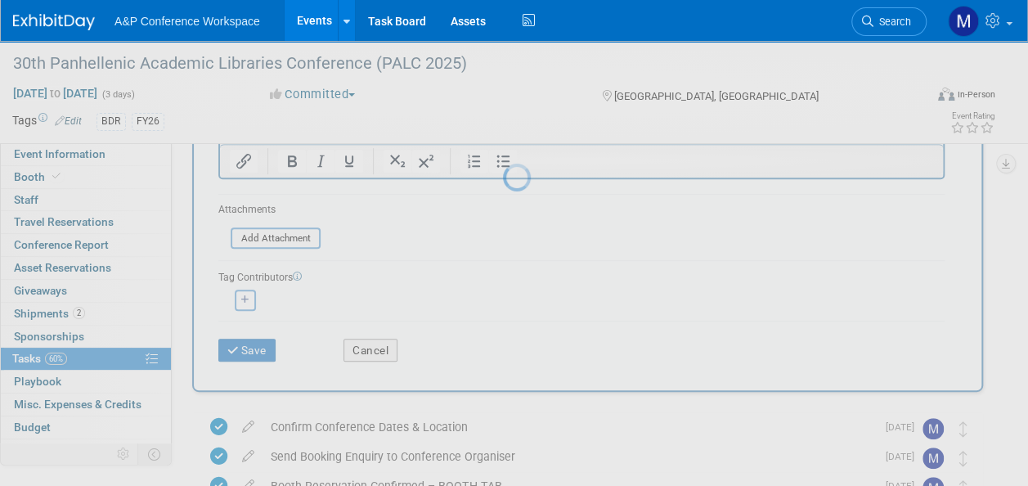
scroll to position [50, 0]
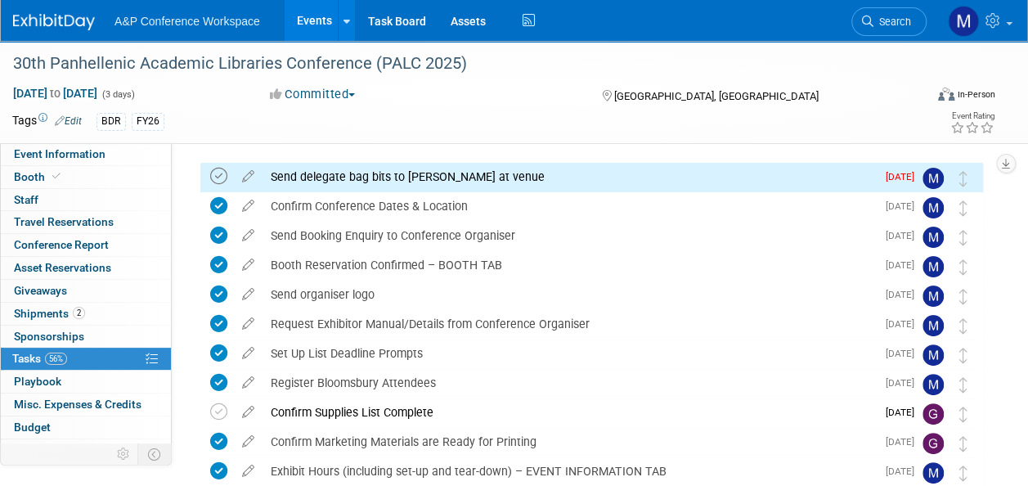
click at [225, 175] on icon at bounding box center [218, 176] width 17 height 17
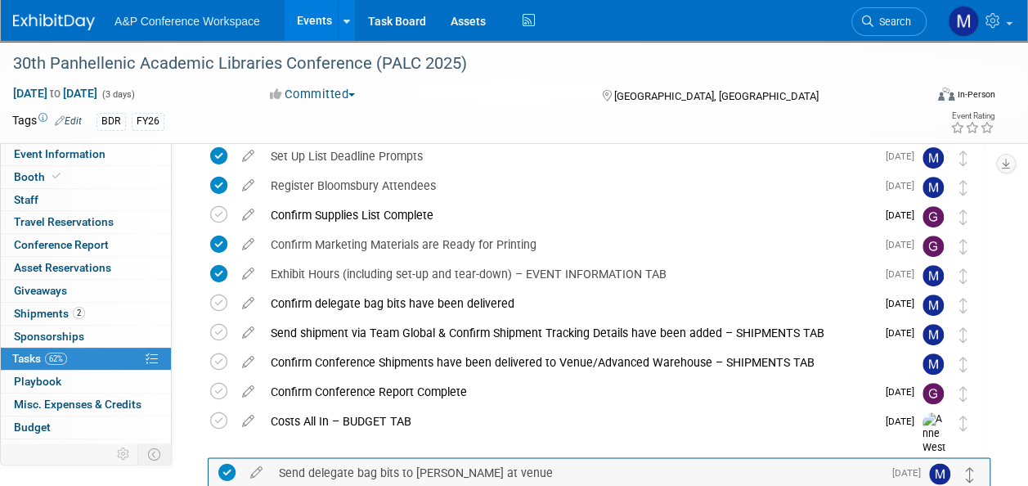
scroll to position [253, 0]
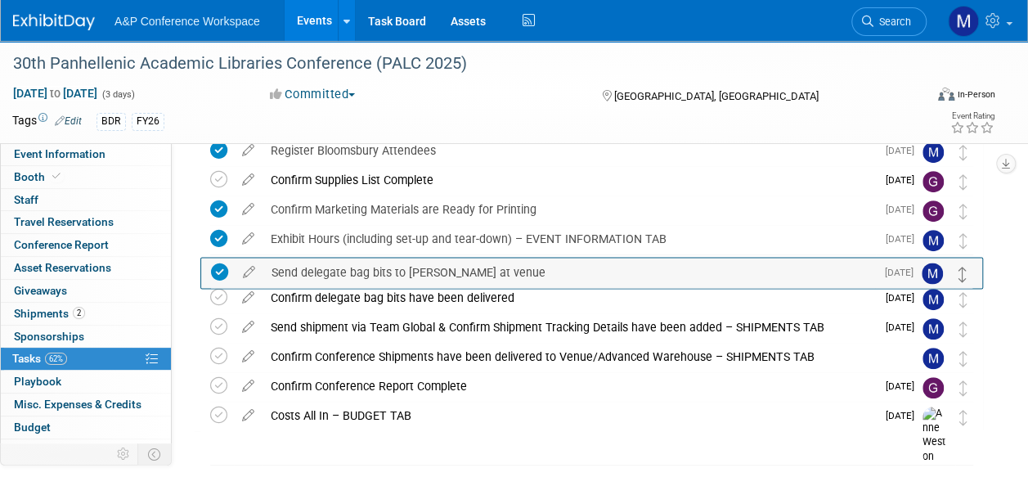
drag, startPoint x: 961, startPoint y: 180, endPoint x: 961, endPoint y: 275, distance: 94.8
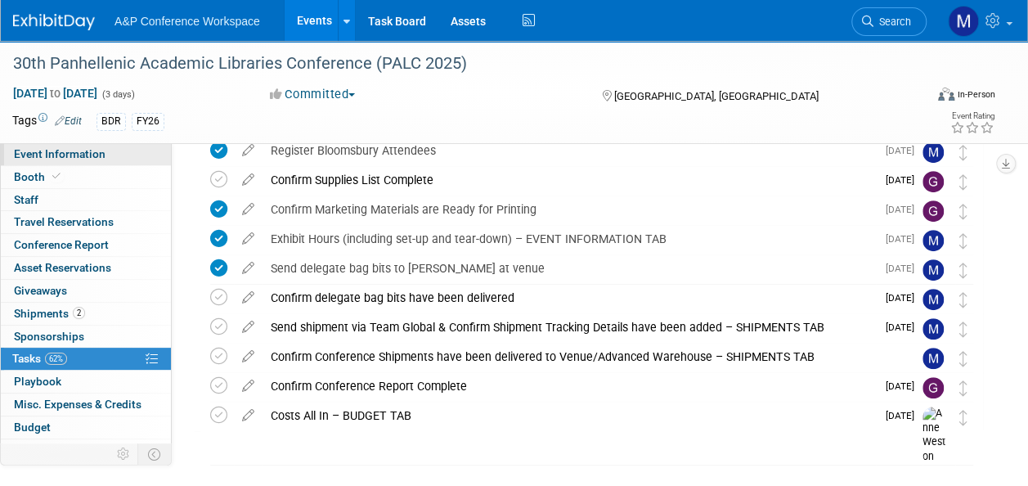
click at [108, 157] on link "Event Information" at bounding box center [86, 154] width 170 height 22
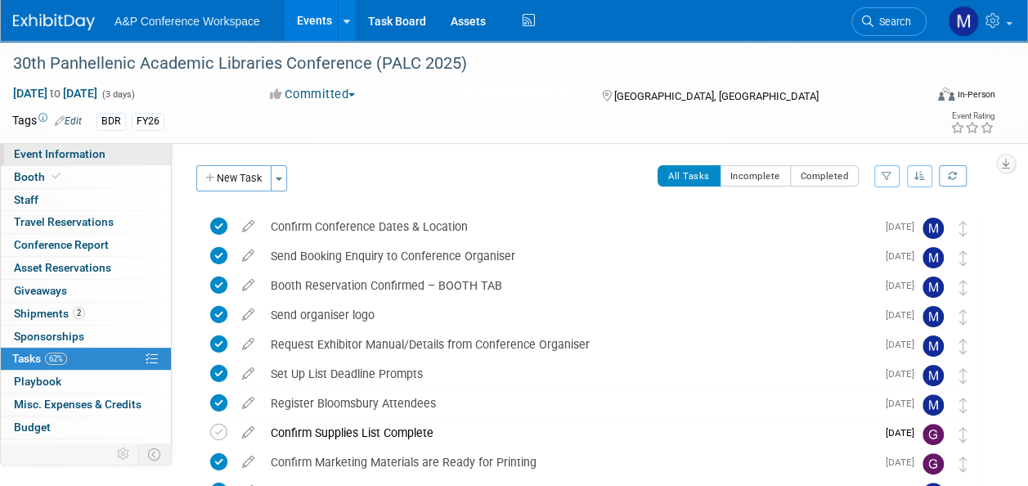
select select "Annual"
select select "Level 2"
select select "In-Person Booth"
select select "Libraries"
select select "Bloomsbury Digital Resources"
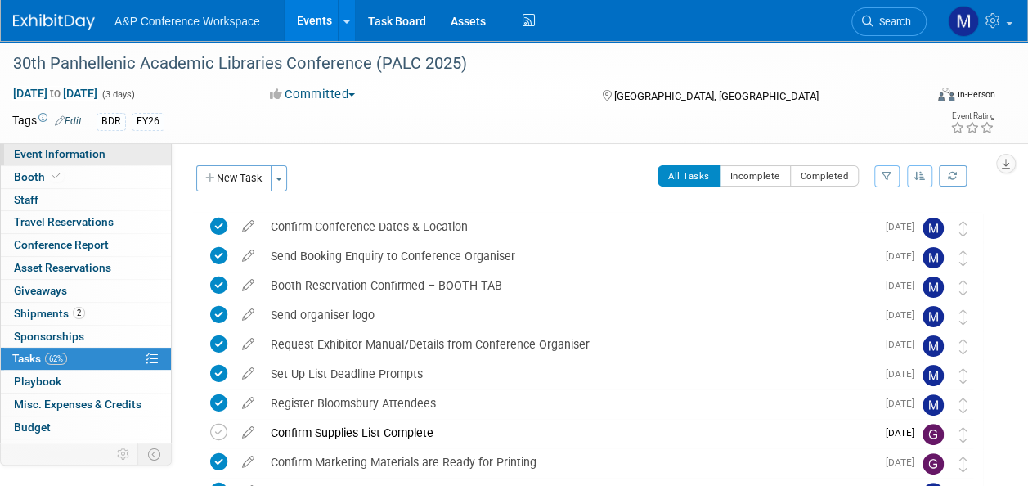
select select "[PERSON_NAME]"
select select "BDR Product Awareness and Trial Generation​"
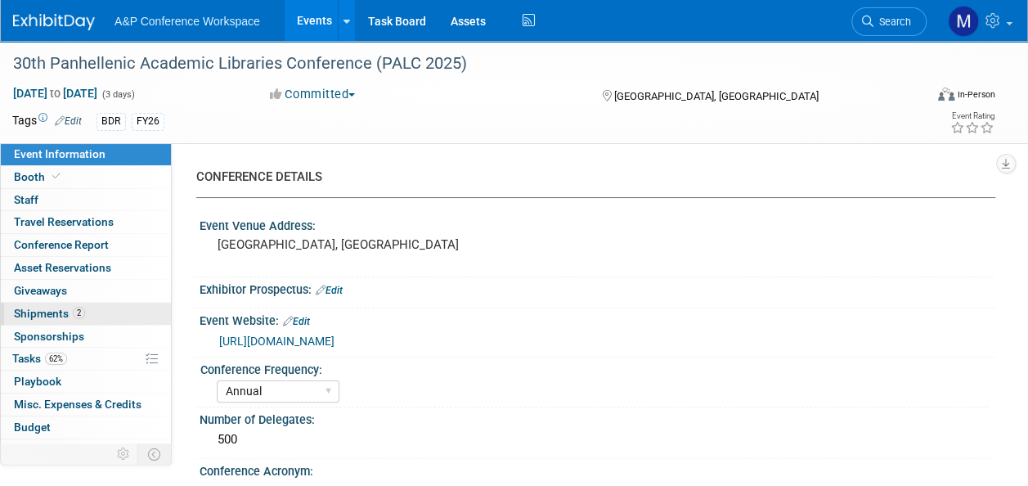
click at [96, 309] on link "2 Shipments 2" at bounding box center [86, 313] width 170 height 22
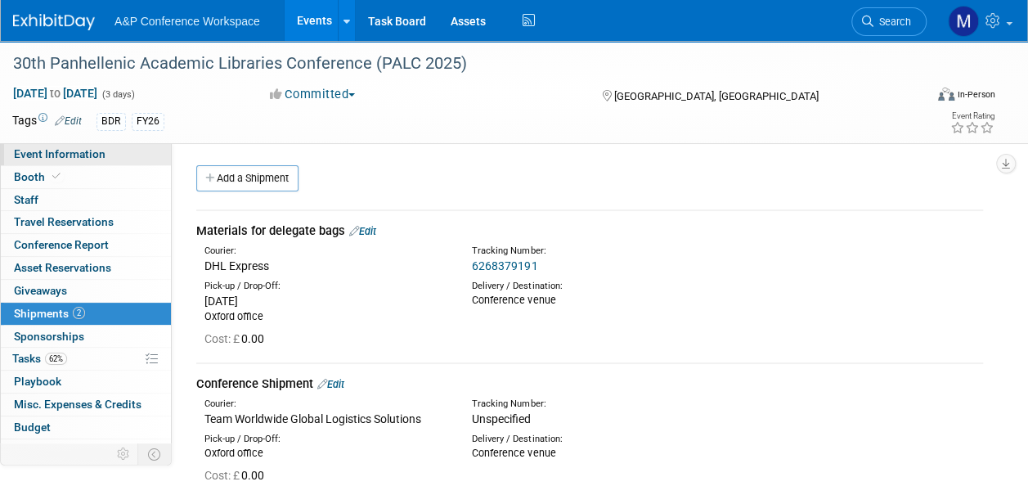
click at [123, 147] on link "Event Information" at bounding box center [86, 154] width 170 height 22
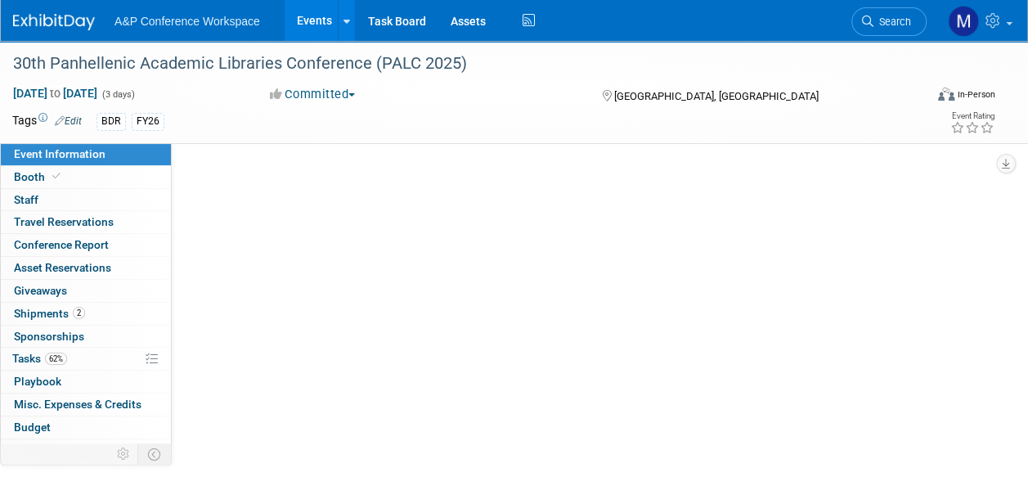
select select "Annual"
select select "Level 2"
select select "In-Person Booth"
select select "Libraries"
select select "Bloomsbury Digital Resources"
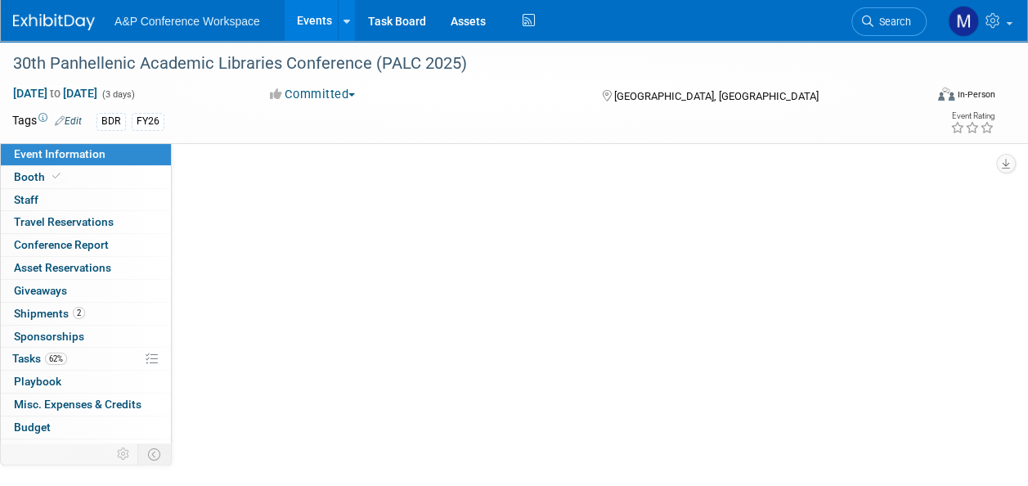
select select "[PERSON_NAME]"
select select "BDR Product Awareness and Trial Generation​"
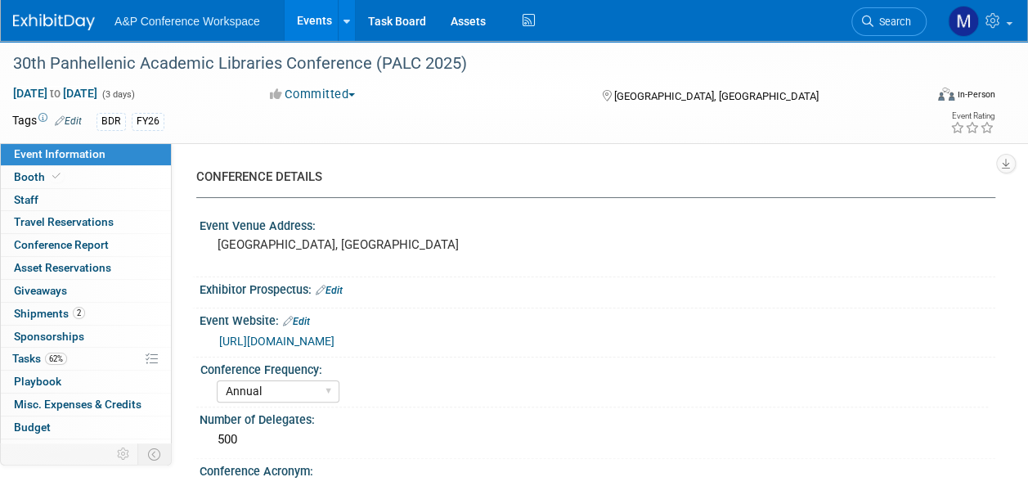
click at [887, 25] on span "Search" at bounding box center [892, 22] width 38 height 12
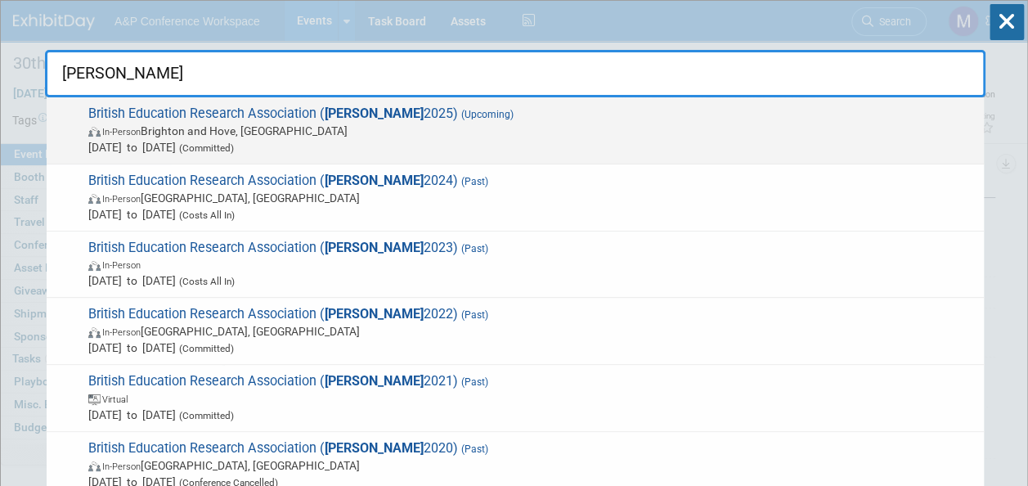
type input "bera"
click at [458, 116] on span "(Upcoming)" at bounding box center [486, 114] width 56 height 11
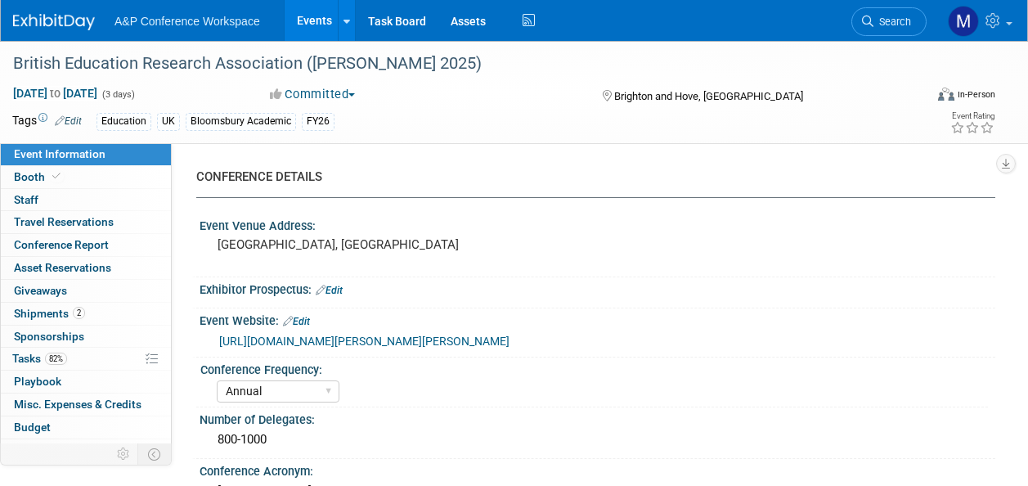
select select "Annual"
select select "Level 2"
select select "In-Person Booth"
select select "Education"
select select "Bloomsbury Academic"
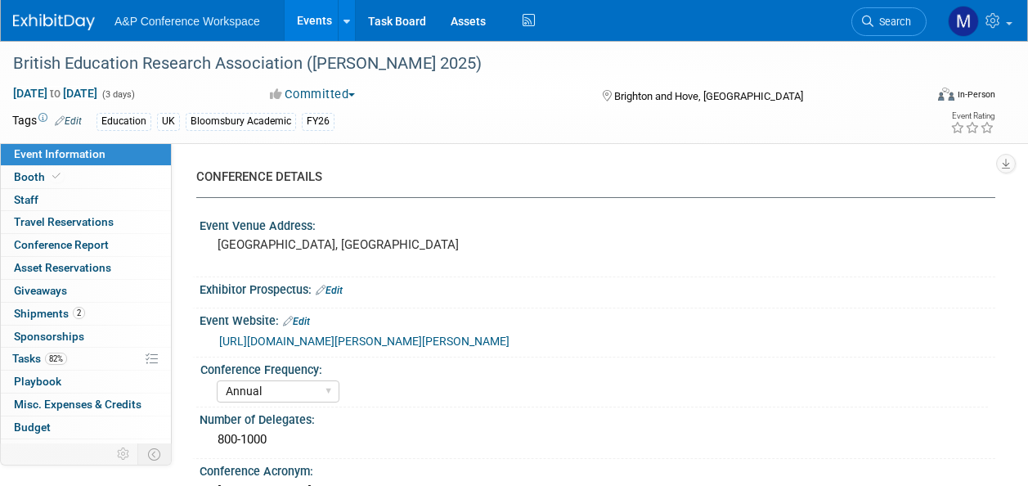
select select "[PERSON_NAME]"
select select "Networking/Commissioning"
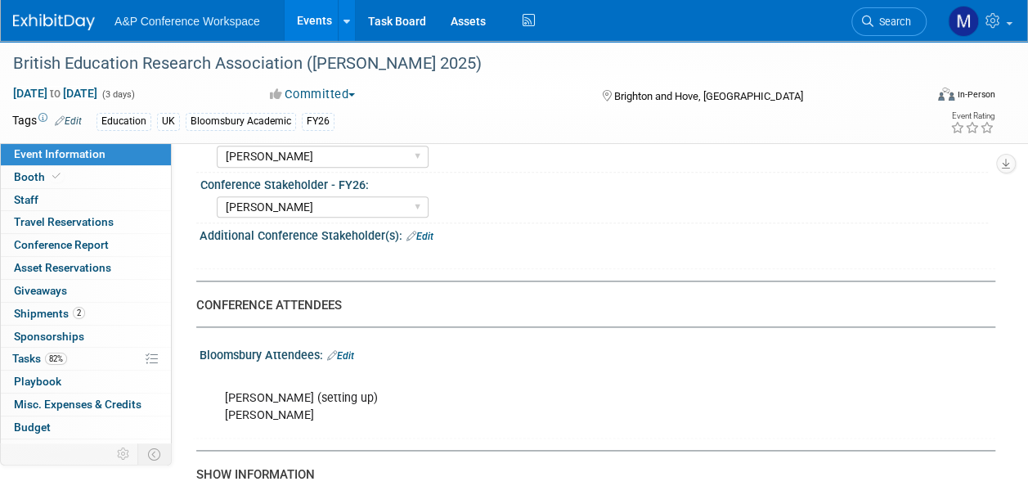
scroll to position [981, 0]
